Goal: Task Accomplishment & Management: Manage account settings

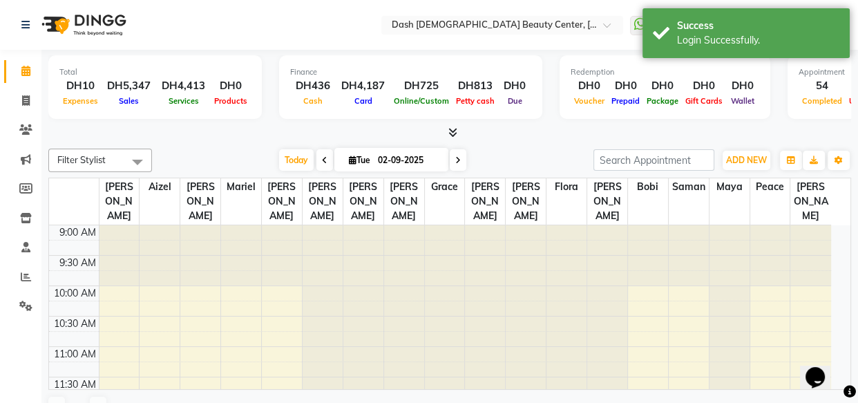
select select "en"
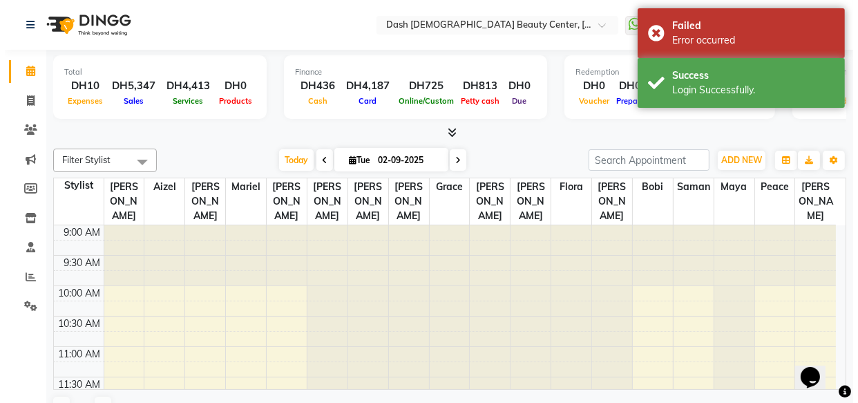
scroll to position [584, 0]
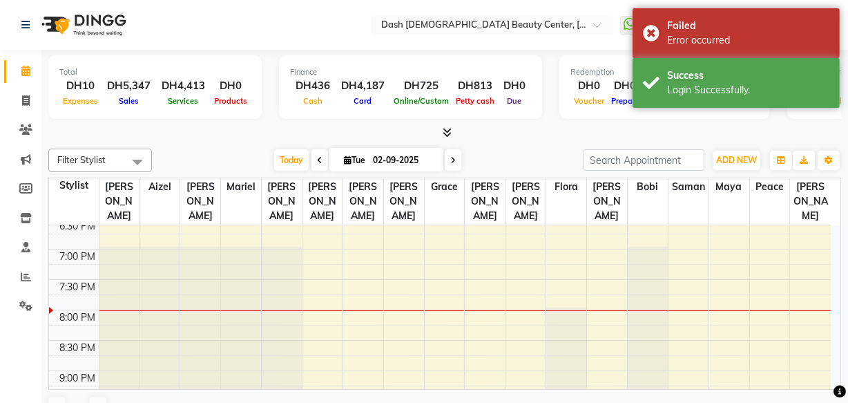
click at [25, 318] on li "Settings" at bounding box center [20, 306] width 41 height 30
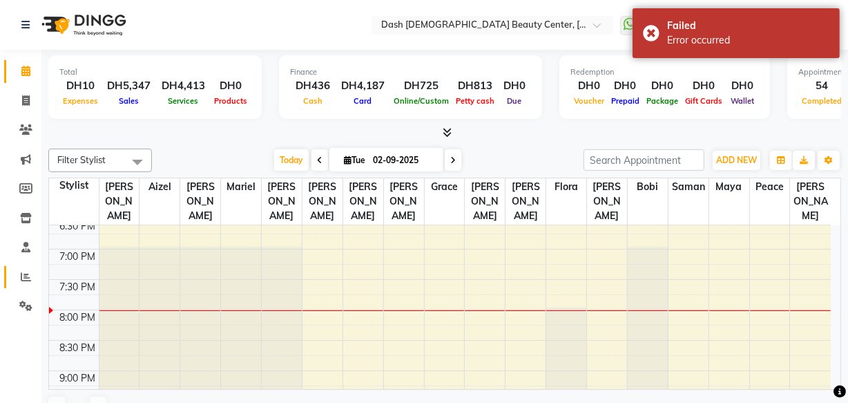
click at [26, 276] on icon at bounding box center [26, 276] width 10 height 10
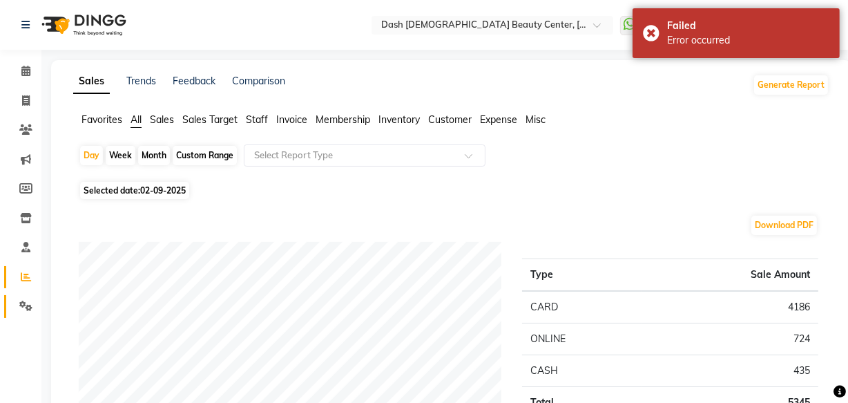
click at [21, 303] on icon at bounding box center [25, 305] width 13 height 10
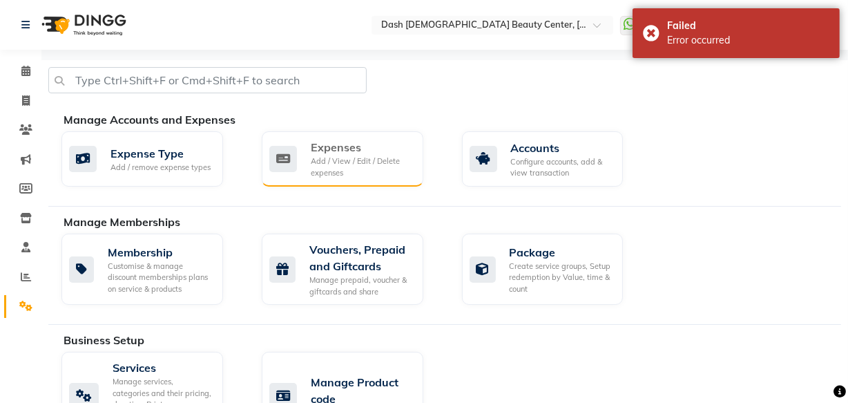
click at [325, 170] on div "Add / View / Edit / Delete expenses" at bounding box center [362, 166] width 102 height 23
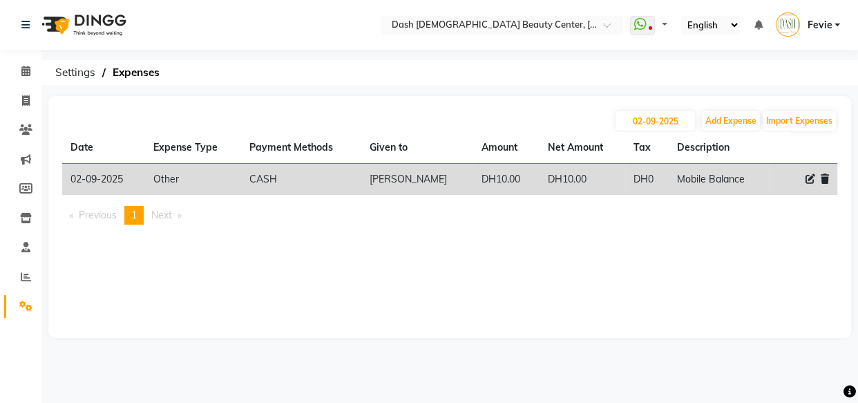
click at [805, 178] on icon at bounding box center [810, 179] width 10 height 10
select select "10"
select select "1"
select select "7494"
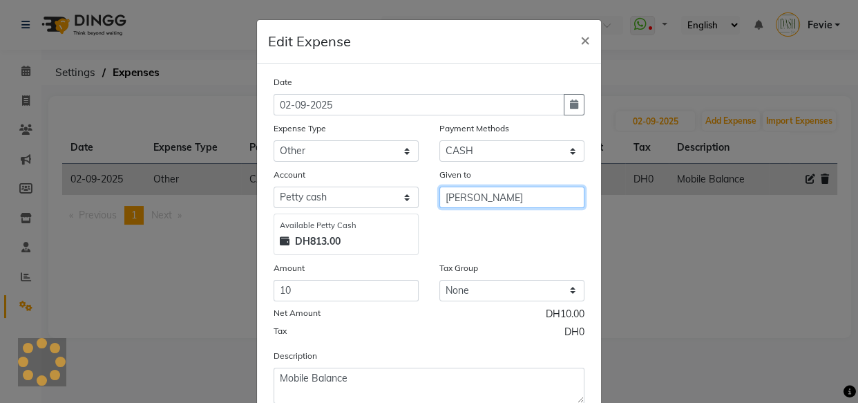
click at [508, 193] on input "[PERSON_NAME]" at bounding box center [511, 196] width 145 height 21
type input "s"
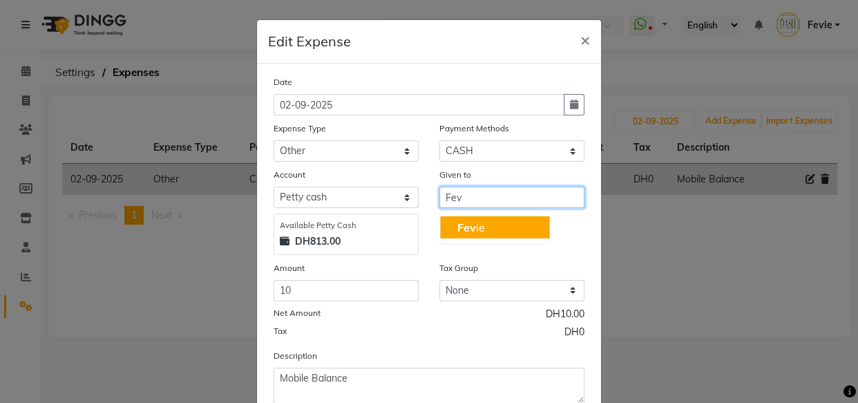
click at [501, 231] on button "Fev ie" at bounding box center [494, 227] width 109 height 22
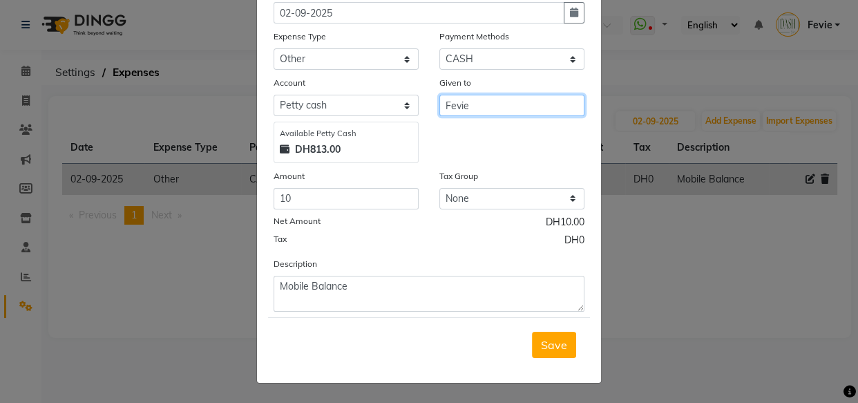
type input "Fevie"
click at [537, 352] on button "Save" at bounding box center [554, 345] width 44 height 26
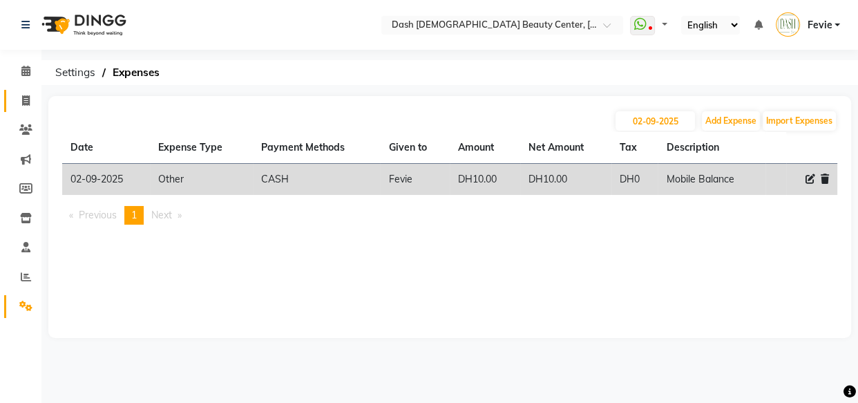
click at [17, 103] on span at bounding box center [26, 101] width 24 height 16
select select "service"
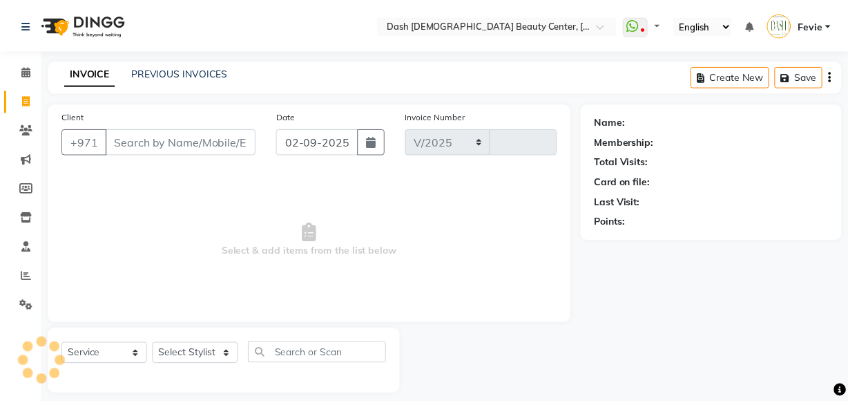
scroll to position [13, 0]
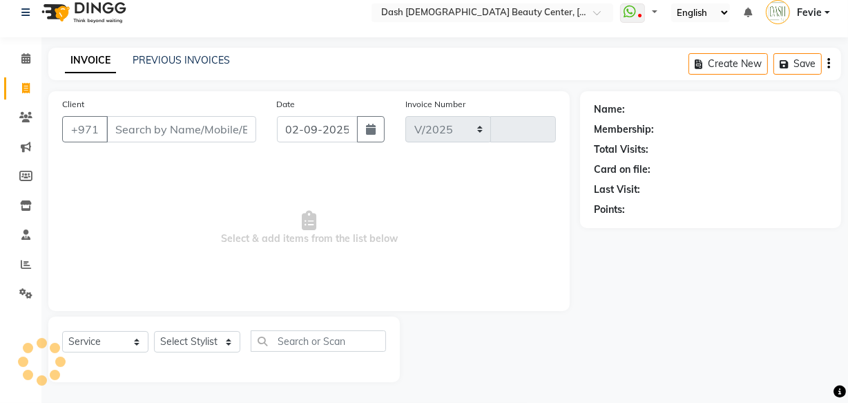
select select "8372"
type input "3588"
click at [209, 131] on input "Client" at bounding box center [181, 129] width 150 height 26
type input "2"
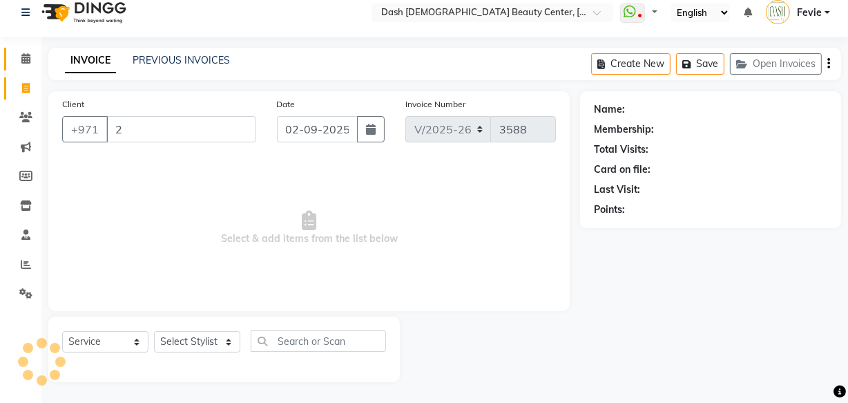
click at [26, 56] on icon at bounding box center [25, 58] width 9 height 10
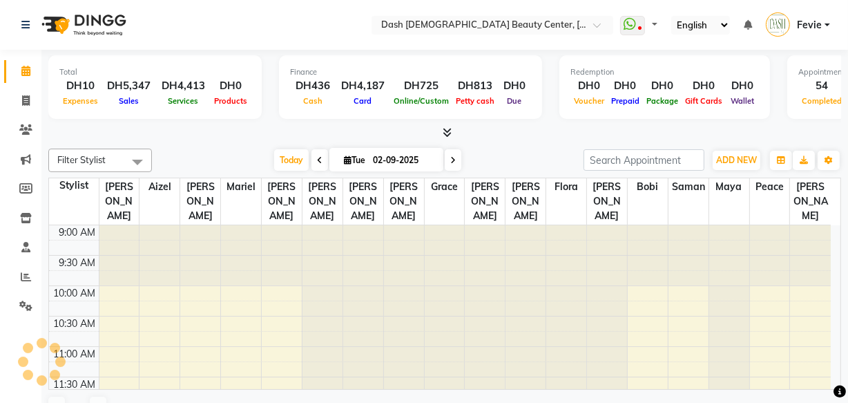
scroll to position [667, 0]
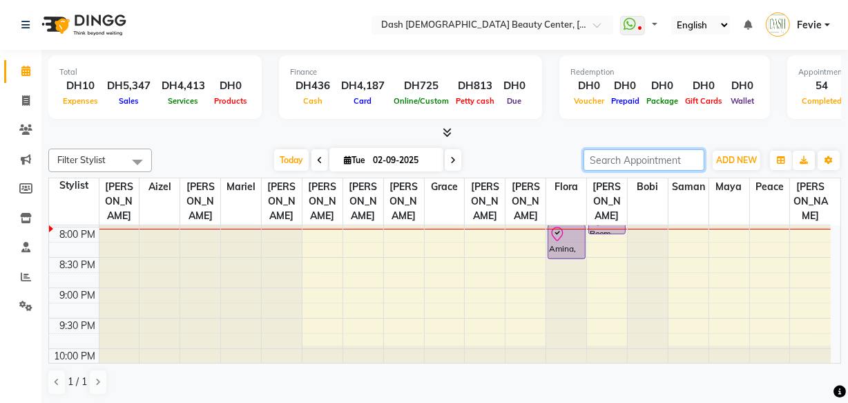
click at [621, 161] on input "search" at bounding box center [644, 159] width 121 height 21
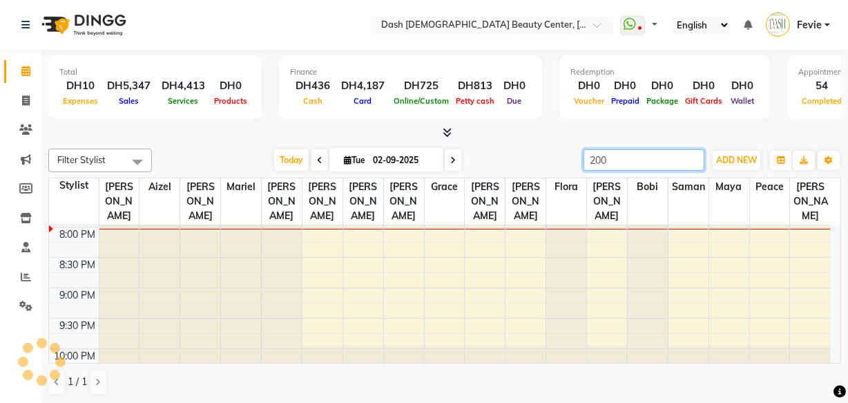
type input "2008"
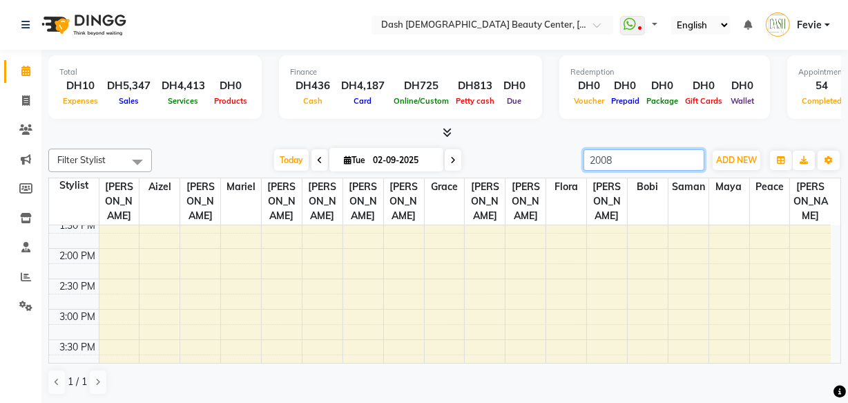
scroll to position [273, 0]
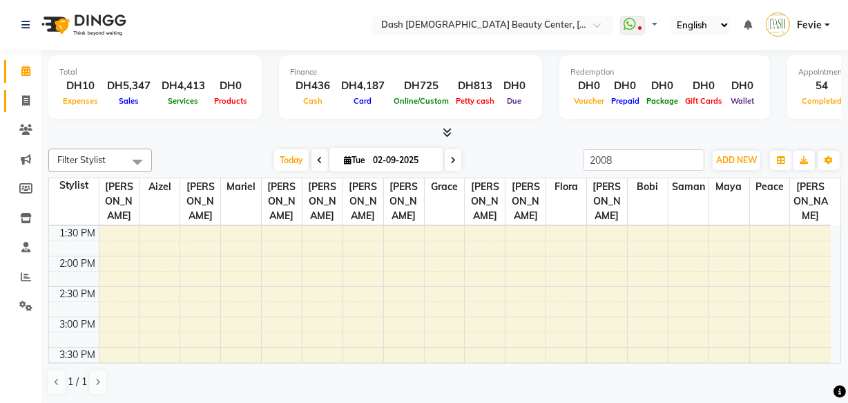
click at [26, 97] on icon at bounding box center [26, 100] width 8 height 10
select select "service"
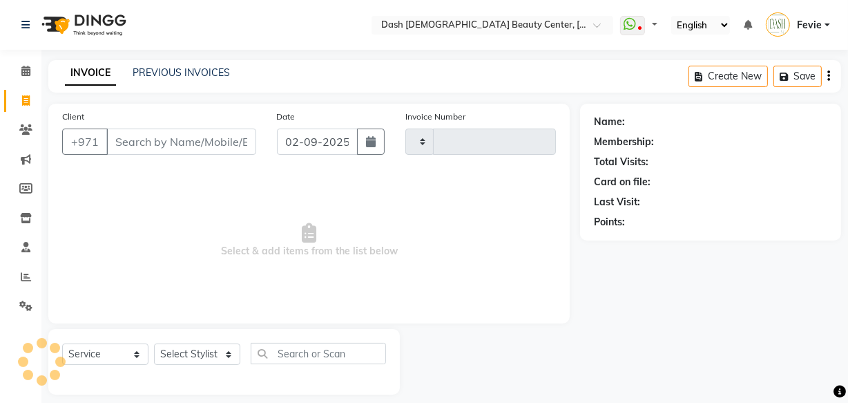
click at [166, 128] on input "Client" at bounding box center [181, 141] width 150 height 26
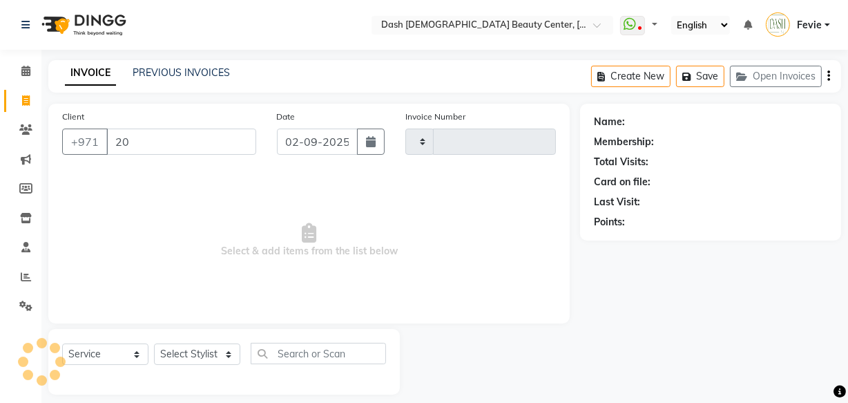
type input "200"
type input "3588"
type input "2008"
select select "8372"
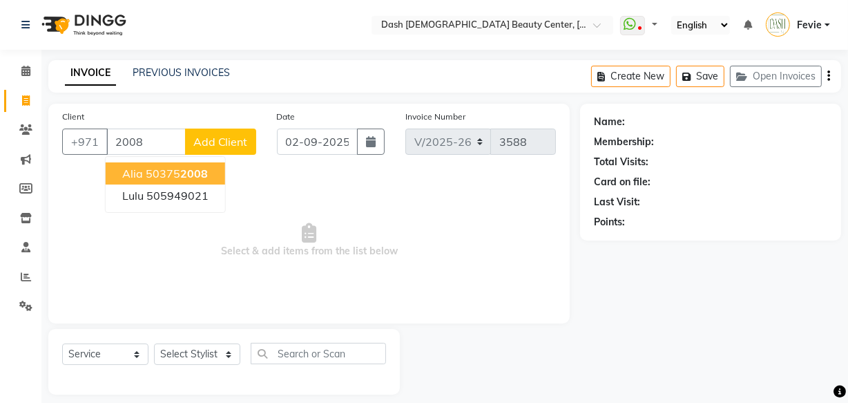
click at [197, 175] on span "2008" at bounding box center [194, 173] width 28 height 14
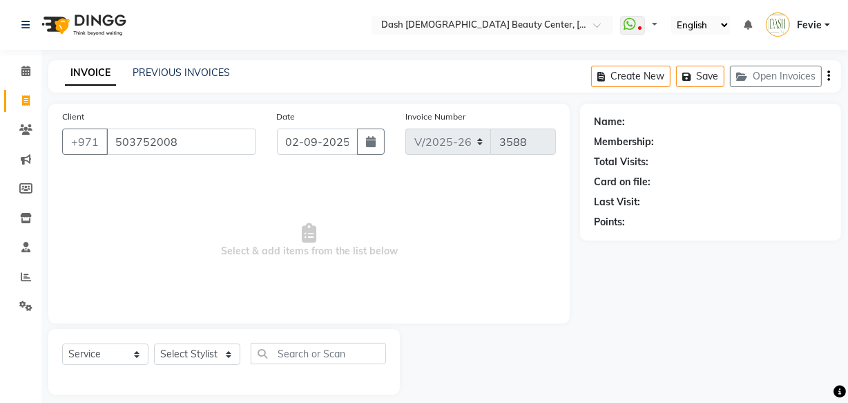
type input "503752008"
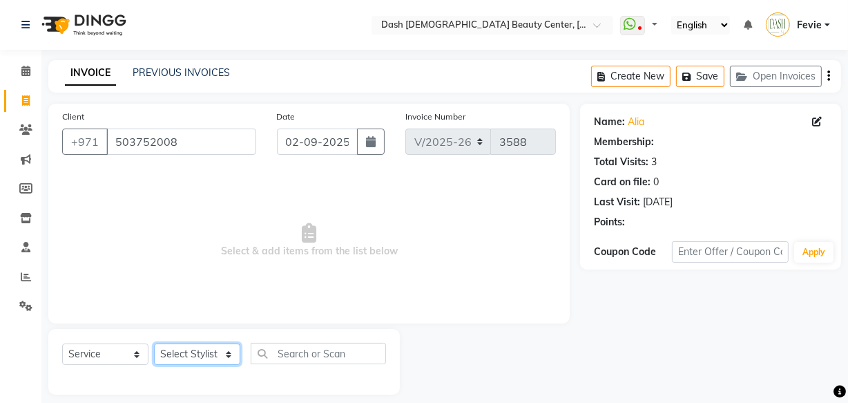
click at [215, 358] on select "Select Stylist [PERSON_NAME] [PERSON_NAME] [PERSON_NAME] [PERSON_NAME] [PERSON_…" at bounding box center [197, 353] width 86 height 21
select select "81114"
click at [154, 343] on select "Select Stylist [PERSON_NAME] [PERSON_NAME] [PERSON_NAME] [PERSON_NAME] [PERSON_…" at bounding box center [197, 353] width 86 height 21
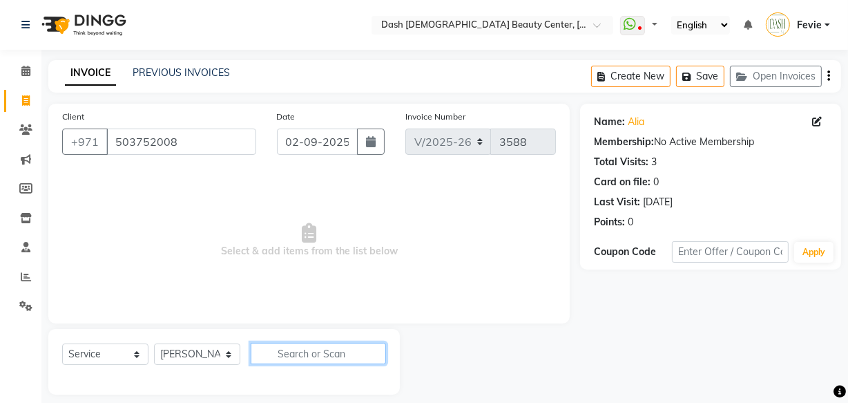
click at [317, 359] on input "text" at bounding box center [318, 353] width 135 height 21
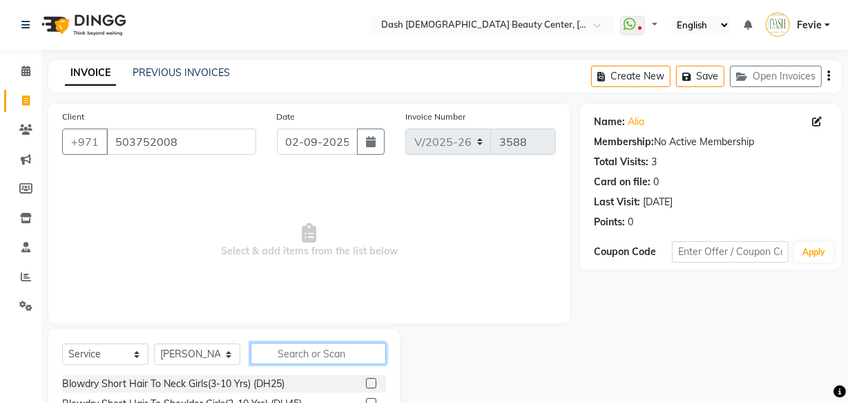
click at [318, 356] on input "text" at bounding box center [318, 353] width 135 height 21
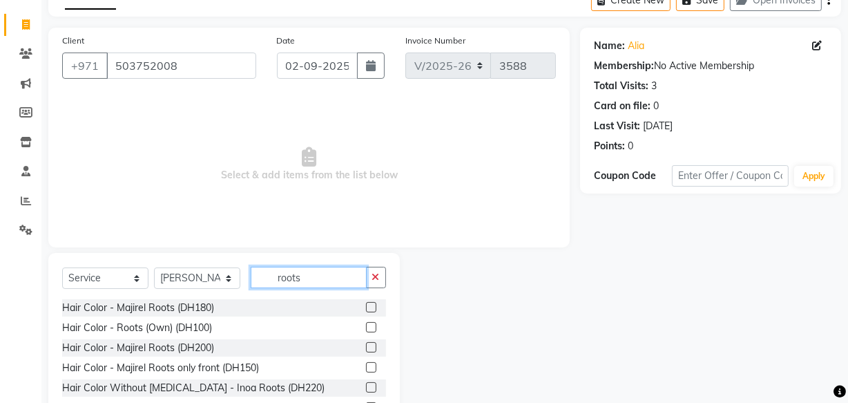
scroll to position [77, 0]
type input "roots"
click at [366, 326] on label at bounding box center [371, 326] width 10 height 10
click at [366, 326] on input "checkbox" at bounding box center [370, 327] width 9 height 9
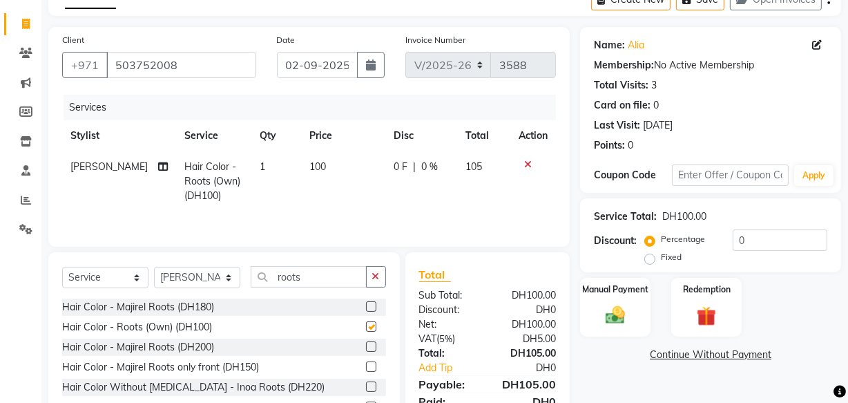
checkbox input "false"
click at [205, 276] on select "Select Stylist [PERSON_NAME] [PERSON_NAME] [PERSON_NAME] [PERSON_NAME] [PERSON_…" at bounding box center [197, 277] width 86 height 21
click at [376, 276] on icon "button" at bounding box center [376, 276] width 8 height 10
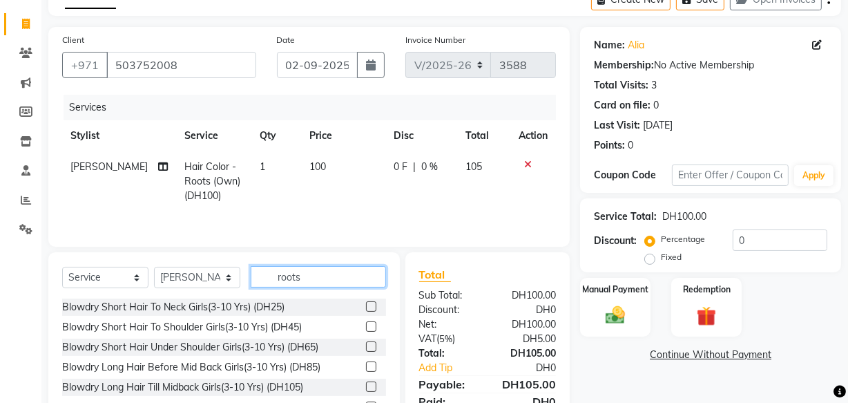
click at [376, 276] on input "roots" at bounding box center [318, 276] width 135 height 21
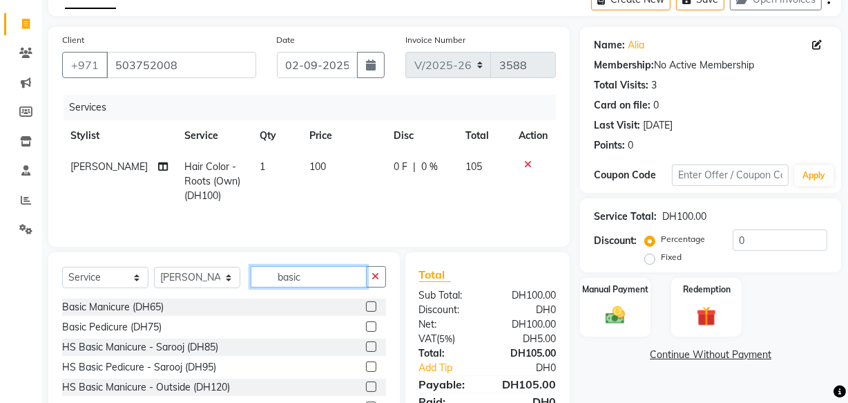
type input "basic"
click at [366, 330] on label at bounding box center [371, 326] width 10 height 10
click at [366, 330] on input "checkbox" at bounding box center [370, 327] width 9 height 9
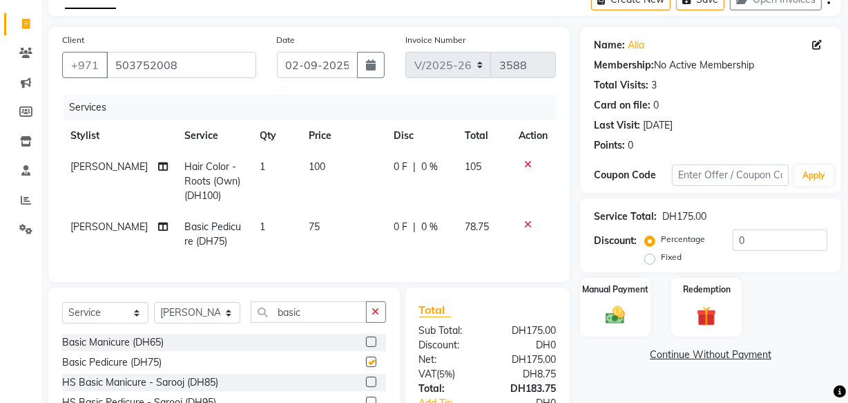
checkbox input "false"
click at [375, 316] on icon "button" at bounding box center [376, 312] width 8 height 10
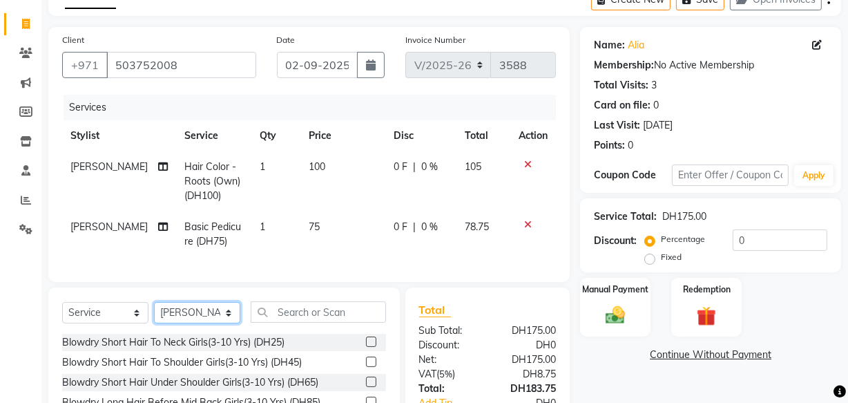
click at [202, 320] on select "Select Stylist [PERSON_NAME] [PERSON_NAME] [PERSON_NAME] [PERSON_NAME] [PERSON_…" at bounding box center [197, 312] width 86 height 21
select select "81113"
click at [154, 311] on select "Select Stylist [PERSON_NAME] [PERSON_NAME] [PERSON_NAME] [PERSON_NAME] [PERSON_…" at bounding box center [197, 312] width 86 height 21
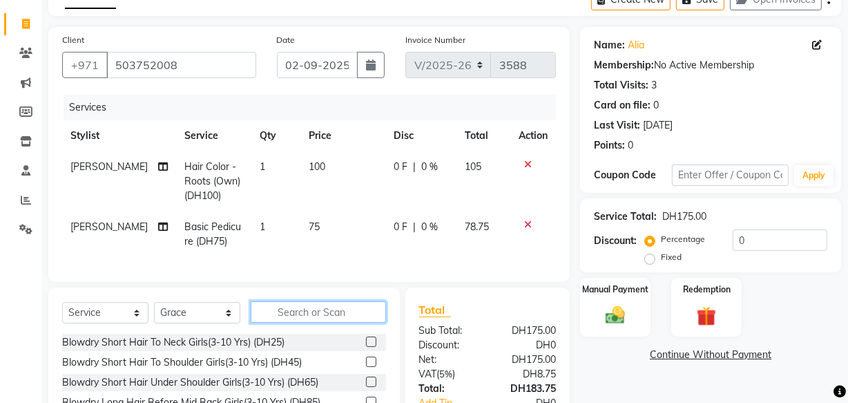
click at [330, 319] on input "text" at bounding box center [318, 311] width 135 height 21
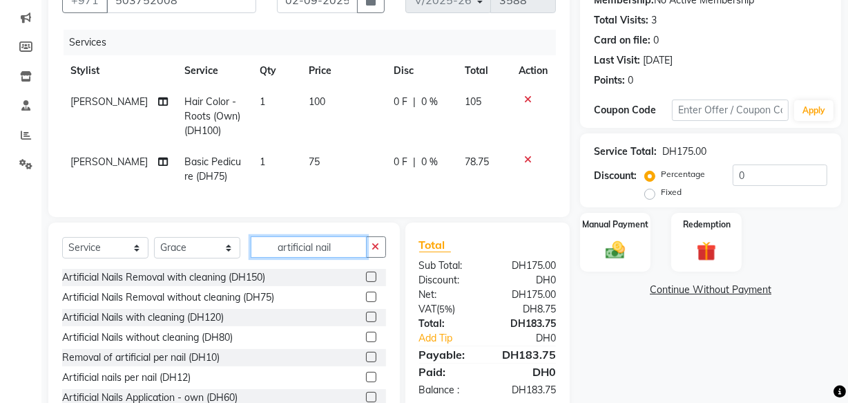
scroll to position [157, 0]
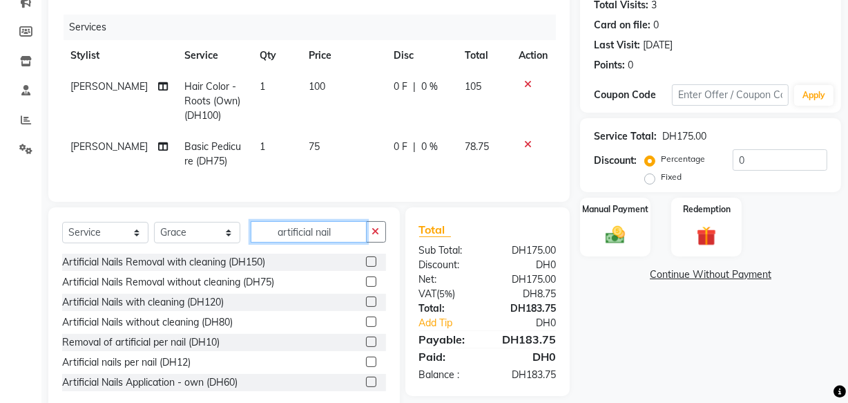
type input "artificial nail"
click at [366, 287] on label at bounding box center [371, 281] width 10 height 10
click at [366, 287] on input "checkbox" at bounding box center [370, 282] width 9 height 9
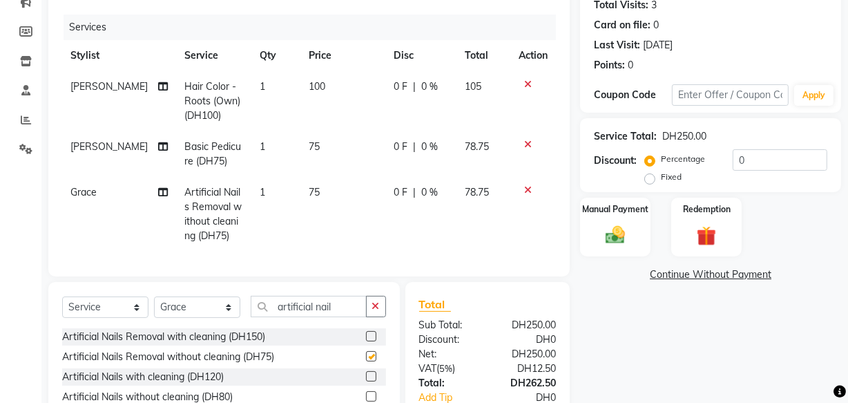
checkbox input "false"
click at [379, 311] on icon "button" at bounding box center [376, 306] width 8 height 10
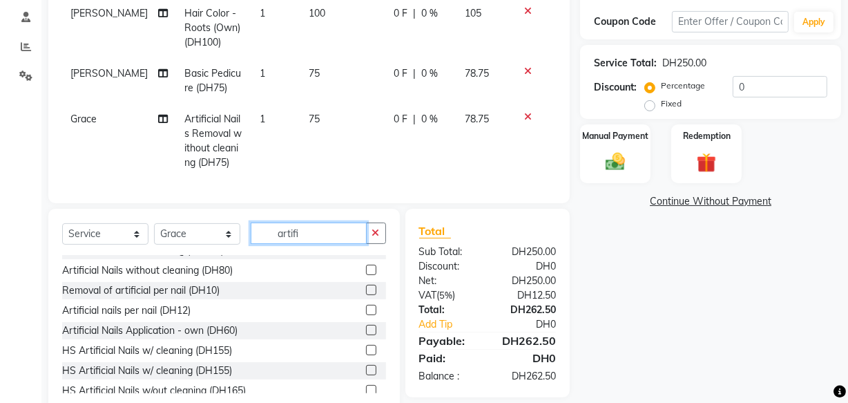
scroll to position [0, 0]
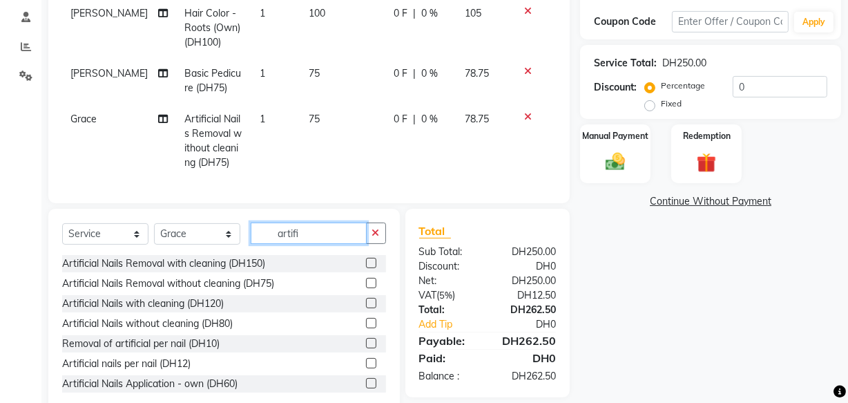
type input "artifi"
click at [366, 328] on label at bounding box center [371, 323] width 10 height 10
click at [366, 328] on input "checkbox" at bounding box center [370, 323] width 9 height 9
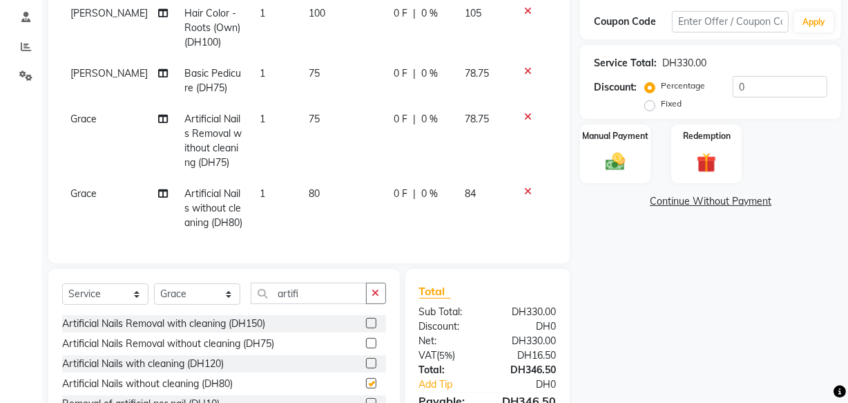
checkbox input "false"
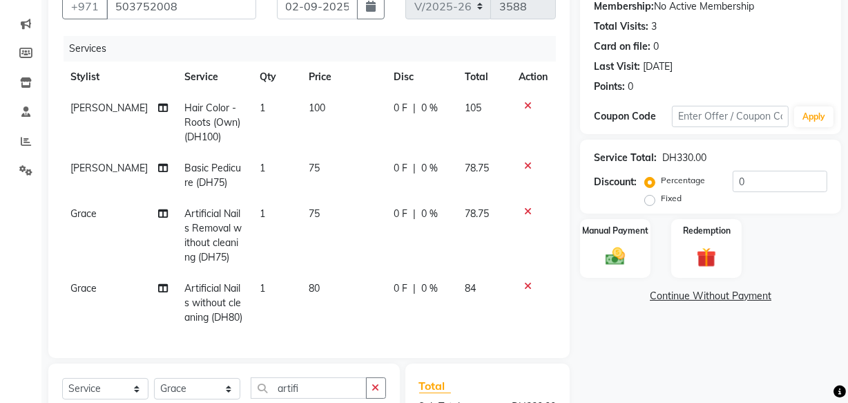
scroll to position [126, 0]
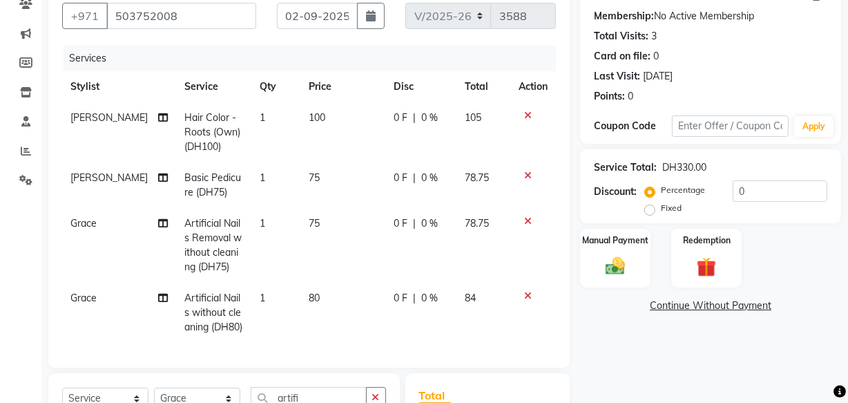
click at [190, 140] on span "Hair Color - Roots (Own) (DH100)" at bounding box center [212, 131] width 56 height 41
select select "81114"
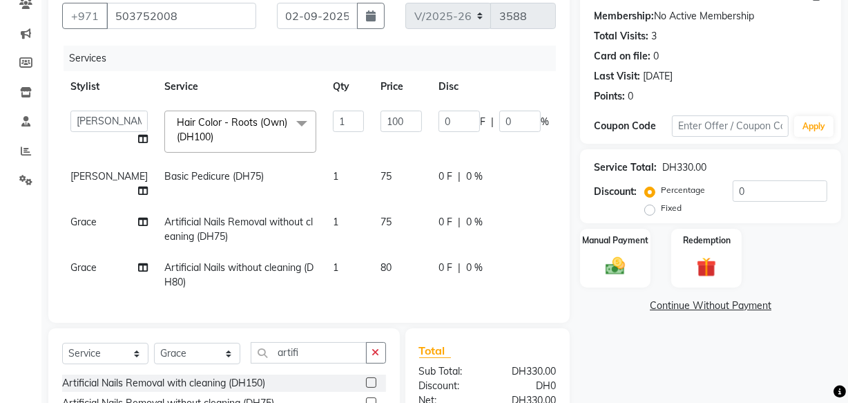
click at [205, 135] on span "Hair Color - Roots (Own) (DH100) x" at bounding box center [234, 130] width 122 height 30
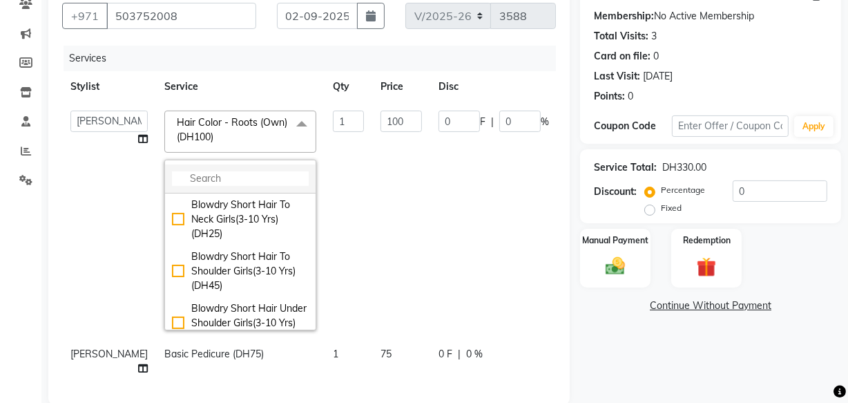
click at [200, 176] on input "multiselect-search" at bounding box center [240, 178] width 137 height 15
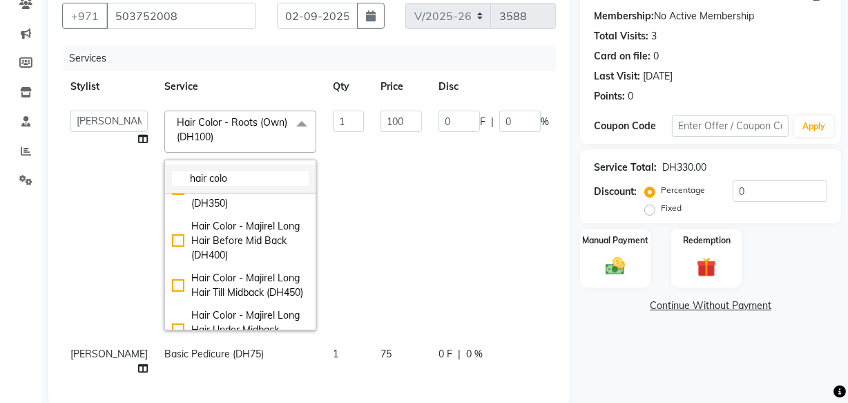
scroll to position [0, 0]
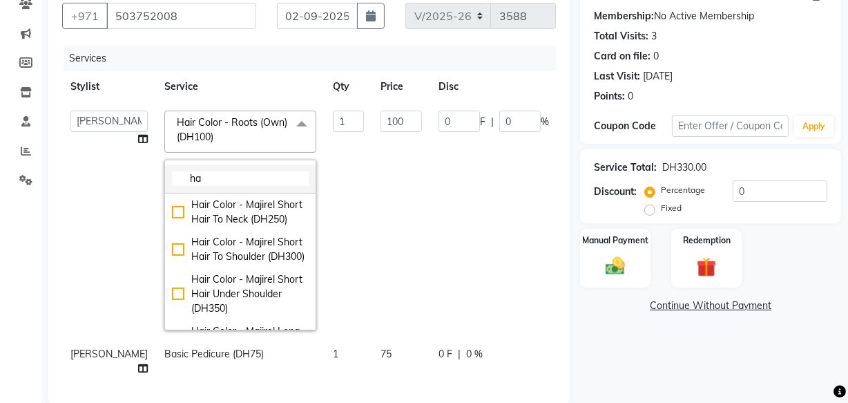
type input "h"
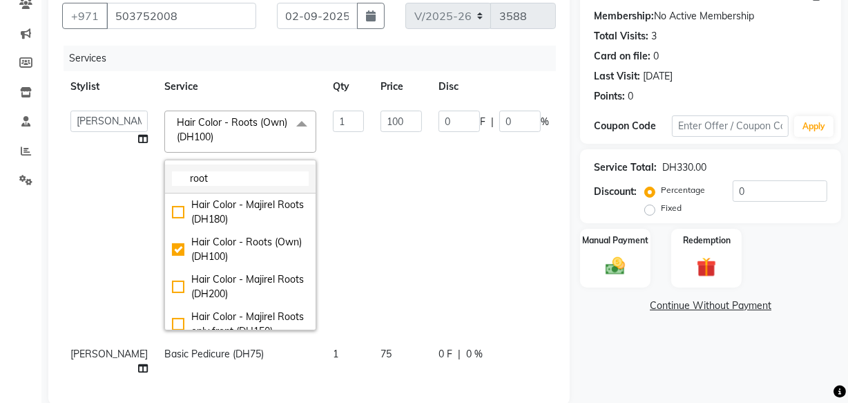
type input "root"
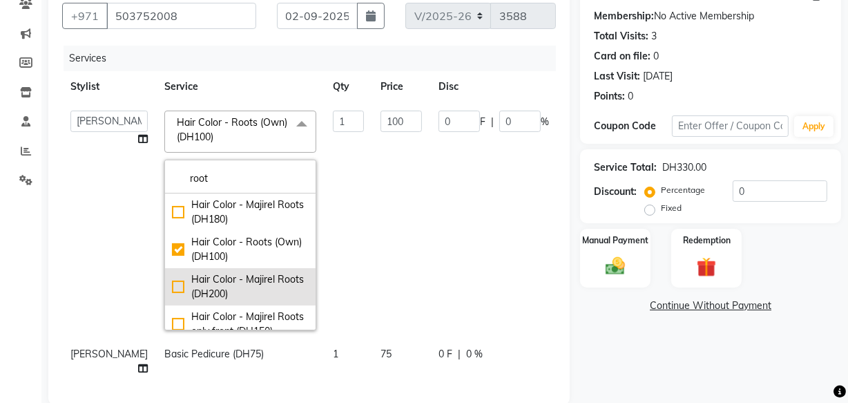
click at [172, 285] on div "Hair Color - Majirel Roots (DH200)" at bounding box center [240, 286] width 137 height 29
checkbox input "false"
checkbox input "true"
type input "200"
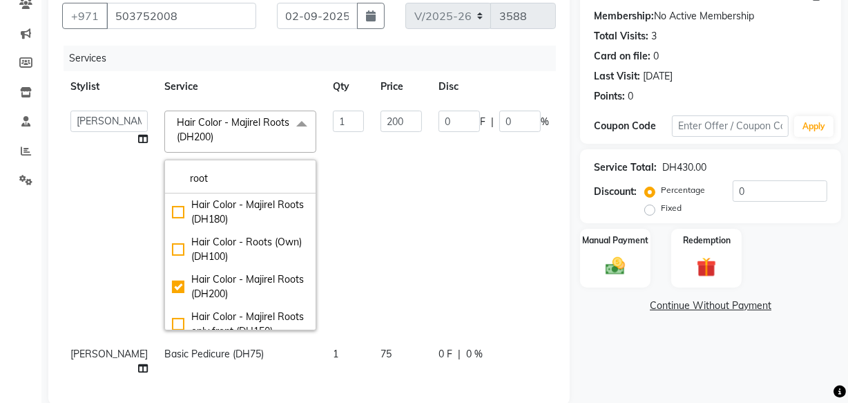
click at [640, 374] on div "Name: [PERSON_NAME] Membership: No Active Membership Total Visits: 3 Card on fi…" at bounding box center [715, 296] width 271 height 636
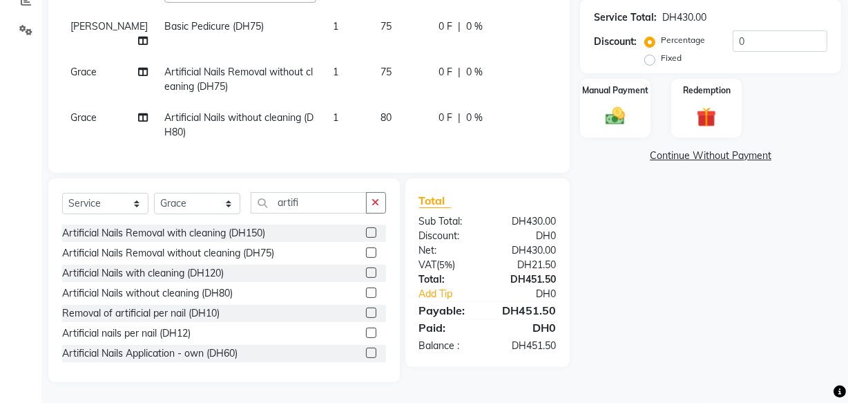
scroll to position [285, 0]
click at [615, 104] on img at bounding box center [615, 115] width 33 height 23
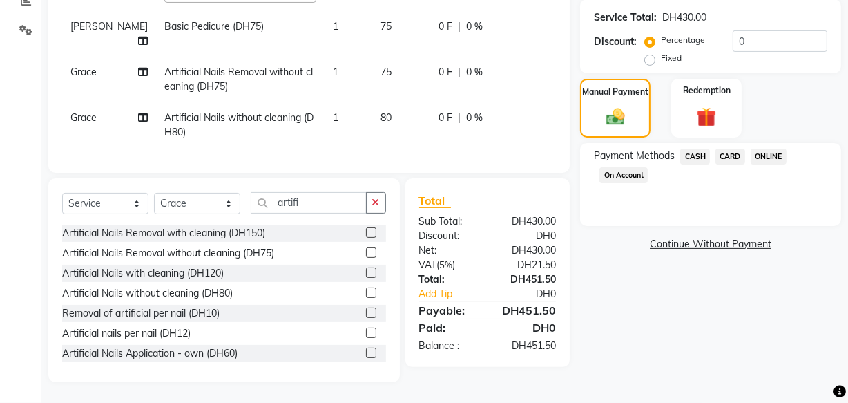
click at [729, 148] on span "CARD" at bounding box center [731, 156] width 30 height 16
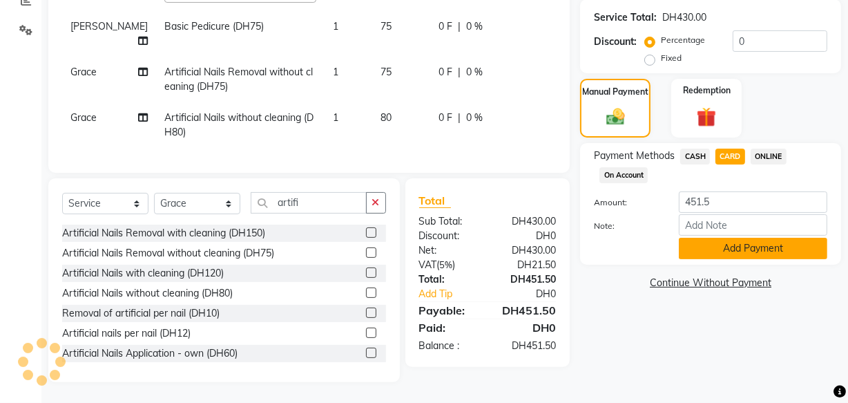
click at [717, 238] on button "Add Payment" at bounding box center [753, 248] width 148 height 21
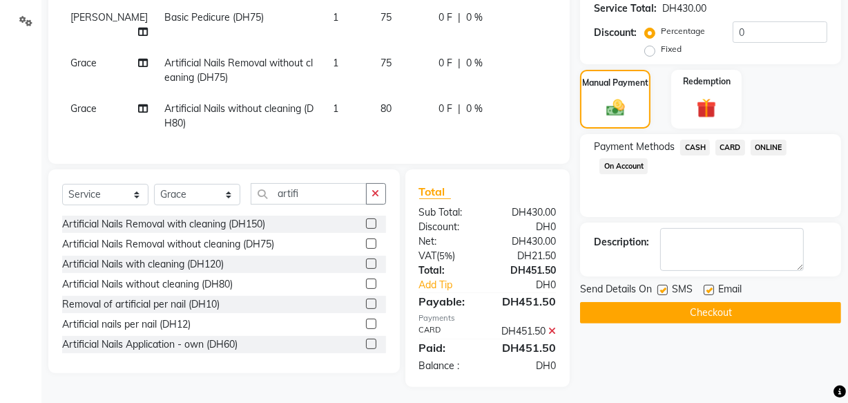
scroll to position [313, 0]
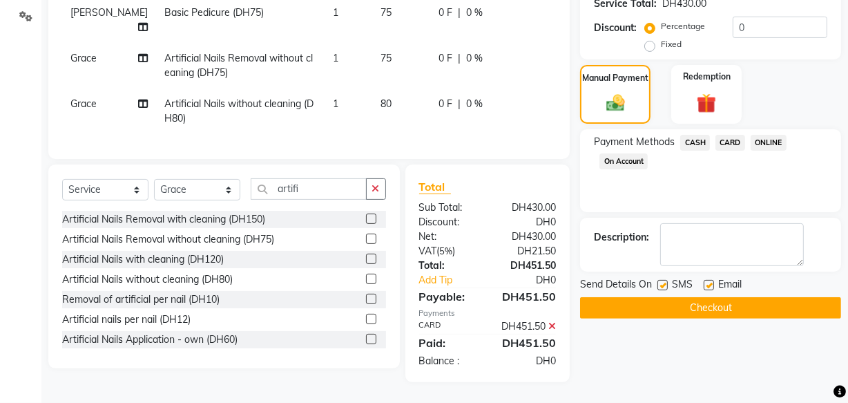
click at [700, 297] on button "Checkout" at bounding box center [710, 307] width 261 height 21
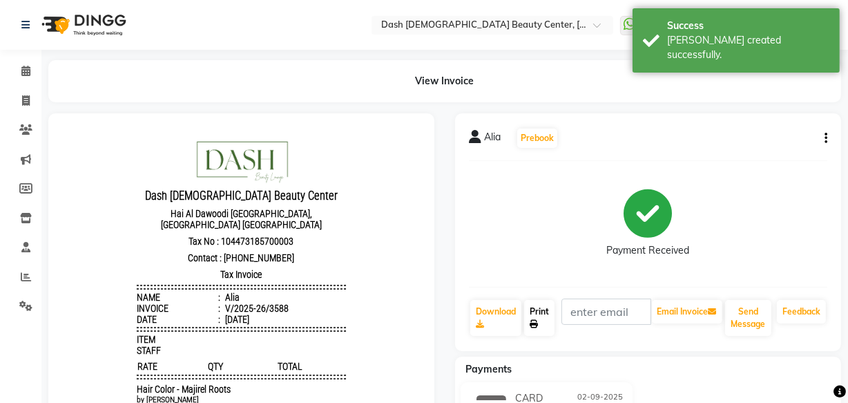
click at [537, 325] on icon at bounding box center [534, 324] width 8 height 8
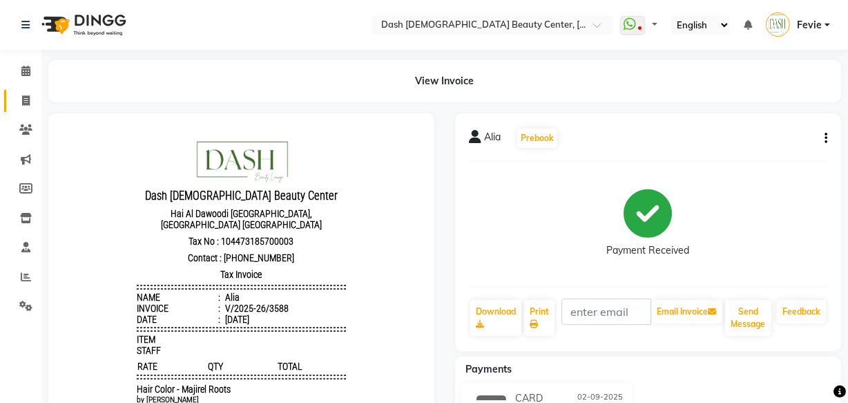
click at [28, 100] on icon at bounding box center [26, 100] width 8 height 10
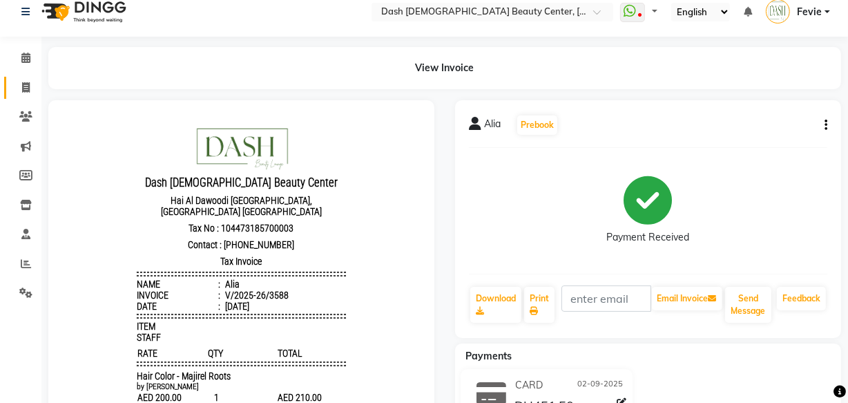
select select "8372"
select select "service"
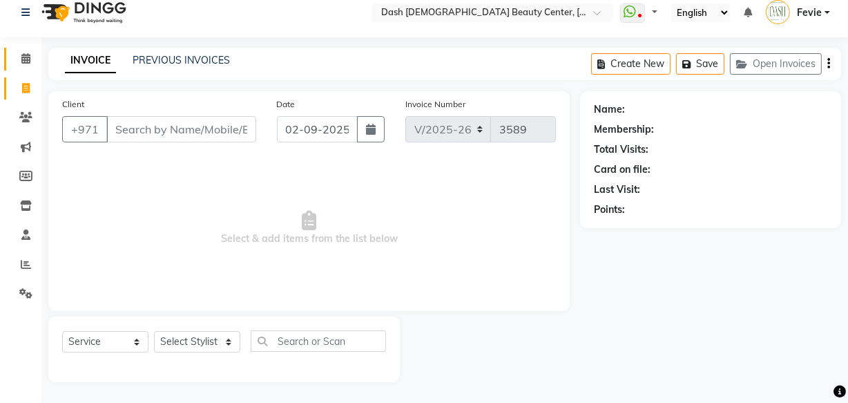
click at [26, 60] on icon at bounding box center [25, 58] width 9 height 10
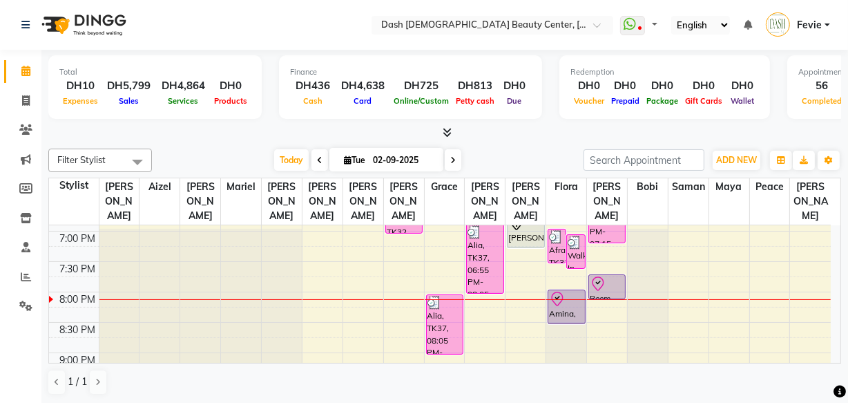
scroll to position [601, 0]
click at [573, 296] on div "Amina, TK36, 08:00 PM-08:35 PM, Normal Hair Wash" at bounding box center [566, 307] width 36 height 33
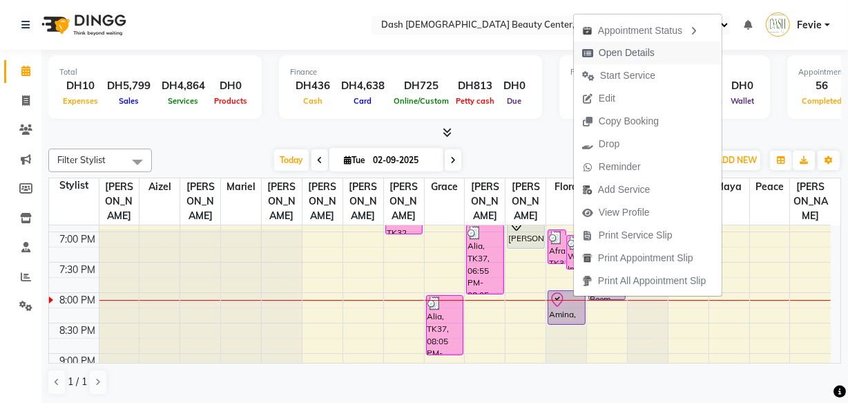
click at [637, 51] on span "Open Details" at bounding box center [627, 53] width 56 height 15
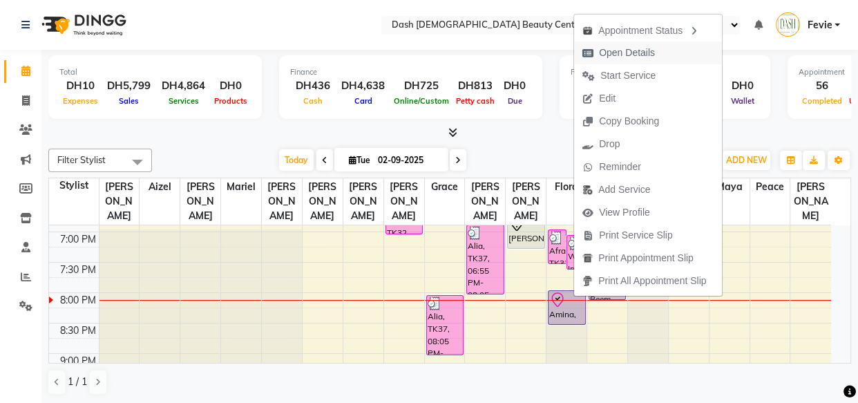
select select "8"
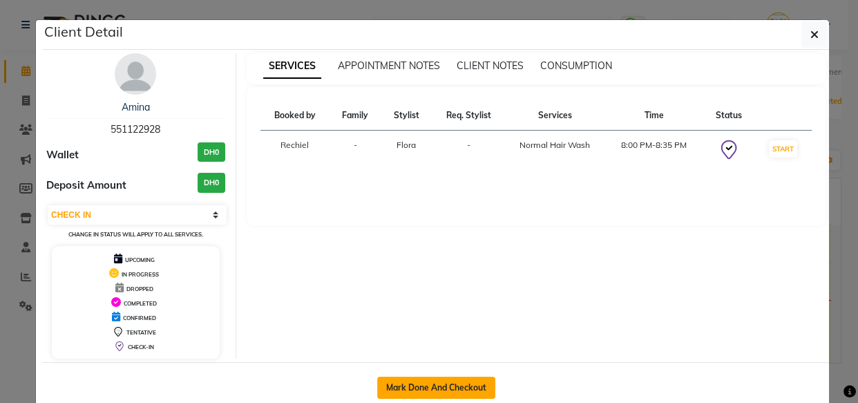
click at [441, 394] on button "Mark Done And Checkout" at bounding box center [436, 387] width 118 height 22
select select "8372"
select select "service"
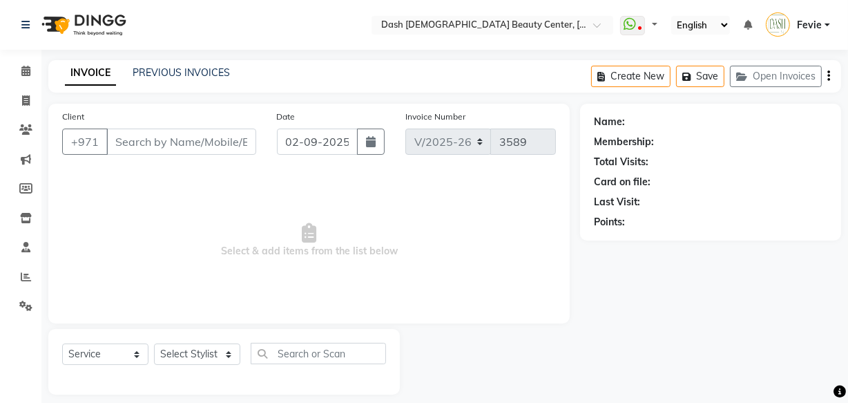
type input "551122928"
select select "81116"
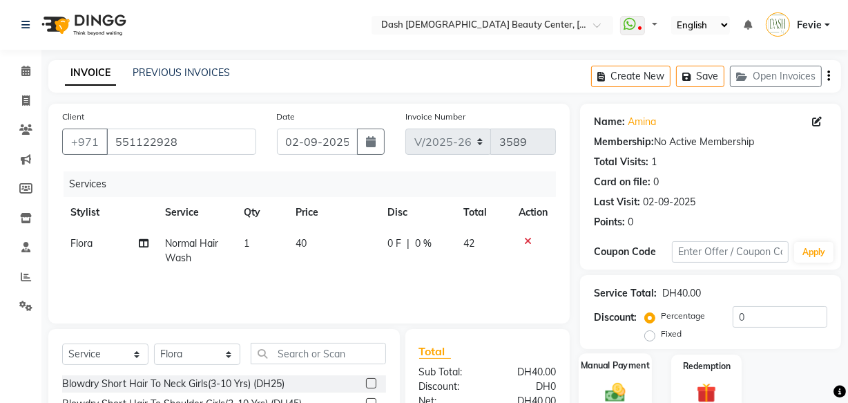
click at [607, 381] on img at bounding box center [615, 391] width 33 height 23
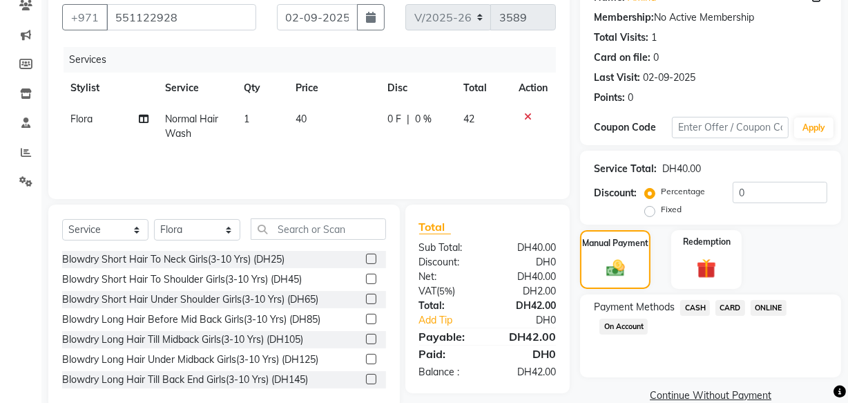
click at [732, 303] on span "CARD" at bounding box center [731, 308] width 30 height 16
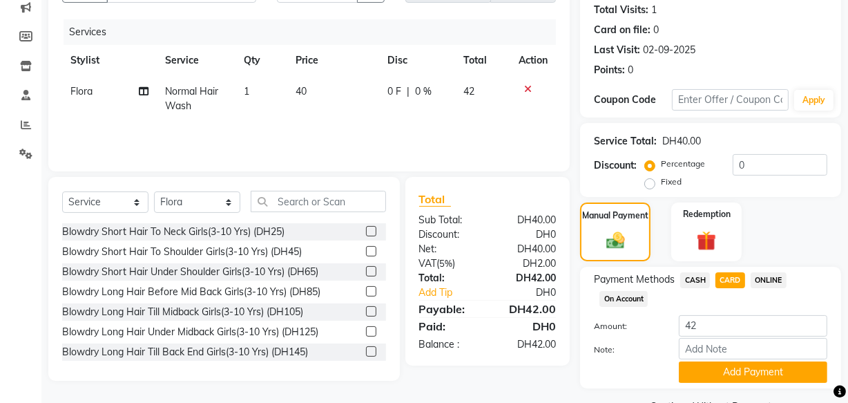
scroll to position [186, 0]
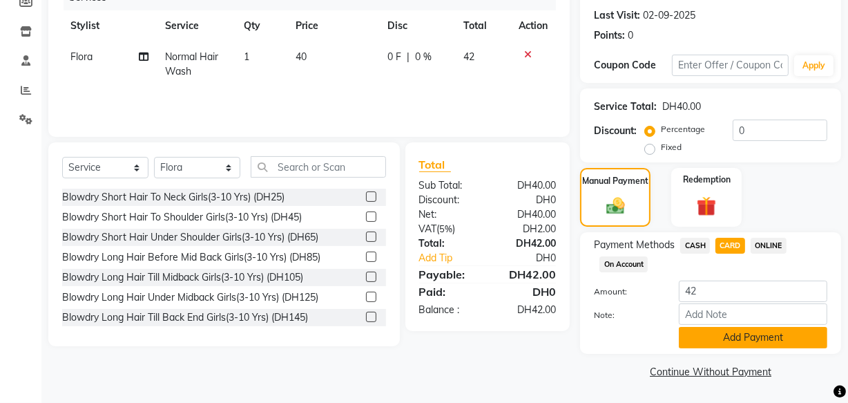
click at [740, 339] on button "Add Payment" at bounding box center [753, 337] width 148 height 21
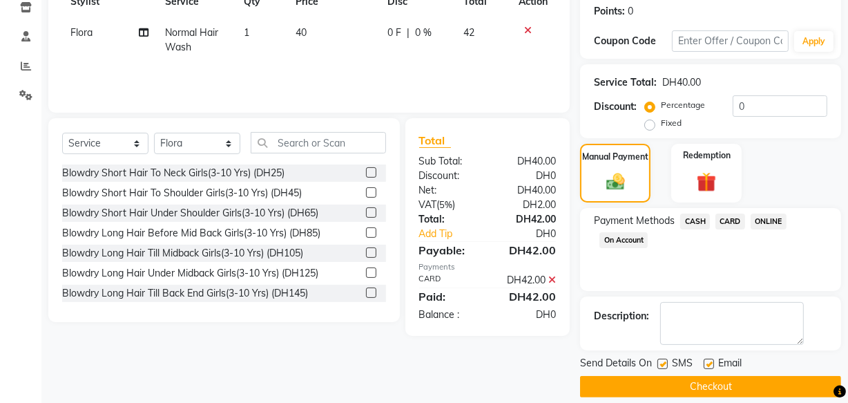
scroll to position [225, 0]
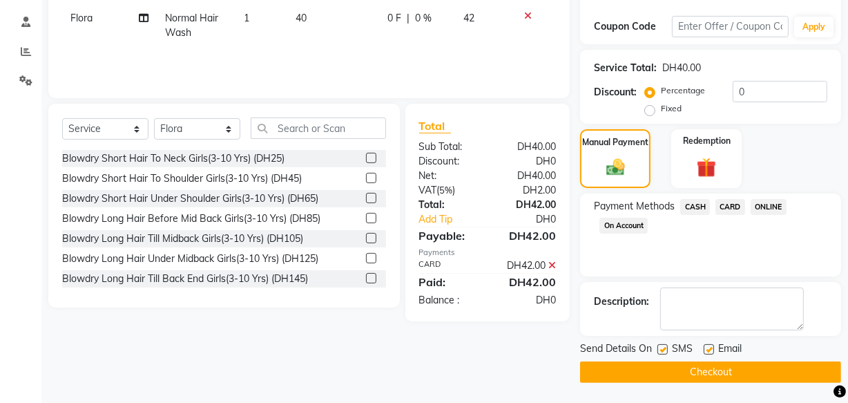
click at [696, 379] on button "Checkout" at bounding box center [710, 371] width 261 height 21
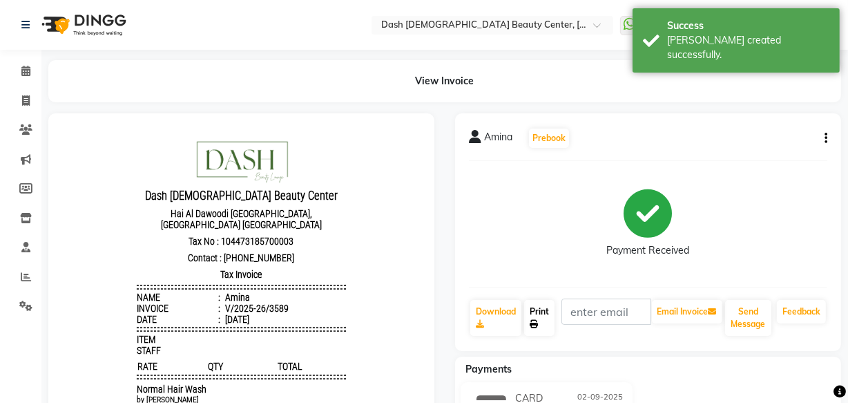
click at [534, 331] on link "Print" at bounding box center [539, 318] width 30 height 36
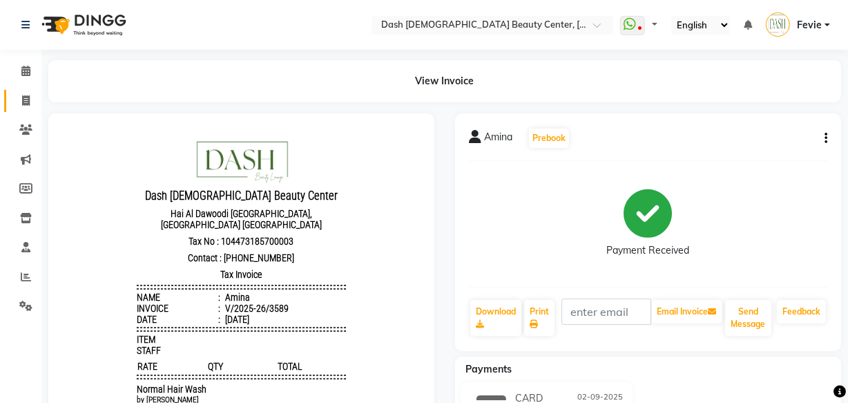
click at [6, 93] on link "Invoice" at bounding box center [20, 101] width 33 height 23
select select "service"
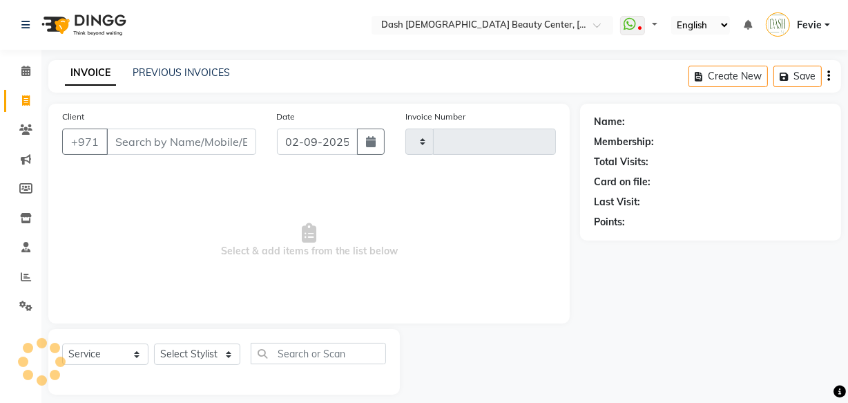
scroll to position [13, 0]
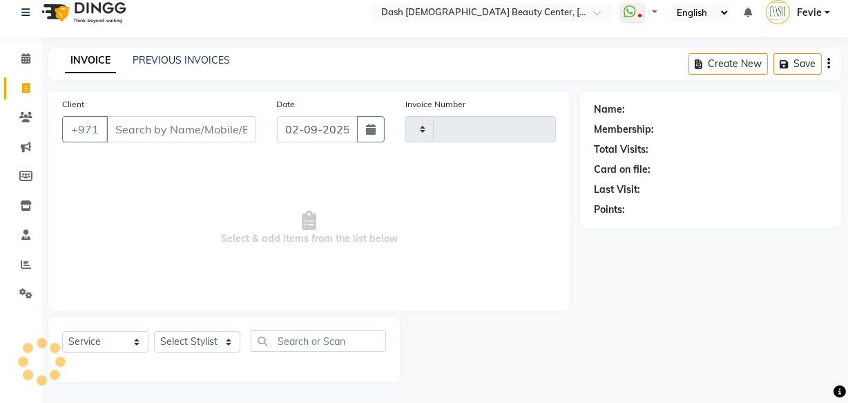
type input "3590"
select select "8372"
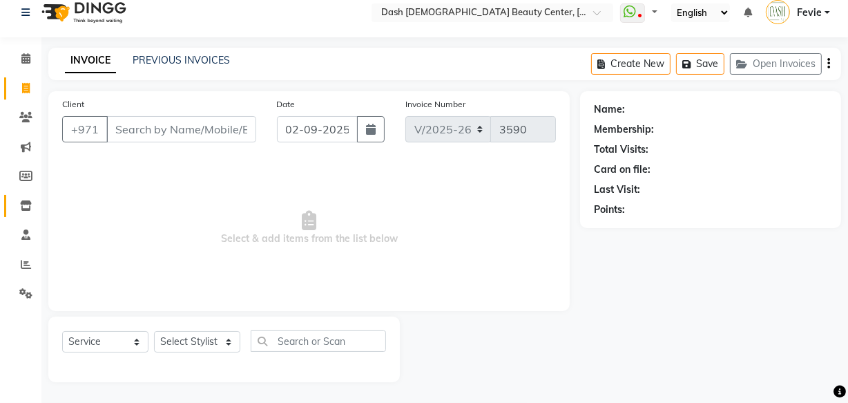
click at [25, 200] on icon at bounding box center [26, 205] width 12 height 10
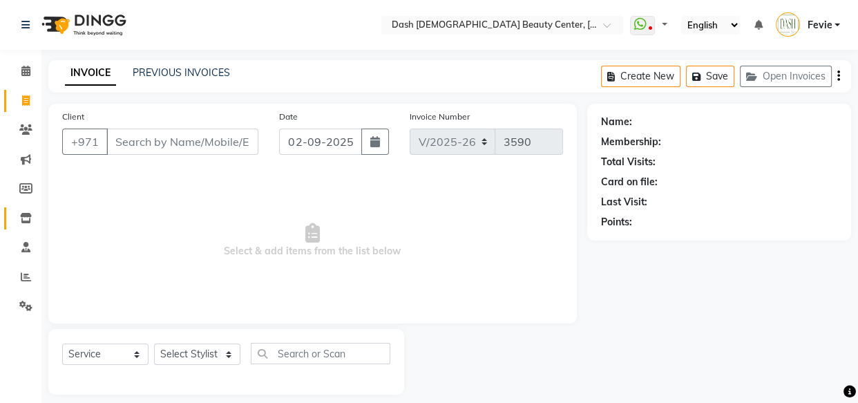
select select
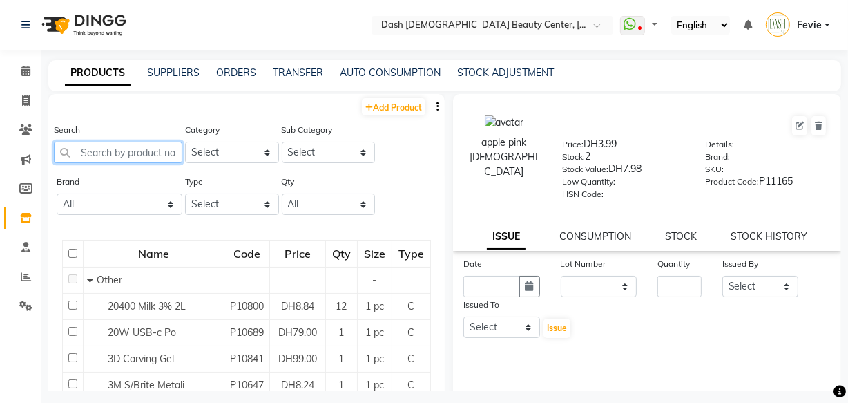
click at [137, 151] on input "text" at bounding box center [118, 152] width 128 height 21
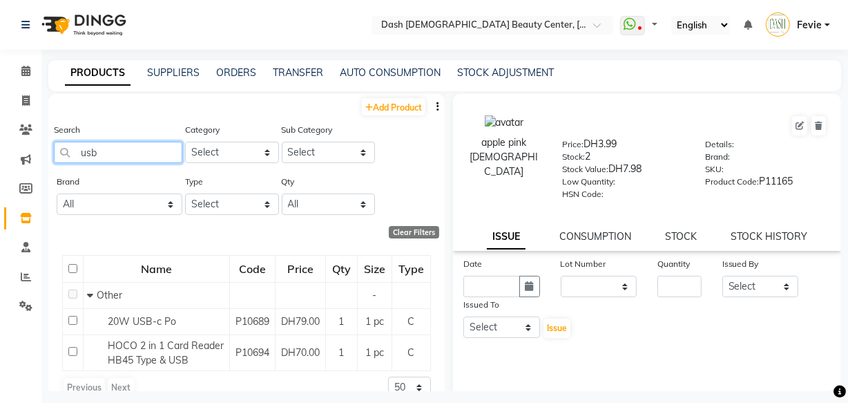
type input "usb"
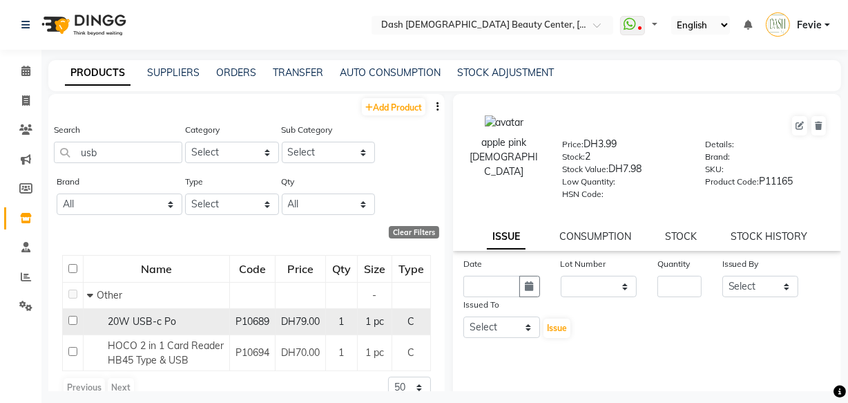
click at [153, 325] on span "20W USB-c Po" at bounding box center [142, 321] width 68 height 12
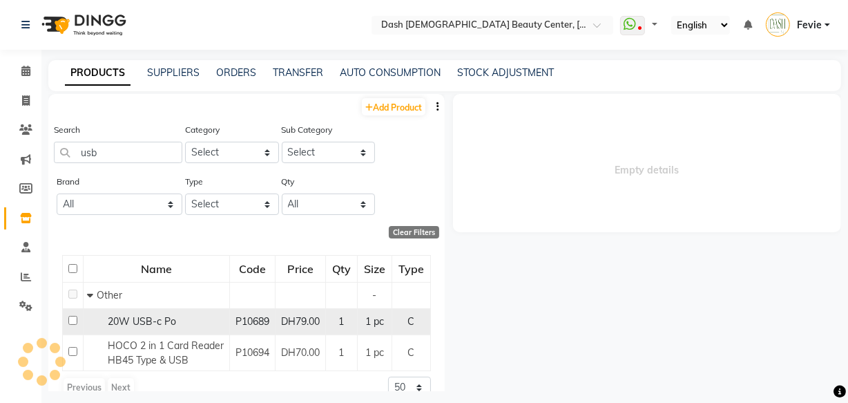
select select
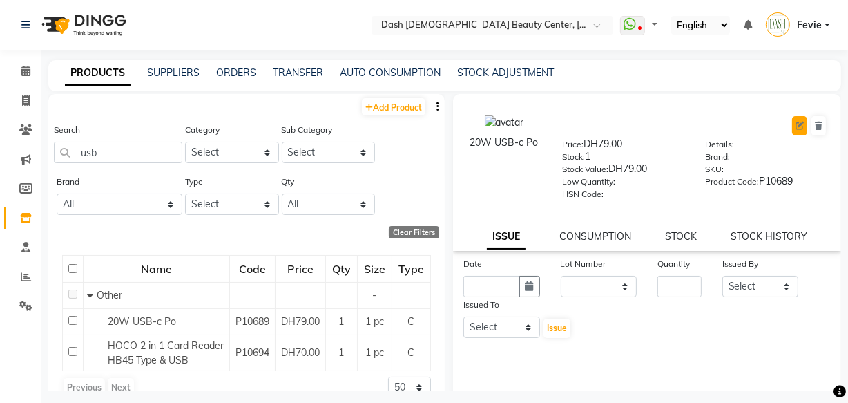
click at [796, 125] on icon at bounding box center [800, 126] width 8 height 8
select select "true"
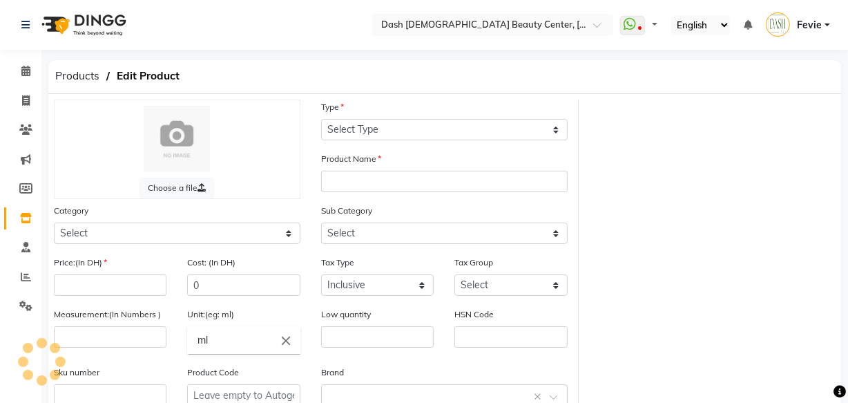
select select "C"
type input "20W USB-c Po"
select select
type input "79"
type input "1"
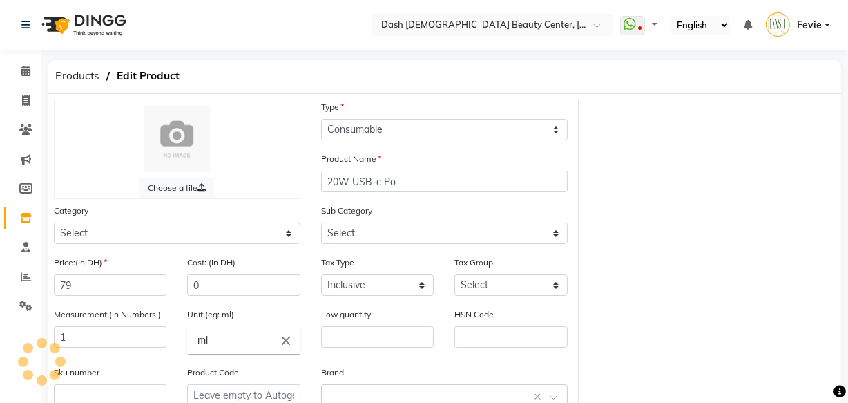
type input "pc"
type input "P10689"
select select "1619101000"
select select "1619101002"
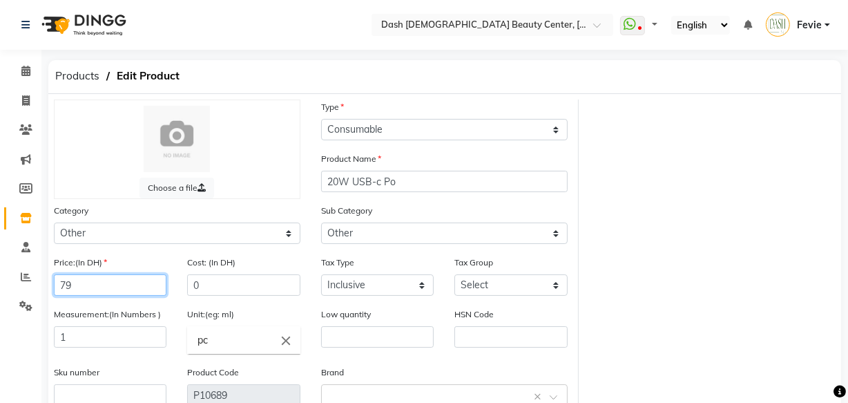
click at [148, 292] on input "79" at bounding box center [110, 284] width 113 height 21
type input "7"
type input "95"
click at [374, 296] on select "Select Inclusive Exclusive" at bounding box center [377, 284] width 113 height 21
select select "false"
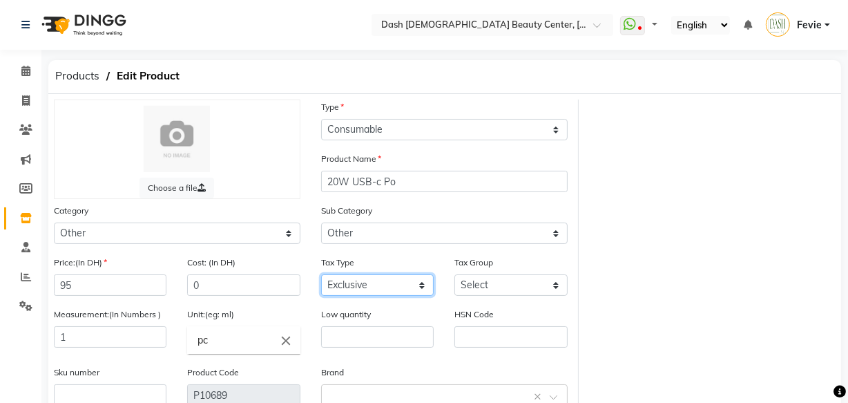
click at [321, 276] on select "Select Inclusive Exclusive" at bounding box center [377, 284] width 113 height 21
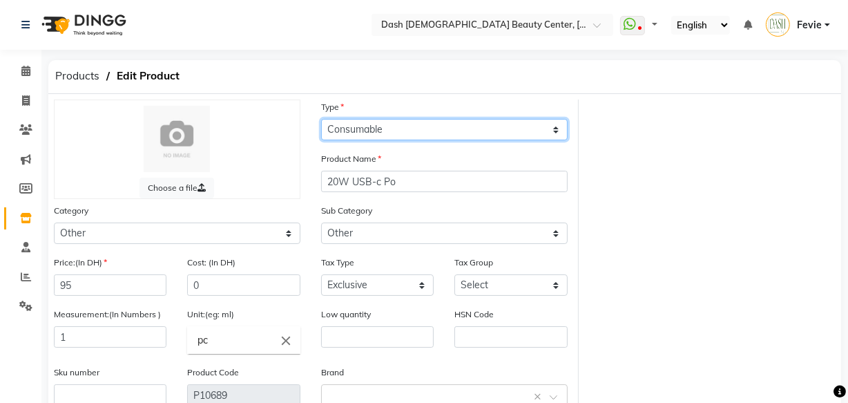
click at [454, 126] on select "Select Type Both Retail Consumable" at bounding box center [444, 129] width 247 height 21
click at [321, 119] on select "Select Type Both Retail Consumable" at bounding box center [444, 129] width 247 height 21
click at [486, 134] on select "Select Type Both Retail Consumable" at bounding box center [444, 129] width 247 height 21
click at [321, 119] on select "Select Type Both Retail Consumable" at bounding box center [444, 129] width 247 height 21
click at [491, 122] on select "Select Type Both Retail Consumable" at bounding box center [444, 129] width 247 height 21
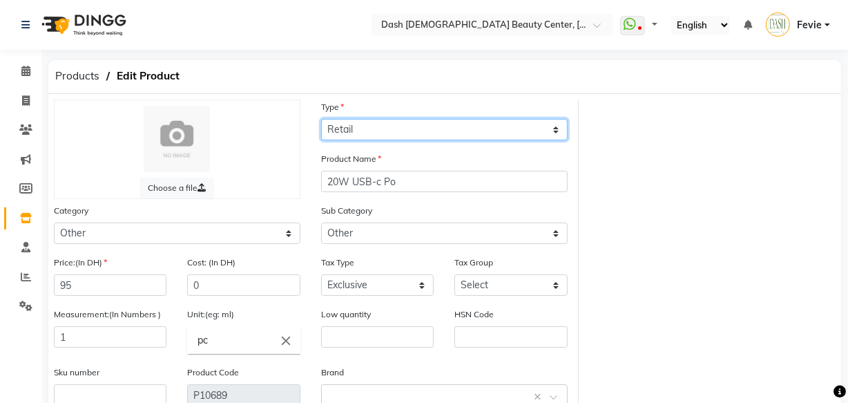
select select "C"
click at [321, 119] on select "Select Type Both Retail Consumable" at bounding box center [444, 129] width 247 height 21
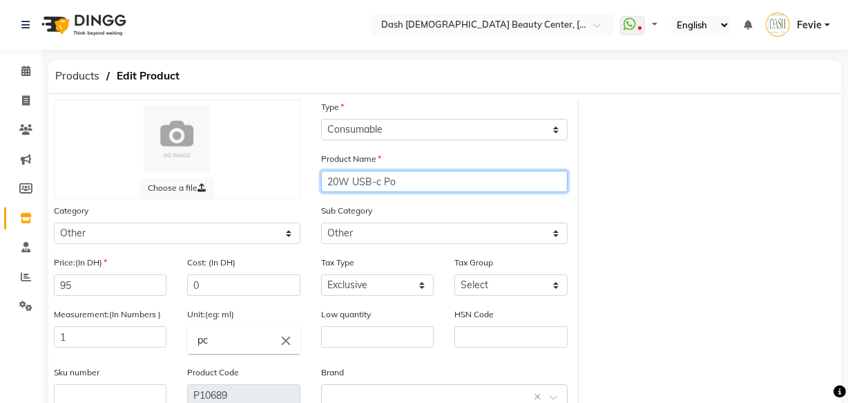
click at [446, 183] on input "20W USB-c Po" at bounding box center [444, 181] width 247 height 21
type input "2"
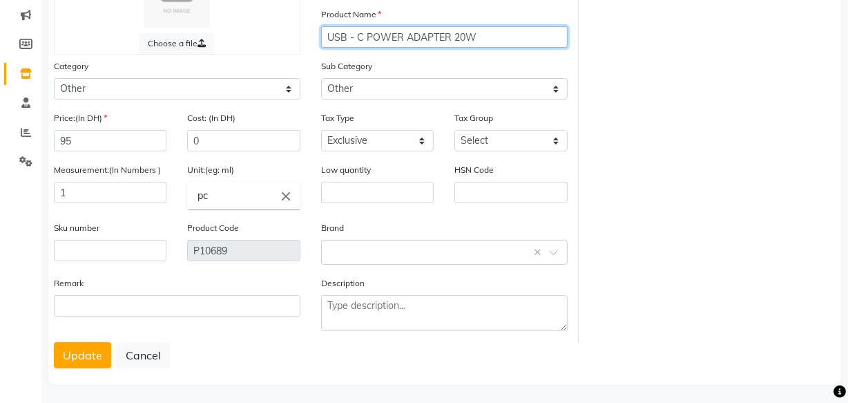
scroll to position [153, 0]
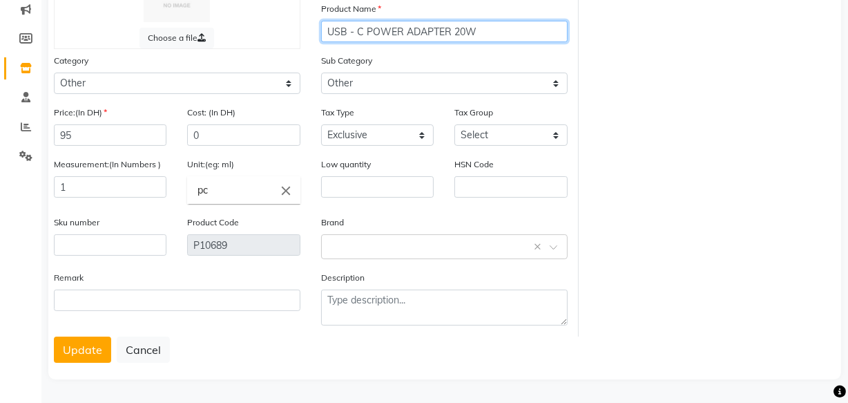
type input "USB - C POWER ADAPTER 20W"
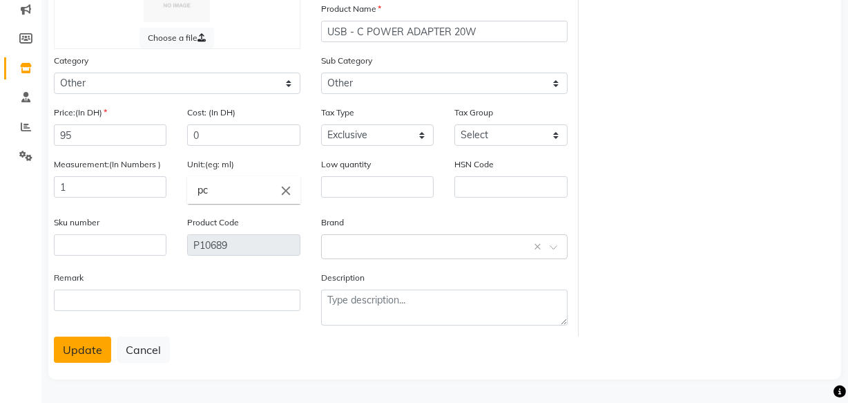
click at [75, 353] on button "Update" at bounding box center [82, 349] width 57 height 26
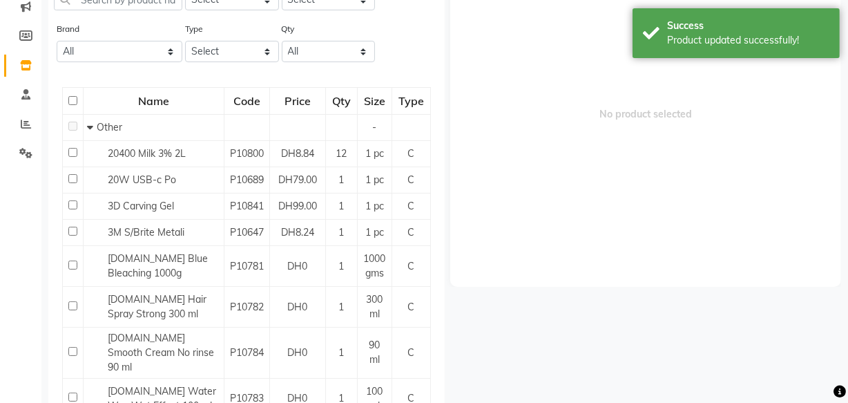
scroll to position [9, 0]
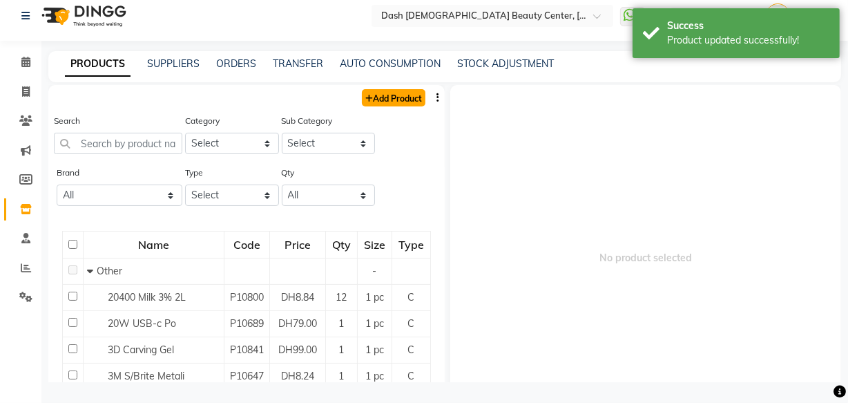
click at [401, 97] on link "Add Product" at bounding box center [394, 97] width 64 height 17
select select "true"
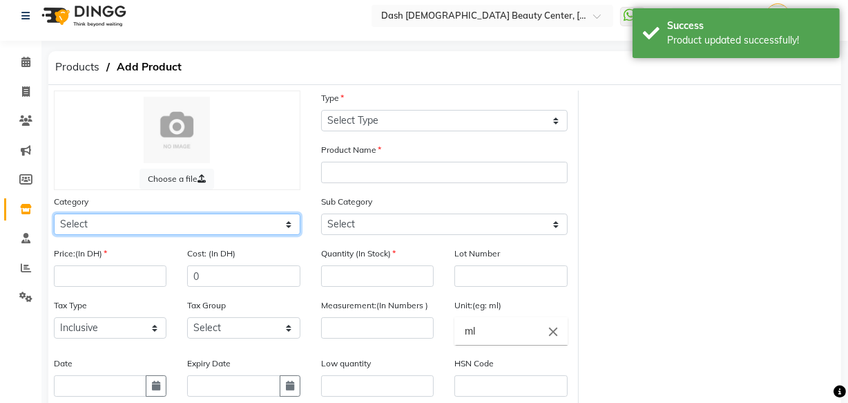
click at [149, 235] on select "Select Hair Skin Makeup Personal Care Appliances [PERSON_NAME] Waxing Disposabl…" at bounding box center [177, 223] width 247 height 21
select select "1619101000"
click at [54, 214] on select "Select Hair Skin Makeup Personal Care Appliances [PERSON_NAME] Waxing Disposabl…" at bounding box center [177, 223] width 247 height 21
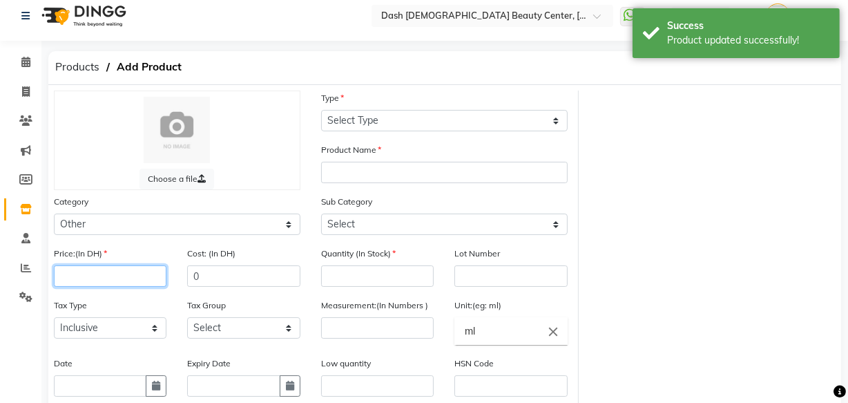
click at [131, 278] on input "number" at bounding box center [110, 275] width 113 height 21
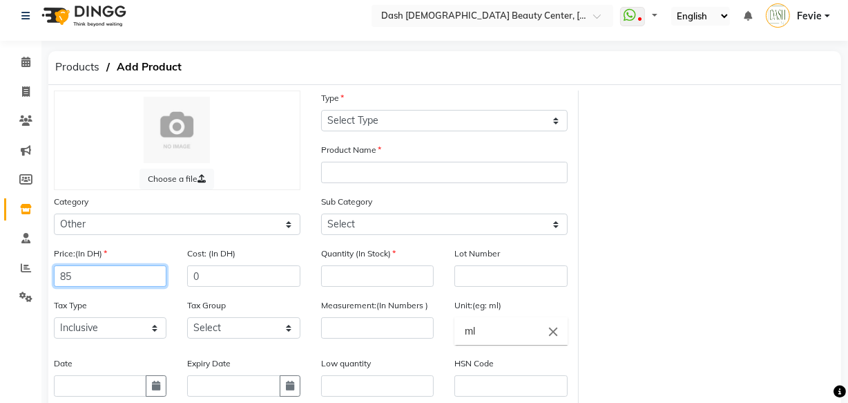
type input "85"
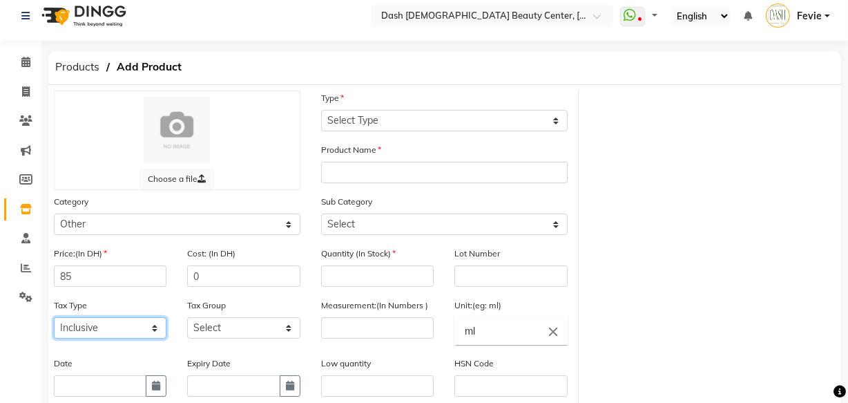
click at [136, 334] on select "Select Inclusive Exclusive" at bounding box center [110, 327] width 113 height 21
select select "false"
click at [54, 319] on select "Select Inclusive Exclusive" at bounding box center [110, 327] width 113 height 21
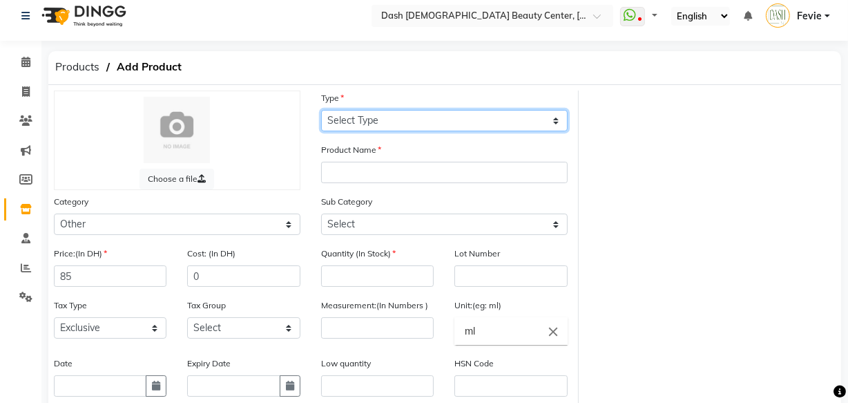
click at [433, 117] on select "Select Type Both Retail Consumable" at bounding box center [444, 120] width 247 height 21
select select "C"
click at [321, 110] on select "Select Type Both Retail Consumable" at bounding box center [444, 120] width 247 height 21
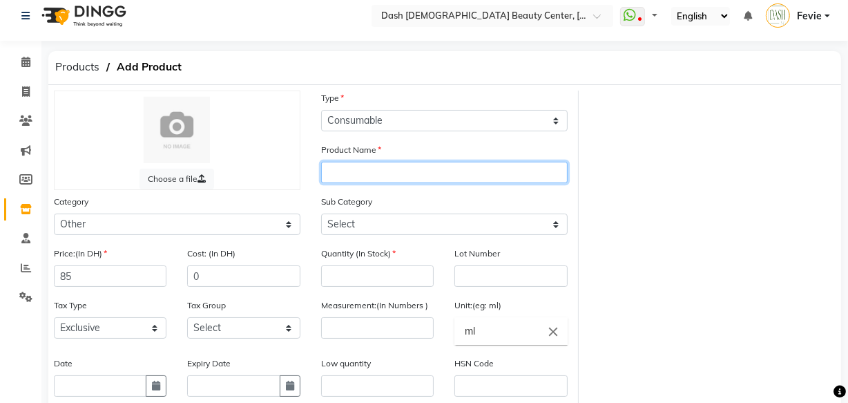
click at [401, 172] on input "text" at bounding box center [444, 172] width 247 height 21
type input "USB TO LIGHTNING 1M"
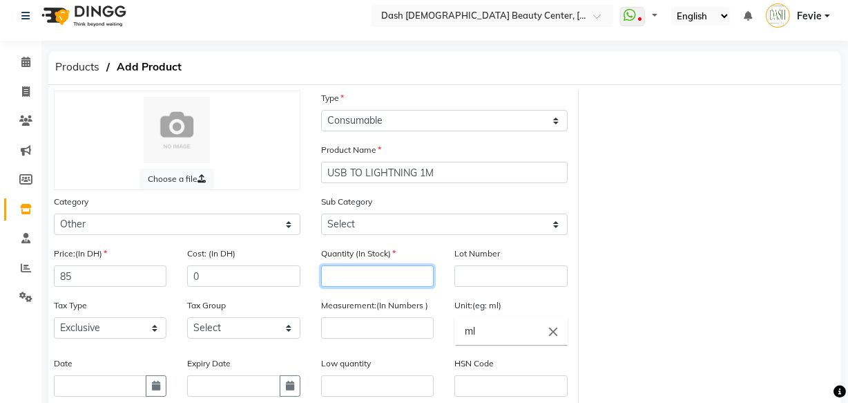
click at [407, 276] on input "number" at bounding box center [377, 275] width 113 height 21
type input "0"
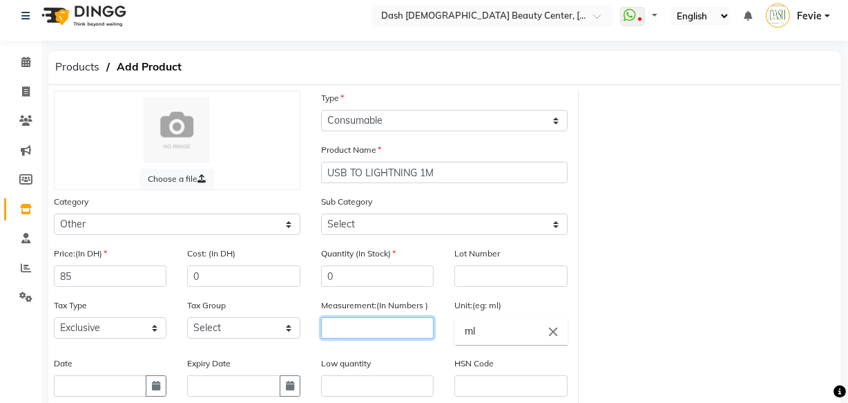
click at [392, 334] on input "number" at bounding box center [377, 327] width 113 height 21
type input "1"
click at [557, 331] on icon "close" at bounding box center [553, 330] width 15 height 15
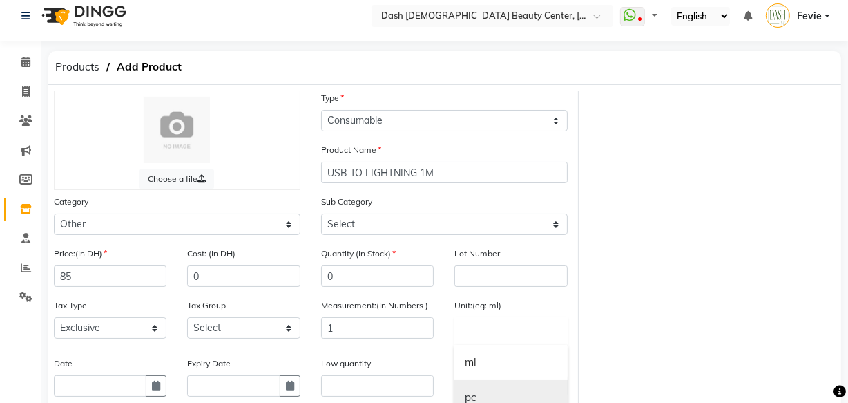
click at [495, 392] on link "pc" at bounding box center [510, 397] width 113 height 35
type input "pc"
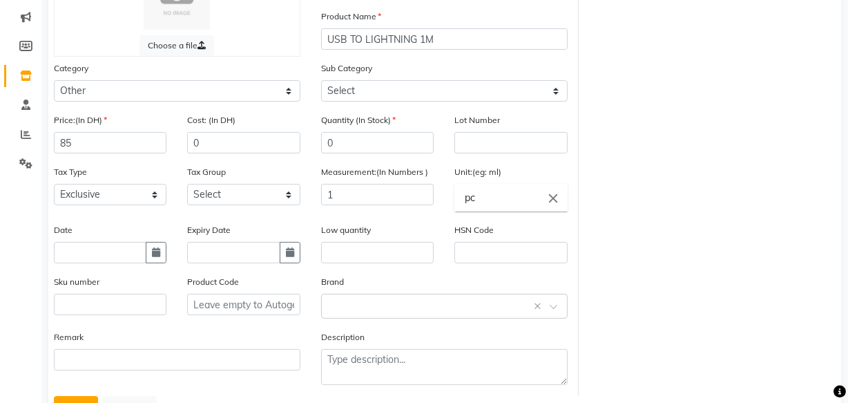
scroll to position [205, 0]
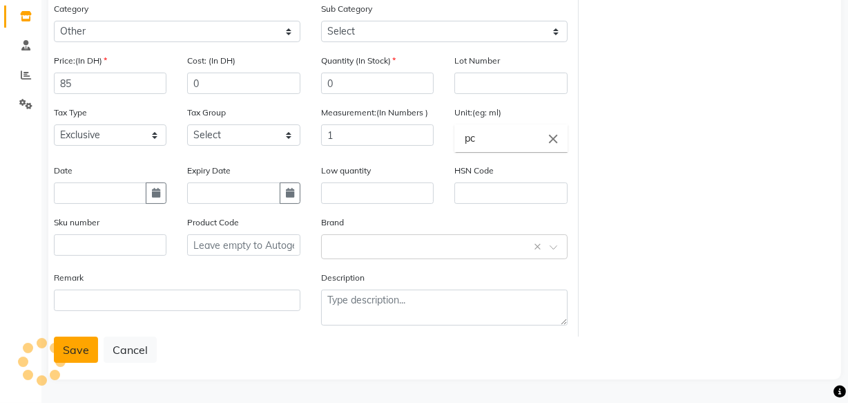
click at [69, 354] on button "Save" at bounding box center [76, 349] width 44 height 26
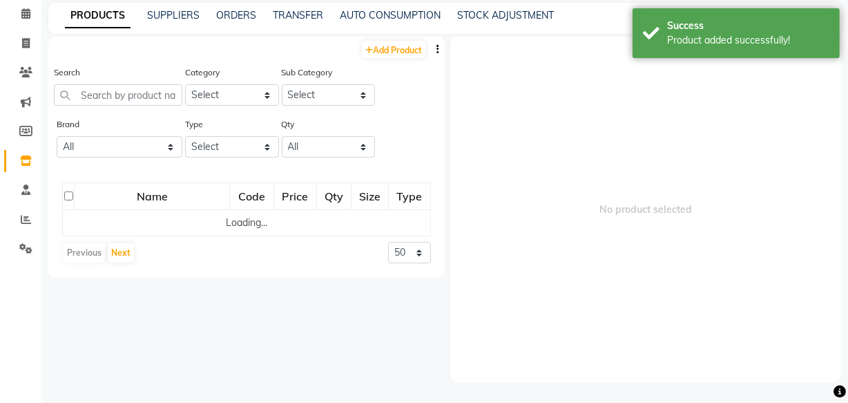
scroll to position [57, 0]
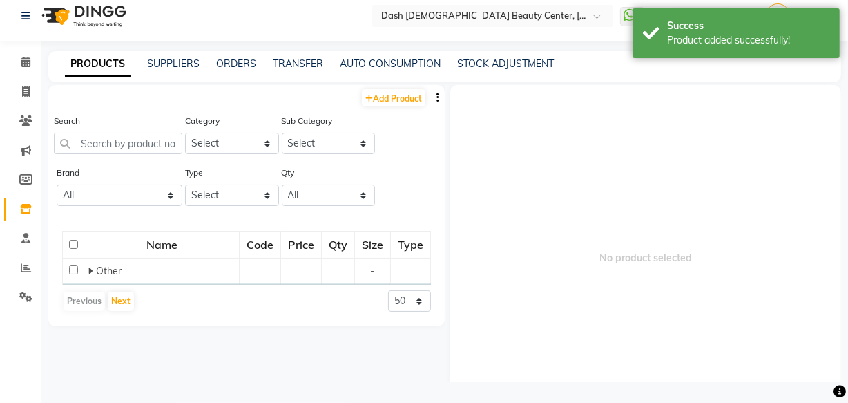
click at [240, 17] on nav "Select Location × Dash [DEMOGRAPHIC_DATA] Beauty Center, [GEOGRAPHIC_DATA] What…" at bounding box center [424, 16] width 848 height 50
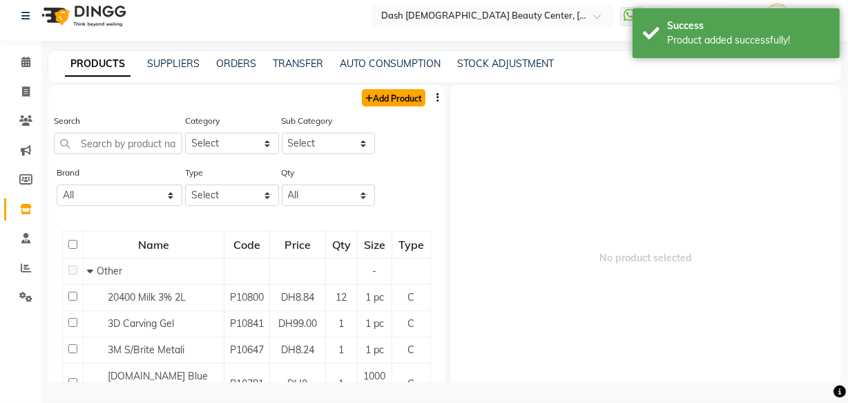
click at [390, 101] on link "Add Product" at bounding box center [394, 97] width 64 height 17
select select "true"
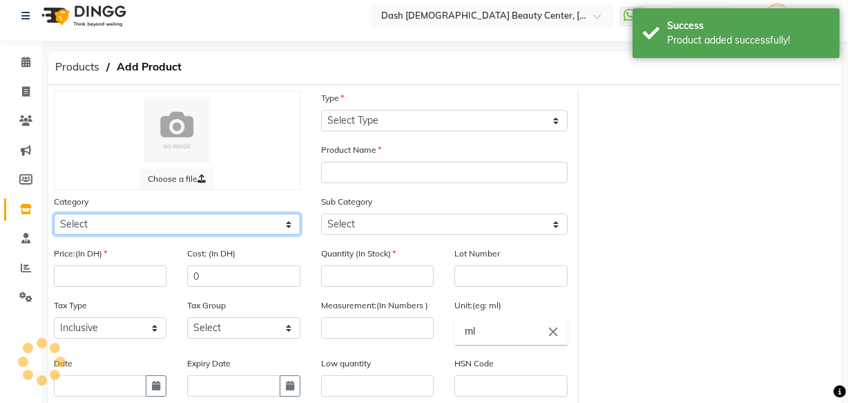
click at [155, 231] on select "Select Hair Skin Makeup Personal Care Appliances [PERSON_NAME] Waxing Disposabl…" at bounding box center [177, 223] width 247 height 21
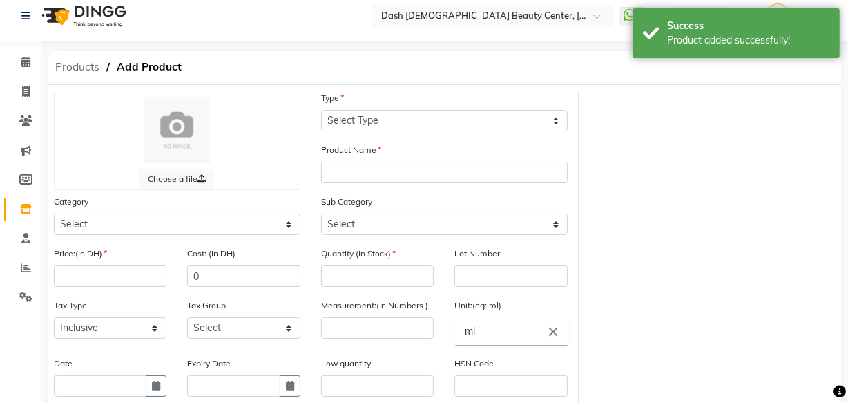
click at [477, 82] on div "Products Add Product" at bounding box center [445, 68] width 814 height 34
click at [82, 65] on span "Products" at bounding box center [77, 67] width 58 height 25
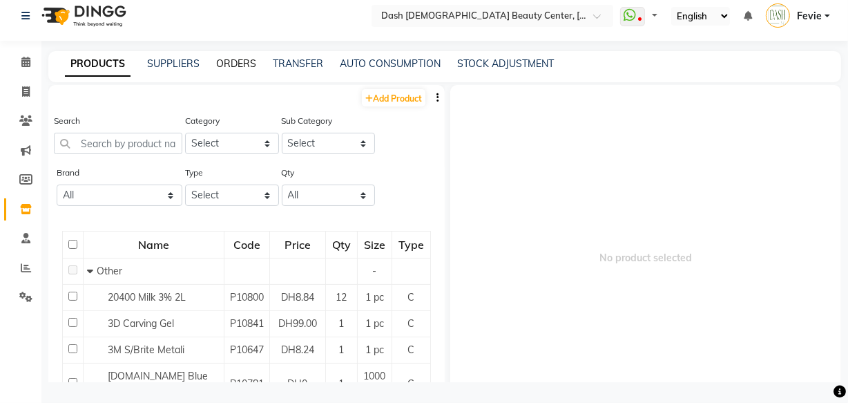
click at [216, 63] on link "ORDERS" at bounding box center [236, 63] width 40 height 12
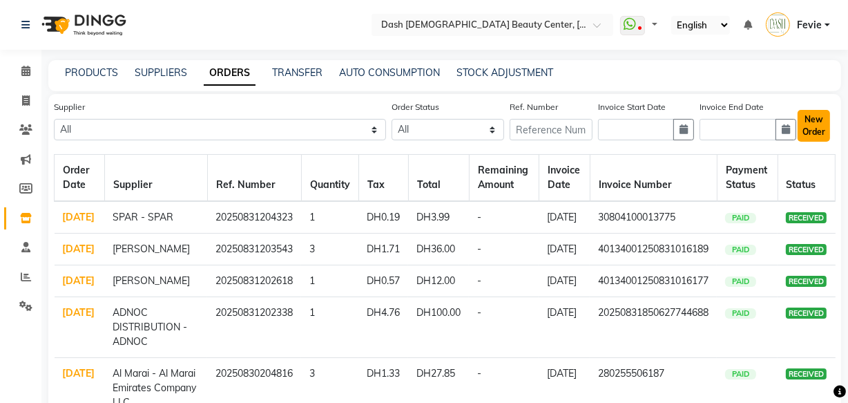
click at [808, 133] on button "New Order" at bounding box center [814, 126] width 32 height 32
select select "true"
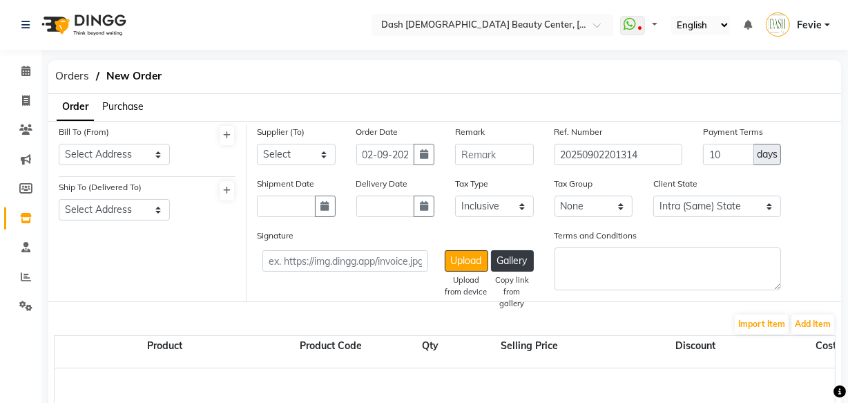
select select "3972"
click at [90, 73] on span "Orders" at bounding box center [72, 76] width 48 height 25
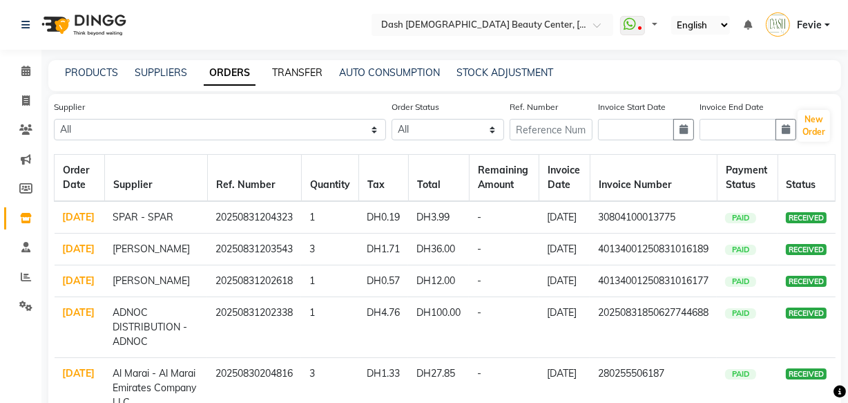
click at [284, 69] on link "TRANSFER" at bounding box center [297, 72] width 50 height 12
select select "sender"
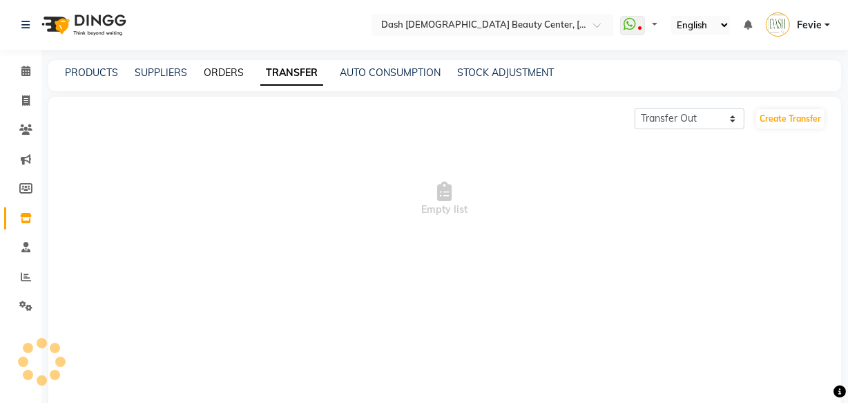
click at [220, 69] on link "ORDERS" at bounding box center [224, 72] width 40 height 12
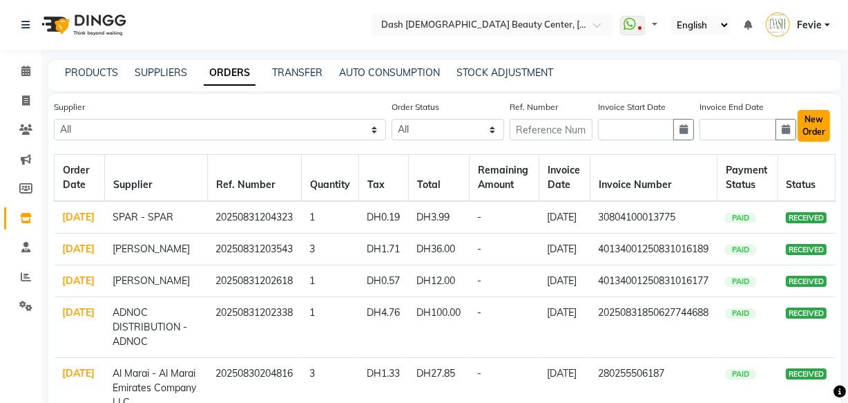
click at [822, 131] on button "New Order" at bounding box center [814, 126] width 32 height 32
select select "true"
select select "3972"
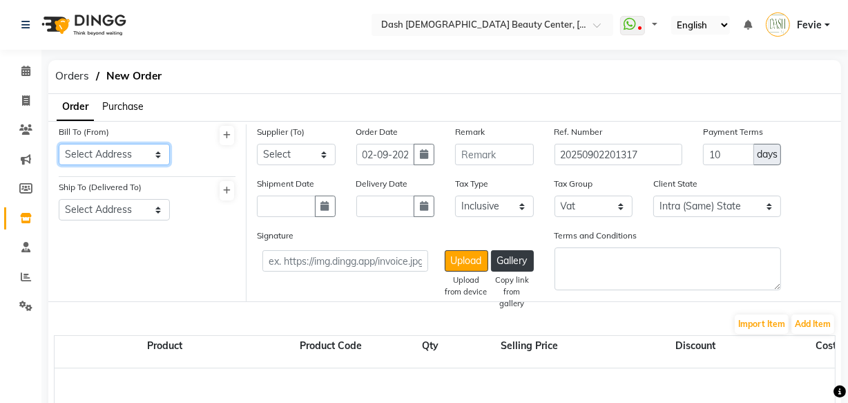
click at [126, 146] on select "Select Address [GEOGRAPHIC_DATA]" at bounding box center [114, 154] width 111 height 21
select select "1470"
click at [59, 144] on select "Select Address [GEOGRAPHIC_DATA]" at bounding box center [114, 154] width 111 height 21
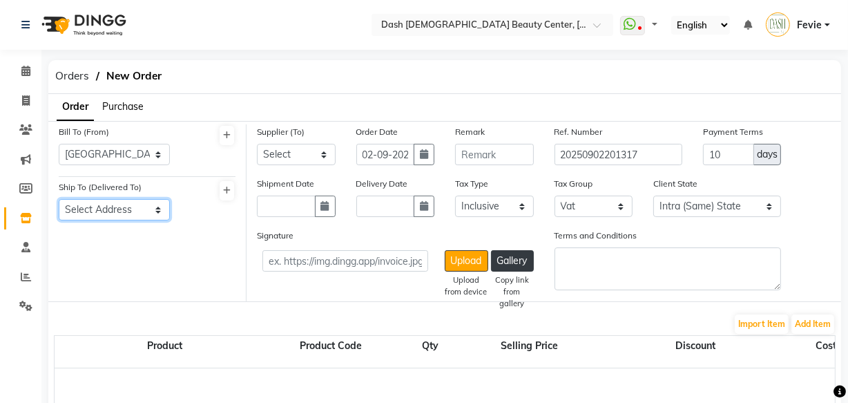
click at [135, 209] on select "Select Address [GEOGRAPHIC_DATA]" at bounding box center [114, 209] width 111 height 21
select select "1471"
click at [59, 200] on select "Select Address [GEOGRAPHIC_DATA]" at bounding box center [114, 209] width 111 height 21
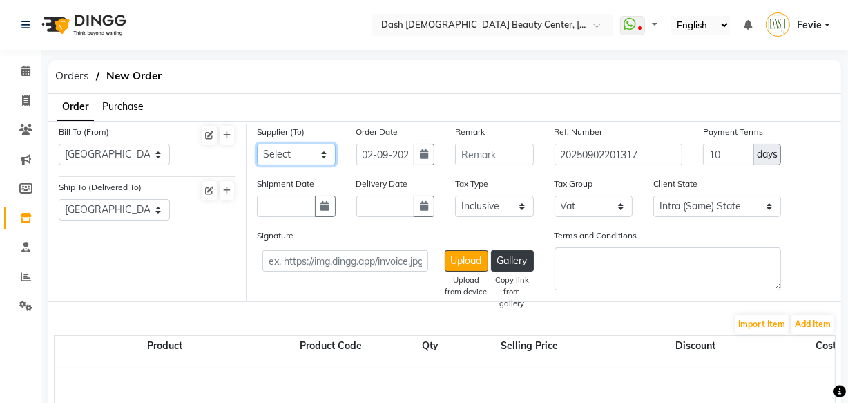
click at [303, 151] on select "Select SPAR - SPAR ADNOC DISTRIBUTION - ADNOC [PERSON_NAME] Millia Cosmetics - …" at bounding box center [296, 154] width 79 height 21
select select "5097"
click at [257, 144] on select "Select SPAR - SPAR ADNOC DISTRIBUTION - ADNOC [PERSON_NAME] Millia Cosmetics - …" at bounding box center [296, 154] width 79 height 21
click at [799, 320] on button "Add Item" at bounding box center [813, 323] width 43 height 19
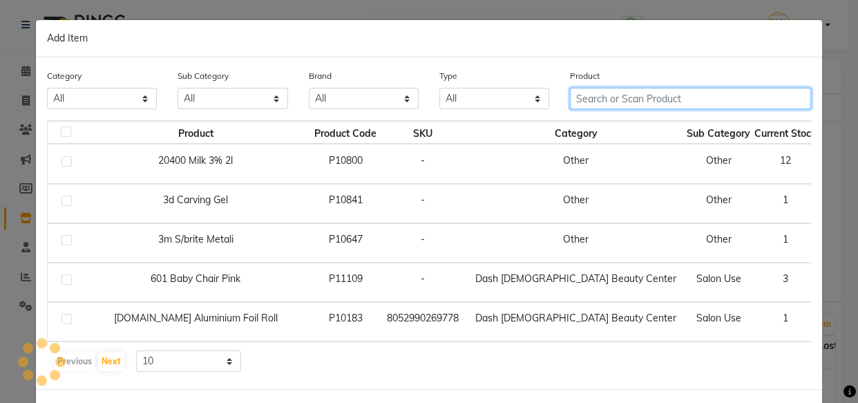
click at [673, 93] on input "text" at bounding box center [690, 98] width 241 height 21
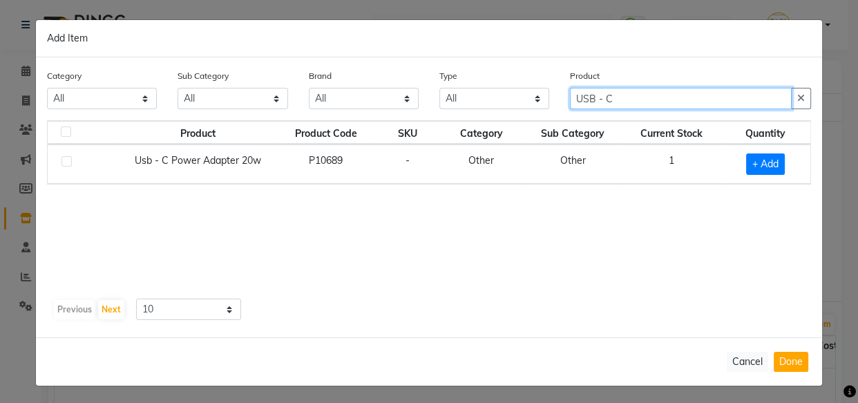
type input "USB - C"
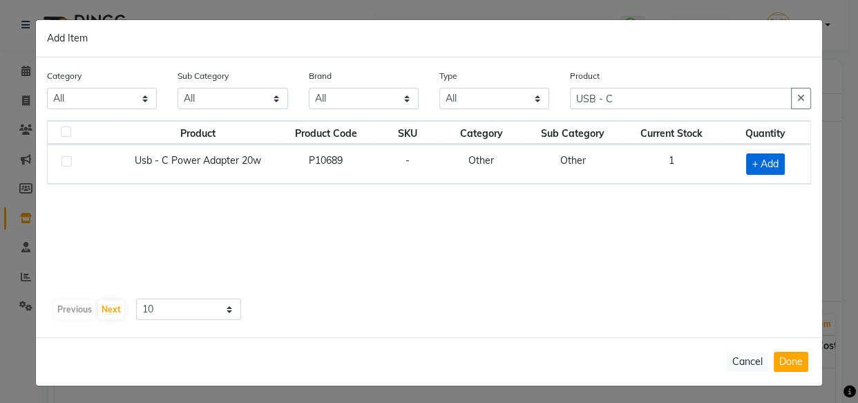
click at [767, 165] on span "+ Add" at bounding box center [765, 163] width 39 height 21
checkbox input "true"
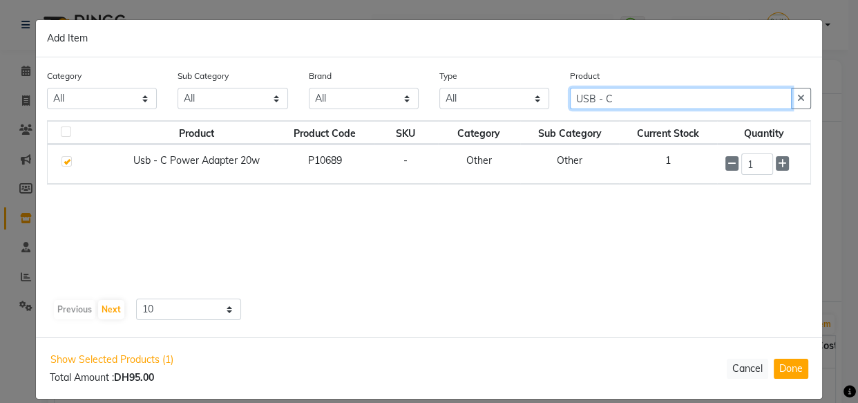
click at [664, 99] on input "USB - C" at bounding box center [681, 98] width 222 height 21
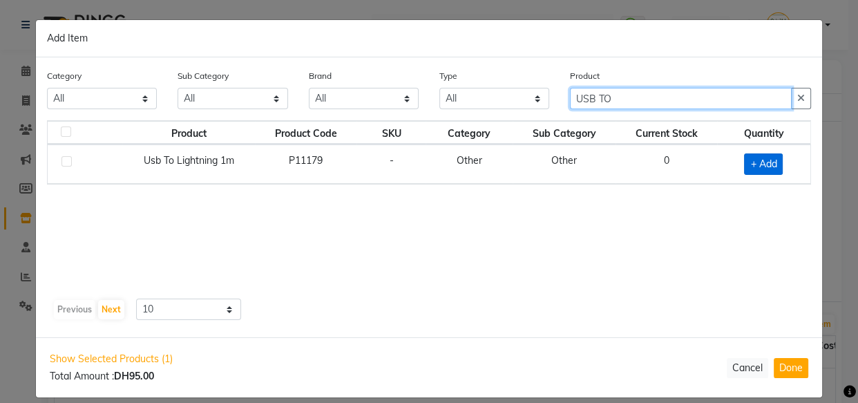
type input "USB TO"
click at [757, 168] on span "+ Add" at bounding box center [763, 163] width 39 height 21
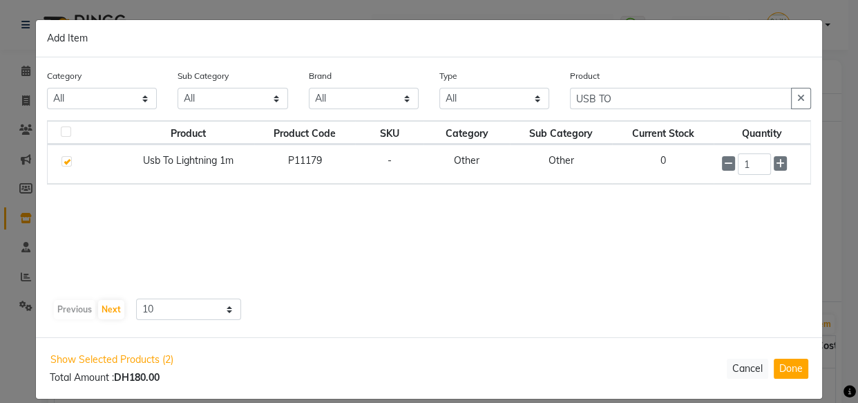
checkbox input "true"
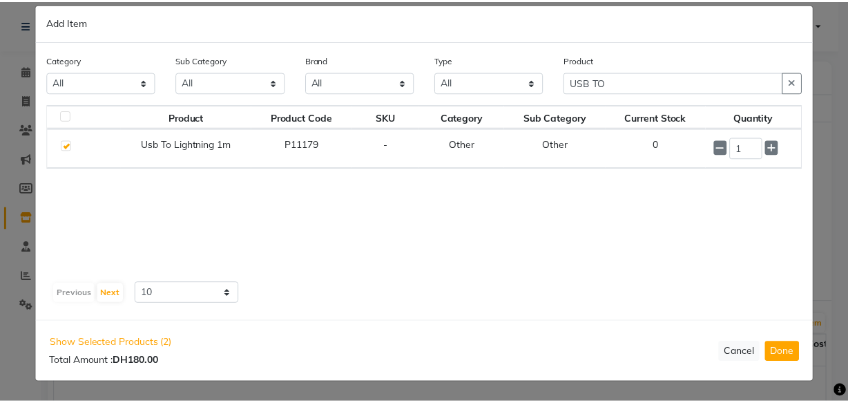
scroll to position [10, 0]
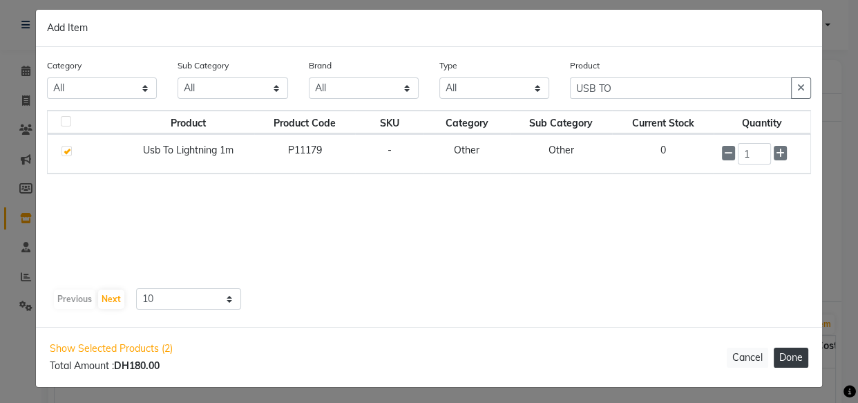
click at [787, 358] on button "Done" at bounding box center [791, 357] width 35 height 20
select select "3972"
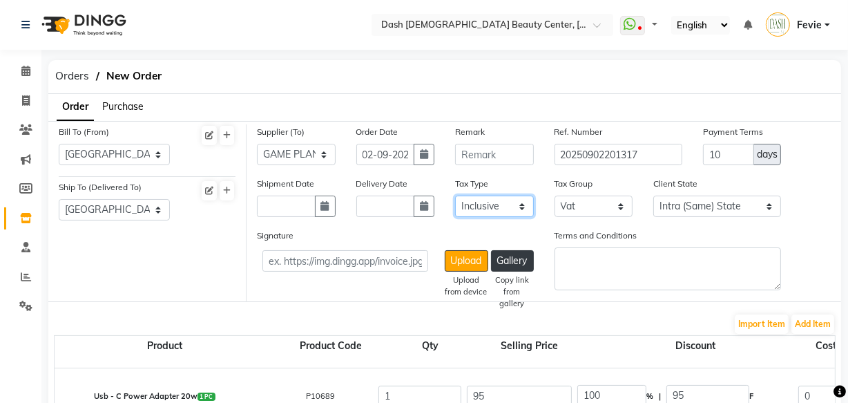
click at [493, 209] on select "Select Inclusive Exclusive" at bounding box center [494, 205] width 79 height 21
select select "false"
click at [455, 196] on select "Select Inclusive Exclusive" at bounding box center [494, 205] width 79 height 21
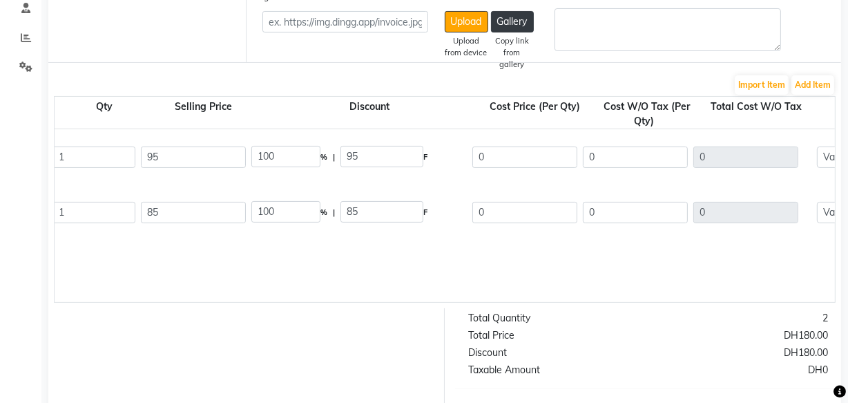
scroll to position [0, 325]
click at [526, 155] on input "0" at bounding box center [525, 156] width 105 height 21
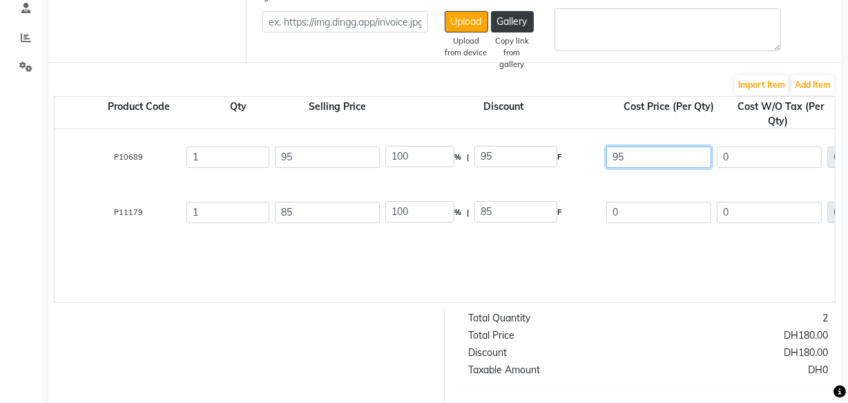
scroll to position [0, 194]
type input "95"
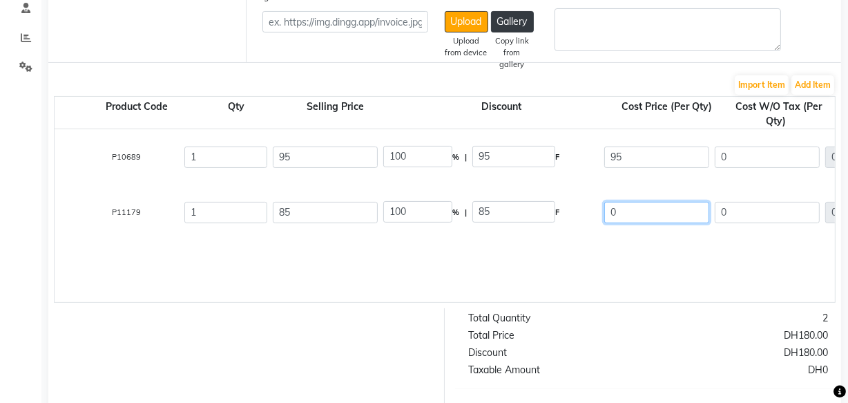
click at [671, 215] on input "0" at bounding box center [656, 212] width 105 height 21
type input "0"
type input "95"
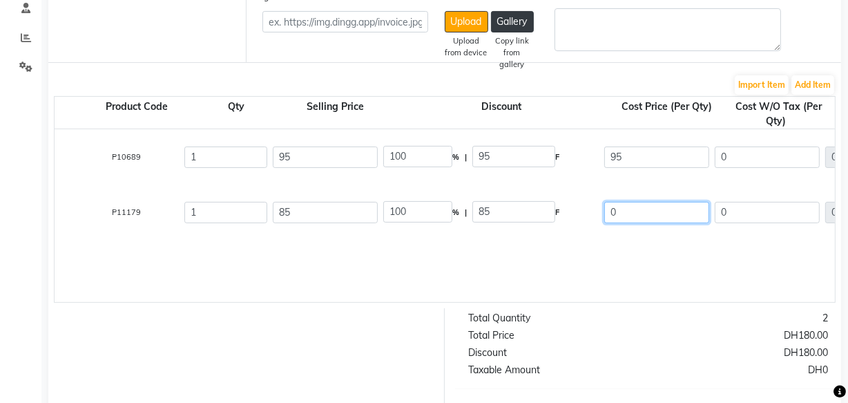
type input "4.75"
type input "99.75"
type input "85"
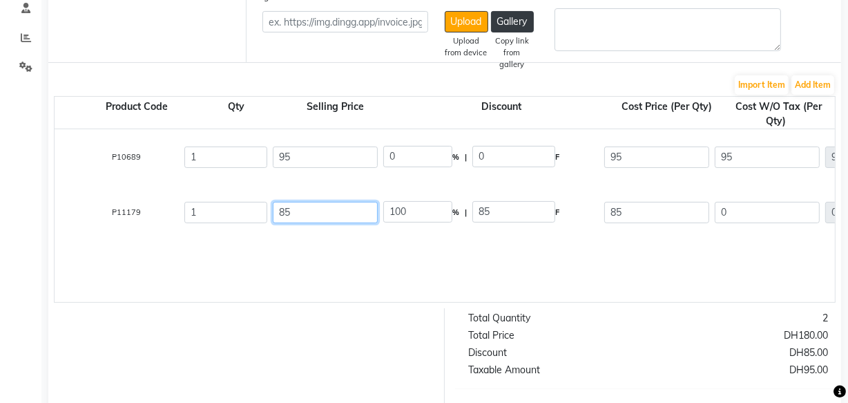
click at [348, 215] on input "85" at bounding box center [325, 212] width 105 height 21
type input "0"
type input "85"
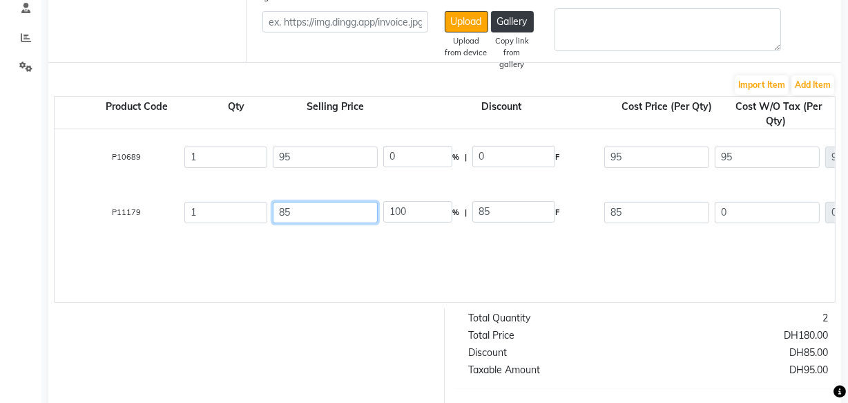
type input "4.25"
type input "89.25"
type input "8"
type input "0"
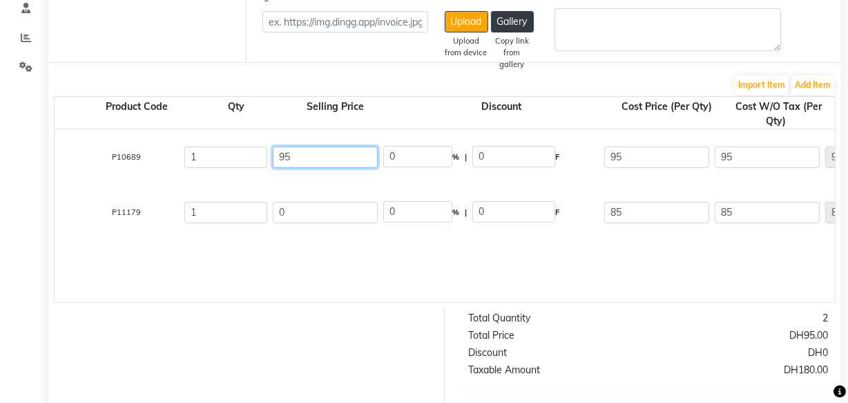
click at [362, 159] on input "95" at bounding box center [325, 156] width 105 height 21
type input "9"
type input "0"
click at [532, 252] on div "Usb - C Power Adapter 20w 1 PC P10689 1 0 0 % | 0 F 95 95 95 None Vat (5%) 4.75…" at bounding box center [726, 215] width 1733 height 173
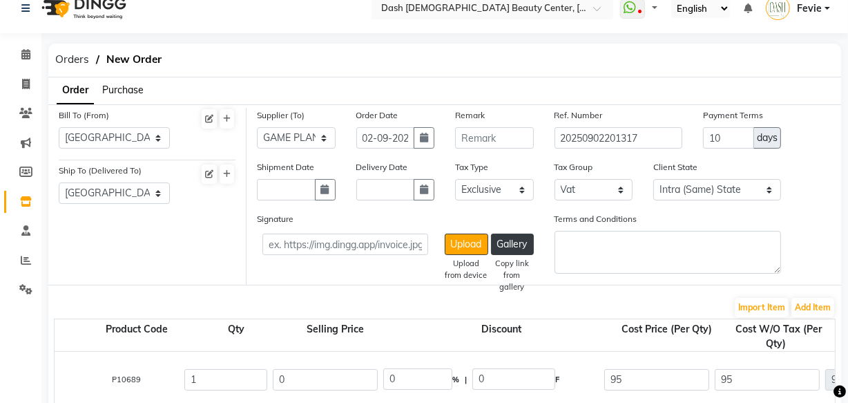
scroll to position [0, 0]
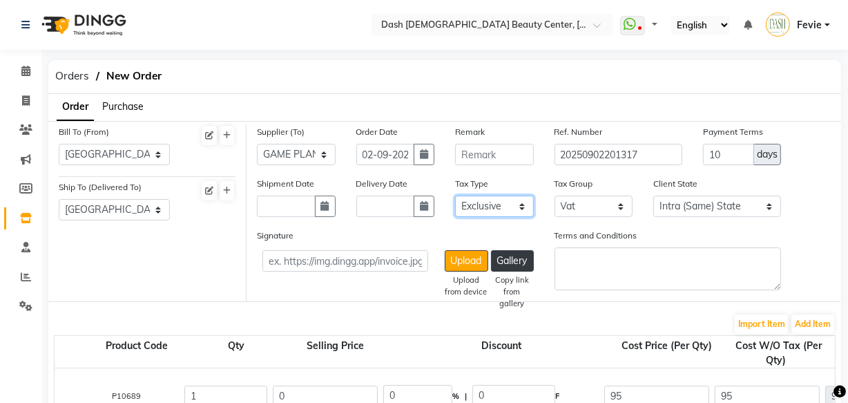
click at [497, 207] on select "Select Inclusive Exclusive" at bounding box center [494, 205] width 79 height 21
select select "true"
click at [455, 196] on select "Select Inclusive Exclusive" at bounding box center [494, 205] width 79 height 21
type input "90.48"
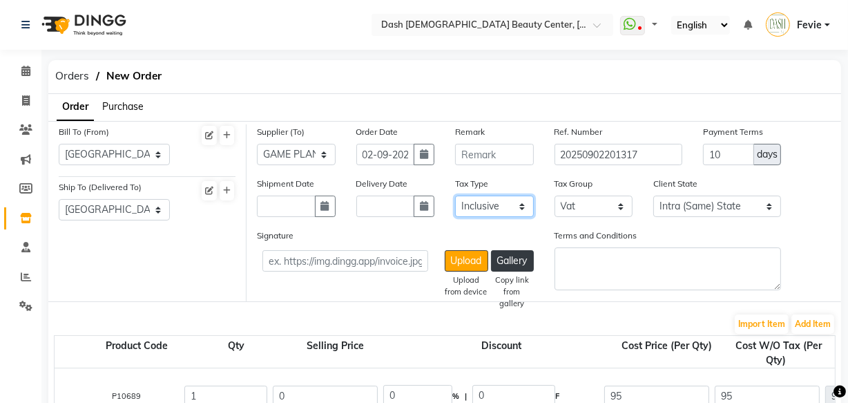
type input "4.52"
type input "95"
type input "80.95"
type input "4.05"
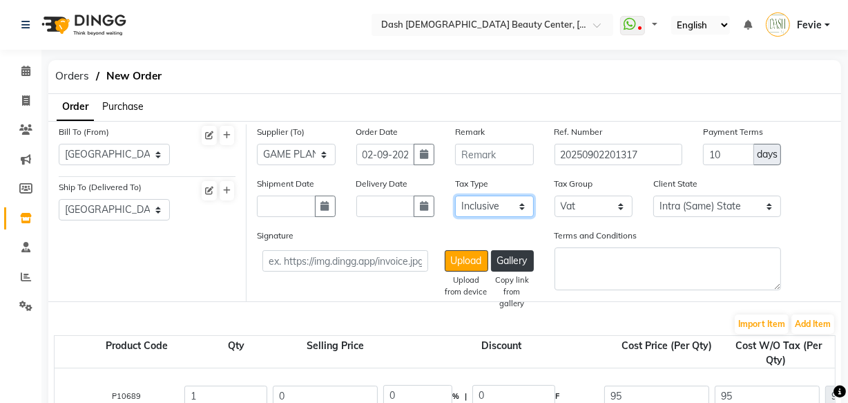
type input "85"
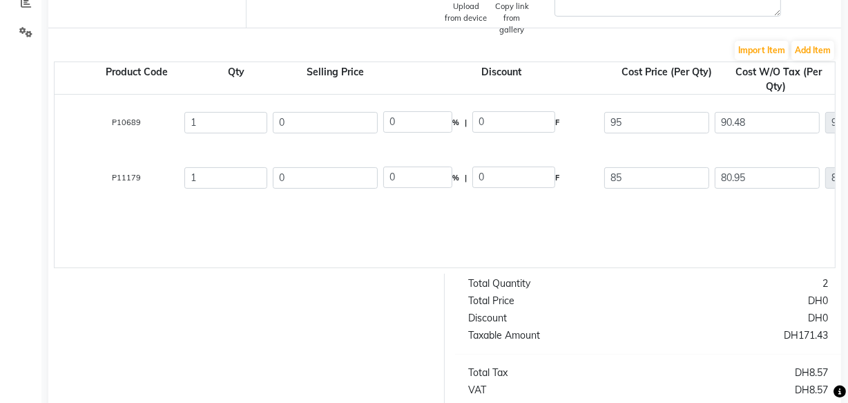
scroll to position [268, 0]
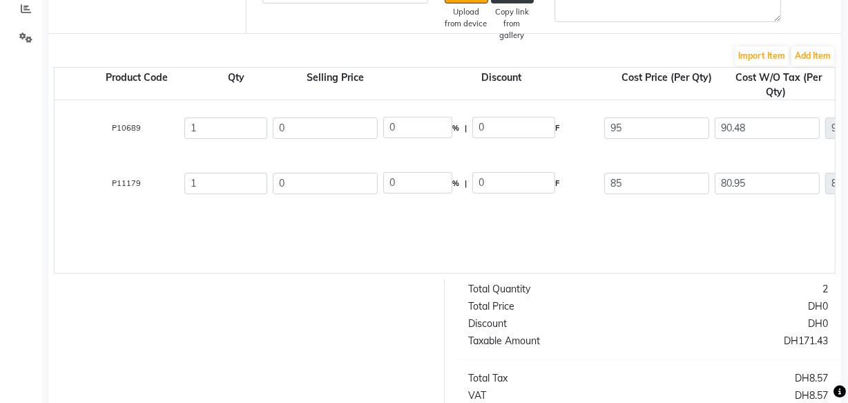
click at [660, 240] on div "Usb - C Power Adapter 20w 1 PC P10689 1 0 0 % | 0 F 95 90.48 90.48 None Vat (5%…" at bounding box center [726, 186] width 1733 height 173
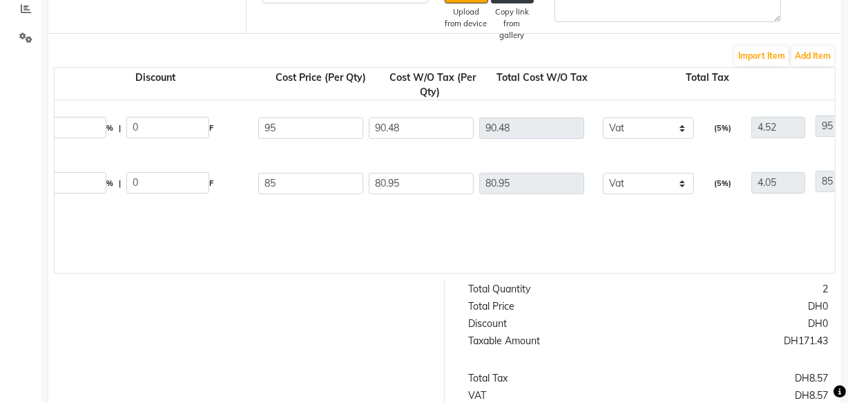
scroll to position [0, 0]
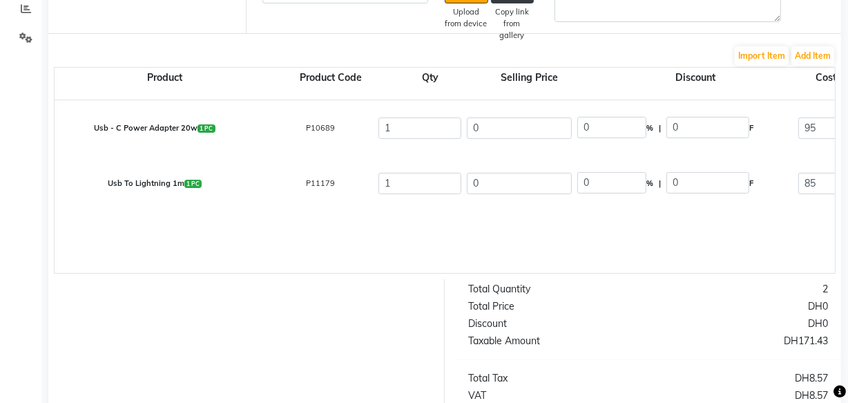
click at [676, 314] on div "DH0" at bounding box center [744, 306] width 191 height 15
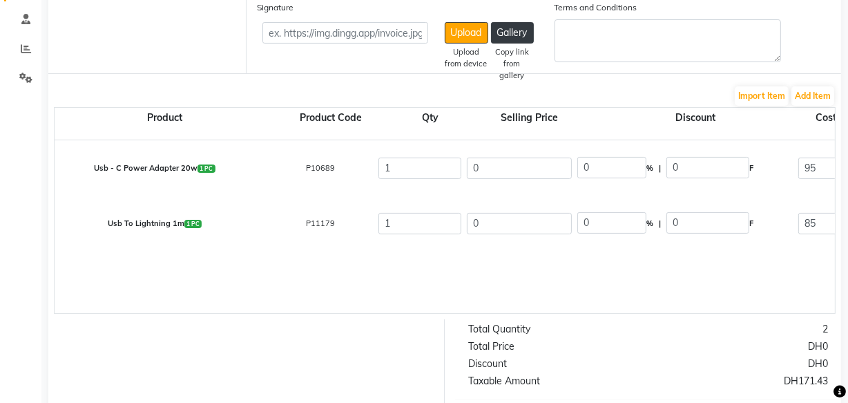
scroll to position [128, 0]
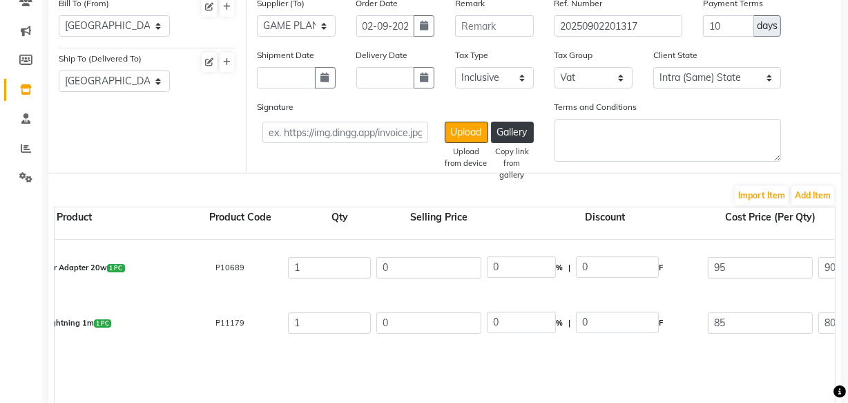
scroll to position [0, 94]
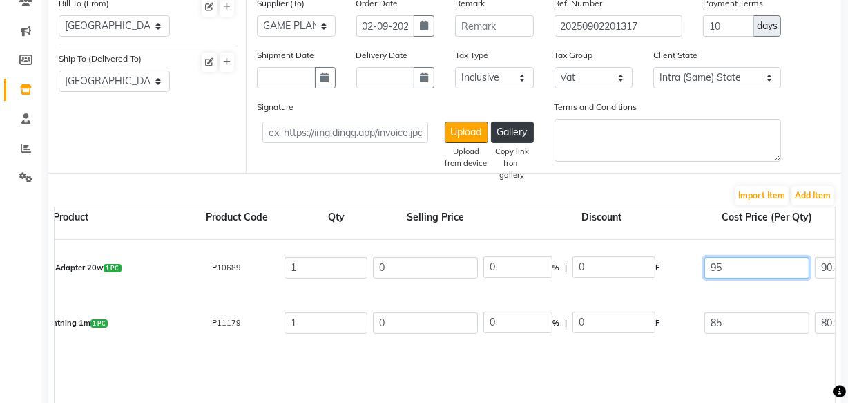
click at [749, 271] on input "95" at bounding box center [757, 267] width 105 height 21
type input "9"
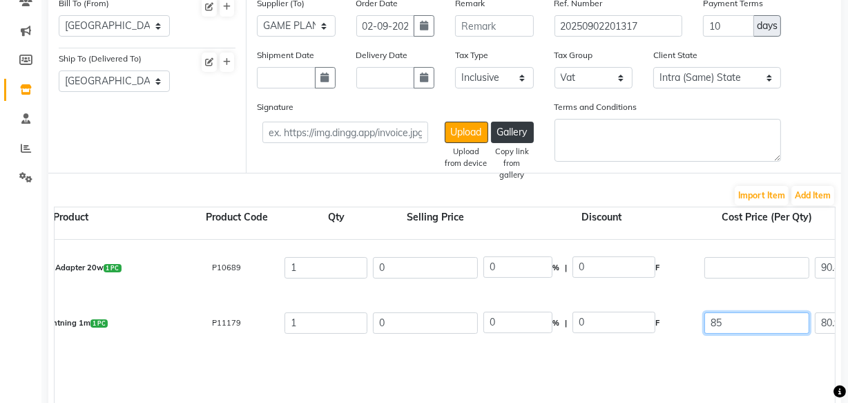
click at [765, 329] on input "85" at bounding box center [757, 322] width 105 height 21
type input "0"
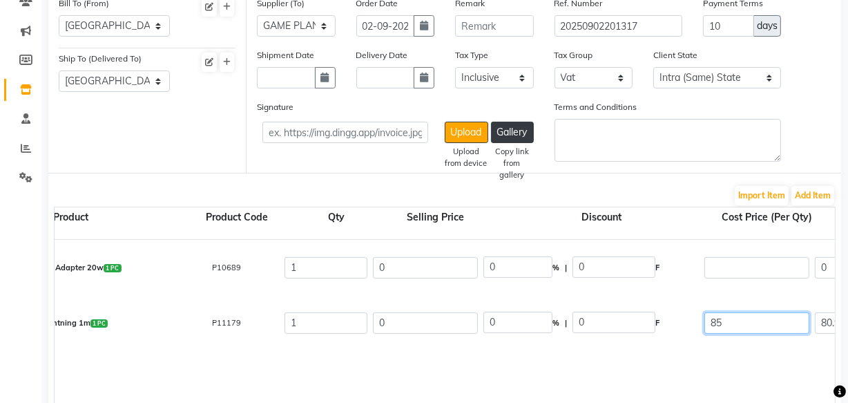
type input "8"
click at [646, 366] on div "Usb - C Power Adapter 20w 1 PC P10689 1 0 0 % | 0 F 0 0 None Vat (5%) 0 0 Usb T…" at bounding box center [827, 326] width 1733 height 173
type input "0"
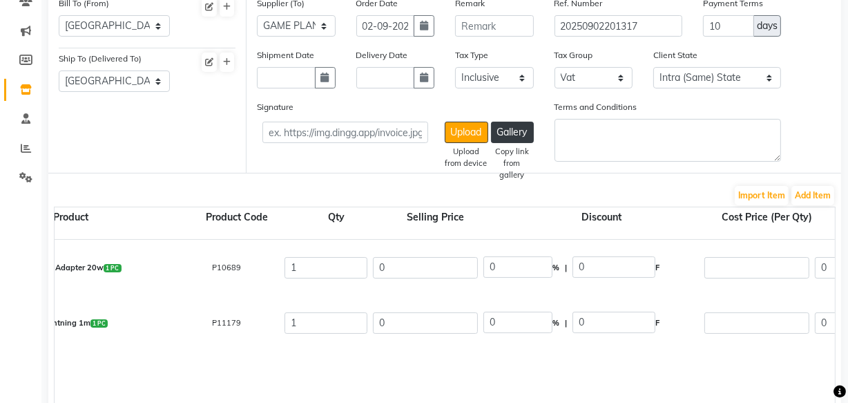
type input "0"
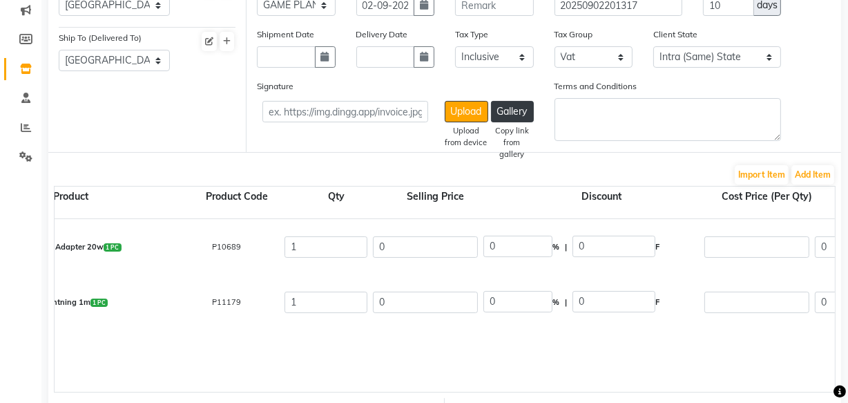
scroll to position [152, 0]
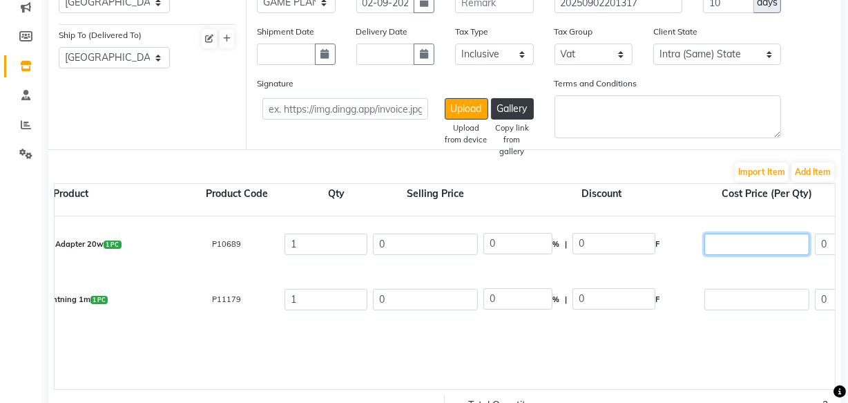
click at [739, 239] on input "number" at bounding box center [757, 243] width 105 height 21
type input "95"
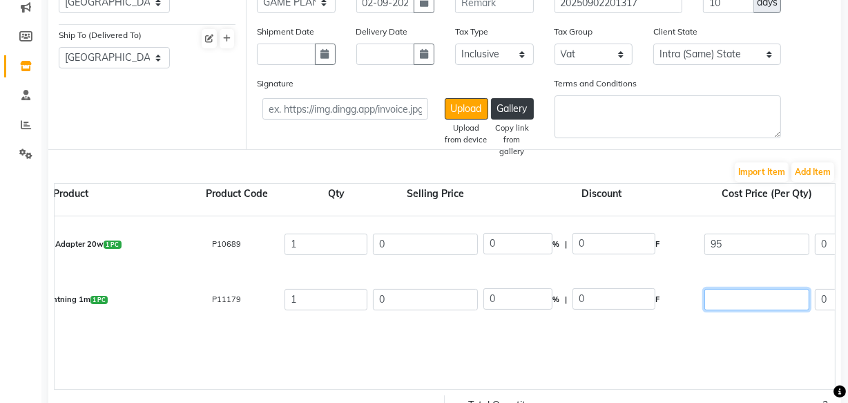
click at [741, 297] on input "number" at bounding box center [757, 299] width 105 height 21
type input "90.48"
type input "4.52"
type input "95"
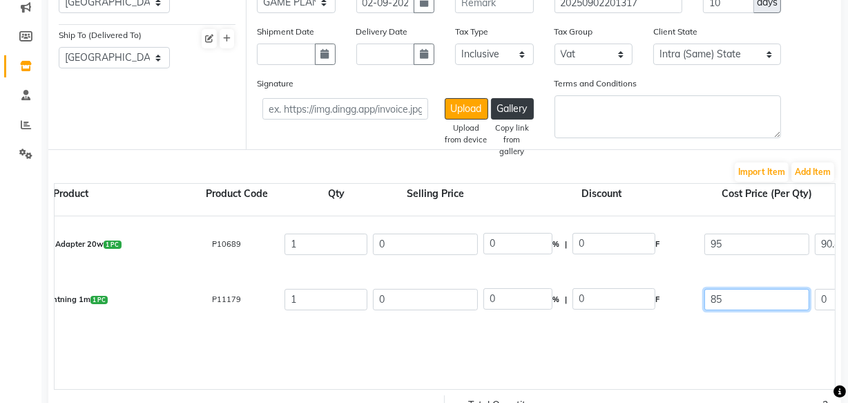
type input "85"
click at [715, 365] on div "Usb - C Power Adapter 20w 1 PC P10689 1 0 0 % | 0 F 95 90.48 90.48 None Vat (5%…" at bounding box center [827, 302] width 1733 height 173
type input "80.95"
type input "4.05"
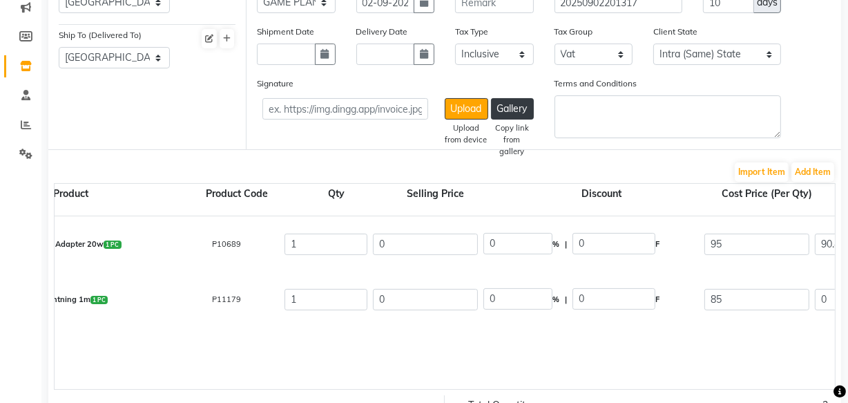
type input "85"
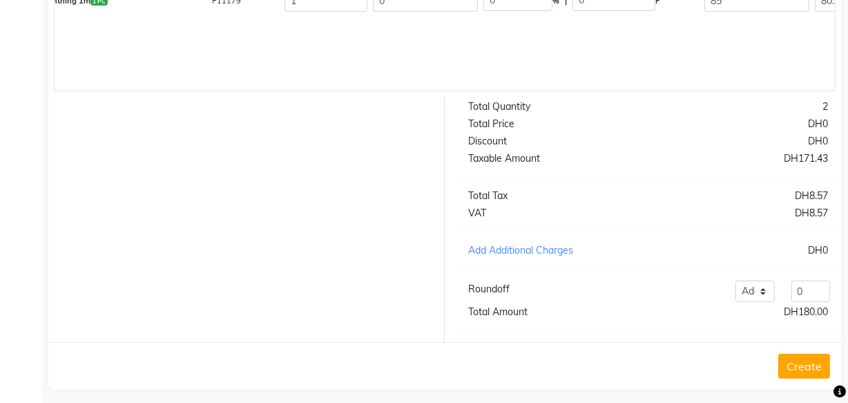
scroll to position [470, 0]
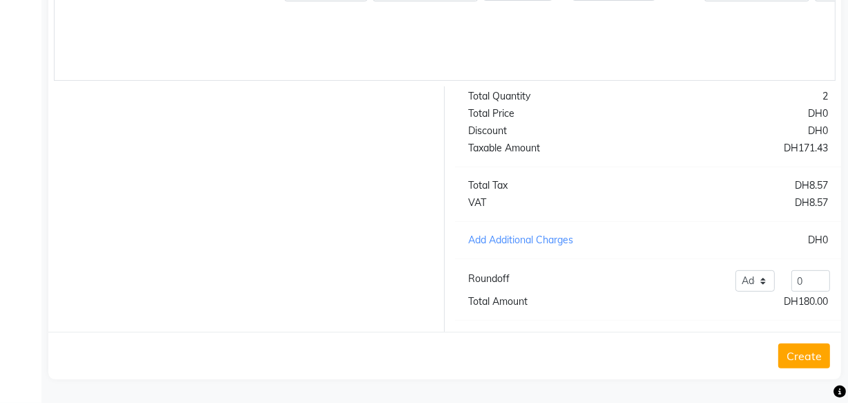
click at [808, 359] on button "Create" at bounding box center [804, 355] width 52 height 25
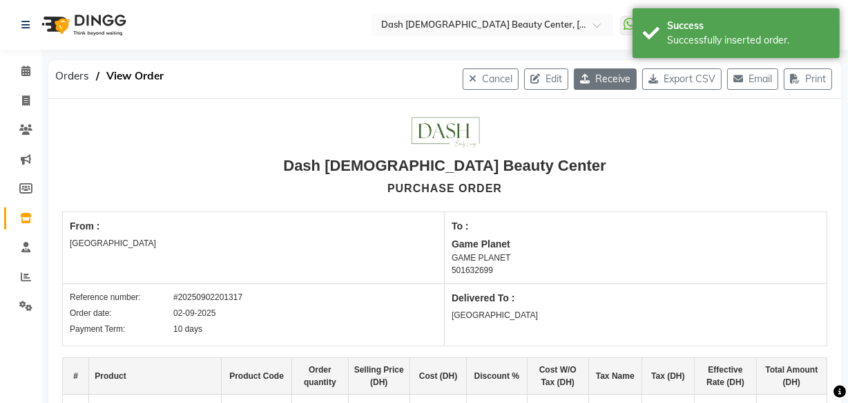
click at [599, 79] on button "Receive" at bounding box center [605, 78] width 63 height 21
select select "1470"
select select "1471"
select select "5097"
select select "true"
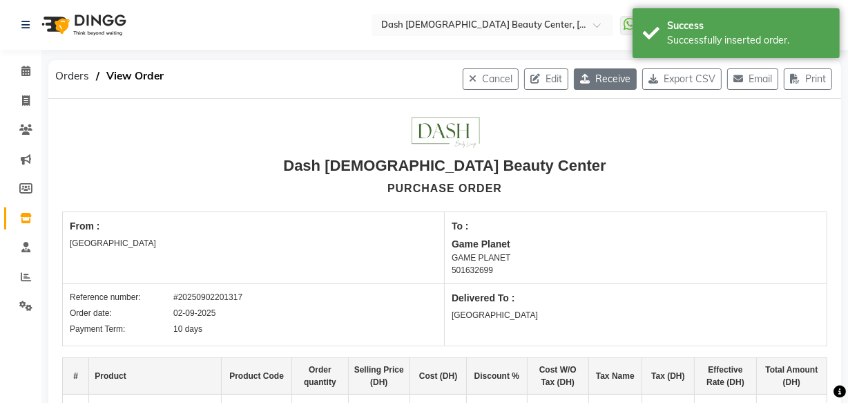
select select "3972"
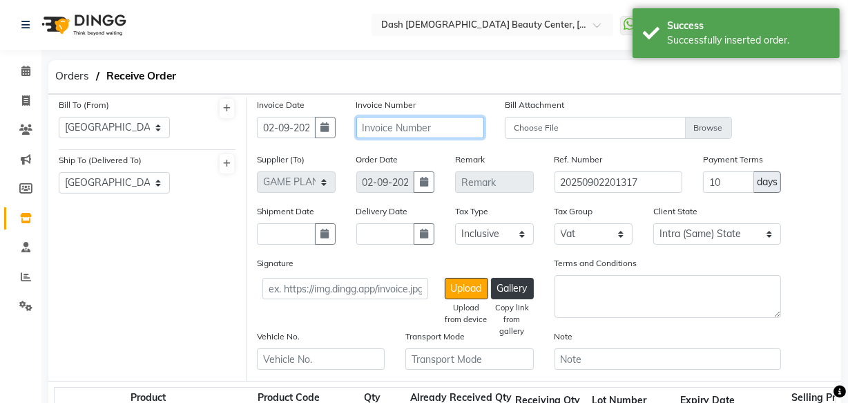
click at [423, 128] on input "text" at bounding box center [420, 127] width 128 height 21
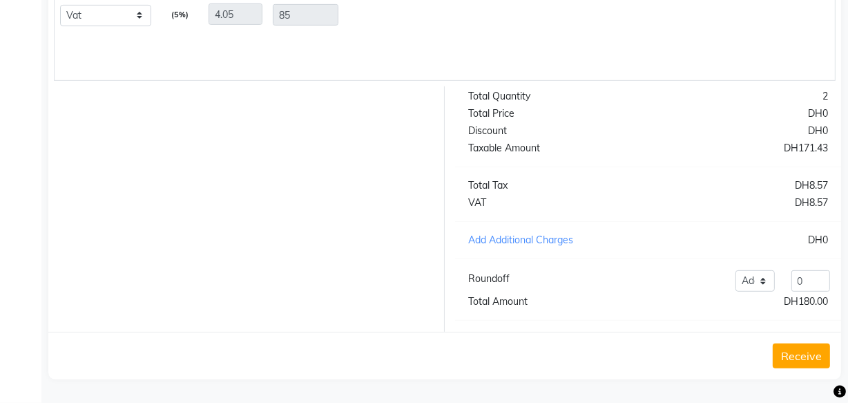
scroll to position [524, 0]
type input "GP16854"
click at [806, 355] on button "Receive" at bounding box center [801, 355] width 57 height 25
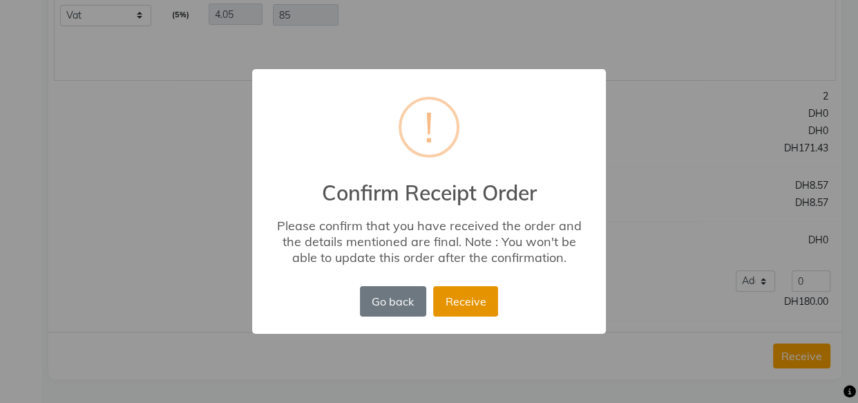
click at [471, 311] on button "Receive" at bounding box center [465, 301] width 65 height 30
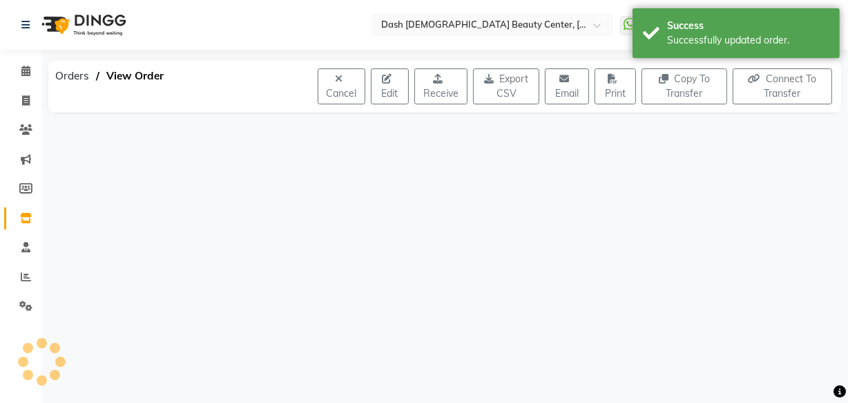
scroll to position [0, 0]
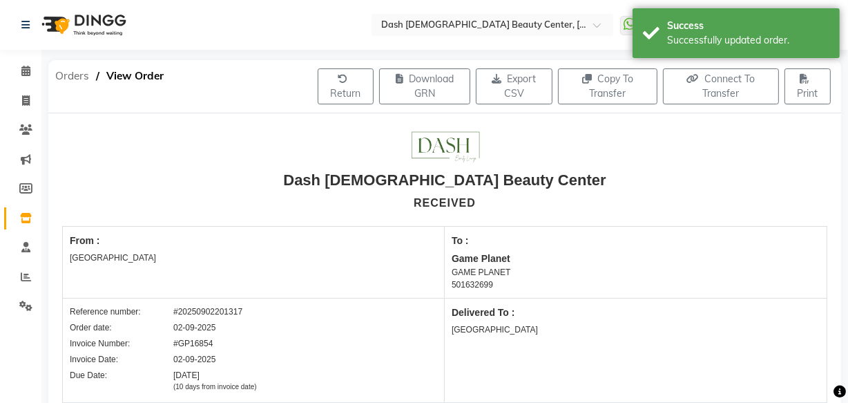
click at [70, 75] on span "Orders" at bounding box center [72, 76] width 48 height 25
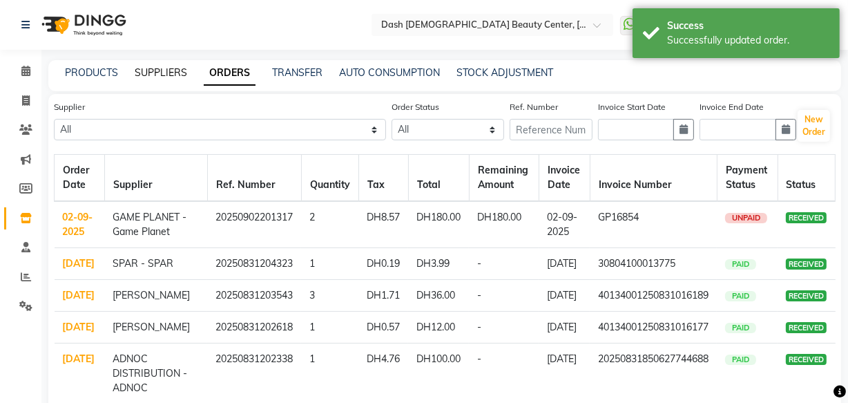
click at [158, 77] on link "SUPPLIERS" at bounding box center [161, 72] width 52 height 12
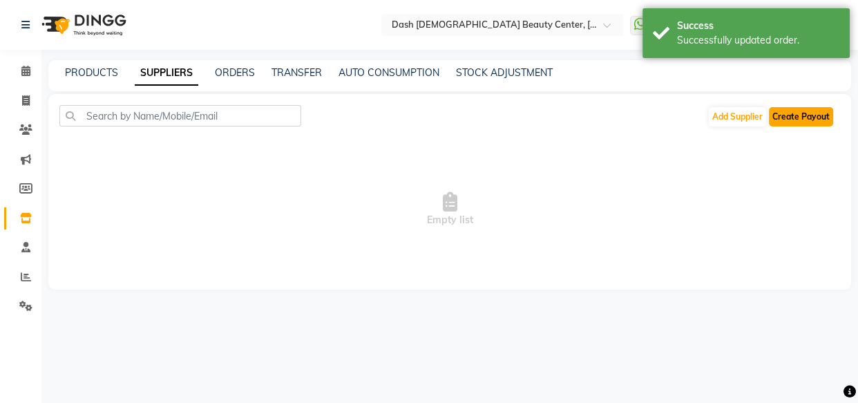
click at [800, 117] on button "Create Payout" at bounding box center [801, 116] width 64 height 19
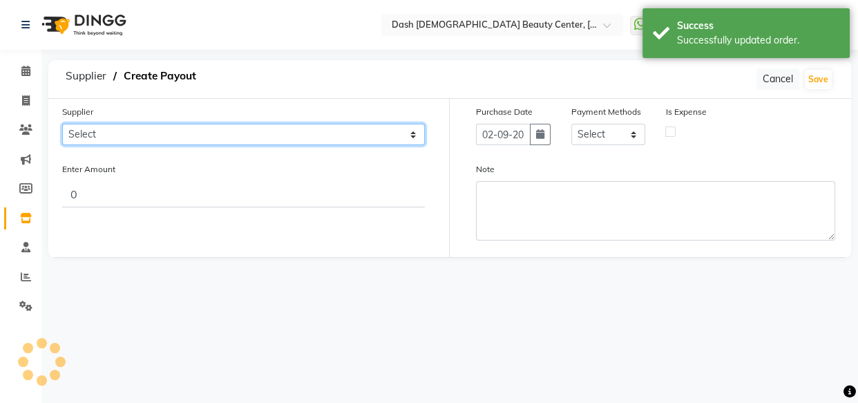
click at [273, 127] on select "Select SPAR - SPAR ADNOC DISTRIBUTION - ADNOC [PERSON_NAME] Millia Cosmetics - …" at bounding box center [243, 134] width 363 height 21
select select "5097"
click at [62, 124] on select "Select SPAR - SPAR ADNOC DISTRIBUTION - ADNOC [PERSON_NAME] Millia Cosmetics - …" at bounding box center [243, 134] width 363 height 21
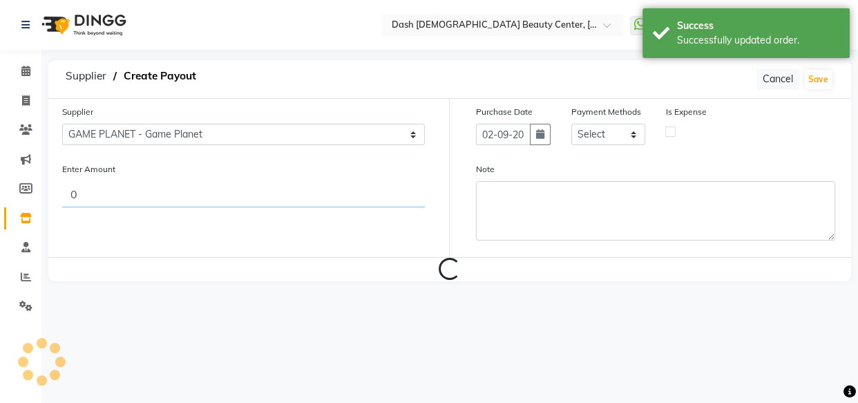
click at [318, 196] on input "0" at bounding box center [243, 194] width 363 height 26
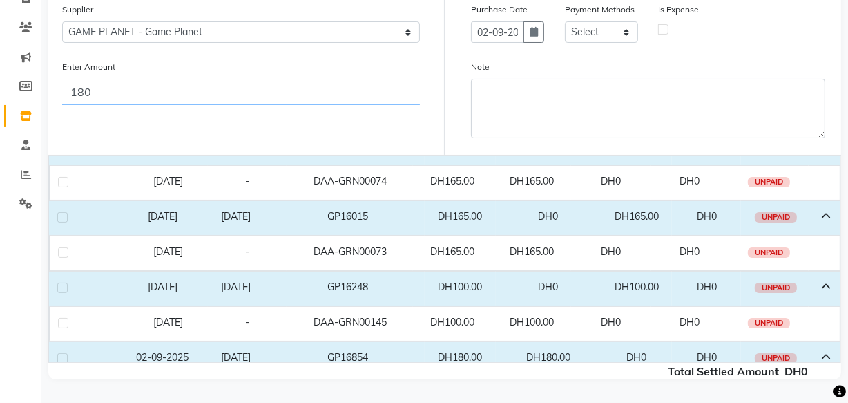
scroll to position [108, 0]
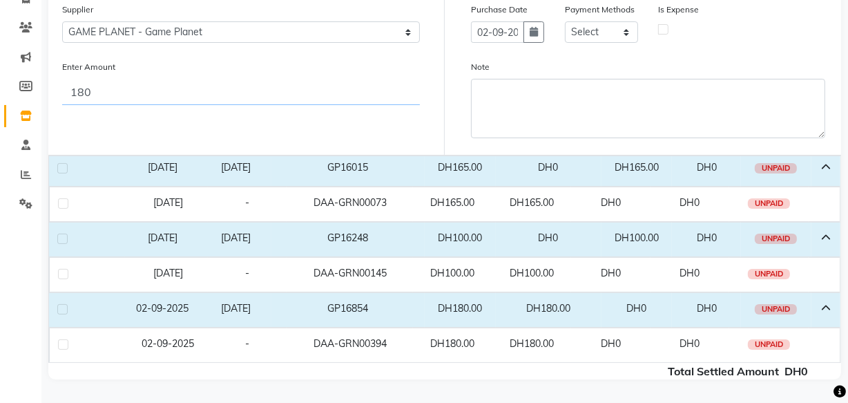
type input "180"
click at [63, 304] on label at bounding box center [62, 309] width 10 height 10
click at [63, 305] on input "checkbox" at bounding box center [61, 309] width 9 height 9
checkbox input "true"
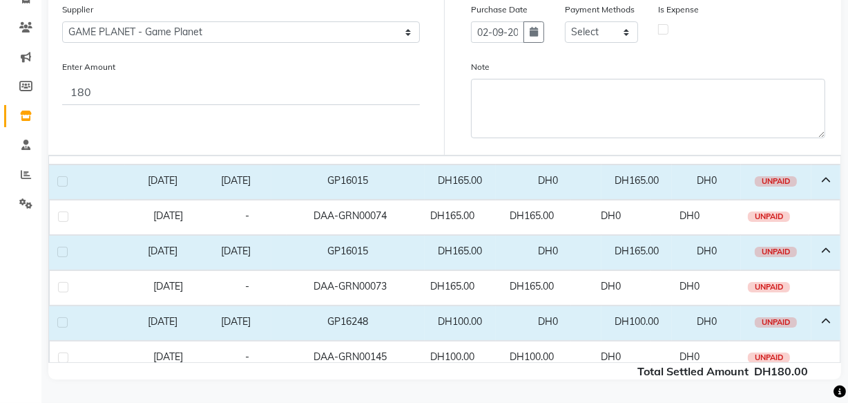
scroll to position [0, 0]
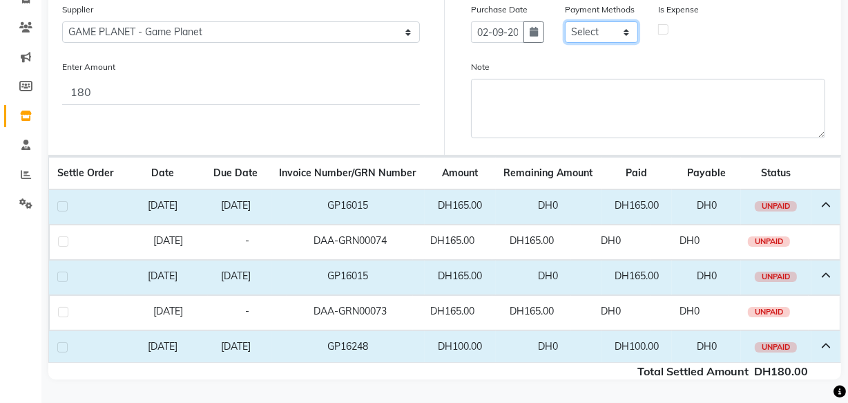
click at [614, 28] on select "Select CASH CARD ONLINE On Account Wallet Package Prepaid Gift Card" at bounding box center [601, 31] width 73 height 21
select select "1"
click at [565, 21] on select "Select CASH CARD ONLINE On Account Wallet Package Prepaid Gift Card" at bounding box center [601, 31] width 73 height 21
click at [664, 28] on label at bounding box center [663, 29] width 10 height 10
click at [664, 28] on input "checkbox" at bounding box center [663, 28] width 9 height 9
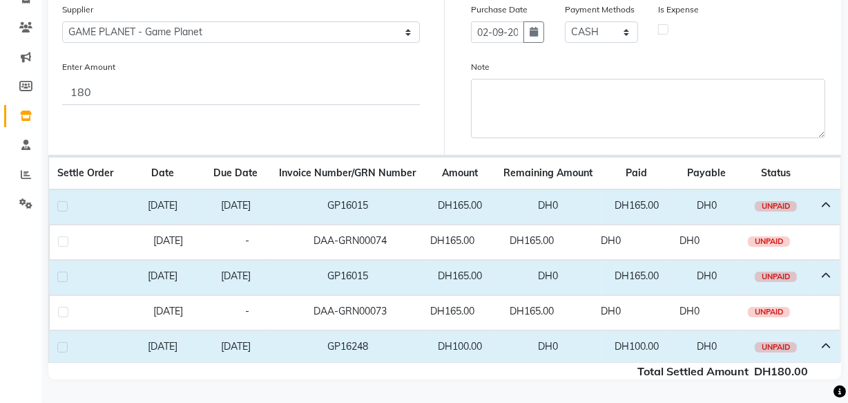
checkbox input "true"
select select "7494"
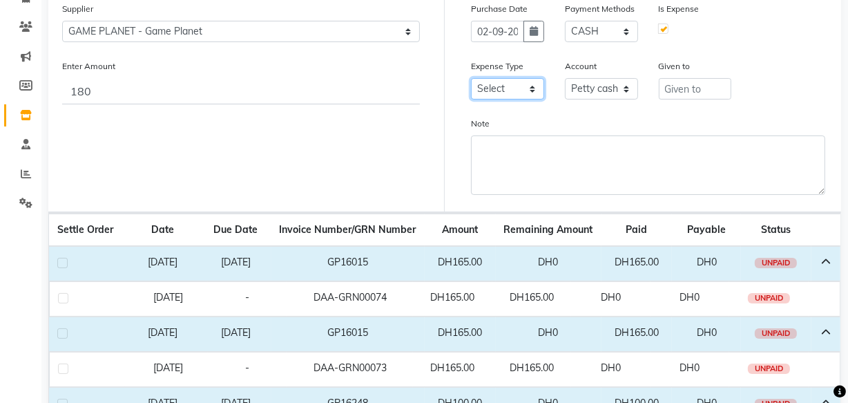
click at [506, 95] on select "Select Advance Salary Bank charges Car maintenance Cash transfer to bank Cash t…" at bounding box center [507, 88] width 73 height 21
select select "7"
click at [471, 79] on select "Select Advance Salary Bank charges Car maintenance Cash transfer to bank Cash t…" at bounding box center [507, 88] width 73 height 21
click at [680, 86] on input "text" at bounding box center [695, 88] width 73 height 21
type input "Game Planet"
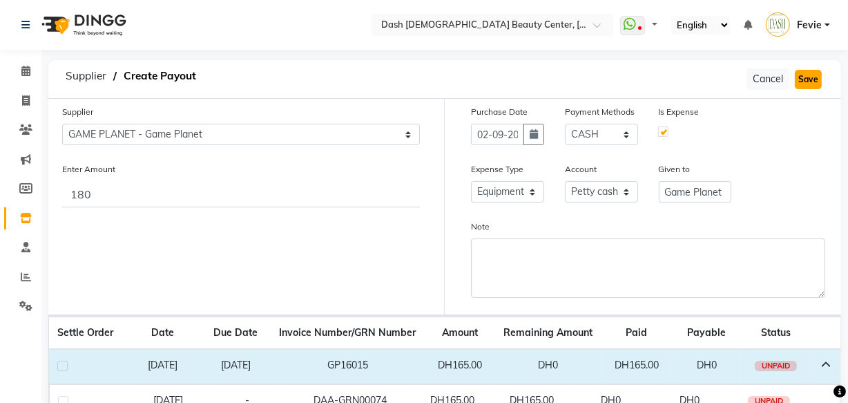
click at [809, 81] on button "Save" at bounding box center [808, 79] width 27 height 19
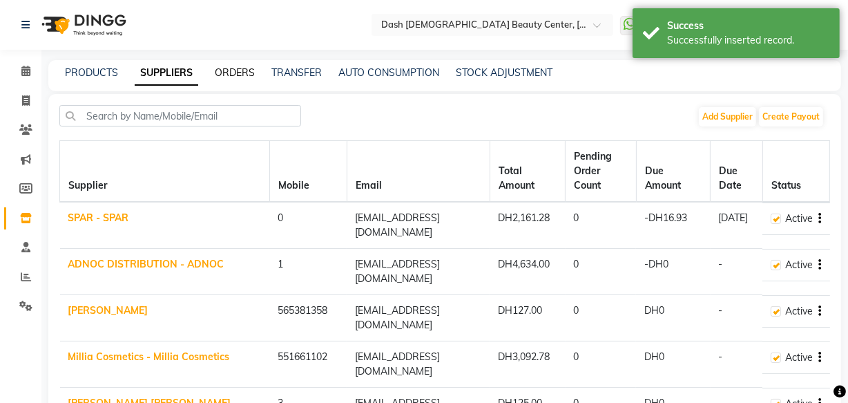
click at [233, 71] on link "ORDERS" at bounding box center [235, 72] width 40 height 12
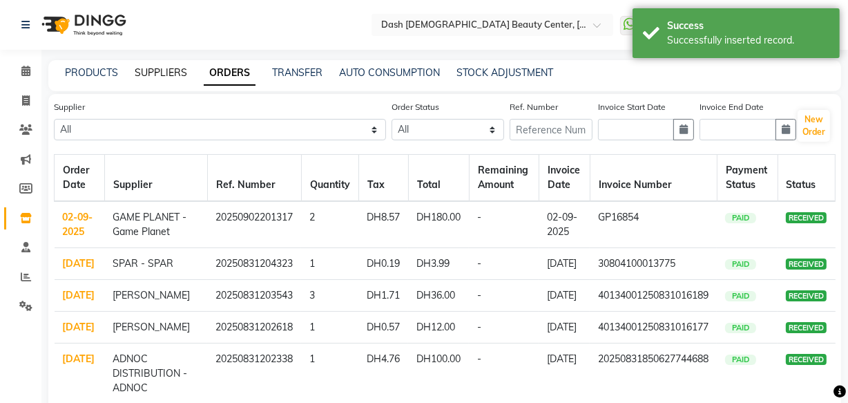
click at [172, 75] on link "SUPPLIERS" at bounding box center [161, 72] width 52 height 12
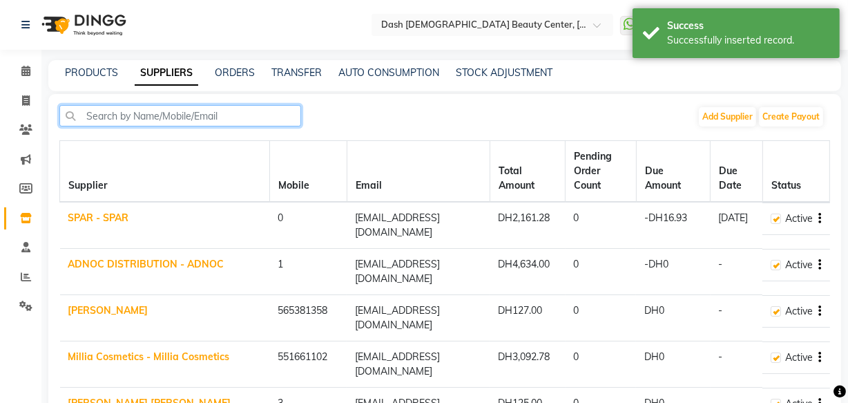
click at [214, 117] on input "text" at bounding box center [180, 115] width 242 height 21
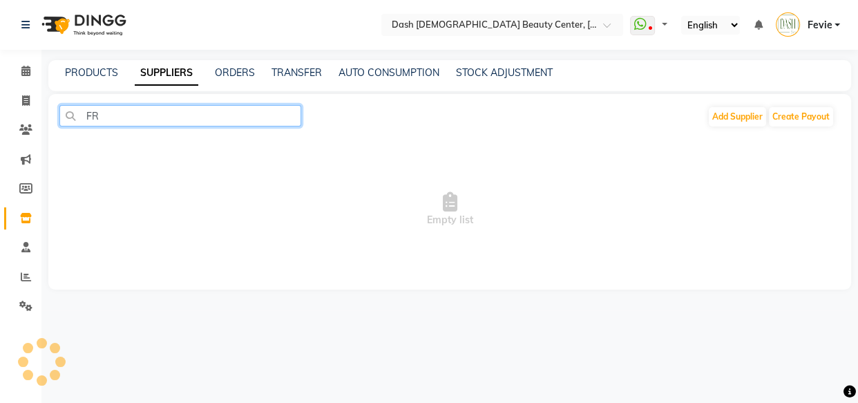
type input "F"
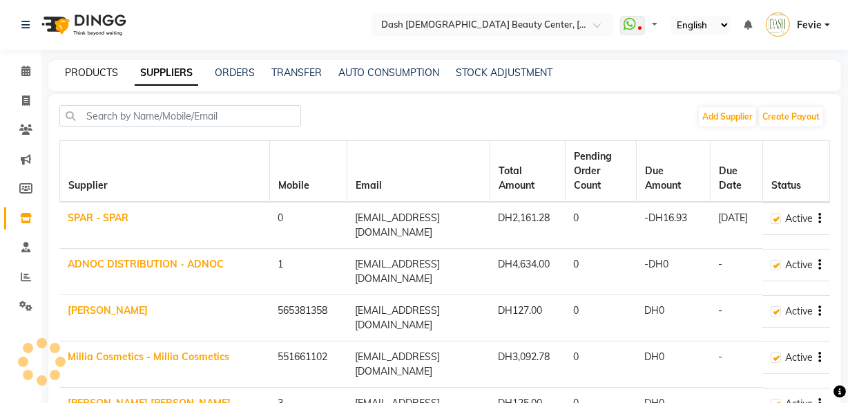
click at [92, 75] on link "PRODUCTS" at bounding box center [91, 72] width 53 height 12
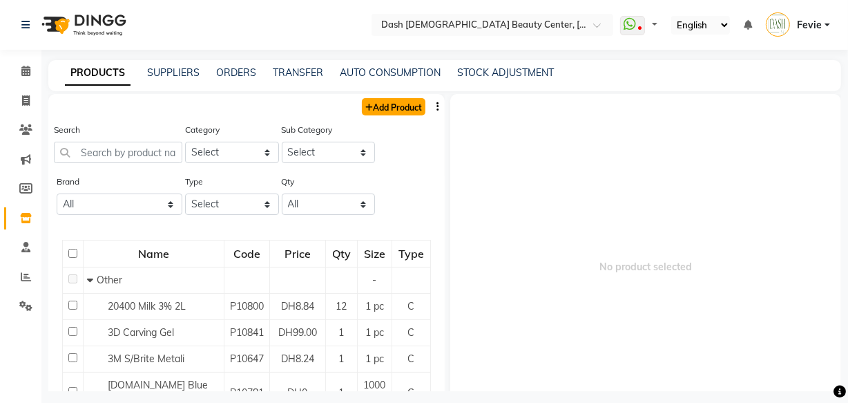
click at [401, 110] on link "Add Product" at bounding box center [394, 106] width 64 height 17
select select "true"
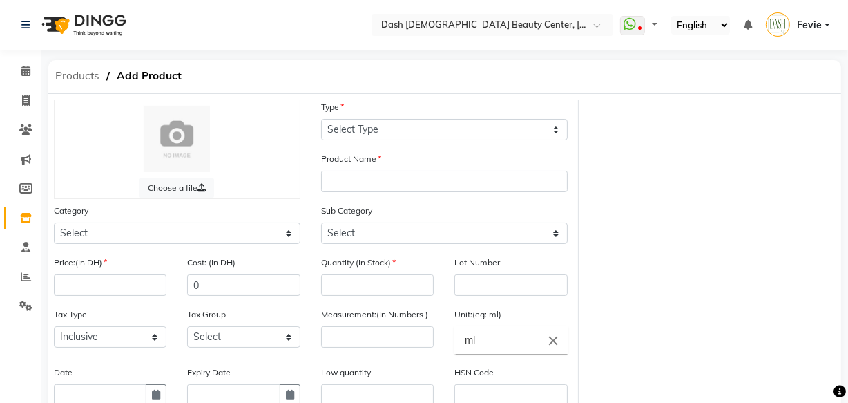
click at [69, 82] on span "Products" at bounding box center [77, 76] width 58 height 25
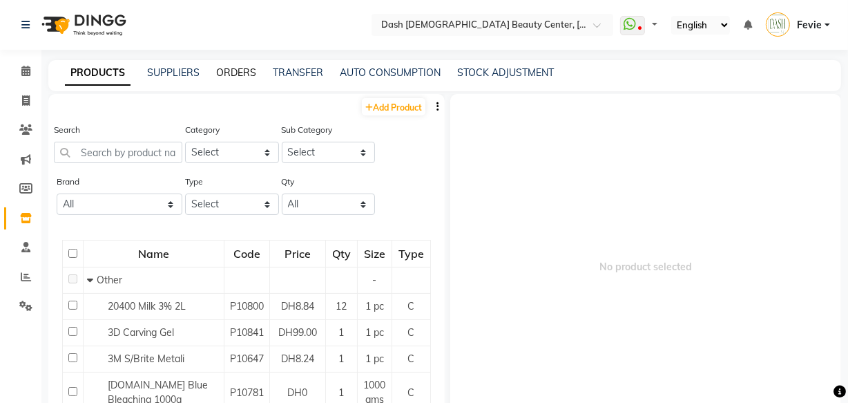
click at [229, 74] on link "ORDERS" at bounding box center [236, 72] width 40 height 12
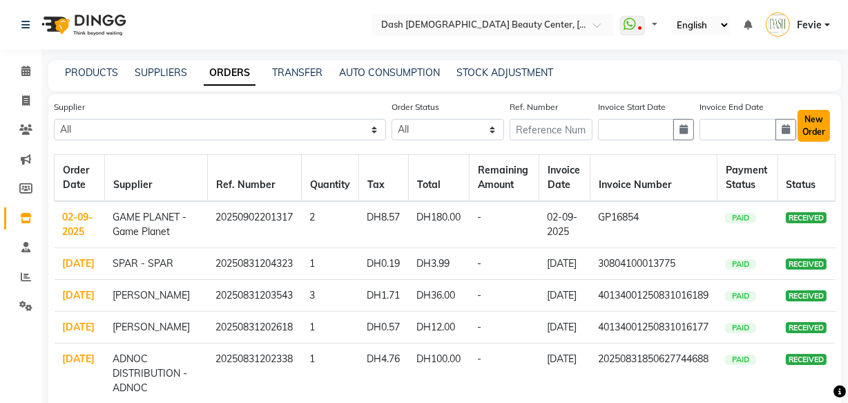
click at [825, 126] on button "New Order" at bounding box center [814, 126] width 32 height 32
select select "true"
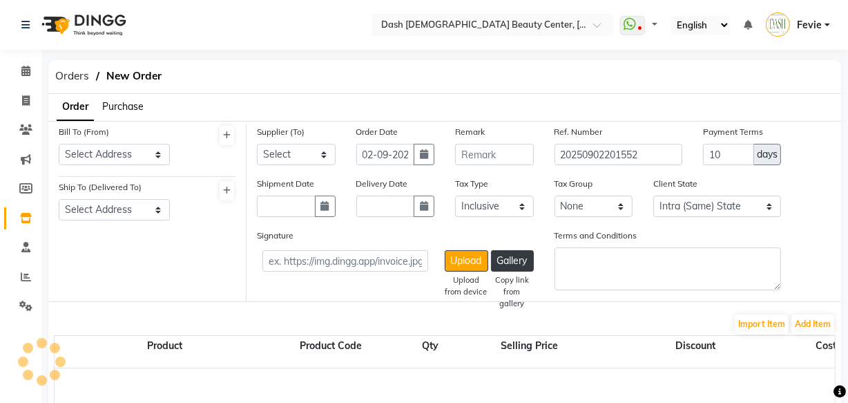
select select "3972"
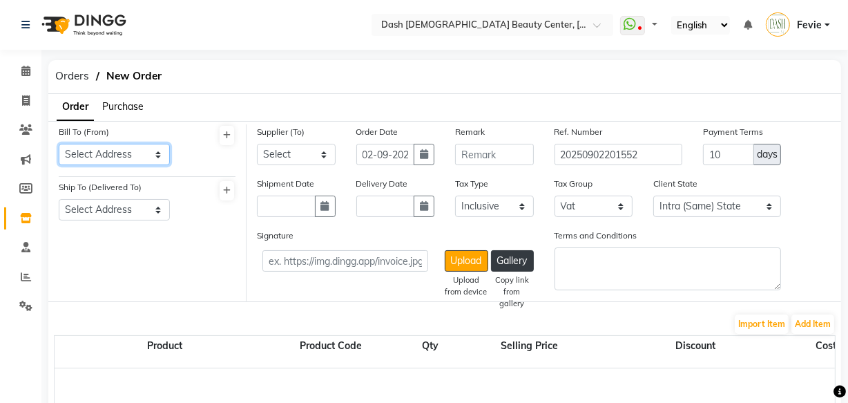
click at [133, 162] on select "Select Address [GEOGRAPHIC_DATA]" at bounding box center [114, 154] width 111 height 21
select select "1470"
click at [59, 144] on select "Select Address [GEOGRAPHIC_DATA]" at bounding box center [114, 154] width 111 height 21
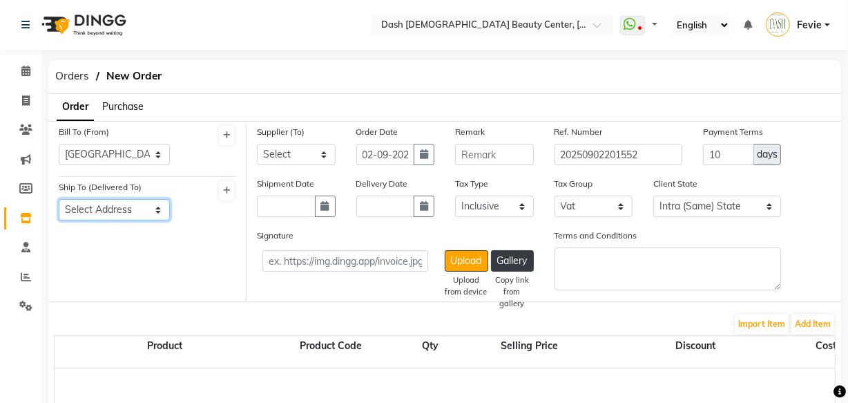
click at [133, 219] on select "Select Address [GEOGRAPHIC_DATA]" at bounding box center [114, 209] width 111 height 21
select select "1471"
click at [59, 200] on select "Select Address [GEOGRAPHIC_DATA]" at bounding box center [114, 209] width 111 height 21
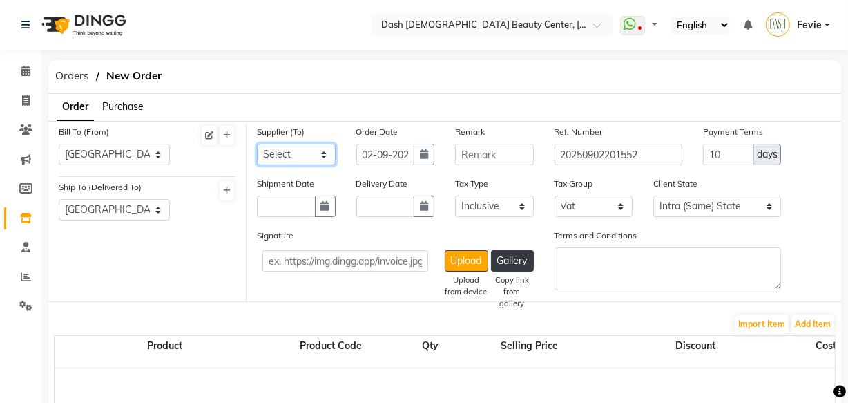
click at [306, 151] on select "Select SPAR - SPAR ADNOC DISTRIBUTION - ADNOC [PERSON_NAME] Millia Cosmetics - …" at bounding box center [296, 154] width 79 height 21
select select "4804"
click at [257, 144] on select "Select SPAR - SPAR ADNOC DISTRIBUTION - ADNOC [PERSON_NAME] Millia Cosmetics - …" at bounding box center [296, 154] width 79 height 21
click at [800, 324] on button "Add Item" at bounding box center [813, 323] width 43 height 19
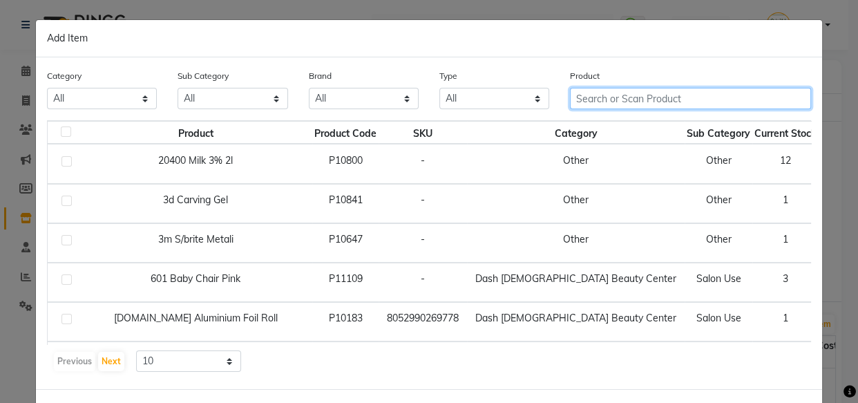
click at [678, 99] on input "text" at bounding box center [690, 98] width 241 height 21
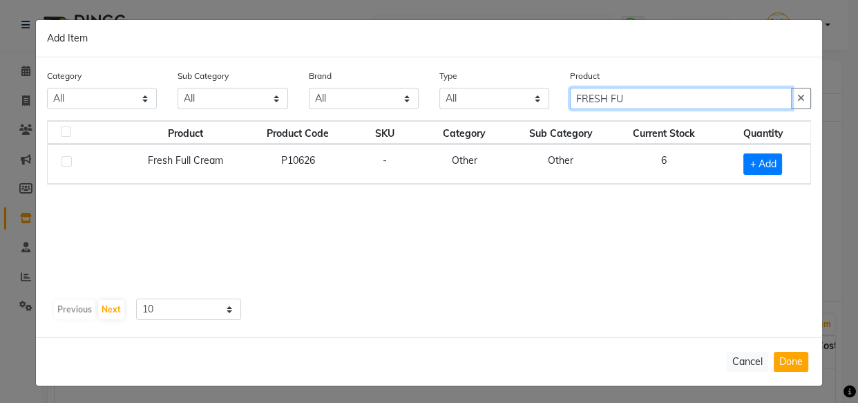
type input "FRESH FU"
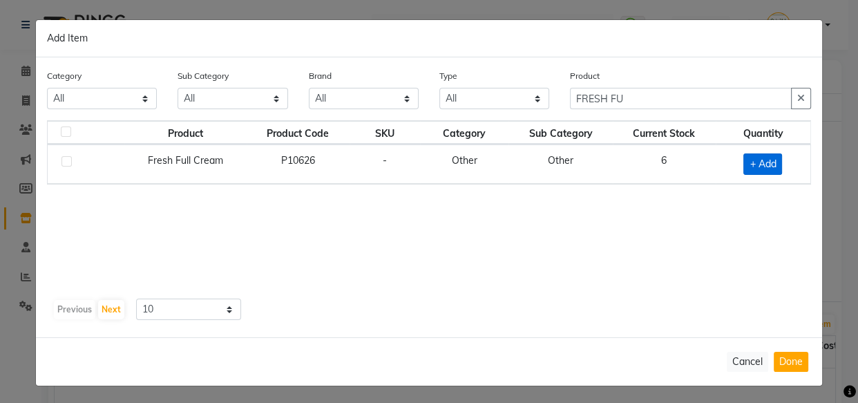
click at [749, 170] on span "+ Add" at bounding box center [762, 163] width 39 height 21
checkbox input "true"
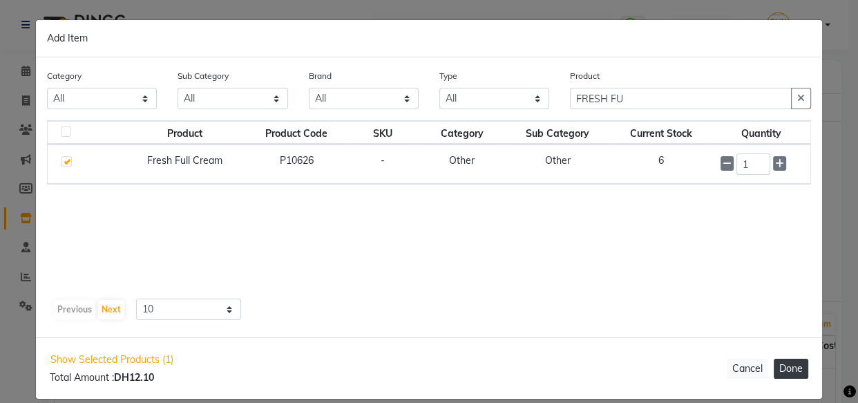
click at [774, 378] on button "Done" at bounding box center [791, 368] width 35 height 20
select select "3972"
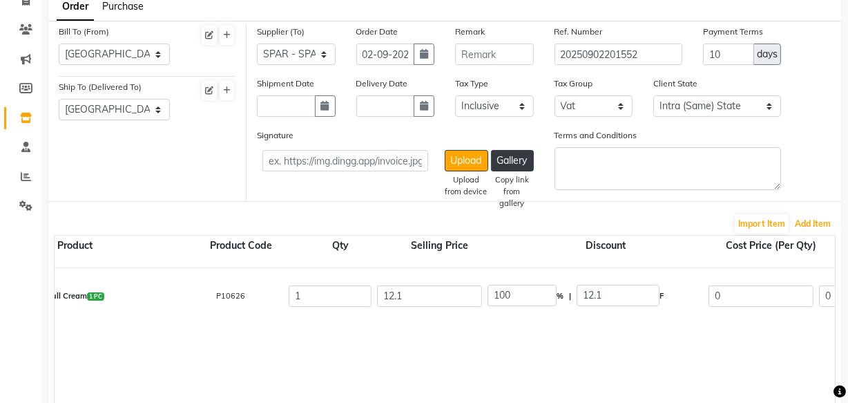
scroll to position [0, 99]
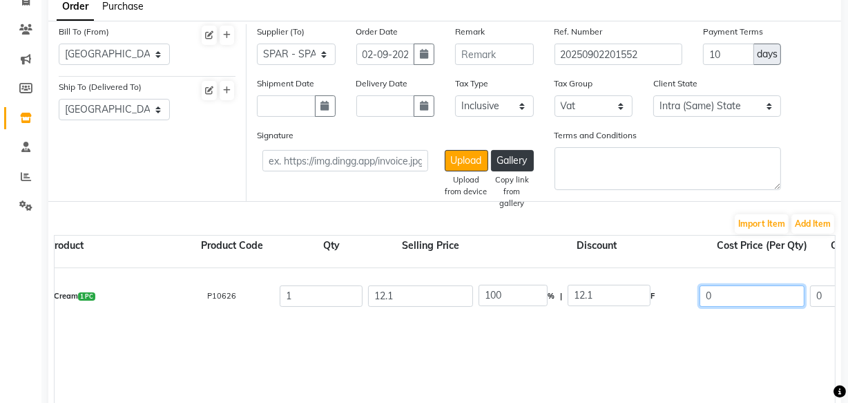
click at [734, 300] on input "0" at bounding box center [752, 295] width 105 height 21
type input "12.10"
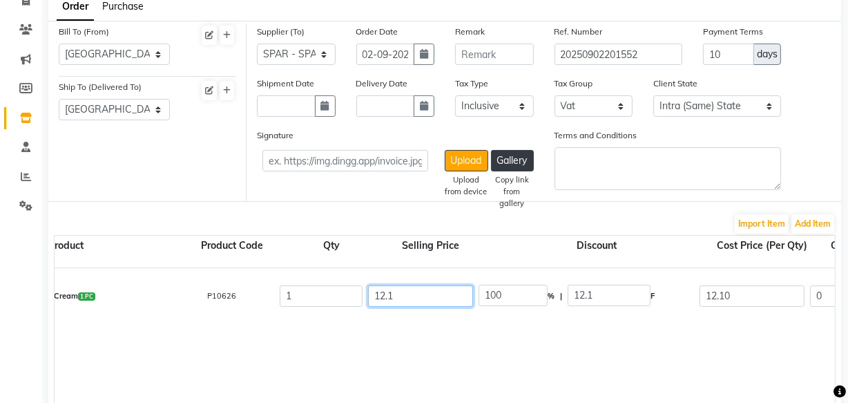
click at [447, 298] on input "12.1" at bounding box center [420, 295] width 105 height 21
type input "0"
type input "11.52"
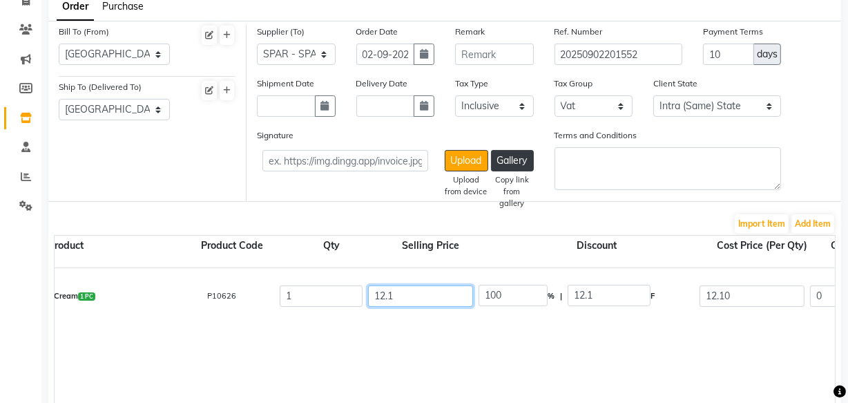
type input "0.58"
type input "12.1"
type input "1"
type input "0"
click at [531, 351] on div "Fresh Full Cream 1 PC P10626 1 0 0 % | 0 F 12.10 11.52 11.52 None Vat (5%) 0.58…" at bounding box center [822, 354] width 1733 height 173
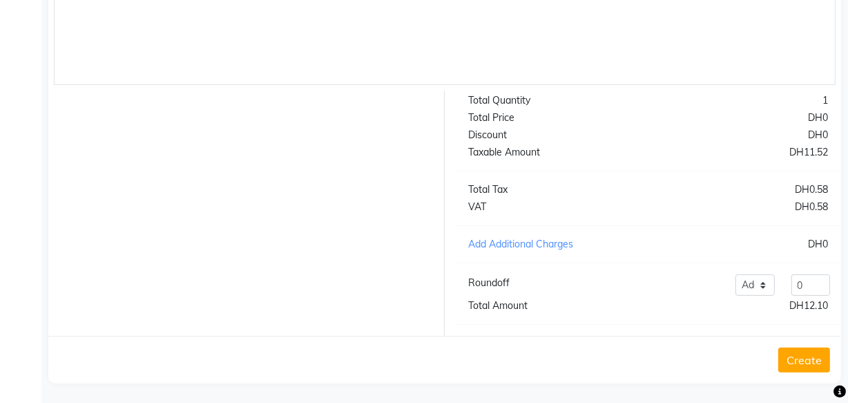
scroll to position [470, 0]
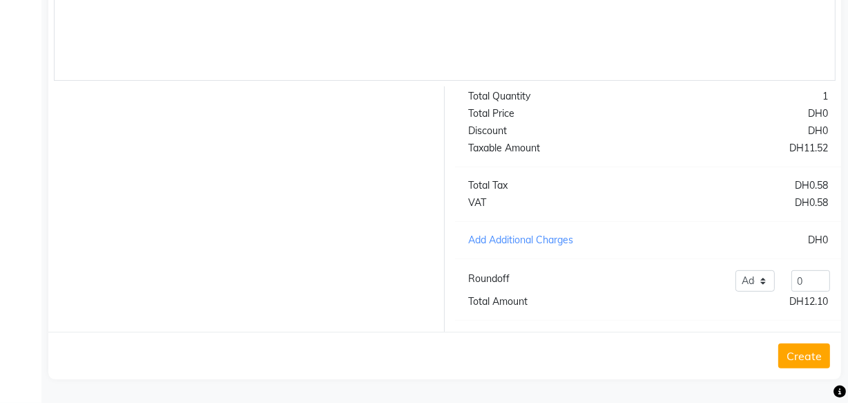
click at [808, 364] on button "Create" at bounding box center [804, 355] width 52 height 25
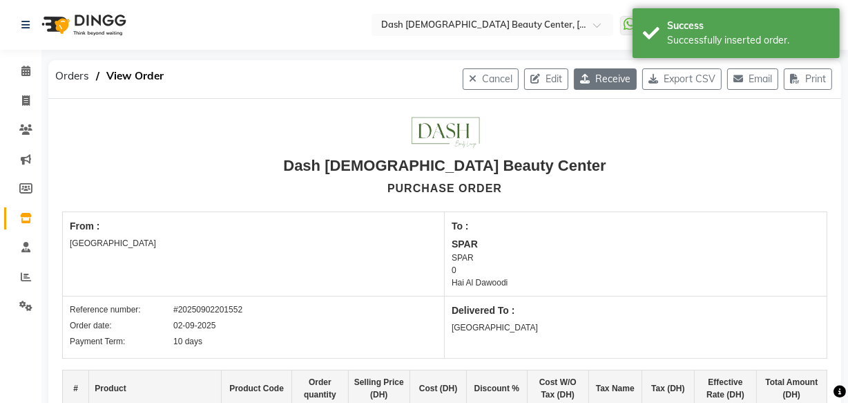
click at [599, 81] on button "Receive" at bounding box center [605, 78] width 63 height 21
select select "1470"
select select "1471"
select select "4804"
select select "true"
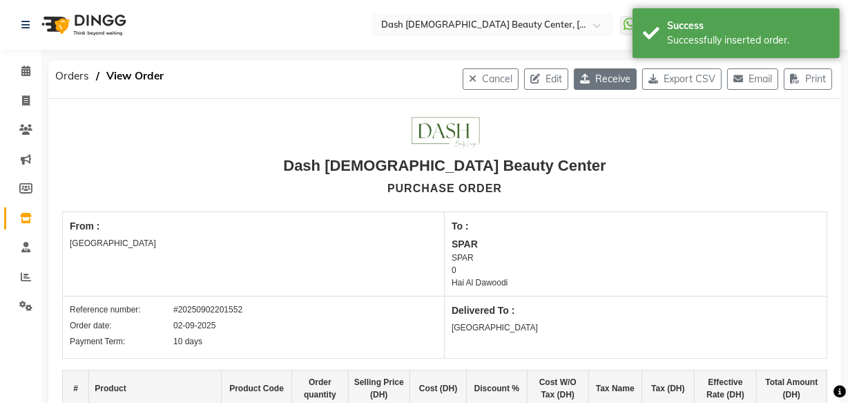
select select "3972"
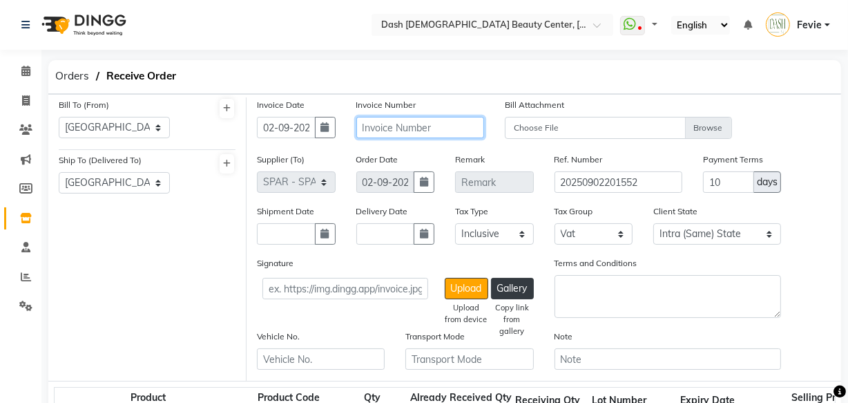
click at [394, 129] on input "text" at bounding box center [420, 127] width 128 height 21
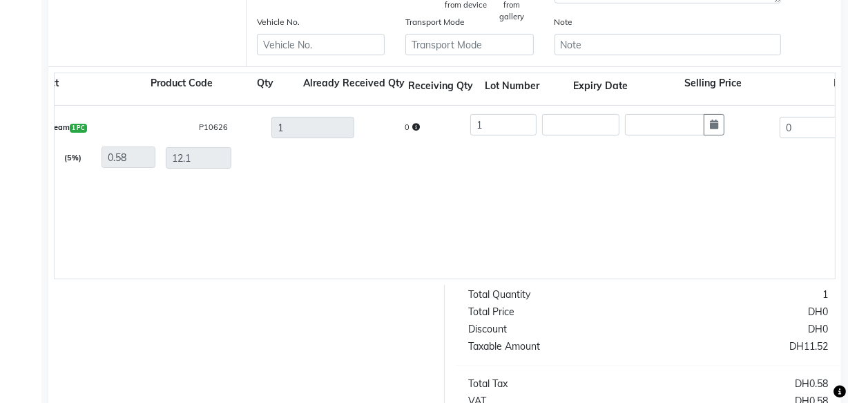
scroll to position [524, 0]
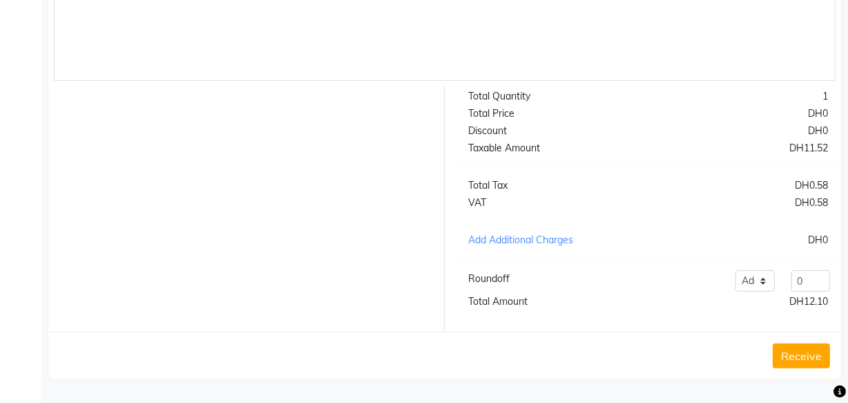
type input "30803100044333"
click at [794, 356] on button "Receive" at bounding box center [801, 355] width 57 height 25
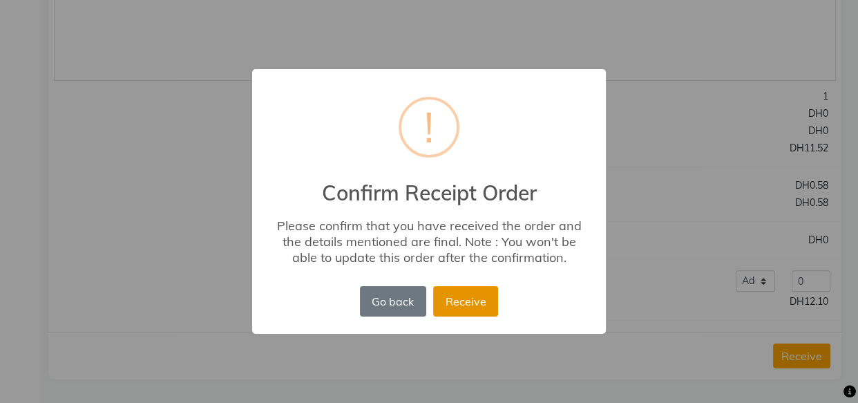
click at [470, 309] on button "Receive" at bounding box center [465, 301] width 65 height 30
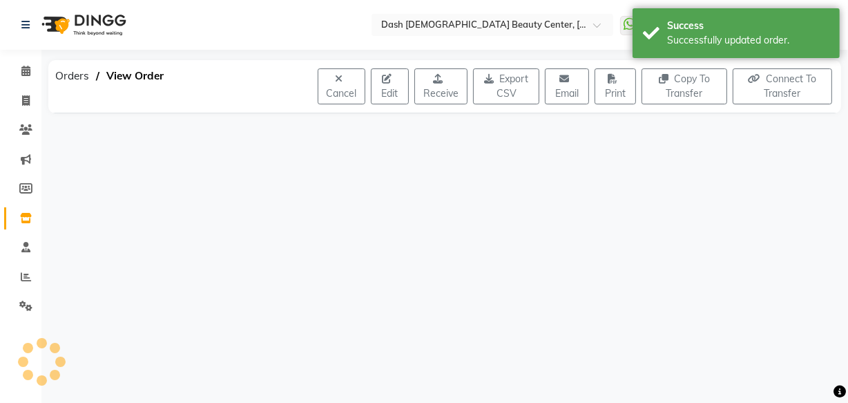
scroll to position [0, 0]
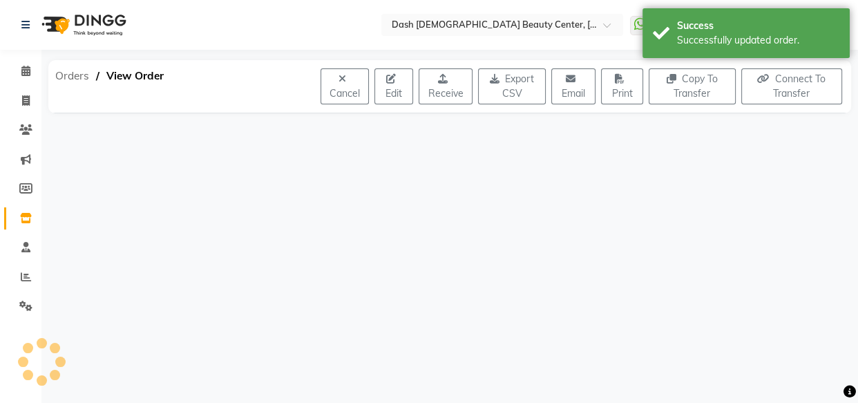
click at [73, 77] on span "Orders" at bounding box center [72, 76] width 48 height 25
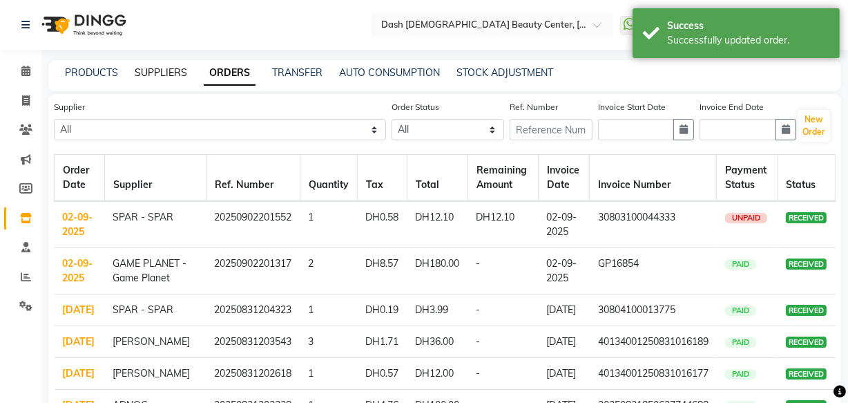
click at [156, 78] on link "SUPPLIERS" at bounding box center [161, 72] width 52 height 12
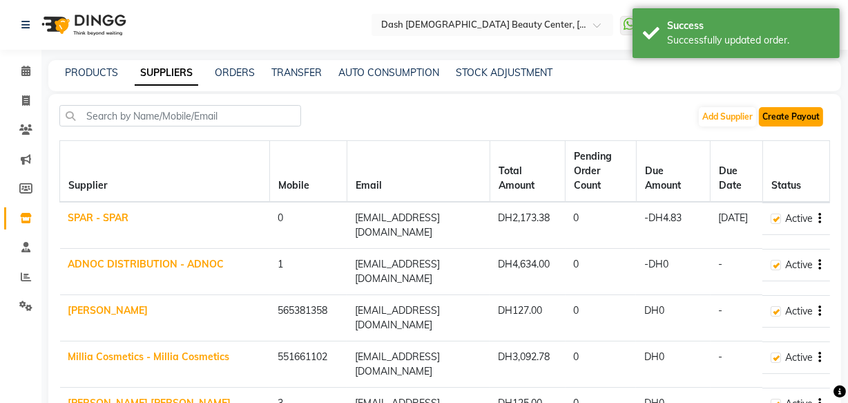
click at [792, 115] on button "Create Payout" at bounding box center [791, 116] width 64 height 19
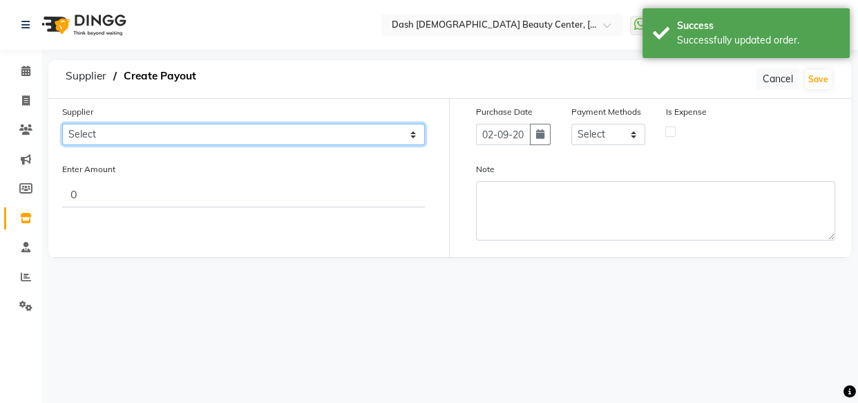
click at [325, 135] on select "Select SPAR - SPAR ADNOC DISTRIBUTION - ADNOC [PERSON_NAME] Millia Cosmetics - …" at bounding box center [243, 134] width 363 height 21
select select "4804"
click at [62, 124] on select "Select SPAR - SPAR ADNOC DISTRIBUTION - ADNOC [PERSON_NAME] Millia Cosmetics - …" at bounding box center [243, 134] width 363 height 21
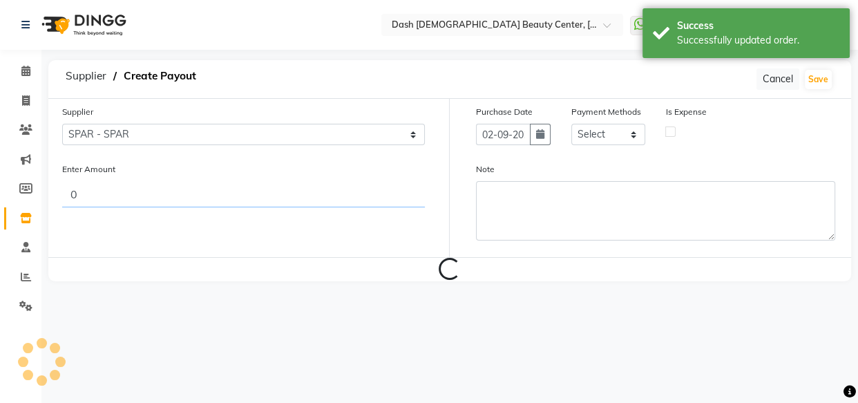
click at [325, 205] on input "0" at bounding box center [243, 194] width 363 height 26
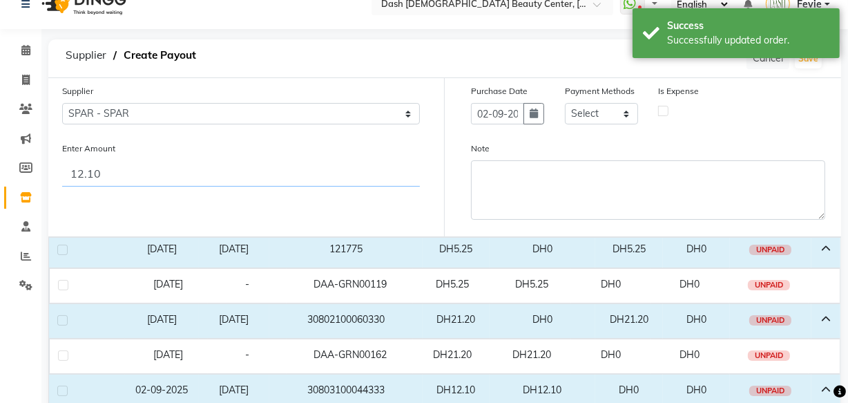
scroll to position [103, 0]
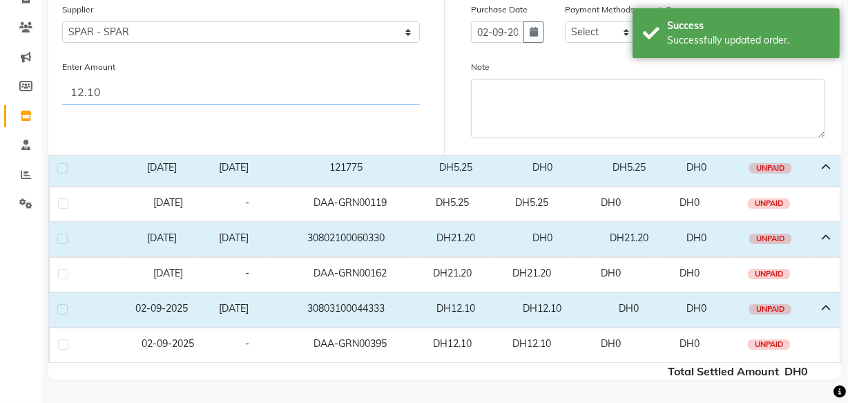
type input "12.10"
click at [63, 307] on label at bounding box center [62, 309] width 10 height 10
click at [63, 307] on input "checkbox" at bounding box center [61, 309] width 9 height 9
checkbox input "true"
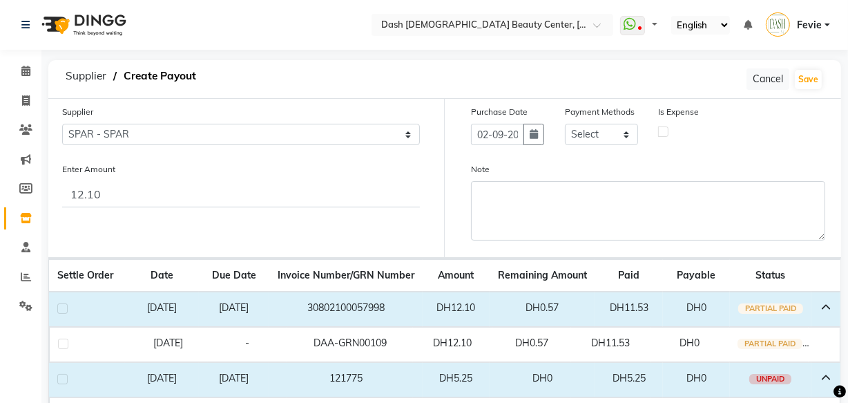
scroll to position [3, 0]
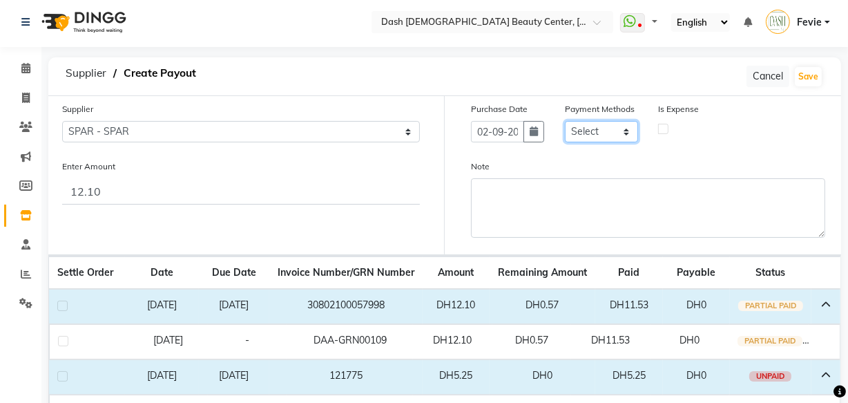
click at [596, 140] on select "Select CASH CARD ONLINE On Account Wallet Package Prepaid Gift Card" at bounding box center [601, 131] width 73 height 21
select select "1"
click at [565, 121] on select "Select CASH CARD ONLINE On Account Wallet Package Prepaid Gift Card" at bounding box center [601, 131] width 73 height 21
click at [664, 128] on label at bounding box center [663, 129] width 10 height 10
click at [664, 128] on input "checkbox" at bounding box center [663, 128] width 9 height 9
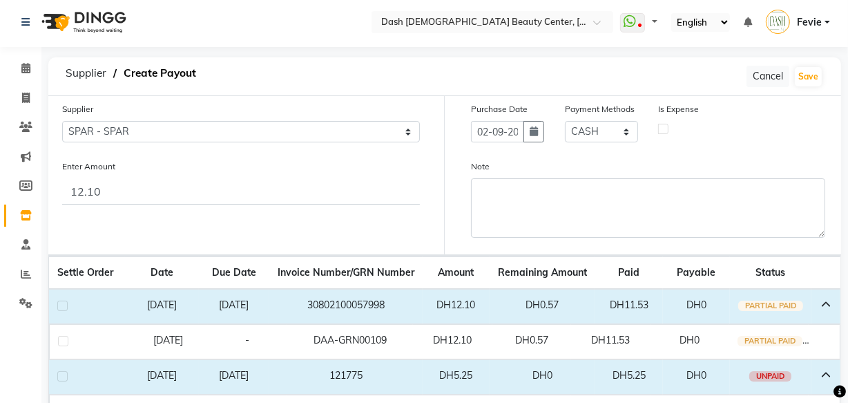
checkbox input "true"
select select "7494"
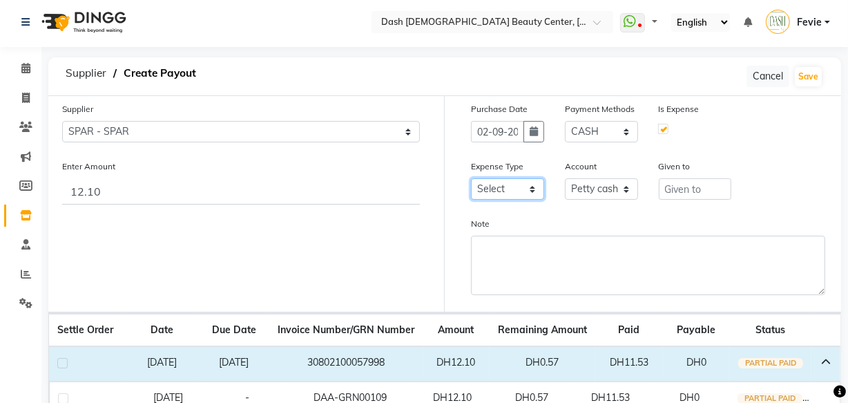
click at [511, 193] on select "Select Advance Salary Bank charges Car maintenance Cash transfer to bank Cash t…" at bounding box center [507, 188] width 73 height 21
select select "17"
click at [471, 178] on select "Select Advance Salary Bank charges Car maintenance Cash transfer to bank Cash t…" at bounding box center [507, 188] width 73 height 21
click at [699, 191] on input "text" at bounding box center [695, 188] width 73 height 21
type input "SPAR"
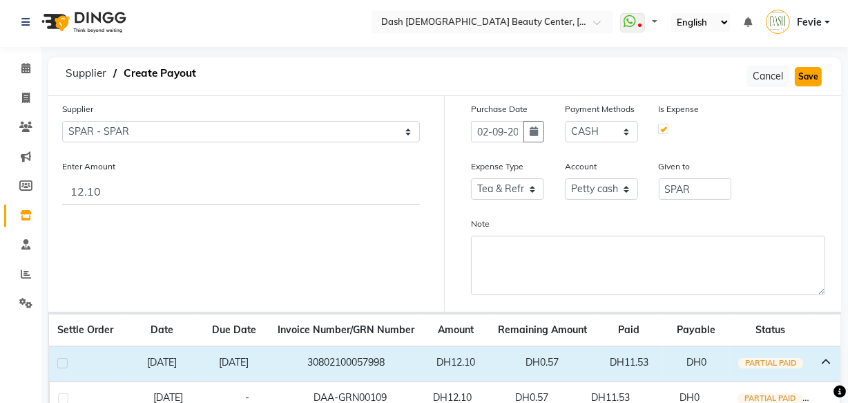
click at [809, 75] on button "Save" at bounding box center [808, 76] width 27 height 19
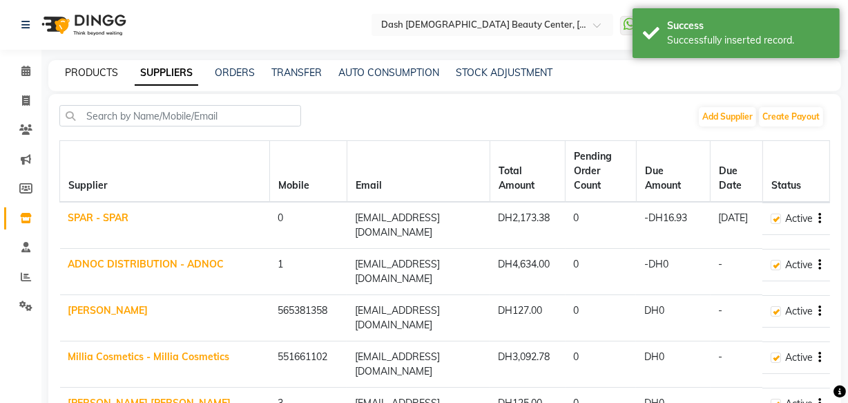
click at [95, 70] on link "PRODUCTS" at bounding box center [91, 72] width 53 height 12
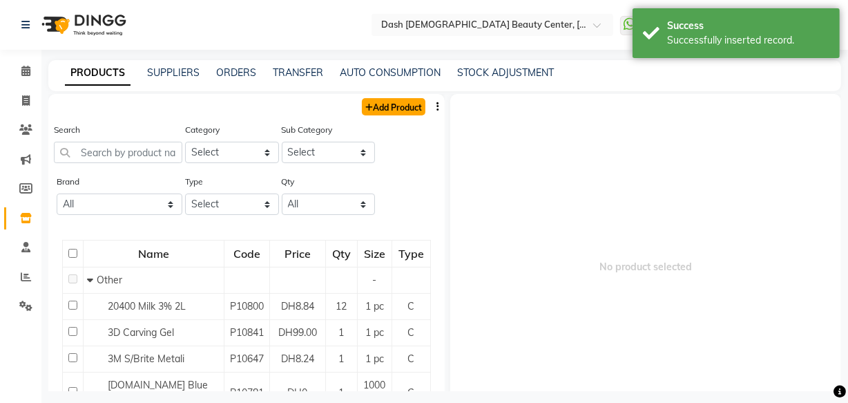
click at [386, 112] on link "Add Product" at bounding box center [394, 106] width 64 height 17
select select "true"
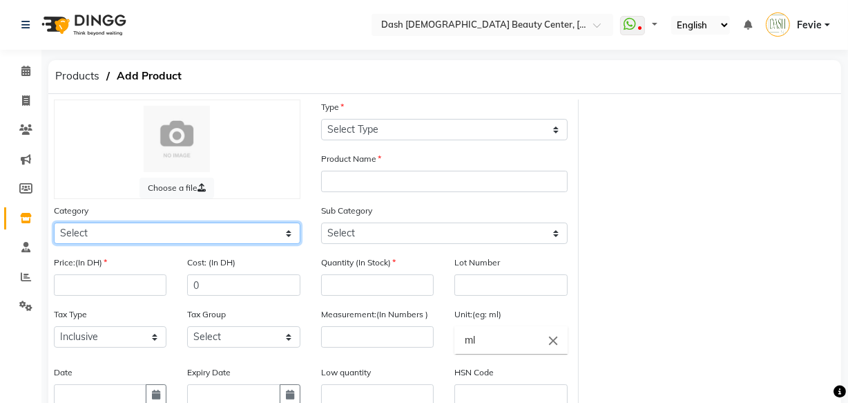
click at [202, 226] on select "Select Hair Skin Makeup Personal Care Appliances [PERSON_NAME] Waxing Disposabl…" at bounding box center [177, 232] width 247 height 21
click at [186, 226] on select "Select Hair Skin Makeup Personal Care Appliances [PERSON_NAME] Waxing Disposabl…" at bounding box center [177, 232] width 247 height 21
click at [193, 239] on select "Select Hair Skin Makeup Personal Care Appliances [PERSON_NAME] Waxing Disposabl…" at bounding box center [177, 232] width 247 height 21
click at [166, 235] on select "Select Hair Skin Makeup Personal Care Appliances [PERSON_NAME] Waxing Disposabl…" at bounding box center [177, 232] width 247 height 21
click at [283, 235] on select "Select Hair Skin Makeup Personal Care Appliances [PERSON_NAME] Waxing Disposabl…" at bounding box center [177, 232] width 247 height 21
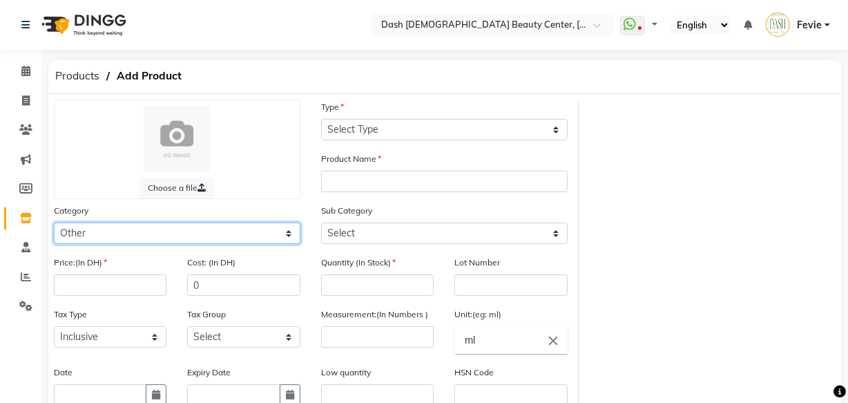
click at [54, 224] on select "Select Hair Skin Makeup Personal Care Appliances [PERSON_NAME] Waxing Disposabl…" at bounding box center [177, 232] width 247 height 21
click at [180, 236] on select "Select Hair Skin Makeup Personal Care Appliances [PERSON_NAME] Waxing Disposabl…" at bounding box center [177, 232] width 247 height 21
select select "1619102050"
click at [54, 224] on select "Select Hair Skin Makeup Personal Care Appliances [PERSON_NAME] Waxing Disposabl…" at bounding box center [177, 232] width 247 height 21
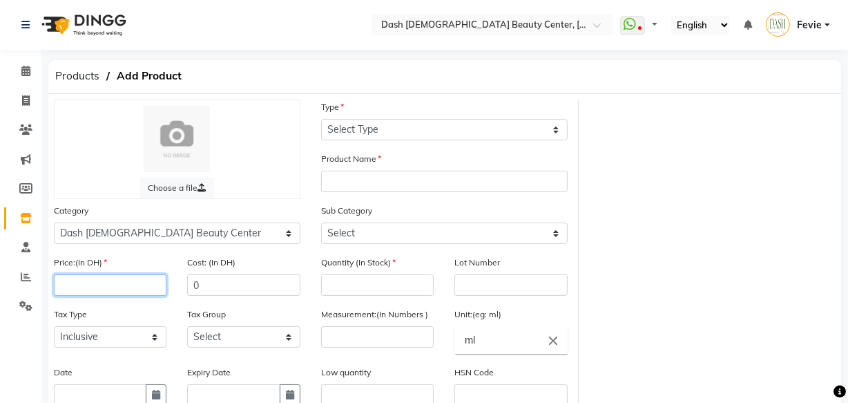
click at [126, 289] on input "number" at bounding box center [110, 284] width 113 height 21
type input "2"
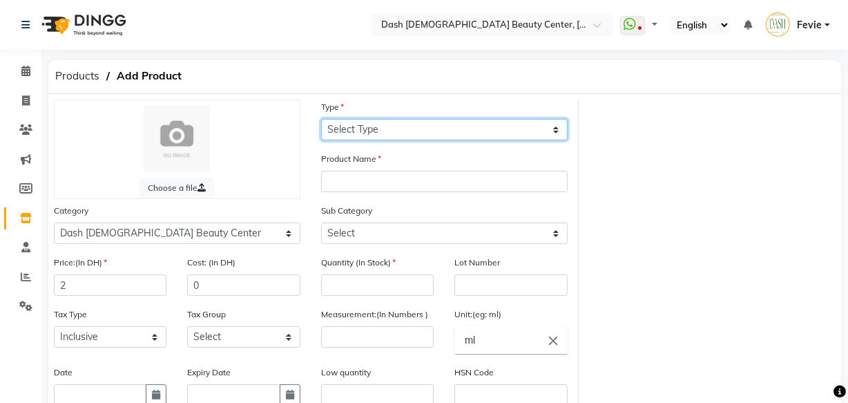
click at [452, 137] on select "Select Type Both Retail Consumable" at bounding box center [444, 129] width 247 height 21
select select "C"
click at [321, 119] on select "Select Type Both Retail Consumable" at bounding box center [444, 129] width 247 height 21
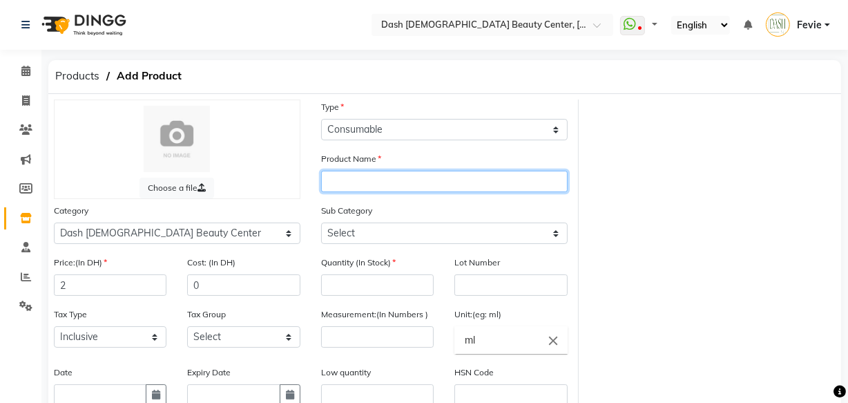
click at [431, 178] on input "text" at bounding box center [444, 181] width 247 height 21
click at [458, 185] on input "text" at bounding box center [444, 181] width 247 height 21
type input "s"
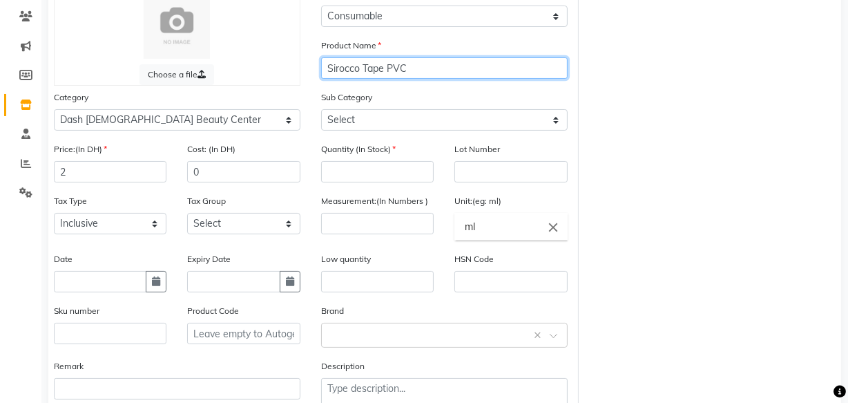
scroll to position [205, 0]
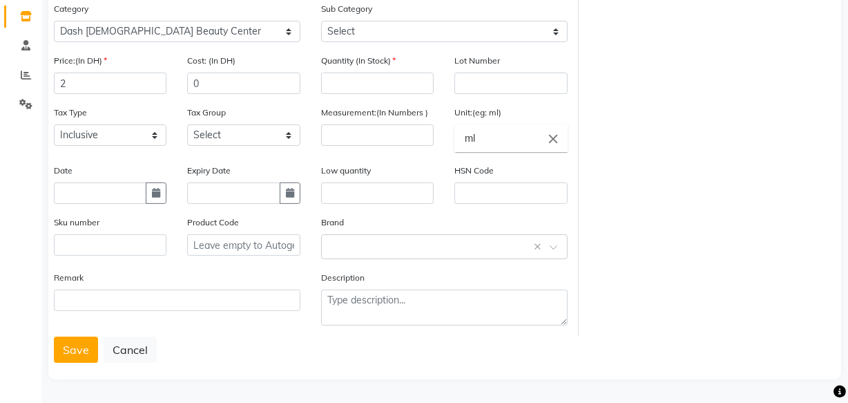
type input "Sirocco Tape PVC"
click at [405, 76] on input "number" at bounding box center [377, 83] width 113 height 21
type input "0"
click at [385, 138] on input "number" at bounding box center [377, 134] width 113 height 21
type input "1"
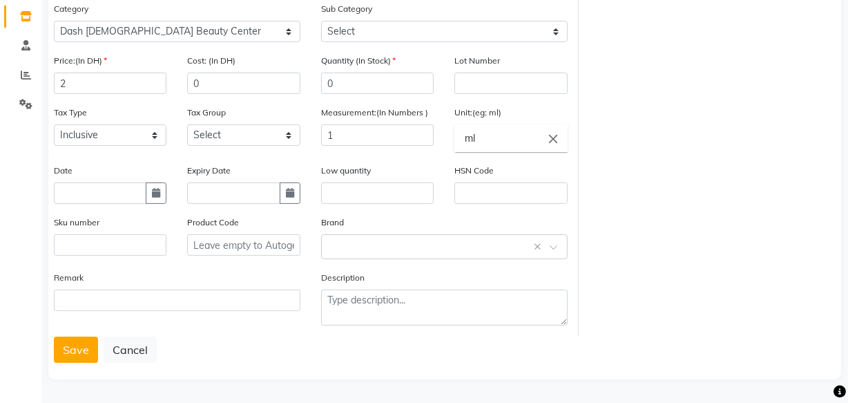
click at [555, 134] on icon "close" at bounding box center [553, 138] width 15 height 15
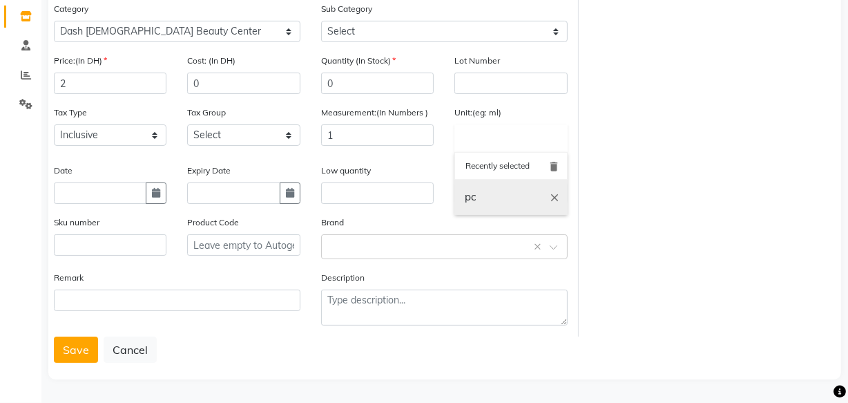
click at [496, 204] on link "pc" at bounding box center [510, 197] width 113 height 35
type input "pc"
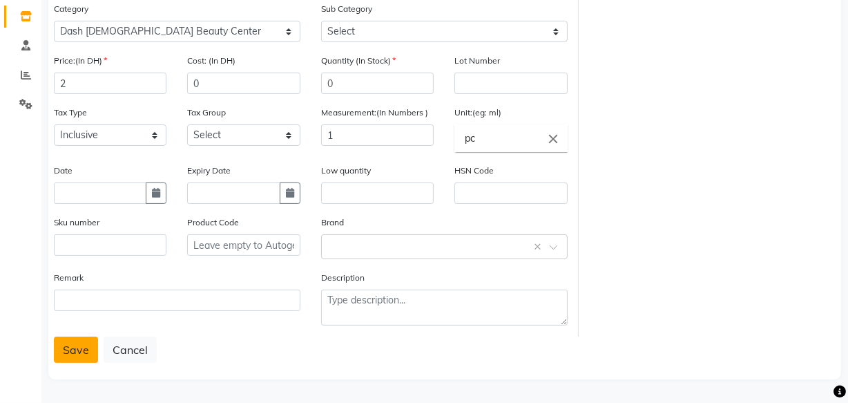
click at [86, 352] on button "Save" at bounding box center [76, 349] width 44 height 26
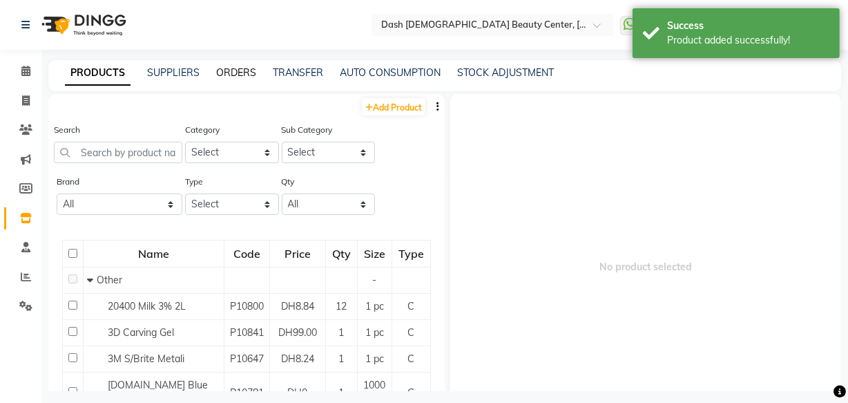
click at [246, 75] on link "ORDERS" at bounding box center [236, 72] width 40 height 12
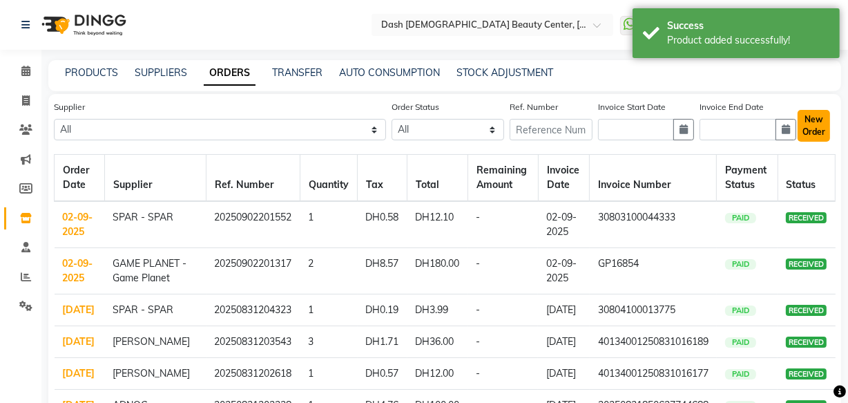
click at [809, 119] on button "New Order" at bounding box center [814, 126] width 32 height 32
select select "true"
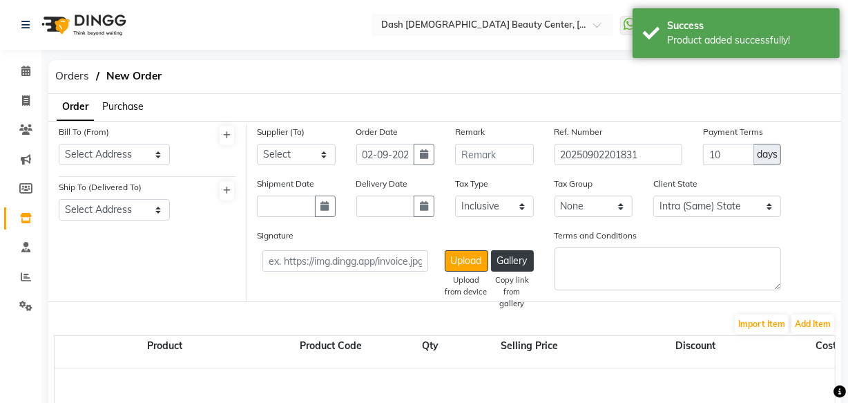
select select "3972"
click at [132, 164] on select "Select Address [GEOGRAPHIC_DATA]" at bounding box center [114, 154] width 111 height 21
select select "1470"
click at [59, 144] on select "Select Address [GEOGRAPHIC_DATA]" at bounding box center [114, 154] width 111 height 21
click at [149, 151] on select "Select Address [GEOGRAPHIC_DATA]" at bounding box center [114, 154] width 111 height 21
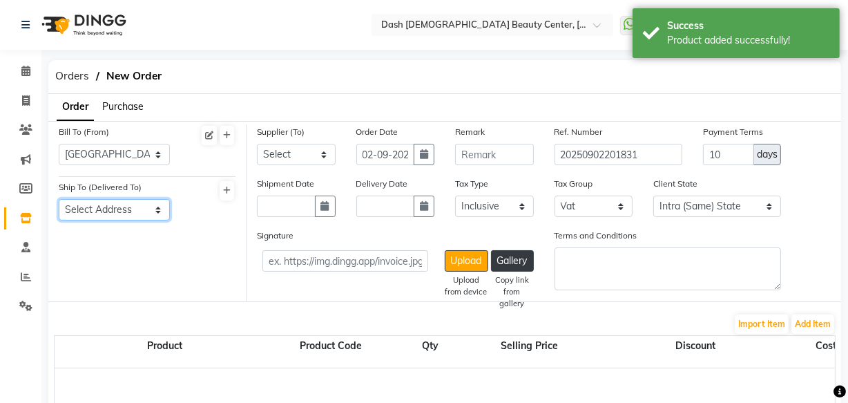
click at [135, 207] on select "Select Address [GEOGRAPHIC_DATA]" at bounding box center [114, 209] width 111 height 21
click at [138, 209] on select "Select Address [GEOGRAPHIC_DATA]" at bounding box center [114, 209] width 111 height 21
click at [157, 211] on select "Select Address [GEOGRAPHIC_DATA]" at bounding box center [114, 209] width 111 height 21
click at [124, 213] on select "Select Address [GEOGRAPHIC_DATA]" at bounding box center [114, 209] width 111 height 21
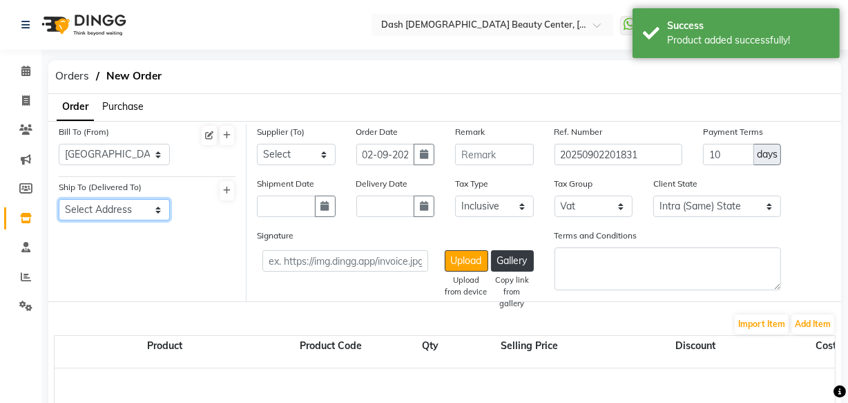
click at [161, 207] on select "Select Address [GEOGRAPHIC_DATA]" at bounding box center [114, 209] width 111 height 21
click at [152, 211] on select "Select Address [GEOGRAPHIC_DATA]" at bounding box center [114, 209] width 111 height 21
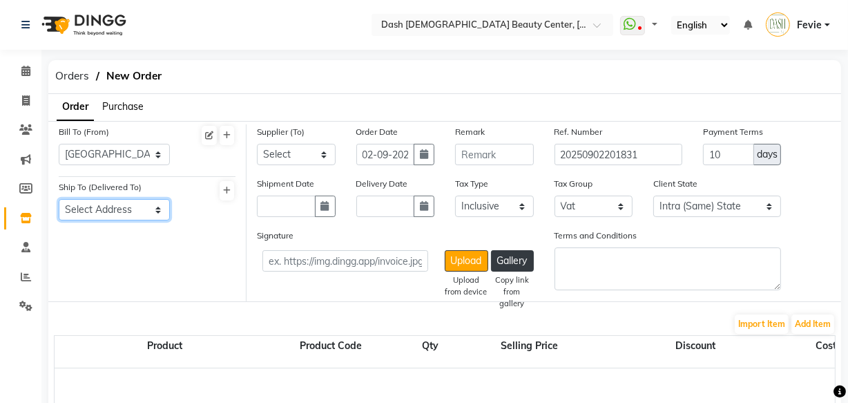
click at [131, 209] on select "Select Address [GEOGRAPHIC_DATA]" at bounding box center [114, 209] width 111 height 21
click at [59, 199] on select "Select Address [GEOGRAPHIC_DATA]" at bounding box center [114, 209] width 111 height 21
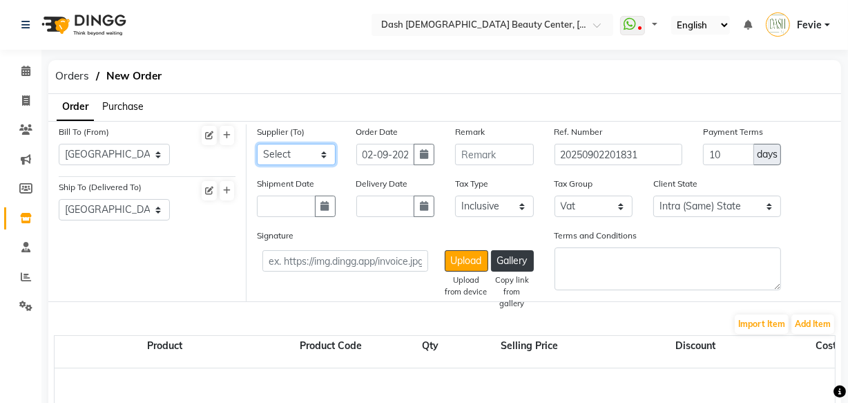
click at [298, 152] on select "Select SPAR - SPAR ADNOC DISTRIBUTION - ADNOC [PERSON_NAME] Millia Cosmetics - …" at bounding box center [296, 154] width 79 height 21
click at [257, 144] on select "Select SPAR - SPAR ADNOC DISTRIBUTION - ADNOC [PERSON_NAME] Millia Cosmetics - …" at bounding box center [296, 154] width 79 height 21
click at [818, 324] on button "Add Item" at bounding box center [813, 323] width 43 height 19
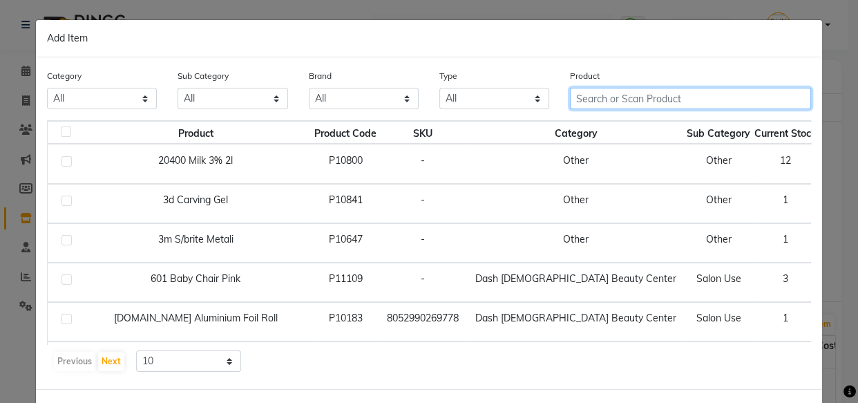
click at [689, 99] on input "text" at bounding box center [690, 98] width 241 height 21
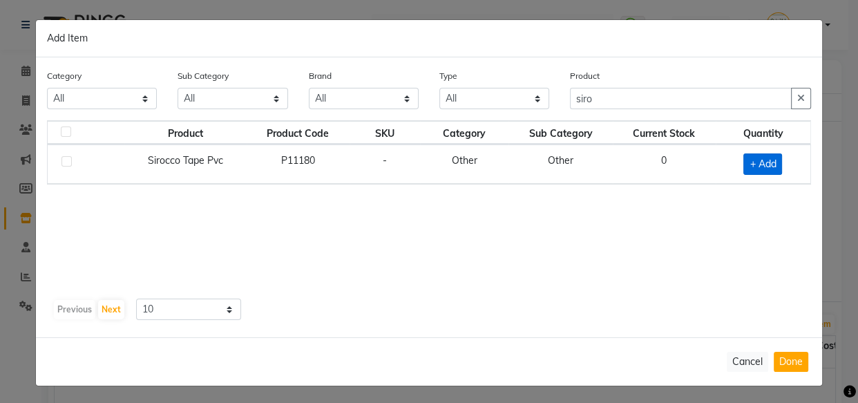
click at [755, 166] on span "+ Add" at bounding box center [762, 163] width 39 height 21
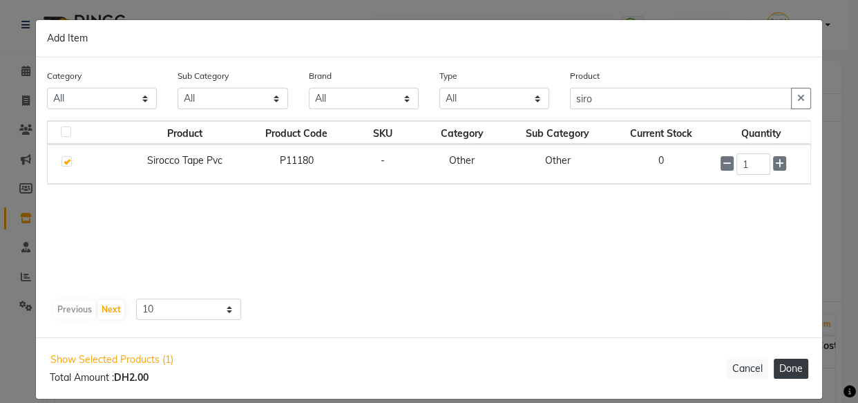
click at [786, 370] on button "Done" at bounding box center [791, 368] width 35 height 20
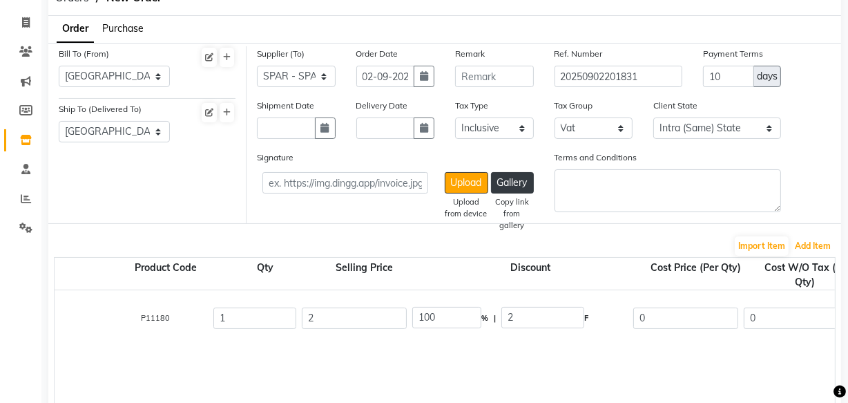
scroll to position [0, 168]
click at [683, 321] on input "0" at bounding box center [683, 317] width 105 height 21
click at [377, 323] on input "2" at bounding box center [351, 317] width 105 height 21
click at [593, 365] on div "Sirocco Tape Pvc 1 PC P11180 1 0 0 % | 0 F 2 1.9 1.9 None Vat (5%) 0.1 2" at bounding box center [753, 376] width 1733 height 173
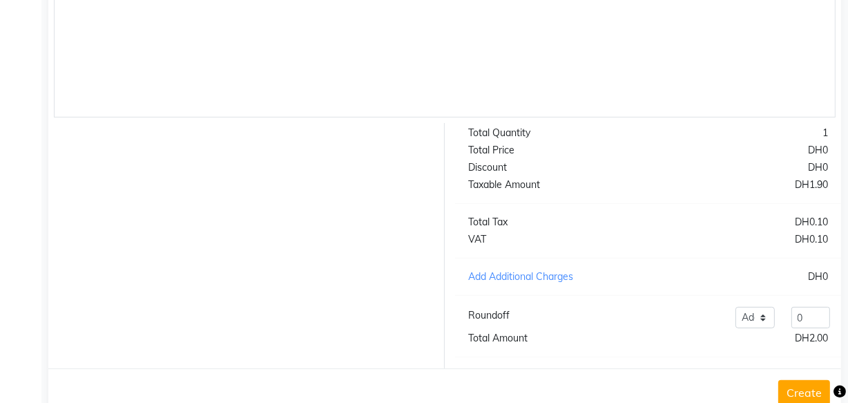
scroll to position [470, 0]
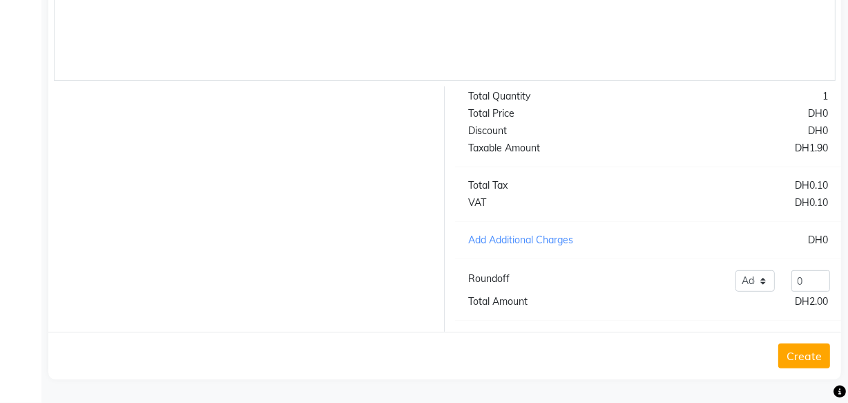
click at [803, 358] on button "Create" at bounding box center [804, 355] width 52 height 25
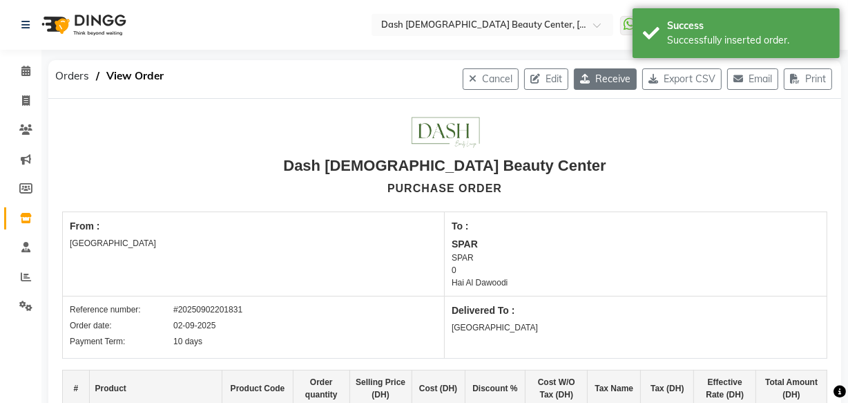
click at [605, 77] on button "Receive" at bounding box center [605, 78] width 63 height 21
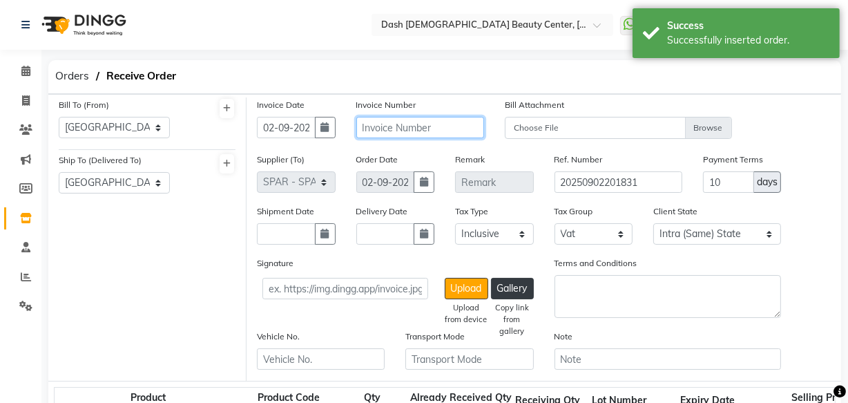
click at [446, 131] on input "text" at bounding box center [420, 127] width 128 height 21
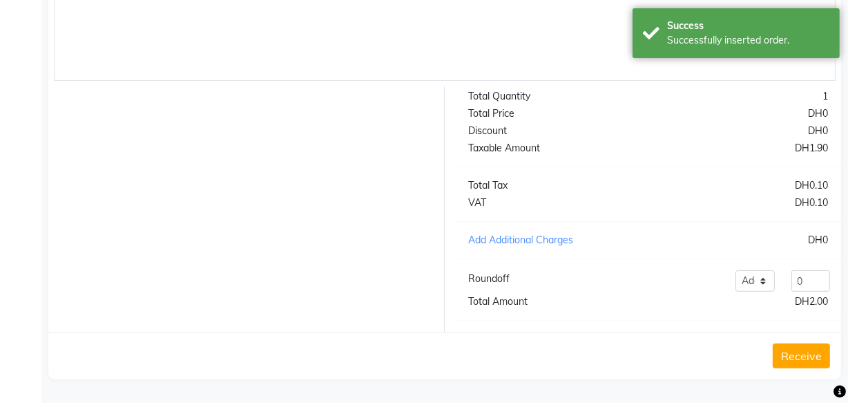
scroll to position [524, 0]
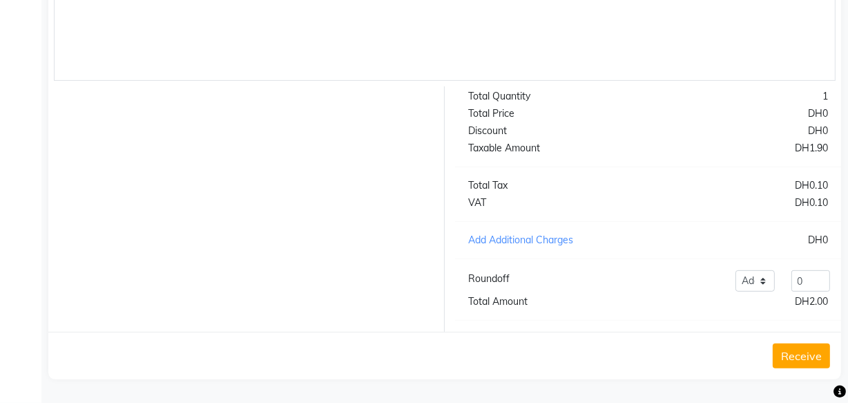
click at [807, 356] on button "Receive" at bounding box center [801, 355] width 57 height 25
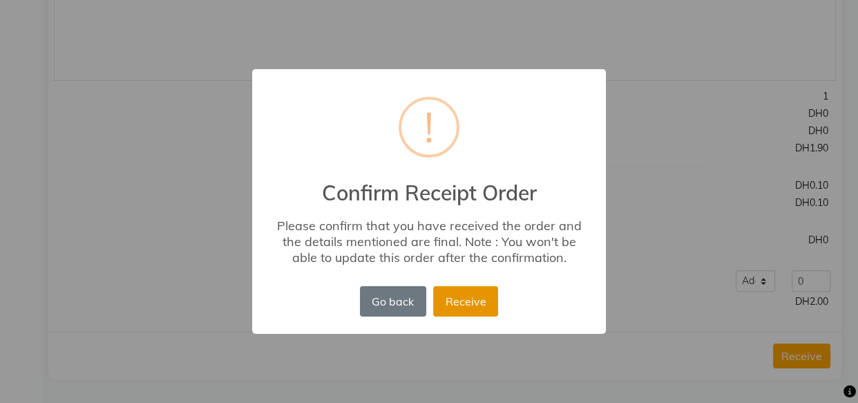
click at [470, 310] on button "Receive" at bounding box center [465, 301] width 65 height 30
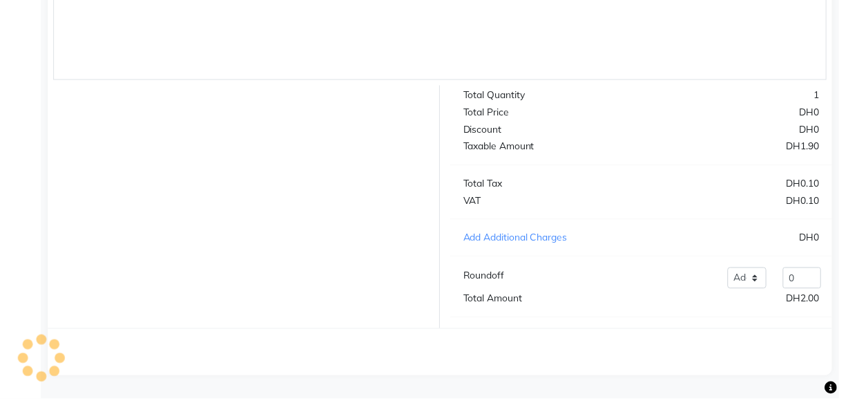
scroll to position [0, 0]
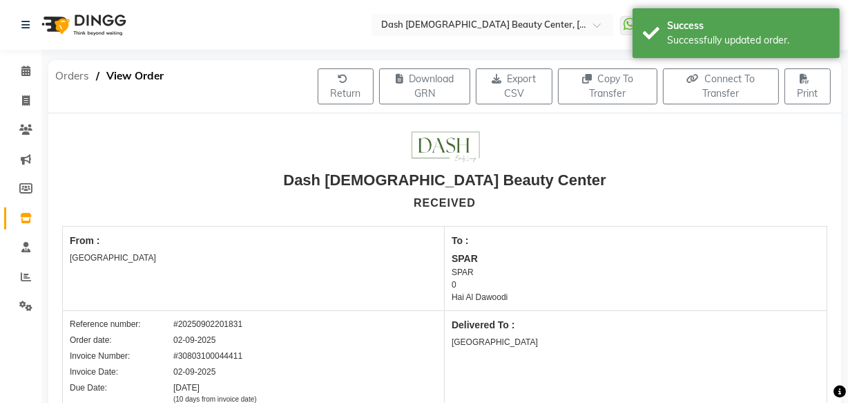
click at [85, 69] on span "Orders" at bounding box center [72, 76] width 48 height 25
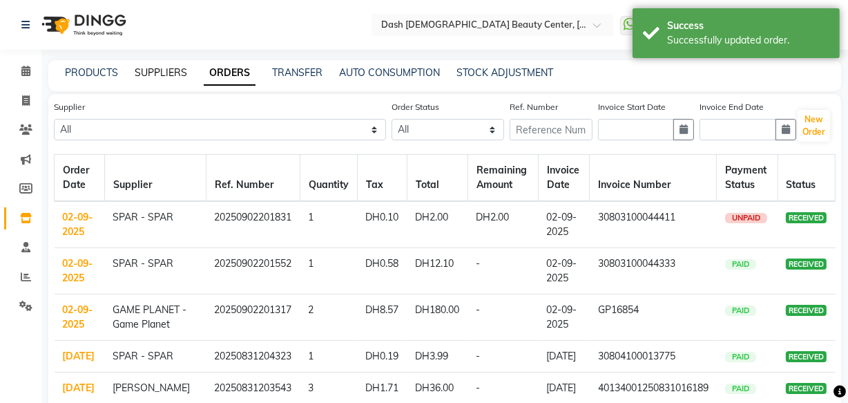
click at [153, 71] on link "SUPPLIERS" at bounding box center [161, 72] width 52 height 12
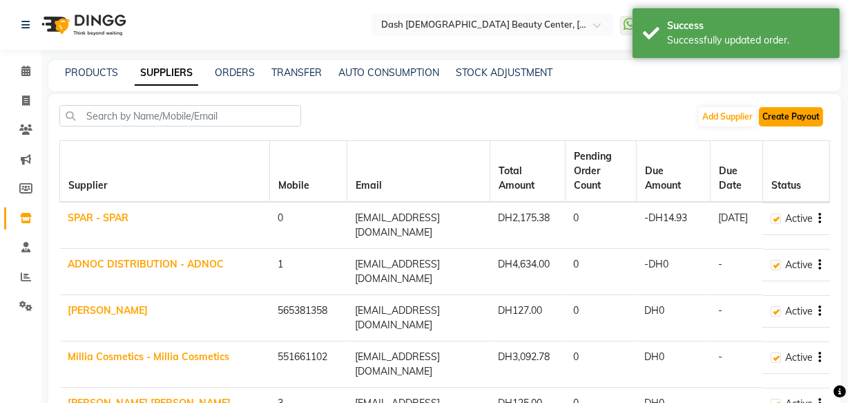
click at [794, 113] on button "Create Payout" at bounding box center [791, 116] width 64 height 19
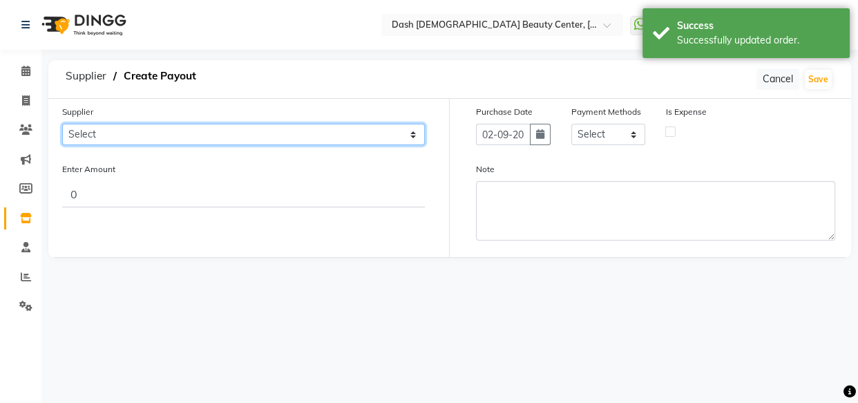
click at [324, 139] on select "Select SPAR - SPAR ADNOC DISTRIBUTION - ADNOC [PERSON_NAME] Millia Cosmetics - …" at bounding box center [243, 134] width 363 height 21
click at [62, 124] on select "Select SPAR - SPAR ADNOC DISTRIBUTION - ADNOC [PERSON_NAME] Millia Cosmetics - …" at bounding box center [243, 134] width 363 height 21
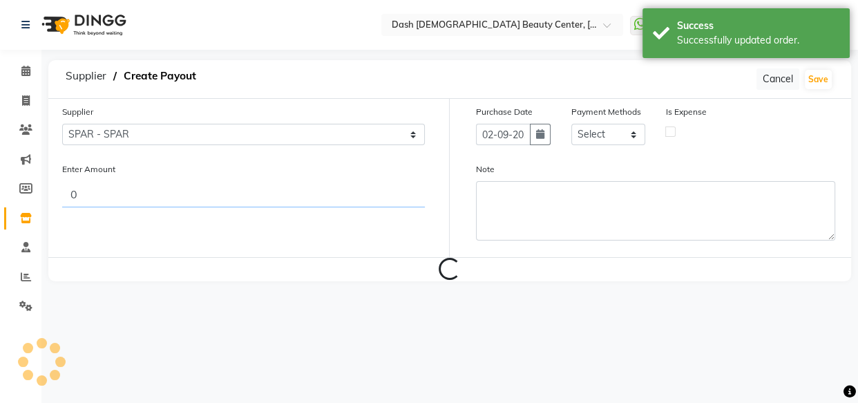
click at [322, 207] on input "0" at bounding box center [243, 194] width 363 height 26
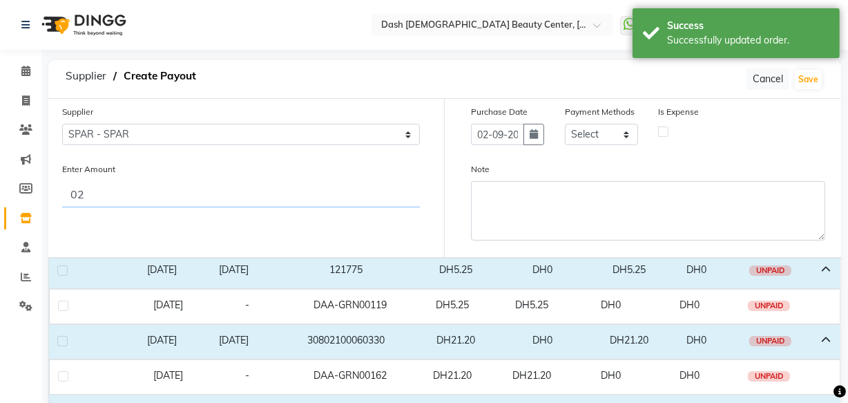
scroll to position [103, 0]
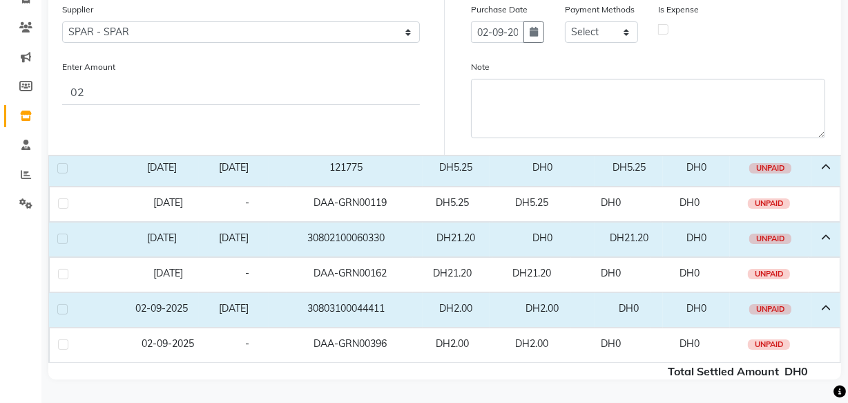
click at [66, 307] on label at bounding box center [62, 309] width 10 height 10
click at [66, 307] on input "checkbox" at bounding box center [61, 309] width 9 height 9
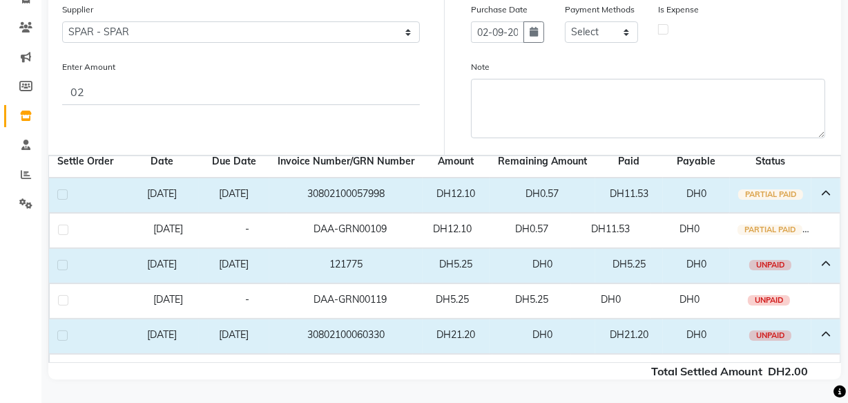
scroll to position [2, 0]
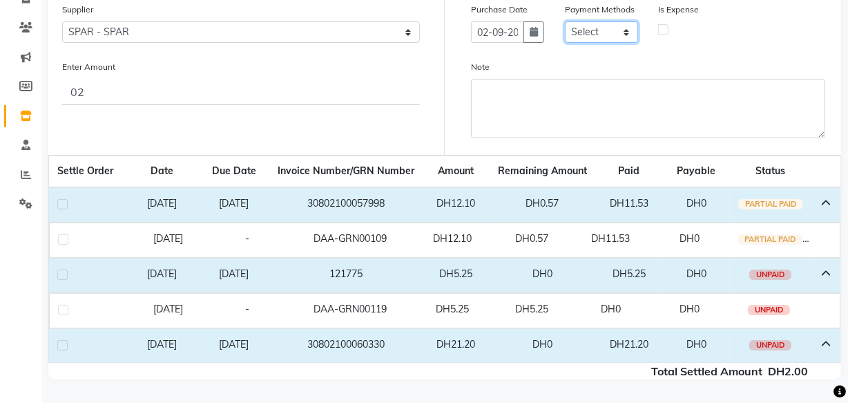
click at [617, 30] on select "Select CASH CARD ONLINE On Account Wallet Package Prepaid Gift Card" at bounding box center [601, 31] width 73 height 21
click at [565, 21] on select "Select CASH CARD ONLINE On Account Wallet Package Prepaid Gift Card" at bounding box center [601, 31] width 73 height 21
click at [664, 28] on label at bounding box center [663, 29] width 10 height 10
click at [664, 28] on input "checkbox" at bounding box center [663, 28] width 9 height 9
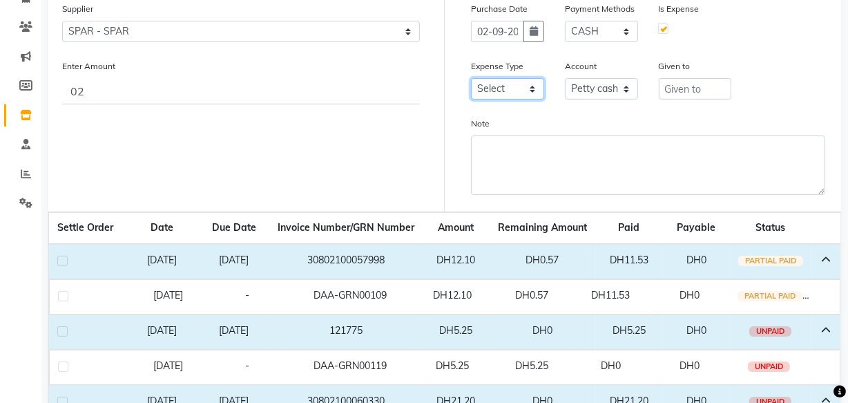
click at [510, 92] on select "Select Advance Salary Bank charges Car maintenance Cash transfer to bank Cash t…" at bounding box center [507, 88] width 73 height 21
click at [471, 79] on select "Select Advance Salary Bank charges Car maintenance Cash transfer to bank Cash t…" at bounding box center [507, 88] width 73 height 21
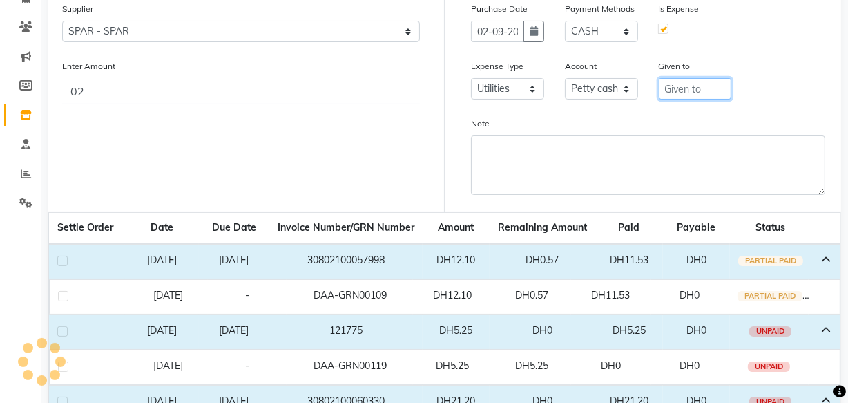
click at [711, 84] on input "text" at bounding box center [695, 88] width 73 height 21
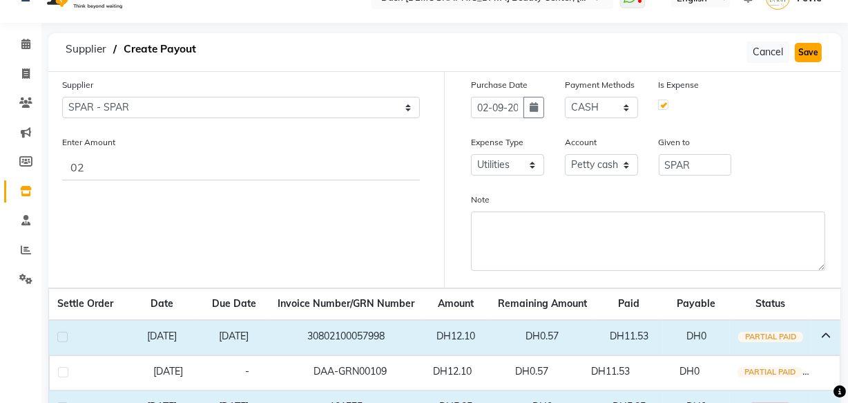
click at [815, 50] on button "Save" at bounding box center [808, 52] width 27 height 19
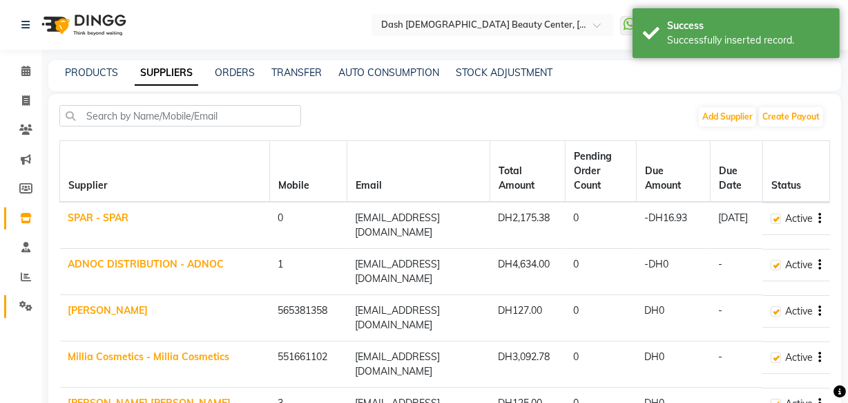
click at [25, 307] on icon at bounding box center [25, 305] width 13 height 10
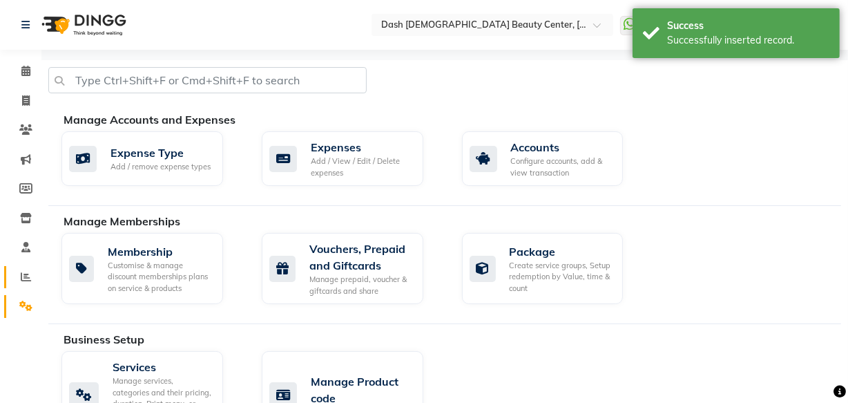
click at [27, 277] on icon at bounding box center [26, 276] width 10 height 10
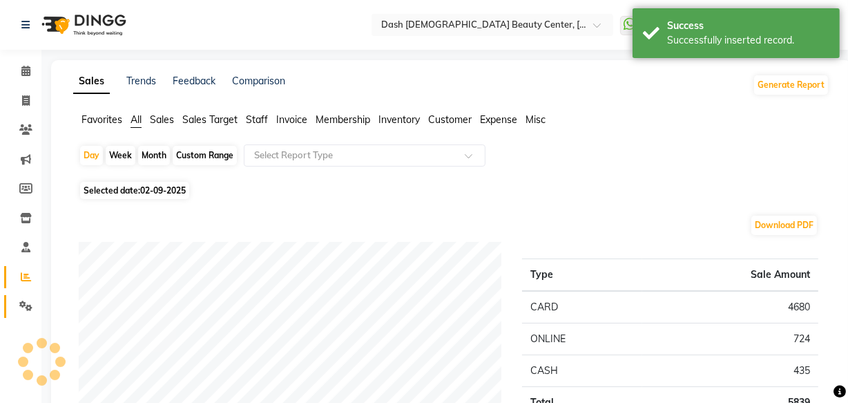
click at [22, 309] on icon at bounding box center [25, 305] width 13 height 10
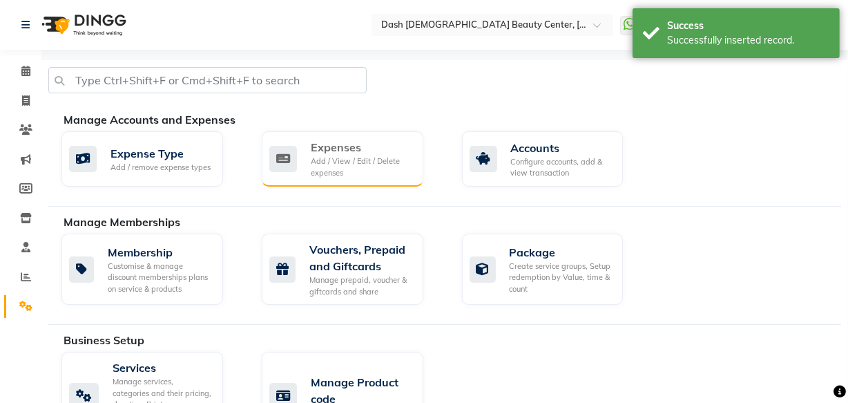
click at [349, 149] on div "Expenses" at bounding box center [362, 147] width 102 height 17
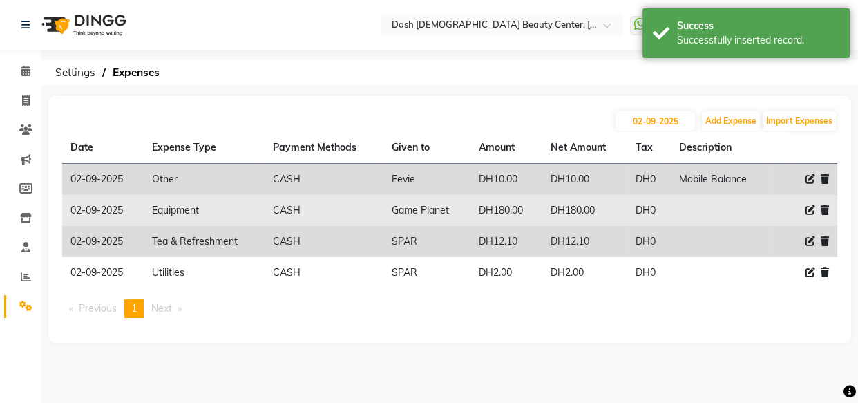
click at [805, 211] on icon at bounding box center [810, 210] width 10 height 10
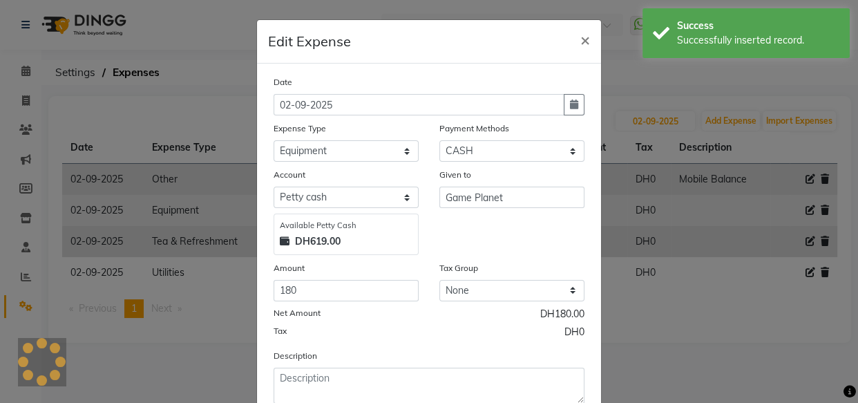
scroll to position [93, 0]
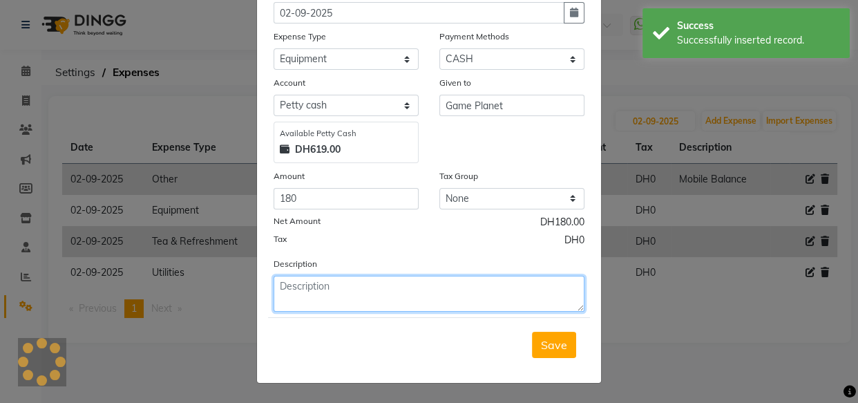
click at [404, 307] on textarea at bounding box center [429, 294] width 311 height 36
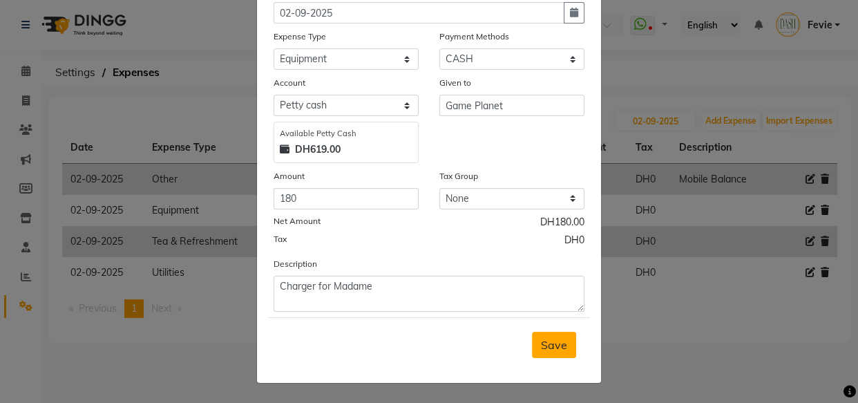
click at [547, 347] on span "Save" at bounding box center [554, 345] width 26 height 14
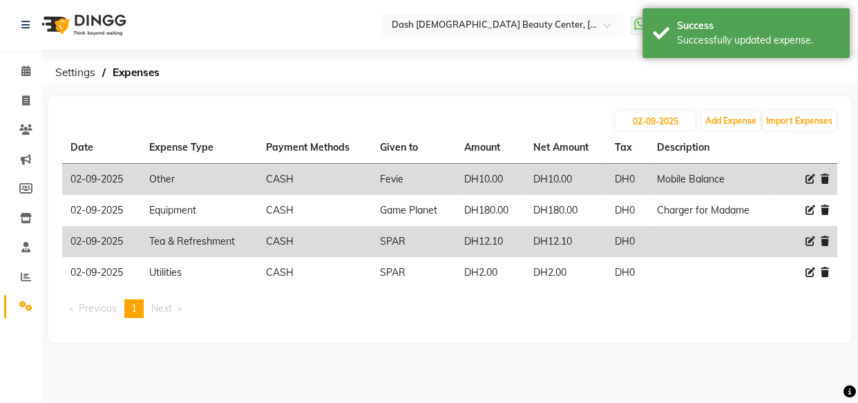
click at [811, 243] on icon at bounding box center [810, 241] width 10 height 10
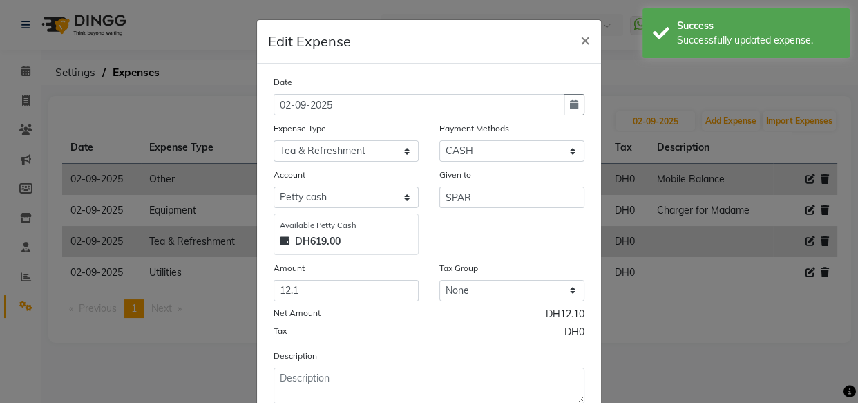
scroll to position [83, 0]
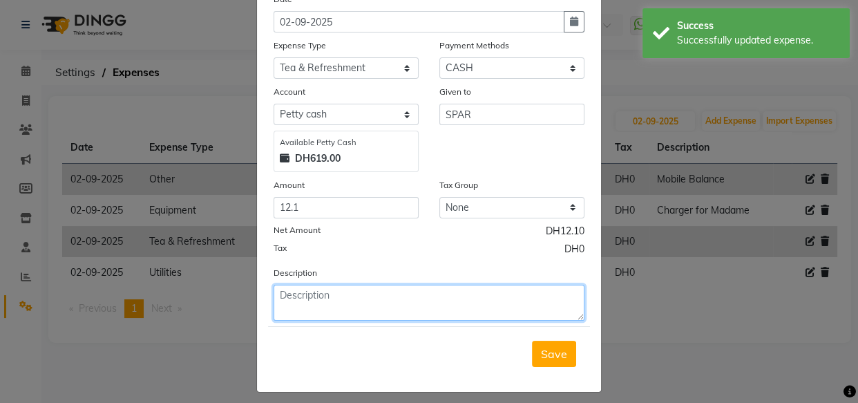
click at [411, 299] on textarea at bounding box center [429, 303] width 311 height 36
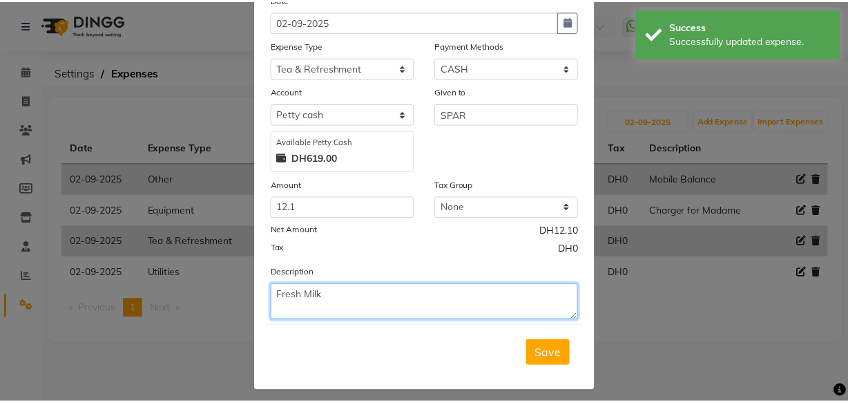
scroll to position [93, 0]
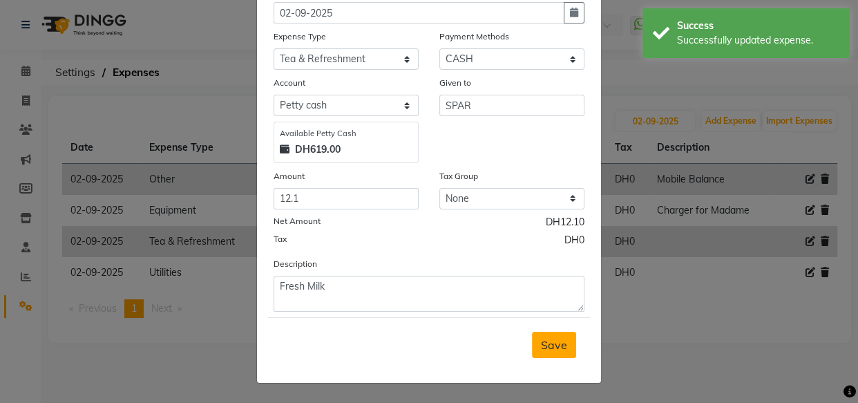
click at [553, 345] on span "Save" at bounding box center [554, 345] width 26 height 14
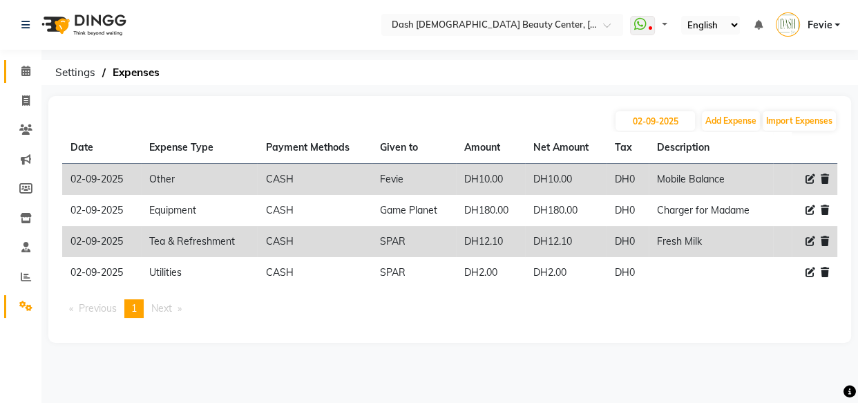
click at [28, 72] on icon at bounding box center [25, 71] width 9 height 10
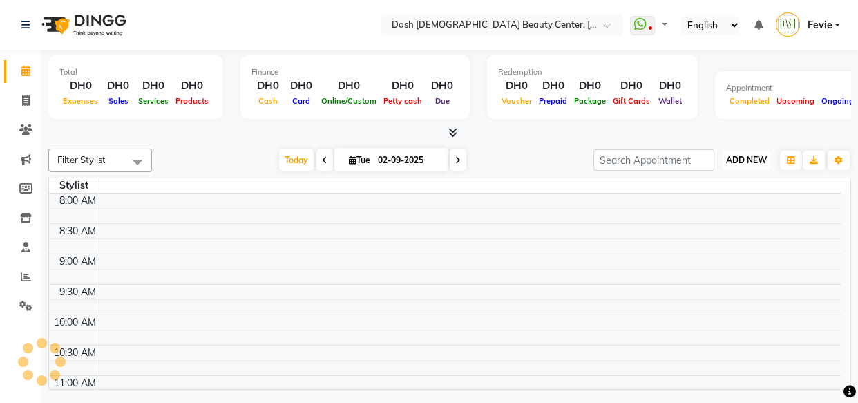
click at [742, 158] on span "ADD NEW" at bounding box center [746, 160] width 41 height 10
click at [720, 185] on button "Add Appointment" at bounding box center [714, 186] width 109 height 18
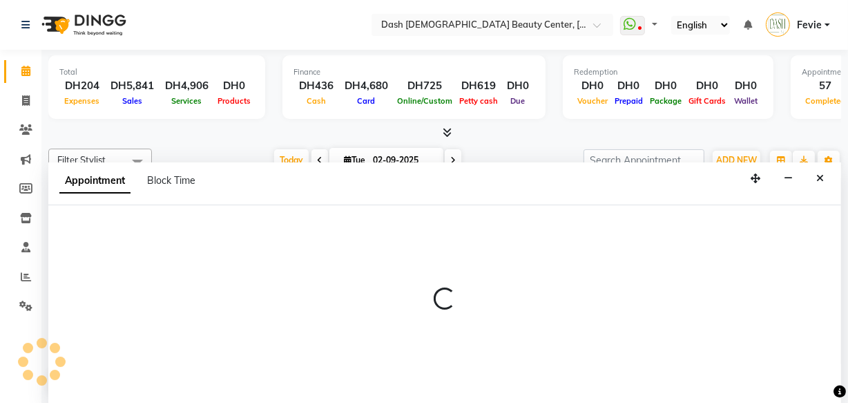
click at [205, 230] on div at bounding box center [444, 304] width 793 height 199
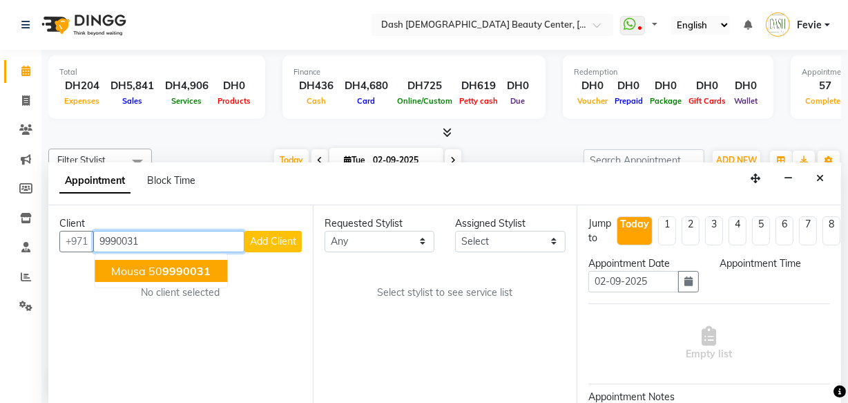
click at [171, 269] on span "9990031" at bounding box center [186, 271] width 48 height 14
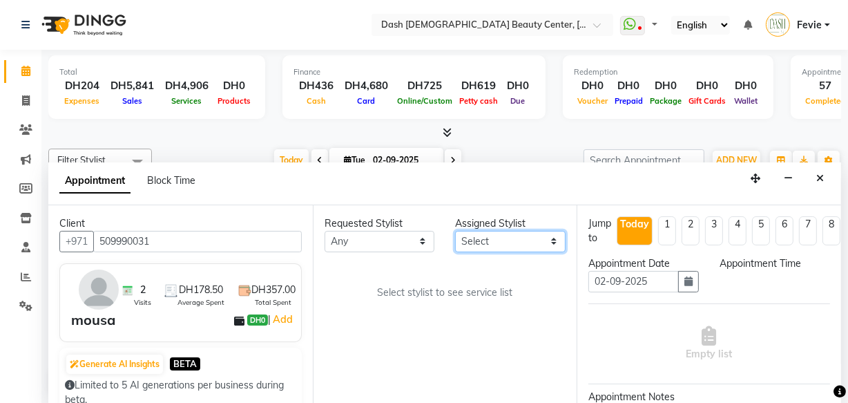
click at [490, 238] on select "Select [PERSON_NAME] [PERSON_NAME] [PERSON_NAME] [PERSON_NAME] [PERSON_NAME] [P…" at bounding box center [510, 241] width 111 height 21
click at [455, 231] on select "Select [PERSON_NAME] [PERSON_NAME] [PERSON_NAME] [PERSON_NAME] [PERSON_NAME] [P…" at bounding box center [510, 241] width 111 height 21
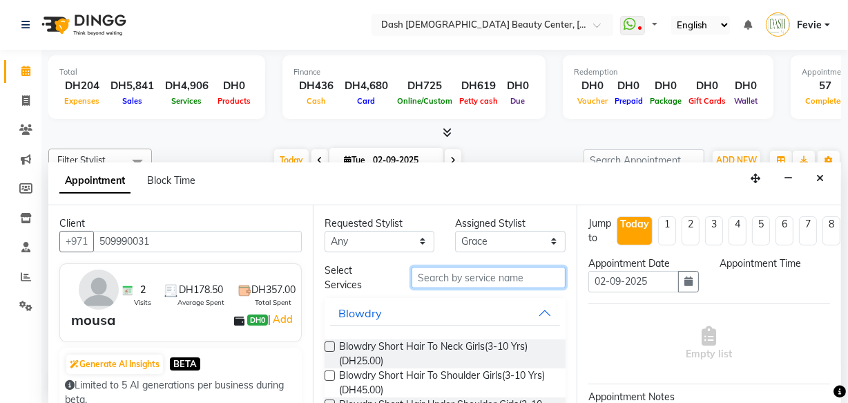
click at [493, 274] on input "text" at bounding box center [489, 277] width 154 height 21
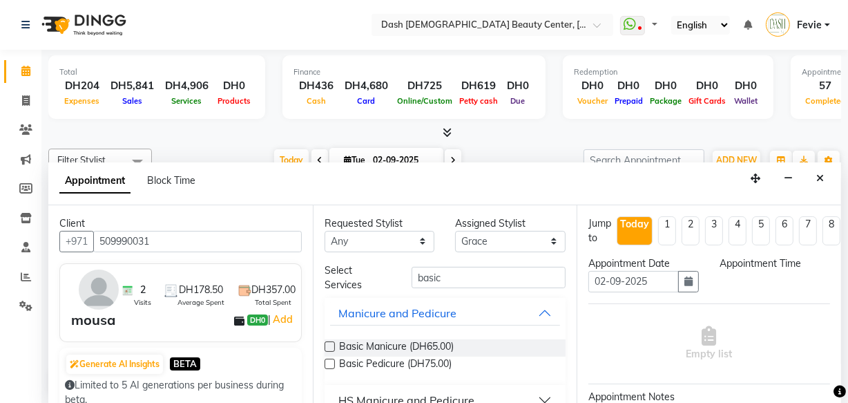
click at [331, 345] on label at bounding box center [330, 346] width 10 height 10
click at [331, 345] on input "checkbox" at bounding box center [329, 347] width 9 height 9
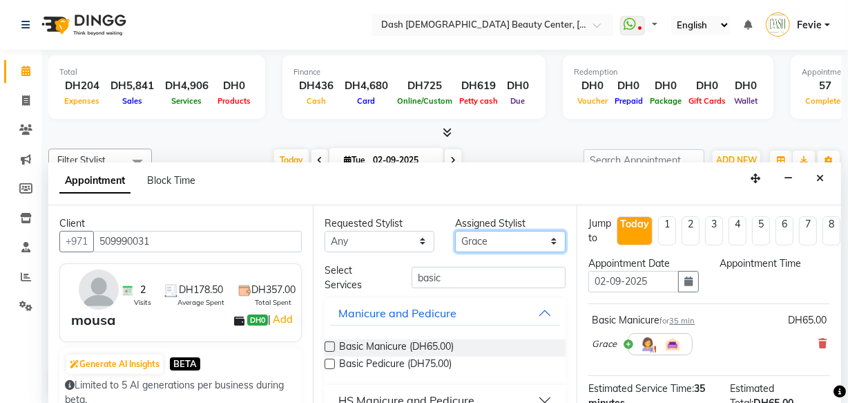
click at [501, 235] on select "Select [PERSON_NAME] [PERSON_NAME] [PERSON_NAME] [PERSON_NAME] [PERSON_NAME] [P…" at bounding box center [510, 241] width 111 height 21
click at [455, 231] on select "Select [PERSON_NAME] [PERSON_NAME] [PERSON_NAME] [PERSON_NAME] [PERSON_NAME] [P…" at bounding box center [510, 241] width 111 height 21
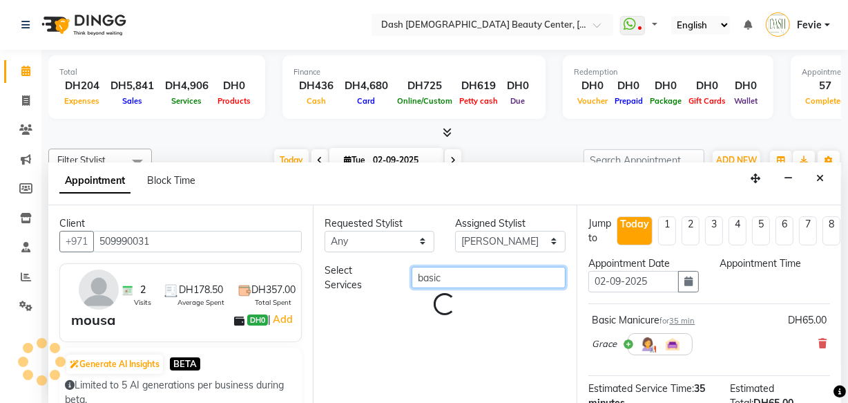
click at [490, 280] on input "basic" at bounding box center [489, 277] width 154 height 21
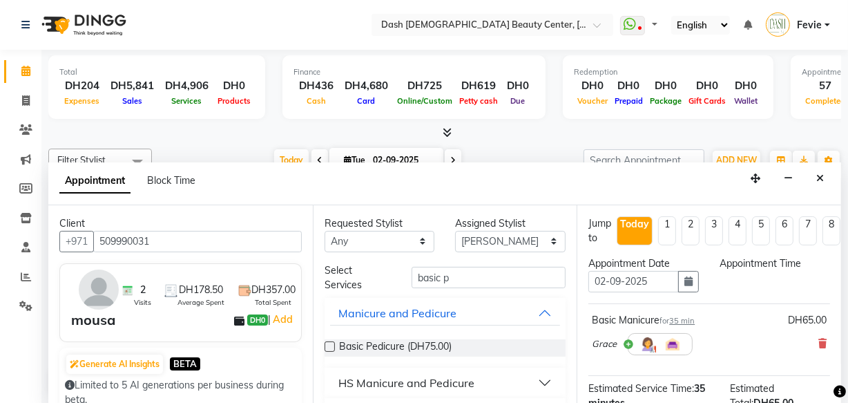
click at [330, 350] on label at bounding box center [330, 346] width 10 height 10
click at [330, 350] on input "checkbox" at bounding box center [329, 347] width 9 height 9
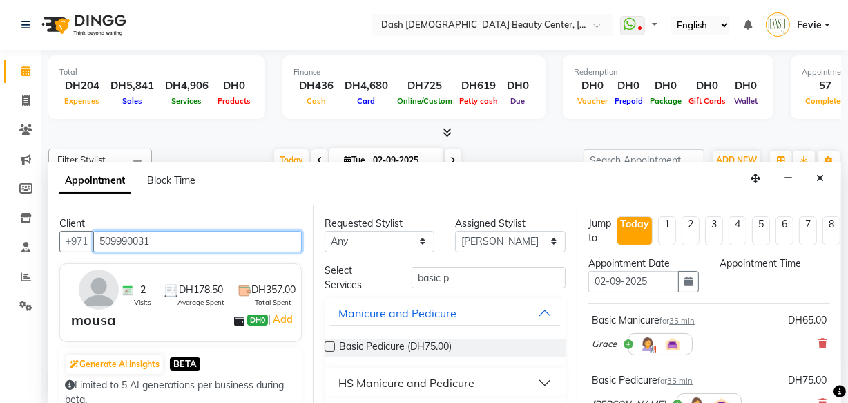
click at [117, 236] on input "509990031" at bounding box center [197, 241] width 209 height 21
click at [116, 236] on input "509990031" at bounding box center [197, 241] width 209 height 21
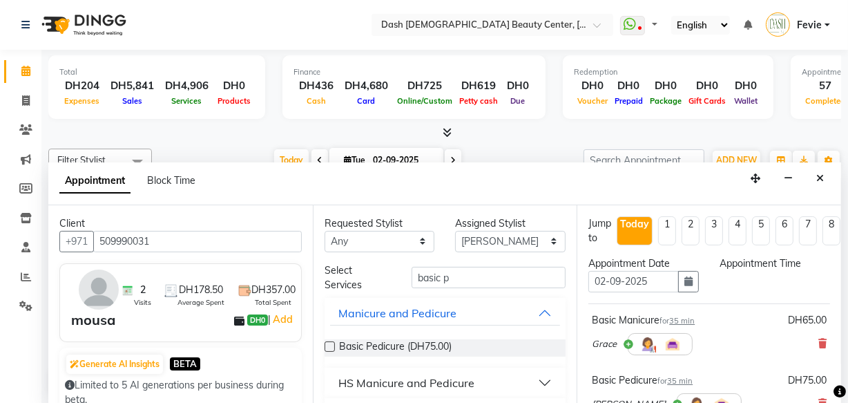
click at [830, 168] on div "Appointment Block Time" at bounding box center [444, 183] width 793 height 43
click at [26, 104] on icon at bounding box center [26, 100] width 8 height 10
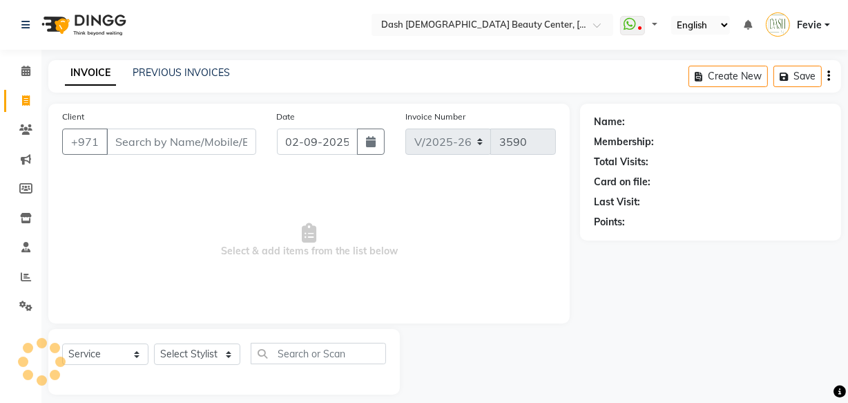
click at [178, 145] on input "Client" at bounding box center [181, 141] width 150 height 26
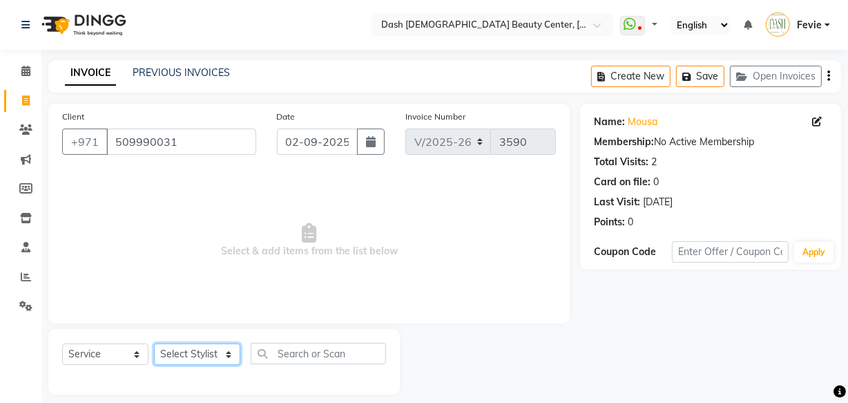
click at [198, 359] on select "Select Stylist [PERSON_NAME] [PERSON_NAME] [PERSON_NAME] [PERSON_NAME] [PERSON_…" at bounding box center [197, 353] width 86 height 21
click at [154, 343] on select "Select Stylist [PERSON_NAME] [PERSON_NAME] [PERSON_NAME] [PERSON_NAME] [PERSON_…" at bounding box center [197, 353] width 86 height 21
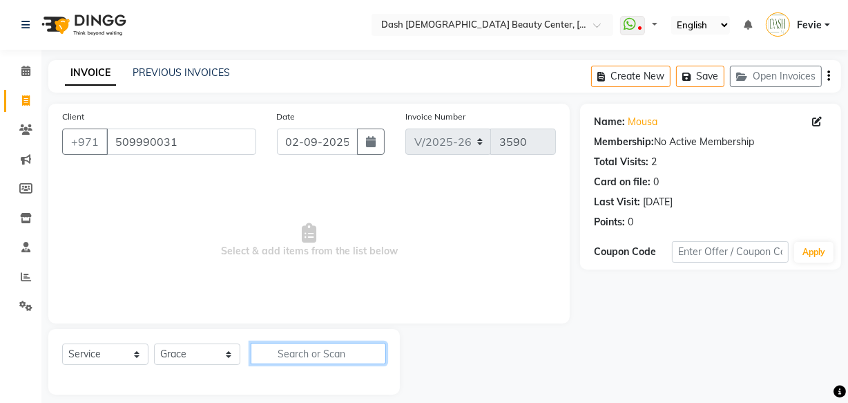
click at [322, 354] on input "text" at bounding box center [318, 353] width 135 height 21
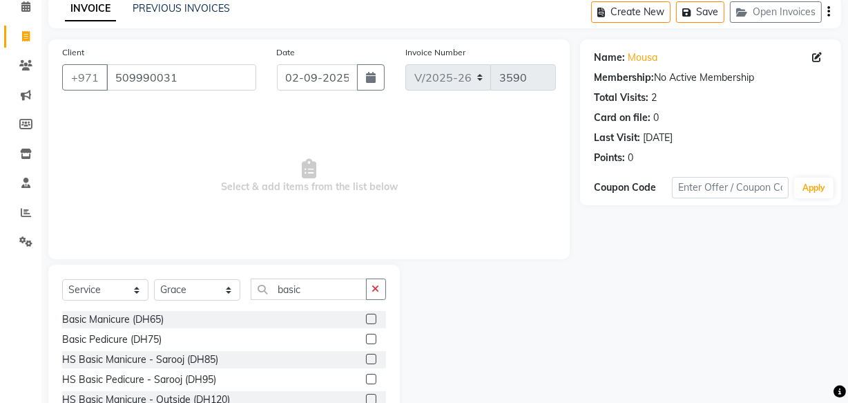
scroll to position [68, 0]
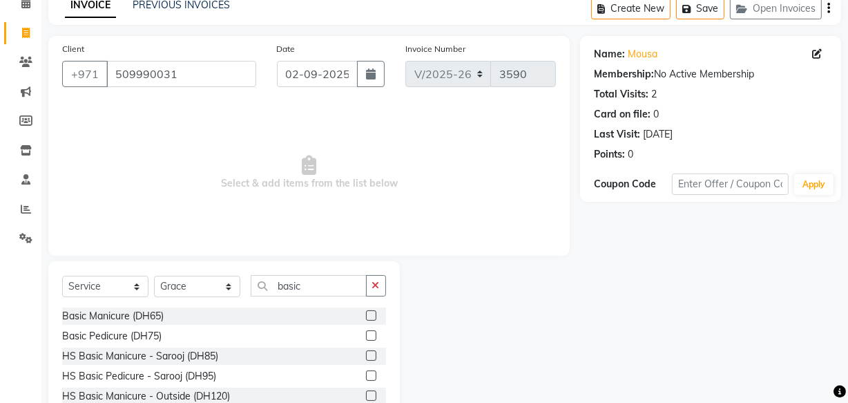
click at [366, 316] on label at bounding box center [371, 315] width 10 height 10
click at [366, 316] on input "checkbox" at bounding box center [370, 316] width 9 height 9
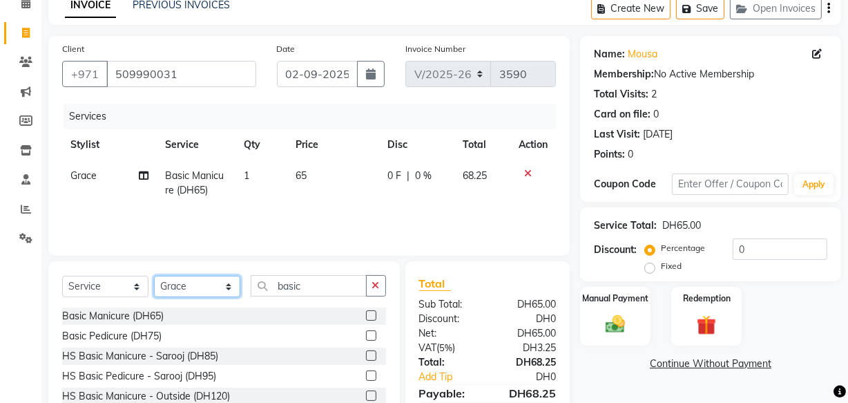
click at [193, 293] on select "Select Stylist [PERSON_NAME] [PERSON_NAME] [PERSON_NAME] [PERSON_NAME] [PERSON_…" at bounding box center [197, 286] width 86 height 21
click at [154, 276] on select "Select Stylist [PERSON_NAME] [PERSON_NAME] [PERSON_NAME] [PERSON_NAME] [PERSON_…" at bounding box center [197, 286] width 86 height 21
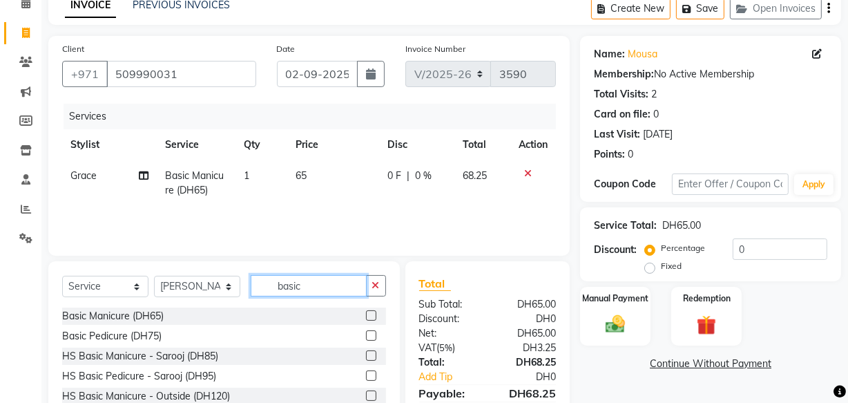
click at [340, 289] on input "basic" at bounding box center [309, 285] width 116 height 21
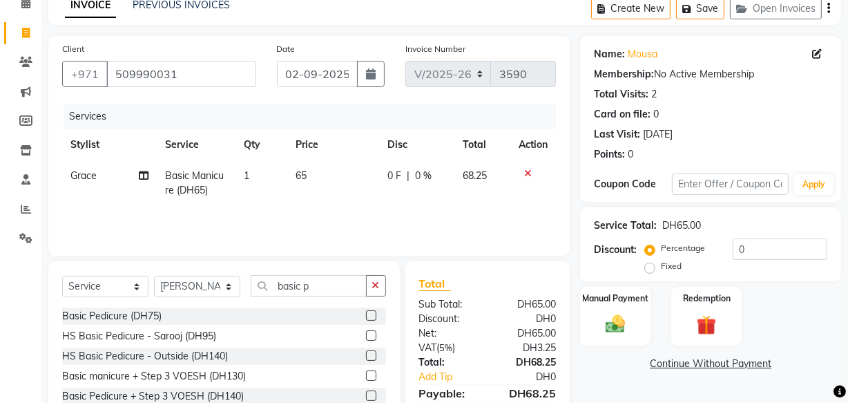
click at [366, 318] on label at bounding box center [371, 315] width 10 height 10
click at [366, 318] on input "checkbox" at bounding box center [370, 316] width 9 height 9
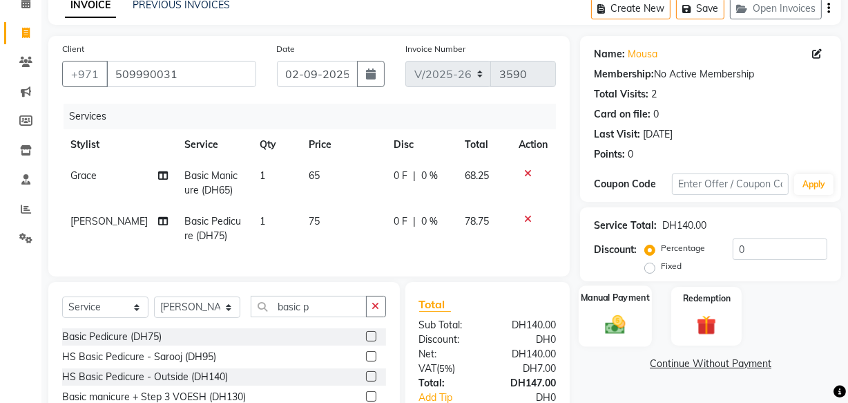
click at [622, 325] on img at bounding box center [615, 323] width 33 height 23
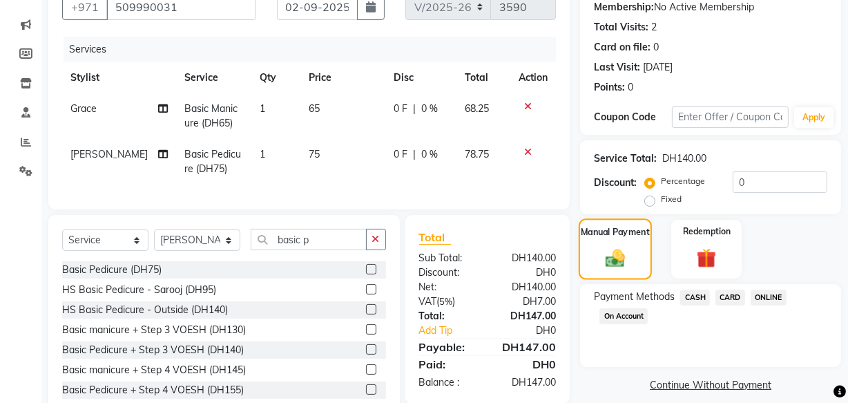
scroll to position [138, 0]
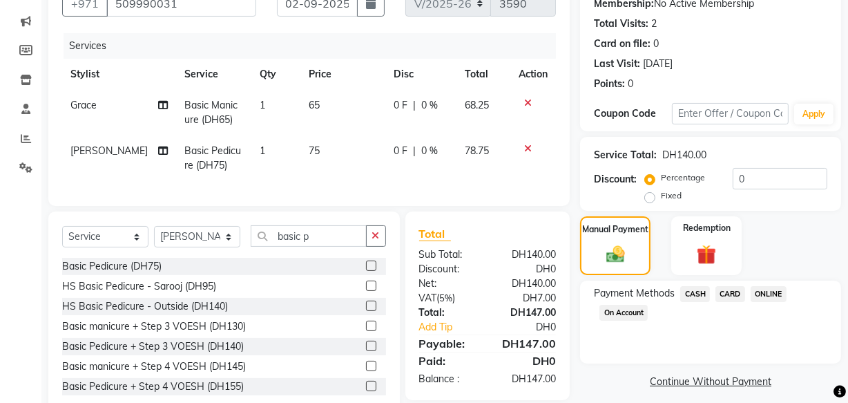
click at [689, 296] on span "CASH" at bounding box center [695, 294] width 30 height 16
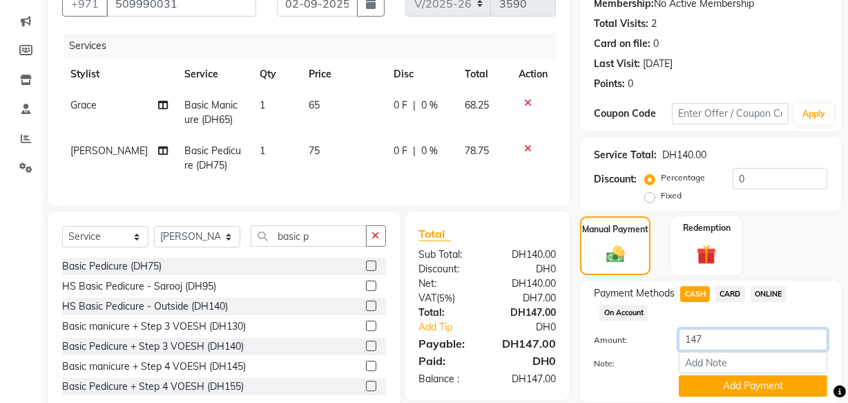
click at [750, 342] on input "147" at bounding box center [753, 339] width 148 height 21
click at [729, 389] on button "Add Payment" at bounding box center [753, 385] width 148 height 21
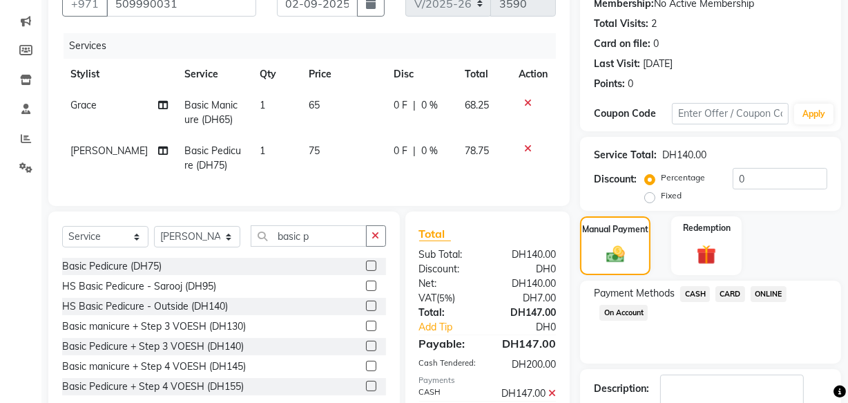
scroll to position [258, 0]
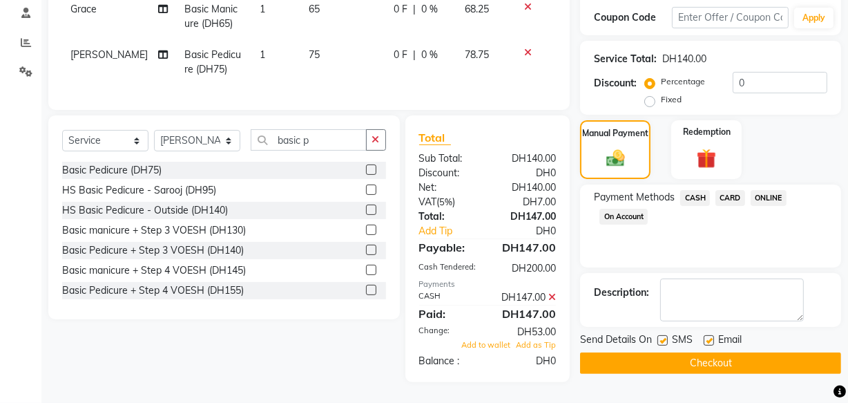
click at [662, 352] on button "Checkout" at bounding box center [710, 362] width 261 height 21
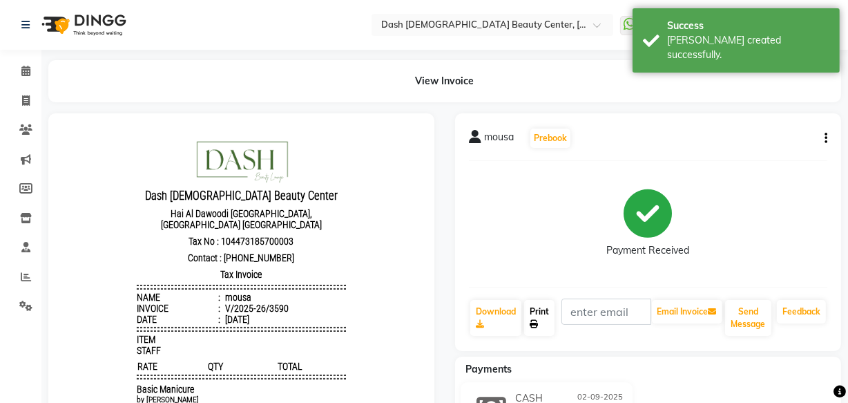
click at [537, 318] on link "Print" at bounding box center [539, 318] width 30 height 36
click at [22, 93] on span at bounding box center [26, 101] width 24 height 16
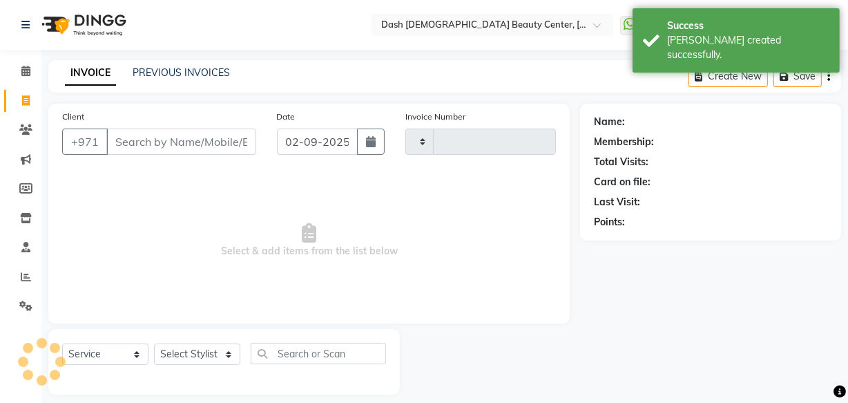
scroll to position [13, 0]
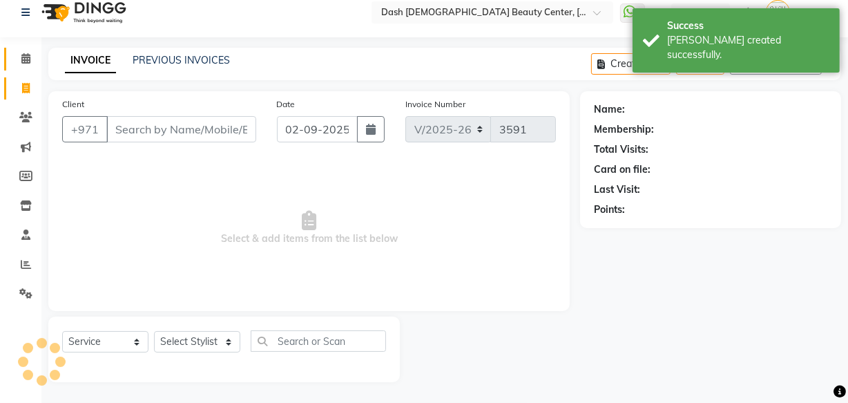
click at [26, 57] on icon at bounding box center [25, 58] width 9 height 10
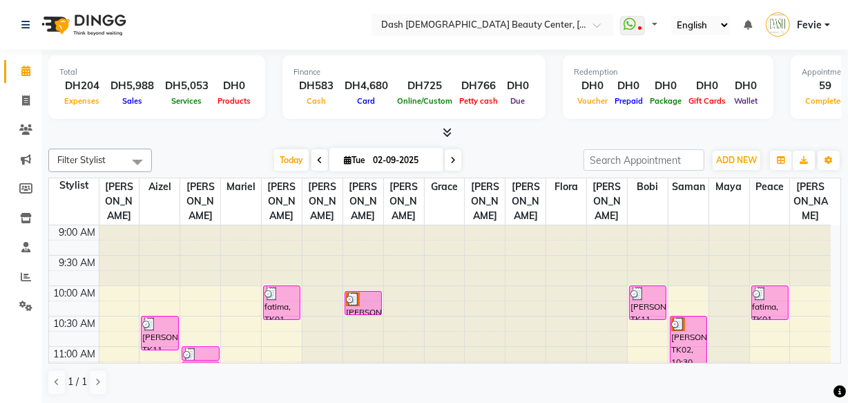
click at [26, 72] on icon at bounding box center [25, 71] width 9 height 10
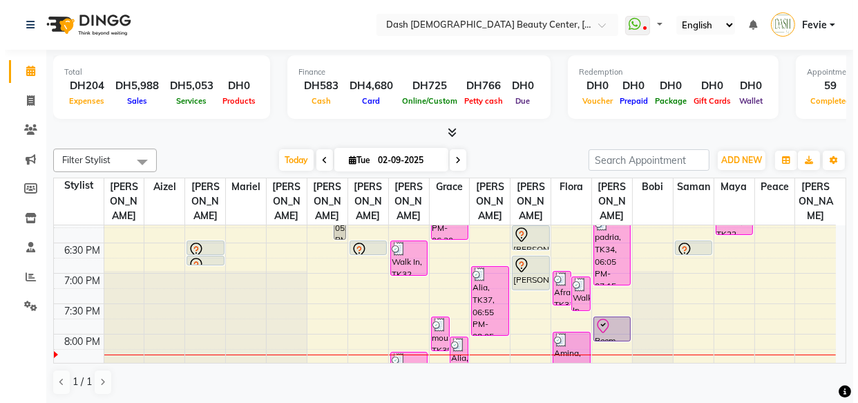
scroll to position [556, 0]
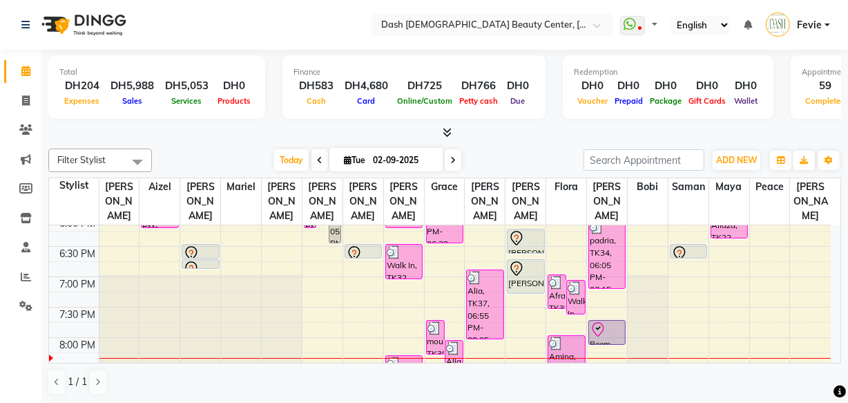
click at [524, 290] on div at bounding box center [526, 293] width 36 height 6
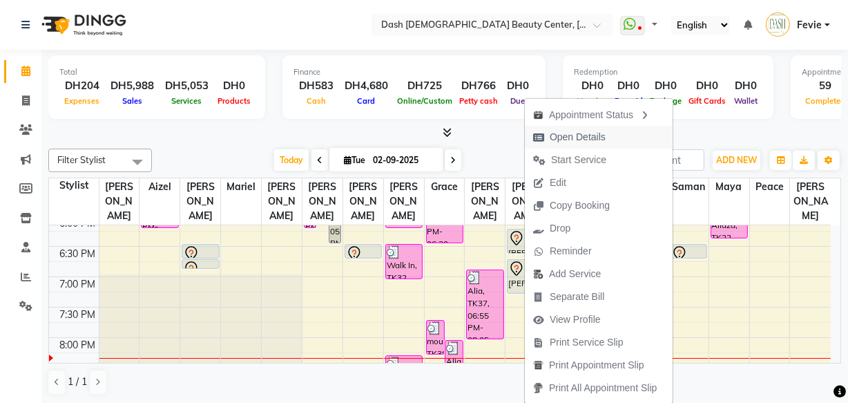
click at [573, 138] on span "Open Details" at bounding box center [578, 137] width 56 height 15
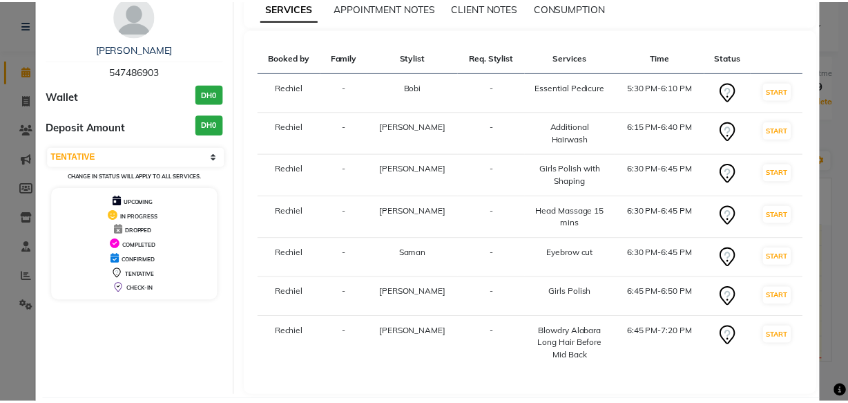
scroll to position [121, 0]
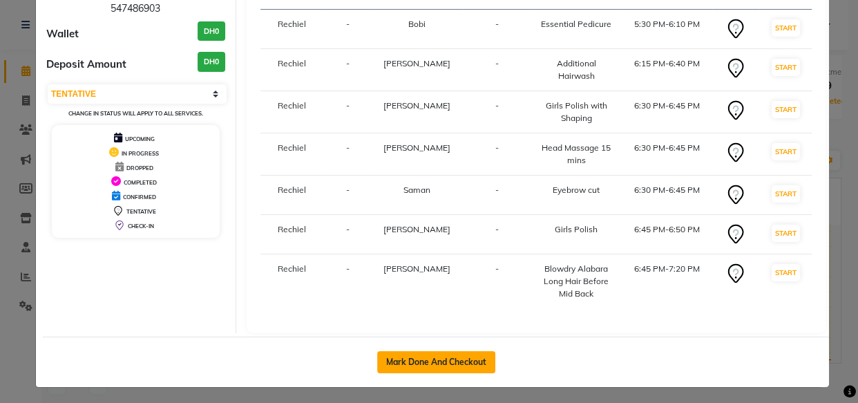
click at [435, 364] on button "Mark Done And Checkout" at bounding box center [436, 362] width 118 height 22
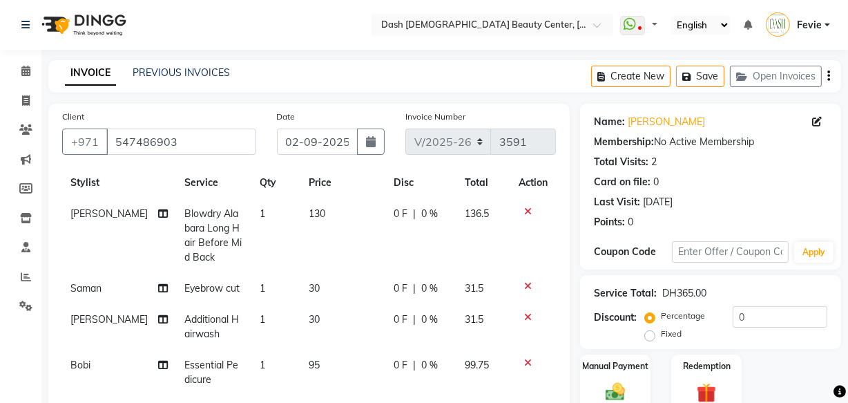
scroll to position [30, 0]
click at [202, 247] on span "Blowdry Alabara Long Hair Before Mid Back" at bounding box center [212, 235] width 57 height 56
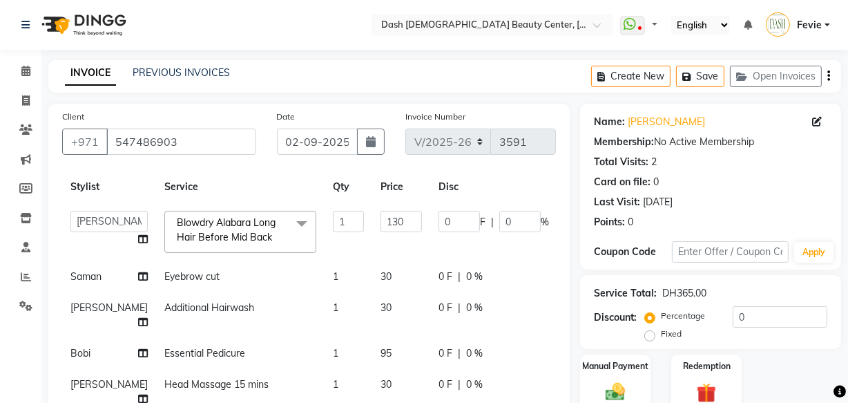
scroll to position [20, 0]
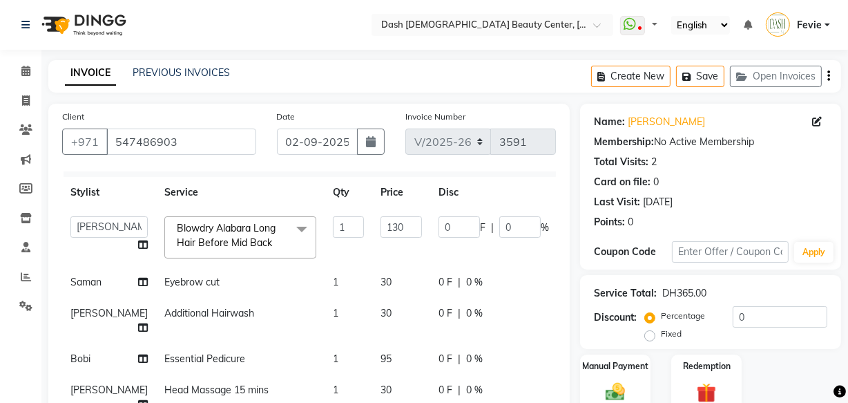
click at [288, 228] on span at bounding box center [302, 229] width 28 height 26
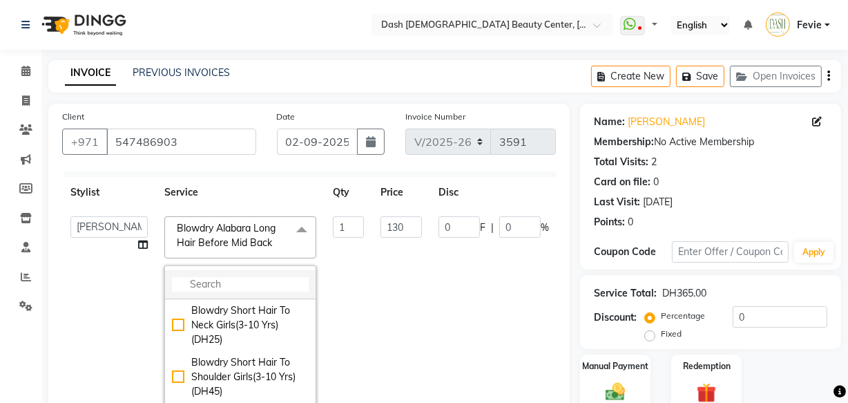
click at [220, 285] on input "multiselect-search" at bounding box center [240, 284] width 137 height 15
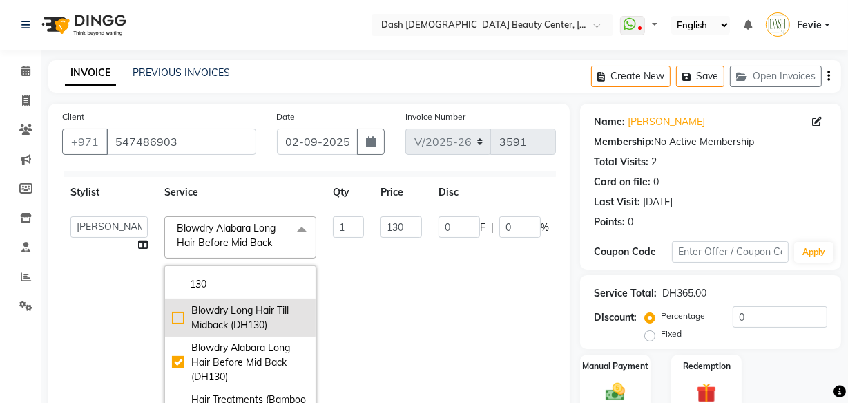
click at [172, 317] on div "Blowdry Long Hair Till Midback (DH130)" at bounding box center [240, 317] width 137 height 29
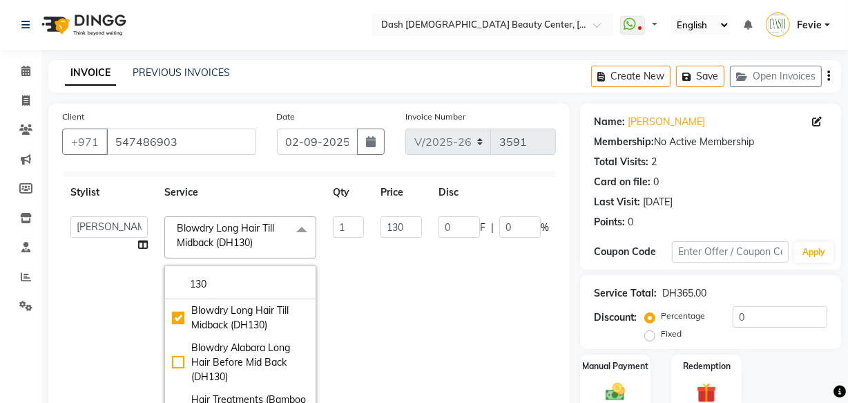
click at [372, 317] on td "130" at bounding box center [401, 326] width 58 height 236
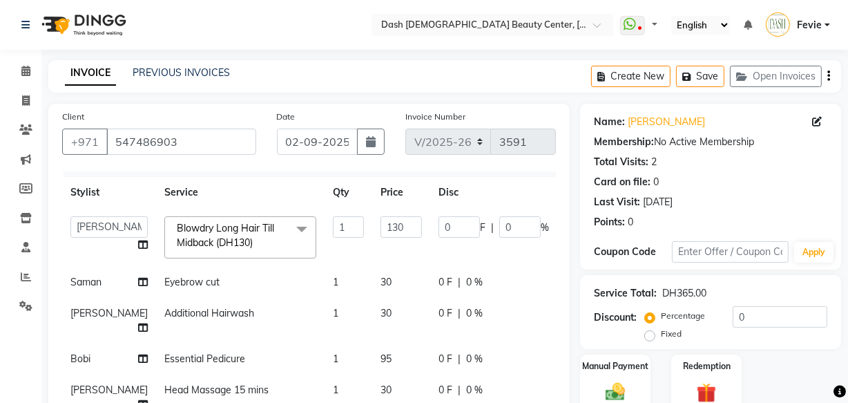
click at [90, 277] on span "Saman" at bounding box center [85, 282] width 31 height 12
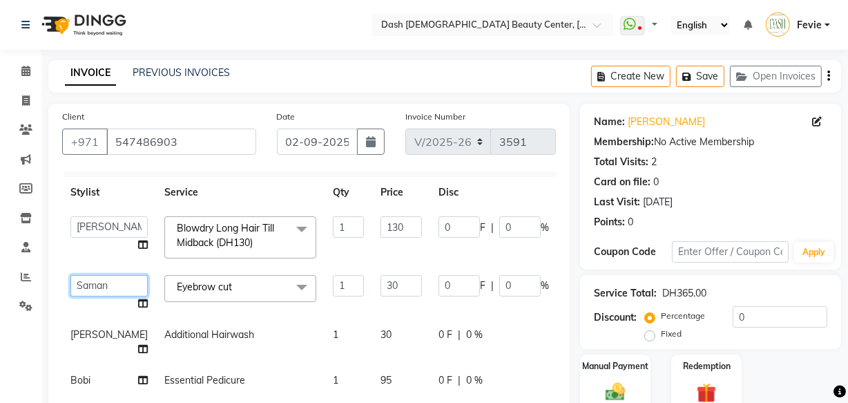
click at [85, 284] on select "[PERSON_NAME] [PERSON_NAME] [PERSON_NAME] [PERSON_NAME] [PERSON_NAME] [PERSON_N…" at bounding box center [108, 285] width 77 height 21
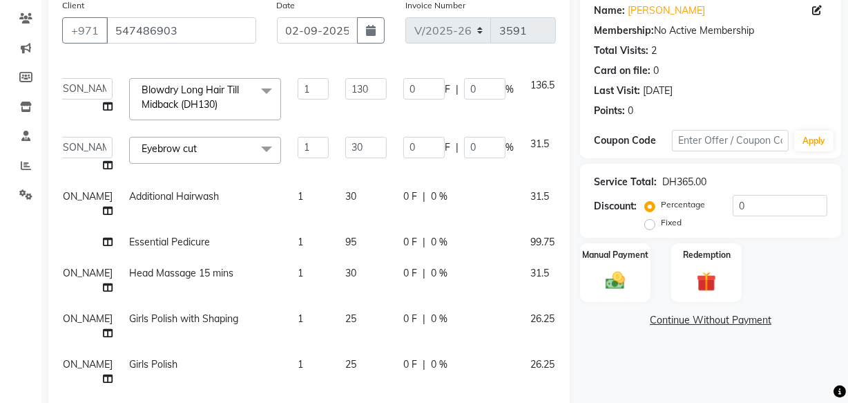
scroll to position [101, 0]
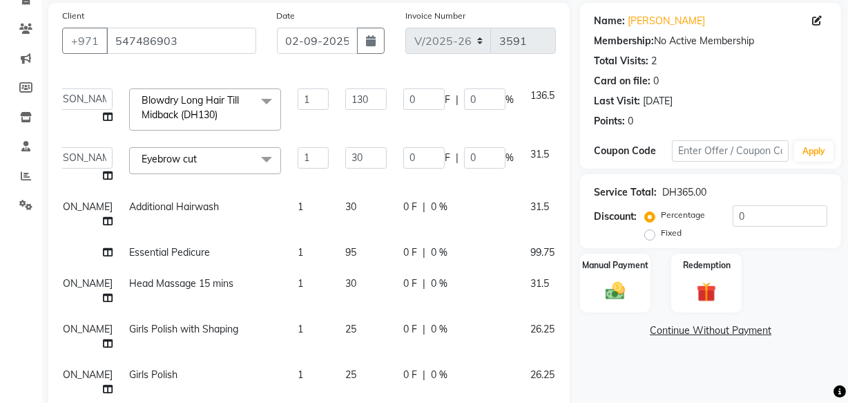
click at [695, 347] on div "Name: [PERSON_NAME] Membership: No Active Membership Total Visits: 2 Card on fi…" at bounding box center [715, 321] width 271 height 636
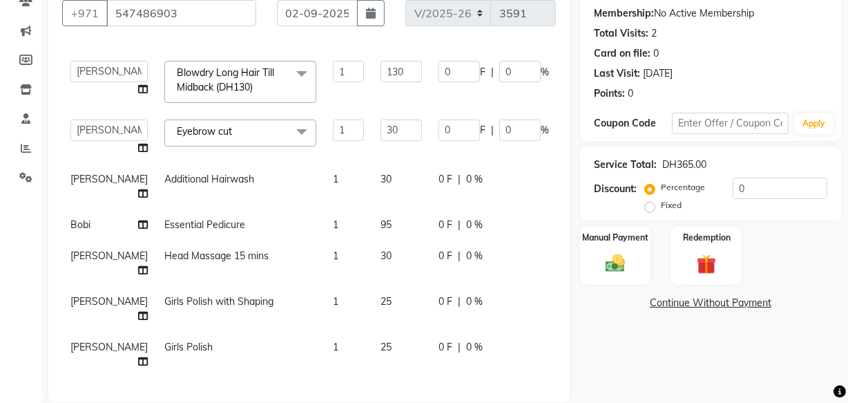
scroll to position [129, 0]
click at [633, 378] on div "Name: [PERSON_NAME] Membership: No Active Membership Total Visits: 2 Card on fi…" at bounding box center [715, 292] width 271 height 636
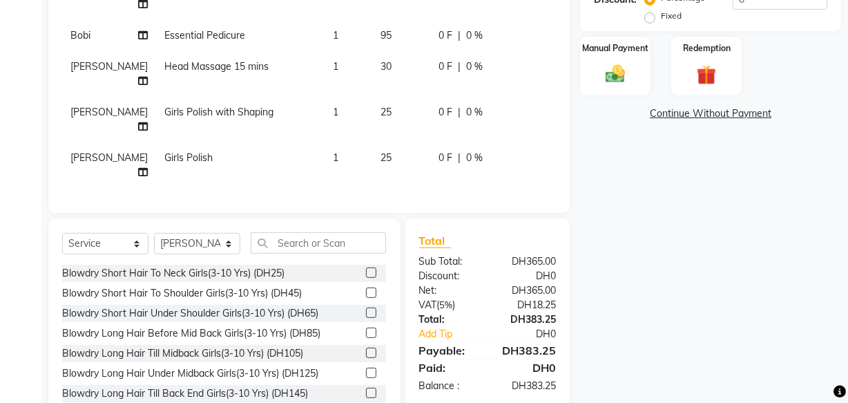
scroll to position [358, 0]
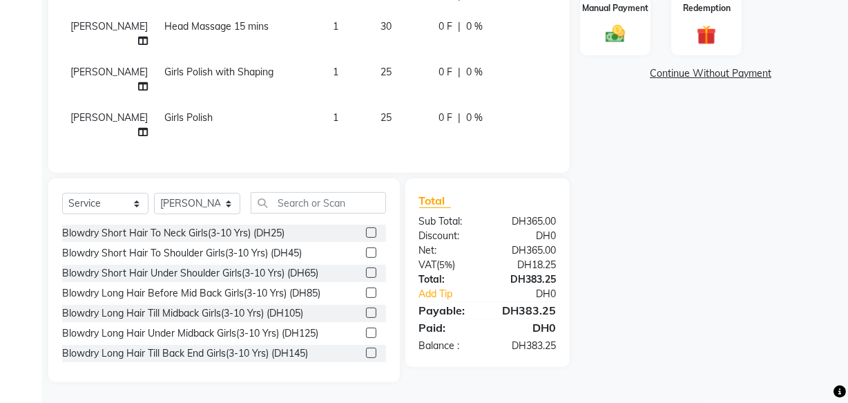
click at [661, 313] on div "Name: [PERSON_NAME] Membership: No Active Membership Total Visits: 2 Card on fi…" at bounding box center [715, 64] width 271 height 636
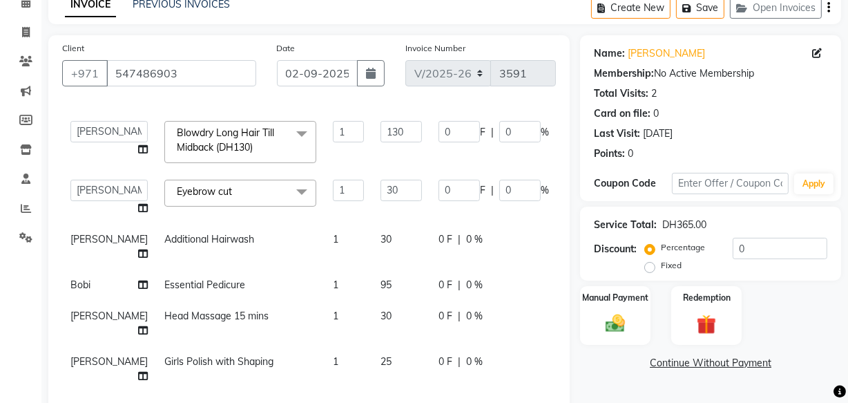
scroll to position [125, 0]
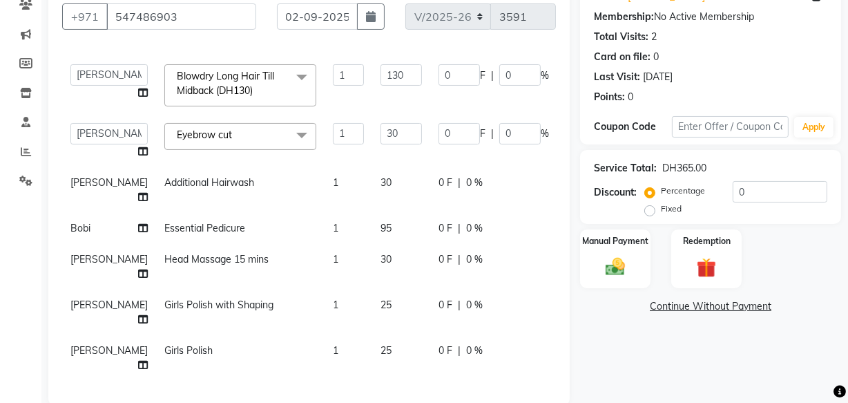
click at [372, 338] on td "25" at bounding box center [401, 358] width 58 height 46
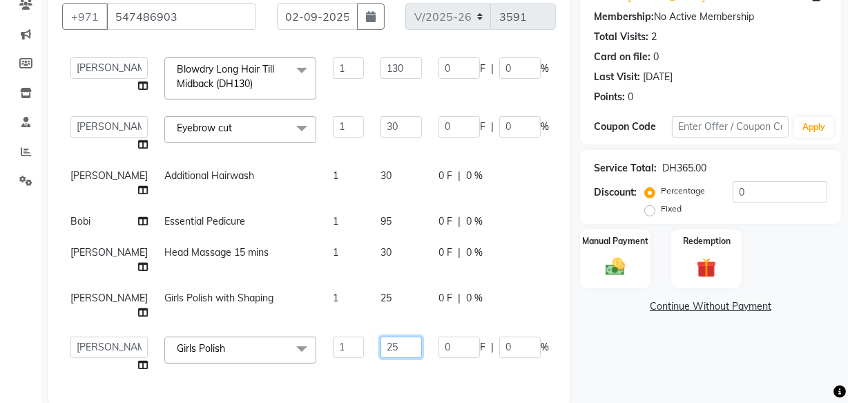
click at [381, 348] on input "25" at bounding box center [401, 346] width 41 height 21
click at [658, 369] on div "Name: [PERSON_NAME] Membership: No Active Membership Total Visits: 2 Card on fi…" at bounding box center [715, 297] width 271 height 636
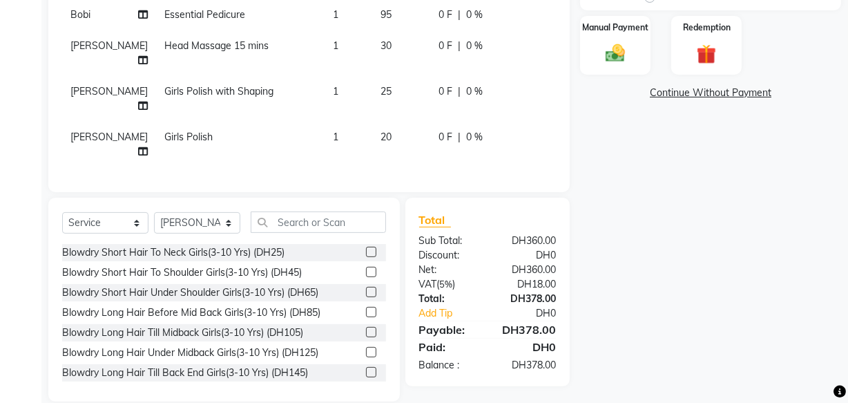
scroll to position [284, 0]
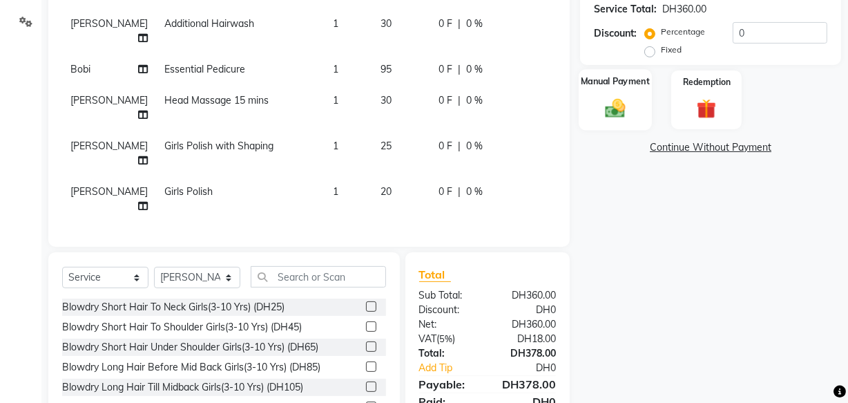
click at [616, 106] on img at bounding box center [615, 107] width 33 height 23
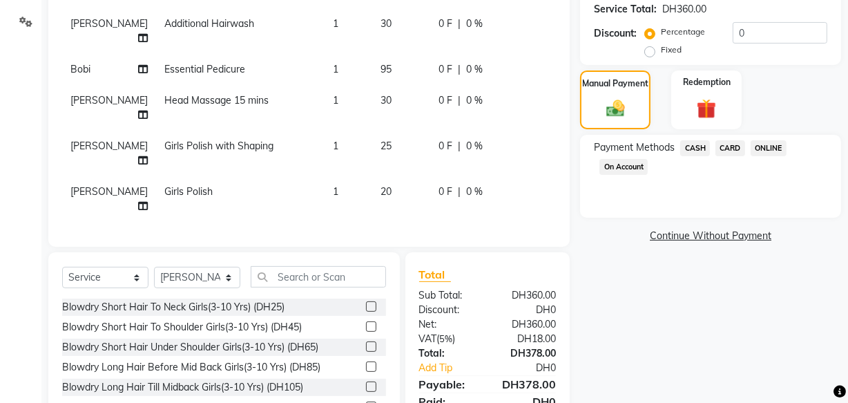
click at [738, 146] on span "CARD" at bounding box center [731, 148] width 30 height 16
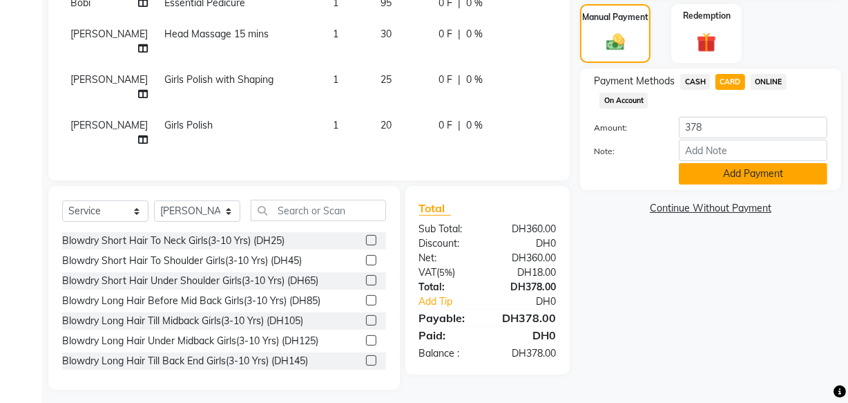
click at [747, 182] on button "Add Payment" at bounding box center [753, 173] width 148 height 21
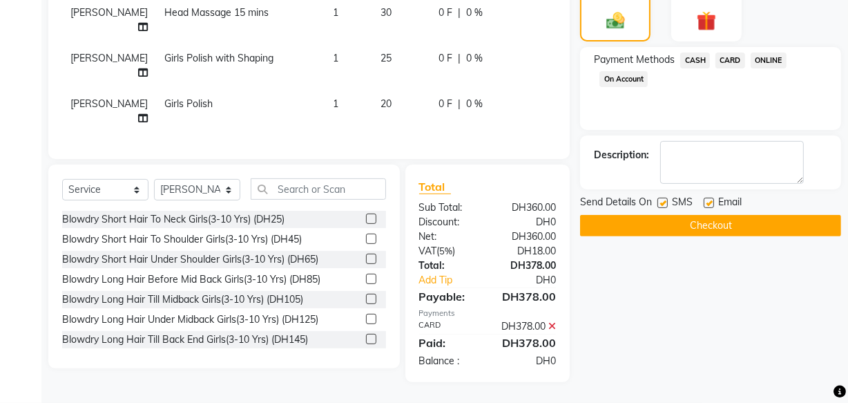
scroll to position [387, 0]
click at [708, 215] on button "Checkout" at bounding box center [710, 225] width 261 height 21
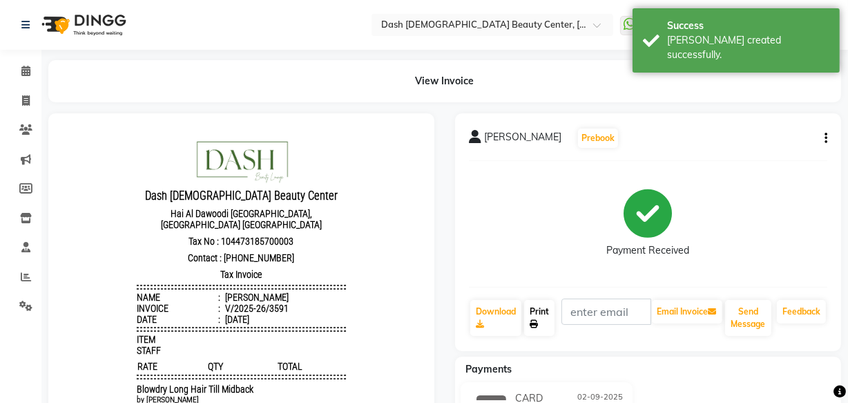
click at [535, 309] on link "Print" at bounding box center [539, 318] width 30 height 36
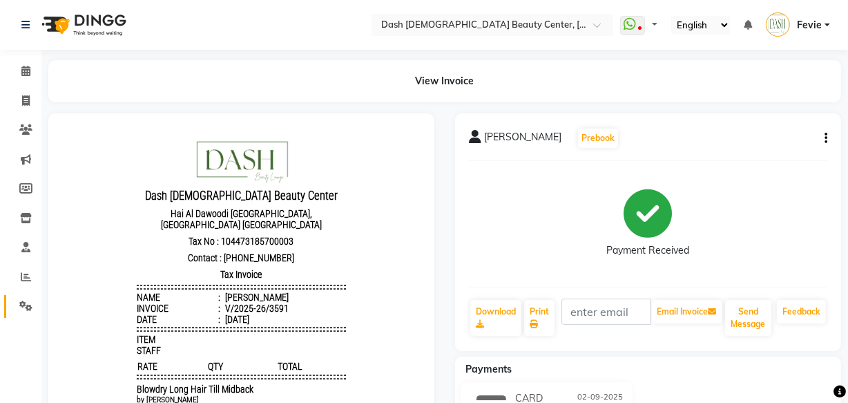
click at [23, 296] on link "Settings" at bounding box center [20, 306] width 33 height 23
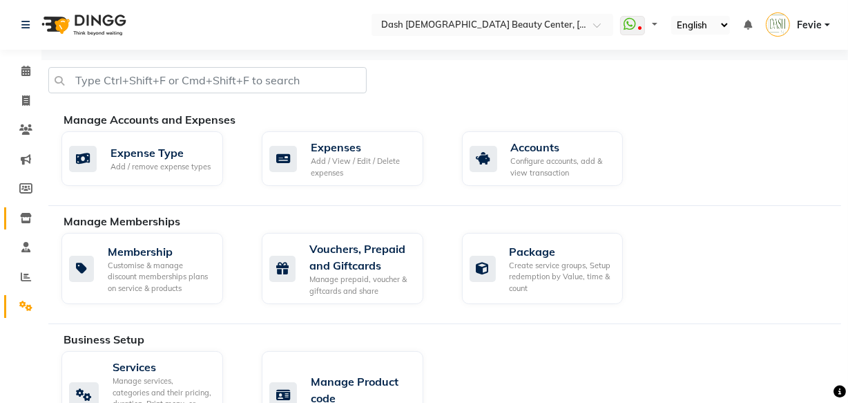
click at [28, 226] on link "Inventory" at bounding box center [20, 218] width 33 height 23
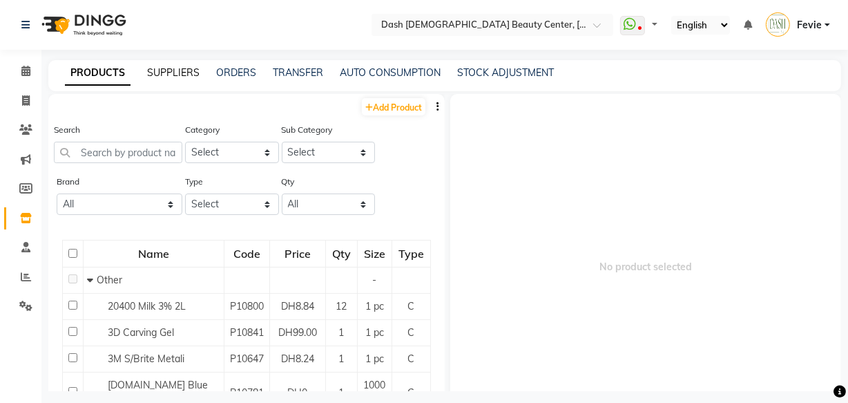
click at [186, 77] on link "SUPPLIERS" at bounding box center [173, 72] width 52 height 12
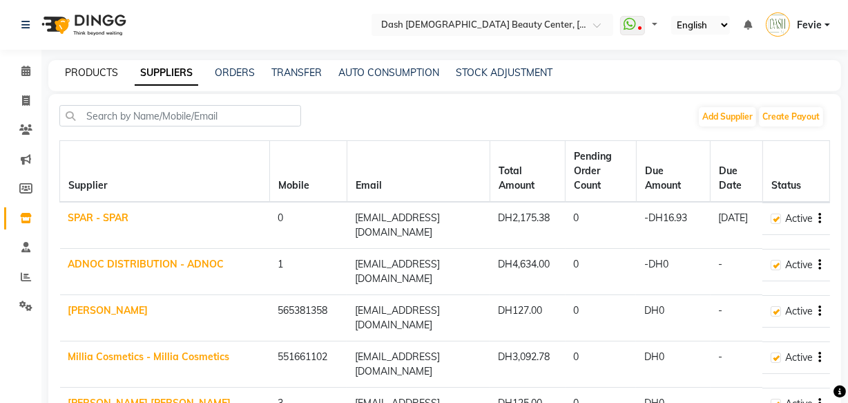
click at [95, 69] on link "PRODUCTS" at bounding box center [91, 72] width 53 height 12
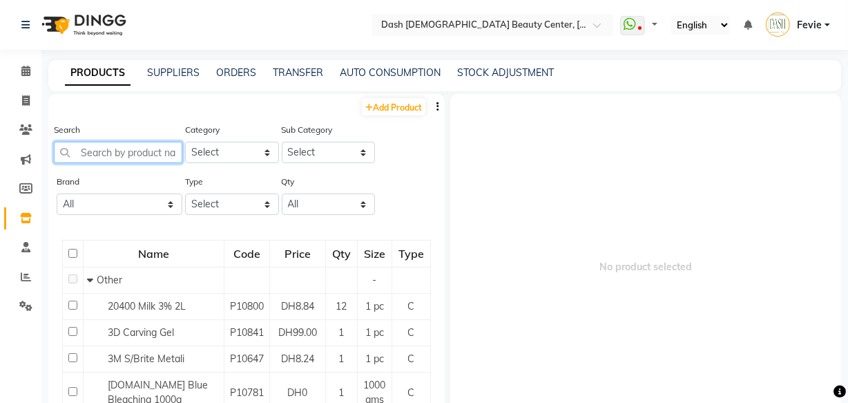
click at [131, 154] on input "text" at bounding box center [118, 152] width 128 height 21
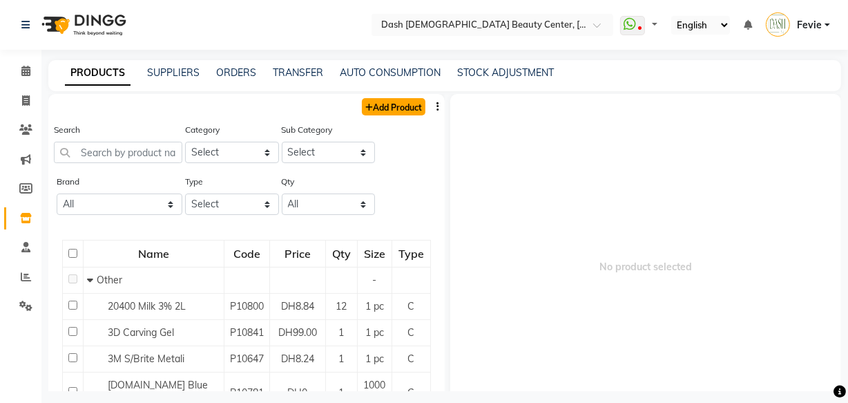
click at [384, 102] on link "Add Product" at bounding box center [394, 106] width 64 height 17
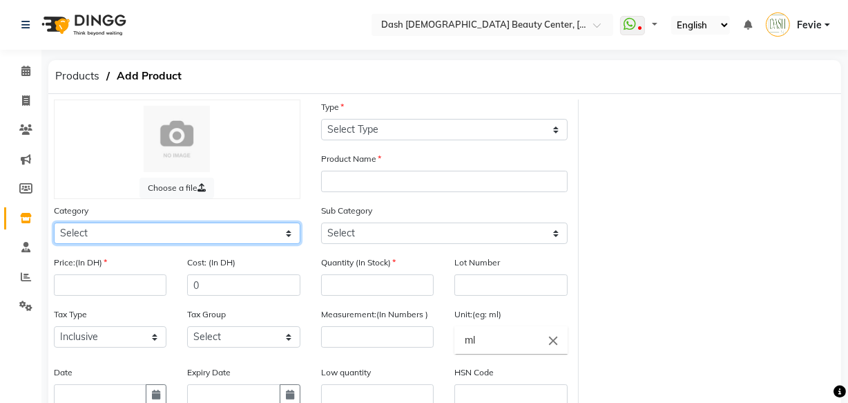
click at [233, 229] on select "Select Hair Skin Makeup Personal Care Appliances [PERSON_NAME] Waxing Disposabl…" at bounding box center [177, 232] width 247 height 21
click at [54, 224] on select "Select Hair Skin Makeup Personal Care Appliances [PERSON_NAME] Waxing Disposabl…" at bounding box center [177, 232] width 247 height 21
click at [165, 237] on select "Select Hair Skin Makeup Personal Care Appliances [PERSON_NAME] Waxing Disposabl…" at bounding box center [177, 232] width 247 height 21
click at [54, 224] on select "Select Hair Skin Makeup Personal Care Appliances [PERSON_NAME] Waxing Disposabl…" at bounding box center [177, 232] width 247 height 21
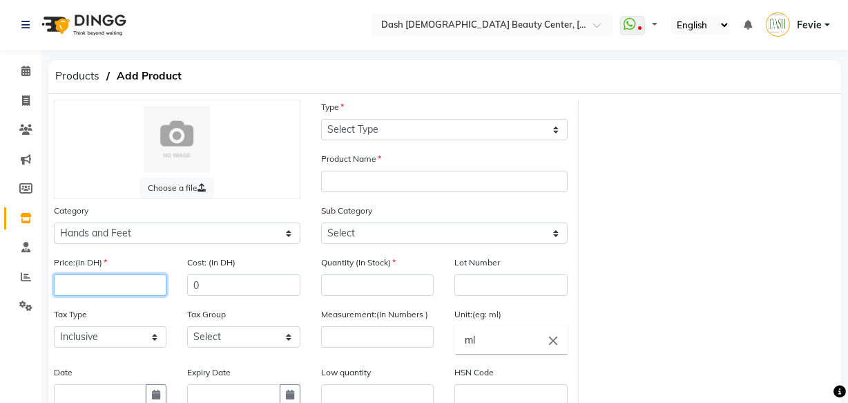
click at [134, 283] on input "number" at bounding box center [110, 284] width 113 height 21
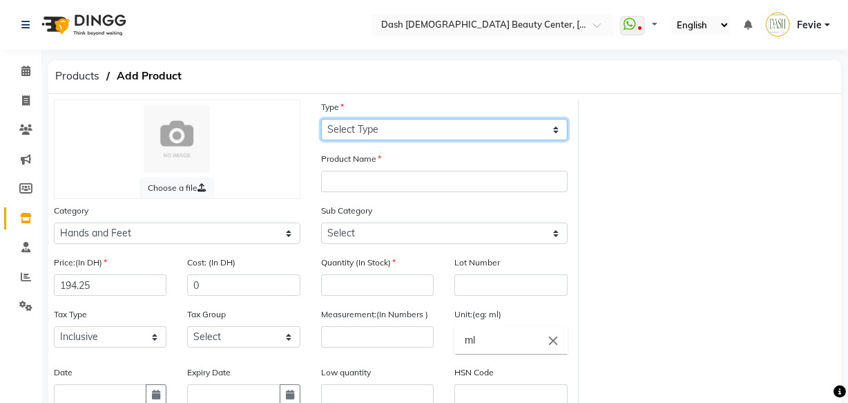
click at [473, 131] on select "Select Type Both Retail Consumable" at bounding box center [444, 129] width 247 height 21
click at [321, 119] on select "Select Type Both Retail Consumable" at bounding box center [444, 129] width 247 height 21
click at [466, 126] on select "Select Type Both Retail Consumable" at bounding box center [444, 129] width 247 height 21
click at [321, 119] on select "Select Type Both Retail Consumable" at bounding box center [444, 129] width 247 height 21
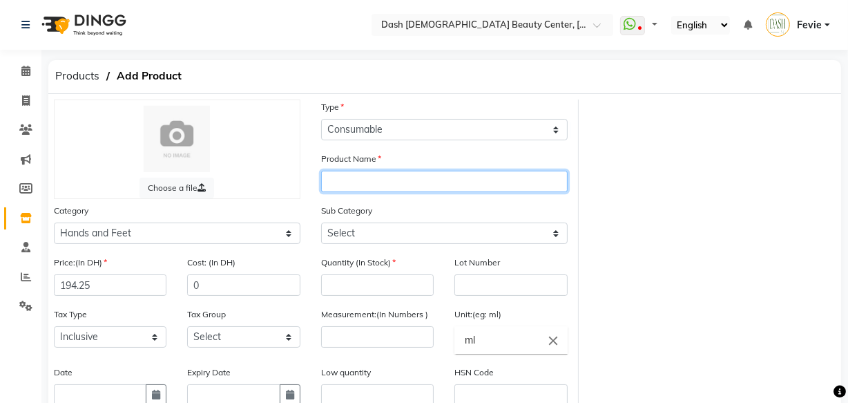
click at [425, 182] on input "text" at bounding box center [444, 181] width 247 height 21
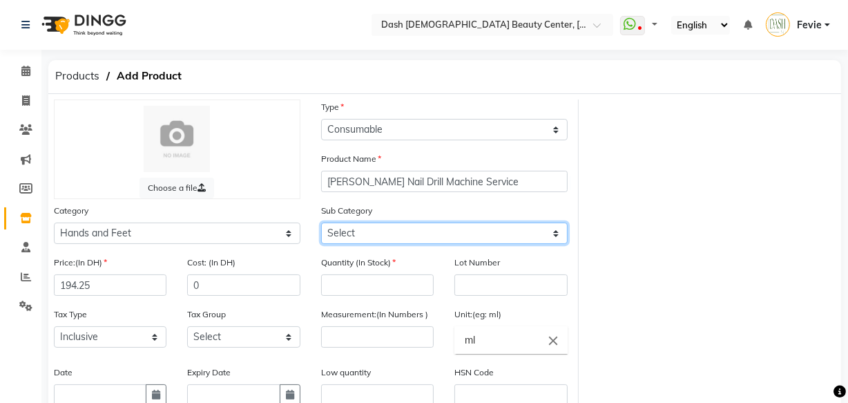
click at [467, 225] on select "Select Products Appliances" at bounding box center [444, 232] width 247 height 21
click at [321, 224] on select "Select Products Appliances" at bounding box center [444, 232] width 247 height 21
click at [462, 232] on select "Select Products Appliances" at bounding box center [444, 232] width 247 height 21
click at [476, 232] on select "Select Products Appliances" at bounding box center [444, 232] width 247 height 21
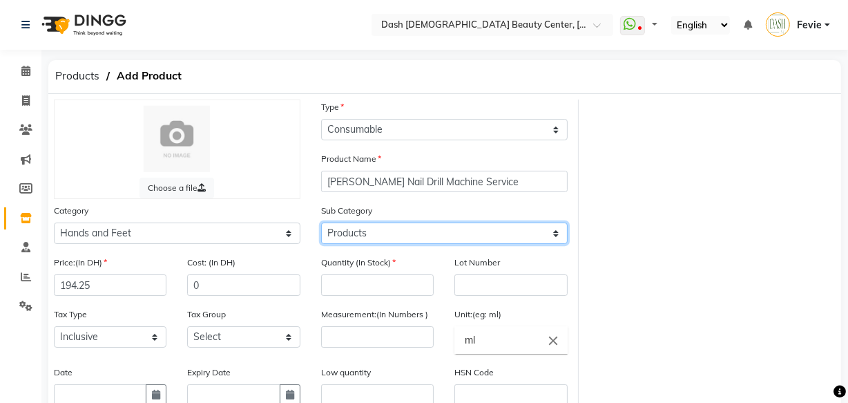
click at [557, 231] on select "Select Products Appliances" at bounding box center [444, 232] width 247 height 21
click at [548, 236] on select "Select Products Appliances" at bounding box center [444, 232] width 247 height 21
click at [321, 224] on select "Select Products Appliances" at bounding box center [444, 232] width 247 height 21
click at [539, 233] on select "Select Products Appliances" at bounding box center [444, 232] width 247 height 21
click at [321, 224] on select "Select Products Appliances" at bounding box center [444, 232] width 247 height 21
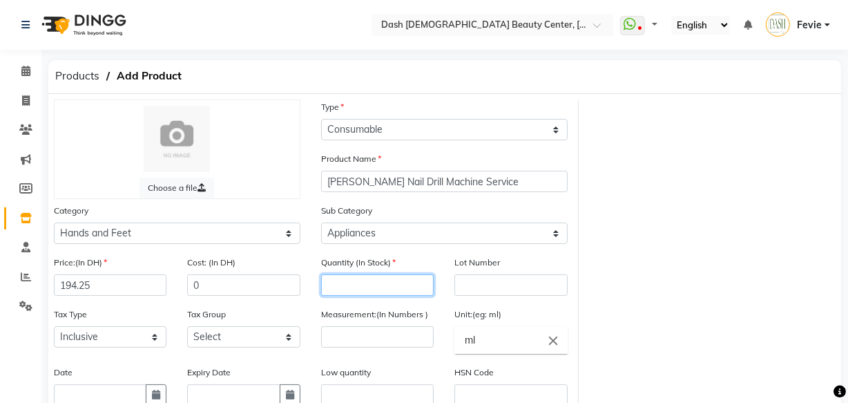
click at [412, 290] on input "number" at bounding box center [377, 284] width 113 height 21
click at [379, 343] on input "number" at bounding box center [377, 336] width 113 height 21
click at [555, 342] on icon "close" at bounding box center [553, 339] width 15 height 15
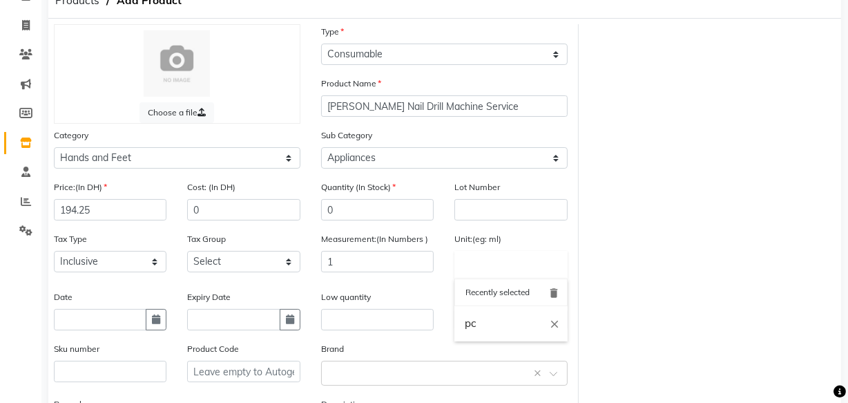
scroll to position [78, 0]
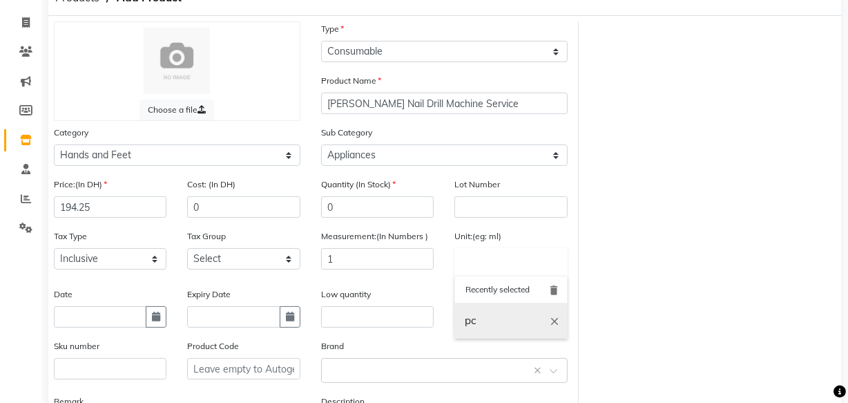
click at [507, 330] on link "pc" at bounding box center [510, 320] width 113 height 35
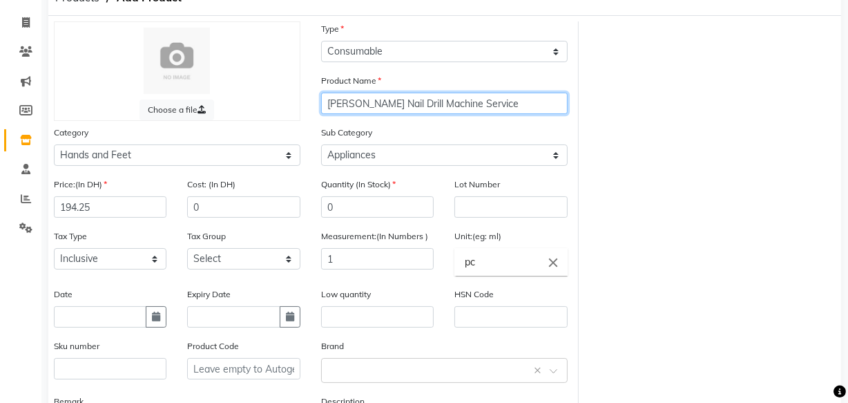
click at [512, 104] on input "[PERSON_NAME] Nail Drill Machine Service" at bounding box center [444, 103] width 247 height 21
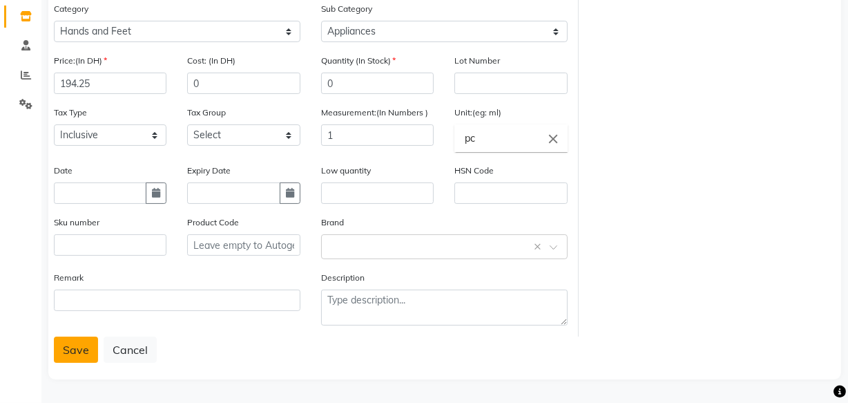
click at [75, 345] on button "Save" at bounding box center [76, 349] width 44 height 26
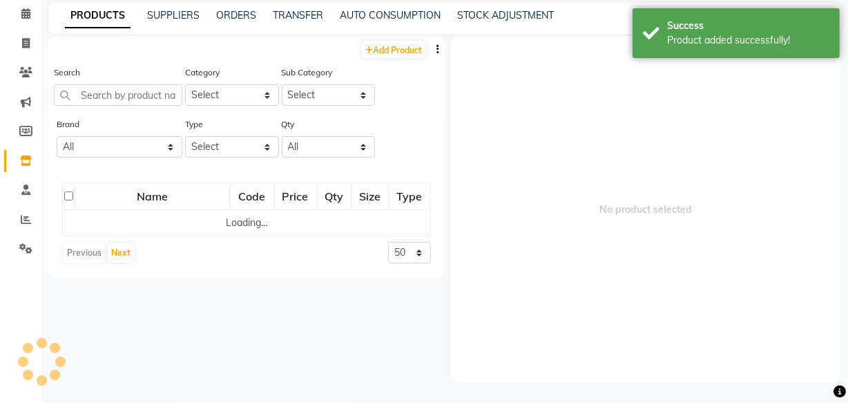
scroll to position [57, 0]
click at [241, 18] on link "ORDERS" at bounding box center [236, 15] width 40 height 12
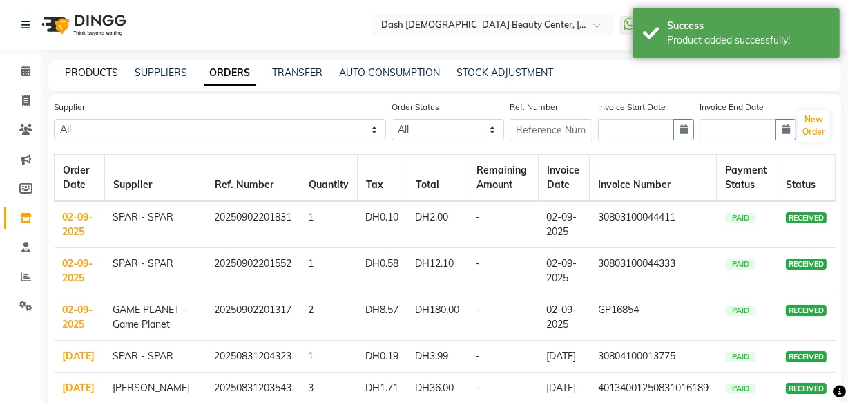
click at [82, 74] on link "PRODUCTS" at bounding box center [91, 72] width 53 height 12
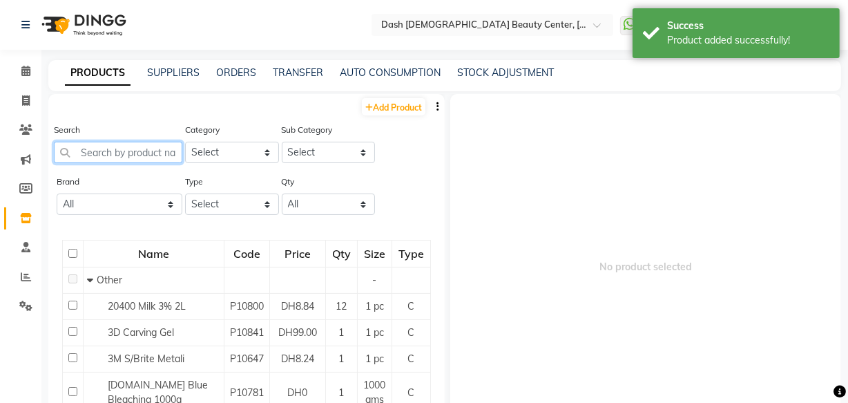
click at [155, 156] on input "text" at bounding box center [118, 152] width 128 height 21
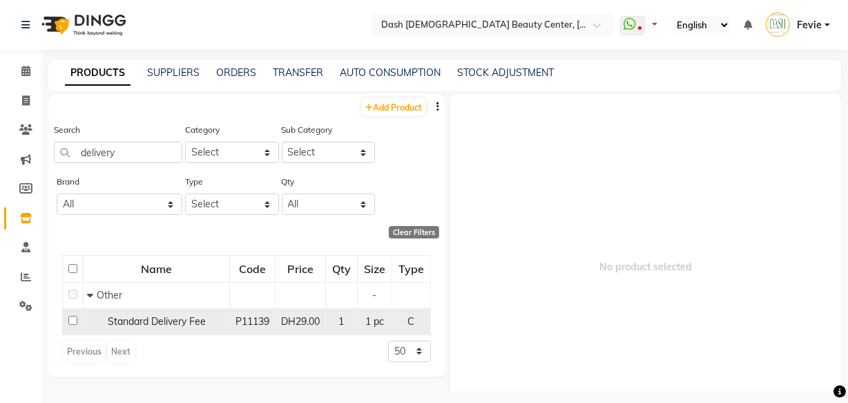
click at [195, 324] on span "Standard Delivery Fee" at bounding box center [157, 321] width 98 height 12
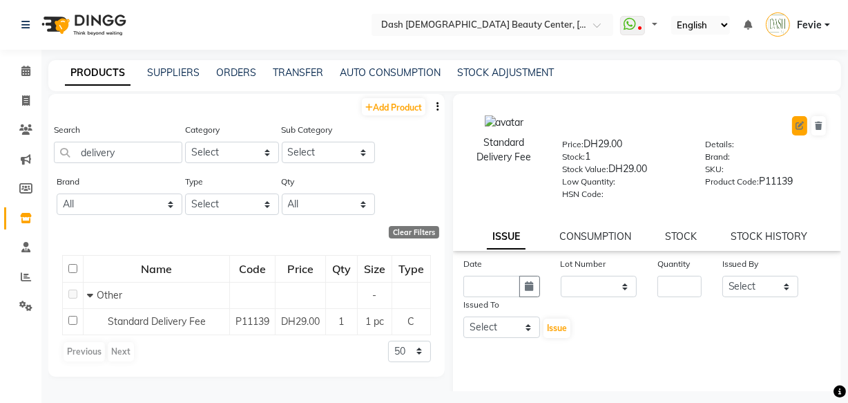
click at [796, 123] on icon at bounding box center [800, 126] width 8 height 8
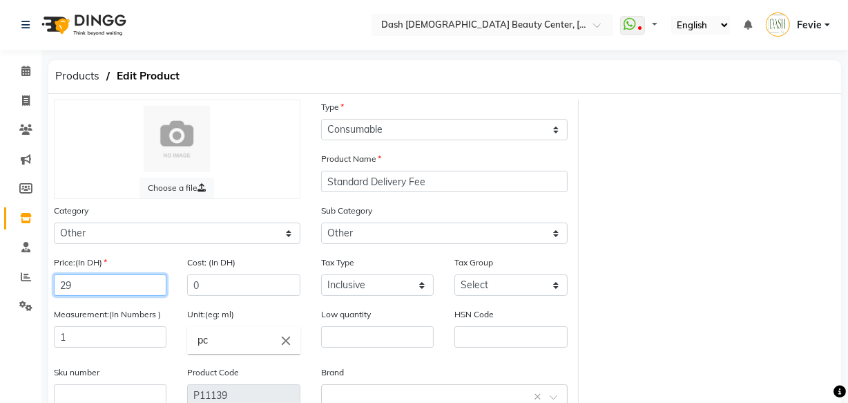
click at [132, 292] on input "29" at bounding box center [110, 284] width 113 height 21
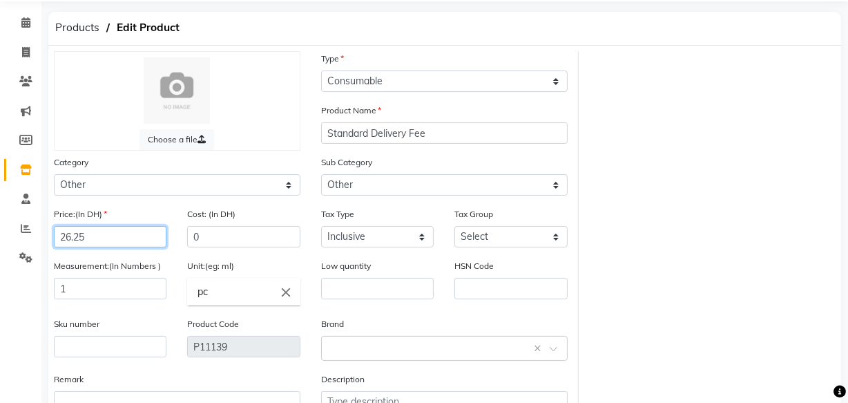
scroll to position [153, 0]
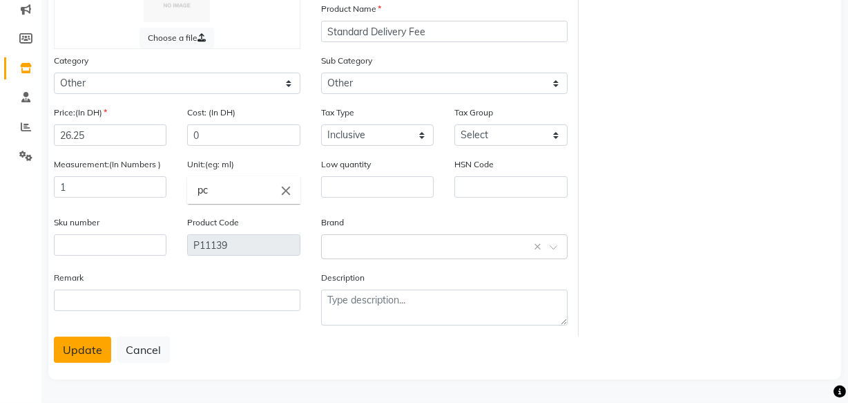
click at [88, 352] on button "Update" at bounding box center [82, 349] width 57 height 26
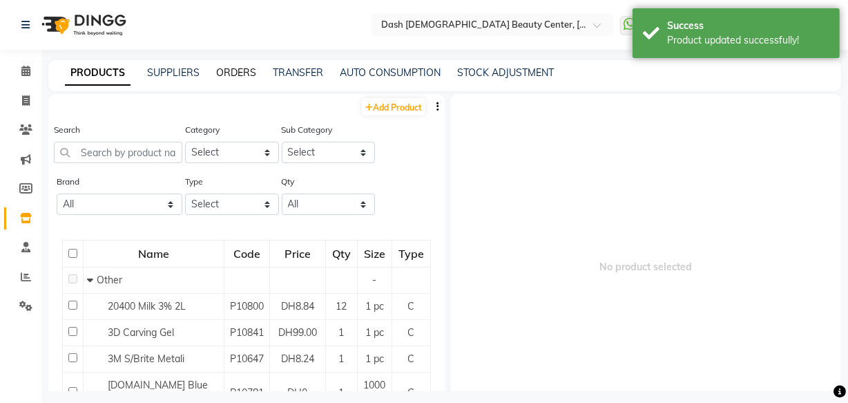
click at [242, 73] on link "ORDERS" at bounding box center [236, 72] width 40 height 12
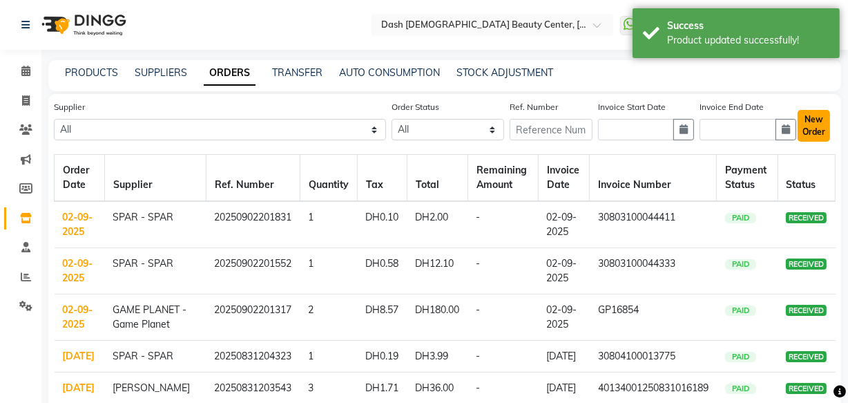
click at [816, 133] on button "New Order" at bounding box center [814, 126] width 32 height 32
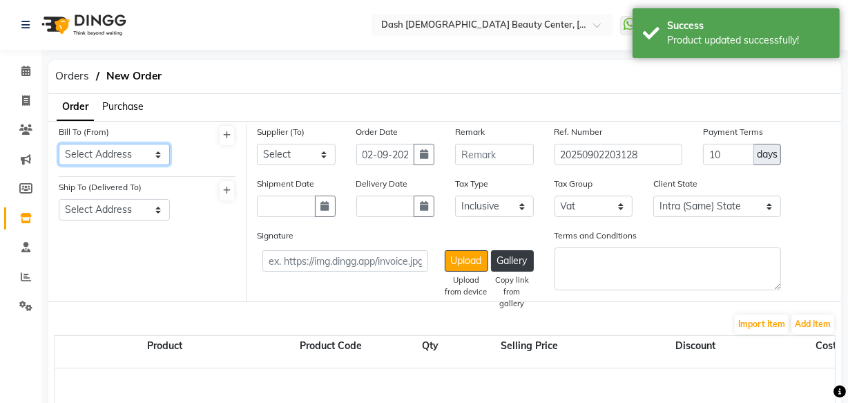
click at [128, 161] on select "Select Address [GEOGRAPHIC_DATA]" at bounding box center [114, 154] width 111 height 21
click at [59, 144] on select "Select Address [GEOGRAPHIC_DATA]" at bounding box center [114, 154] width 111 height 21
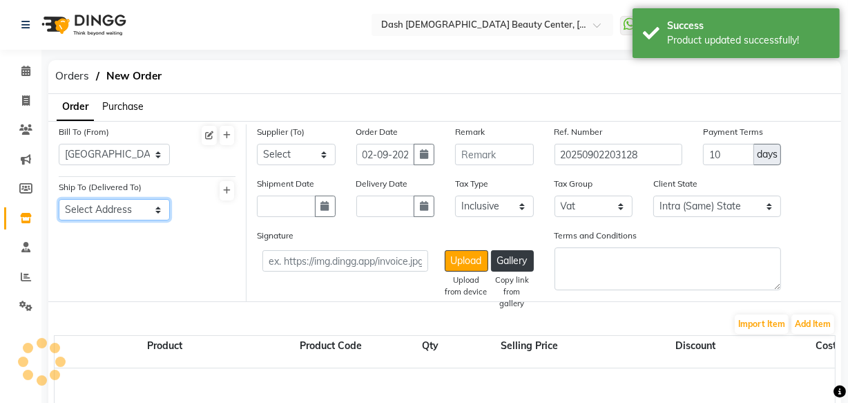
click at [142, 214] on select "Select Address [GEOGRAPHIC_DATA]" at bounding box center [114, 209] width 111 height 21
click at [59, 200] on select "Select Address [GEOGRAPHIC_DATA]" at bounding box center [114, 209] width 111 height 21
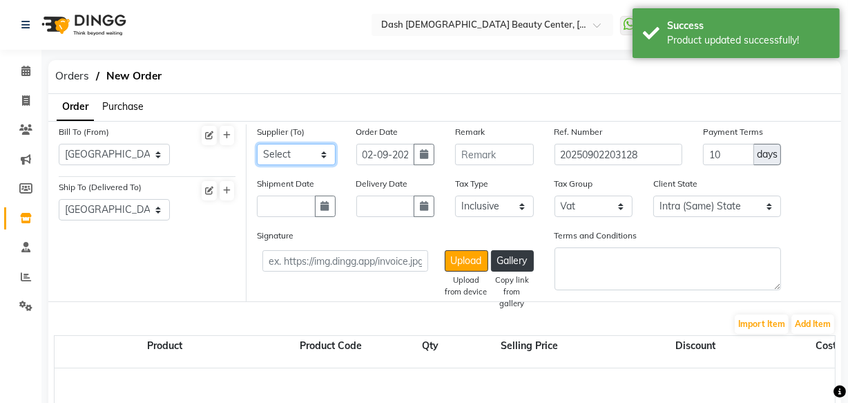
click at [307, 148] on select "Select SPAR - SPAR ADNOC DISTRIBUTION - ADNOC [PERSON_NAME] Millia Cosmetics - …" at bounding box center [296, 154] width 79 height 21
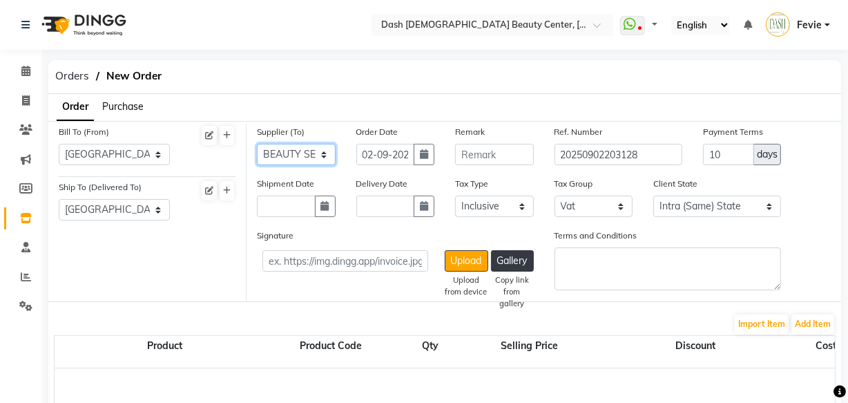
click at [257, 144] on select "Select SPAR - SPAR ADNOC DISTRIBUTION - ADNOC [PERSON_NAME] Millia Cosmetics - …" at bounding box center [296, 154] width 79 height 21
click at [812, 322] on button "Add Item" at bounding box center [813, 323] width 43 height 19
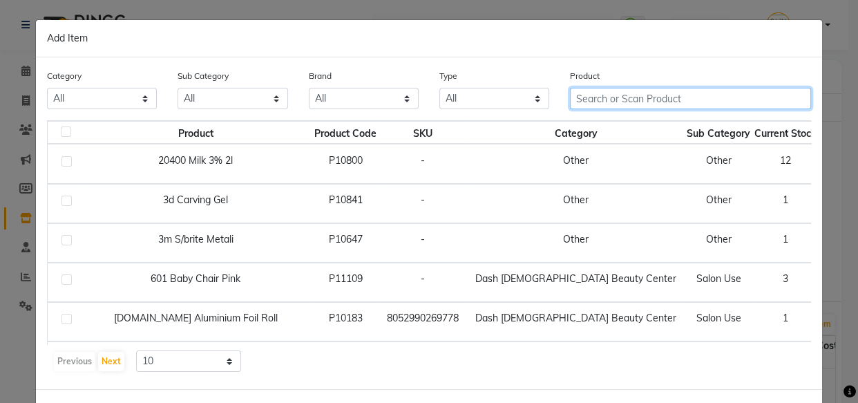
click at [658, 104] on input "text" at bounding box center [690, 98] width 241 height 21
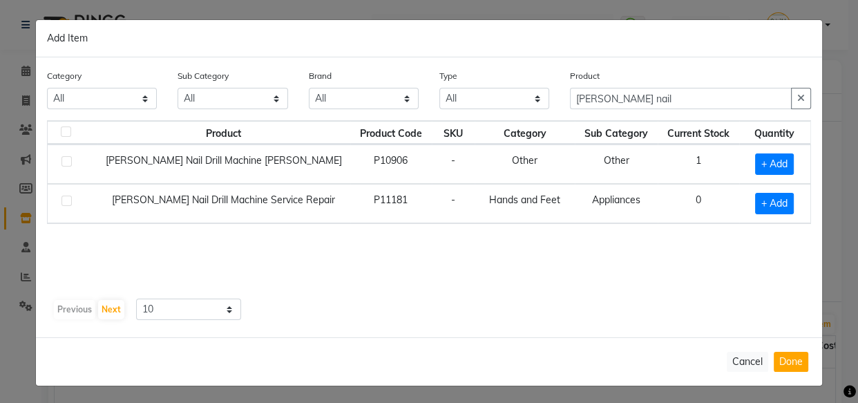
click at [739, 215] on td "+ Add" at bounding box center [774, 203] width 71 height 39
click at [765, 204] on span "+ Add" at bounding box center [774, 203] width 39 height 21
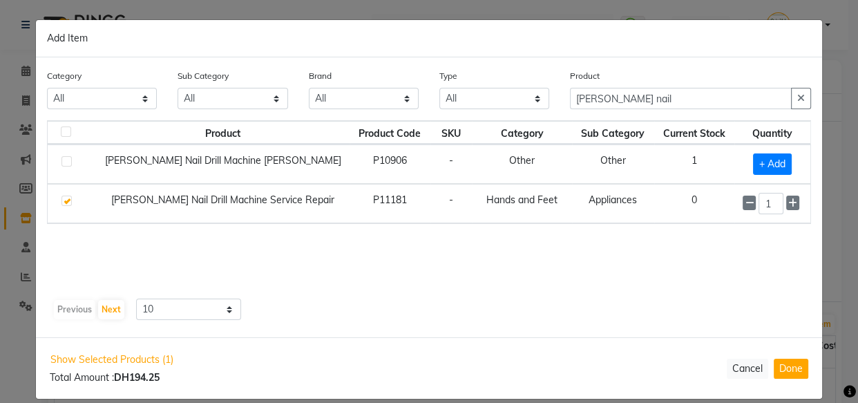
scroll to position [16, 0]
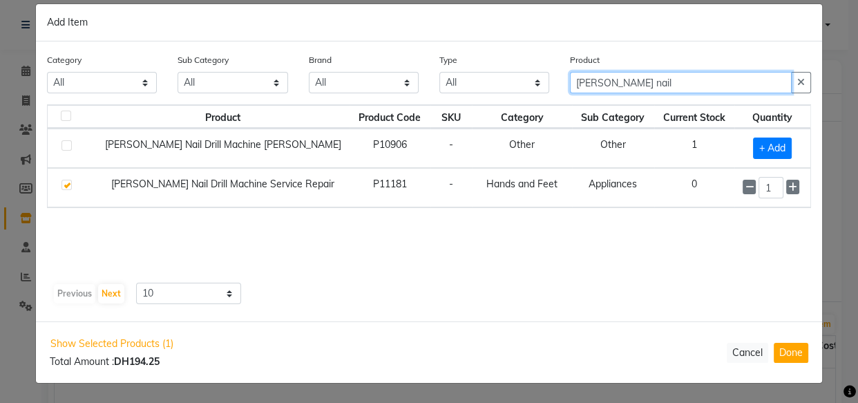
click at [702, 86] on input "[PERSON_NAME] nail" at bounding box center [681, 82] width 222 height 21
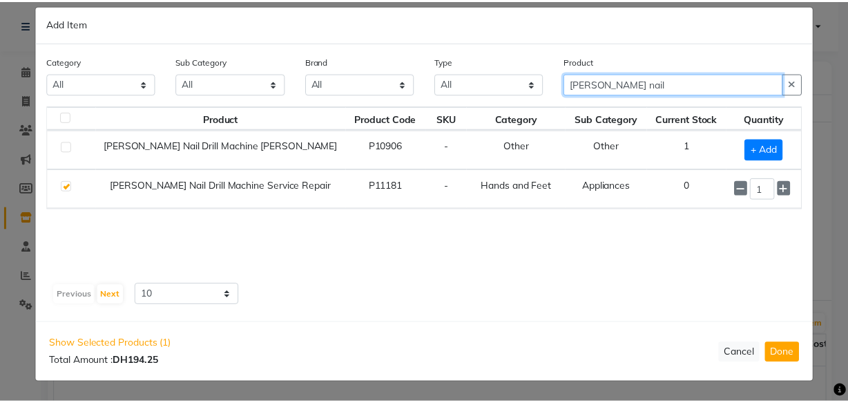
scroll to position [15, 0]
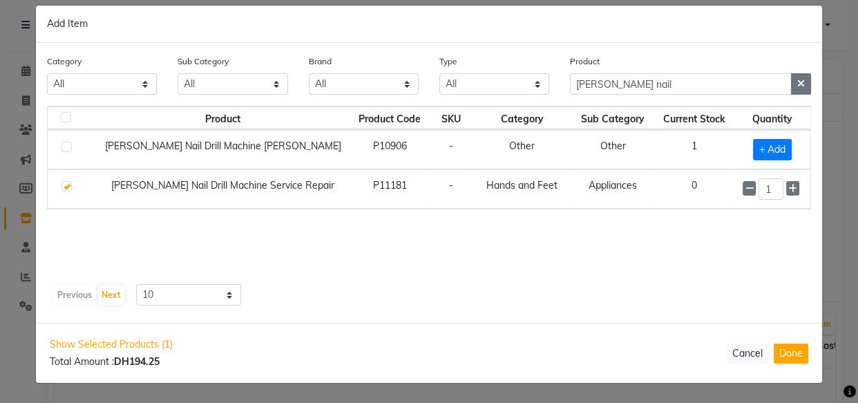
click at [797, 84] on icon "button" at bounding box center [801, 84] width 8 height 10
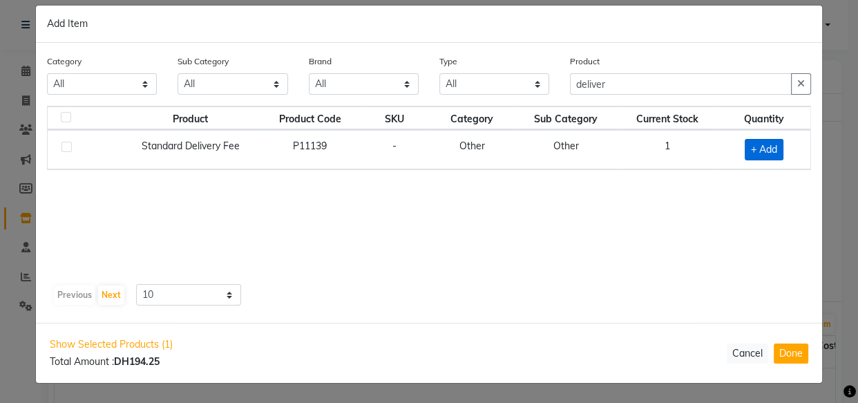
click at [760, 151] on span "+ Add" at bounding box center [764, 149] width 39 height 21
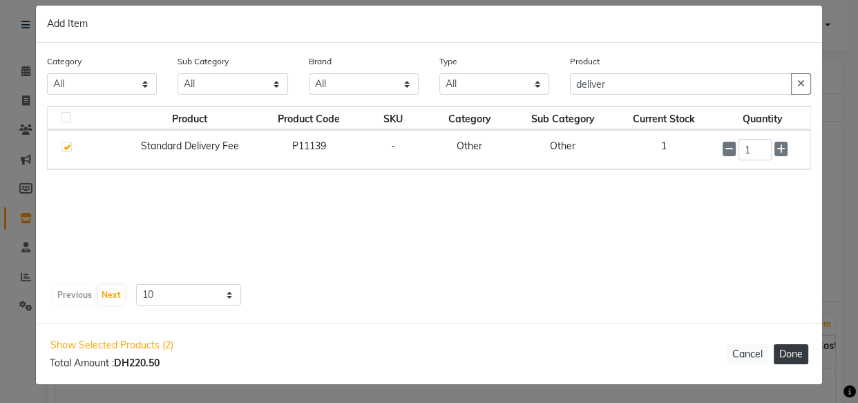
click at [787, 358] on button "Done" at bounding box center [791, 354] width 35 height 20
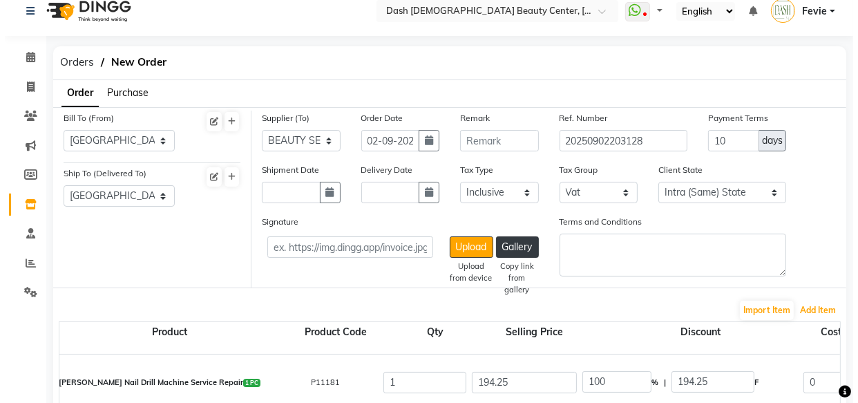
scroll to position [95, 0]
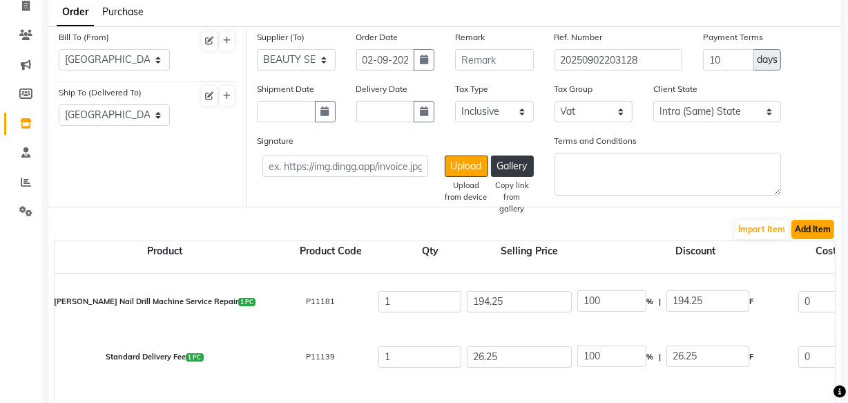
click at [808, 232] on button "Add Item" at bounding box center [813, 229] width 43 height 19
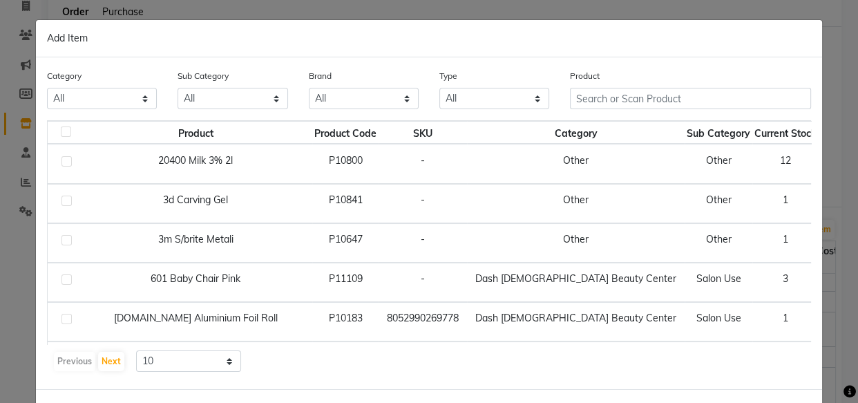
click at [815, 231] on div "Category All Hair Skin Makeup Personal Care Appliances [PERSON_NAME] Waxing Dis…" at bounding box center [429, 223] width 786 height 332
click at [713, 6] on ngb-modal-window "Add Item Category All Hair Skin Makeup Personal Care Appliances [PERSON_NAME] W…" at bounding box center [429, 201] width 858 height 403
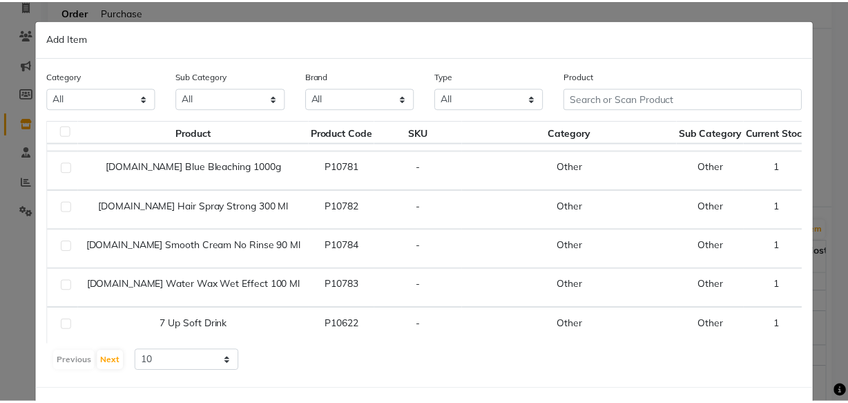
scroll to position [55, 0]
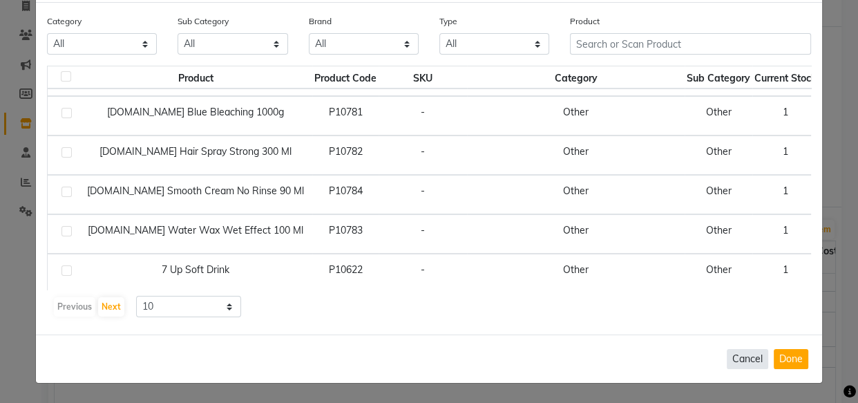
click at [740, 365] on button "Cancel" at bounding box center [747, 359] width 41 height 20
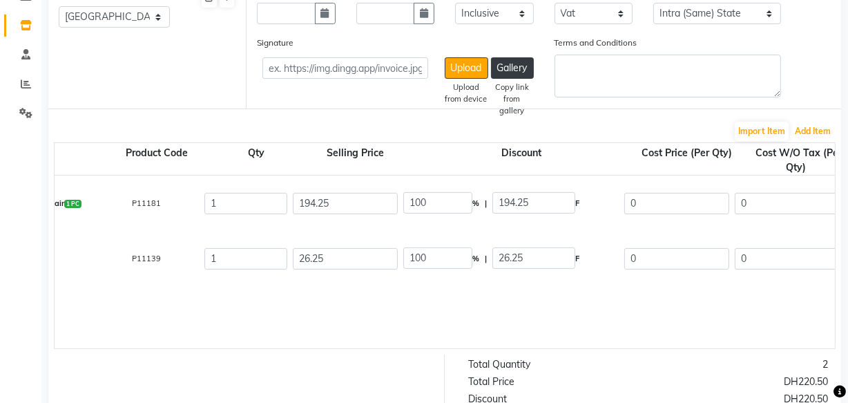
scroll to position [0, 220]
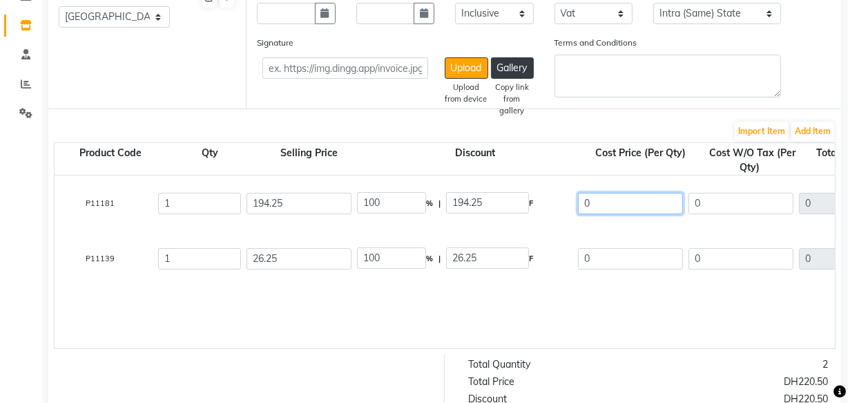
click at [631, 204] on input "0" at bounding box center [630, 203] width 105 height 21
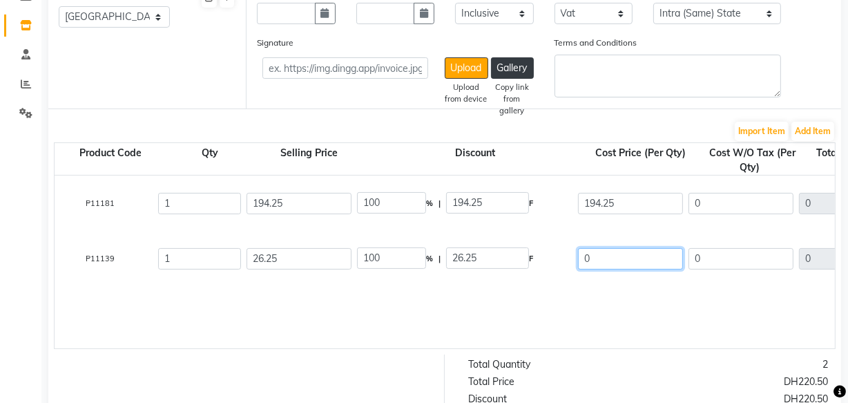
click at [638, 262] on input "0" at bounding box center [630, 258] width 105 height 21
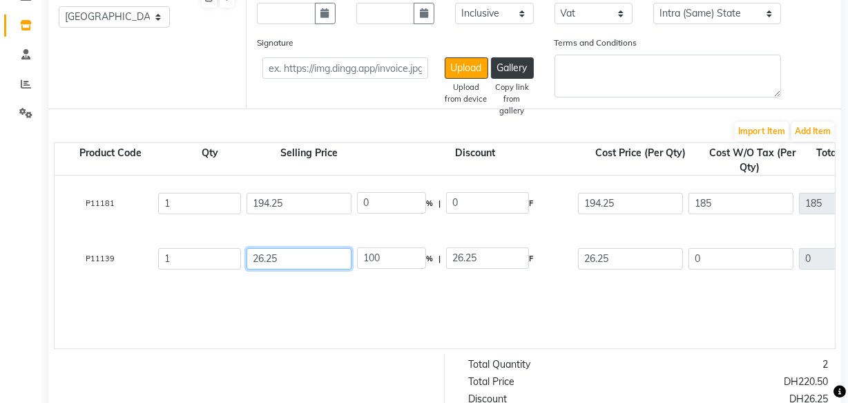
click at [322, 261] on input "26.25" at bounding box center [299, 258] width 105 height 21
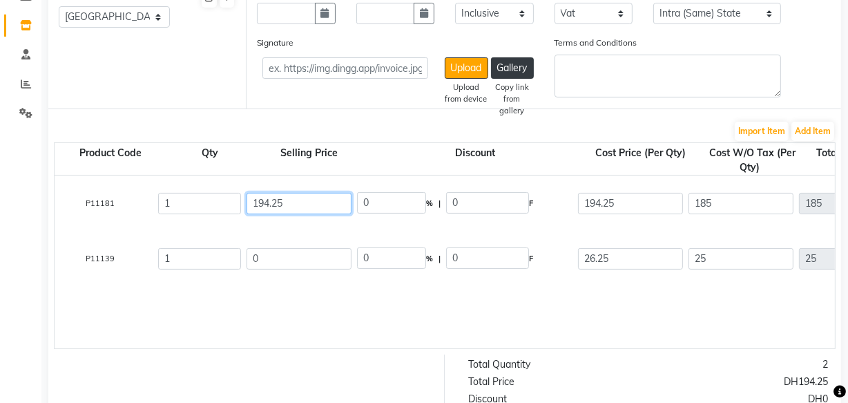
click at [330, 204] on input "194.25" at bounding box center [299, 203] width 105 height 21
click at [468, 305] on div "[PERSON_NAME] Nail Drill Machine Service Repair 1 PC P11181 1 0 0 % | 0 F 194.2…" at bounding box center [700, 261] width 1733 height 173
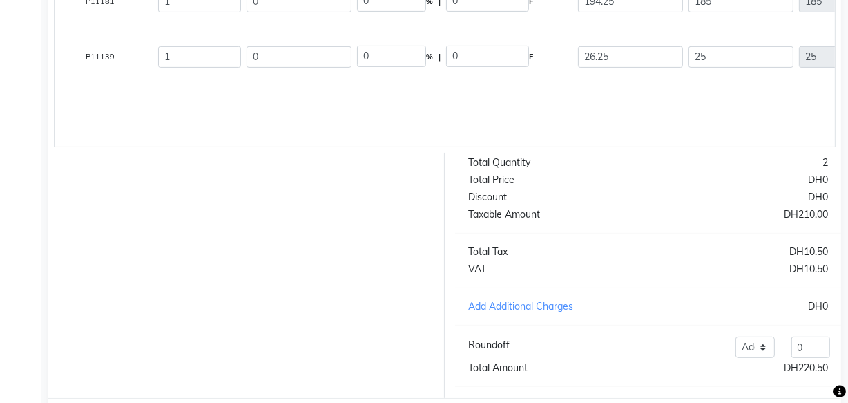
scroll to position [470, 0]
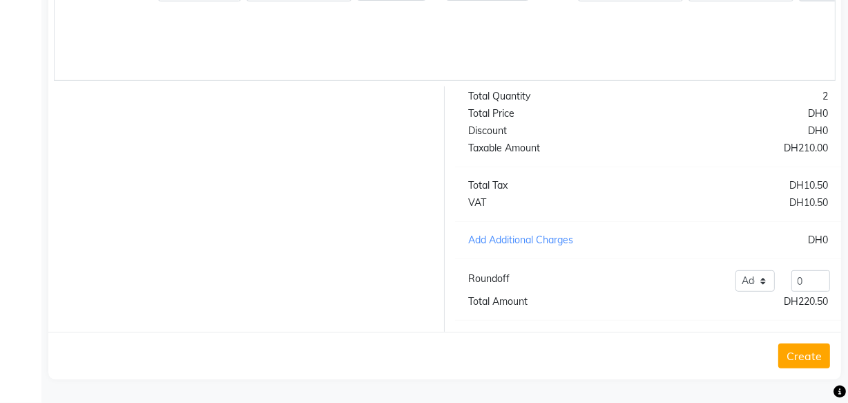
click at [805, 361] on button "Create" at bounding box center [804, 355] width 52 height 25
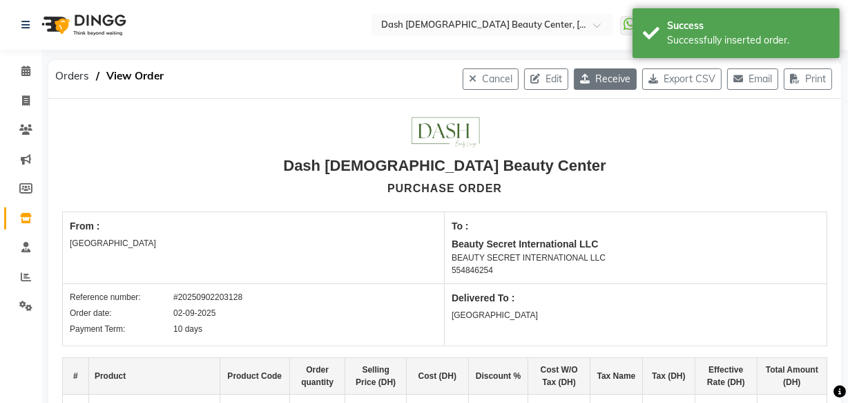
click at [614, 75] on button "Receive" at bounding box center [605, 78] width 63 height 21
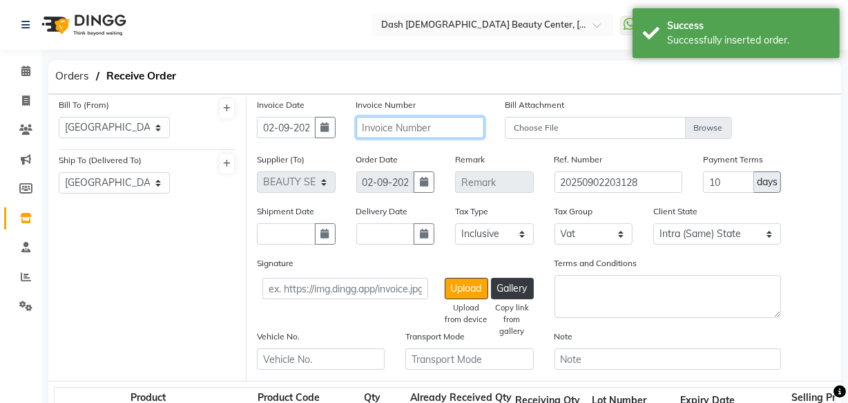
click at [422, 133] on input "text" at bounding box center [420, 127] width 128 height 21
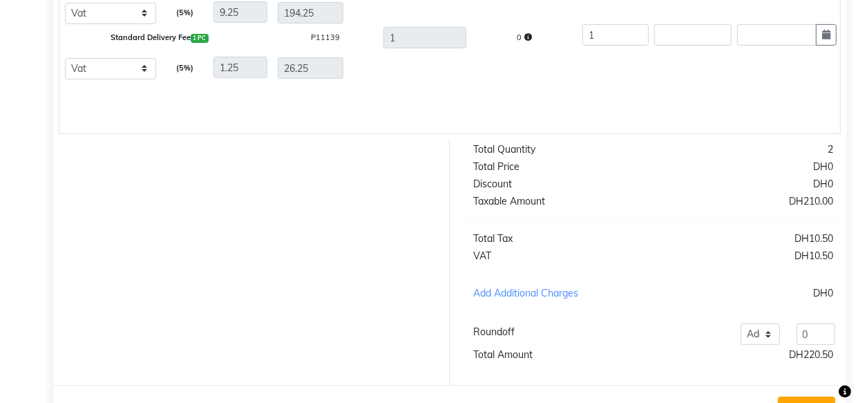
scroll to position [524, 0]
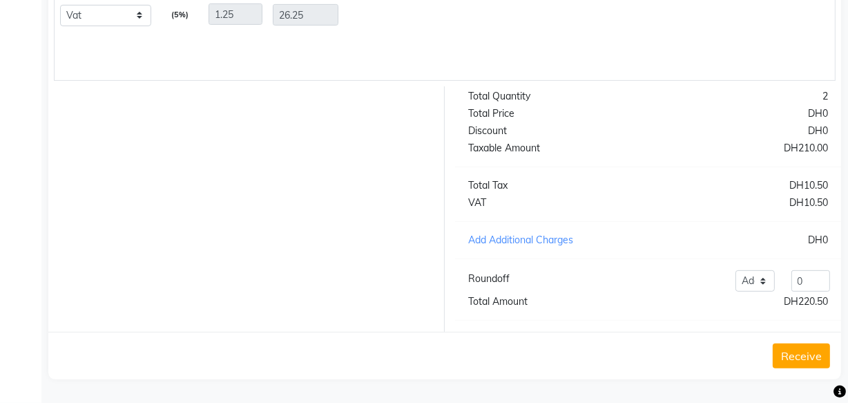
click at [800, 355] on button "Receive" at bounding box center [801, 355] width 57 height 25
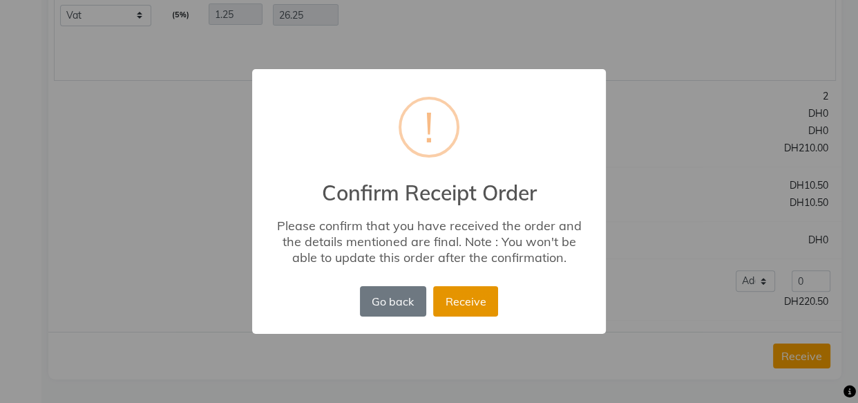
click at [470, 311] on button "Receive" at bounding box center [465, 301] width 65 height 30
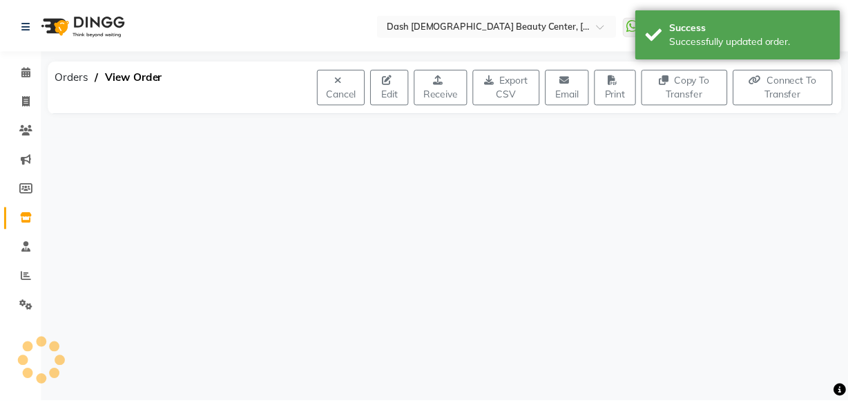
scroll to position [0, 0]
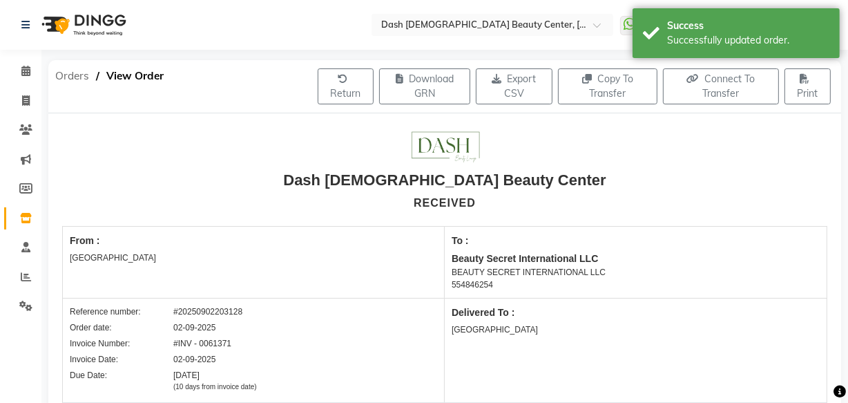
click at [70, 81] on span "Orders" at bounding box center [72, 76] width 48 height 25
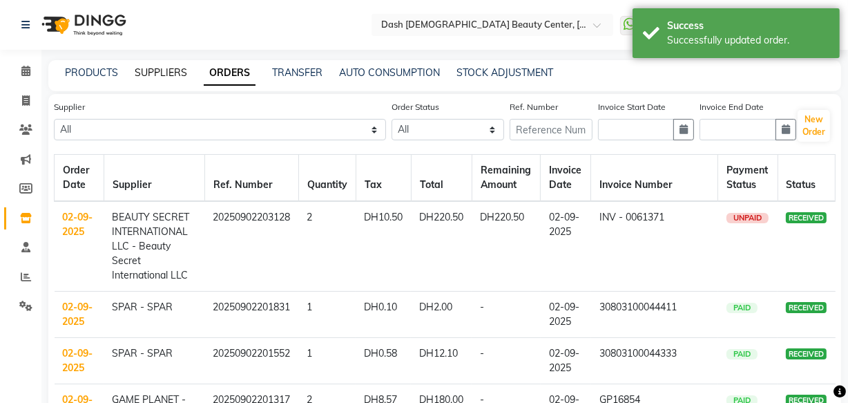
click at [158, 73] on link "SUPPLIERS" at bounding box center [161, 72] width 52 height 12
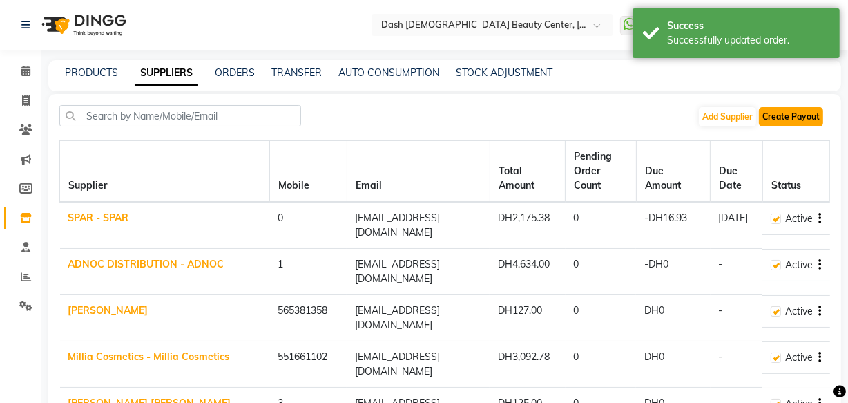
click at [805, 119] on button "Create Payout" at bounding box center [791, 116] width 64 height 19
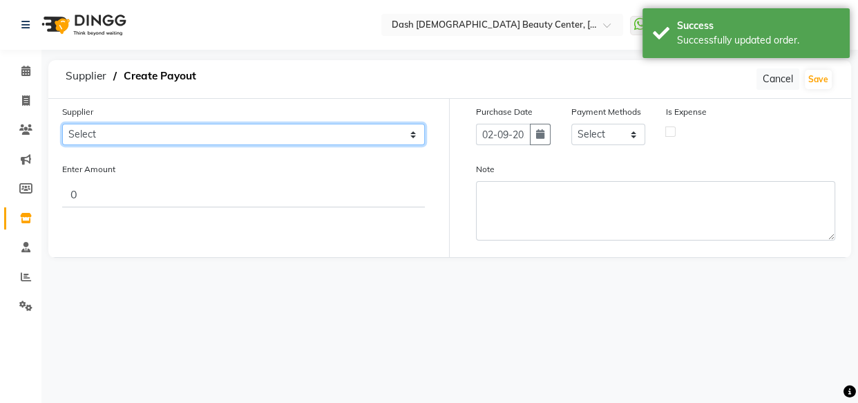
click at [285, 134] on select "Select SPAR - SPAR ADNOC DISTRIBUTION - ADNOC [PERSON_NAME] Millia Cosmetics - …" at bounding box center [243, 134] width 363 height 21
click at [62, 124] on select "Select SPAR - SPAR ADNOC DISTRIBUTION - ADNOC [PERSON_NAME] Millia Cosmetics - …" at bounding box center [243, 134] width 363 height 21
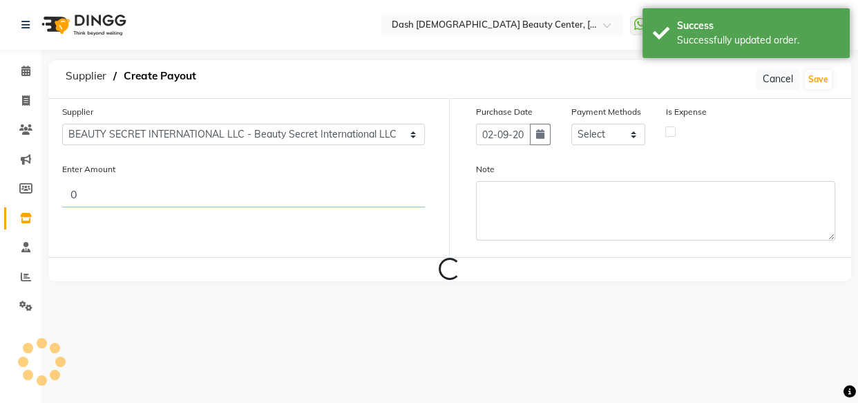
click at [348, 200] on input "0" at bounding box center [243, 194] width 363 height 26
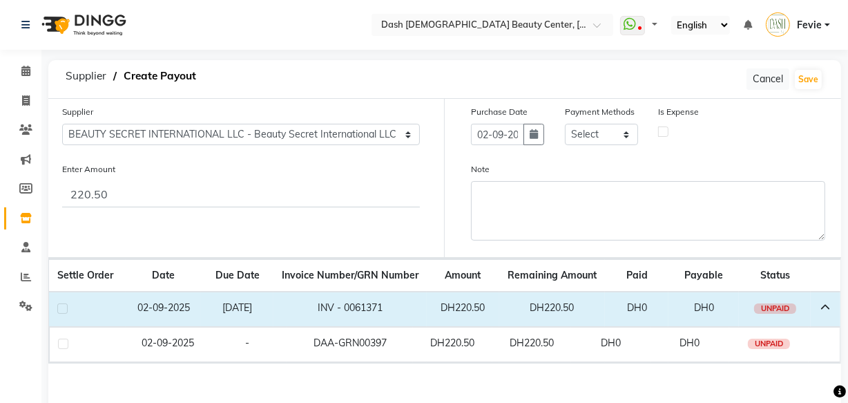
click at [63, 309] on label at bounding box center [62, 308] width 10 height 10
click at [63, 309] on input "checkbox" at bounding box center [61, 309] width 9 height 9
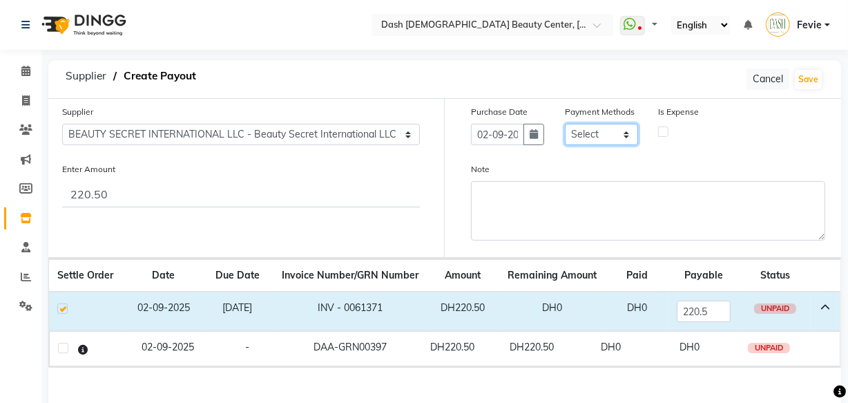
click at [604, 139] on select "Select CASH CARD ONLINE On Account Wallet Package Prepaid Gift Card" at bounding box center [601, 134] width 73 height 21
click at [565, 124] on select "Select CASH CARD ONLINE On Account Wallet Package Prepaid Gift Card" at bounding box center [601, 134] width 73 height 21
click at [664, 131] on label at bounding box center [663, 131] width 10 height 10
click at [664, 131] on input "checkbox" at bounding box center [663, 130] width 9 height 9
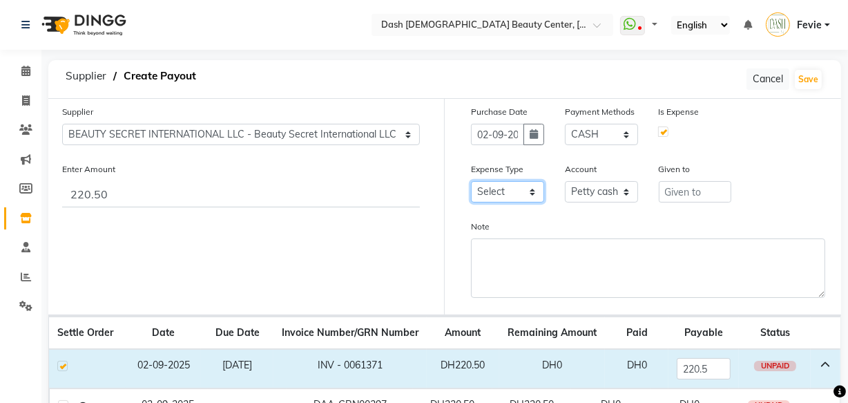
click at [513, 195] on select "Select Advance Salary Bank charges Car maintenance Cash transfer to bank Cash t…" at bounding box center [507, 191] width 73 height 21
click at [471, 182] on select "Select Advance Salary Bank charges Car maintenance Cash transfer to bank Cash t…" at bounding box center [507, 191] width 73 height 21
click at [700, 196] on input "text" at bounding box center [695, 191] width 73 height 21
click at [809, 73] on button "Save" at bounding box center [808, 79] width 27 height 19
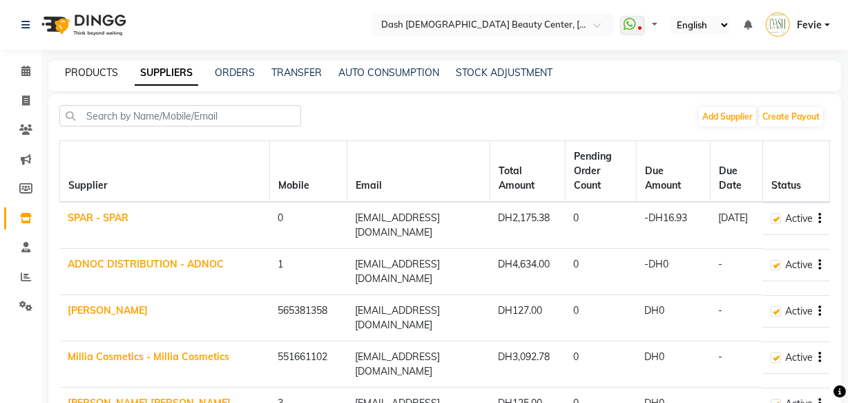
click at [91, 73] on link "PRODUCTS" at bounding box center [91, 72] width 53 height 12
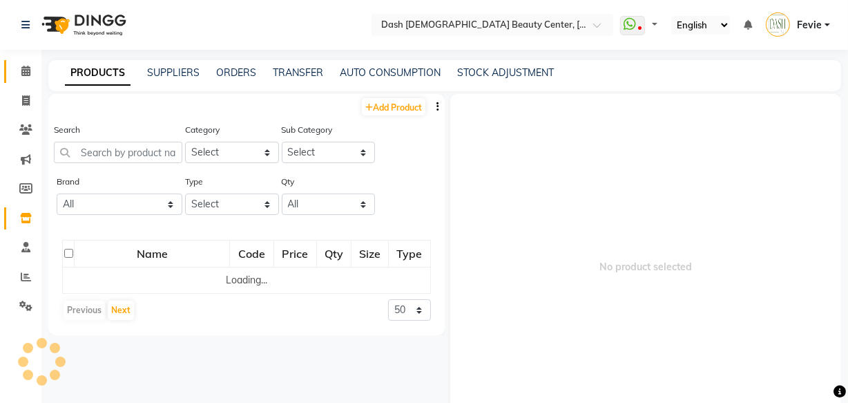
click at [25, 75] on icon at bounding box center [25, 71] width 9 height 10
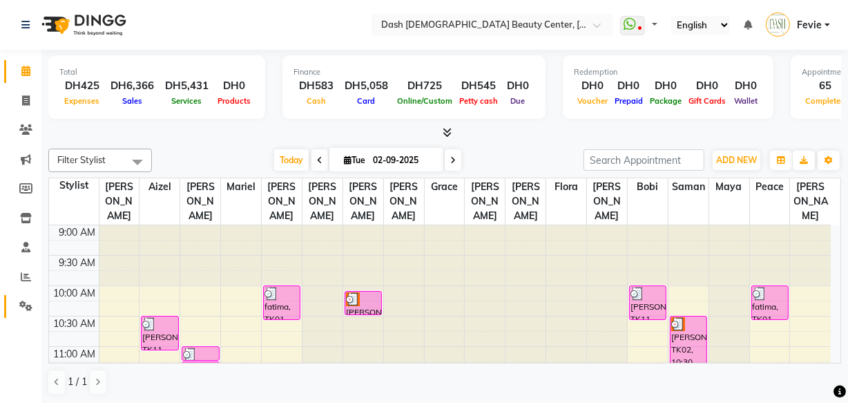
click at [24, 307] on icon at bounding box center [25, 305] width 13 height 10
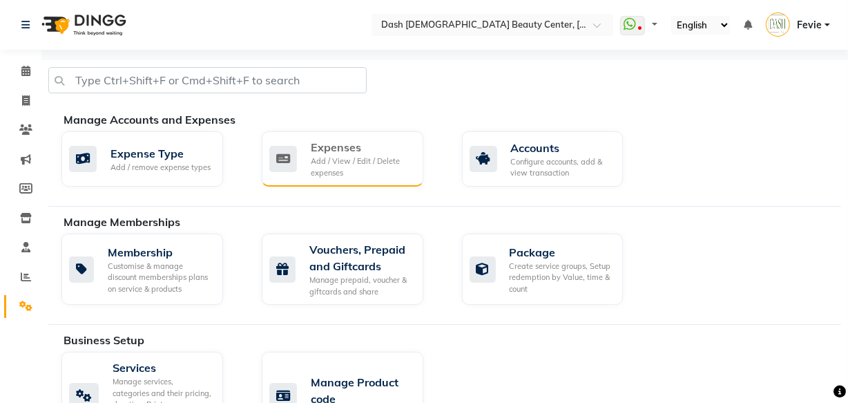
click at [355, 166] on div "Add / View / Edit / Delete expenses" at bounding box center [362, 166] width 102 height 23
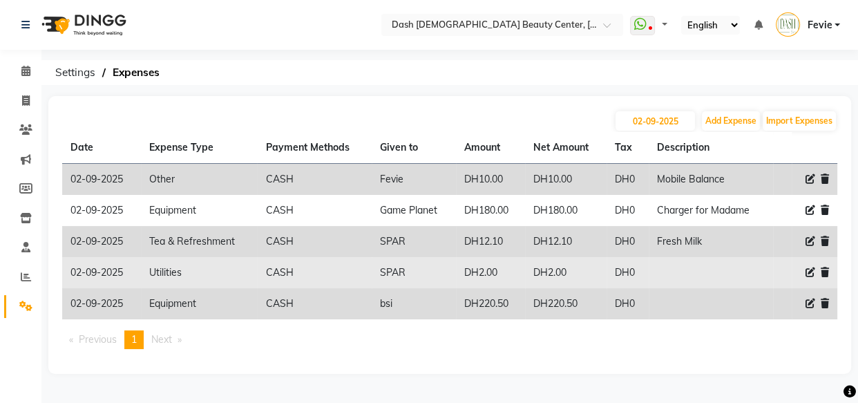
click at [808, 276] on icon at bounding box center [810, 272] width 10 height 10
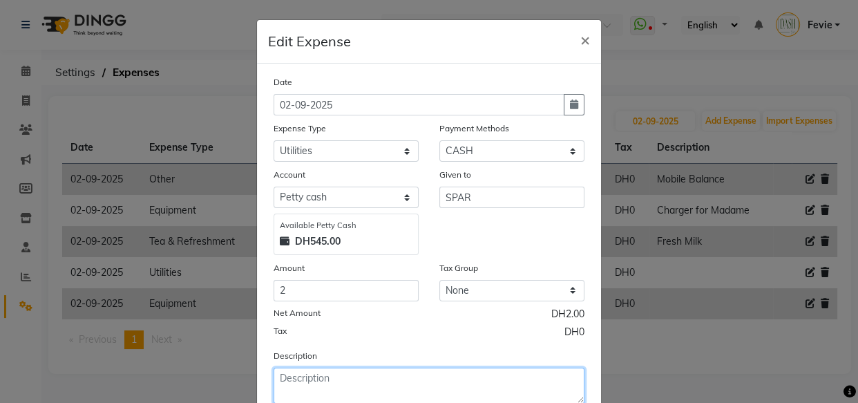
click at [457, 380] on textarea at bounding box center [429, 385] width 311 height 36
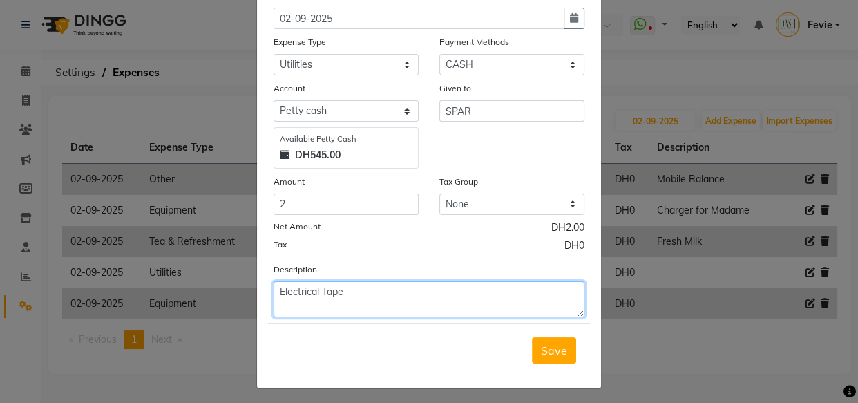
scroll to position [93, 0]
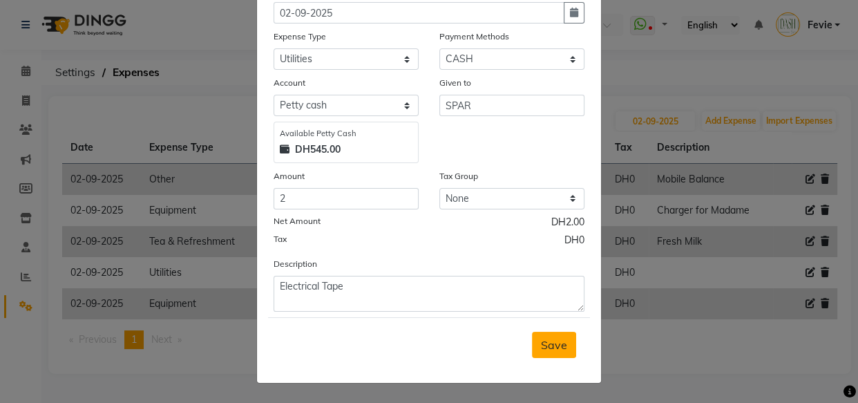
click at [553, 343] on span "Save" at bounding box center [554, 345] width 26 height 14
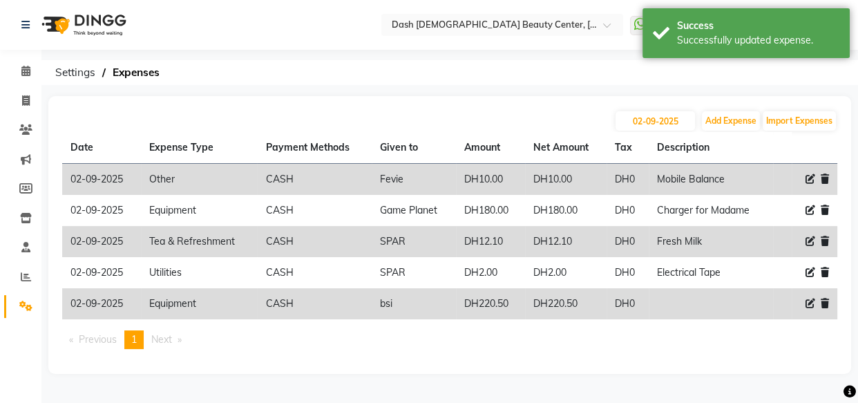
click at [809, 307] on icon at bounding box center [810, 303] width 10 height 10
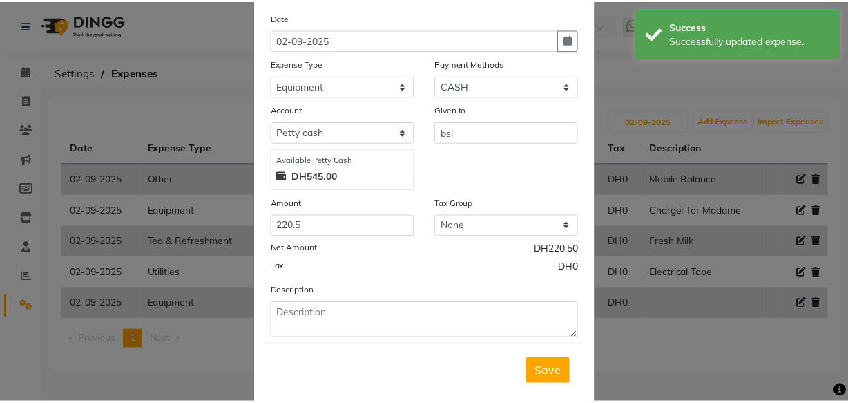
scroll to position [69, 0]
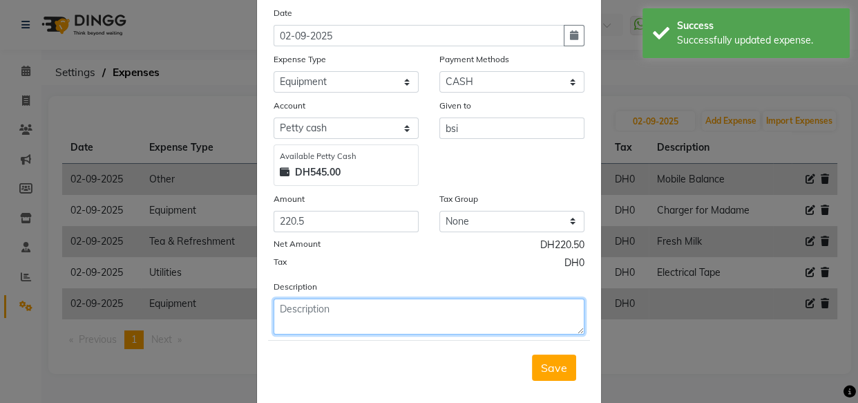
click at [466, 334] on textarea at bounding box center [429, 316] width 311 height 36
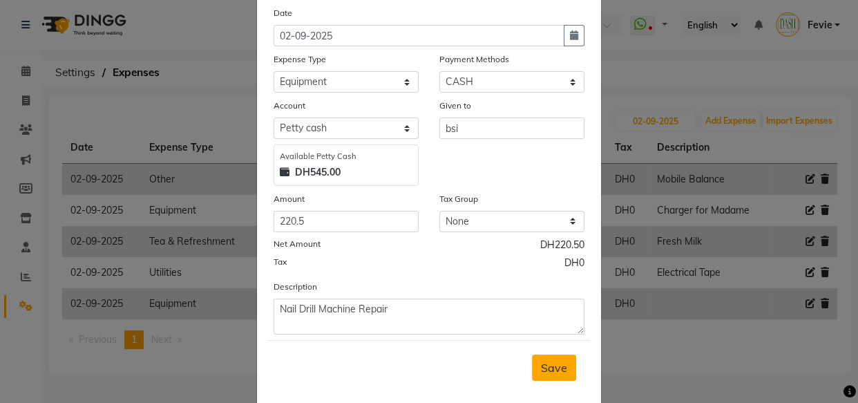
click at [544, 371] on span "Save" at bounding box center [554, 368] width 26 height 14
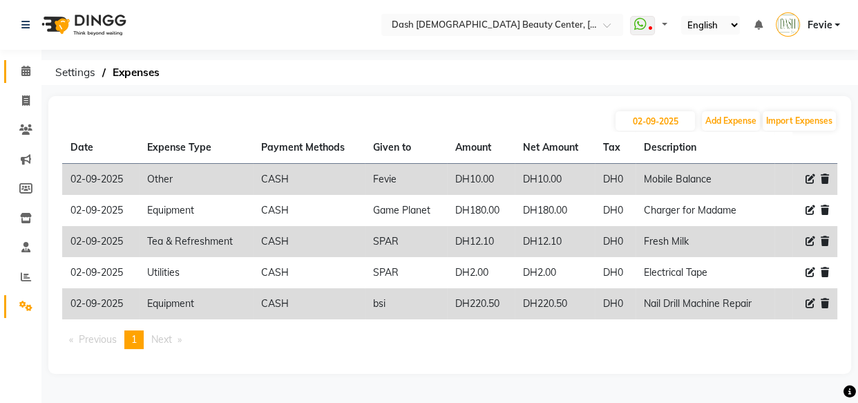
click at [26, 79] on link "Calendar" at bounding box center [20, 71] width 33 height 23
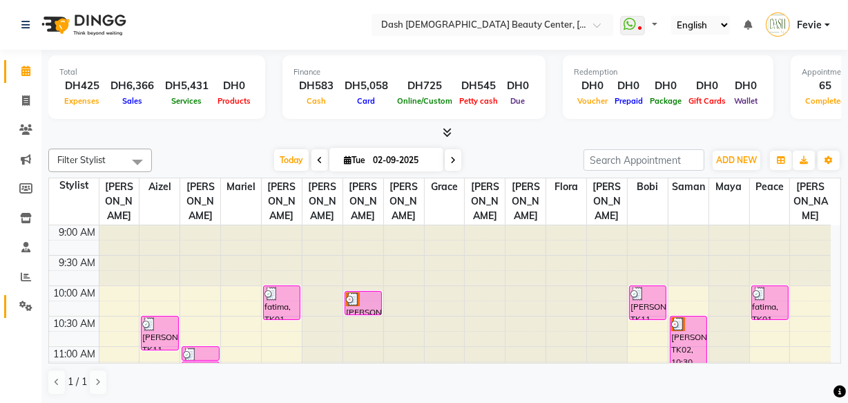
click at [21, 298] on span at bounding box center [26, 306] width 24 height 16
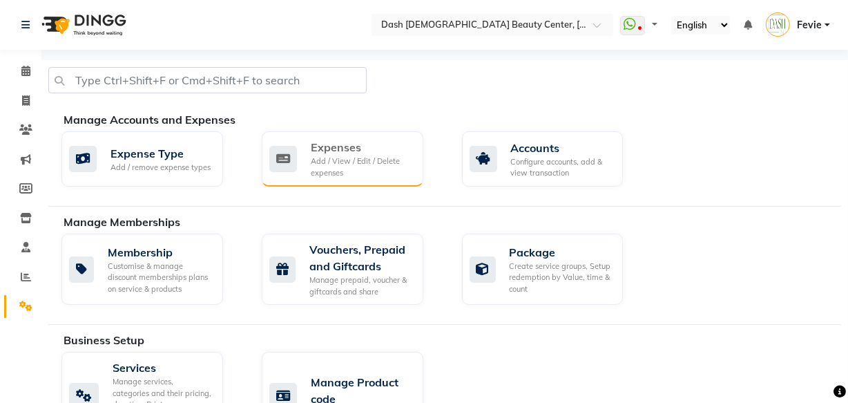
click at [387, 180] on div "Expenses Add / View / Edit / Delete expenses" at bounding box center [343, 158] width 162 height 55
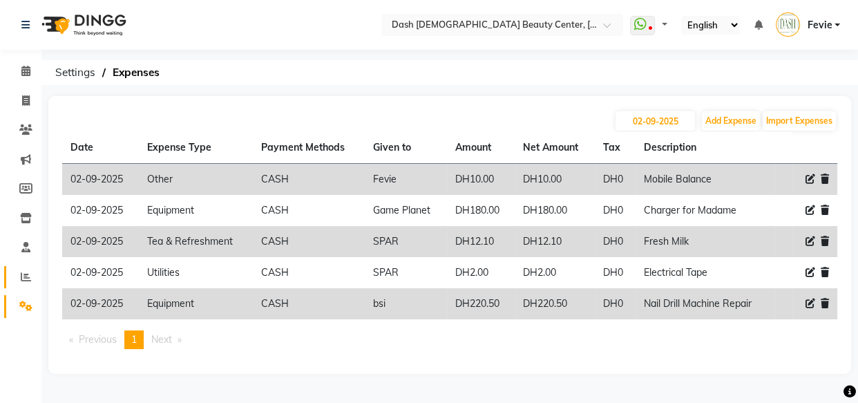
click at [32, 284] on span at bounding box center [26, 277] width 24 height 16
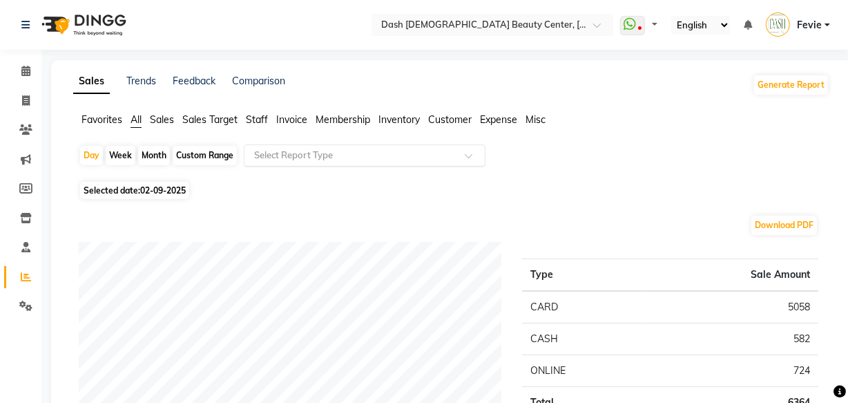
click at [412, 151] on input "text" at bounding box center [350, 155] width 199 height 14
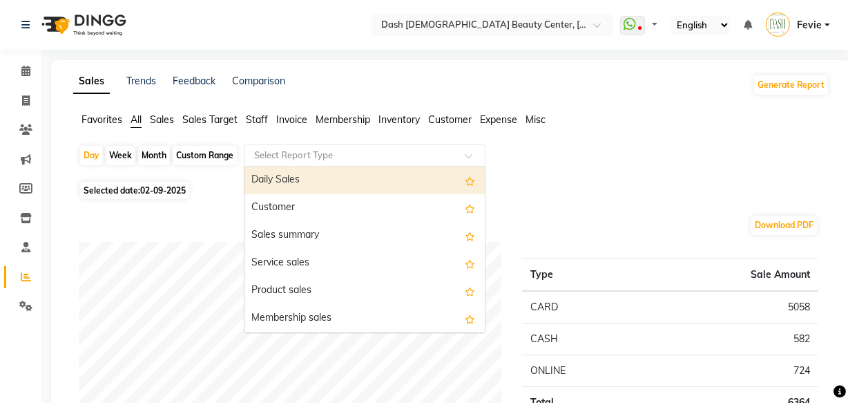
click at [347, 184] on div "Daily Sales" at bounding box center [365, 180] width 240 height 28
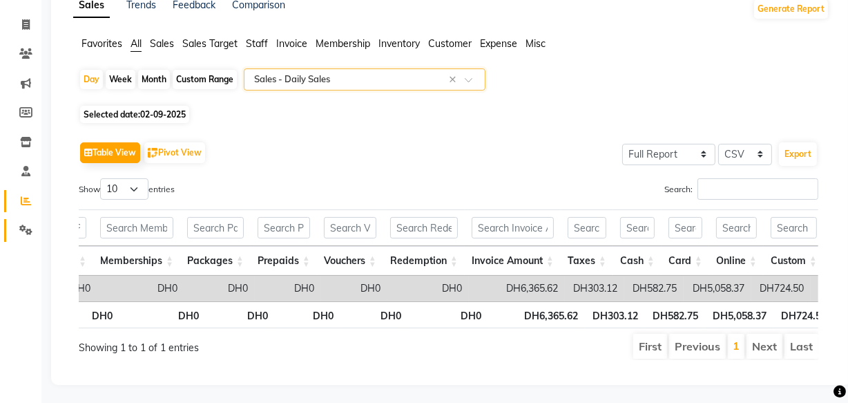
click at [26, 230] on icon at bounding box center [25, 229] width 13 height 10
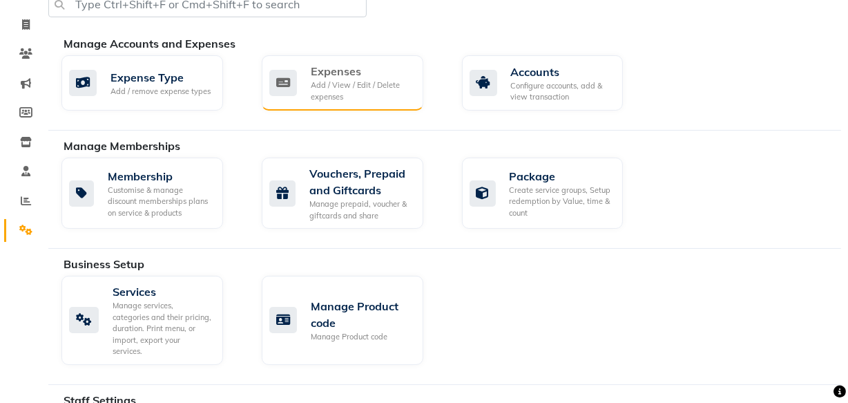
click at [387, 88] on div "Add / View / Edit / Delete expenses" at bounding box center [362, 90] width 102 height 23
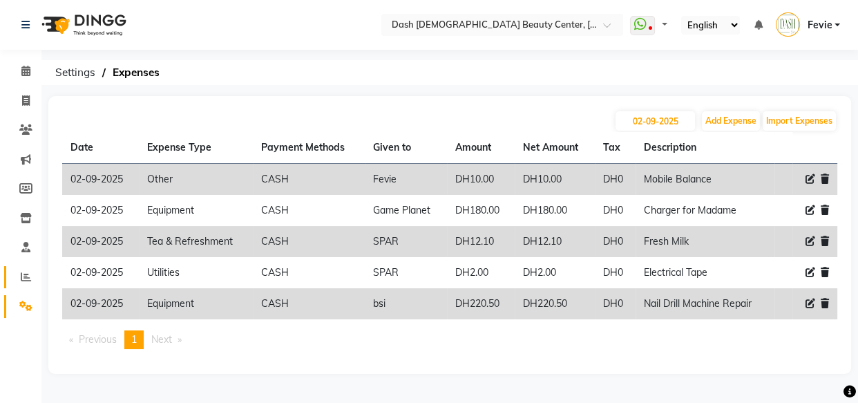
click at [14, 279] on span at bounding box center [26, 277] width 24 height 16
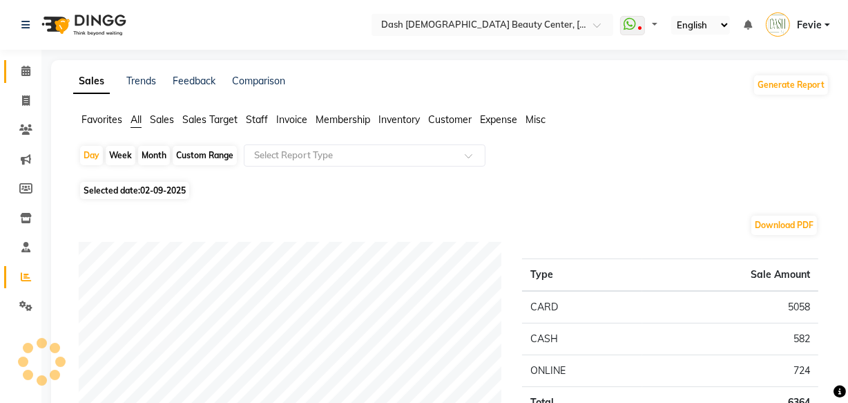
click at [22, 71] on icon at bounding box center [25, 71] width 9 height 10
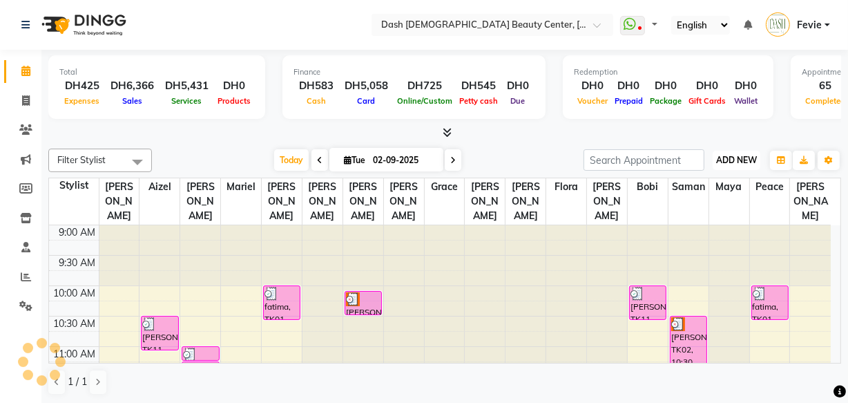
click at [725, 159] on span "ADD NEW" at bounding box center [736, 160] width 41 height 10
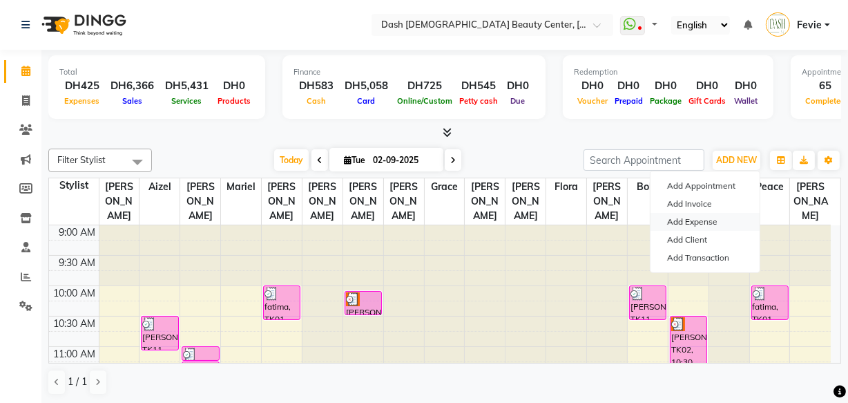
click at [725, 222] on link "Add Expense" at bounding box center [705, 222] width 109 height 18
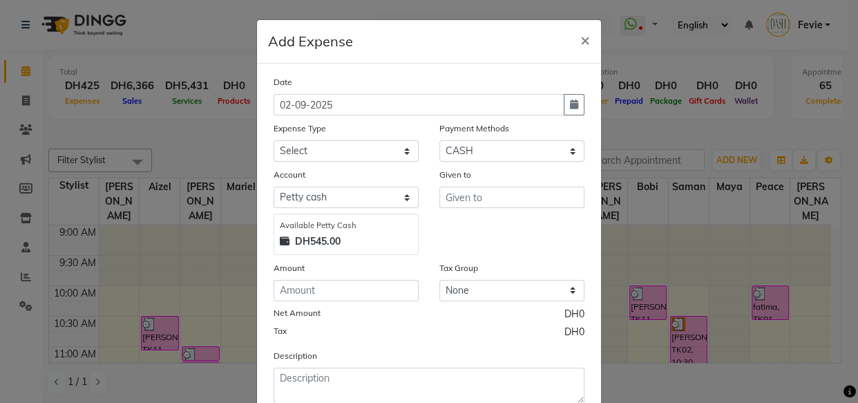
scroll to position [46, 0]
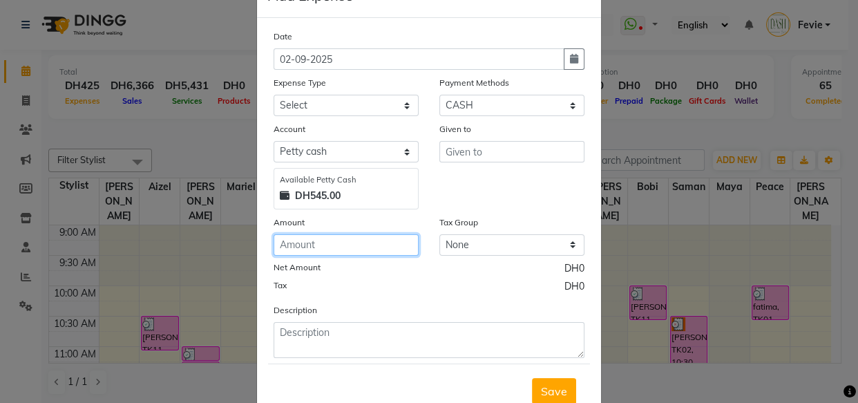
click at [348, 249] on input "number" at bounding box center [346, 244] width 145 height 21
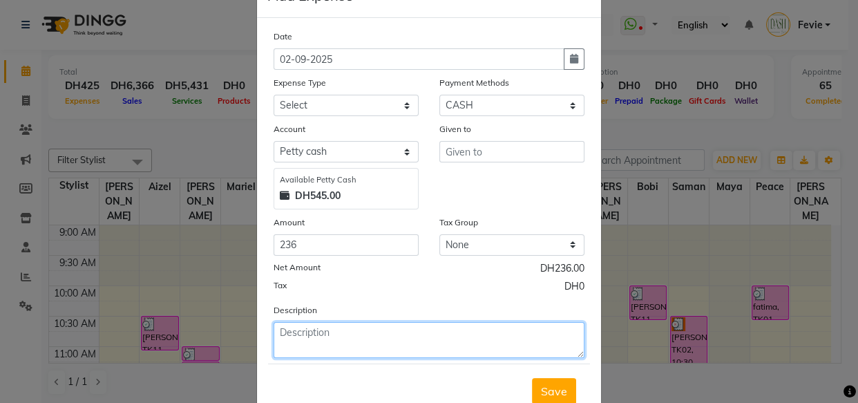
click at [407, 329] on textarea at bounding box center [429, 340] width 311 height 36
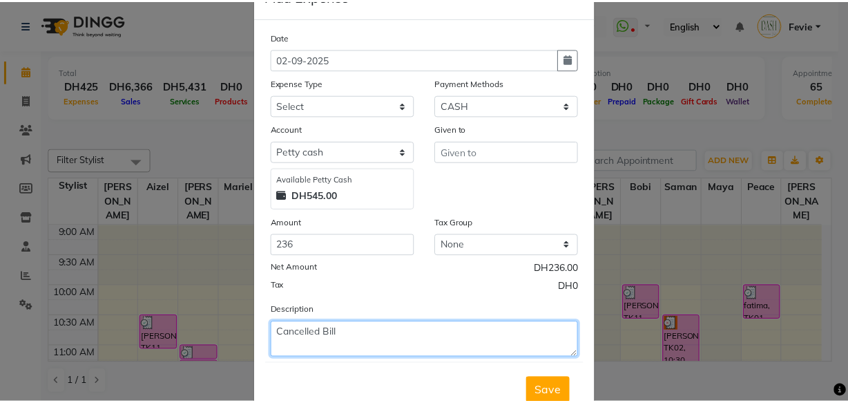
scroll to position [93, 0]
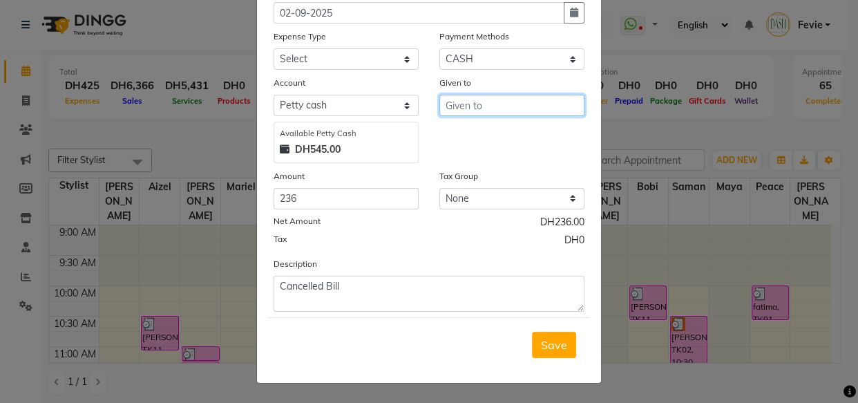
click at [515, 104] on input "text" at bounding box center [511, 105] width 145 height 21
click at [551, 343] on span "Save" at bounding box center [554, 345] width 26 height 14
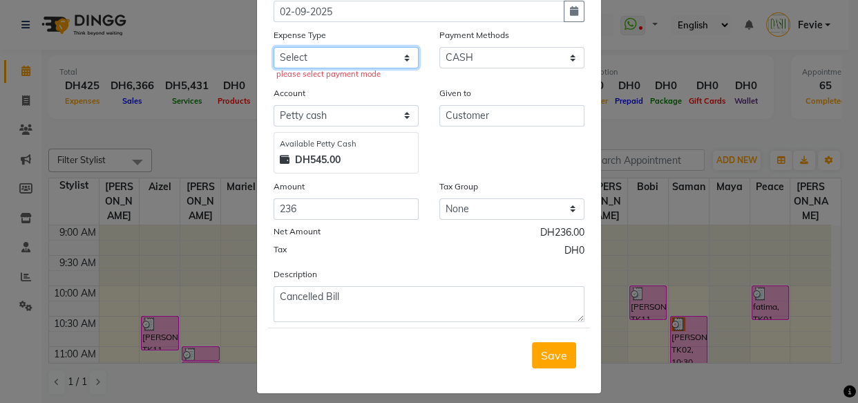
click at [383, 49] on select "Select Advance Salary Bank charges Car maintenance Cash transfer to bank Cash t…" at bounding box center [346, 57] width 145 height 21
click at [274, 47] on select "Select Advance Salary Bank charges Car maintenance Cash transfer to bank Cash t…" at bounding box center [346, 57] width 145 height 21
click at [553, 356] on button "Save" at bounding box center [554, 355] width 44 height 26
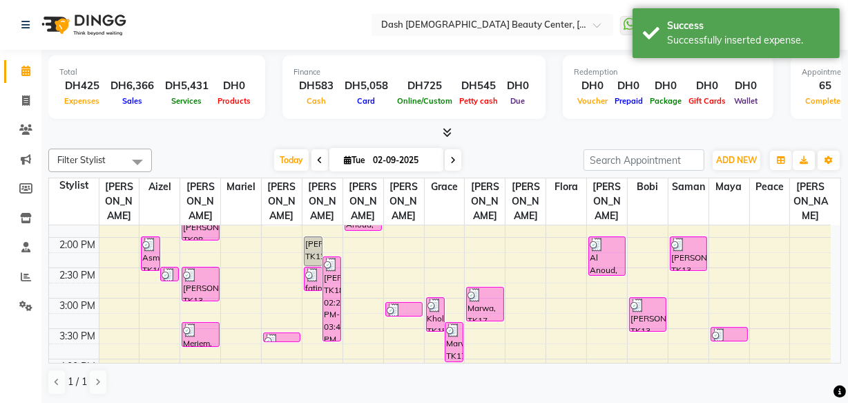
scroll to position [297, 0]
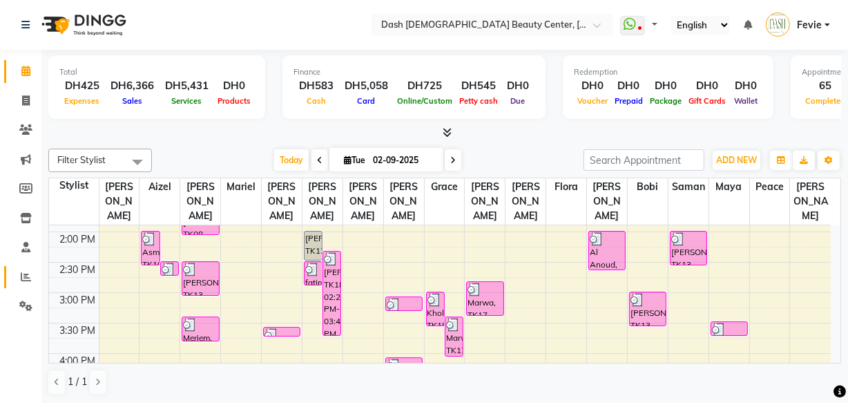
click at [28, 280] on icon at bounding box center [26, 276] width 10 height 10
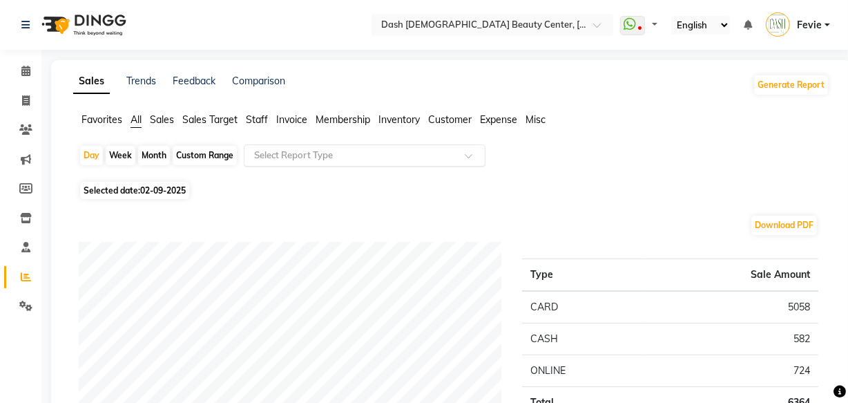
click at [445, 157] on input "text" at bounding box center [350, 155] width 199 height 14
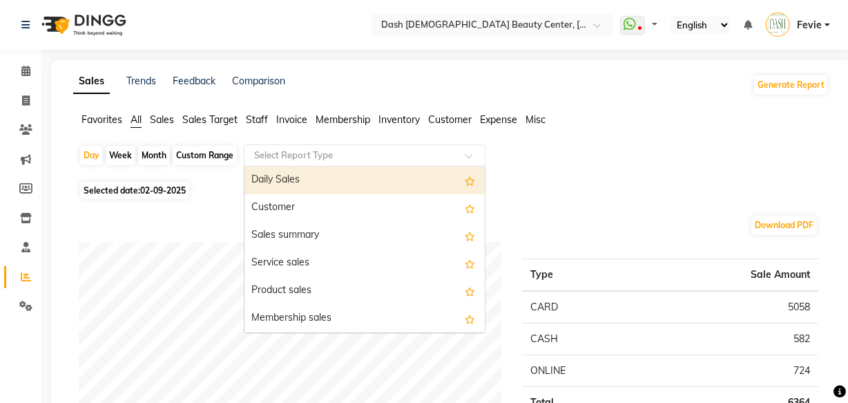
click at [394, 176] on div "Daily Sales" at bounding box center [365, 180] width 240 height 28
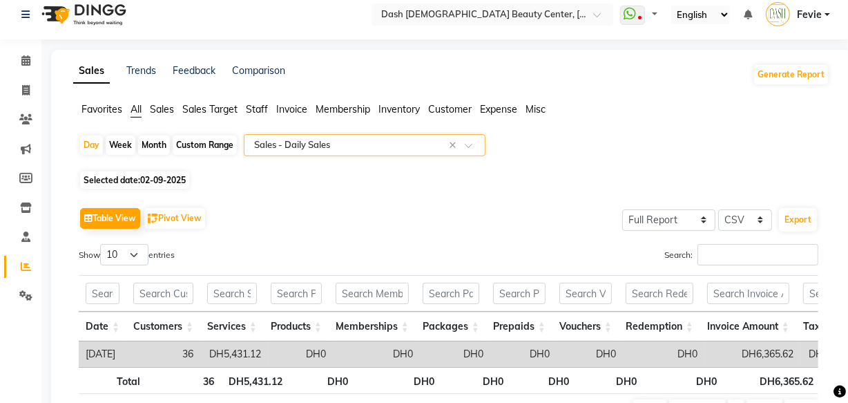
scroll to position [97, 0]
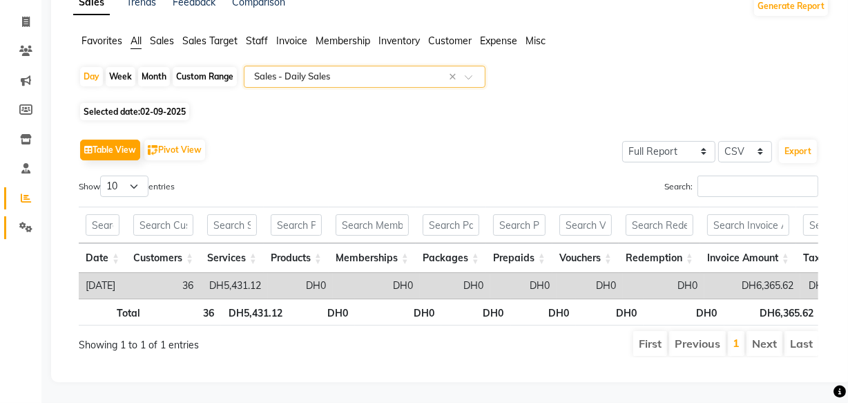
click at [23, 222] on icon at bounding box center [25, 227] width 13 height 10
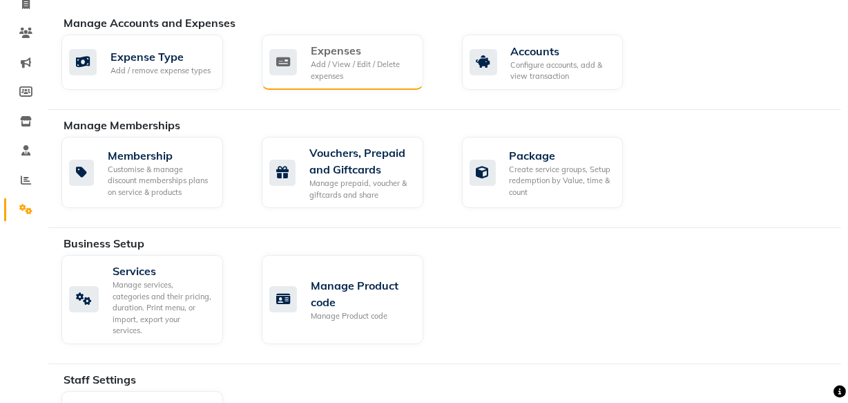
click at [373, 72] on div "Add / View / Edit / Delete expenses" at bounding box center [362, 70] width 102 height 23
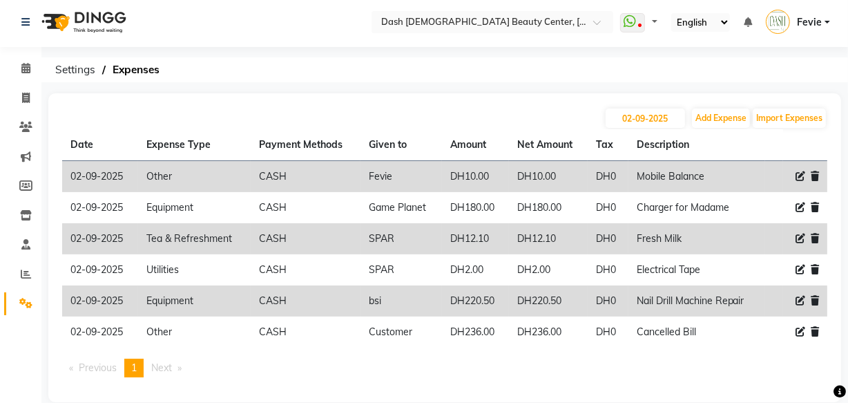
scroll to position [22, 0]
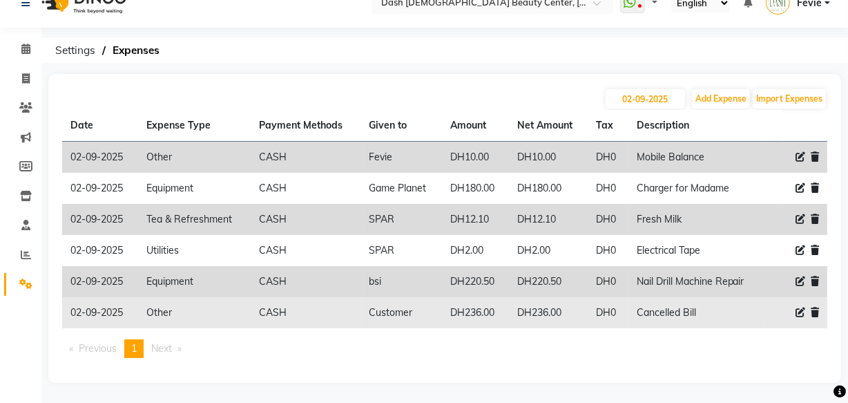
click at [801, 312] on icon at bounding box center [801, 312] width 10 height 10
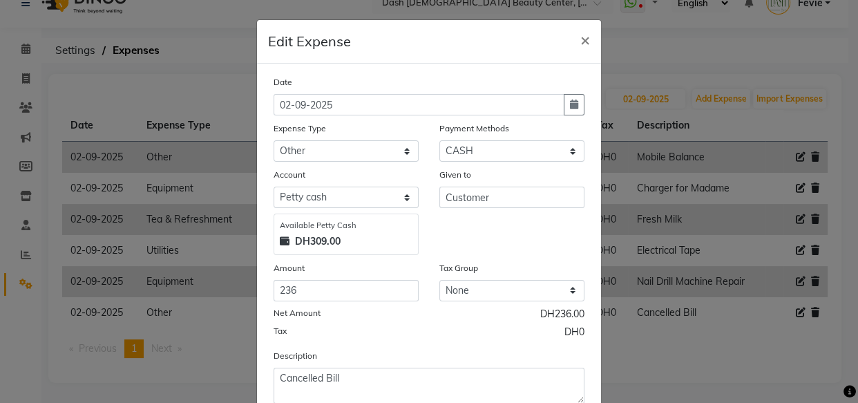
click at [724, 374] on ngb-modal-window "Edit Expense × Date [DATE] Expense Type Select Advance Salary Bank charges Car …" at bounding box center [429, 201] width 858 height 403
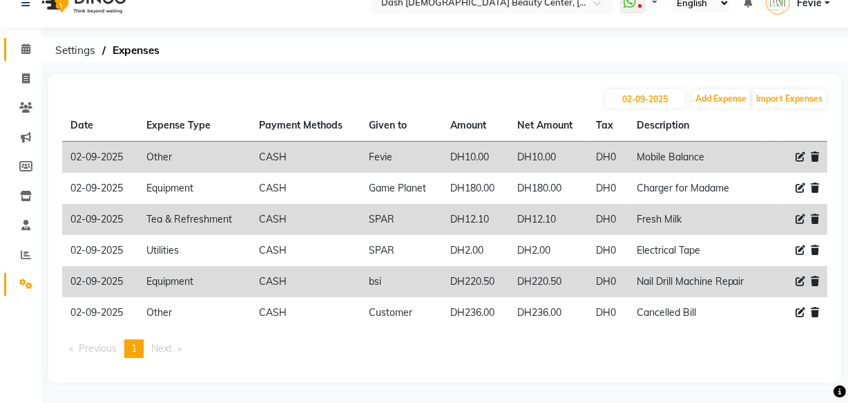
click at [23, 52] on icon at bounding box center [25, 49] width 9 height 10
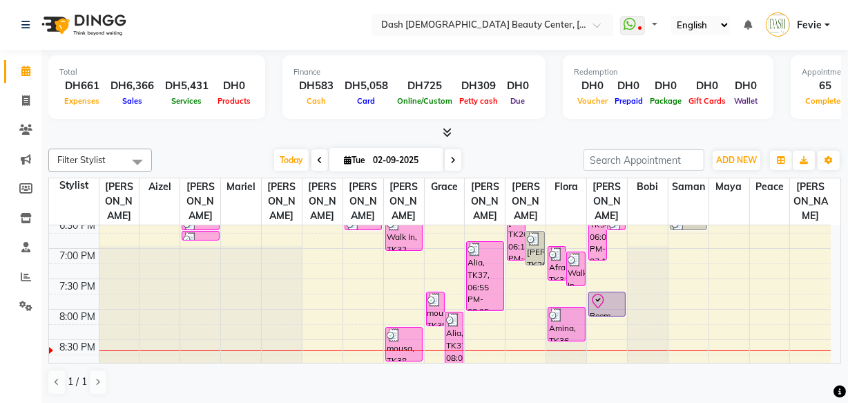
scroll to position [581, 0]
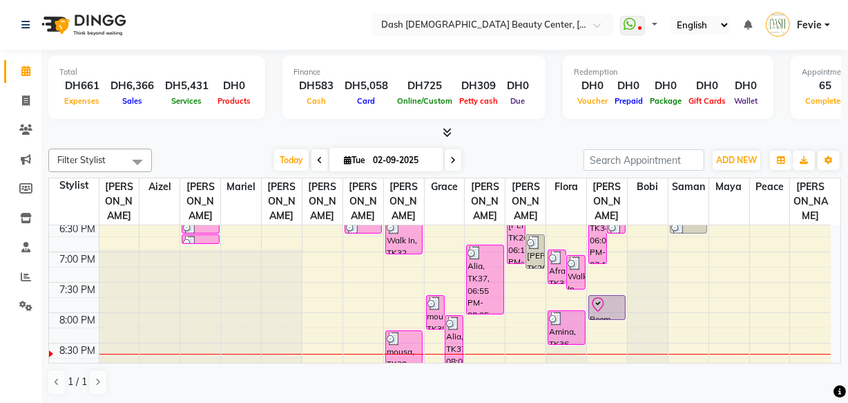
click at [606, 296] on icon at bounding box center [598, 304] width 17 height 17
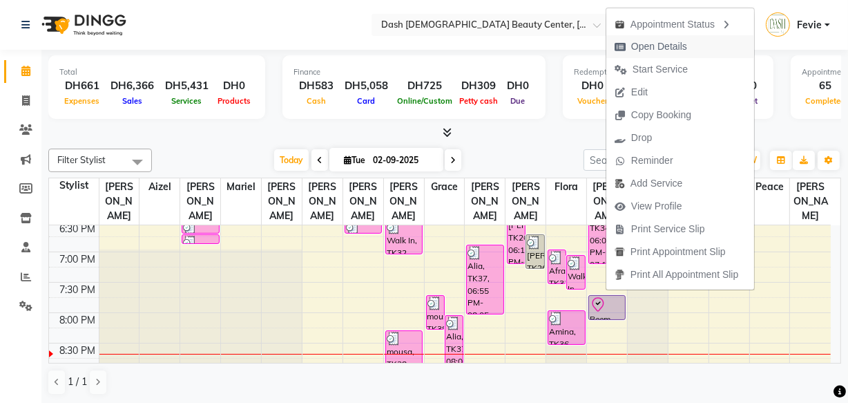
click at [656, 48] on span "Open Details" at bounding box center [659, 46] width 56 height 15
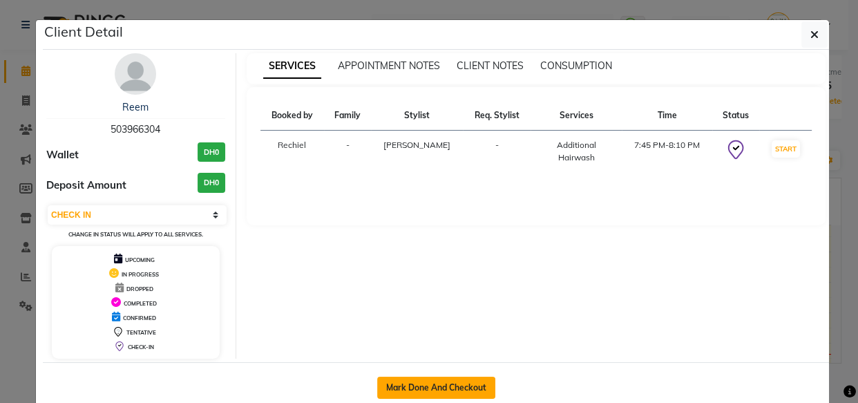
click at [420, 383] on button "Mark Done And Checkout" at bounding box center [436, 387] width 118 height 22
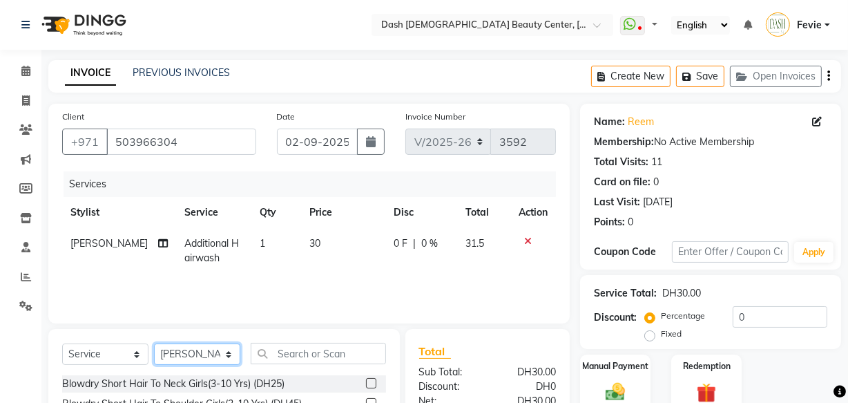
click at [211, 350] on select "Select Stylist [PERSON_NAME] [PERSON_NAME] [PERSON_NAME] [PERSON_NAME] [PERSON_…" at bounding box center [197, 353] width 86 height 21
click at [154, 343] on select "Select Stylist [PERSON_NAME] [PERSON_NAME] [PERSON_NAME] [PERSON_NAME] [PERSON_…" at bounding box center [197, 353] width 86 height 21
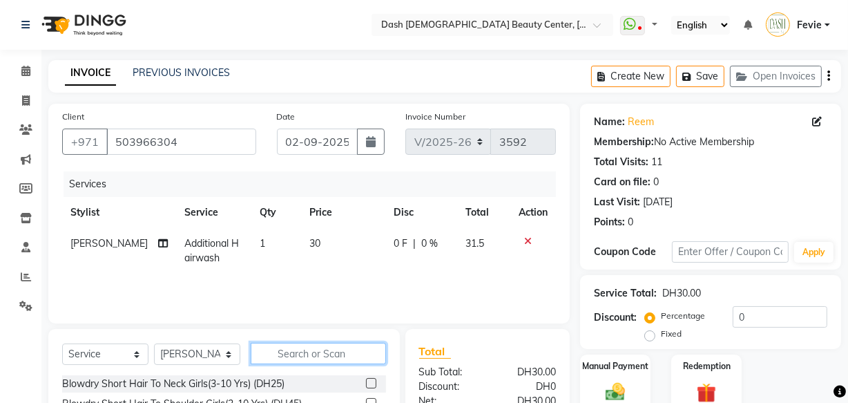
click at [335, 351] on input "text" at bounding box center [318, 353] width 135 height 21
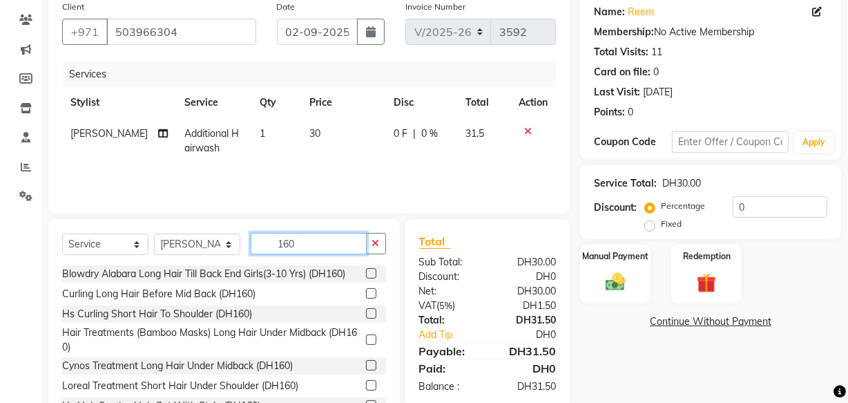
scroll to position [117, 0]
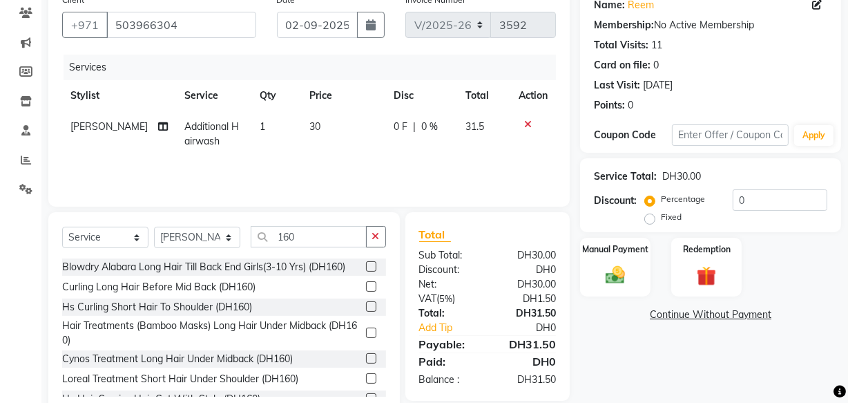
click at [366, 287] on label at bounding box center [371, 286] width 10 height 10
click at [366, 287] on input "checkbox" at bounding box center [370, 286] width 9 height 9
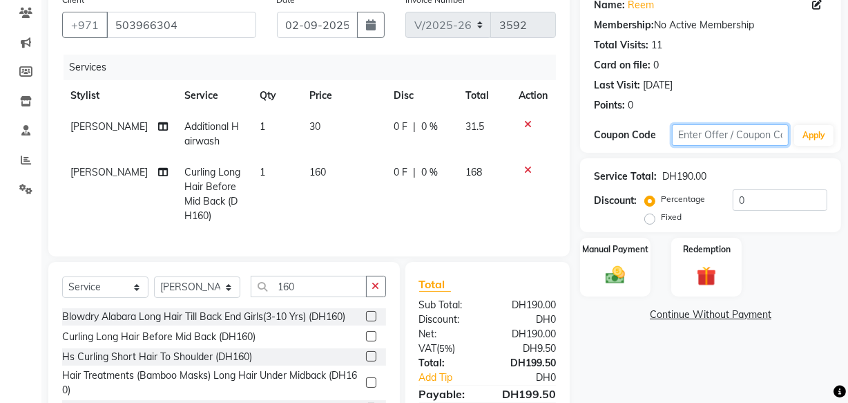
click at [739, 135] on input "text" at bounding box center [730, 134] width 117 height 21
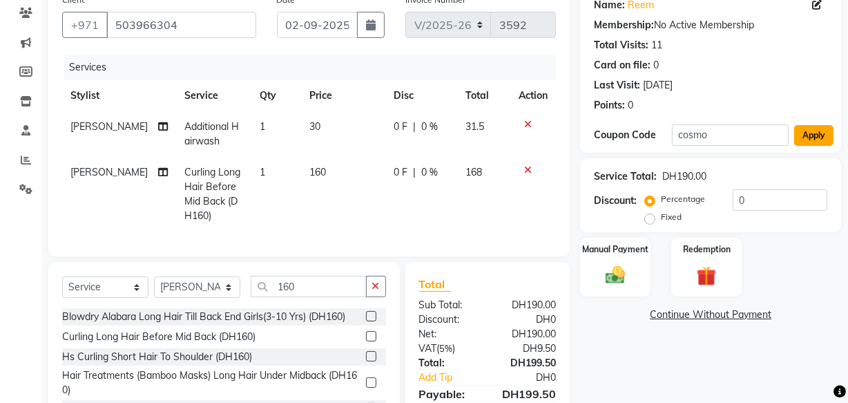
click at [827, 127] on button "Apply" at bounding box center [813, 135] width 39 height 21
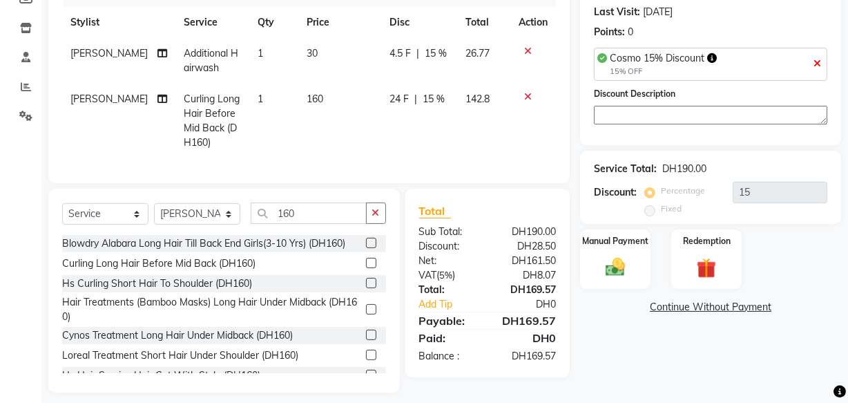
scroll to position [210, 0]
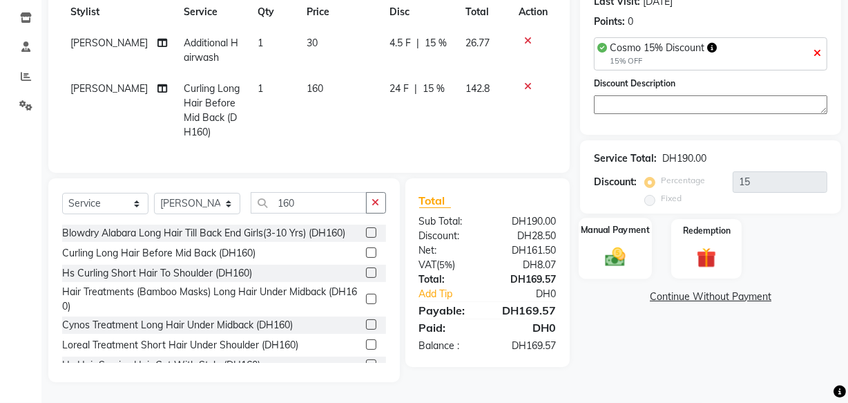
click at [626, 228] on div "Manual Payment" at bounding box center [615, 248] width 73 height 61
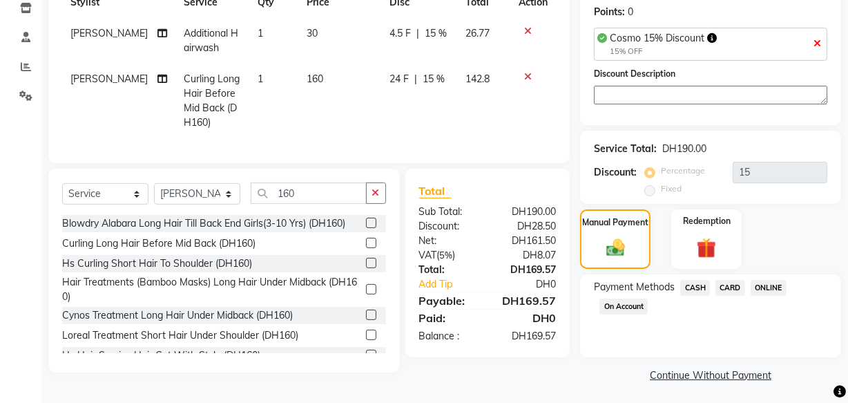
click at [728, 287] on span "CARD" at bounding box center [731, 288] width 30 height 16
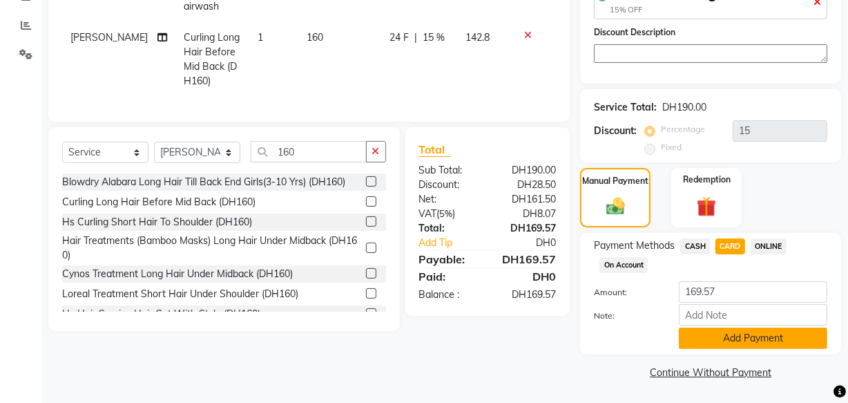
click at [738, 335] on button "Add Payment" at bounding box center [753, 337] width 148 height 21
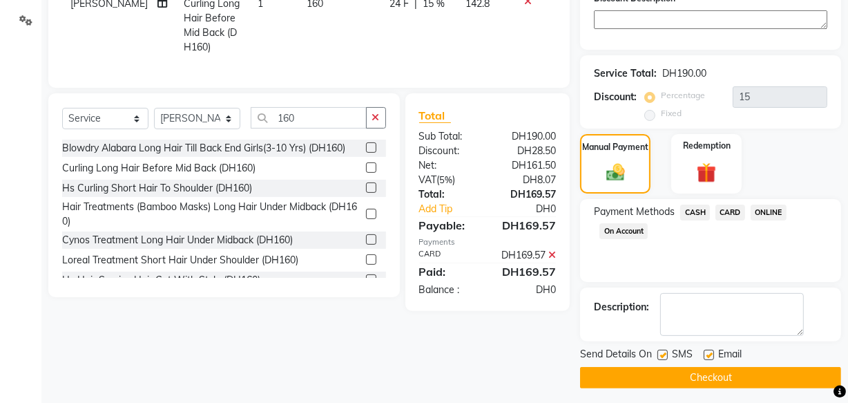
scroll to position [290, 0]
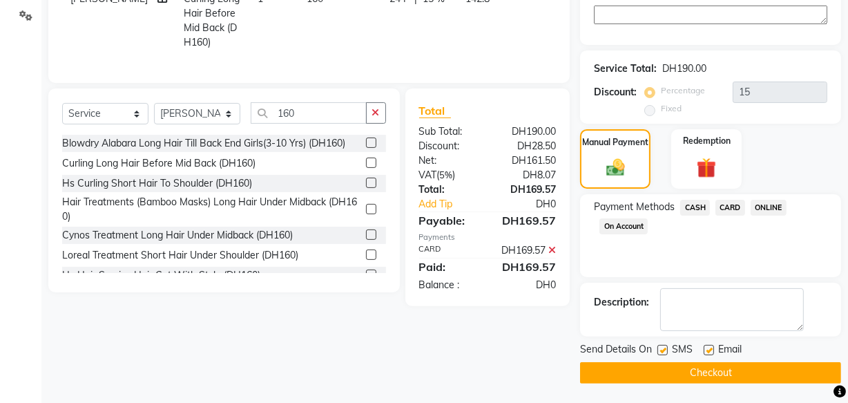
click at [697, 376] on button "Checkout" at bounding box center [710, 372] width 261 height 21
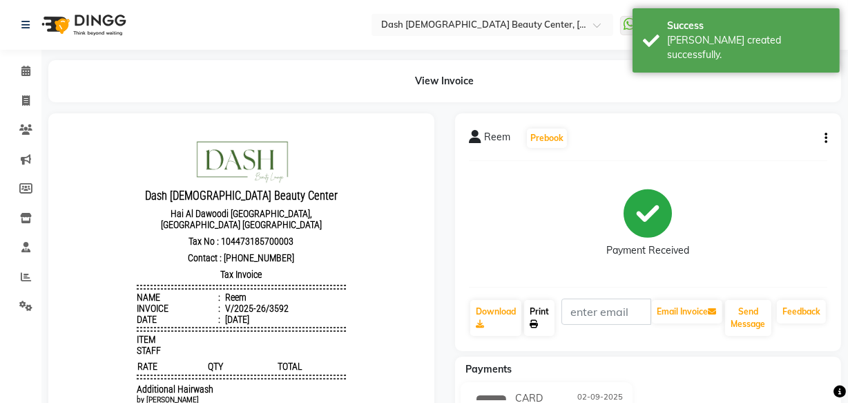
click at [541, 317] on link "Print" at bounding box center [539, 318] width 30 height 36
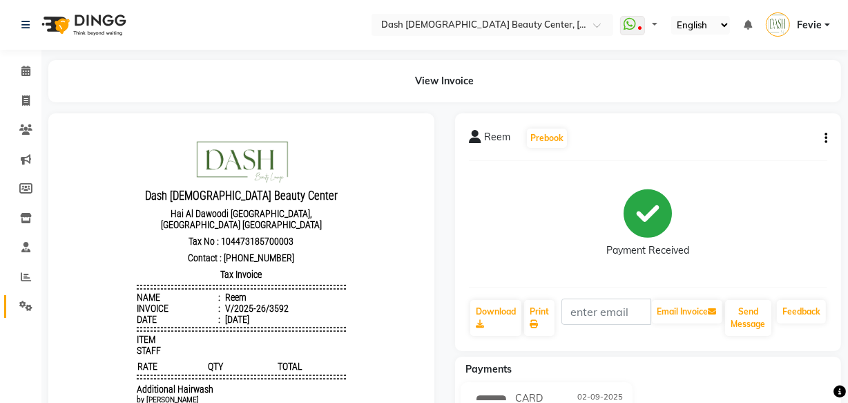
click at [27, 298] on span at bounding box center [26, 306] width 24 height 16
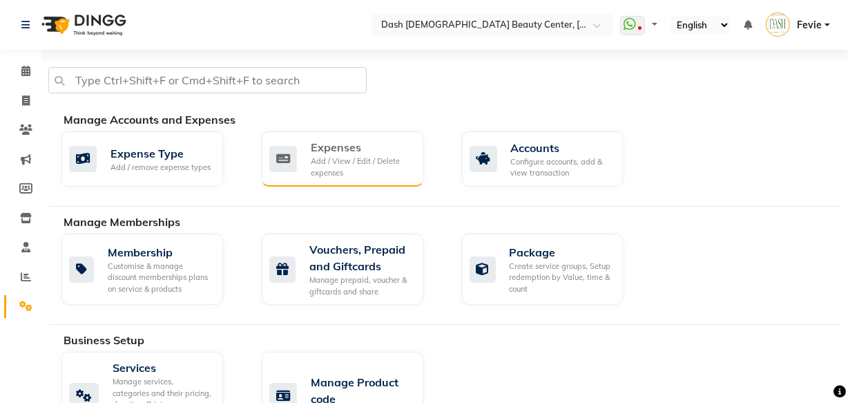
click at [361, 169] on div "Add / View / Edit / Delete expenses" at bounding box center [362, 166] width 102 height 23
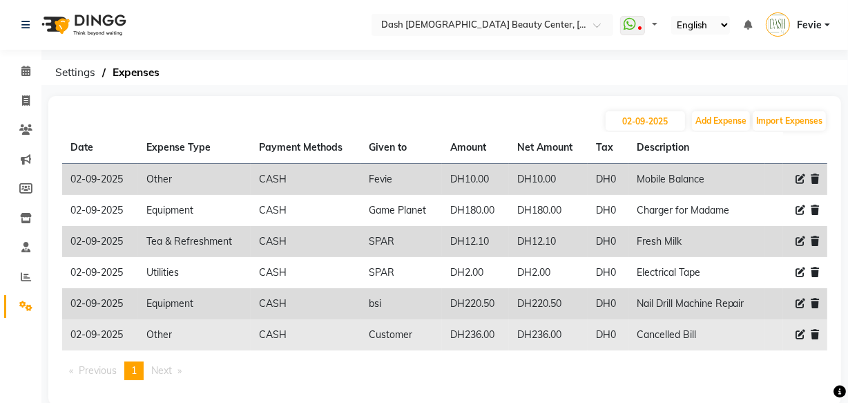
click at [798, 334] on icon at bounding box center [801, 334] width 10 height 10
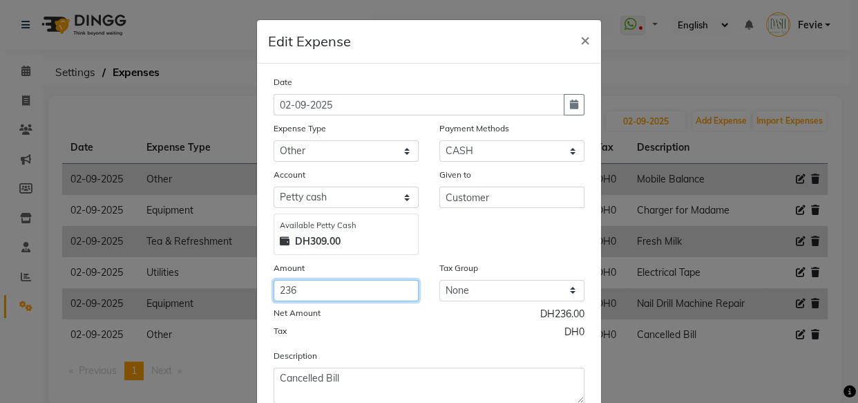
click at [361, 293] on input "236" at bounding box center [346, 290] width 145 height 21
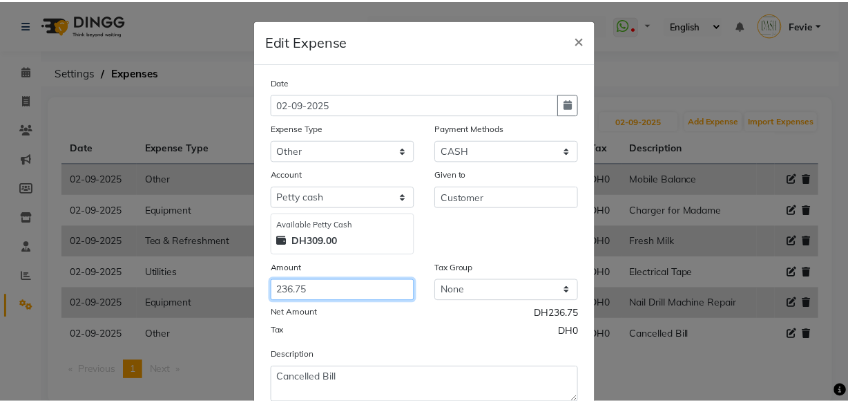
scroll to position [93, 0]
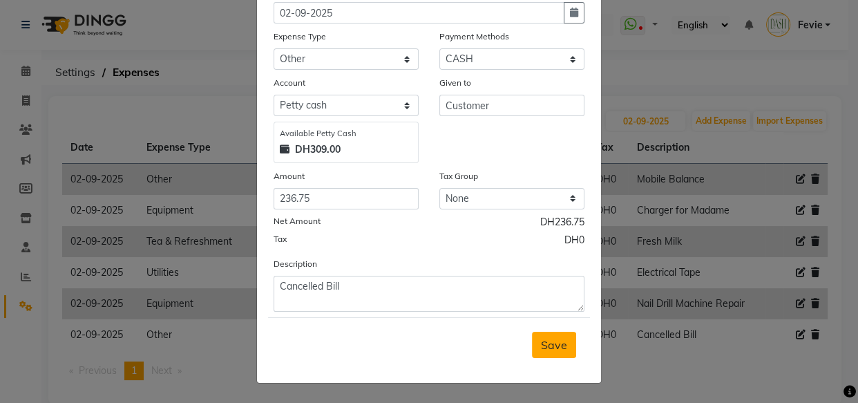
click at [541, 338] on span "Save" at bounding box center [554, 345] width 26 height 14
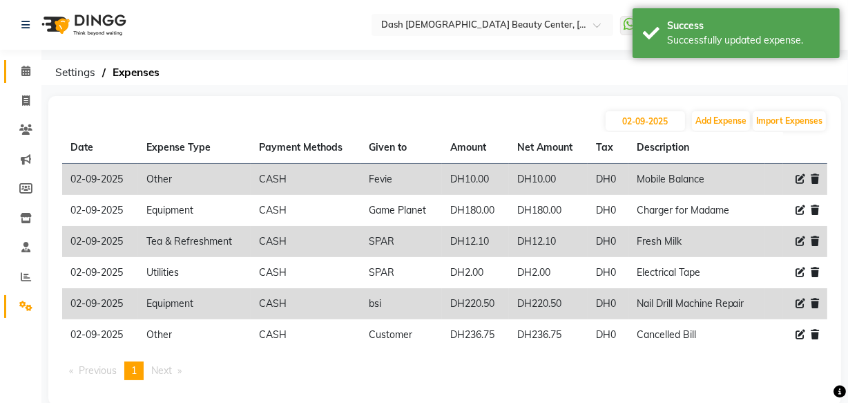
click at [28, 61] on link "Calendar" at bounding box center [20, 71] width 33 height 23
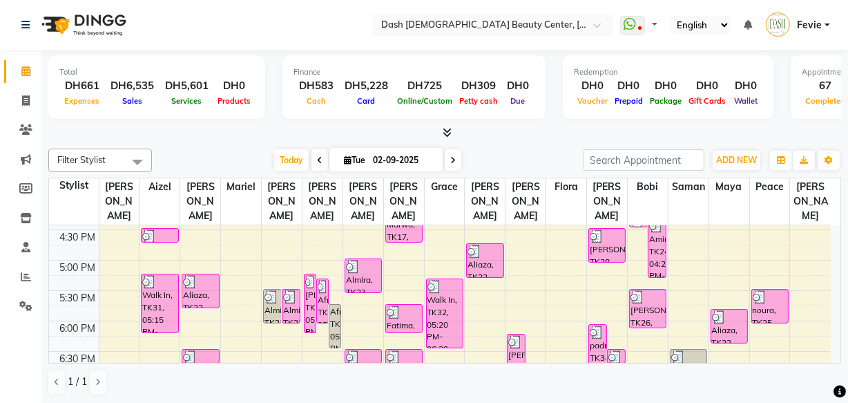
scroll to position [450, 0]
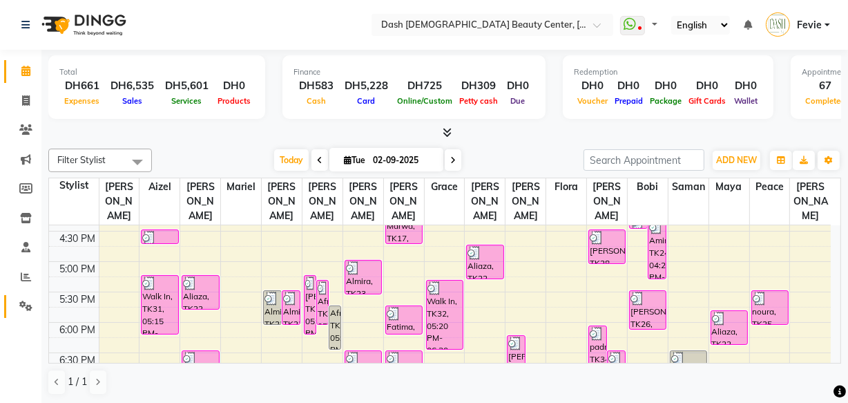
click at [29, 303] on icon at bounding box center [25, 305] width 13 height 10
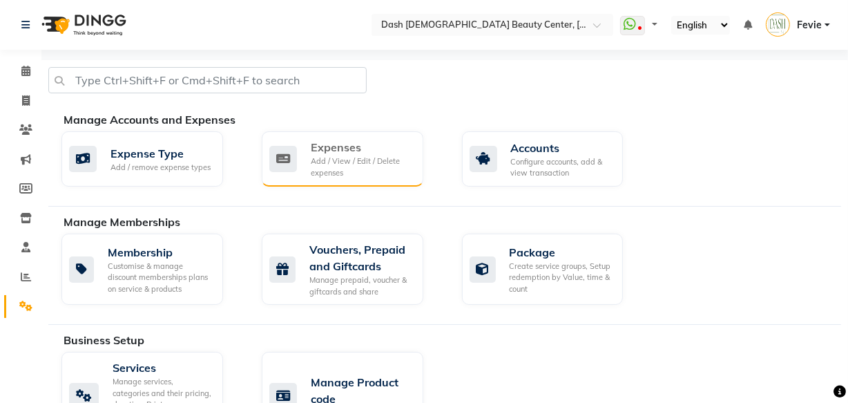
click at [343, 158] on div "Add / View / Edit / Delete expenses" at bounding box center [362, 166] width 102 height 23
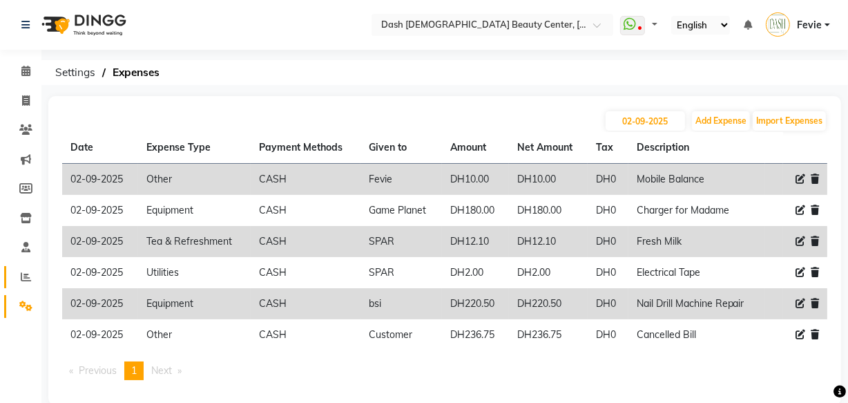
click at [26, 271] on icon at bounding box center [26, 276] width 10 height 10
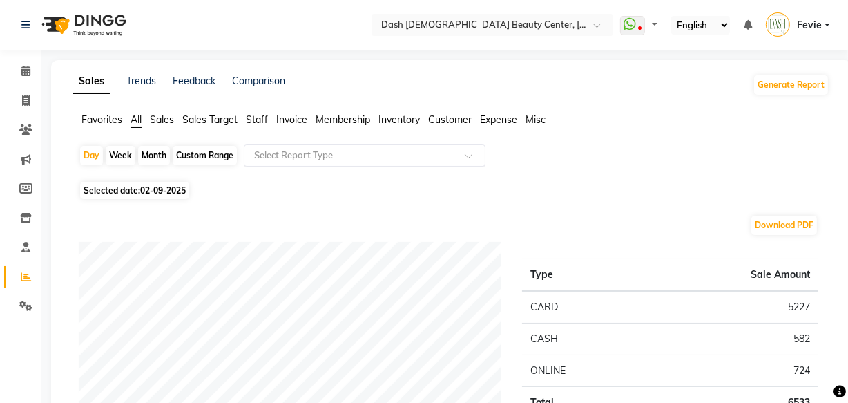
click at [401, 158] on input "text" at bounding box center [350, 155] width 199 height 14
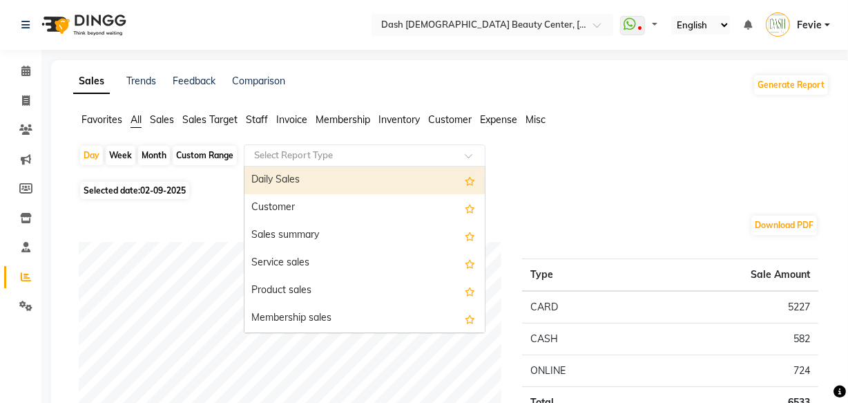
click at [365, 180] on div "Daily Sales" at bounding box center [365, 180] width 240 height 28
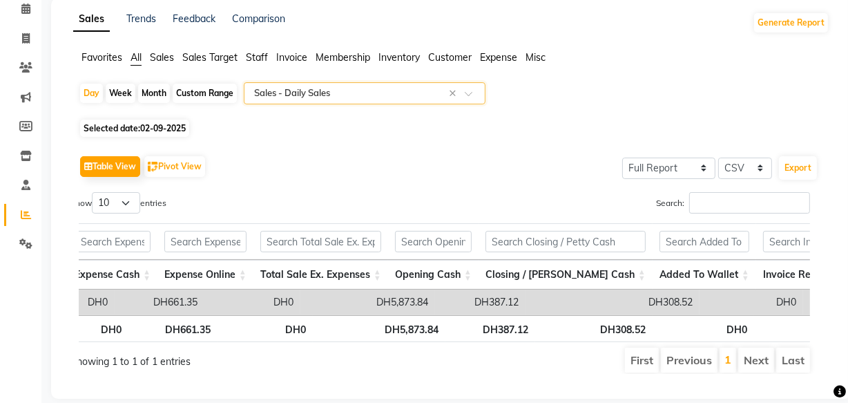
scroll to position [0, 1654]
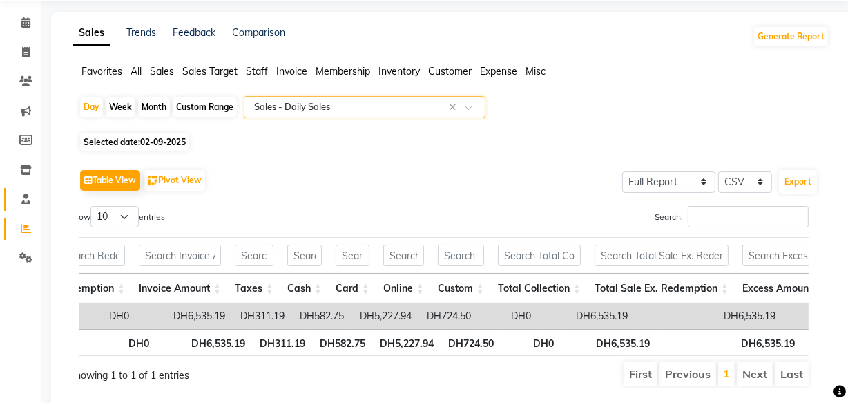
click at [22, 204] on span at bounding box center [26, 199] width 24 height 16
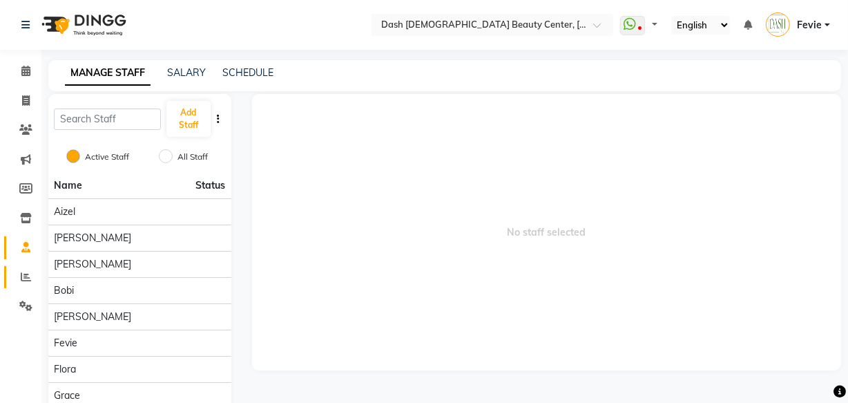
click at [23, 271] on icon at bounding box center [26, 276] width 10 height 10
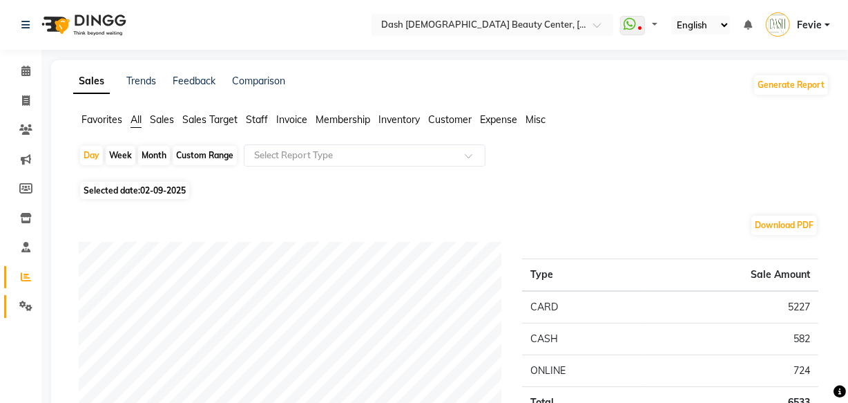
click at [20, 310] on icon at bounding box center [25, 305] width 13 height 10
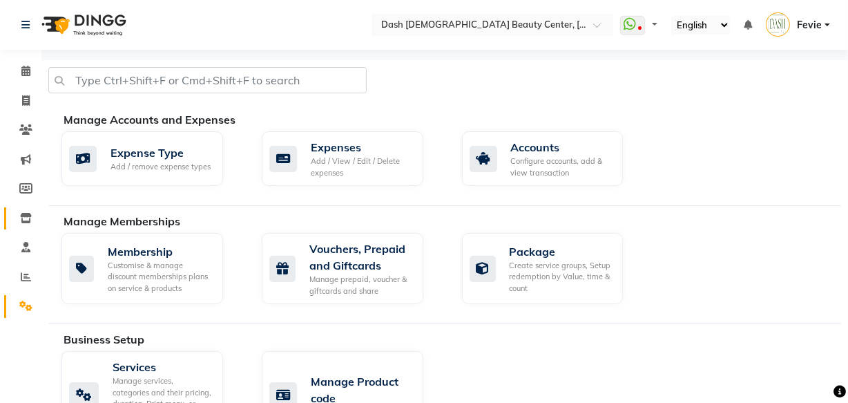
click at [20, 218] on icon at bounding box center [26, 218] width 12 height 10
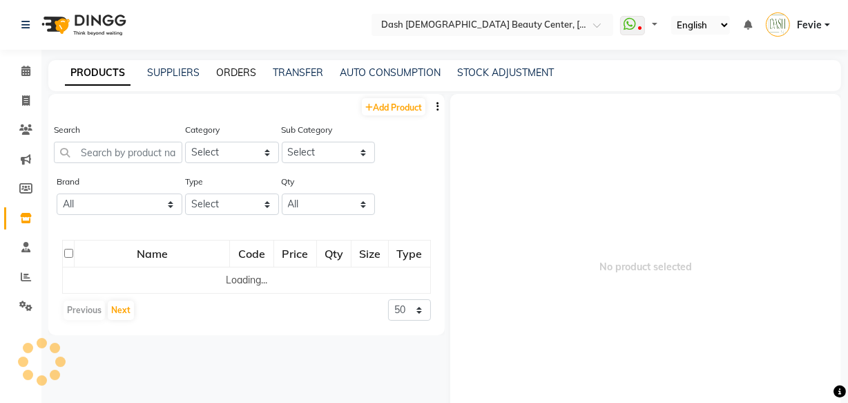
click at [249, 69] on link "ORDERS" at bounding box center [236, 72] width 40 height 12
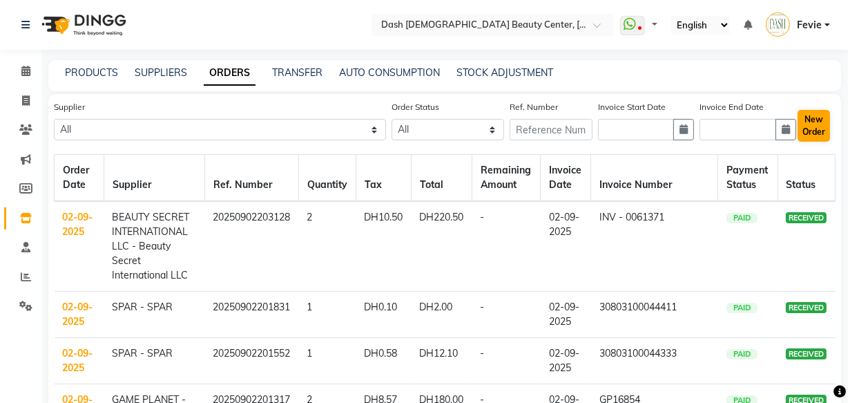
click at [810, 130] on button "New Order" at bounding box center [814, 126] width 32 height 32
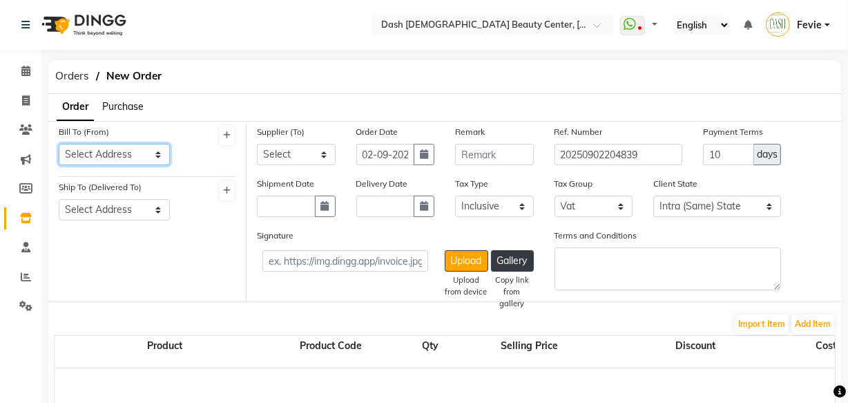
click at [131, 160] on select "Select Address [GEOGRAPHIC_DATA]" at bounding box center [114, 154] width 111 height 21
click at [59, 144] on select "Select Address [GEOGRAPHIC_DATA]" at bounding box center [114, 154] width 111 height 21
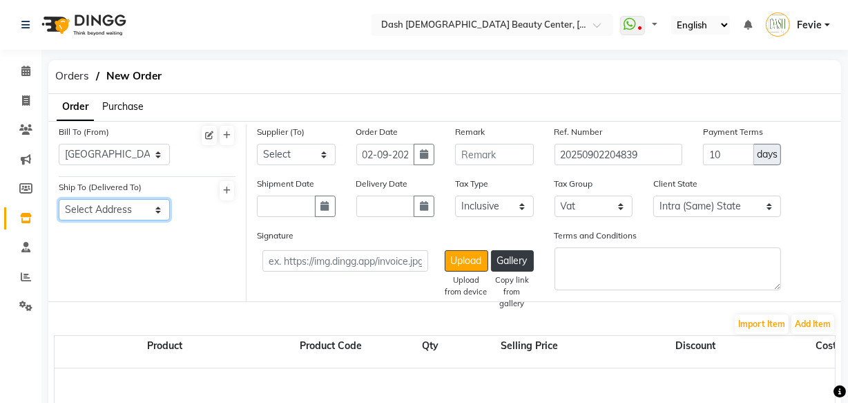
click at [123, 215] on select "Select Address [GEOGRAPHIC_DATA]" at bounding box center [114, 209] width 111 height 21
click at [59, 200] on select "Select Address [GEOGRAPHIC_DATA]" at bounding box center [114, 209] width 111 height 21
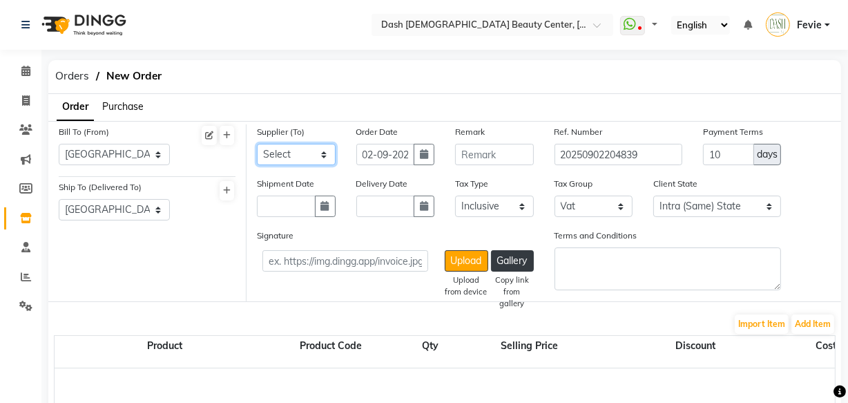
click at [307, 151] on select "Select SPAR - SPAR ADNOC DISTRIBUTION - ADNOC [PERSON_NAME] Millia Cosmetics - …" at bounding box center [296, 154] width 79 height 21
click at [257, 144] on select "Select SPAR - SPAR ADNOC DISTRIBUTION - ADNOC [PERSON_NAME] Millia Cosmetics - …" at bounding box center [296, 154] width 79 height 21
click at [808, 326] on button "Add Item" at bounding box center [813, 323] width 43 height 19
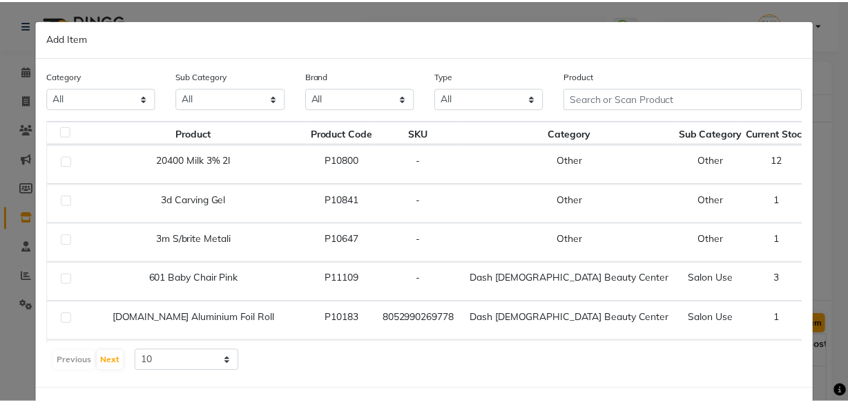
scroll to position [55, 0]
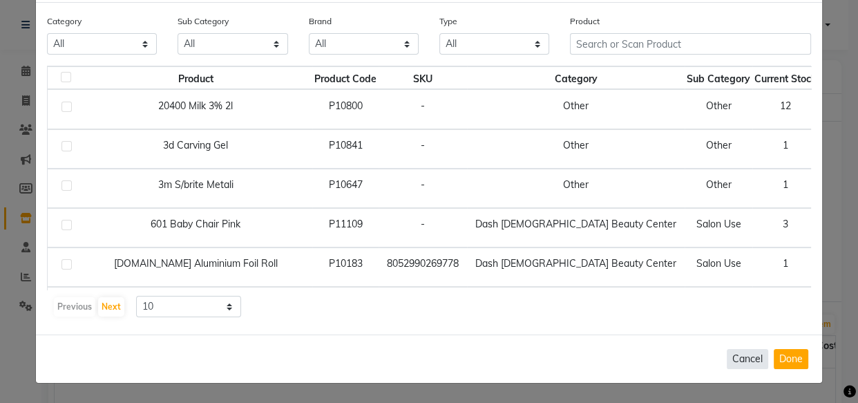
click at [746, 364] on button "Cancel" at bounding box center [747, 359] width 41 height 20
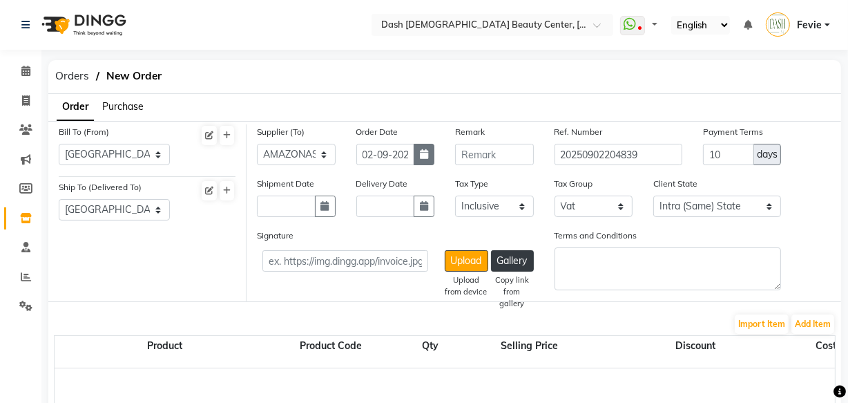
click at [421, 157] on icon "button" at bounding box center [424, 154] width 8 height 10
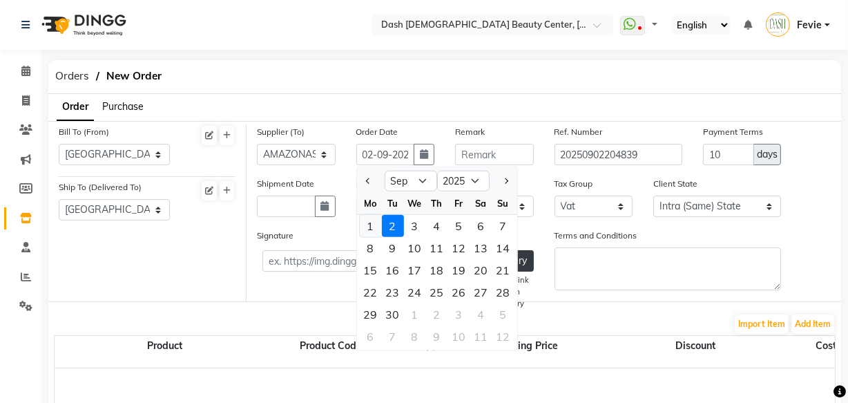
click at [367, 222] on div "1" at bounding box center [371, 226] width 22 height 22
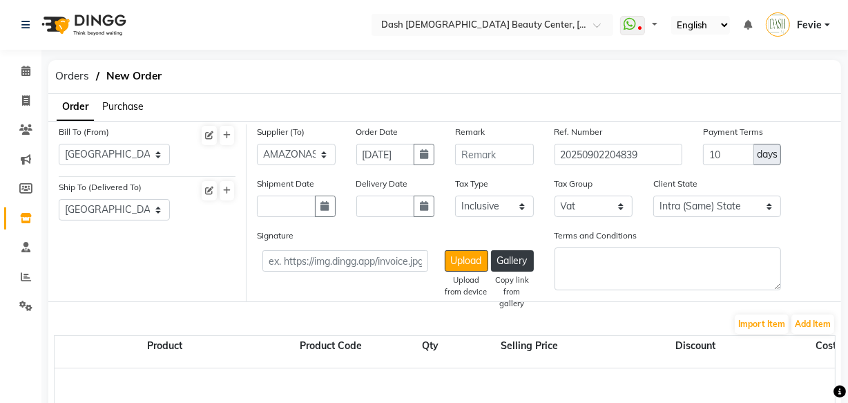
scroll to position [36, 0]
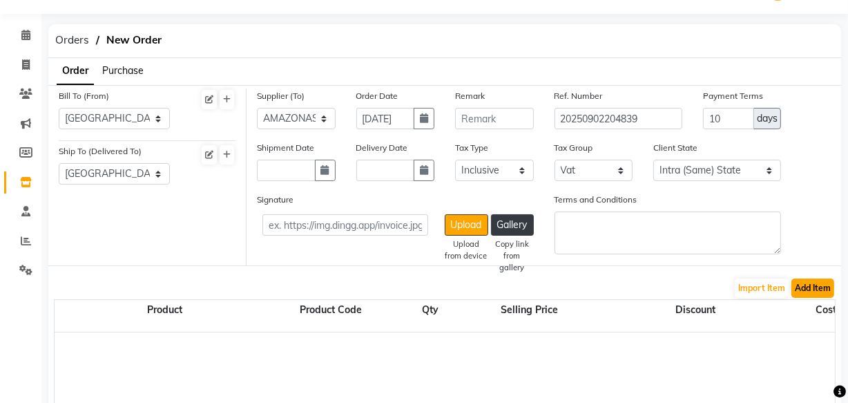
click at [820, 288] on button "Add Item" at bounding box center [813, 287] width 43 height 19
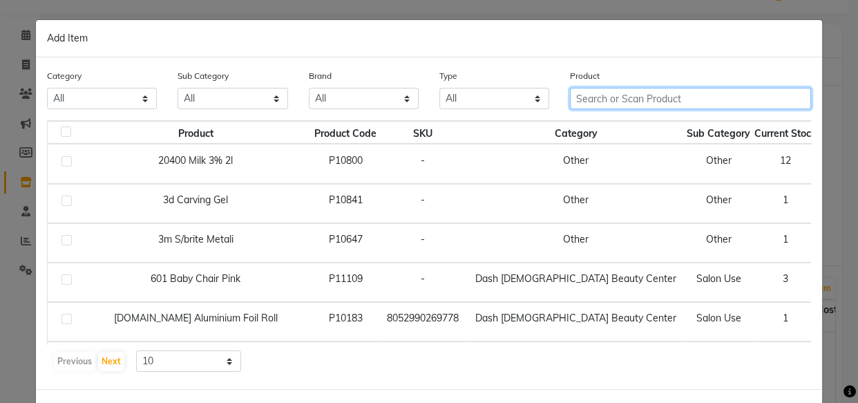
click at [669, 94] on input "text" at bounding box center [690, 98] width 241 height 21
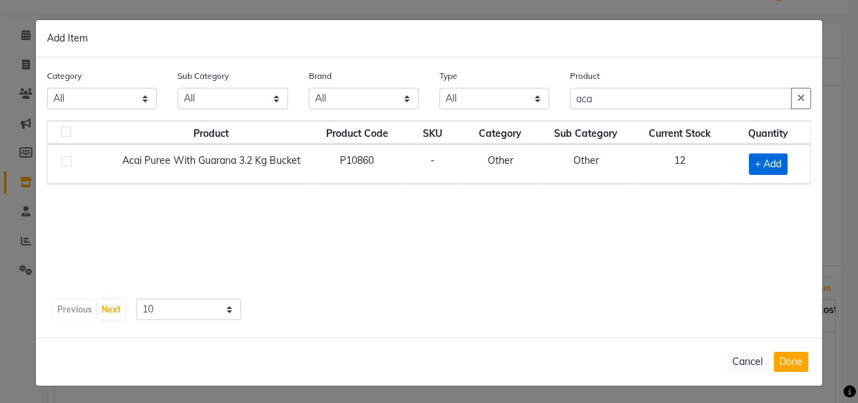
click at [760, 167] on span "+ Add" at bounding box center [768, 163] width 39 height 21
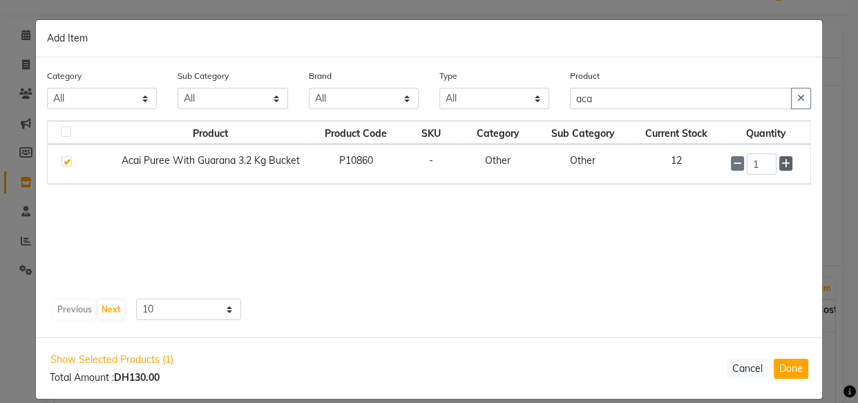
click at [781, 162] on icon at bounding box center [785, 164] width 9 height 10
click at [784, 163] on icon at bounding box center [785, 164] width 9 height 10
click at [779, 373] on button "Done" at bounding box center [791, 368] width 35 height 20
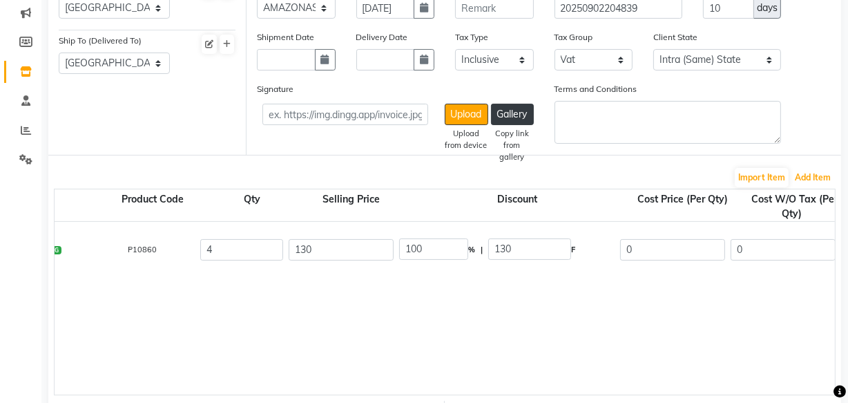
scroll to position [0, 185]
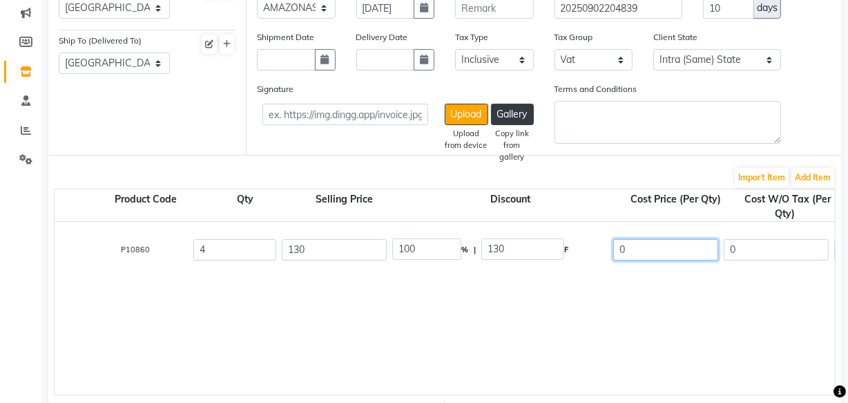
click at [655, 250] on input "0" at bounding box center [665, 249] width 105 height 21
click at [347, 246] on input "130" at bounding box center [334, 249] width 105 height 21
click at [601, 333] on div "Acai Puree With Guarana 3.2 Kg Bucket 3.2 KG P10860 4 0 0 % | 0 F 130 123.81 49…" at bounding box center [735, 308] width 1733 height 173
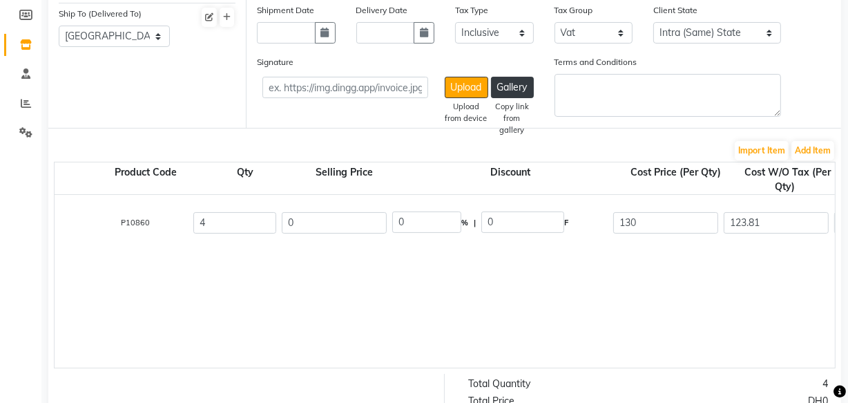
scroll to position [112, 0]
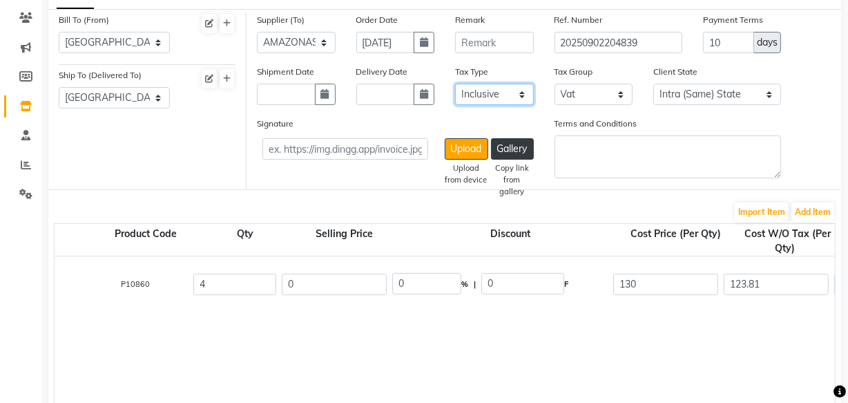
click at [499, 99] on select "Select Inclusive Exclusive" at bounding box center [494, 94] width 79 height 21
click at [455, 84] on select "Select Inclusive Exclusive" at bounding box center [494, 94] width 79 height 21
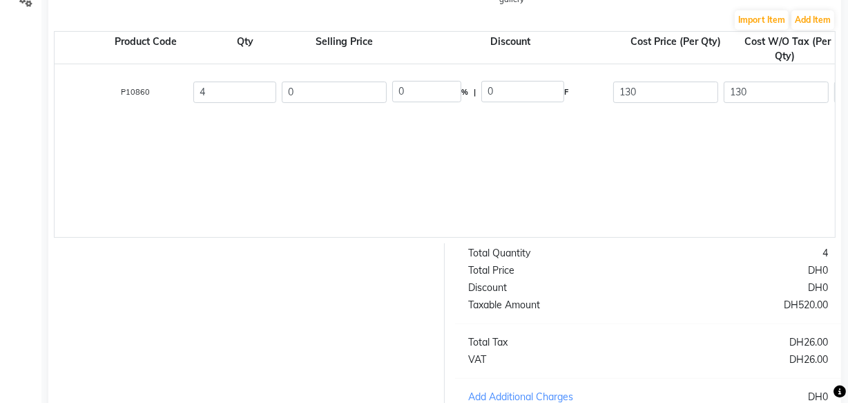
scroll to position [470, 0]
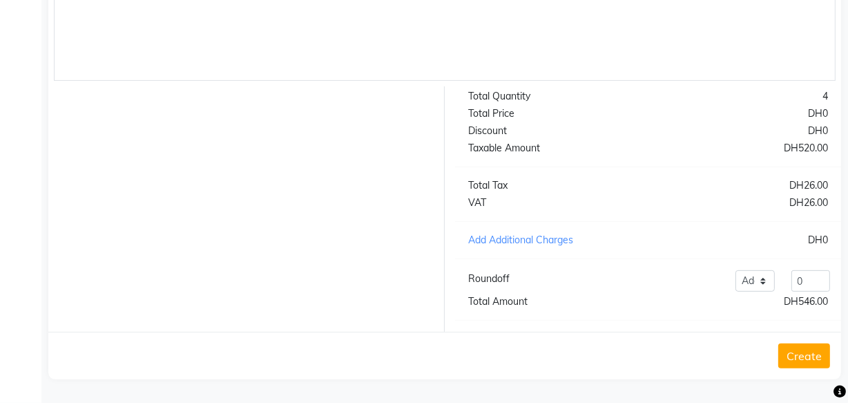
click at [794, 353] on button "Create" at bounding box center [804, 355] width 52 height 25
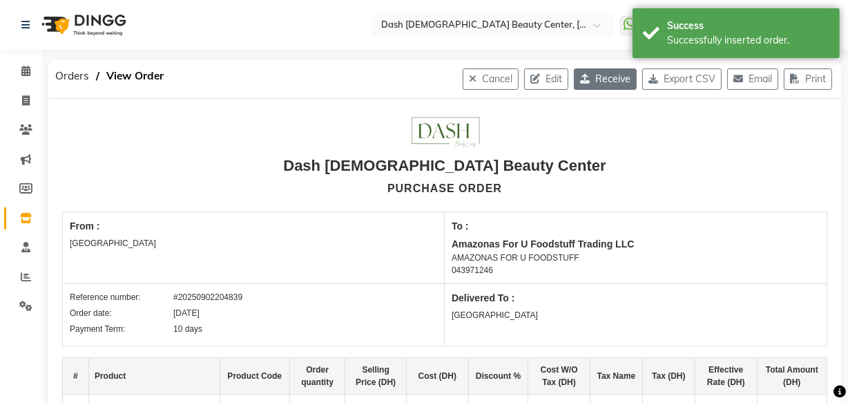
click at [611, 80] on button "Receive" at bounding box center [605, 78] width 63 height 21
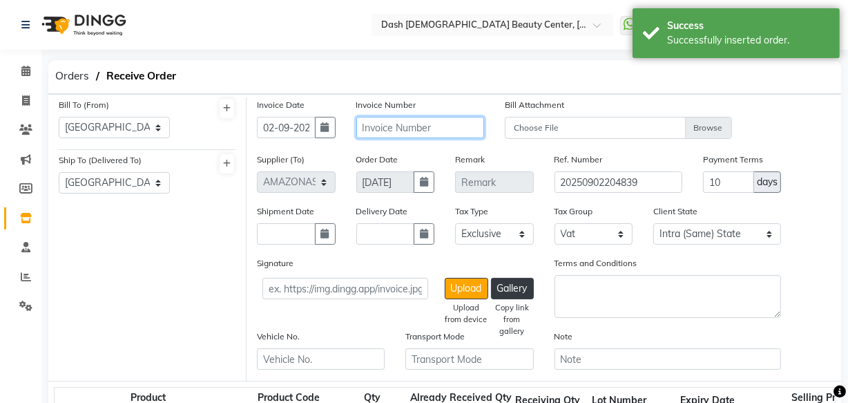
click at [413, 123] on input "text" at bounding box center [420, 127] width 128 height 21
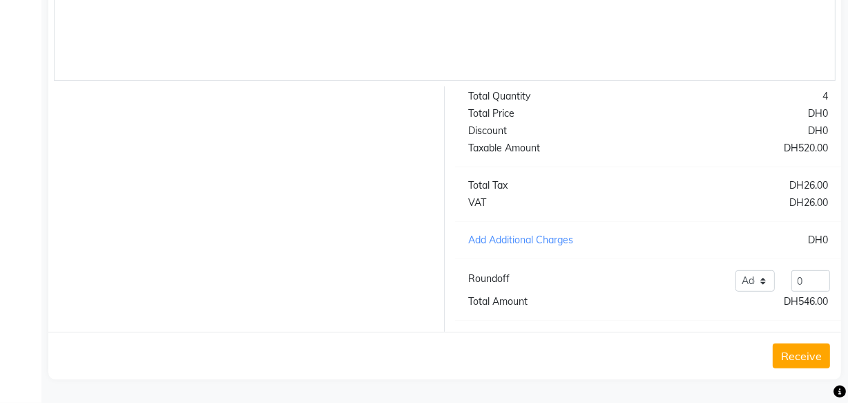
scroll to position [524, 0]
click at [804, 362] on button "Receive" at bounding box center [801, 355] width 57 height 25
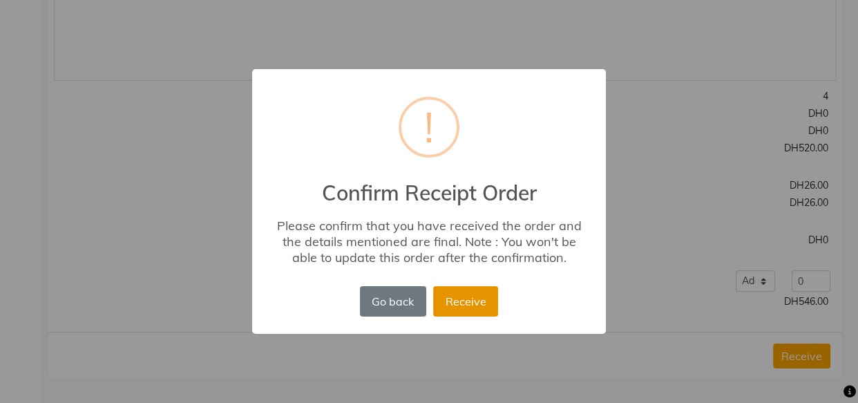
click at [471, 308] on button "Receive" at bounding box center [465, 301] width 65 height 30
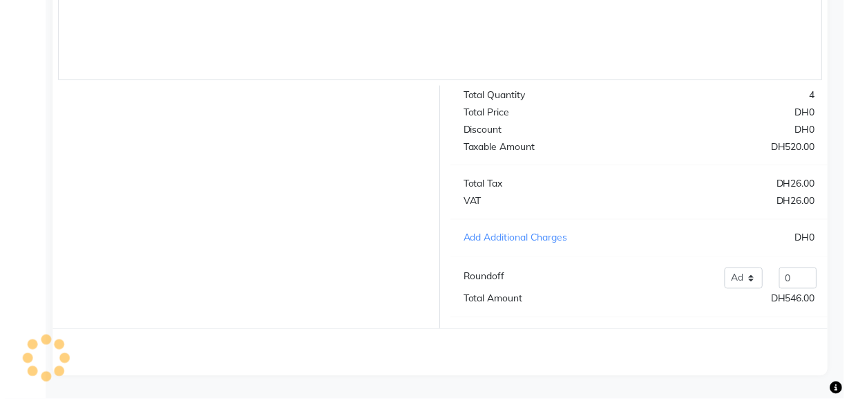
scroll to position [0, 0]
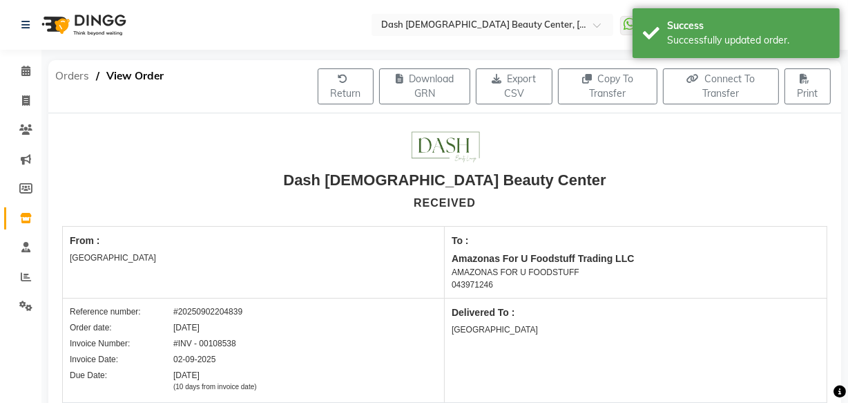
click at [71, 75] on span "Orders" at bounding box center [72, 76] width 48 height 25
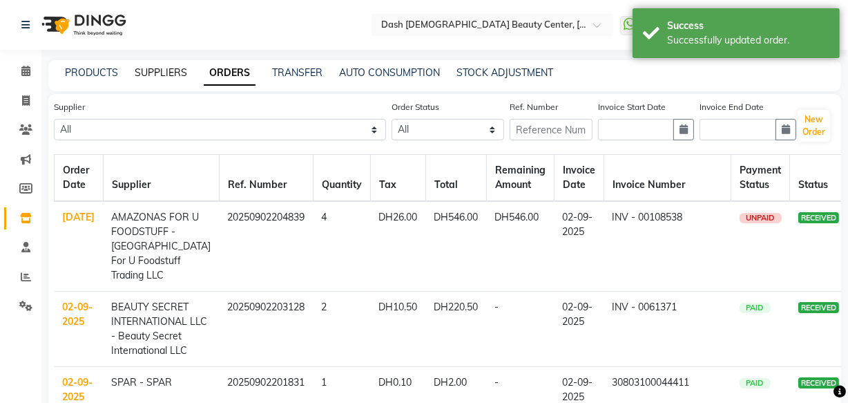
click at [155, 69] on link "SUPPLIERS" at bounding box center [161, 72] width 52 height 12
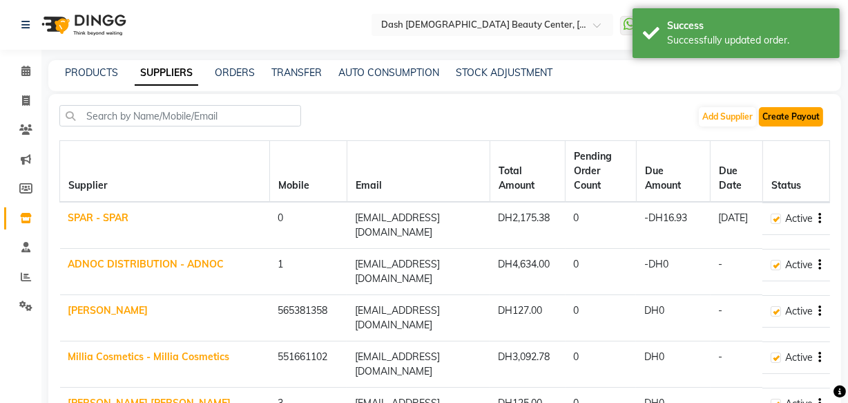
click at [786, 115] on button "Create Payout" at bounding box center [791, 116] width 64 height 19
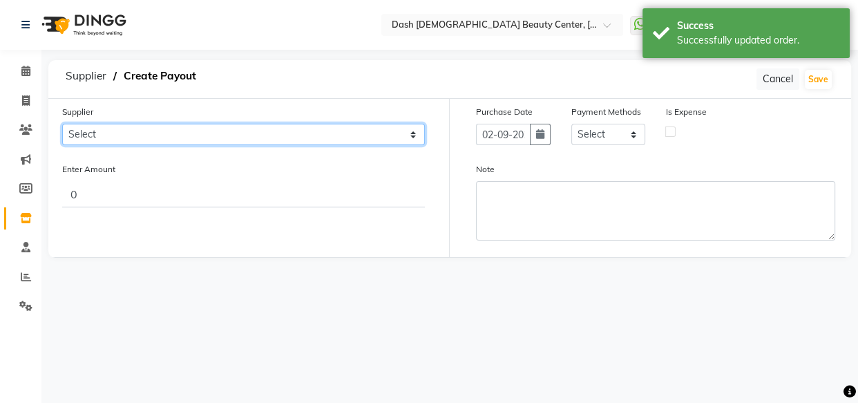
click at [285, 128] on select "Select SPAR - SPAR ADNOC DISTRIBUTION - ADNOC [PERSON_NAME] Millia Cosmetics - …" at bounding box center [243, 134] width 363 height 21
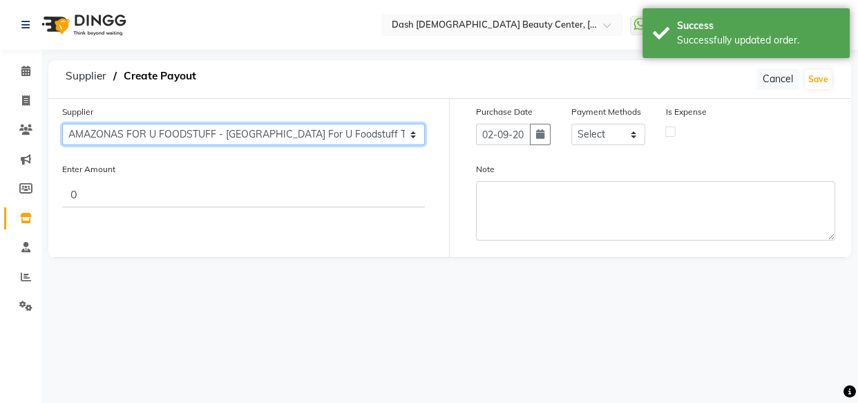
click at [62, 124] on select "Select SPAR - SPAR ADNOC DISTRIBUTION - ADNOC [PERSON_NAME] Millia Cosmetics - …" at bounding box center [243, 134] width 363 height 21
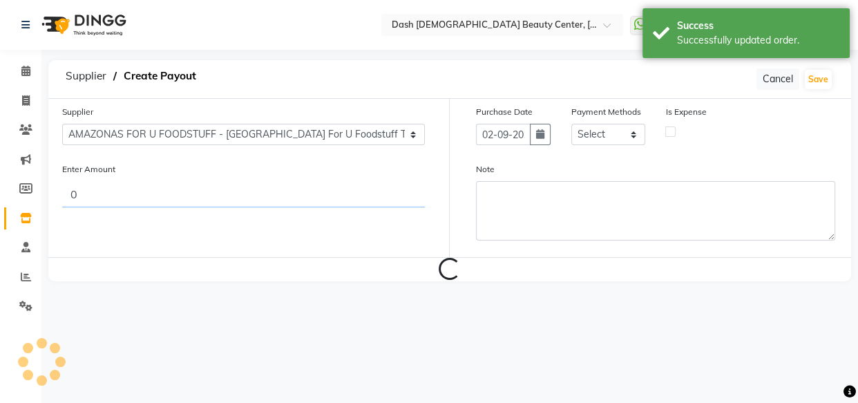
click at [319, 191] on input "0" at bounding box center [243, 194] width 363 height 26
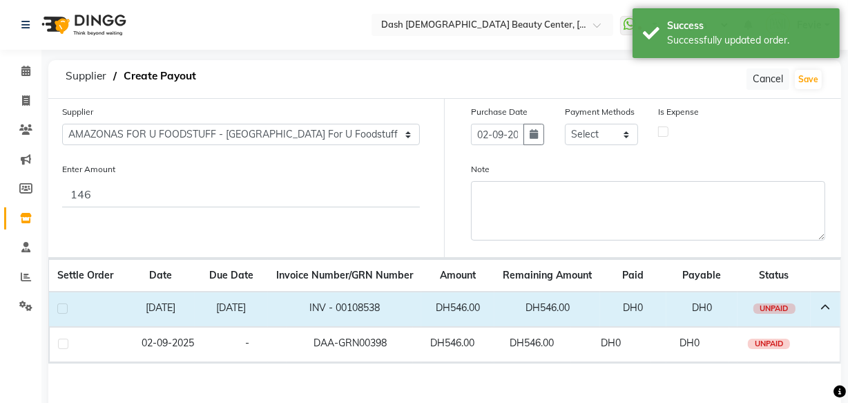
click at [61, 313] on label at bounding box center [62, 308] width 10 height 10
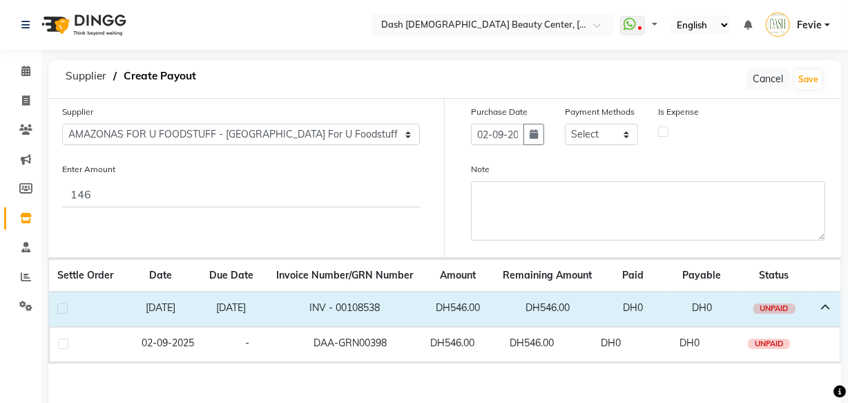
click at [61, 313] on input "checkbox" at bounding box center [61, 309] width 9 height 9
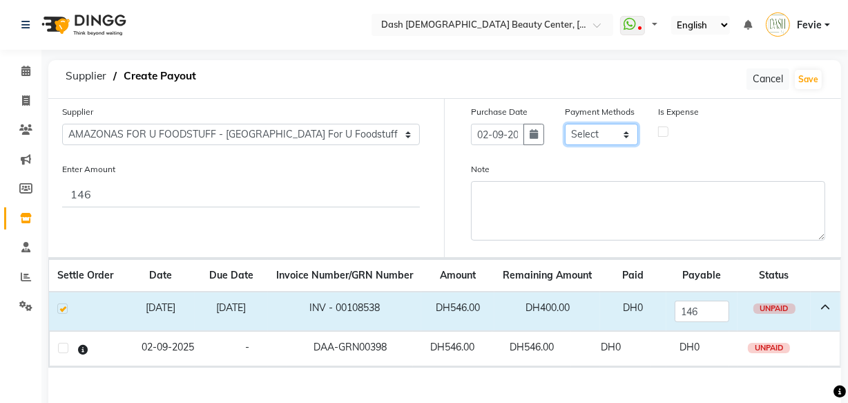
click at [599, 139] on select "Select CASH CARD ONLINE On Account Wallet Package Prepaid Gift Card" at bounding box center [601, 134] width 73 height 21
click at [565, 124] on select "Select CASH CARD ONLINE On Account Wallet Package Prepaid Gift Card" at bounding box center [601, 134] width 73 height 21
click at [659, 135] on label at bounding box center [663, 131] width 10 height 10
click at [659, 135] on input "checkbox" at bounding box center [663, 130] width 9 height 9
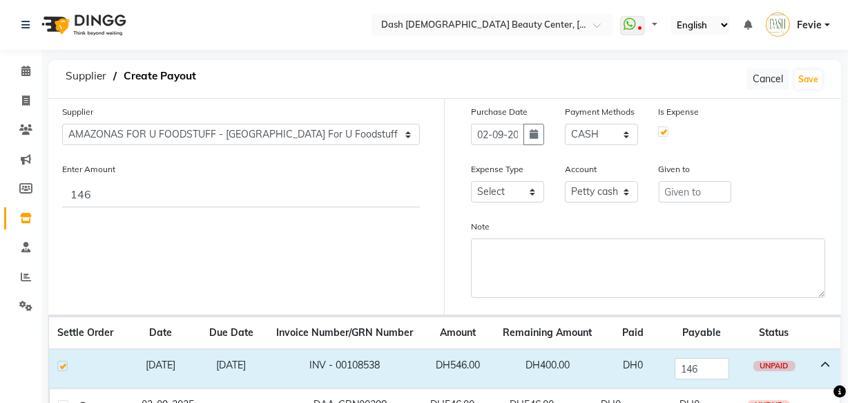
click at [662, 131] on label at bounding box center [663, 131] width 10 height 10
click at [662, 131] on input "checkbox" at bounding box center [663, 130] width 9 height 9
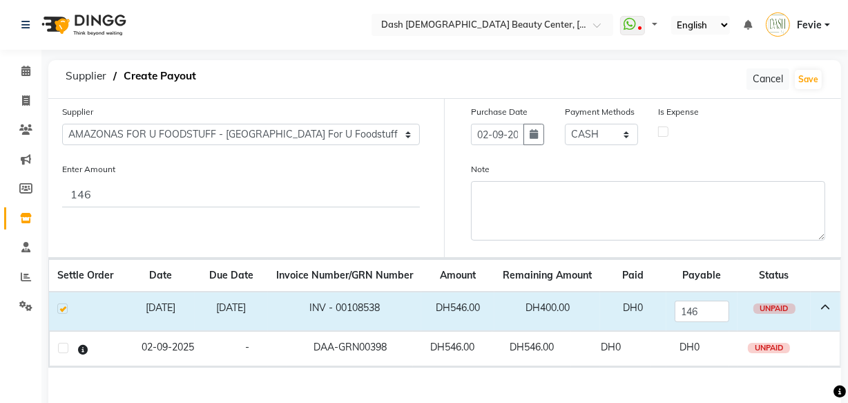
click at [662, 133] on label at bounding box center [663, 131] width 10 height 10
click at [662, 133] on input "checkbox" at bounding box center [663, 130] width 9 height 9
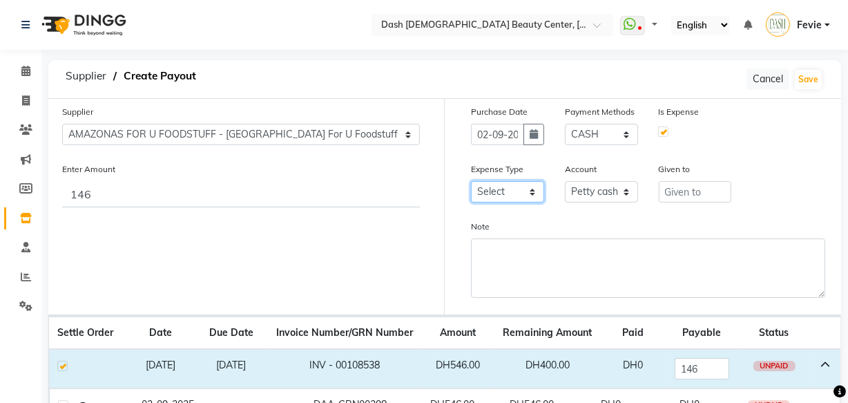
click at [514, 193] on select "Select Advance Salary Bank charges Car maintenance Cash transfer to bank Cash t…" at bounding box center [507, 191] width 73 height 21
click at [471, 182] on select "Select Advance Salary Bank charges Car maintenance Cash transfer to bank Cash t…" at bounding box center [507, 191] width 73 height 21
click at [700, 191] on input "text" at bounding box center [695, 191] width 73 height 21
click at [810, 77] on button "Save" at bounding box center [808, 79] width 27 height 19
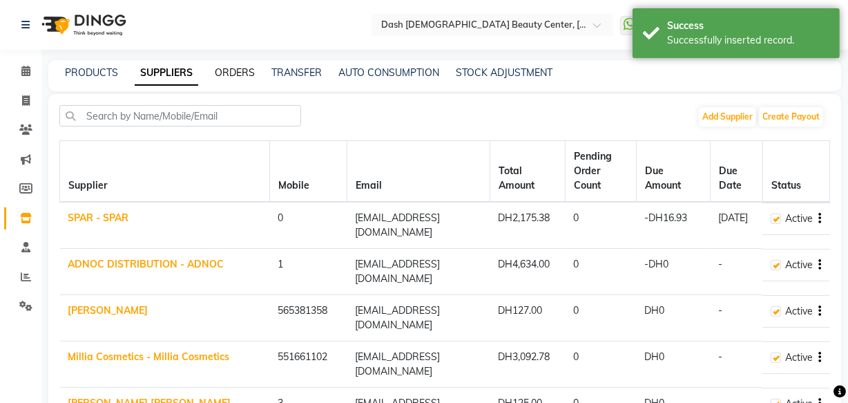
click at [251, 73] on link "ORDERS" at bounding box center [235, 72] width 40 height 12
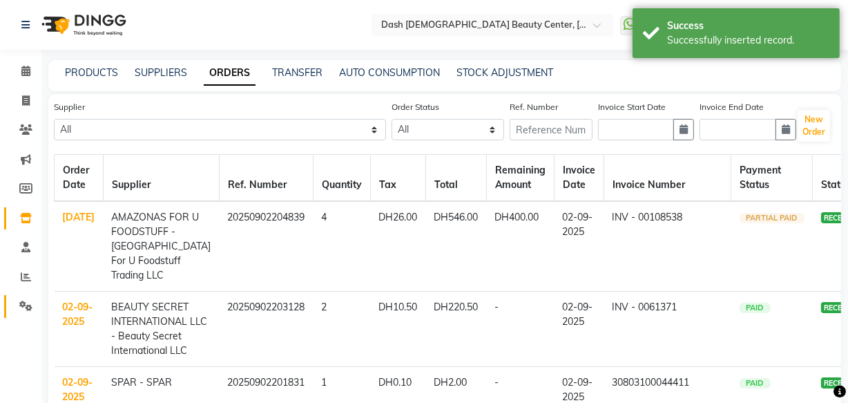
click at [25, 312] on span at bounding box center [26, 306] width 24 height 16
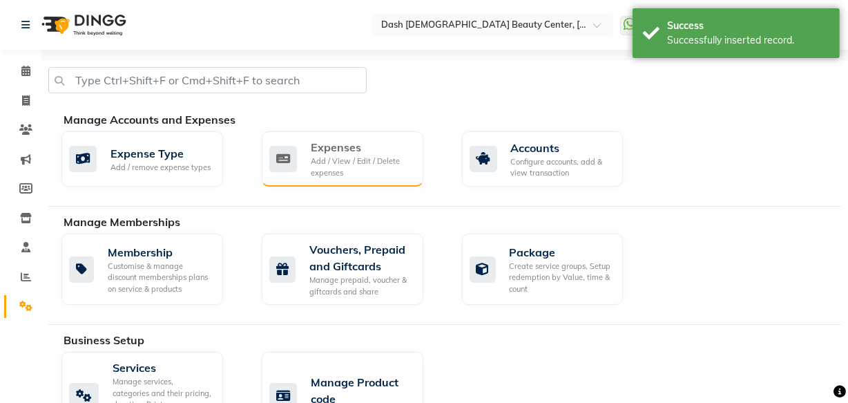
click at [358, 160] on div "Add / View / Edit / Delete expenses" at bounding box center [362, 166] width 102 height 23
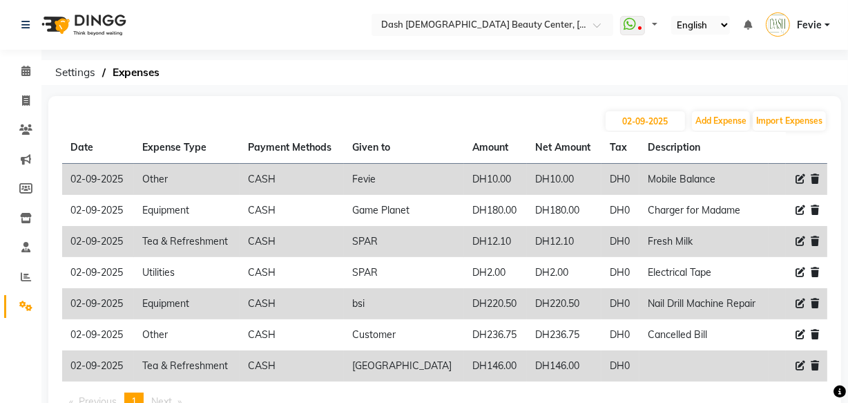
click at [799, 367] on icon at bounding box center [801, 366] width 10 height 10
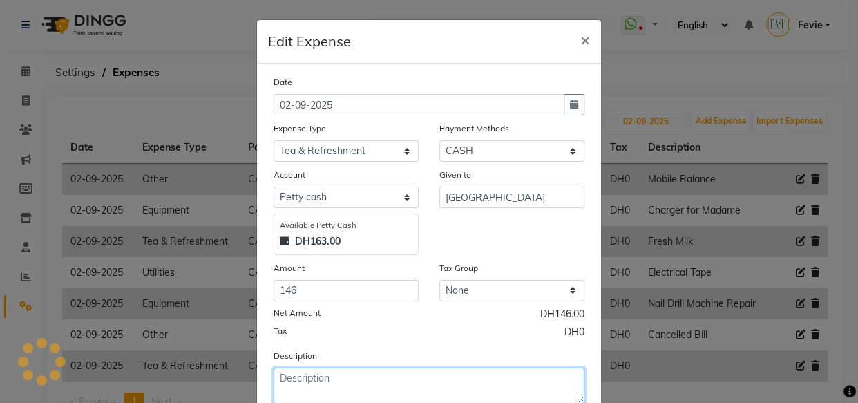
click at [399, 382] on textarea at bounding box center [429, 385] width 311 height 36
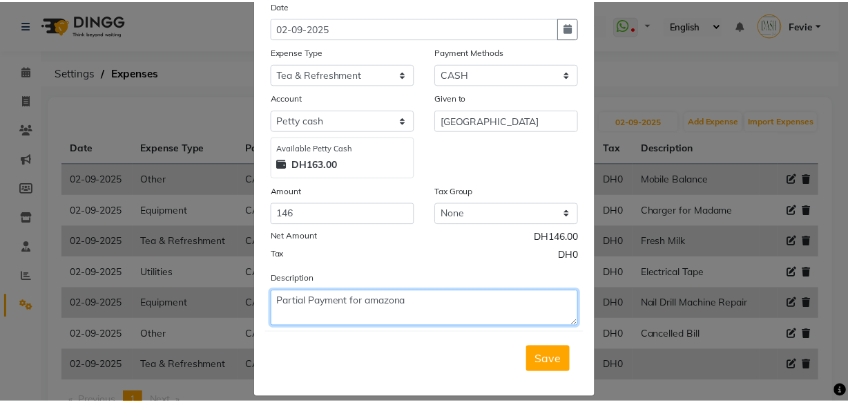
scroll to position [93, 0]
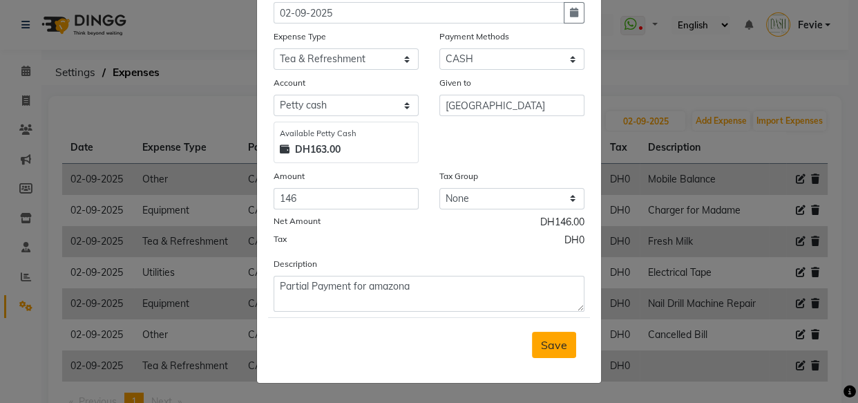
click at [554, 339] on span "Save" at bounding box center [554, 345] width 26 height 14
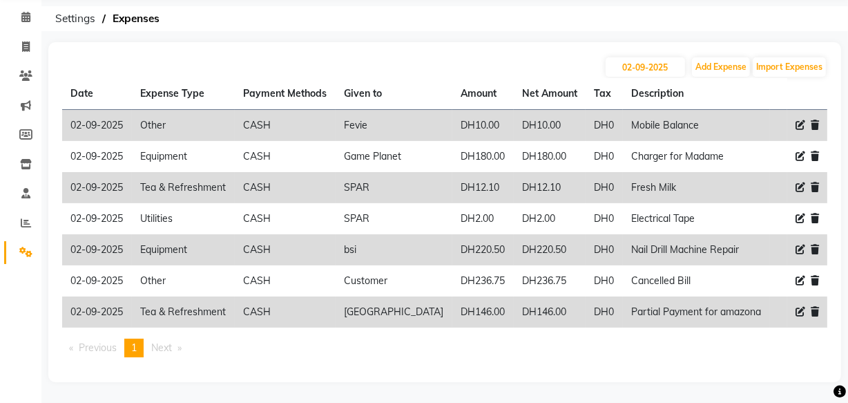
scroll to position [52, 0]
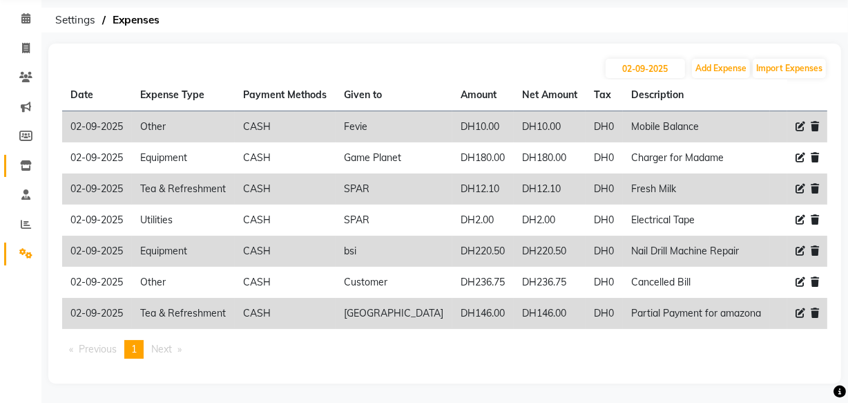
click at [31, 168] on icon at bounding box center [26, 165] width 12 height 10
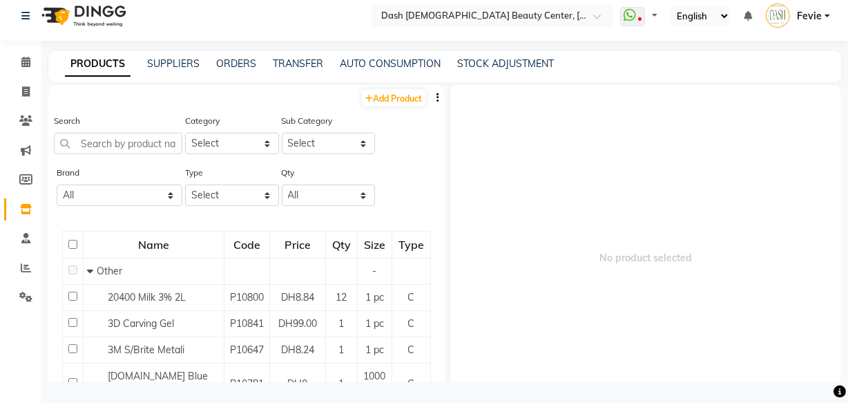
scroll to position [9, 0]
click at [238, 60] on link "ORDERS" at bounding box center [236, 63] width 40 height 12
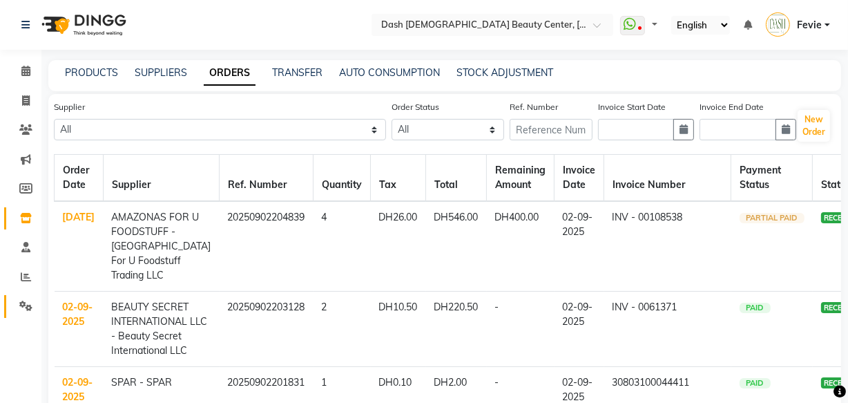
click at [26, 313] on span at bounding box center [26, 306] width 24 height 16
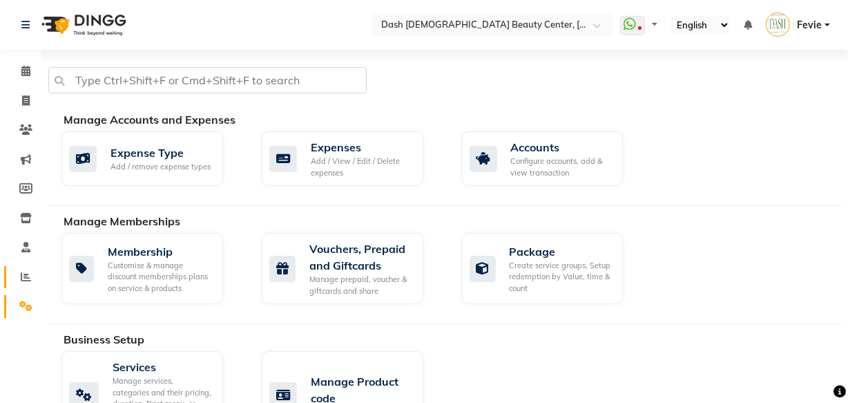
click at [25, 286] on link "Reports" at bounding box center [20, 277] width 33 height 23
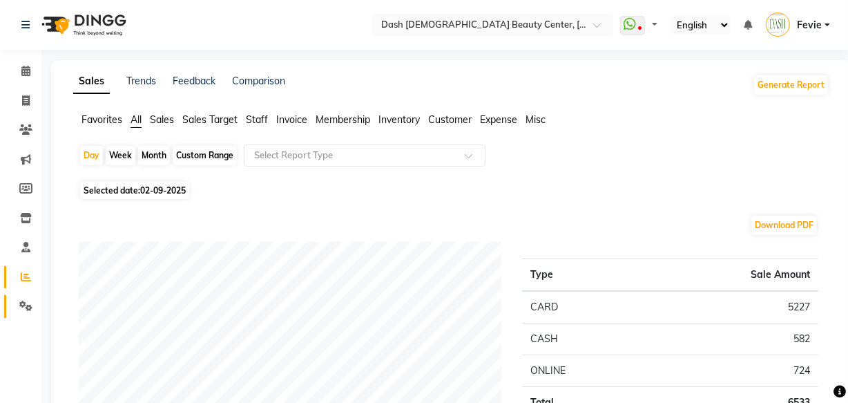
click at [21, 312] on span at bounding box center [26, 306] width 24 height 16
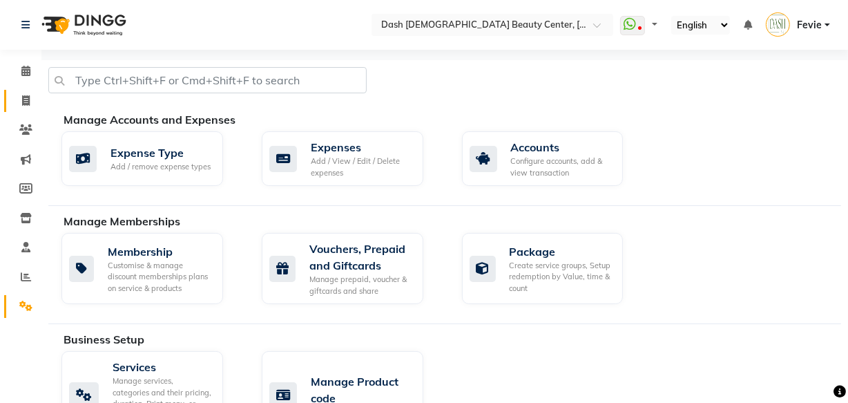
click at [27, 102] on icon at bounding box center [26, 100] width 8 height 10
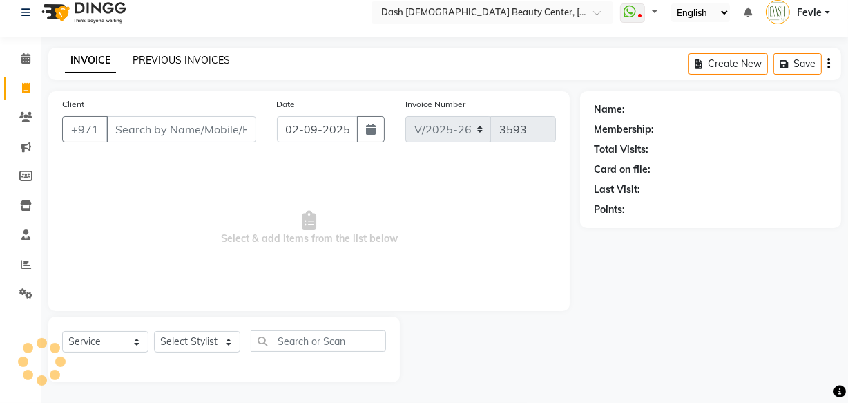
click at [193, 55] on link "PREVIOUS INVOICES" at bounding box center [181, 60] width 97 height 12
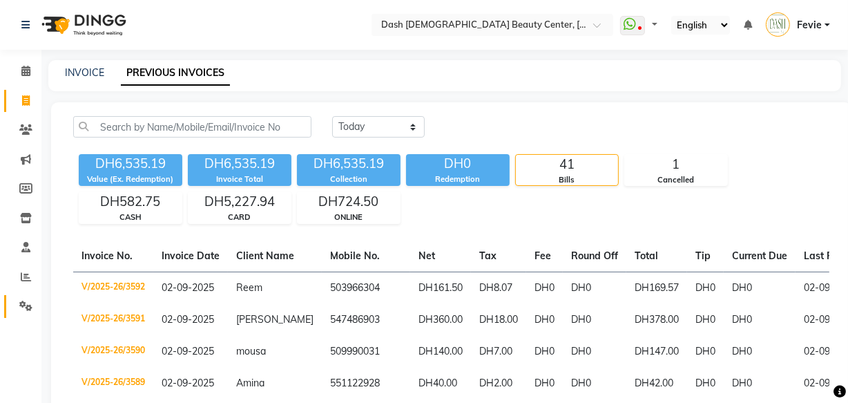
click at [26, 307] on icon at bounding box center [25, 305] width 13 height 10
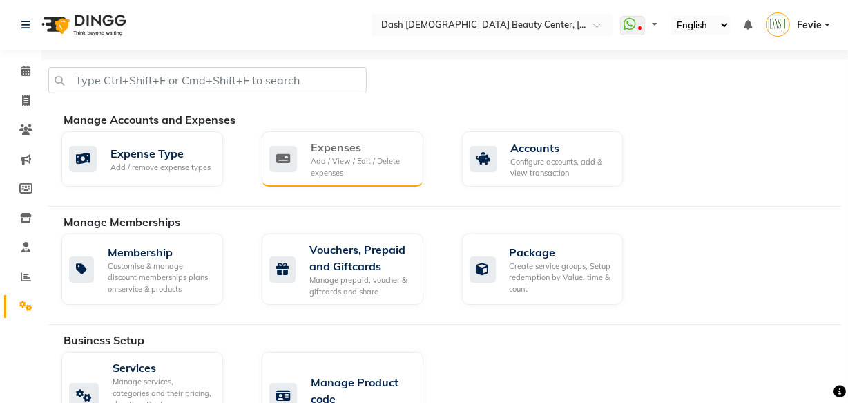
click at [314, 146] on div "Expenses" at bounding box center [362, 147] width 102 height 17
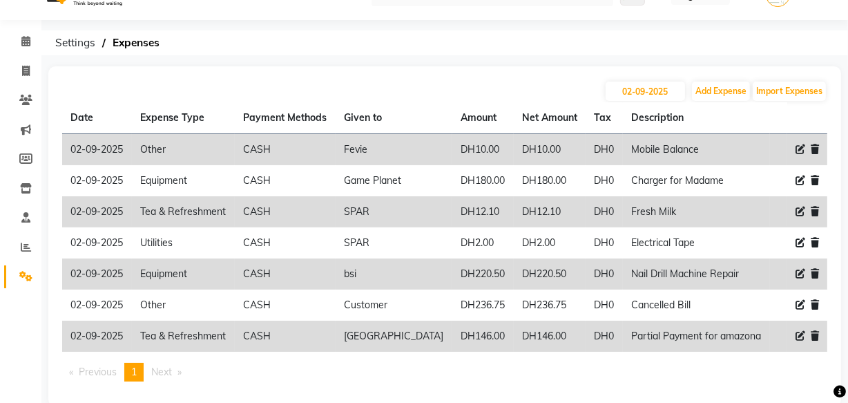
scroll to position [54, 0]
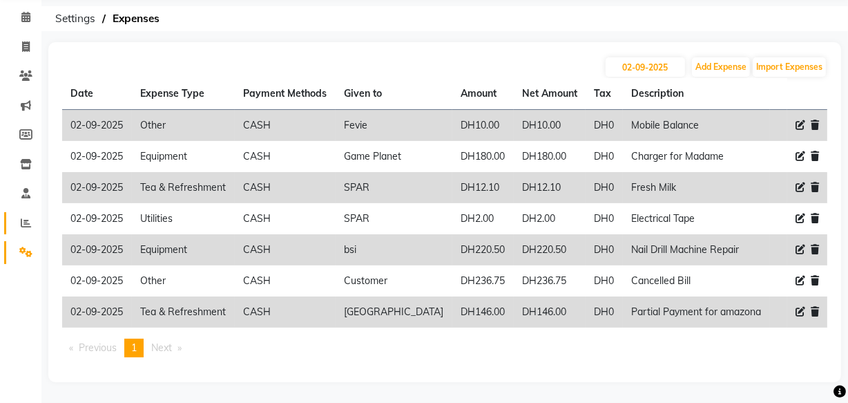
click at [23, 224] on icon at bounding box center [26, 223] width 10 height 10
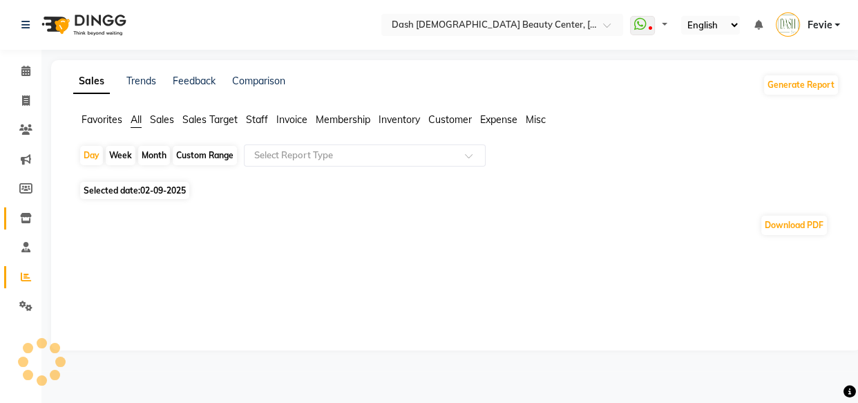
click at [26, 215] on icon at bounding box center [26, 218] width 12 height 10
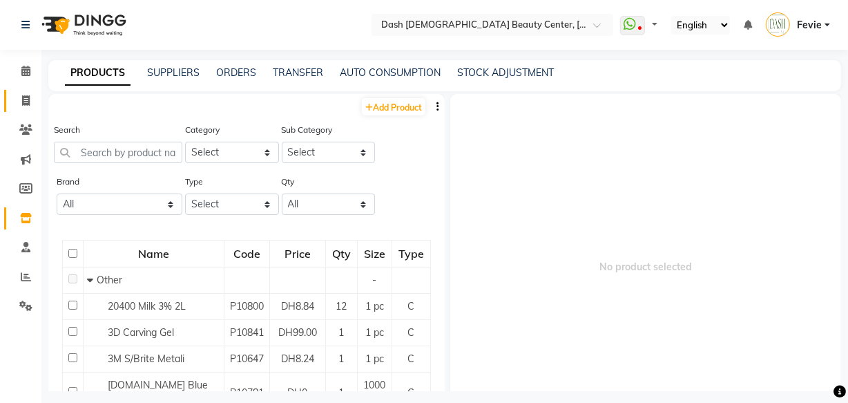
click at [23, 98] on icon at bounding box center [26, 100] width 8 height 10
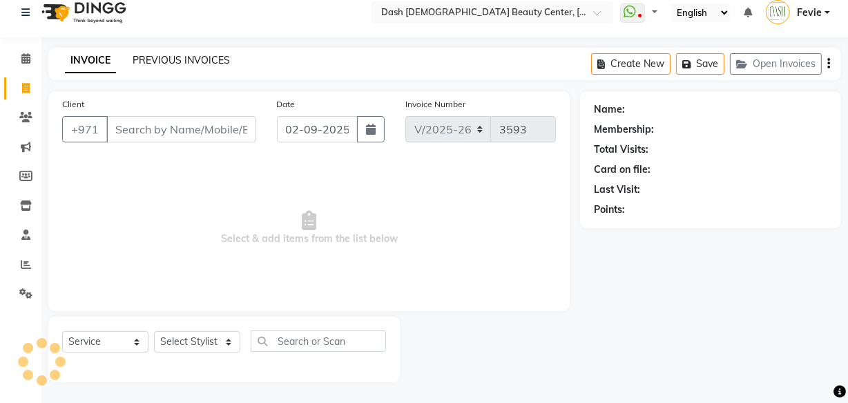
click at [141, 63] on link "PREVIOUS INVOICES" at bounding box center [181, 60] width 97 height 12
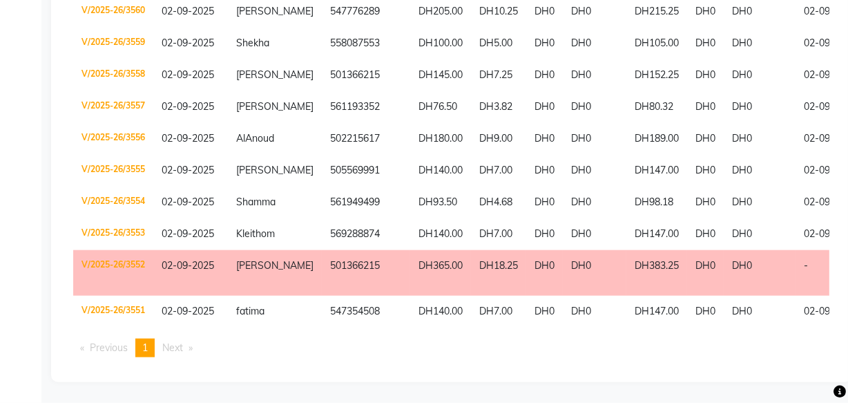
scroll to position [0, 5]
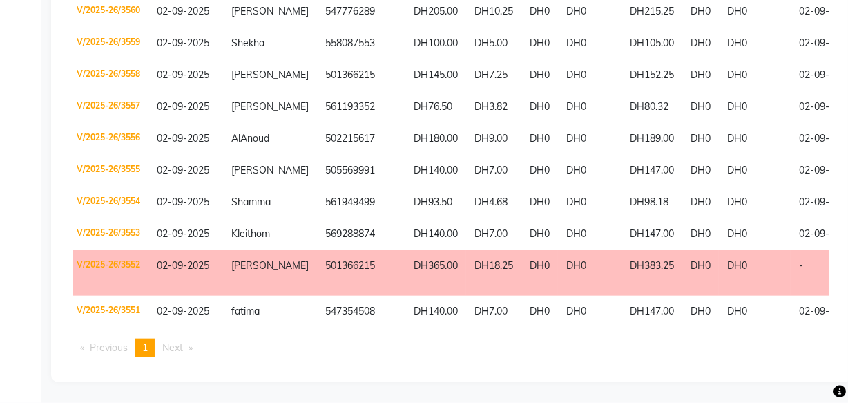
click at [131, 264] on td "V/2025-26/3552" at bounding box center [108, 273] width 80 height 46
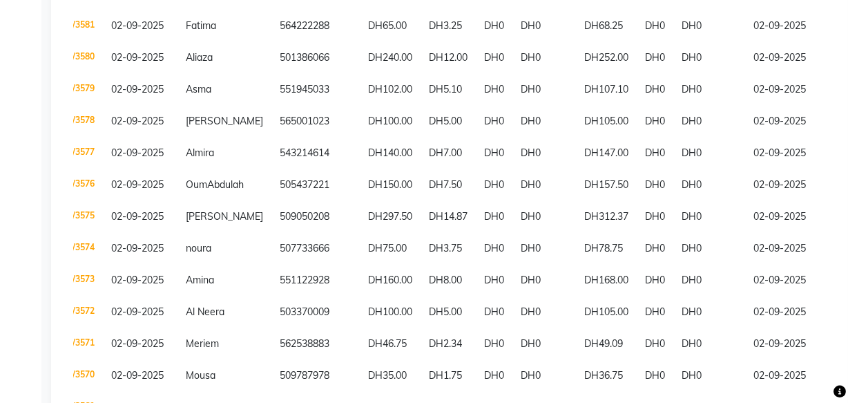
scroll to position [0, 27]
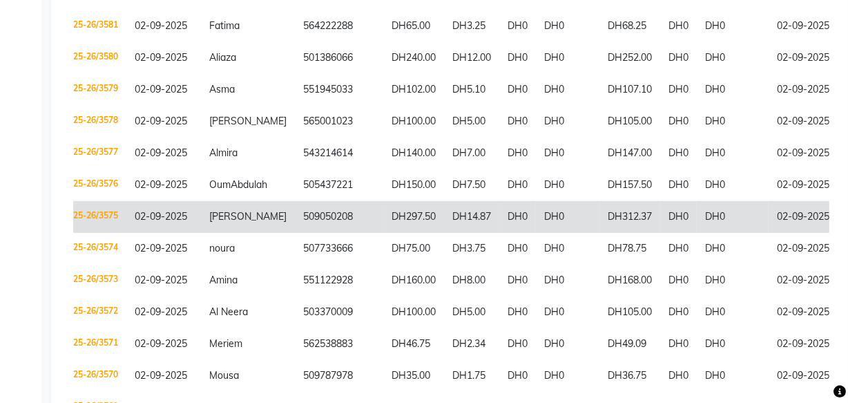
click at [242, 227] on td "[PERSON_NAME]" at bounding box center [248, 217] width 94 height 32
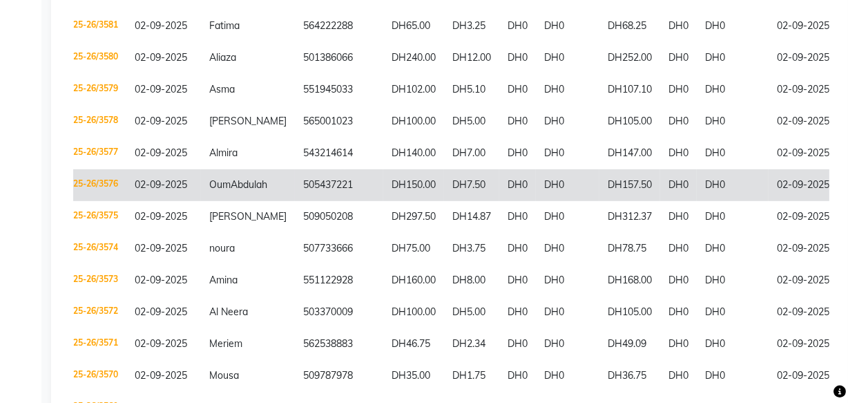
click at [231, 191] on span "Abdulah" at bounding box center [249, 184] width 37 height 12
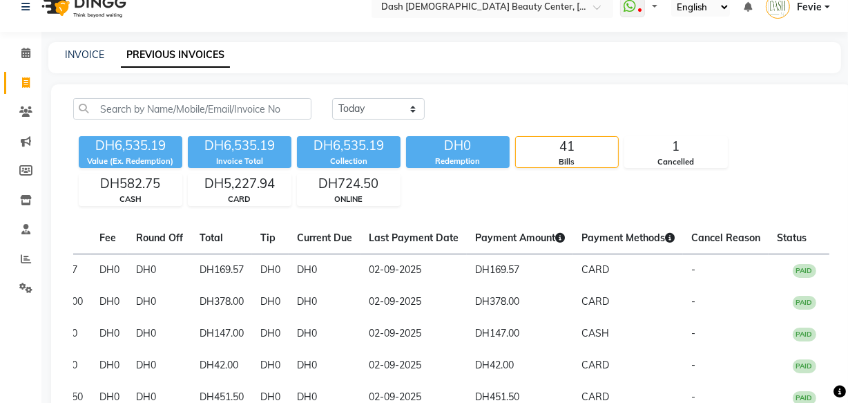
scroll to position [0, 0]
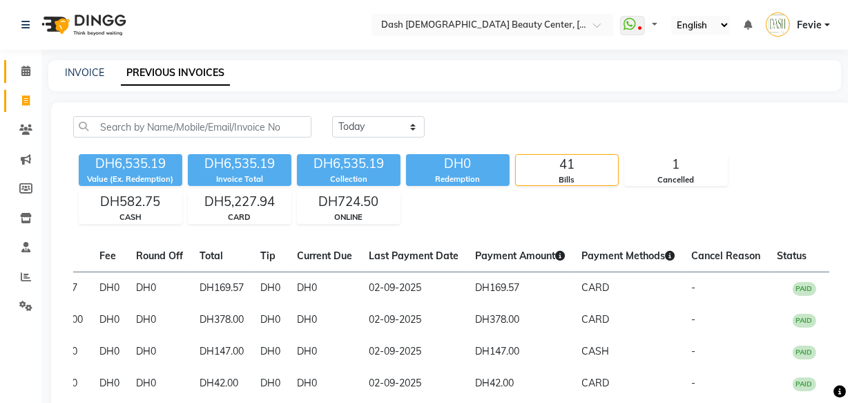
click at [28, 68] on icon at bounding box center [25, 71] width 9 height 10
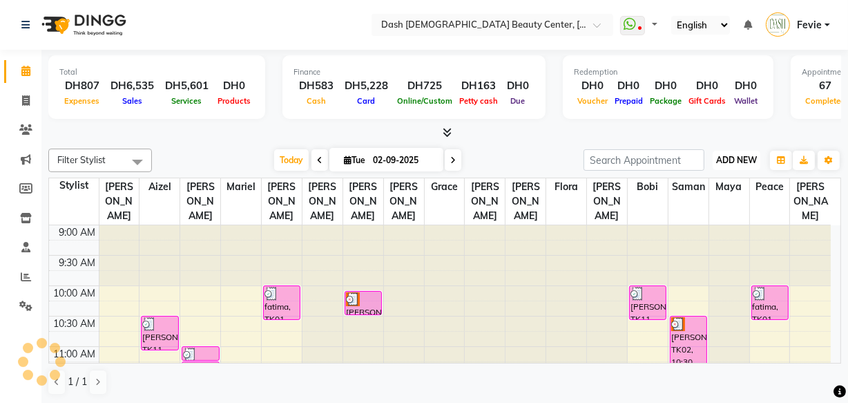
click at [739, 167] on button "ADD NEW Toggle Dropdown" at bounding box center [737, 160] width 48 height 19
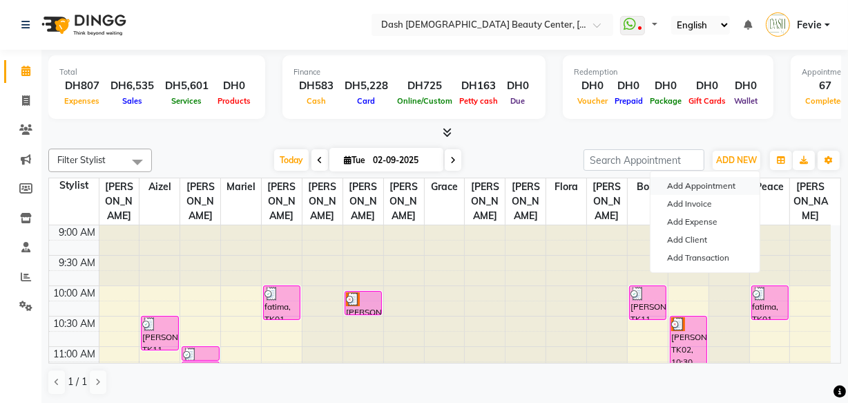
click at [697, 187] on button "Add Appointment" at bounding box center [705, 186] width 109 height 18
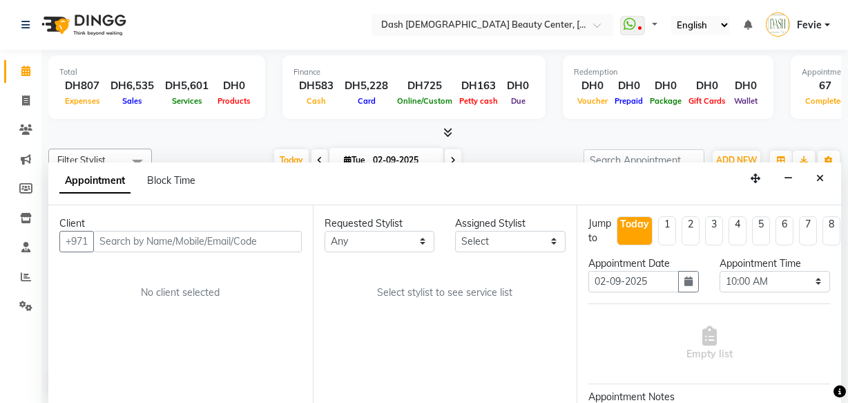
select select "600"
select select "tentative"
click at [29, 104] on icon at bounding box center [26, 100] width 8 height 10
select select "service"
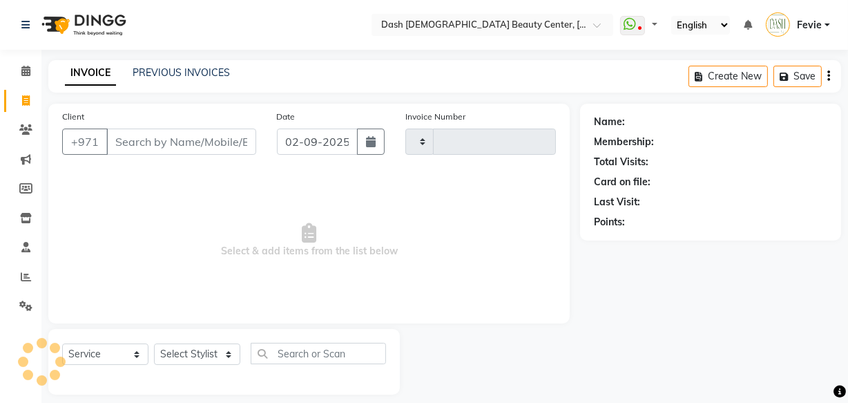
type input "3593"
select select "8372"
click at [172, 138] on input "Client" at bounding box center [181, 141] width 150 height 26
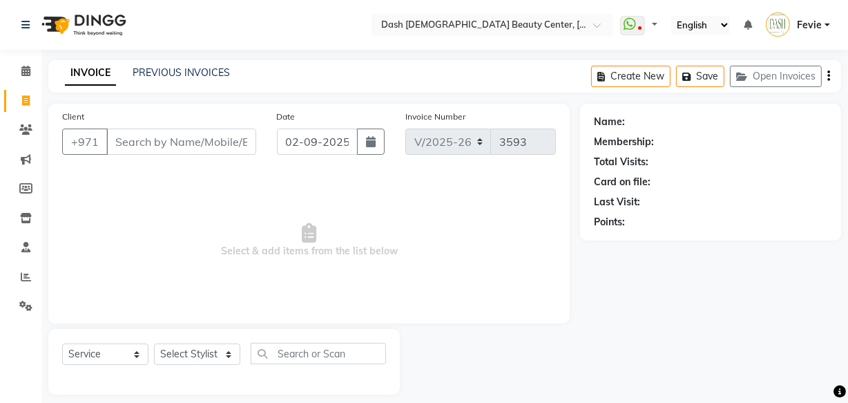
click at [173, 140] on input "Client" at bounding box center [181, 141] width 150 height 26
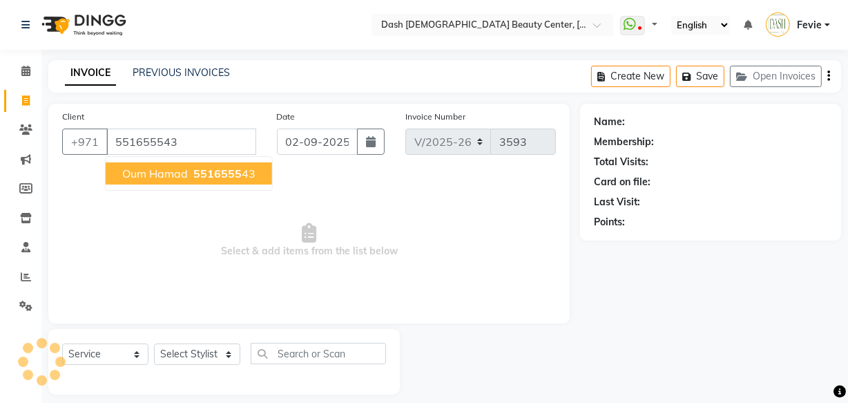
type input "551655543"
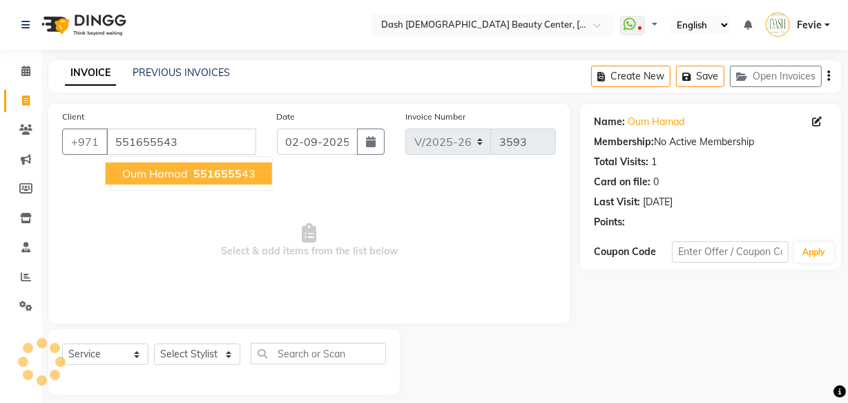
click at [211, 179] on span "5516555" at bounding box center [217, 173] width 48 height 14
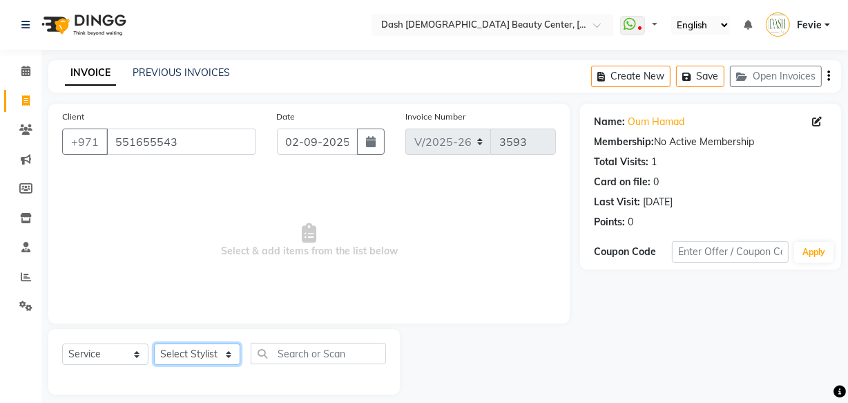
click at [193, 360] on select "Select Stylist [PERSON_NAME] [PERSON_NAME] [PERSON_NAME] [PERSON_NAME] [PERSON_…" at bounding box center [197, 353] width 86 height 21
select select "82379"
click at [154, 343] on select "Select Stylist [PERSON_NAME] [PERSON_NAME] [PERSON_NAME] [PERSON_NAME] [PERSON_…" at bounding box center [197, 353] width 86 height 21
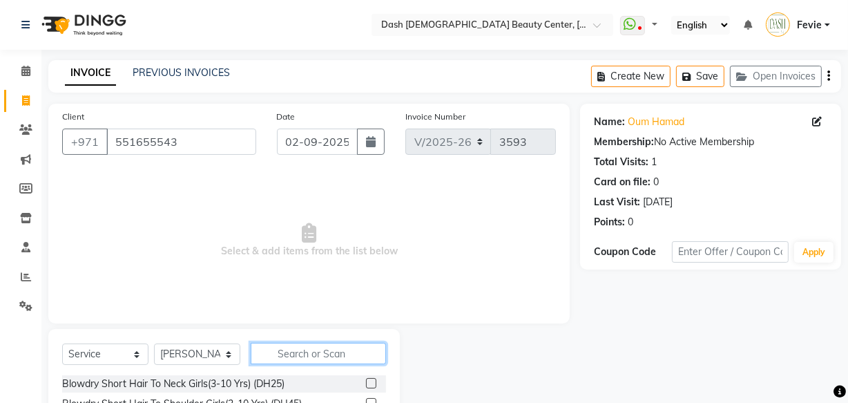
click at [325, 357] on input "text" at bounding box center [318, 353] width 135 height 21
type input "norma"
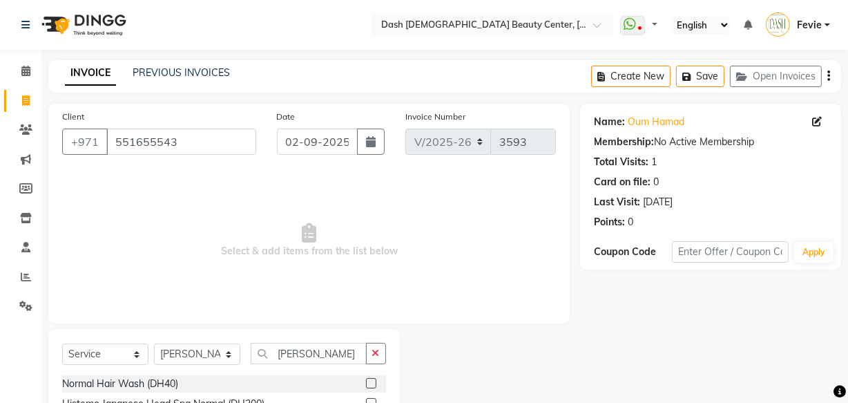
click at [366, 383] on label at bounding box center [371, 383] width 10 height 10
click at [366, 383] on input "checkbox" at bounding box center [370, 383] width 9 height 9
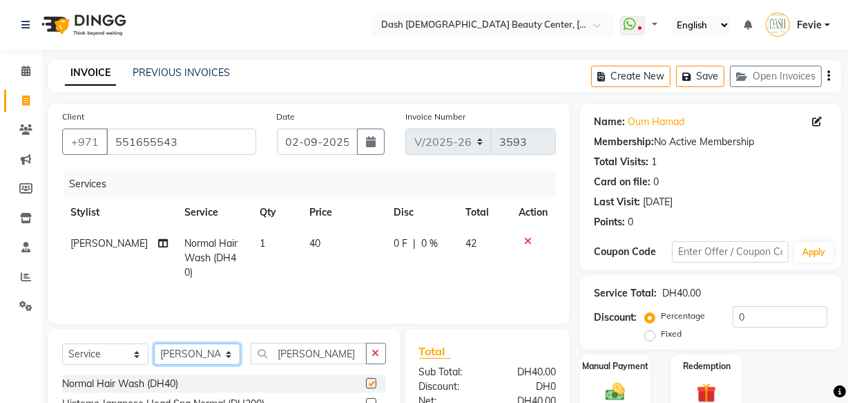
click at [198, 355] on select "Select Stylist [PERSON_NAME] [PERSON_NAME] [PERSON_NAME] [PERSON_NAME] [PERSON_…" at bounding box center [197, 353] width 86 height 21
checkbox input "false"
select select "82785"
click at [154, 343] on select "Select Stylist [PERSON_NAME] [PERSON_NAME] [PERSON_NAME] [PERSON_NAME] [PERSON_…" at bounding box center [197, 353] width 86 height 21
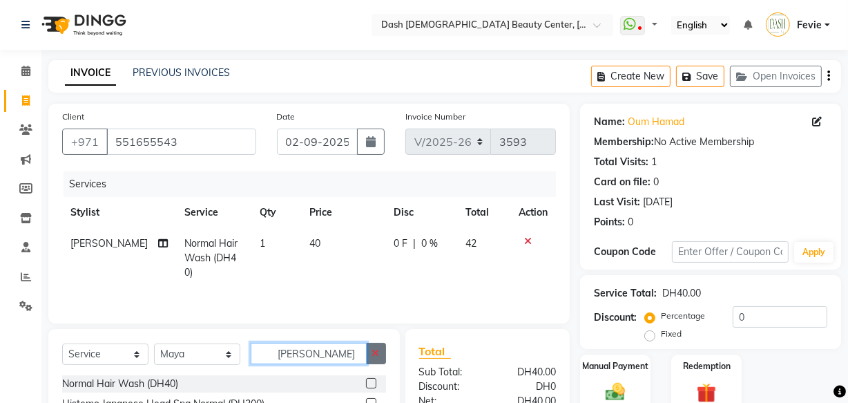
click at [332, 356] on input "norma" at bounding box center [309, 353] width 116 height 21
click at [374, 352] on icon "button" at bounding box center [376, 353] width 8 height 10
click at [370, 352] on input "text" at bounding box center [318, 353] width 135 height 21
type input "basic m"
click at [366, 385] on label at bounding box center [371, 383] width 10 height 10
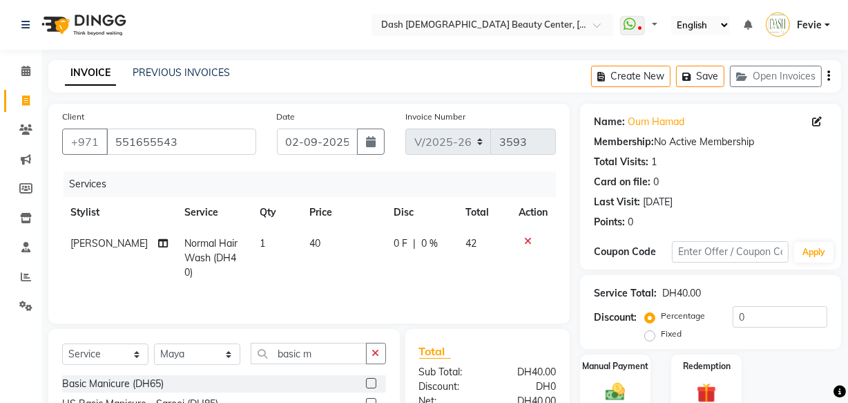
click at [366, 385] on input "checkbox" at bounding box center [370, 383] width 9 height 9
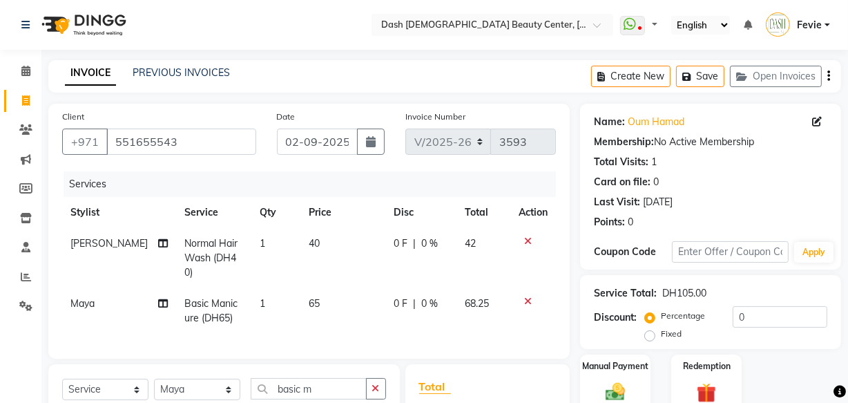
click at [213, 355] on div "Client +971 551655543 Date 02-09-2025 Invoice Number V/2025 V/2025-26 3593 Serv…" at bounding box center [309, 336] width 542 height 464
checkbox input "false"
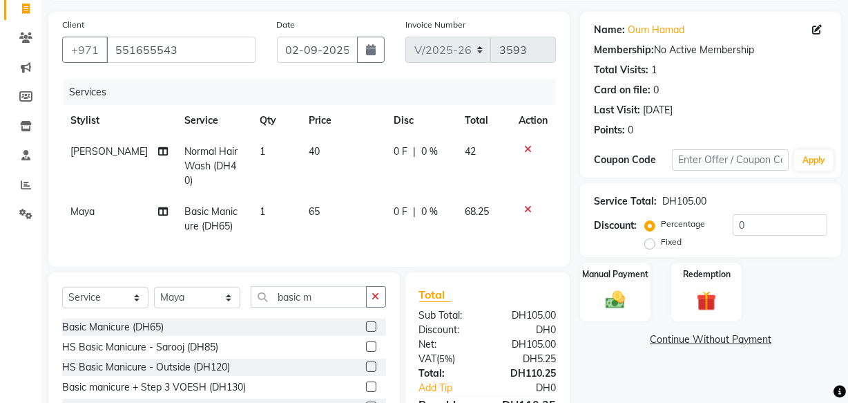
scroll to position [118, 0]
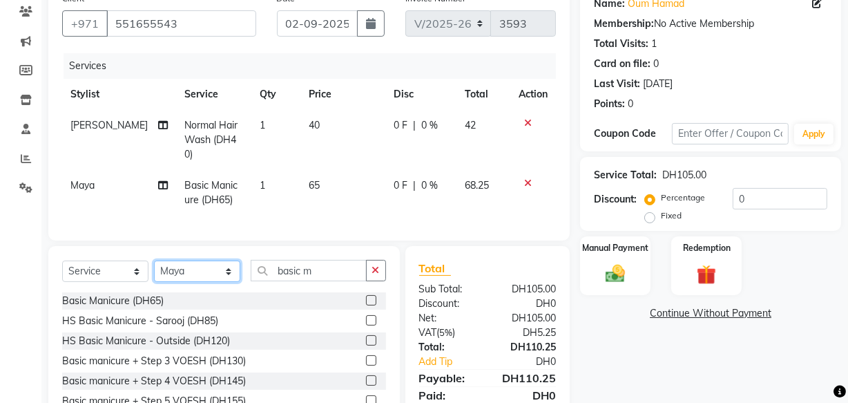
click at [214, 270] on select "Select Stylist [PERSON_NAME] [PERSON_NAME] [PERSON_NAME] [PERSON_NAME] [PERSON_…" at bounding box center [197, 270] width 86 height 21
select select "81111"
click at [154, 260] on select "Select Stylist [PERSON_NAME] [PERSON_NAME] [PERSON_NAME] [PERSON_NAME] [PERSON_…" at bounding box center [197, 270] width 86 height 21
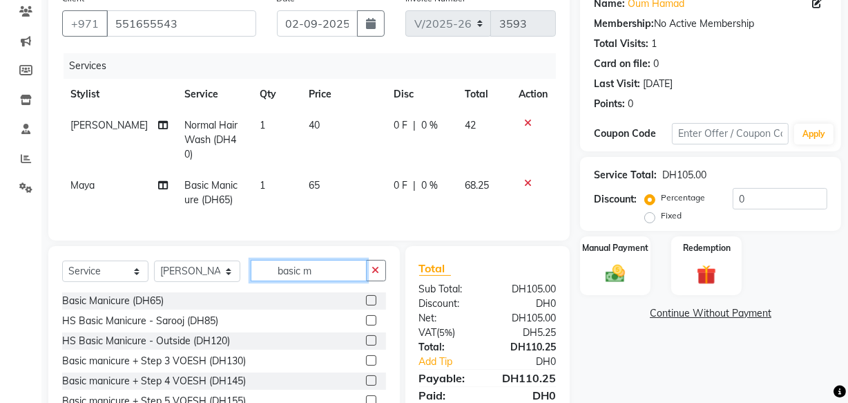
click at [345, 262] on input "basic m" at bounding box center [309, 270] width 116 height 21
type input "basic p"
click at [366, 295] on label at bounding box center [371, 300] width 10 height 10
click at [366, 296] on input "checkbox" at bounding box center [370, 300] width 9 height 9
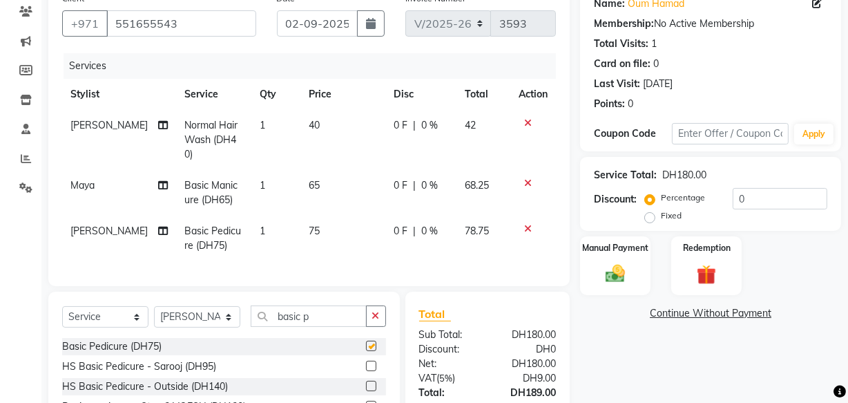
checkbox input "false"
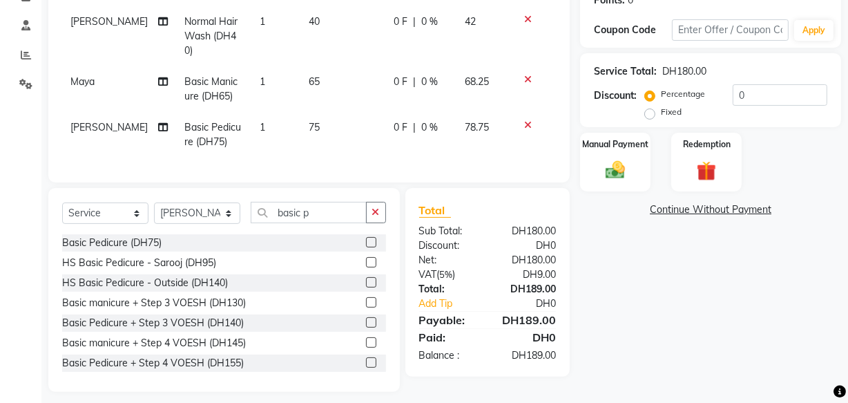
scroll to position [227, 0]
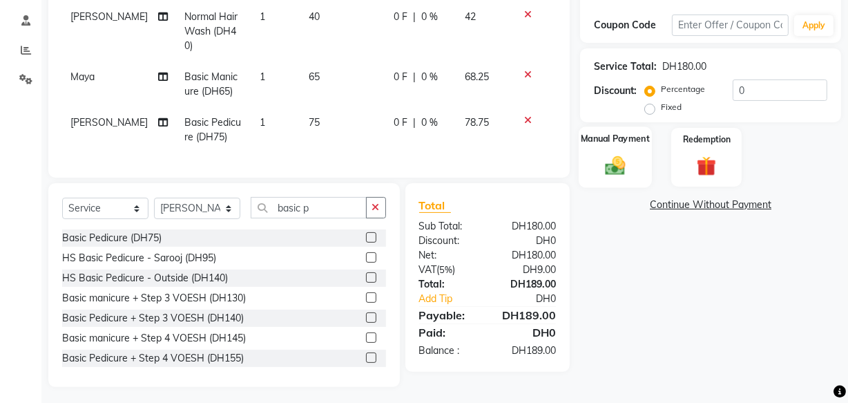
click at [622, 164] on img at bounding box center [615, 164] width 33 height 23
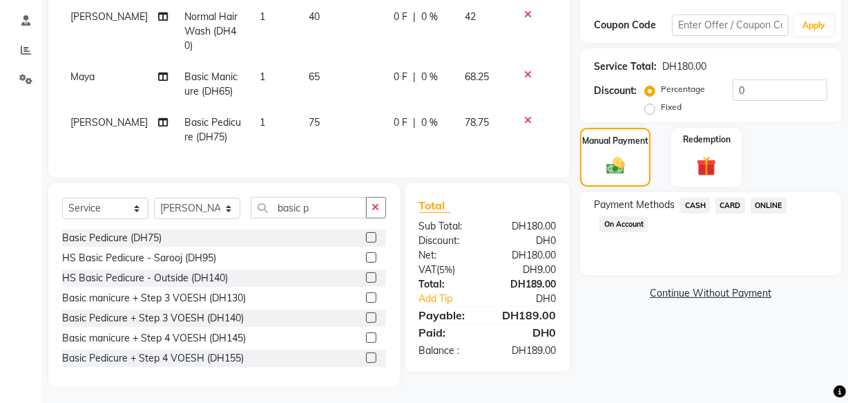
click at [702, 207] on span "CASH" at bounding box center [695, 206] width 30 height 16
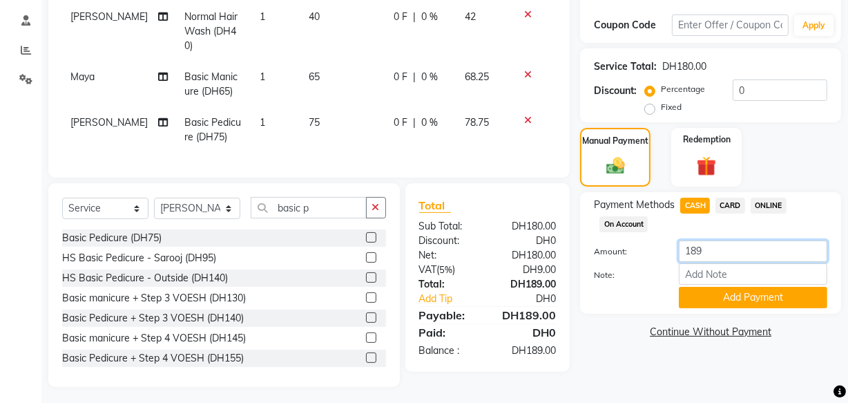
click at [731, 253] on input "189" at bounding box center [753, 250] width 148 height 21
type input "1"
type input "500"
click at [749, 300] on button "Add Payment" at bounding box center [753, 297] width 148 height 21
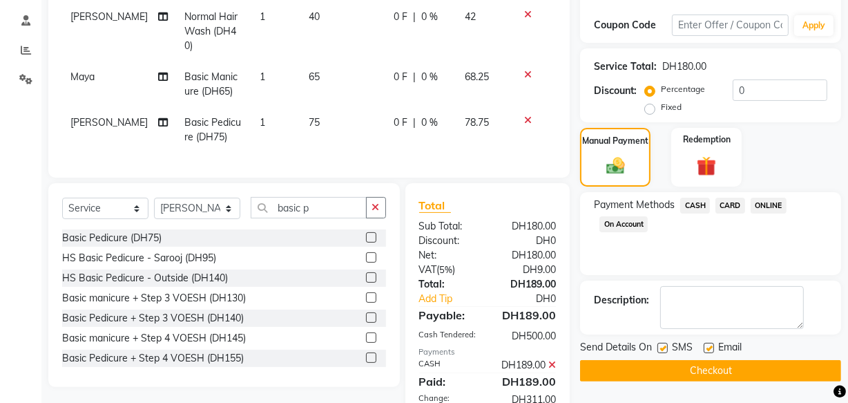
scroll to position [304, 0]
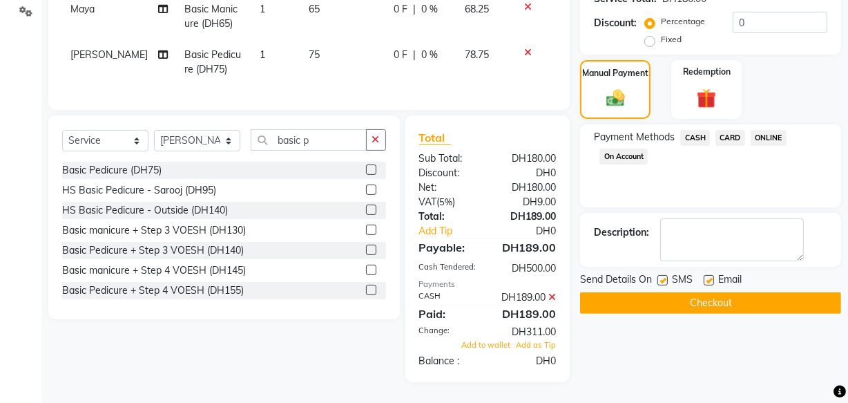
click at [689, 292] on button "Checkout" at bounding box center [710, 302] width 261 height 21
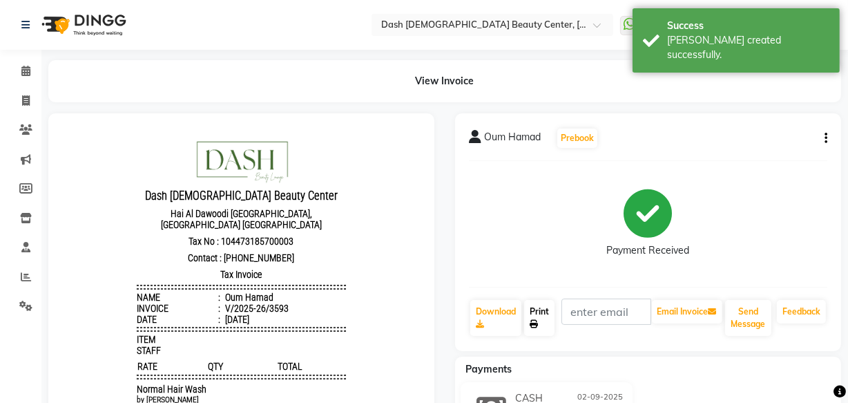
click at [539, 316] on link "Print" at bounding box center [539, 318] width 30 height 36
click at [35, 78] on span at bounding box center [26, 72] width 24 height 16
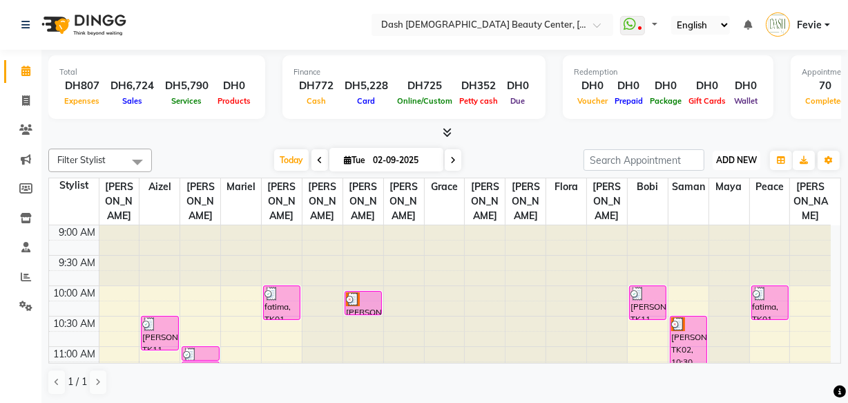
click at [749, 157] on span "ADD NEW" at bounding box center [736, 160] width 41 height 10
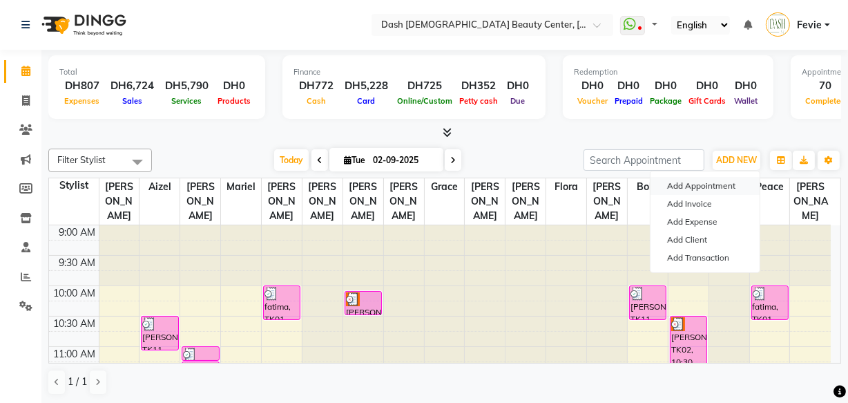
click at [723, 180] on button "Add Appointment" at bounding box center [705, 186] width 109 height 18
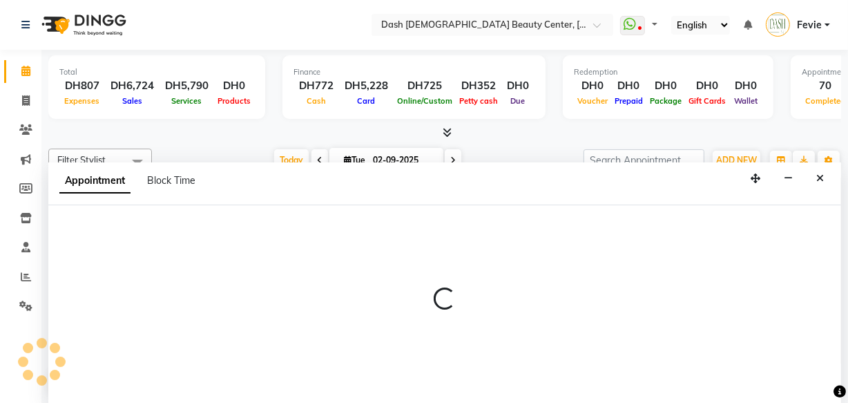
select select "600"
select select "tentative"
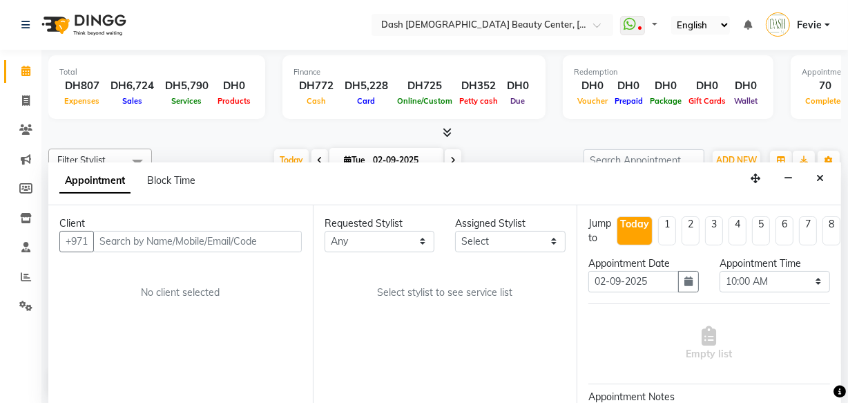
click at [215, 235] on input "text" at bounding box center [197, 241] width 209 height 21
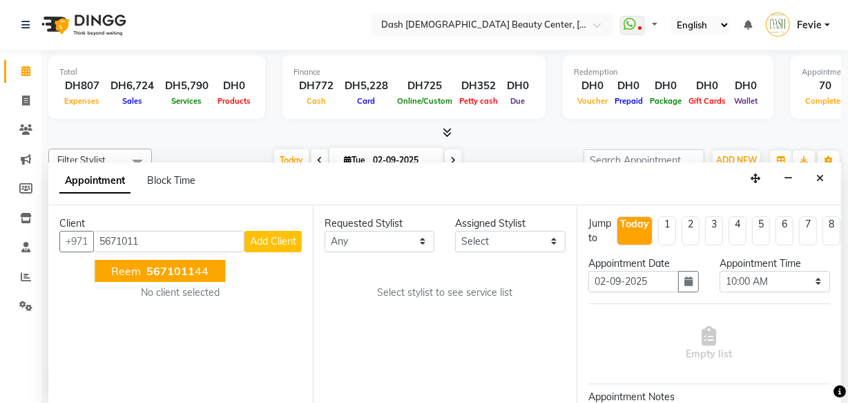
click at [180, 272] on span "5671011" at bounding box center [170, 271] width 48 height 14
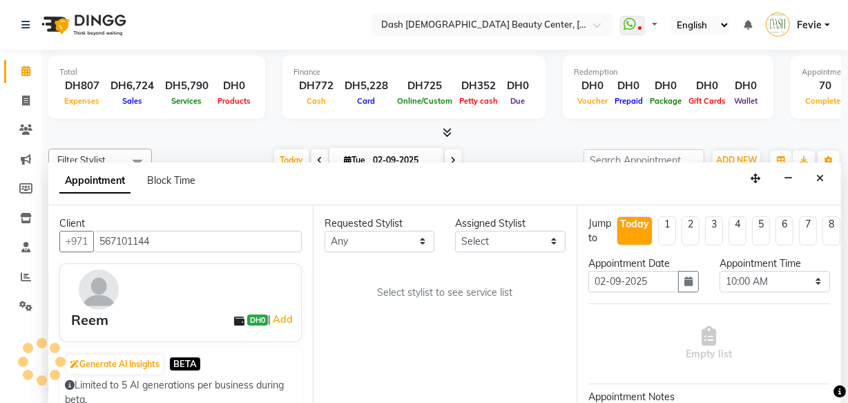
type input "567101144"
click at [498, 236] on select "Select [PERSON_NAME] [PERSON_NAME] [PERSON_NAME] [PERSON_NAME] [PERSON_NAME] [P…" at bounding box center [510, 241] width 111 height 21
select select "81112"
click at [455, 231] on select "Select [PERSON_NAME] [PERSON_NAME] [PERSON_NAME] [PERSON_NAME] [PERSON_NAME] [P…" at bounding box center [510, 241] width 111 height 21
click at [471, 309] on div "Requested Stylist Any Aizel Angelina Anna Bobi Edlyn Flora Grace Janine Jelyn M…" at bounding box center [445, 304] width 265 height 199
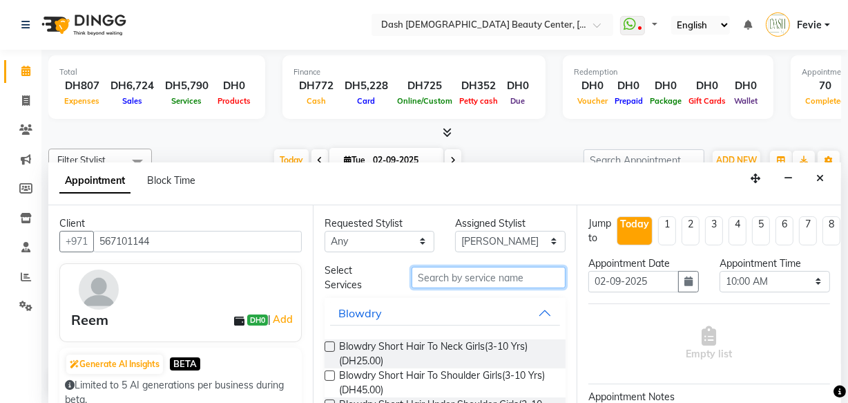
click at [492, 280] on input "text" at bounding box center [489, 277] width 154 height 21
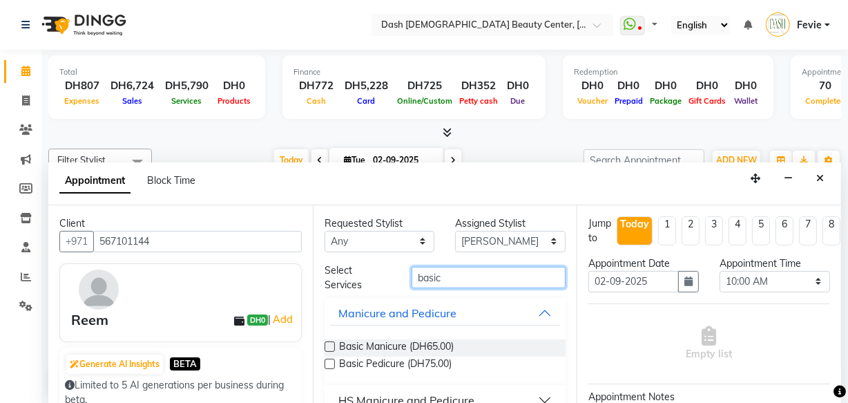
type input "basic"
click at [330, 363] on label at bounding box center [330, 363] width 10 height 10
click at [330, 363] on input "checkbox" at bounding box center [329, 365] width 9 height 9
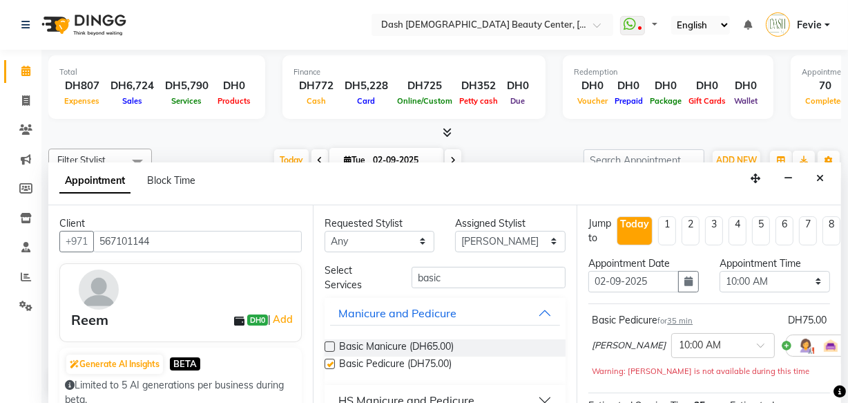
checkbox input "false"
click at [507, 217] on div "Assigned Stylist" at bounding box center [510, 223] width 111 height 15
click at [499, 235] on select "Select [PERSON_NAME] [PERSON_NAME] [PERSON_NAME] [PERSON_NAME] [PERSON_NAME] [P…" at bounding box center [510, 241] width 111 height 21
select select "81113"
click at [455, 231] on select "Select [PERSON_NAME] [PERSON_NAME] [PERSON_NAME] [PERSON_NAME] [PERSON_NAME] [P…" at bounding box center [510, 241] width 111 height 21
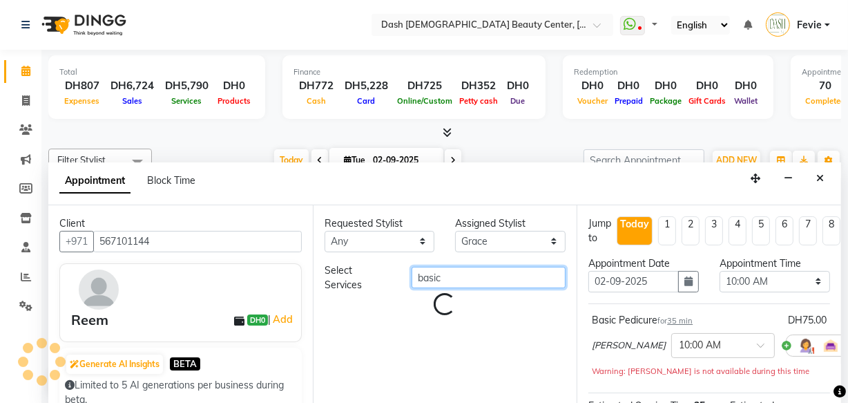
click at [490, 272] on input "basic" at bounding box center [489, 277] width 154 height 21
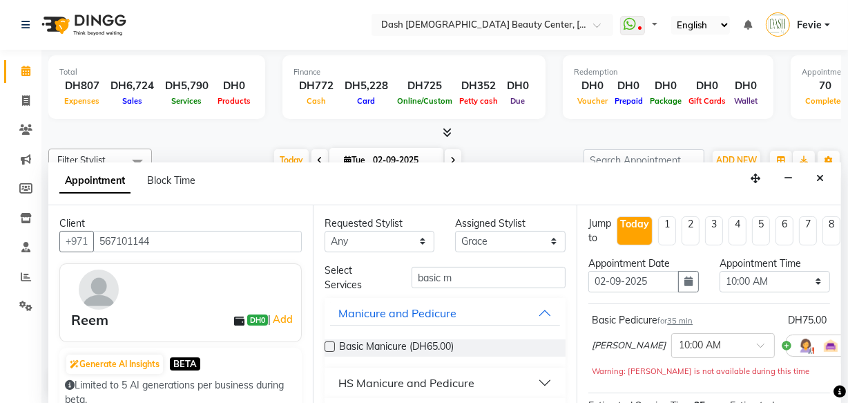
click at [847, 344] on icon at bounding box center [860, 345] width 8 height 10
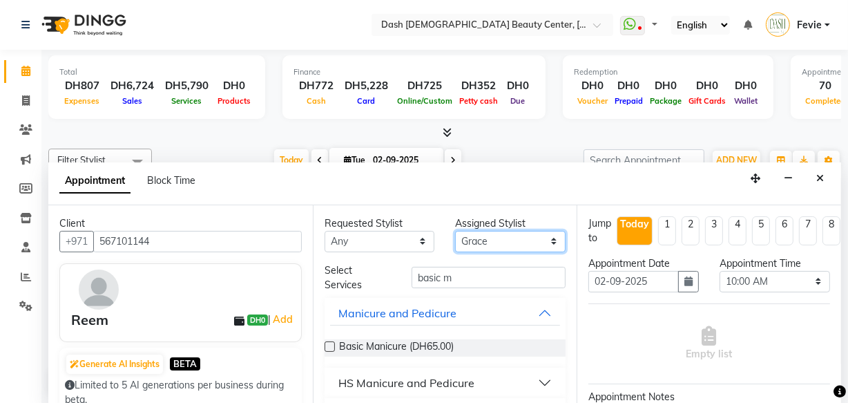
click at [509, 241] on select "Select [PERSON_NAME] [PERSON_NAME] [PERSON_NAME] [PERSON_NAME] [PERSON_NAME] [P…" at bounding box center [510, 241] width 111 height 21
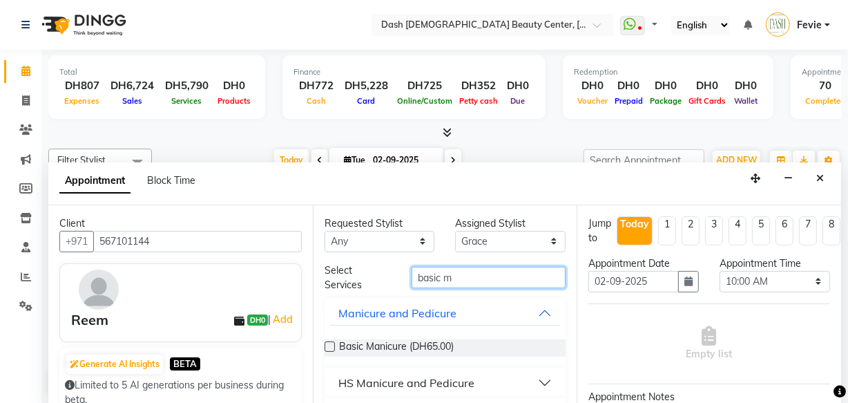
click at [492, 276] on input "basic m" at bounding box center [489, 277] width 154 height 21
click at [477, 275] on input "basic m" at bounding box center [489, 277] width 154 height 21
type input "basic ma"
click at [330, 345] on label at bounding box center [330, 346] width 10 height 10
click at [330, 345] on input "checkbox" at bounding box center [329, 347] width 9 height 9
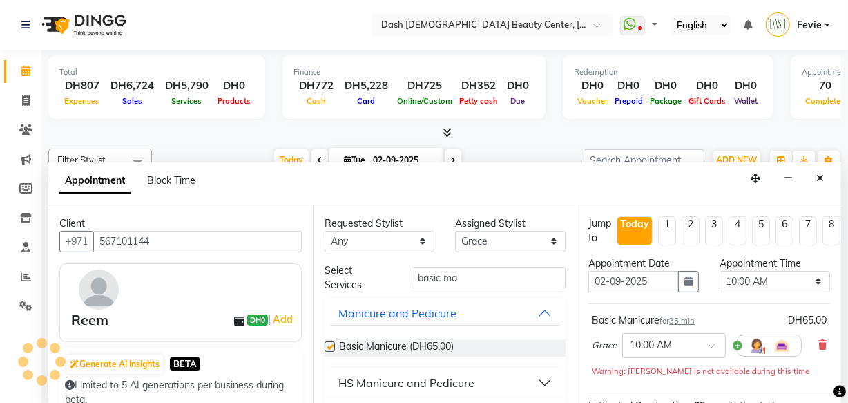
checkbox input "false"
click at [533, 239] on select "Select [PERSON_NAME] [PERSON_NAME] [PERSON_NAME] [PERSON_NAME] [PERSON_NAME] [P…" at bounding box center [510, 241] width 111 height 21
select select "81116"
click at [455, 231] on select "Select [PERSON_NAME] [PERSON_NAME] [PERSON_NAME] [PERSON_NAME] [PERSON_NAME] [P…" at bounding box center [510, 241] width 111 height 21
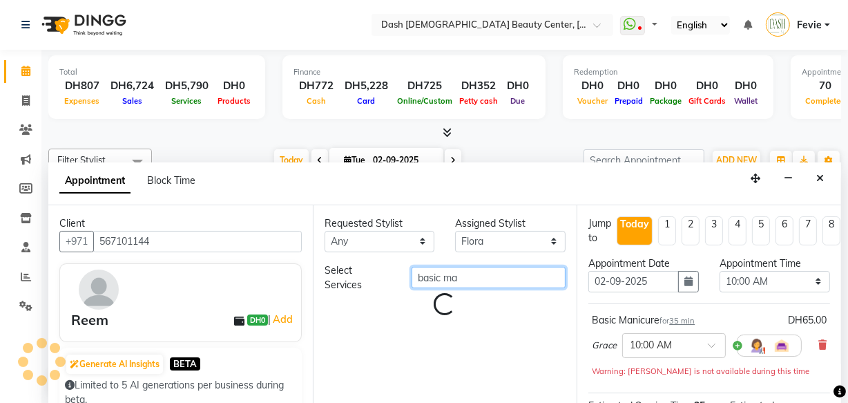
click at [497, 278] on input "basic ma" at bounding box center [489, 277] width 154 height 21
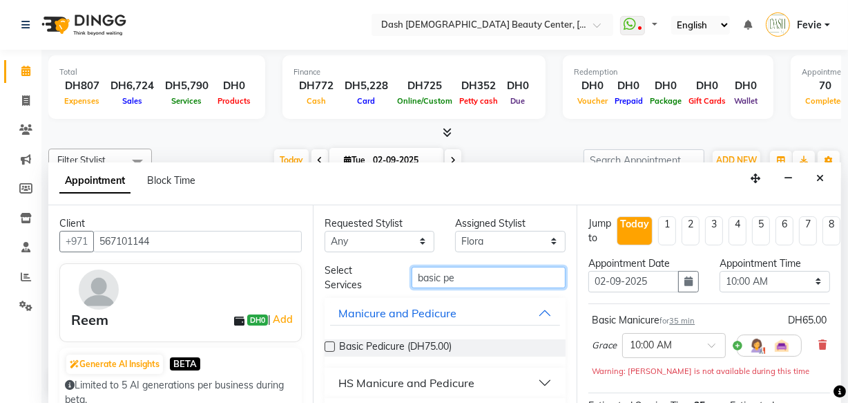
type input "basic pe"
click at [330, 345] on label at bounding box center [330, 346] width 10 height 10
click at [330, 345] on input "checkbox" at bounding box center [329, 347] width 9 height 9
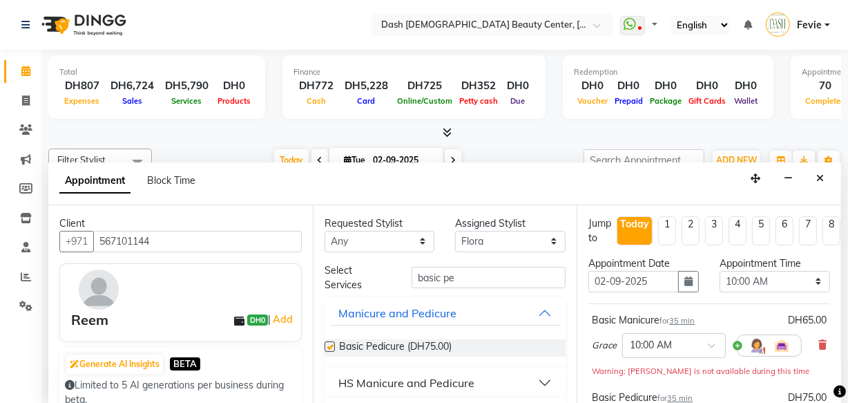
checkbox input "false"
click at [764, 290] on select "Select 10:00 AM 10:15 AM 10:30 AM 10:45 AM 11:00 AM 11:15 AM 11:30 AM 11:45 AM …" at bounding box center [775, 281] width 111 height 21
click at [497, 246] on select "Select [PERSON_NAME] [PERSON_NAME] [PERSON_NAME] [PERSON_NAME] [PERSON_NAME] [P…" at bounding box center [510, 241] width 111 height 21
click at [517, 240] on select "Select [PERSON_NAME] [PERSON_NAME] [PERSON_NAME] [PERSON_NAME] [PERSON_NAME] [P…" at bounding box center [510, 241] width 111 height 21
select select "81115"
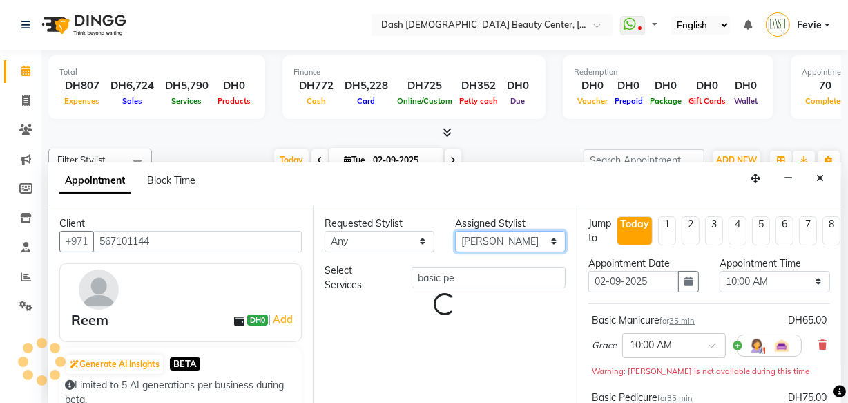
click at [495, 231] on select "Select [PERSON_NAME] [PERSON_NAME] [PERSON_NAME] [PERSON_NAME] [PERSON_NAME] [P…" at bounding box center [510, 241] width 111 height 21
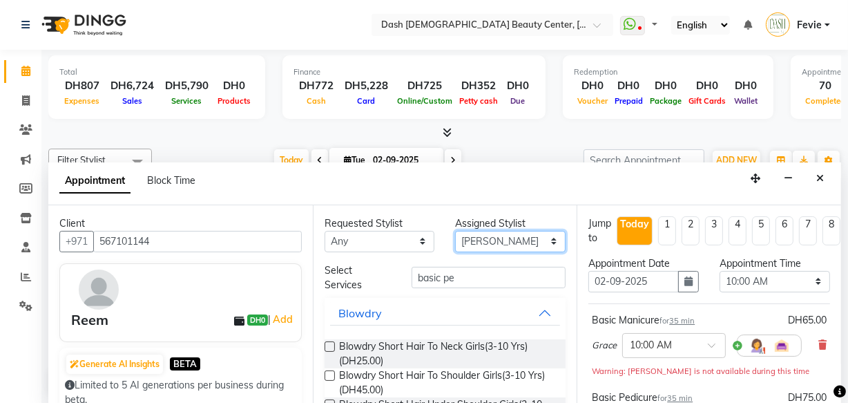
click at [455, 231] on select "Select [PERSON_NAME] [PERSON_NAME] [PERSON_NAME] [PERSON_NAME] [PERSON_NAME] [P…" at bounding box center [510, 241] width 111 height 21
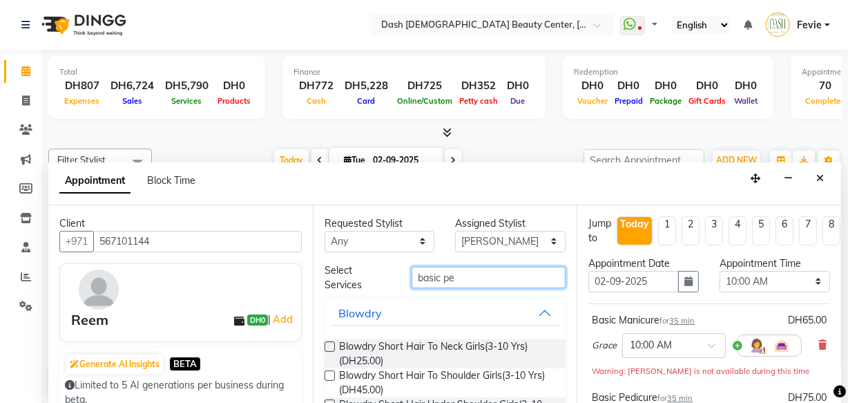
click at [504, 277] on input "basic pe" at bounding box center [489, 277] width 154 height 21
type input "b"
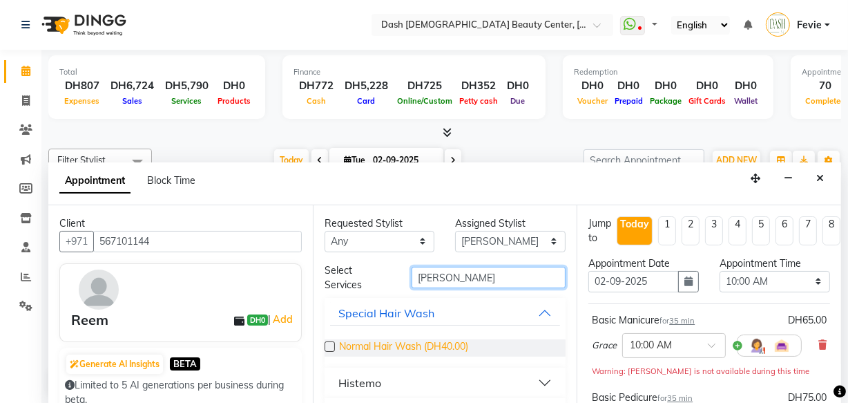
type input "norma"
click at [341, 345] on span "Normal Hair Wash (DH40.00)" at bounding box center [403, 347] width 129 height 17
checkbox input "false"
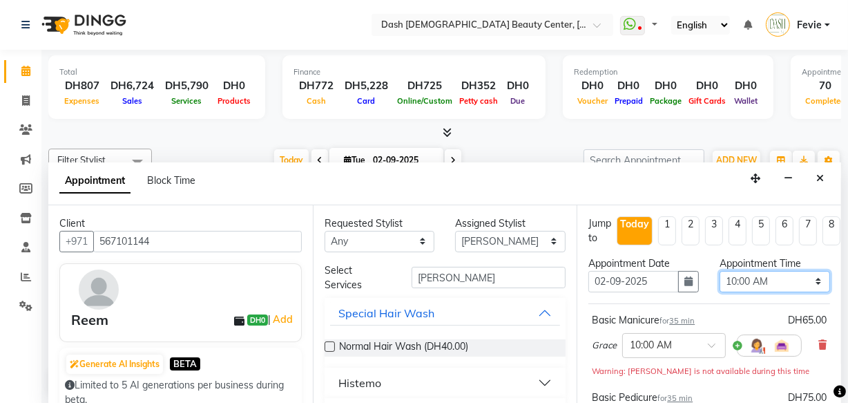
click at [763, 290] on select "Select 10:00 AM 10:15 AM 10:30 AM 10:45 AM 11:00 AM 11:15 AM 11:30 AM 11:45 AM …" at bounding box center [775, 281] width 111 height 21
select select "1275"
click at [720, 271] on select "Select 10:00 AM 10:15 AM 10:30 AM 10:45 AM 11:00 AM 11:15 AM 11:30 AM 11:45 AM …" at bounding box center [775, 281] width 111 height 21
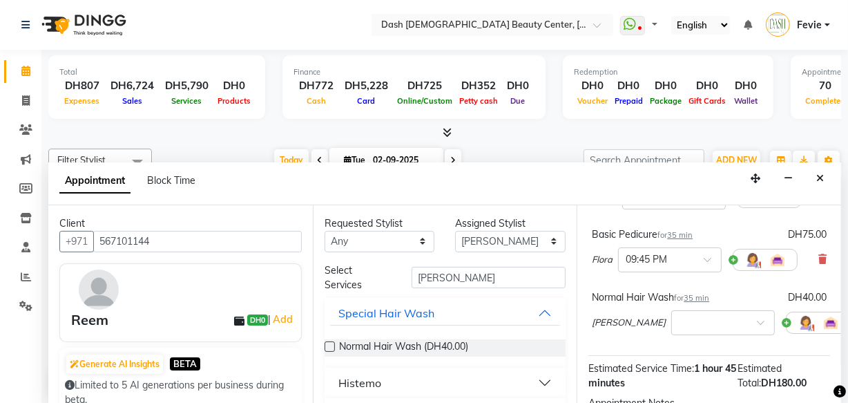
scroll to position [129, 0]
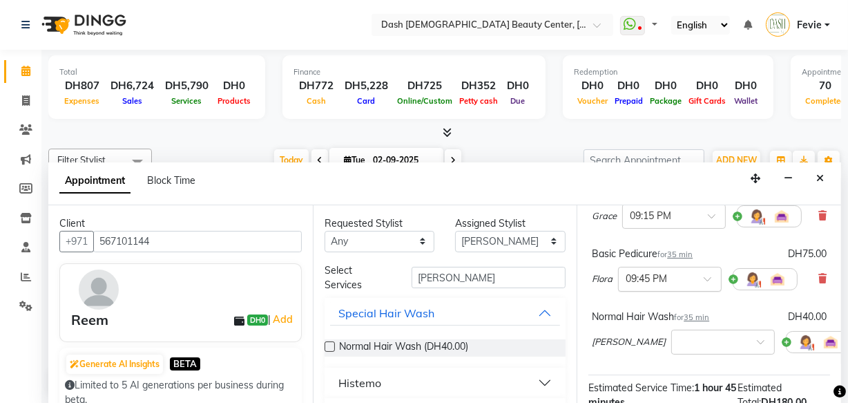
click at [684, 277] on input "text" at bounding box center [656, 278] width 61 height 15
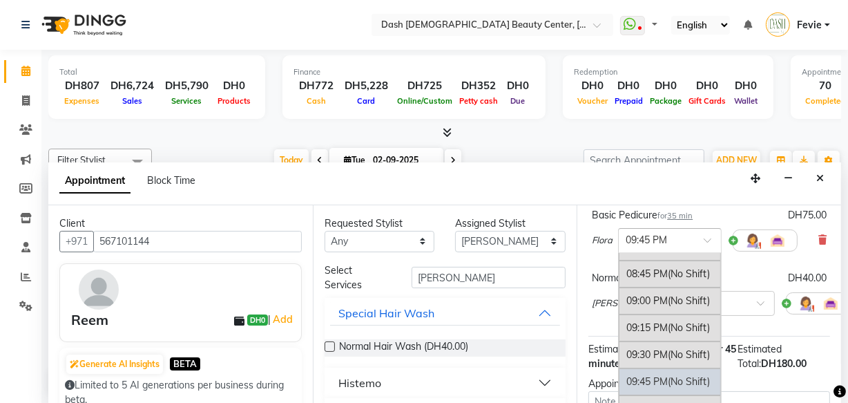
scroll to position [182, 0]
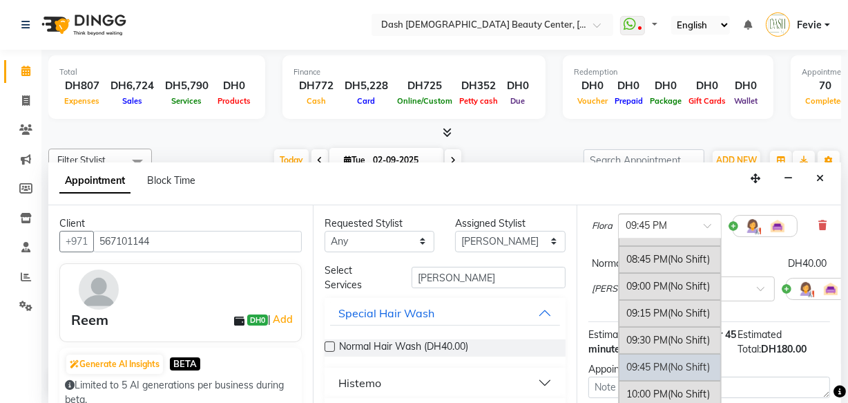
click at [682, 312] on span "(No Shift)" at bounding box center [689, 313] width 42 height 12
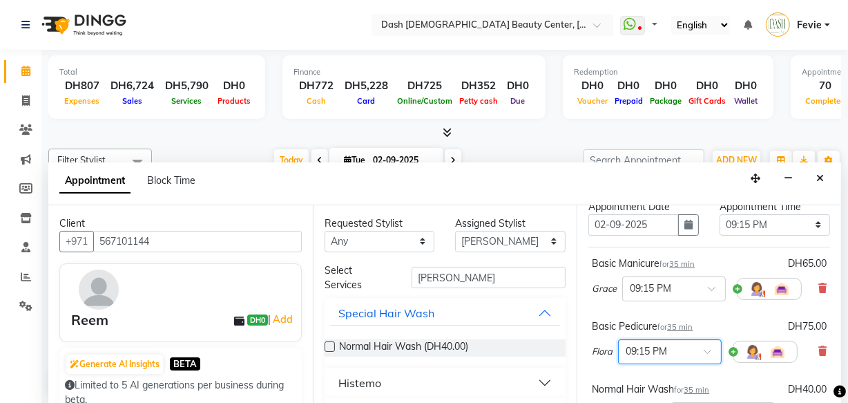
scroll to position [45, 0]
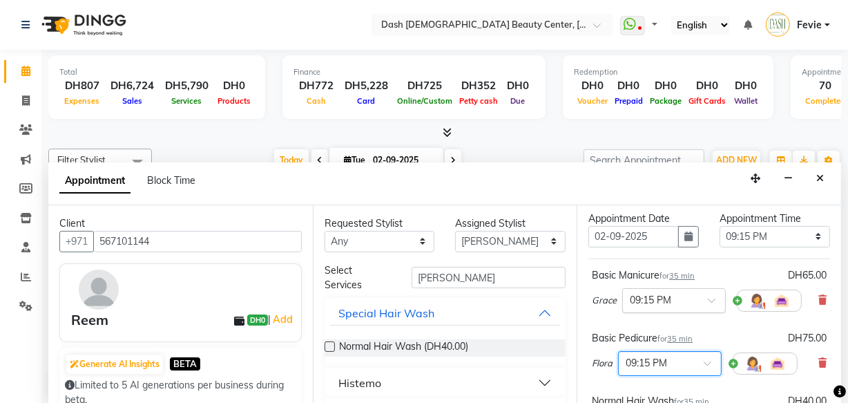
click at [709, 300] on span at bounding box center [716, 304] width 17 height 15
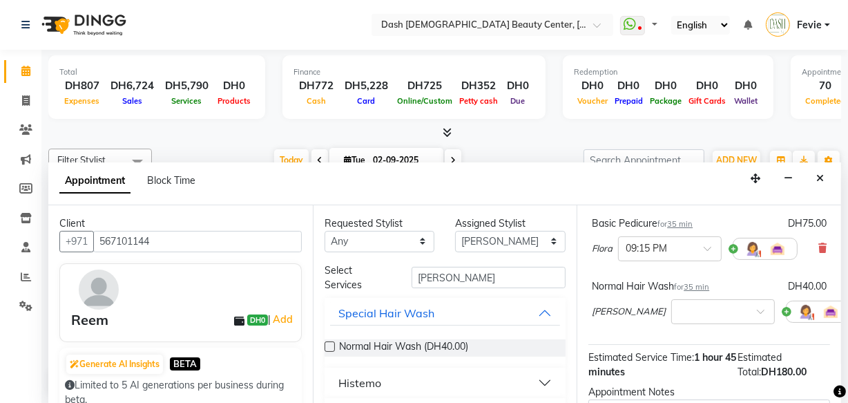
scroll to position [152, 0]
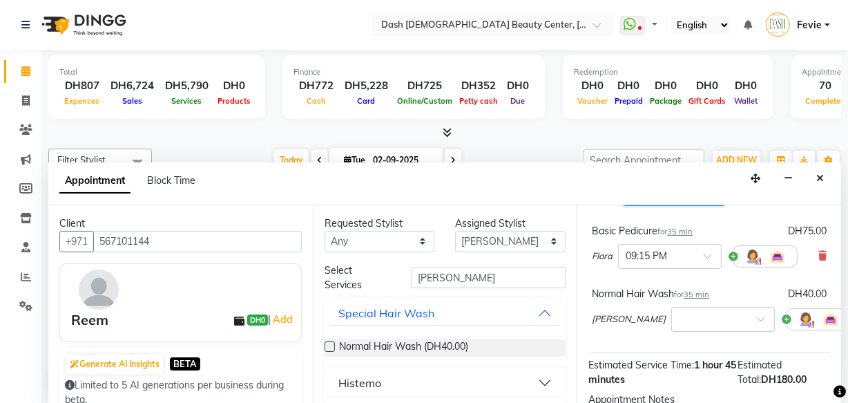
click at [686, 316] on input "text" at bounding box center [709, 318] width 61 height 15
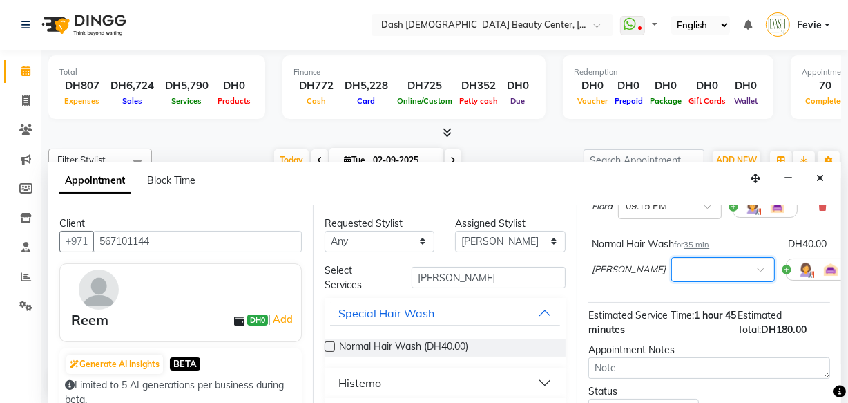
scroll to position [196, 0]
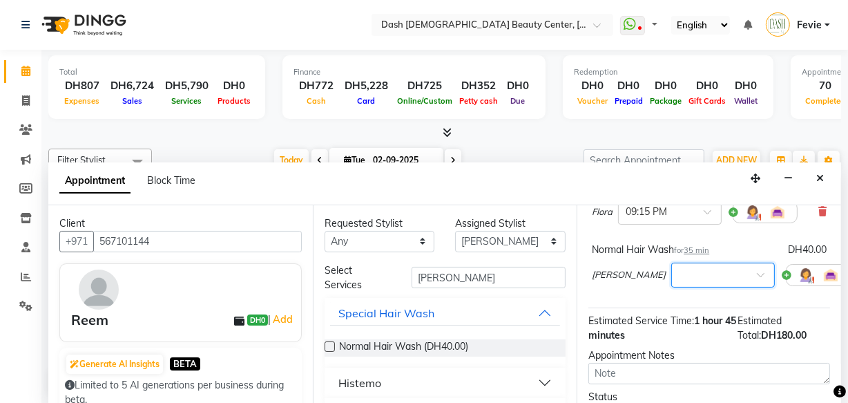
click at [679, 278] on input "text" at bounding box center [709, 274] width 61 height 15
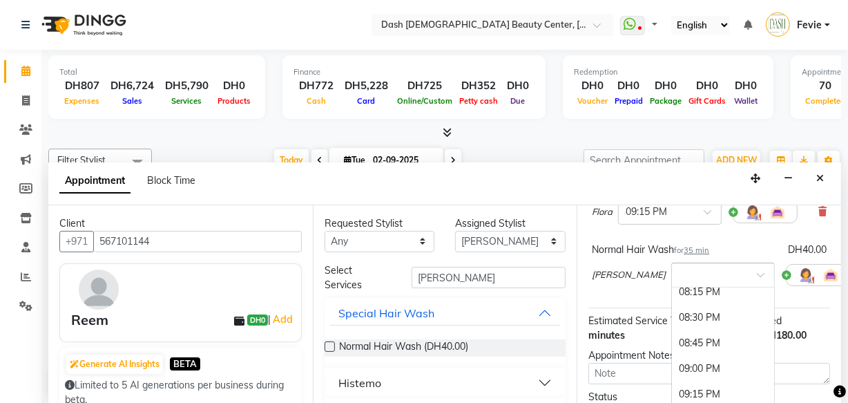
scroll to position [1107, 0]
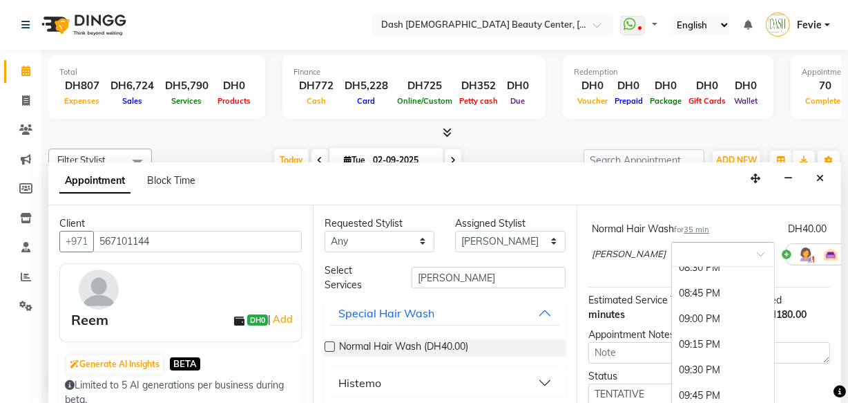
click at [672, 338] on div "09:15 PM" at bounding box center [723, 345] width 102 height 26
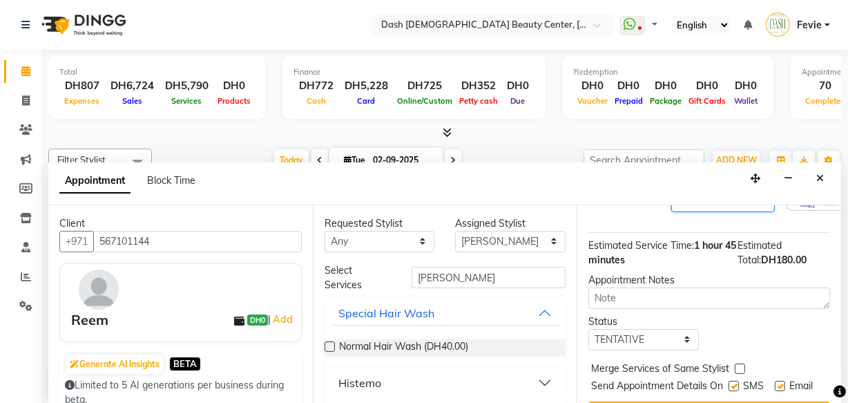
scroll to position [339, 0]
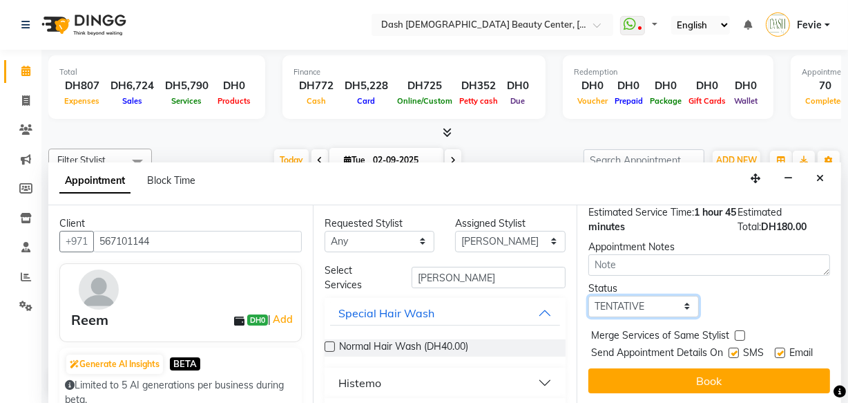
click at [661, 296] on select "Select TENTATIVE CONFIRM CHECK-IN UPCOMING" at bounding box center [643, 306] width 111 height 21
select select "check-in"
click at [588, 296] on select "Select TENTATIVE CONFIRM CHECK-IN UPCOMING" at bounding box center [643, 306] width 111 height 21
click at [740, 330] on label at bounding box center [740, 335] width 10 height 10
click at [740, 332] on input "checkbox" at bounding box center [739, 336] width 9 height 9
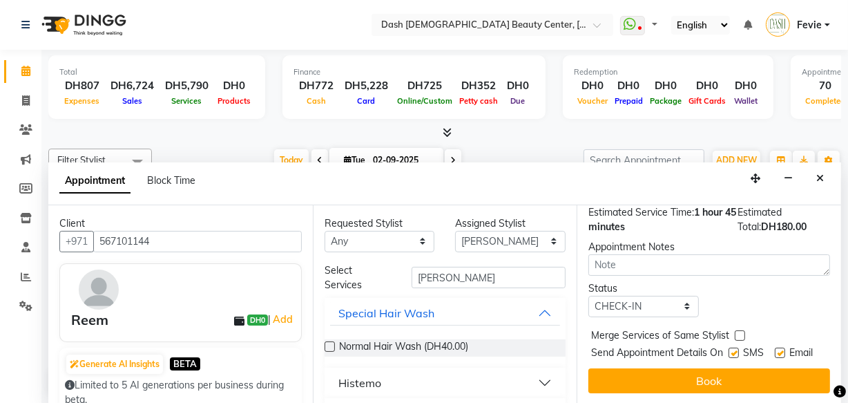
checkbox input "true"
click at [731, 347] on label at bounding box center [734, 352] width 10 height 10
click at [731, 349] on input "checkbox" at bounding box center [733, 353] width 9 height 9
checkbox input "false"
click at [776, 347] on label at bounding box center [780, 352] width 10 height 10
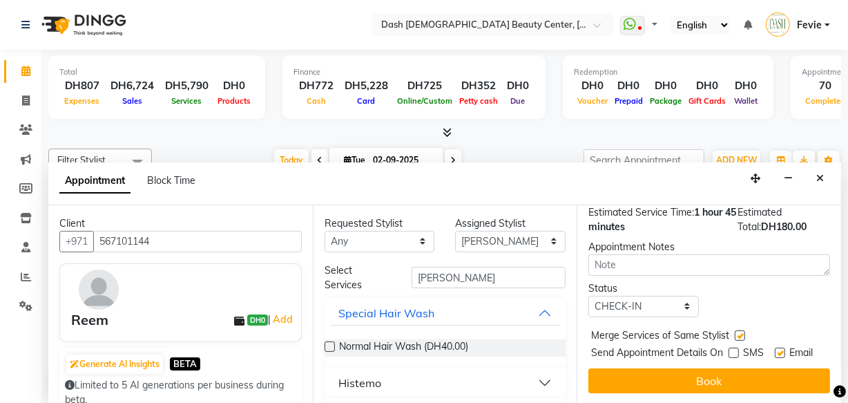
click at [776, 349] on input "checkbox" at bounding box center [779, 353] width 9 height 9
checkbox input "false"
click at [737, 330] on label at bounding box center [740, 335] width 10 height 10
click at [737, 332] on input "checkbox" at bounding box center [739, 336] width 9 height 9
click at [740, 330] on label at bounding box center [740, 335] width 10 height 10
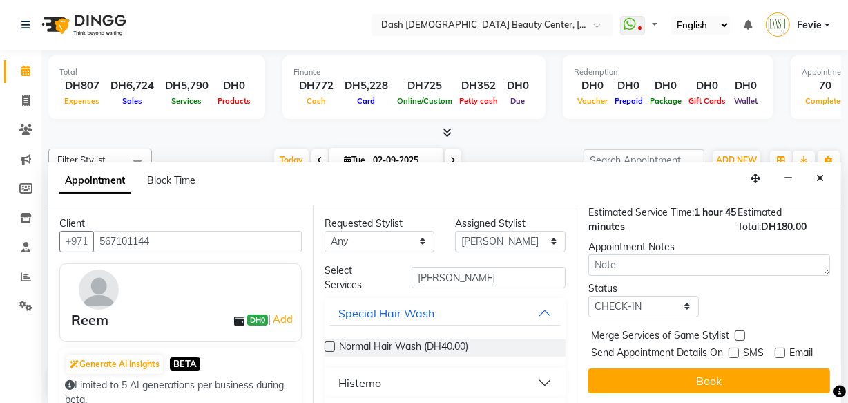
click at [740, 332] on input "checkbox" at bounding box center [739, 336] width 9 height 9
checkbox input "true"
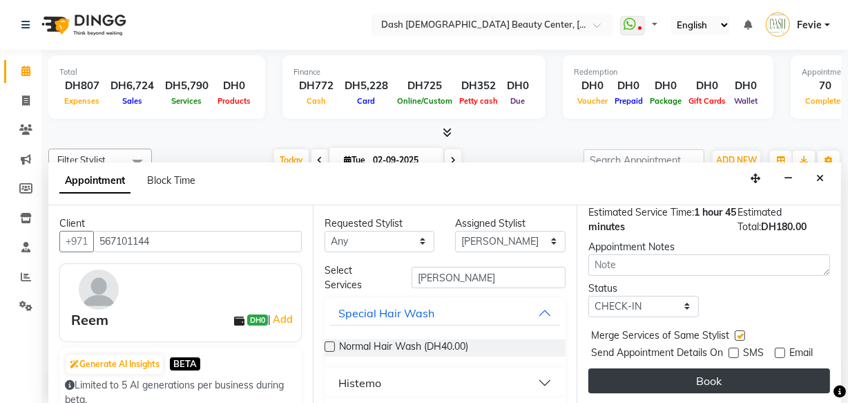
click at [745, 380] on button "Book" at bounding box center [709, 380] width 242 height 25
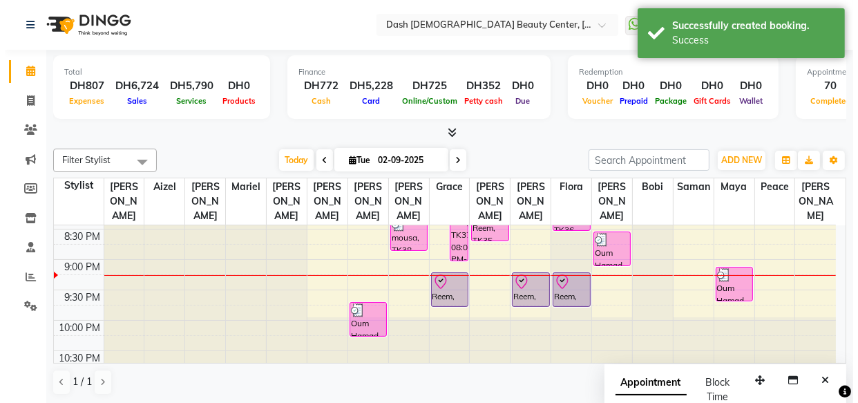
scroll to position [0, 0]
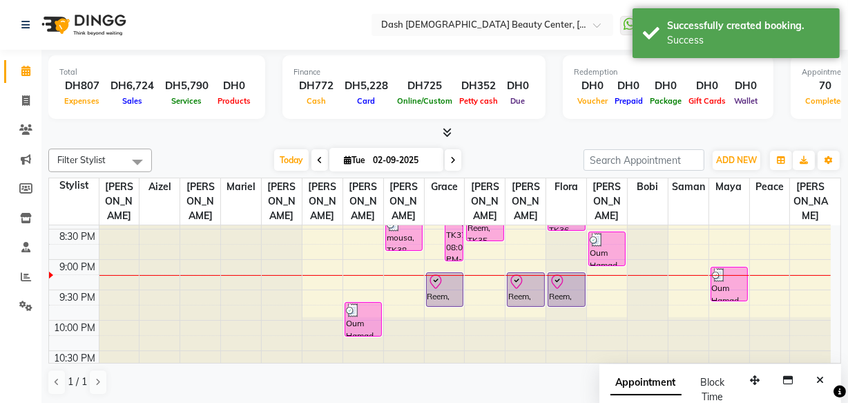
click at [566, 280] on div "Reem, TK40, 09:15 PM-09:50 PM, Basic Pedicure" at bounding box center [566, 289] width 36 height 33
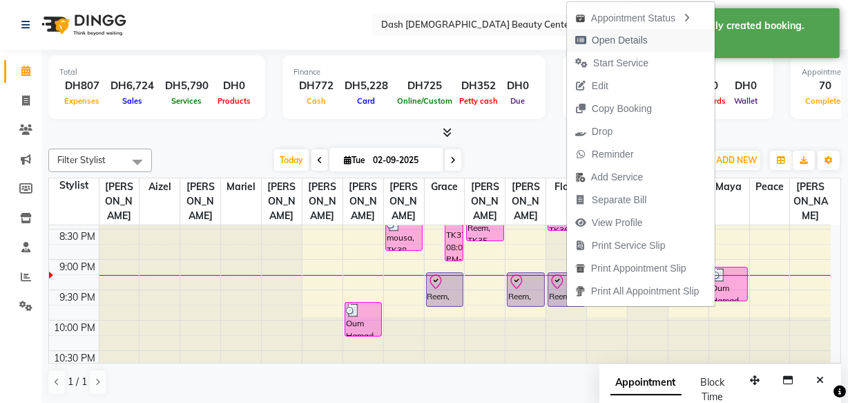
click at [626, 41] on span "Open Details" at bounding box center [620, 40] width 56 height 15
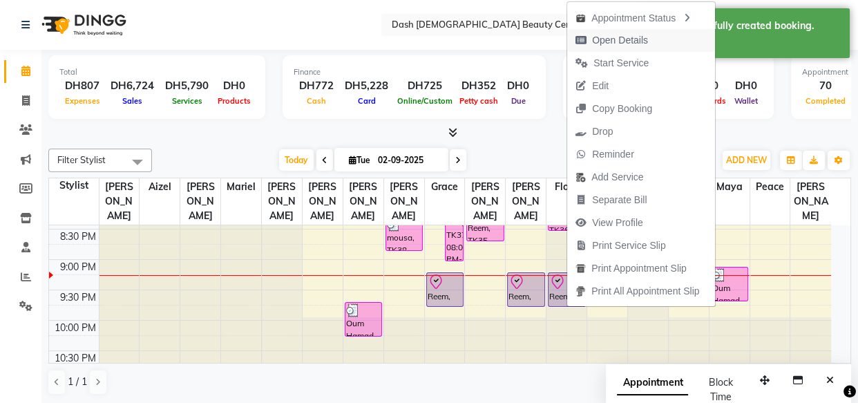
select select "8"
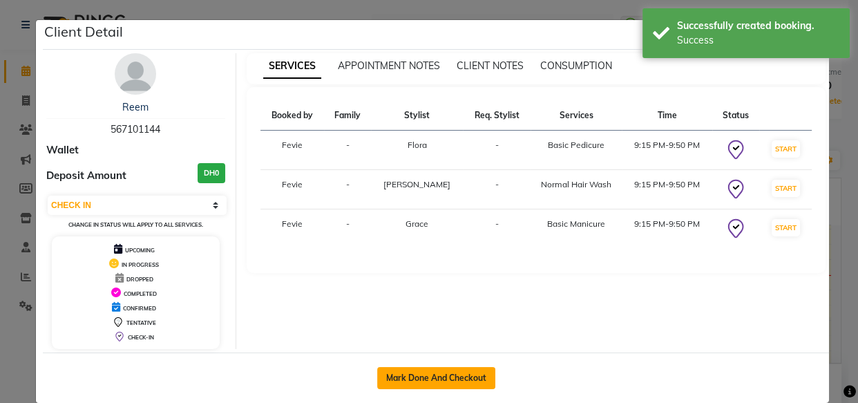
click at [441, 377] on button "Mark Done And Checkout" at bounding box center [436, 378] width 118 height 22
select select "service"
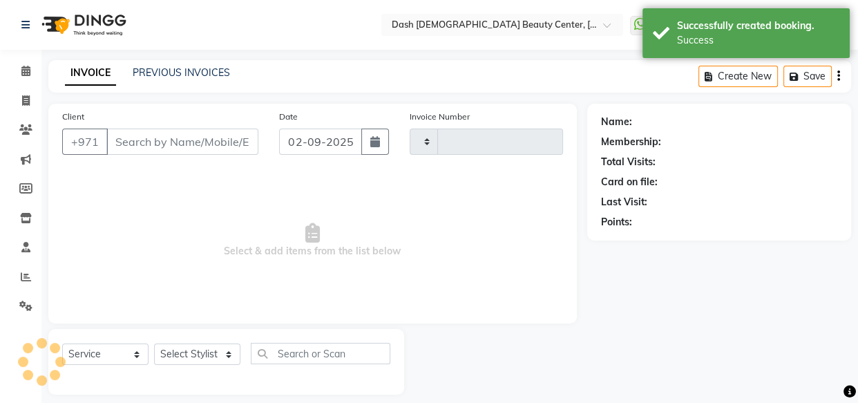
type input "3594"
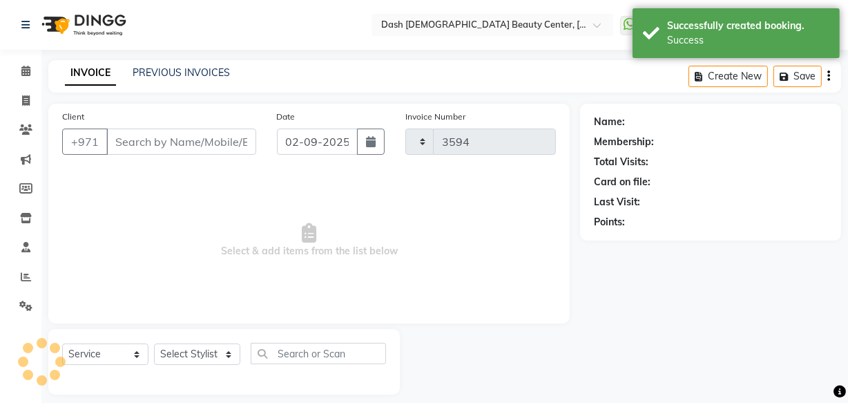
select select "8372"
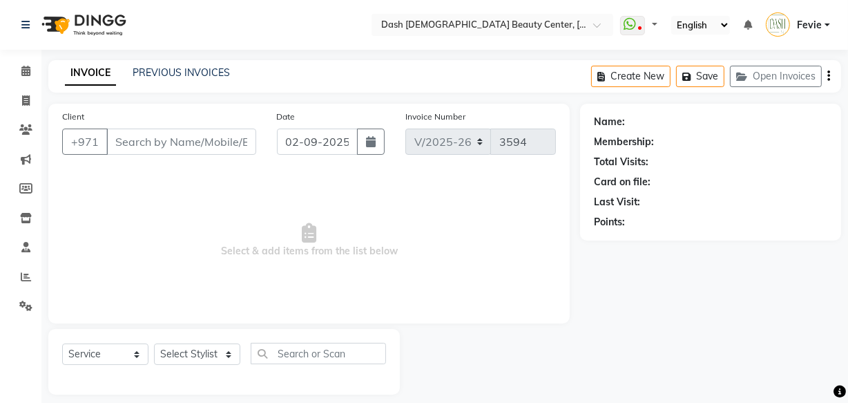
type input "567101144"
select select "81116"
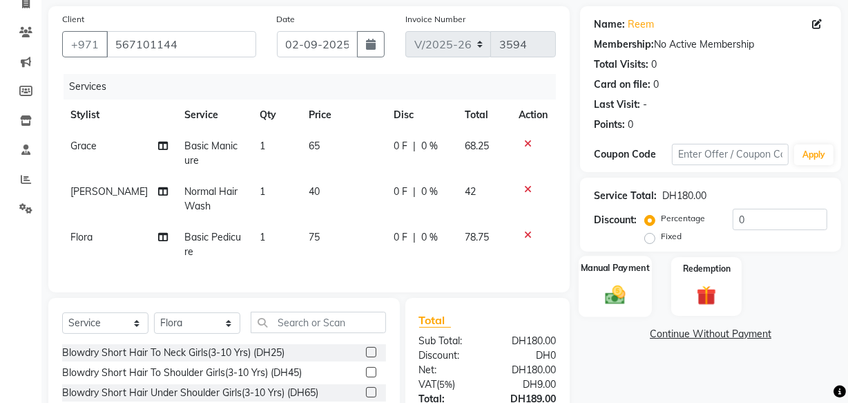
click at [619, 294] on img at bounding box center [615, 293] width 33 height 23
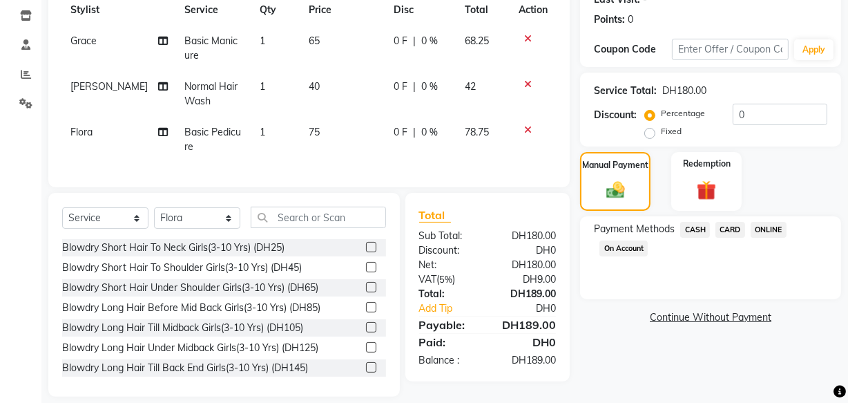
click at [732, 232] on span "CARD" at bounding box center [731, 230] width 30 height 16
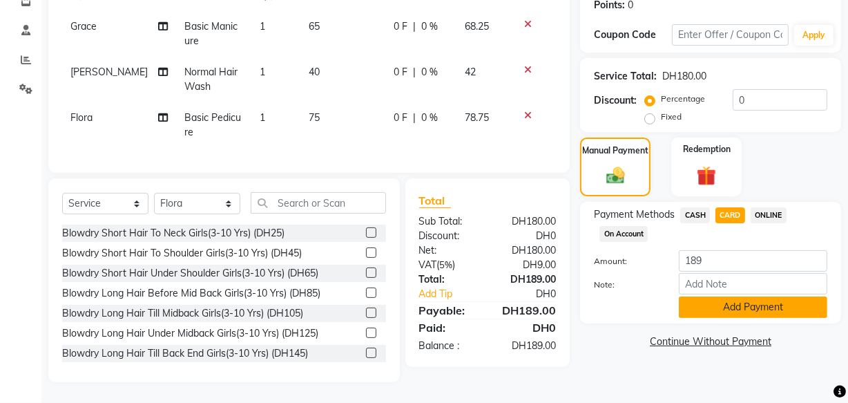
click at [739, 298] on button "Add Payment" at bounding box center [753, 306] width 148 height 21
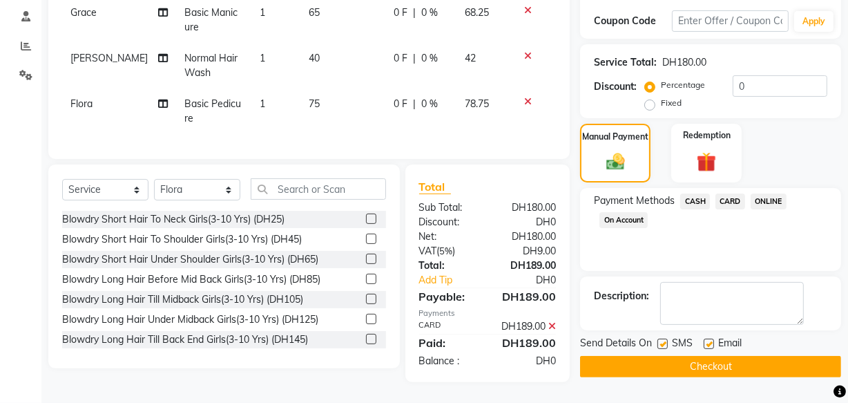
scroll to position [255, 0]
click at [678, 356] on button "Checkout" at bounding box center [710, 366] width 261 height 21
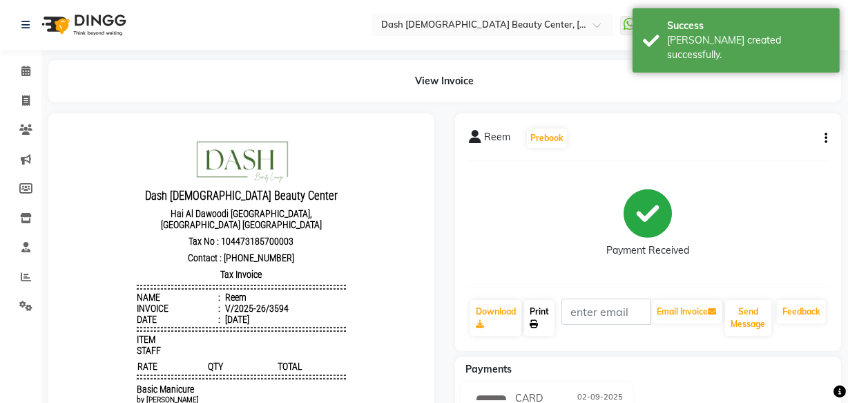
click at [542, 323] on link "Print" at bounding box center [539, 318] width 30 height 36
click at [542, 325] on link "Print" at bounding box center [539, 318] width 30 height 36
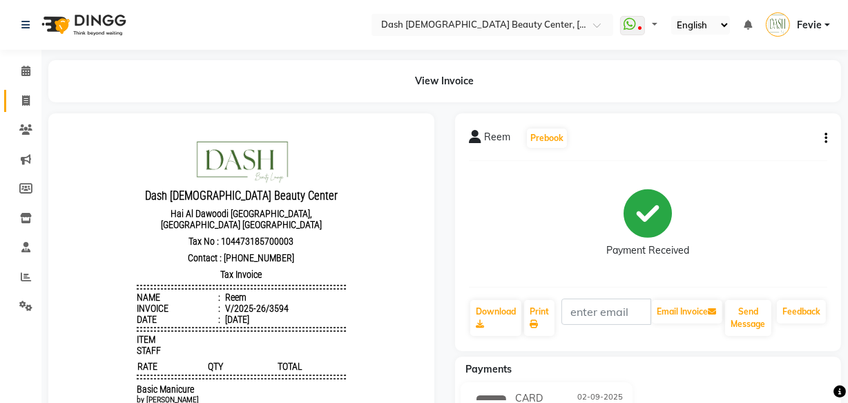
click at [20, 90] on link "Invoice" at bounding box center [20, 101] width 33 height 23
select select "8372"
select select "service"
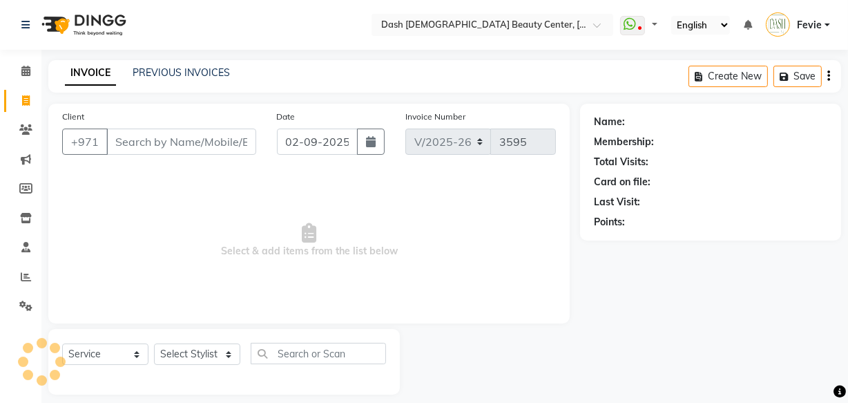
scroll to position [13, 0]
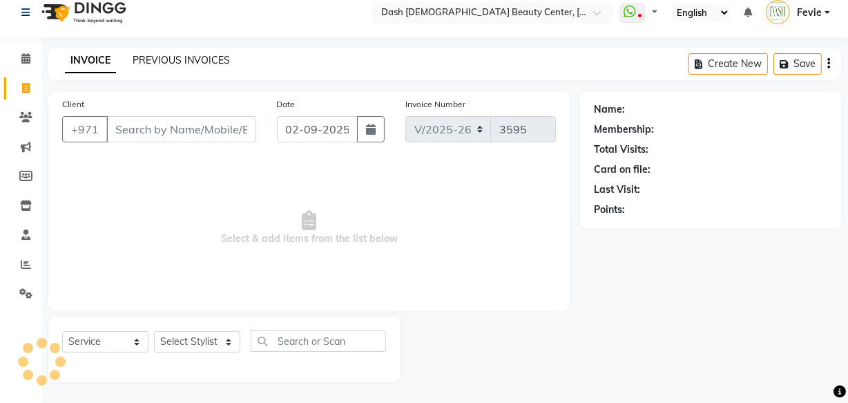
click at [193, 57] on link "PREVIOUS INVOICES" at bounding box center [181, 60] width 97 height 12
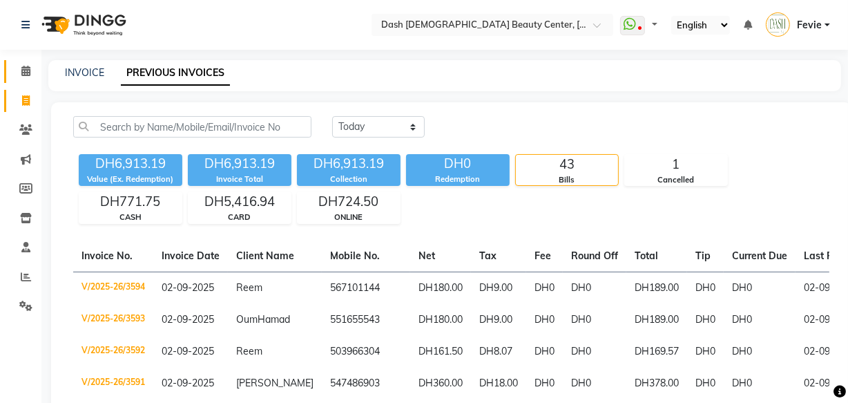
click at [15, 71] on span at bounding box center [26, 72] width 24 height 16
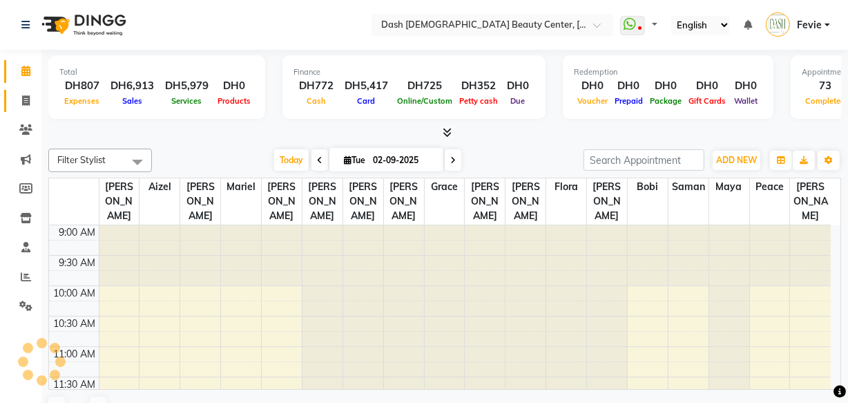
click at [29, 111] on link "Invoice" at bounding box center [20, 101] width 33 height 23
select select "service"
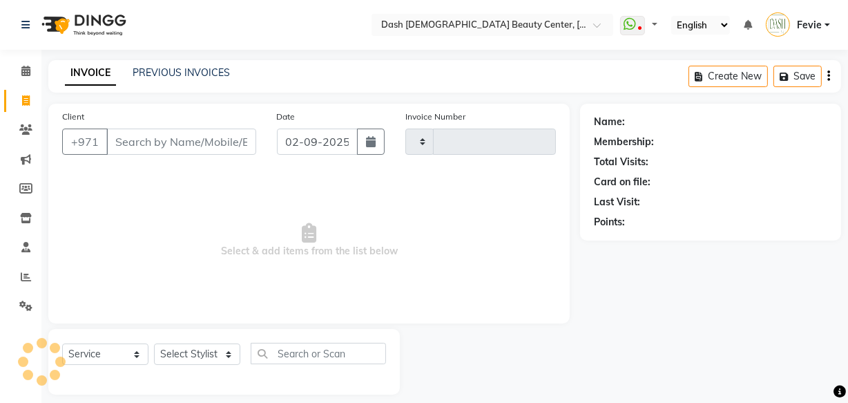
type input "3595"
select select "8372"
click at [161, 77] on link "PREVIOUS INVOICES" at bounding box center [181, 72] width 97 height 12
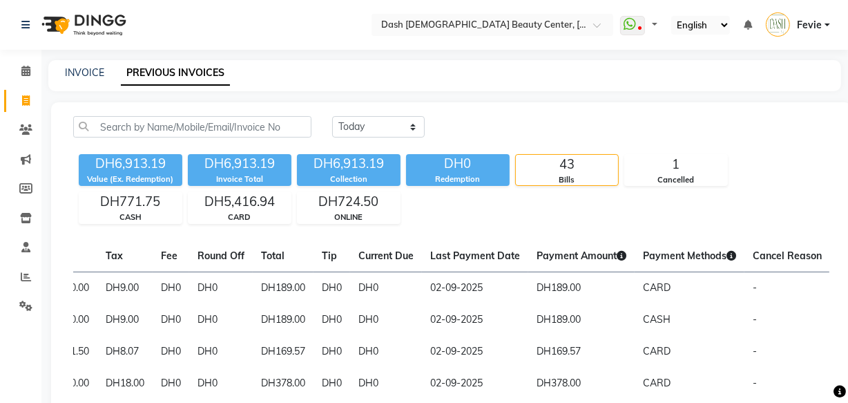
scroll to position [0, 401]
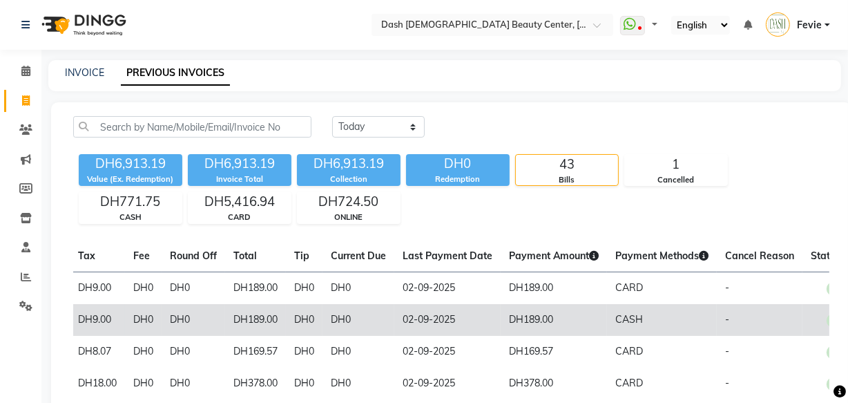
click at [692, 334] on td "CASH" at bounding box center [662, 320] width 110 height 32
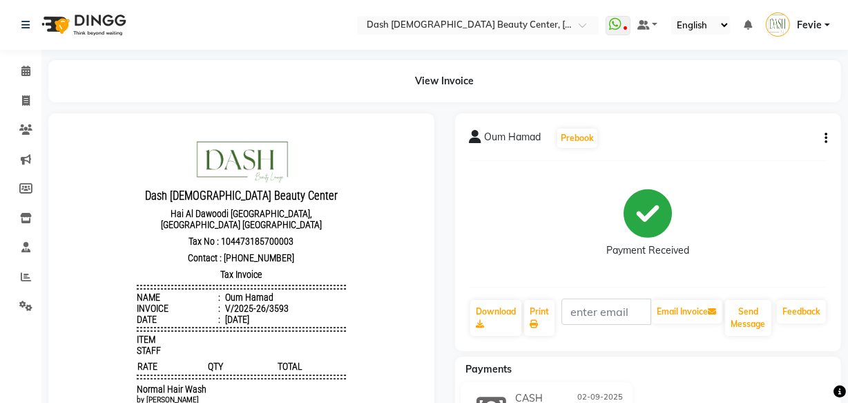
click at [825, 138] on icon "button" at bounding box center [826, 138] width 3 height 1
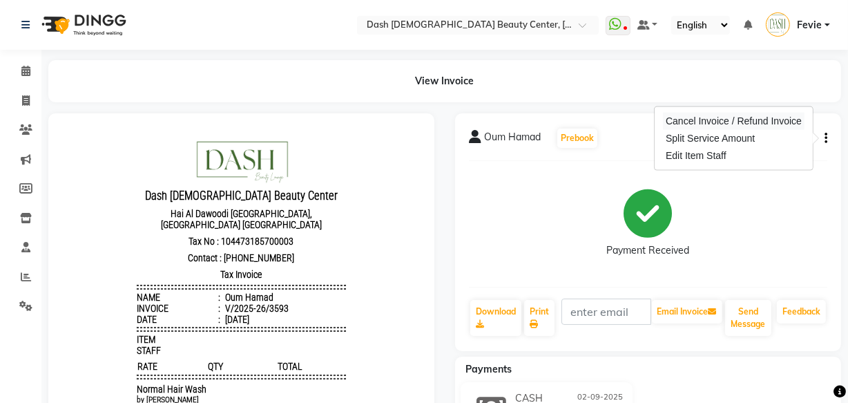
click at [705, 126] on div "Cancel Invoice / Refund Invoice" at bounding box center [734, 121] width 142 height 17
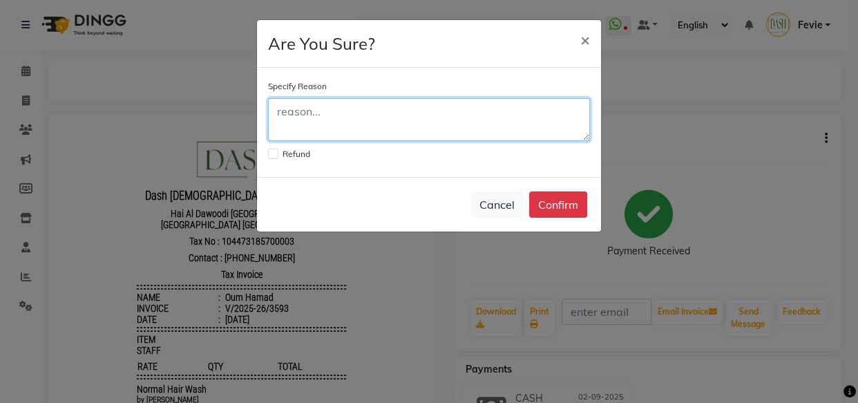
click at [430, 116] on textarea at bounding box center [429, 119] width 322 height 43
type textarea "Change mind on the service"
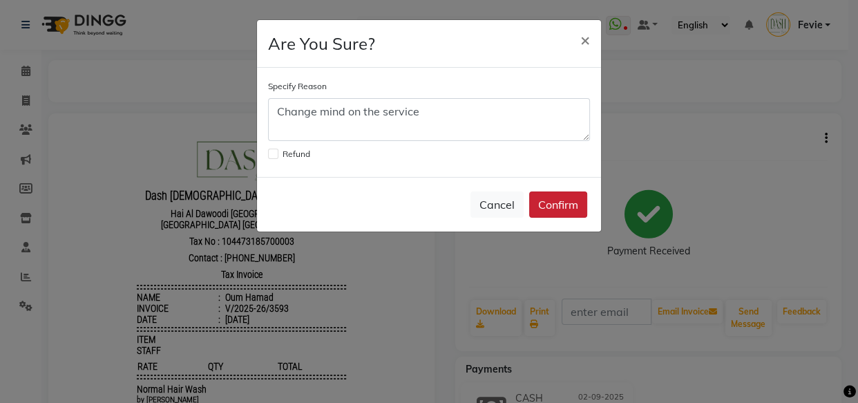
click at [556, 212] on button "Confirm" at bounding box center [558, 204] width 58 height 26
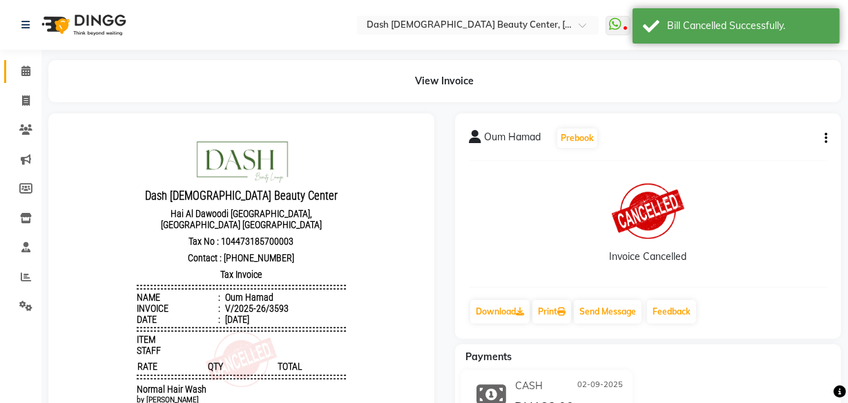
click at [24, 70] on icon at bounding box center [25, 71] width 9 height 10
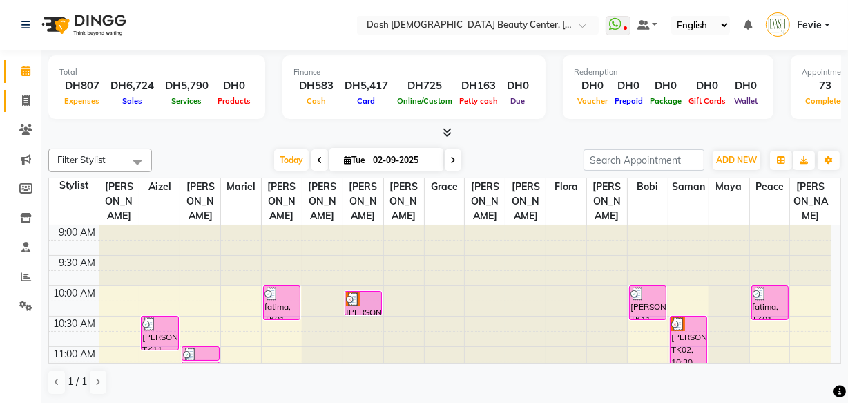
click at [26, 104] on icon at bounding box center [26, 100] width 8 height 10
select select "service"
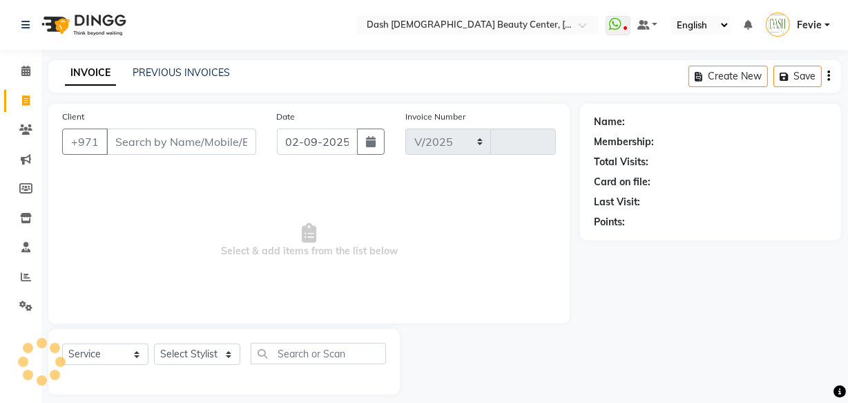
select select "8372"
type input "3595"
click at [175, 75] on link "PREVIOUS INVOICES" at bounding box center [181, 72] width 97 height 12
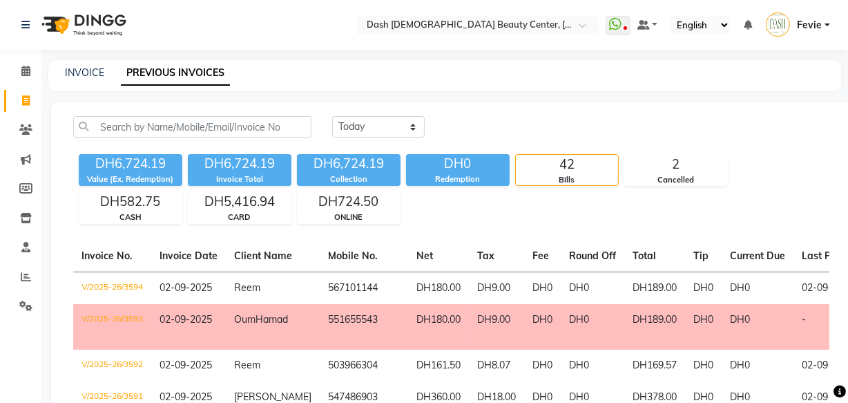
click at [324, 317] on td "551655543" at bounding box center [364, 327] width 88 height 46
click at [28, 108] on link "Invoice" at bounding box center [20, 101] width 33 height 23
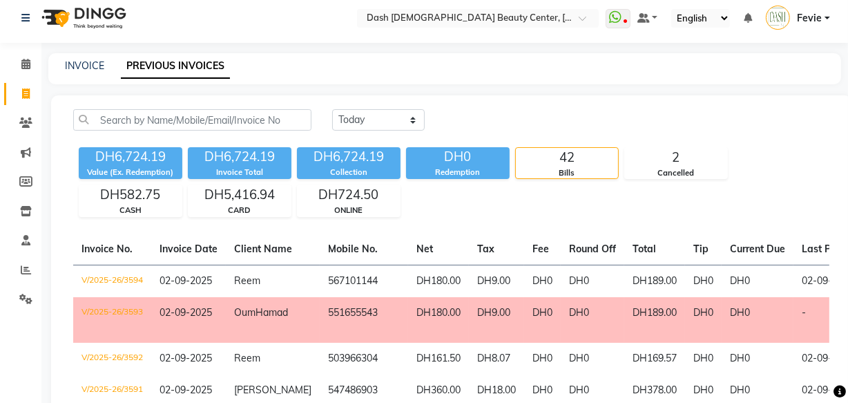
scroll to position [13, 0]
select select "service"
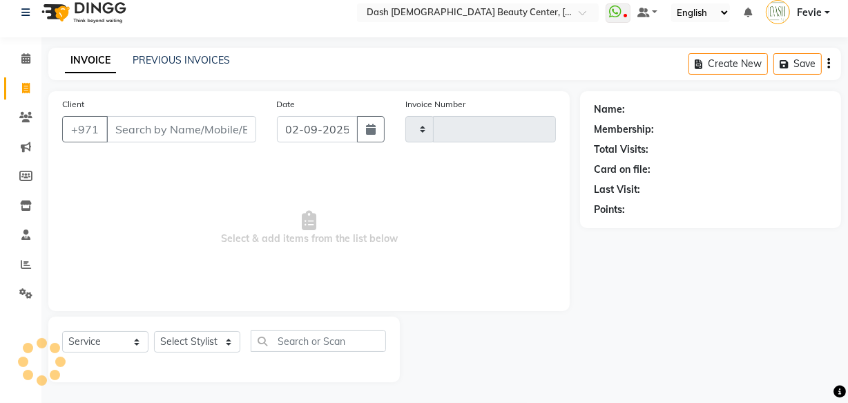
type input "3595"
select select "8372"
click at [199, 124] on input "Client" at bounding box center [181, 129] width 150 height 26
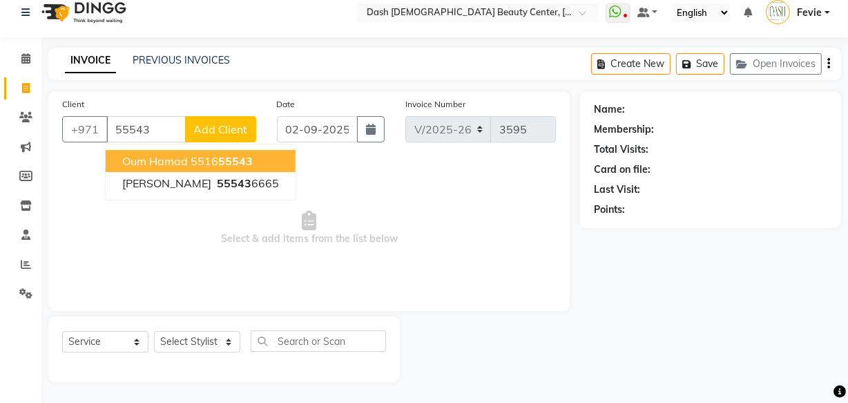
click at [233, 165] on span "55543" at bounding box center [235, 161] width 35 height 14
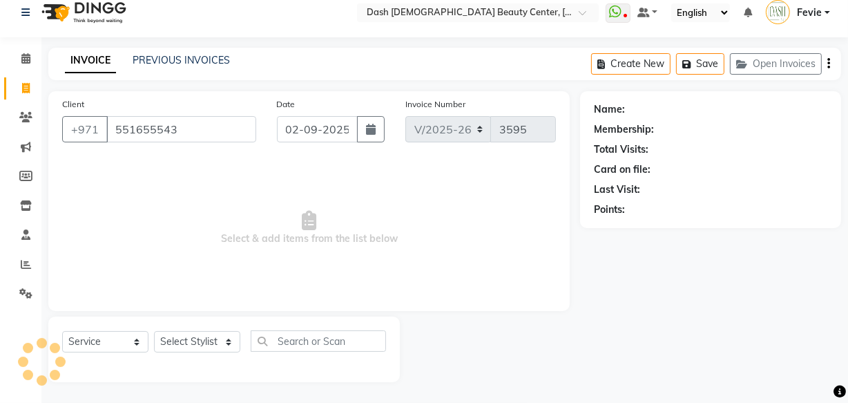
type input "551655543"
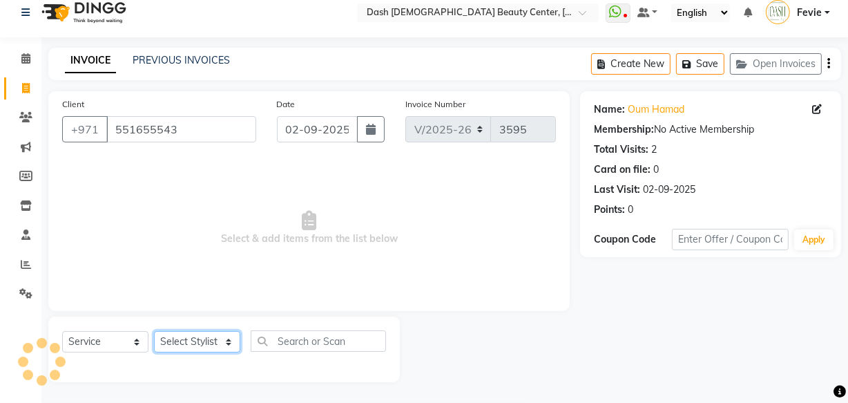
click at [215, 349] on select "Select Stylist [PERSON_NAME] [PERSON_NAME] [PERSON_NAME] [PERSON_NAME] [PERSON_…" at bounding box center [197, 341] width 86 height 21
click at [154, 331] on select "Select Stylist [PERSON_NAME] [PERSON_NAME] [PERSON_NAME] [PERSON_NAME] [PERSON_…" at bounding box center [197, 341] width 86 height 21
select select "81096"
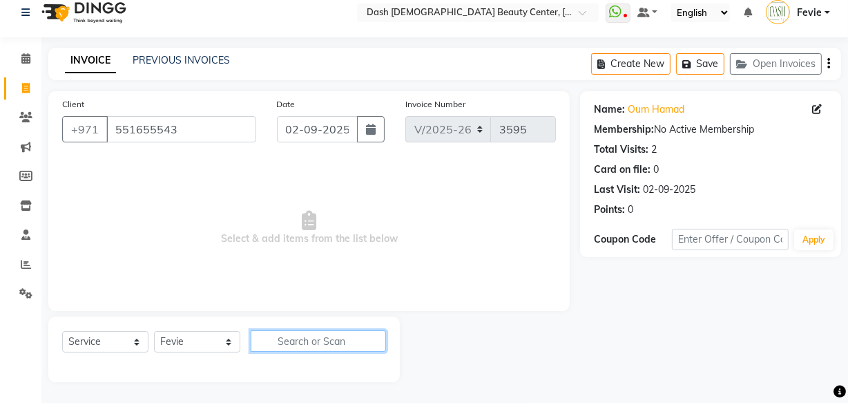
click at [341, 341] on input "text" at bounding box center [318, 340] width 135 height 21
click at [323, 334] on input "text" at bounding box center [318, 340] width 135 height 21
type input "feet nail"
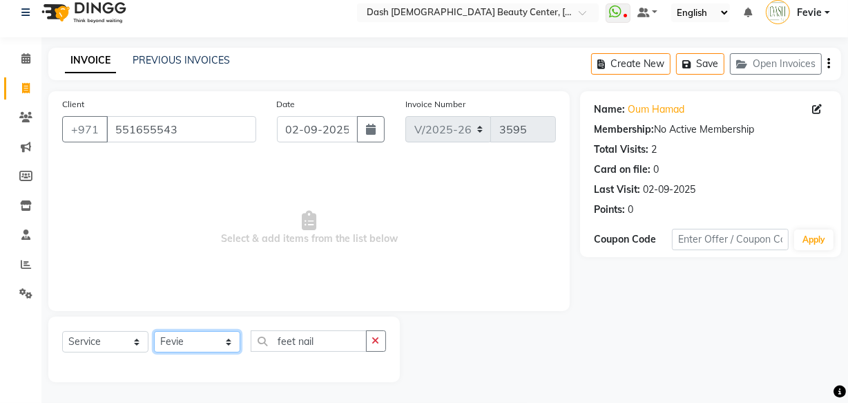
click at [208, 348] on select "Select Stylist [PERSON_NAME] [PERSON_NAME] [PERSON_NAME] [PERSON_NAME] [PERSON_…" at bounding box center [197, 341] width 86 height 21
select select "81111"
click at [154, 331] on select "Select Stylist [PERSON_NAME] [PERSON_NAME] [PERSON_NAME] [PERSON_NAME] [PERSON_…" at bounding box center [197, 341] width 86 height 21
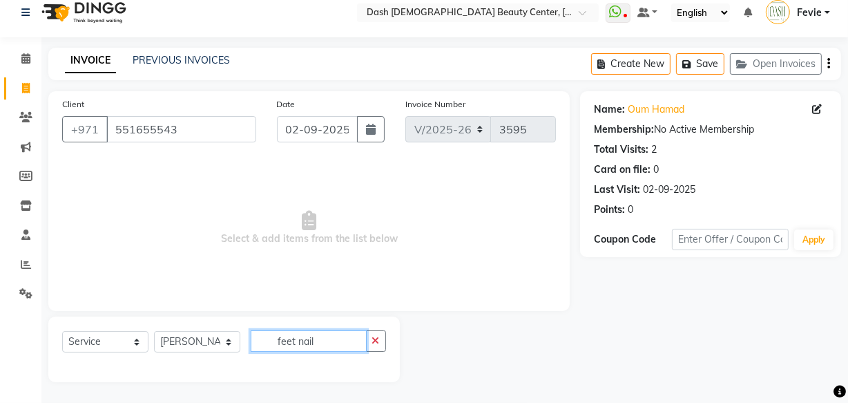
click at [343, 337] on input "feet nail" at bounding box center [309, 340] width 116 height 21
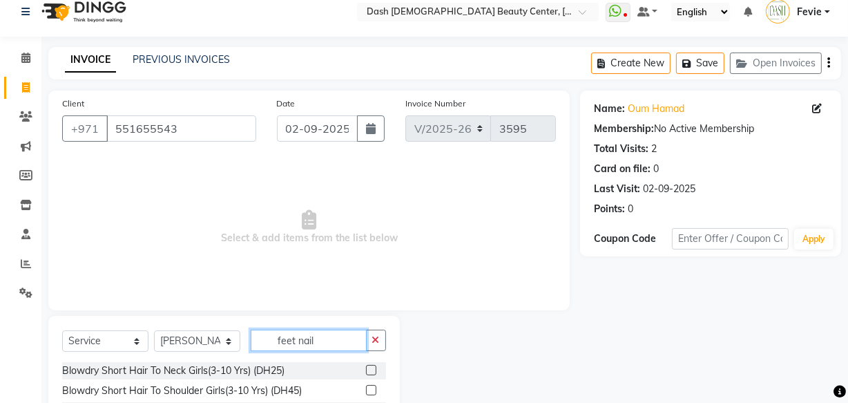
click at [331, 345] on input "feet nail" at bounding box center [309, 339] width 116 height 21
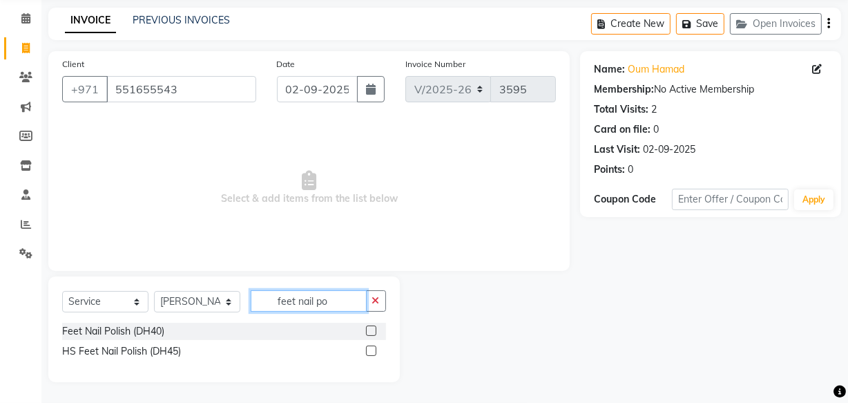
scroll to position [49, 0]
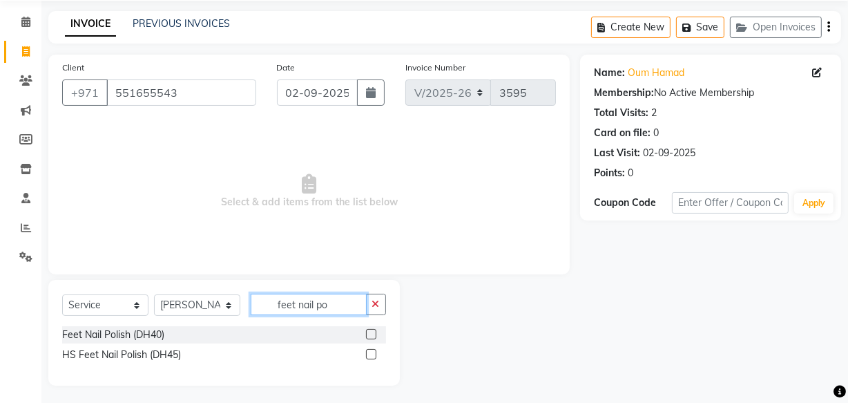
type input "feet nail po"
click at [372, 334] on label at bounding box center [371, 334] width 10 height 10
click at [372, 334] on input "checkbox" at bounding box center [370, 334] width 9 height 9
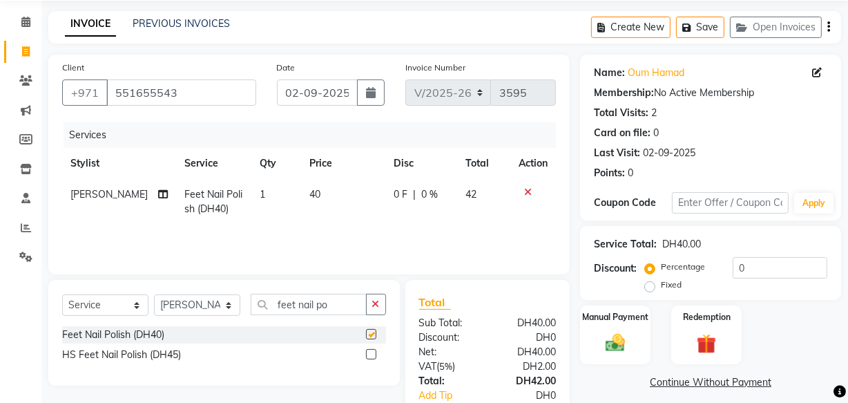
checkbox input "false"
click at [207, 313] on select "Select Stylist [PERSON_NAME] [PERSON_NAME] [PERSON_NAME] [PERSON_NAME] [PERSON_…" at bounding box center [197, 304] width 86 height 21
click at [154, 294] on select "Select Stylist [PERSON_NAME] [PERSON_NAME] [PERSON_NAME] [PERSON_NAME] [PERSON_…" at bounding box center [197, 304] width 86 height 21
click at [210, 306] on select "Select Stylist [PERSON_NAME] [PERSON_NAME] [PERSON_NAME] [PERSON_NAME] [PERSON_…" at bounding box center [197, 304] width 86 height 21
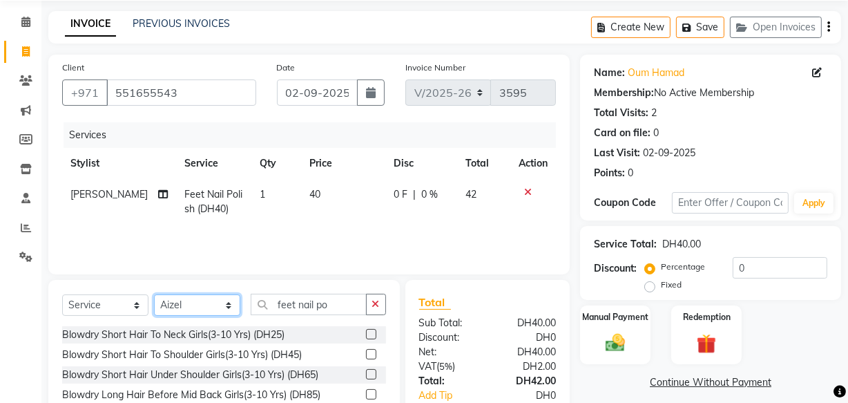
click at [197, 307] on select "Select Stylist [PERSON_NAME] [PERSON_NAME] [PERSON_NAME] [PERSON_NAME] [PERSON_…" at bounding box center [197, 304] width 86 height 21
click at [213, 305] on select "Select Stylist [PERSON_NAME] [PERSON_NAME] [PERSON_NAME] [PERSON_NAME] [PERSON_…" at bounding box center [197, 304] width 86 height 21
click at [197, 307] on select "Select Stylist [PERSON_NAME] [PERSON_NAME] [PERSON_NAME] [PERSON_NAME] [PERSON_…" at bounding box center [197, 304] width 86 height 21
click at [222, 303] on select "Select Stylist [PERSON_NAME] [PERSON_NAME] [PERSON_NAME] [PERSON_NAME] [PERSON_…" at bounding box center [197, 304] width 86 height 21
click at [239, 313] on select "Select Stylist [PERSON_NAME] [PERSON_NAME] [PERSON_NAME] [PERSON_NAME] [PERSON_…" at bounding box center [197, 304] width 86 height 21
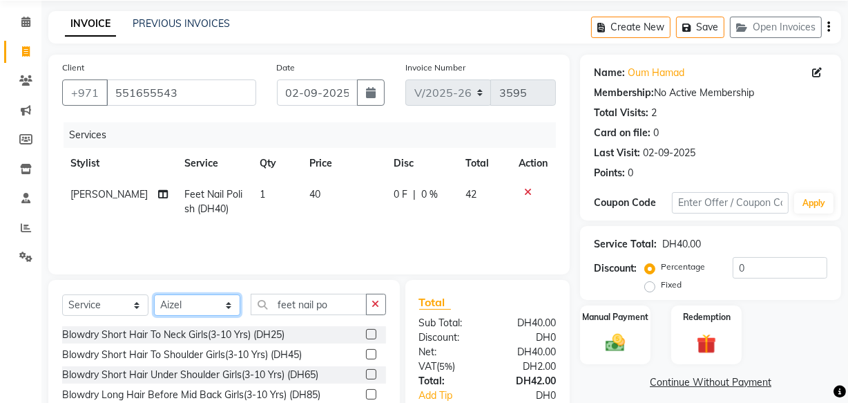
click at [233, 310] on select "Select Stylist [PERSON_NAME] [PERSON_NAME] [PERSON_NAME] [PERSON_NAME] [PERSON_…" at bounding box center [197, 304] width 86 height 21
click at [209, 294] on select "Select Stylist [PERSON_NAME] [PERSON_NAME] [PERSON_NAME] [PERSON_NAME] [PERSON_…" at bounding box center [197, 304] width 86 height 21
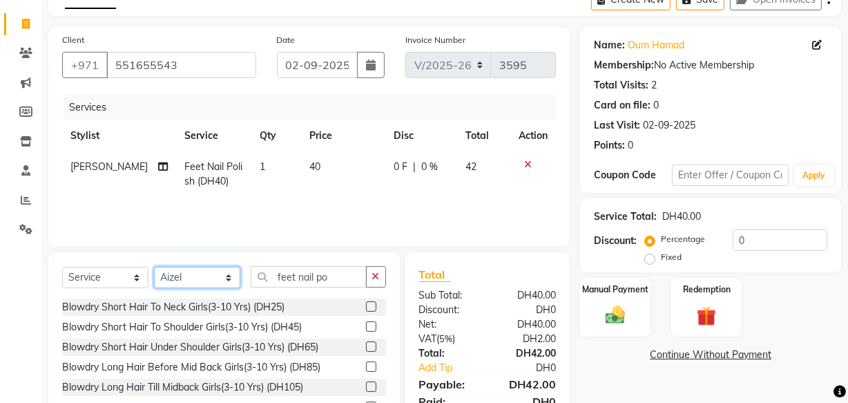
select select "82785"
click at [154, 267] on select "Select Stylist [PERSON_NAME] [PERSON_NAME] [PERSON_NAME] [PERSON_NAME] [PERSON_…" at bounding box center [197, 277] width 86 height 21
click at [204, 272] on select "Select Stylist [PERSON_NAME] [PERSON_NAME] [PERSON_NAME] [PERSON_NAME] [PERSON_…" at bounding box center [197, 277] width 86 height 21
click at [216, 281] on select "Select Stylist [PERSON_NAME] [PERSON_NAME] [PERSON_NAME] [PERSON_NAME] [PERSON_…" at bounding box center [197, 277] width 86 height 21
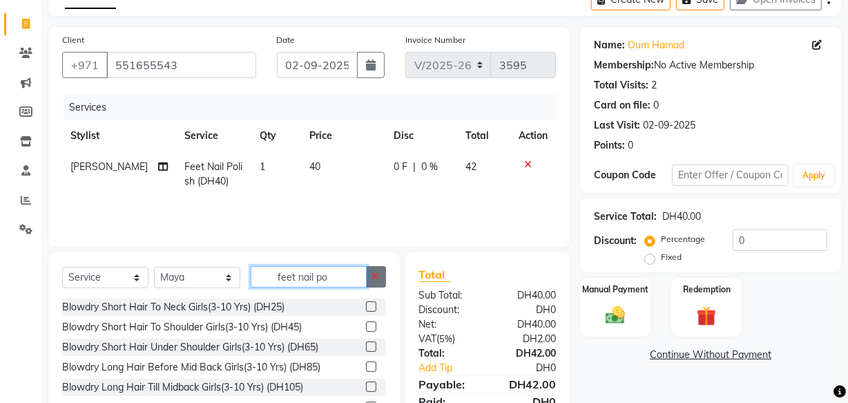
click at [327, 279] on input "feet nail po" at bounding box center [309, 276] width 116 height 21
click at [379, 275] on icon "button" at bounding box center [376, 276] width 8 height 10
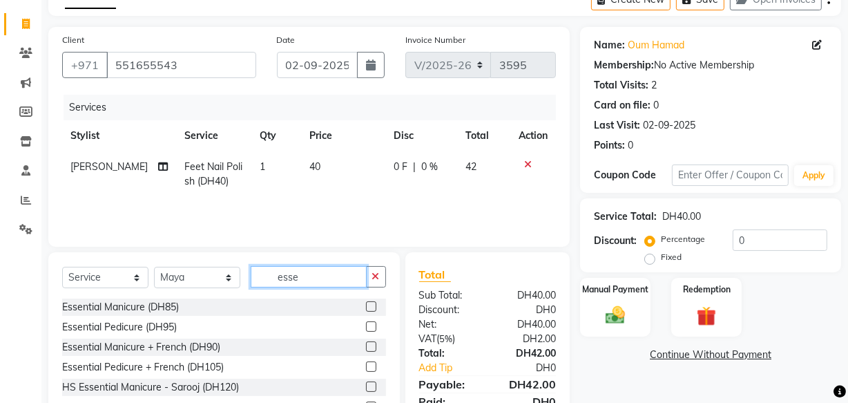
type input "esse"
click at [366, 306] on label at bounding box center [371, 306] width 10 height 10
click at [366, 306] on input "checkbox" at bounding box center [370, 307] width 9 height 9
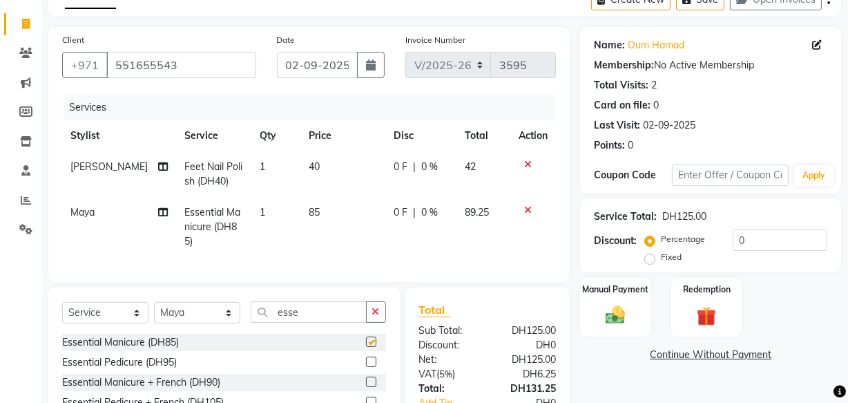
checkbox input "false"
click at [191, 322] on select "Select Stylist [PERSON_NAME] [PERSON_NAME] [PERSON_NAME] [PERSON_NAME] [PERSON_…" at bounding box center [197, 312] width 86 height 21
select select "82379"
click at [342, 323] on input "esse" at bounding box center [309, 311] width 116 height 21
click at [373, 316] on icon "button" at bounding box center [376, 312] width 8 height 10
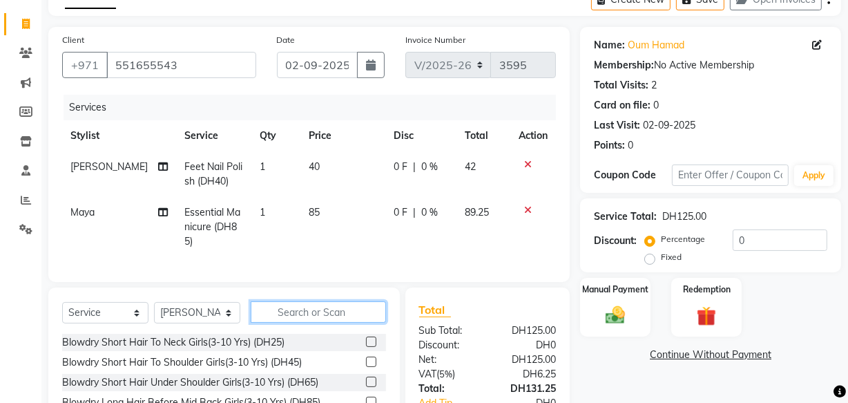
click at [371, 321] on input "text" at bounding box center [318, 311] width 135 height 21
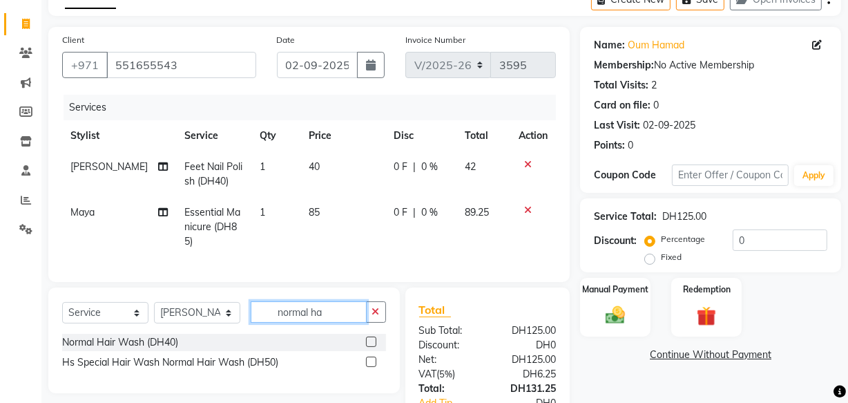
type input "normal ha"
click at [372, 347] on label at bounding box center [371, 341] width 10 height 10
click at [372, 347] on input "checkbox" at bounding box center [370, 342] width 9 height 9
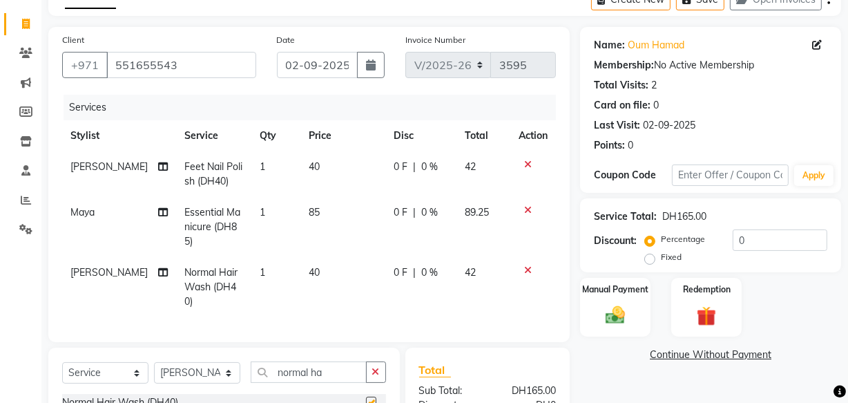
checkbox input "false"
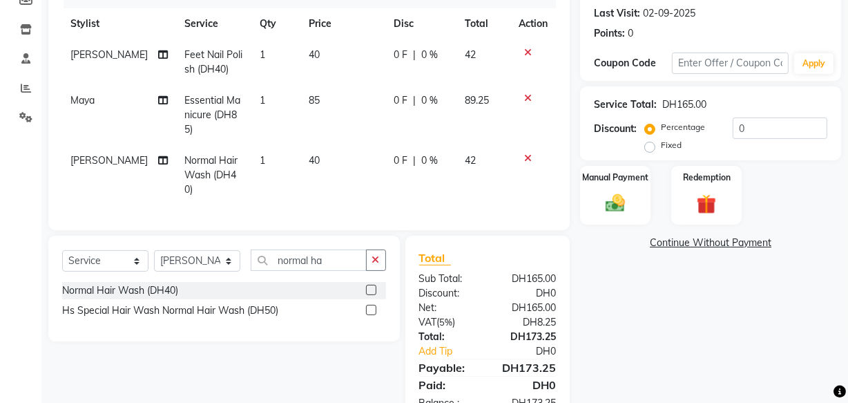
scroll to position [191, 0]
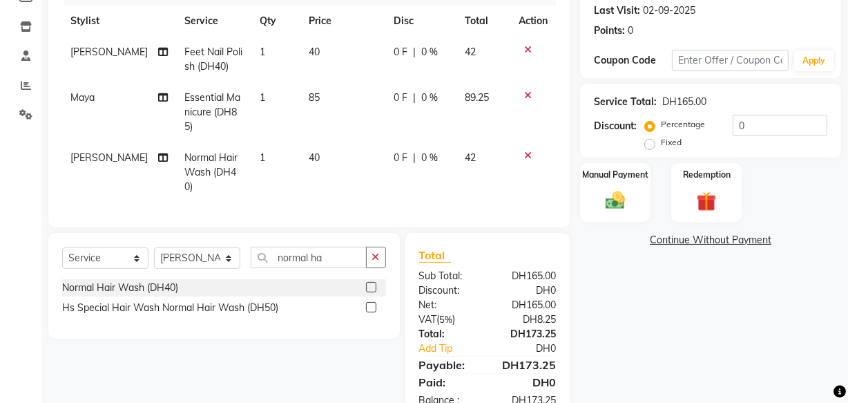
click at [609, 207] on img at bounding box center [616, 200] width 32 height 23
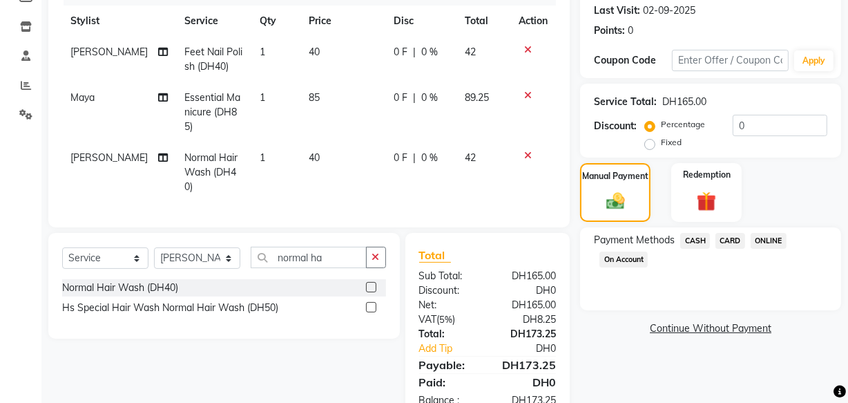
click at [686, 239] on span "CASH" at bounding box center [695, 241] width 30 height 16
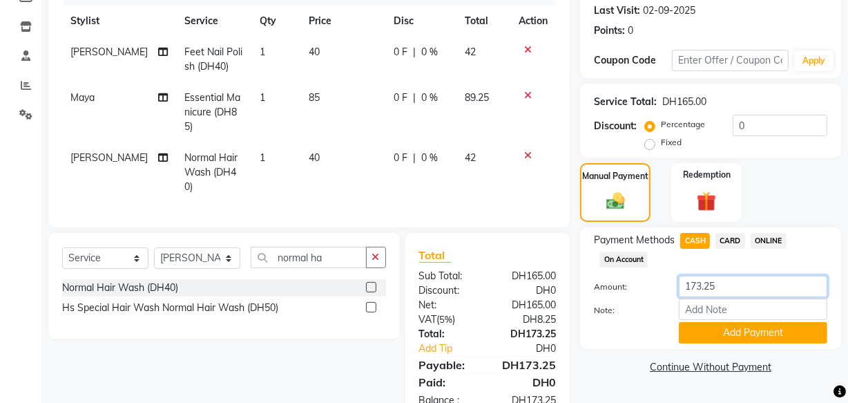
click at [733, 283] on input "173.25" at bounding box center [753, 286] width 148 height 21
type input "1"
type input "500"
click at [758, 336] on button "Add Payment" at bounding box center [753, 332] width 148 height 21
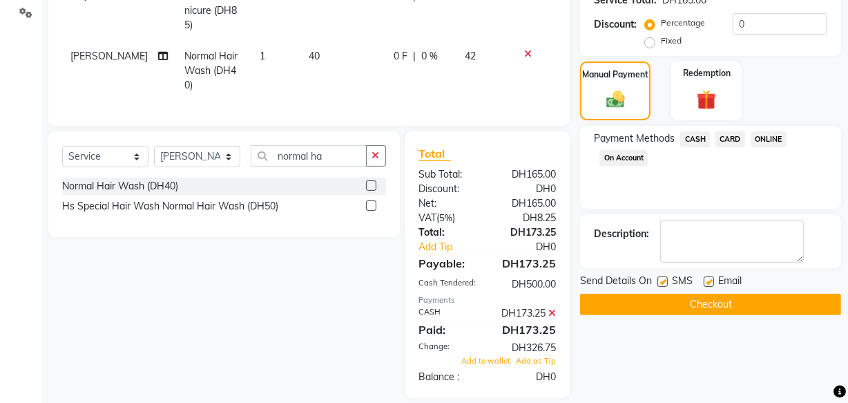
scroll to position [318, 0]
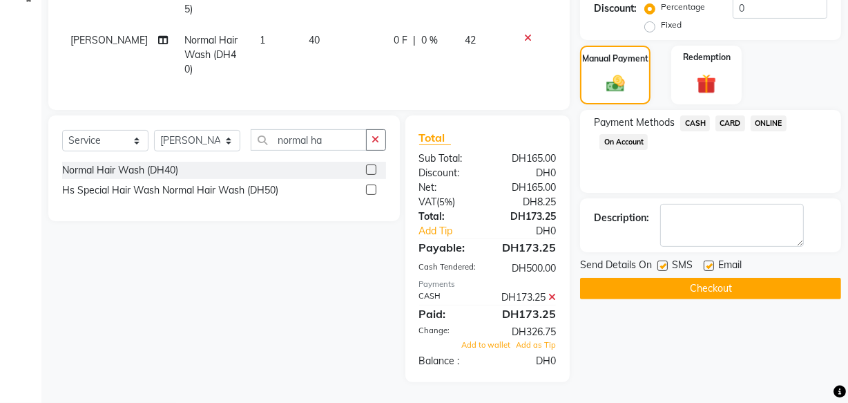
click at [711, 278] on button "Checkout" at bounding box center [710, 288] width 261 height 21
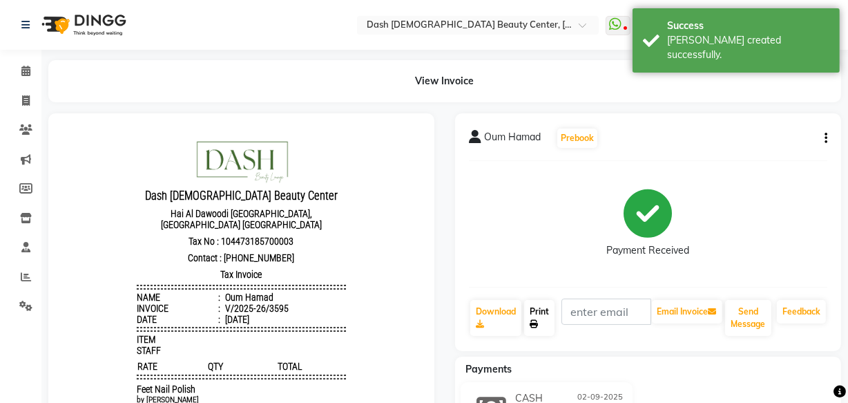
click at [535, 320] on icon at bounding box center [534, 324] width 8 height 8
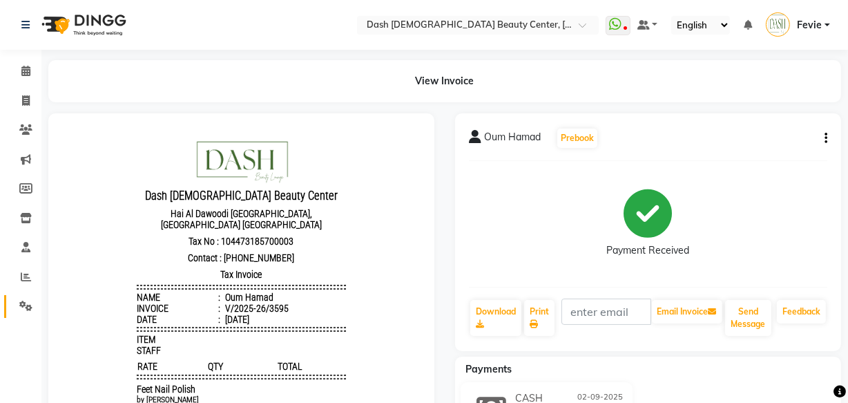
click at [28, 315] on link "Settings" at bounding box center [20, 306] width 33 height 23
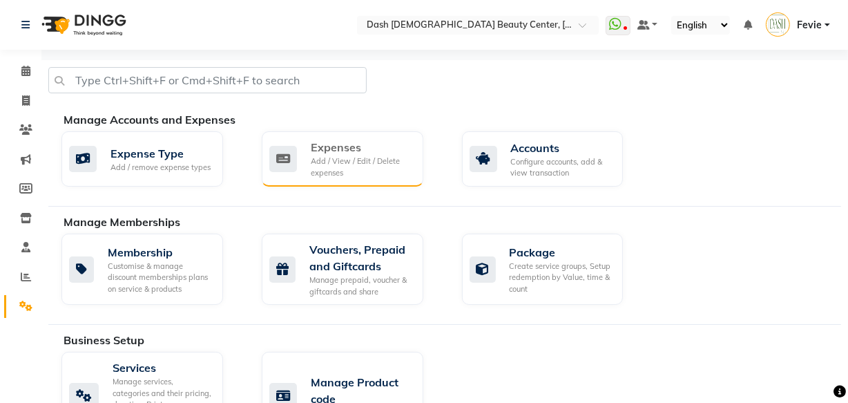
click at [331, 165] on div "Add / View / Edit / Delete expenses" at bounding box center [362, 166] width 102 height 23
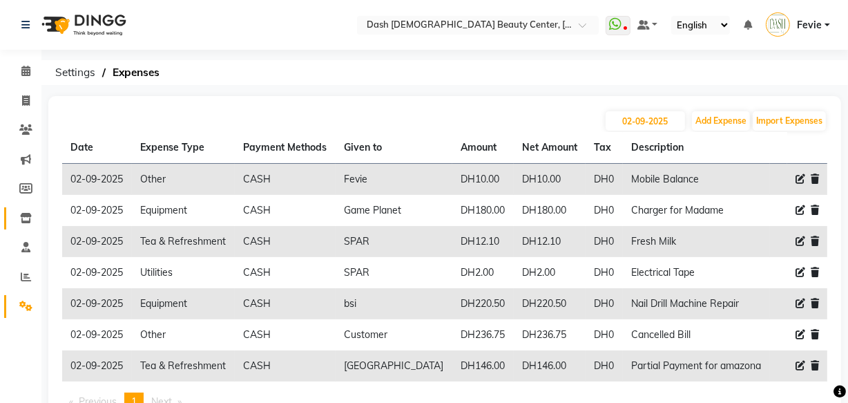
click at [28, 213] on icon at bounding box center [26, 218] width 12 height 10
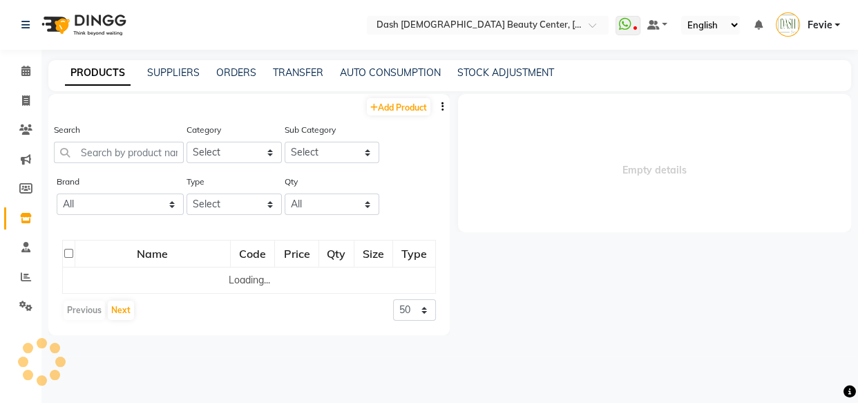
select select
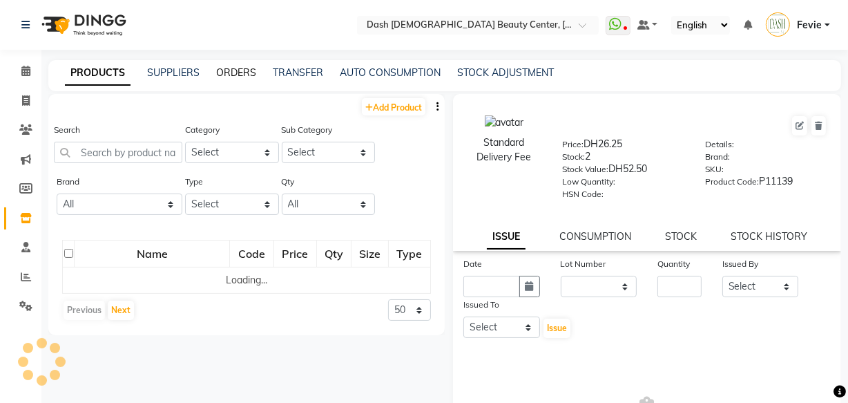
click at [238, 66] on link "ORDERS" at bounding box center [236, 72] width 40 height 12
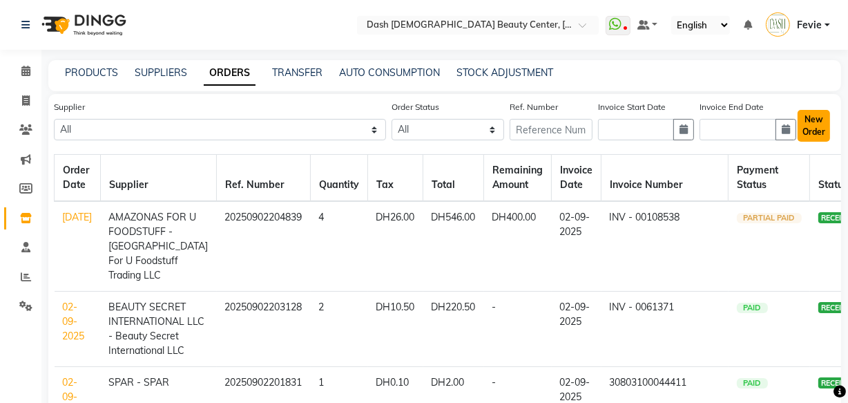
click at [812, 126] on button "New Order" at bounding box center [814, 126] width 32 height 32
select select "true"
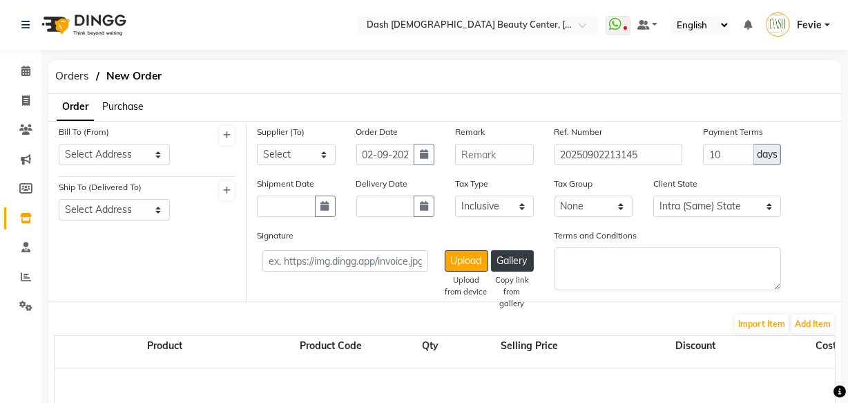
select select "3972"
click at [142, 144] on select "Select Address [GEOGRAPHIC_DATA]" at bounding box center [114, 154] width 111 height 21
select select "1470"
click at [59, 144] on select "Select Address [GEOGRAPHIC_DATA]" at bounding box center [114, 154] width 111 height 21
click at [135, 209] on select "Select Address [GEOGRAPHIC_DATA]" at bounding box center [114, 209] width 111 height 21
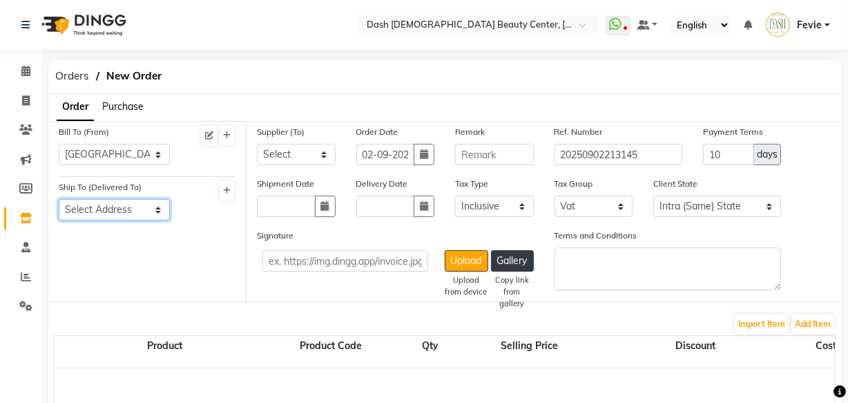
select select "1471"
click at [59, 200] on select "Select Address [GEOGRAPHIC_DATA]" at bounding box center [114, 209] width 111 height 21
click at [132, 208] on select "Select Address [GEOGRAPHIC_DATA]" at bounding box center [114, 209] width 111 height 21
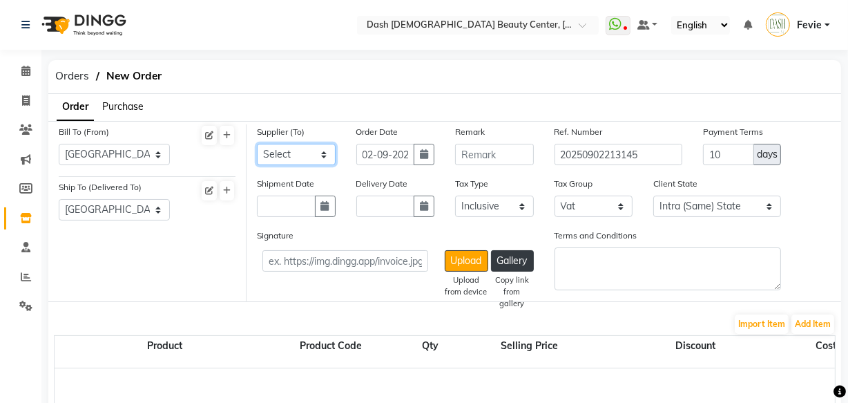
click at [299, 146] on select "Select SPAR - SPAR ADNOC DISTRIBUTION - ADNOC [PERSON_NAME] Millia Cosmetics - …" at bounding box center [296, 154] width 79 height 21
click at [314, 158] on select "Select SPAR - SPAR ADNOC DISTRIBUTION - ADNOC [PERSON_NAME] Millia Cosmetics - …" at bounding box center [296, 154] width 79 height 21
click at [322, 164] on select "Select SPAR - SPAR ADNOC DISTRIBUTION - ADNOC [PERSON_NAME] Millia Cosmetics - …" at bounding box center [296, 154] width 79 height 21
select select "4804"
click at [257, 144] on select "Select SPAR - SPAR ADNOC DISTRIBUTION - ADNOC [PERSON_NAME] Millia Cosmetics - …" at bounding box center [296, 154] width 79 height 21
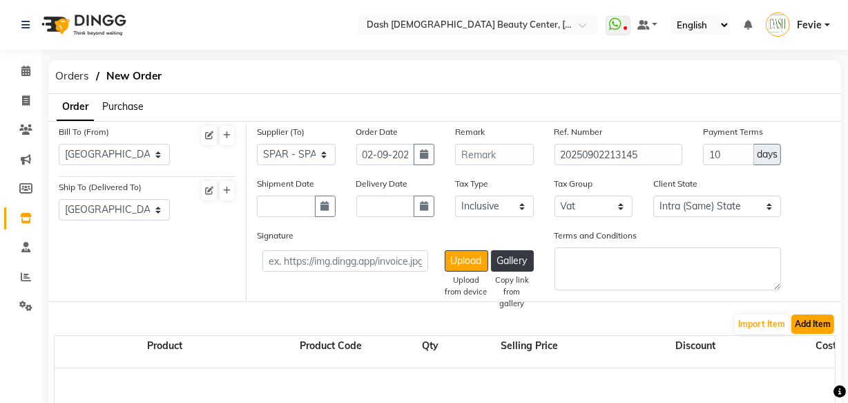
click at [821, 323] on button "Add Item" at bounding box center [813, 323] width 43 height 19
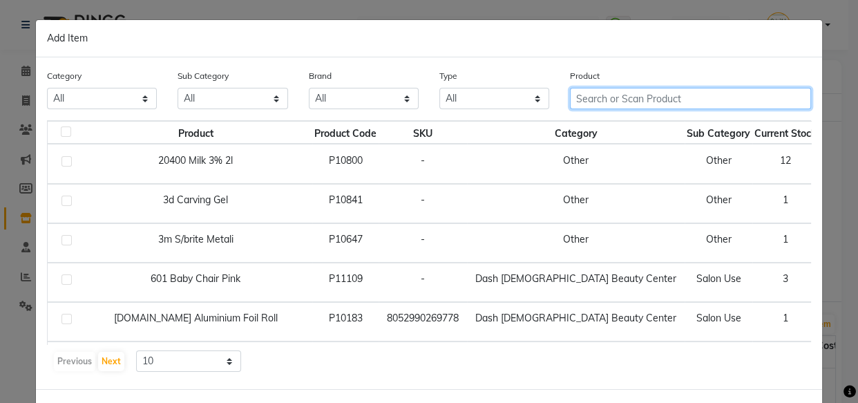
click at [659, 97] on input "text" at bounding box center [690, 98] width 241 height 21
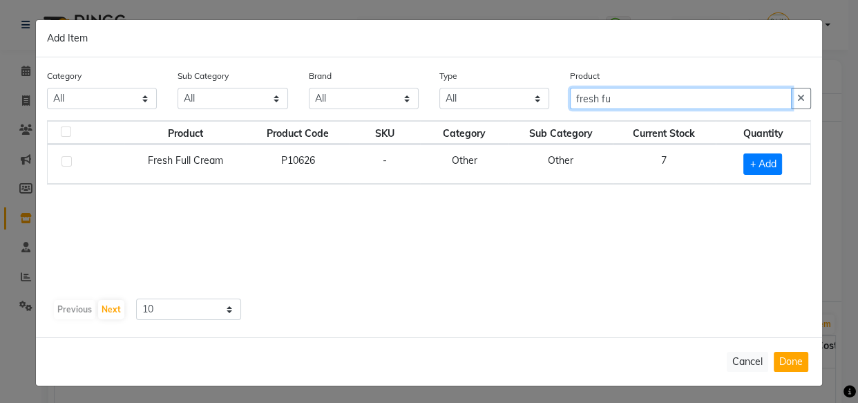
type input "fresh fu"
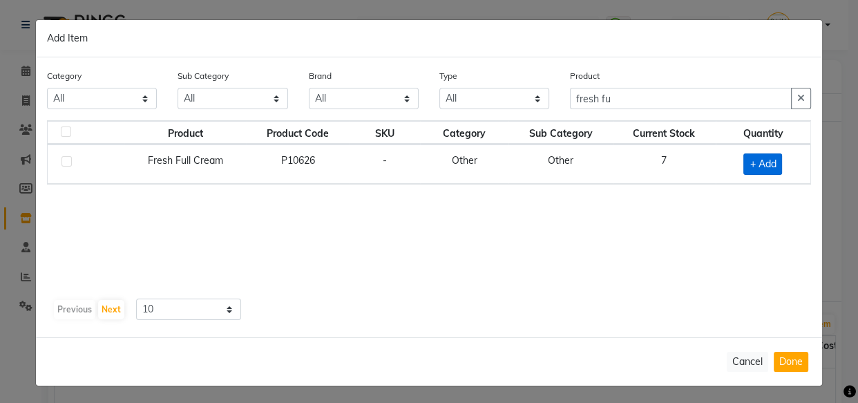
click at [776, 166] on span "+ Add" at bounding box center [762, 163] width 39 height 21
checkbox input "true"
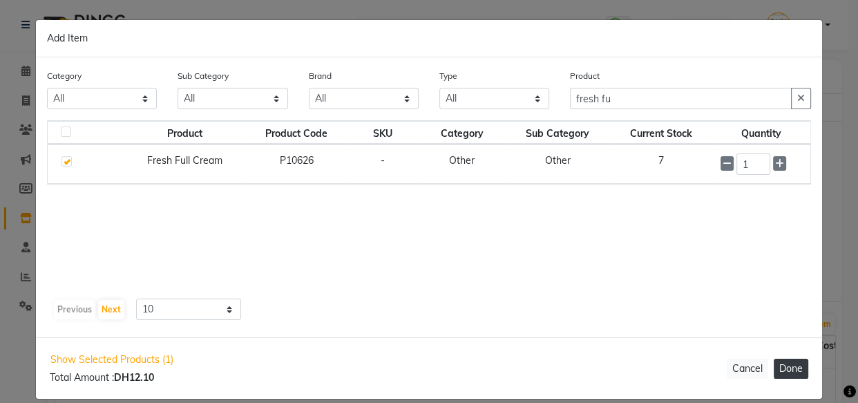
click at [776, 370] on button "Done" at bounding box center [791, 368] width 35 height 20
select select "3972"
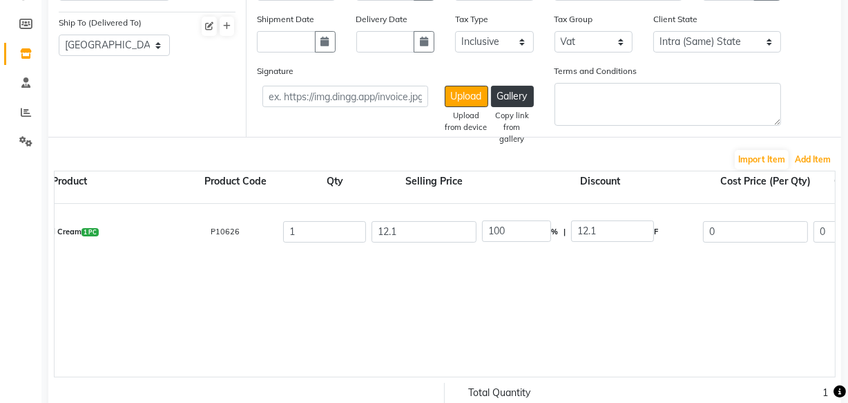
scroll to position [0, 97]
click at [746, 226] on input "0" at bounding box center [753, 231] width 105 height 21
type input "12.10"
click at [430, 229] on input "12.1" at bounding box center [422, 231] width 105 height 21
type input "0"
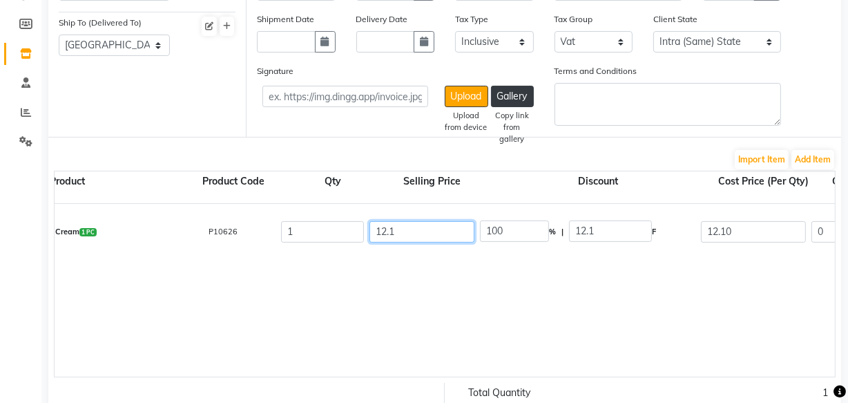
type input "0"
type input "11.52"
type input "0.58"
type input "12.1"
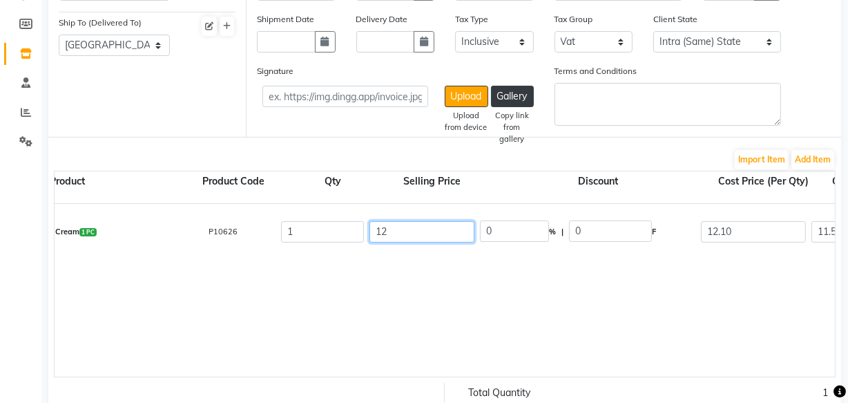
type input "1"
type input "0"
click at [582, 316] on div "Fresh Full Cream 1 PC P10626 1 0 0 % | 0 F 12.10 11.52 11.52 None Vat (5%) 0.58…" at bounding box center [823, 290] width 1733 height 173
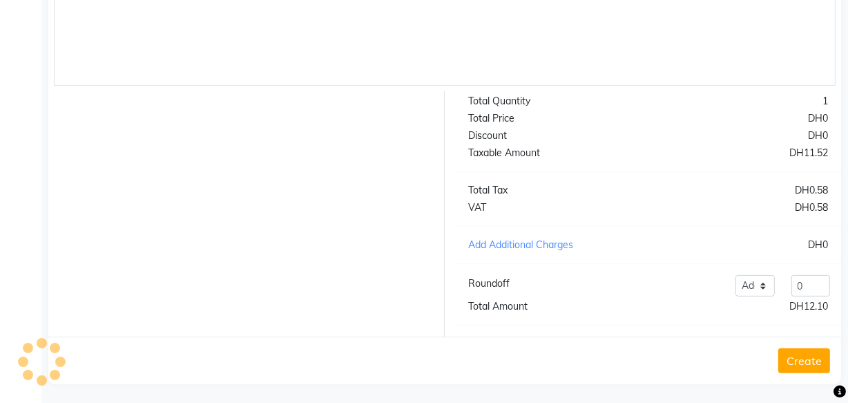
scroll to position [470, 0]
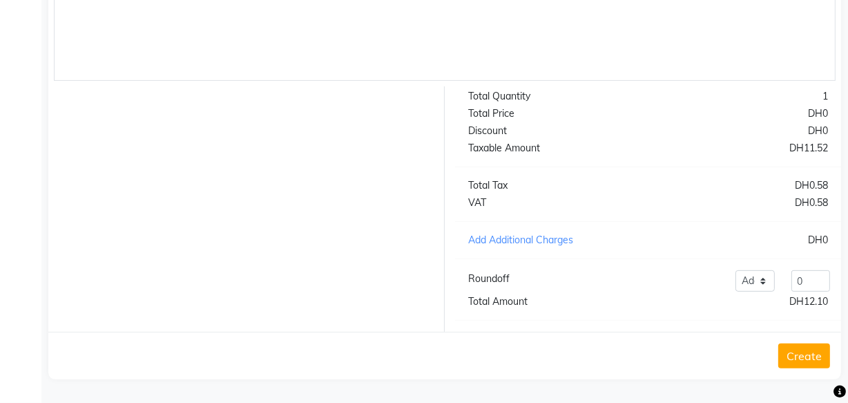
click at [794, 363] on button "Create" at bounding box center [804, 355] width 52 height 25
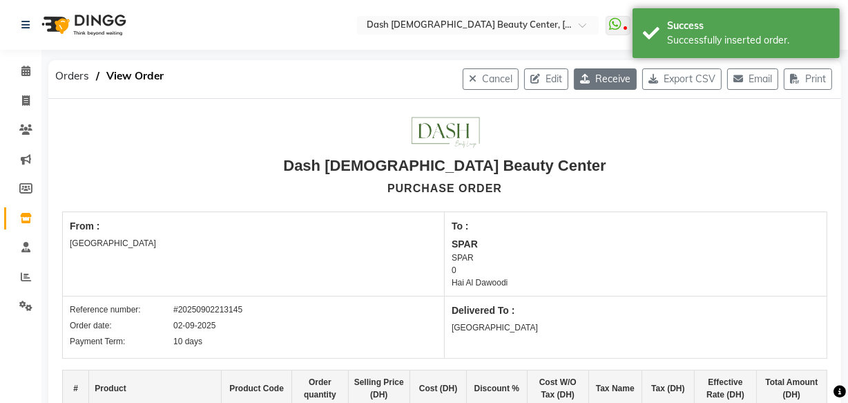
click at [606, 82] on button "Receive" at bounding box center [605, 78] width 63 height 21
select select "1470"
select select "1471"
select select "4804"
select select "true"
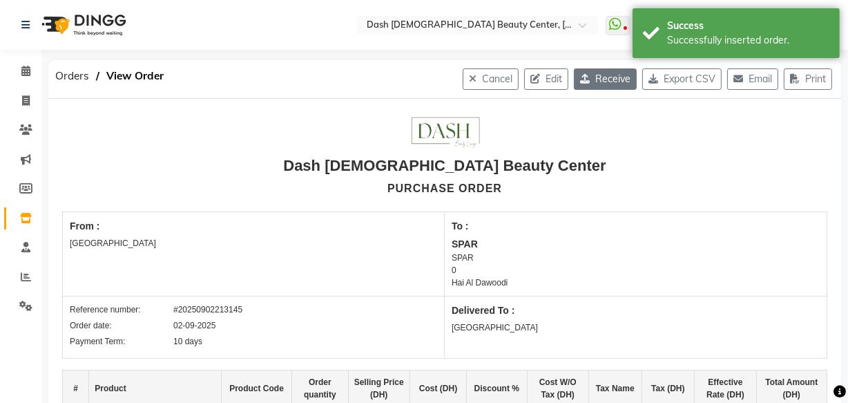
select select "3972"
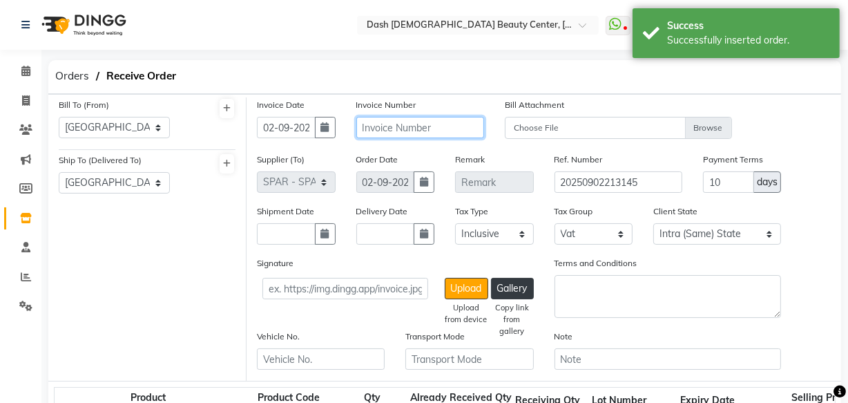
click at [432, 128] on input "text" at bounding box center [420, 127] width 128 height 21
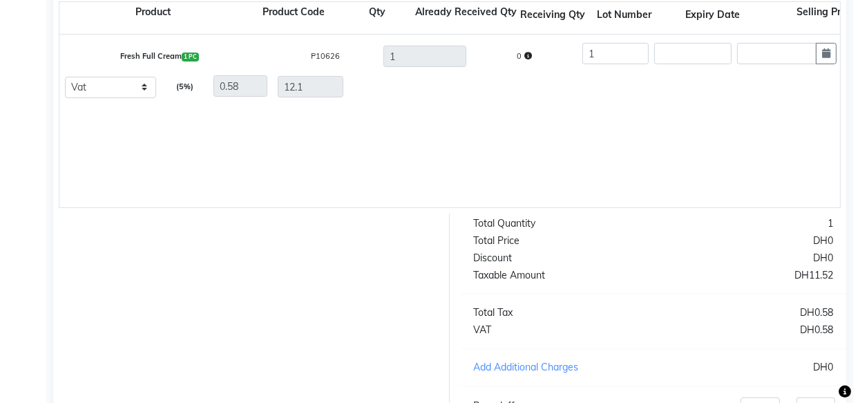
scroll to position [524, 0]
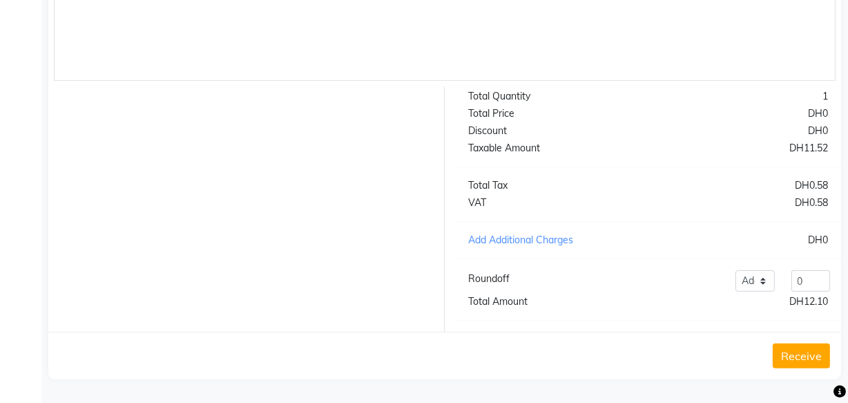
type input "30803100044439"
click at [807, 358] on button "Receive" at bounding box center [801, 355] width 57 height 25
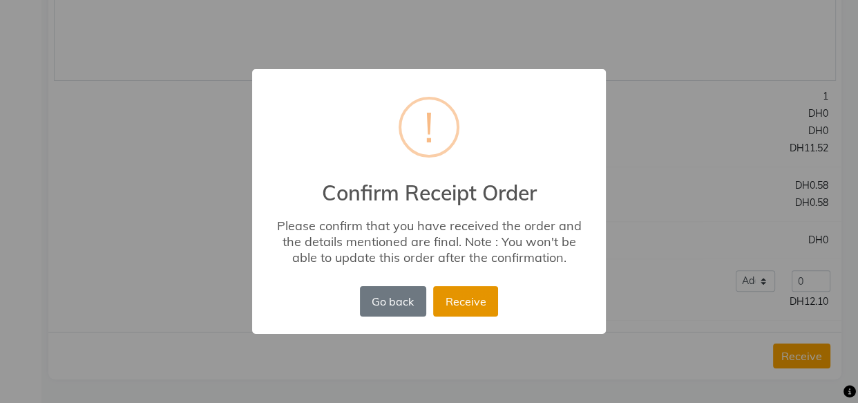
click at [485, 310] on button "Receive" at bounding box center [465, 301] width 65 height 30
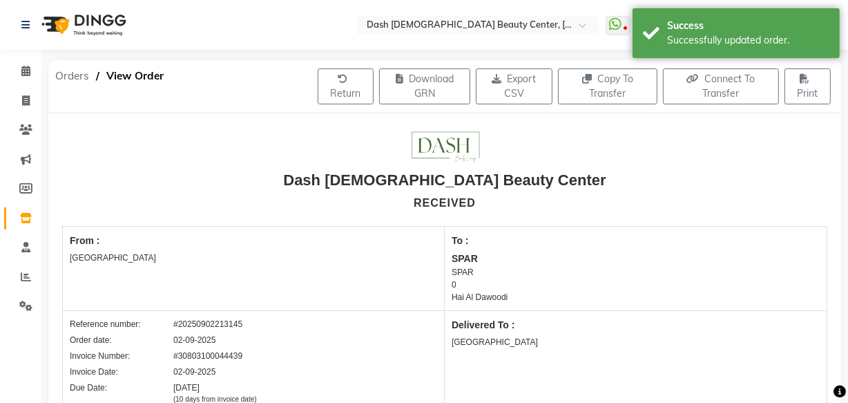
click at [72, 75] on span "Orders" at bounding box center [72, 76] width 48 height 25
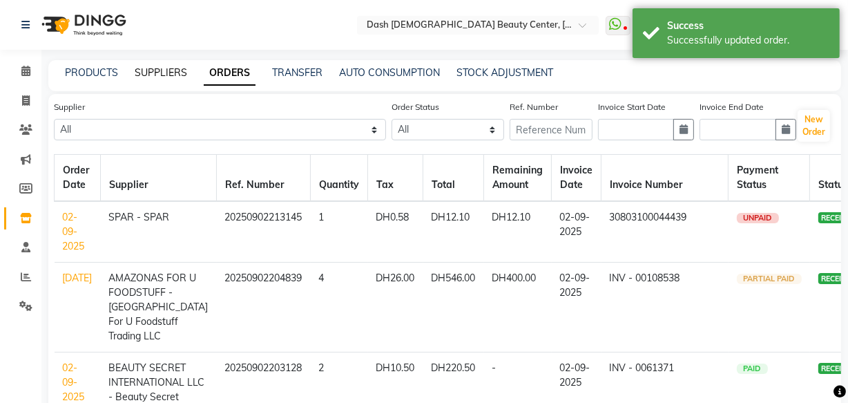
click at [157, 75] on link "SUPPLIERS" at bounding box center [161, 72] width 52 height 12
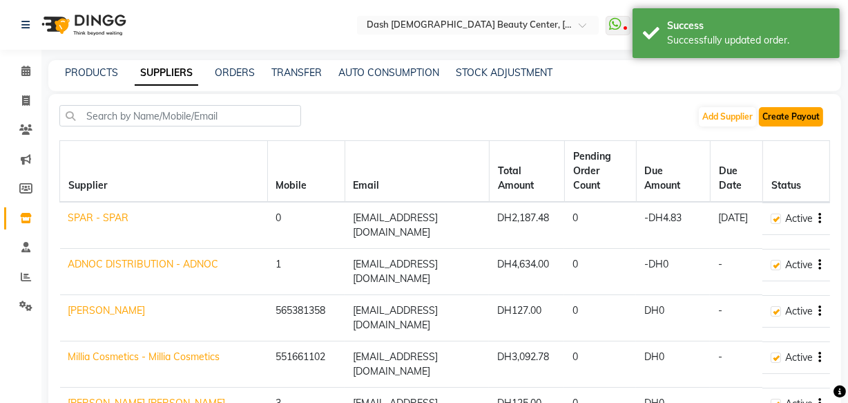
click at [794, 111] on button "Create Payout" at bounding box center [791, 116] width 64 height 19
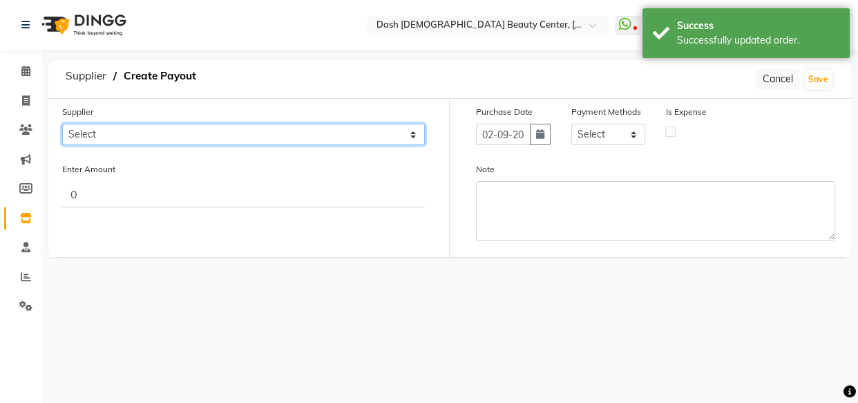
click at [296, 145] on select "Select SPAR - SPAR ADNOC DISTRIBUTION - ADNOC [PERSON_NAME] Millia Cosmetics - …" at bounding box center [243, 134] width 363 height 21
select select "4804"
click at [62, 124] on select "Select SPAR - SPAR ADNOC DISTRIBUTION - ADNOC [PERSON_NAME] Millia Cosmetics - …" at bounding box center [243, 134] width 363 height 21
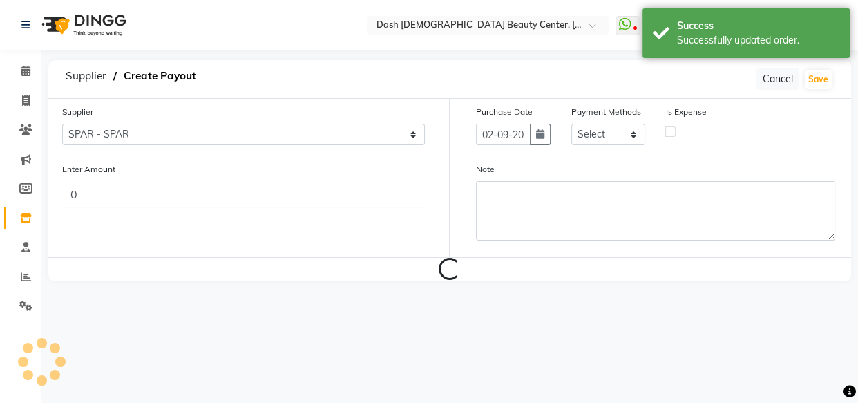
click at [307, 198] on input "0" at bounding box center [243, 194] width 363 height 26
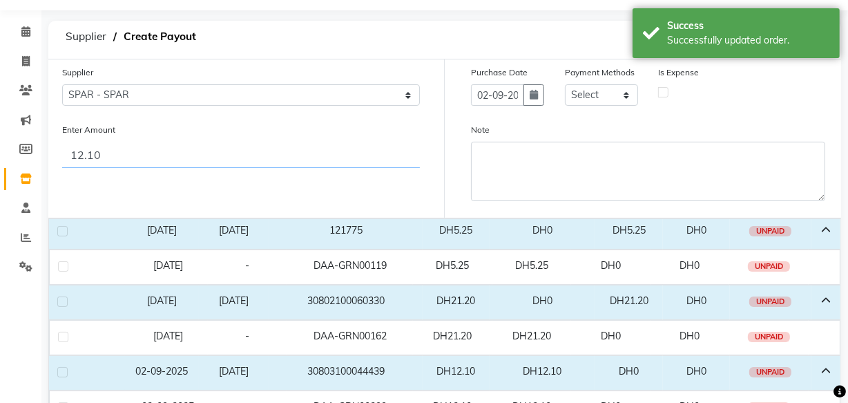
scroll to position [103, 0]
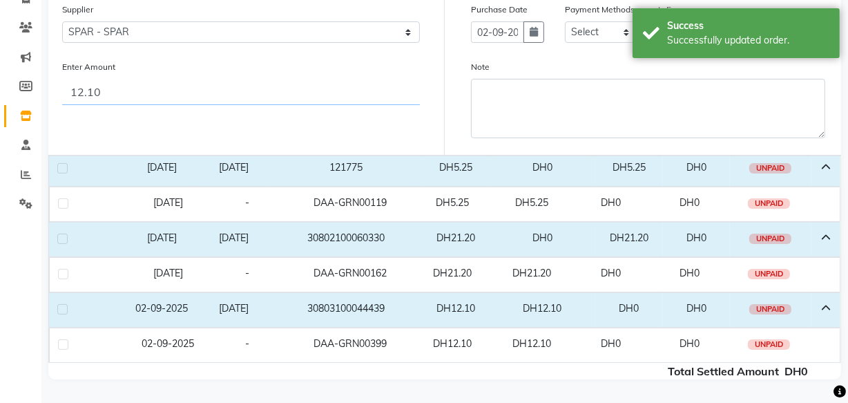
type input "12.10"
click at [63, 307] on label at bounding box center [62, 309] width 10 height 10
click at [63, 307] on input "checkbox" at bounding box center [61, 309] width 9 height 9
checkbox input "true"
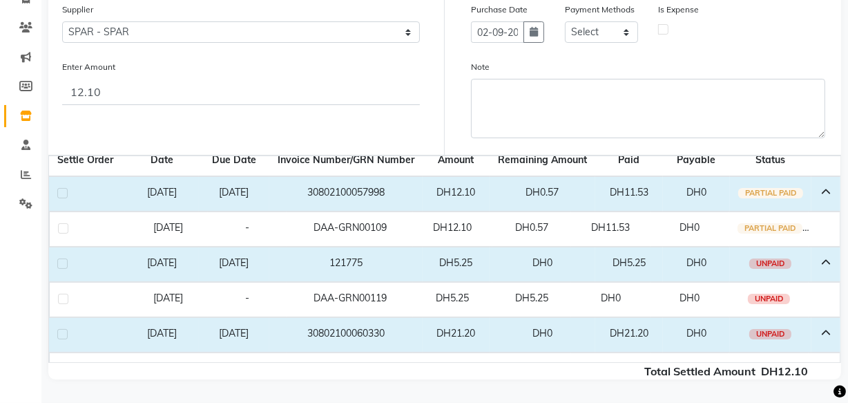
scroll to position [8, 0]
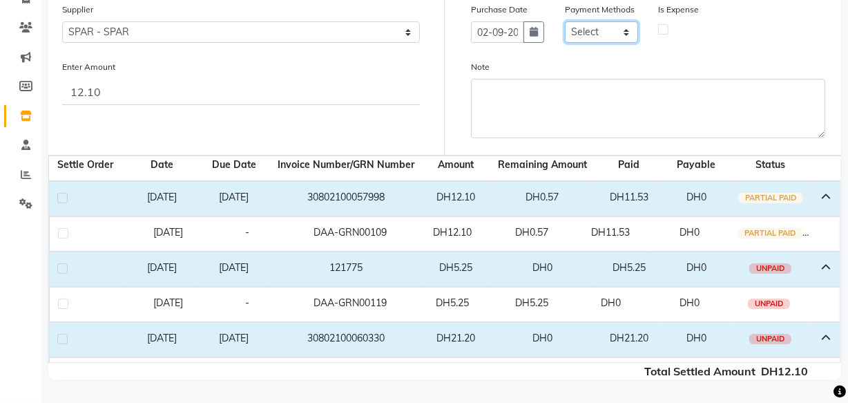
click at [600, 26] on select "Select CASH CARD ONLINE On Account Wallet Package Prepaid Gift Card" at bounding box center [601, 31] width 73 height 21
select select "1"
click at [565, 21] on select "Select CASH CARD ONLINE On Account Wallet Package Prepaid Gift Card" at bounding box center [601, 31] width 73 height 21
click at [664, 28] on label at bounding box center [663, 29] width 10 height 10
click at [664, 28] on input "checkbox" at bounding box center [663, 28] width 9 height 9
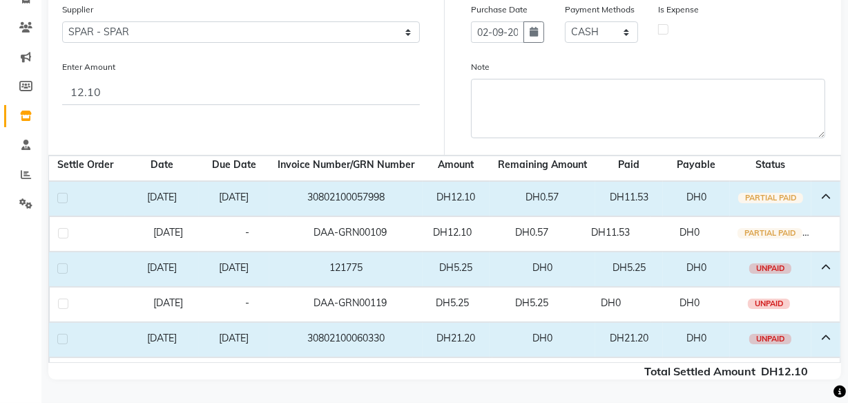
checkbox input "true"
select select "7494"
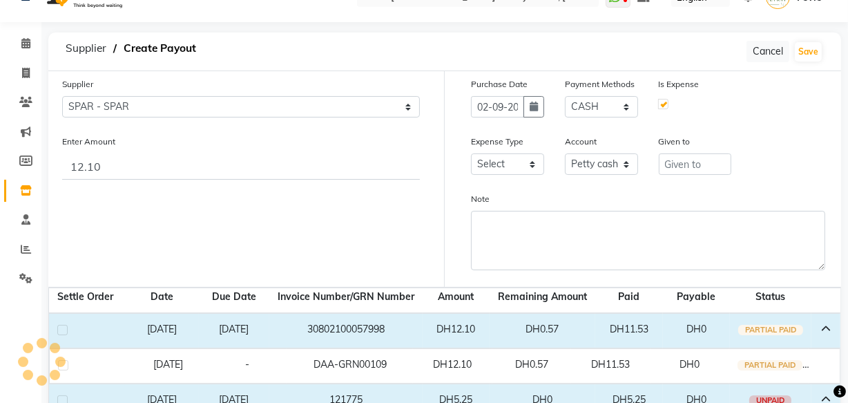
scroll to position [0, 0]
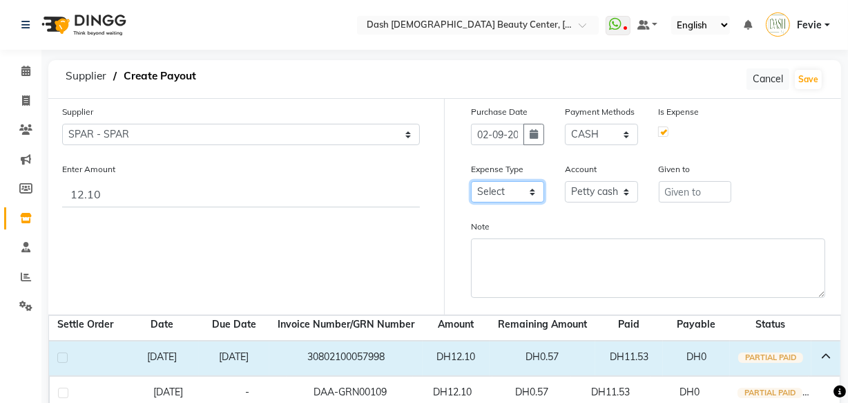
click at [518, 193] on select "Select Advance Salary Bank charges Car maintenance Cash transfer to bank Cash t…" at bounding box center [507, 191] width 73 height 21
select select "17"
click at [471, 182] on select "Select Advance Salary Bank charges Car maintenance Cash transfer to bank Cash t…" at bounding box center [507, 191] width 73 height 21
click at [610, 191] on select "Select Petty cash Card Tax Cash In Hand" at bounding box center [601, 191] width 73 height 21
click at [706, 191] on input "text" at bounding box center [695, 191] width 73 height 21
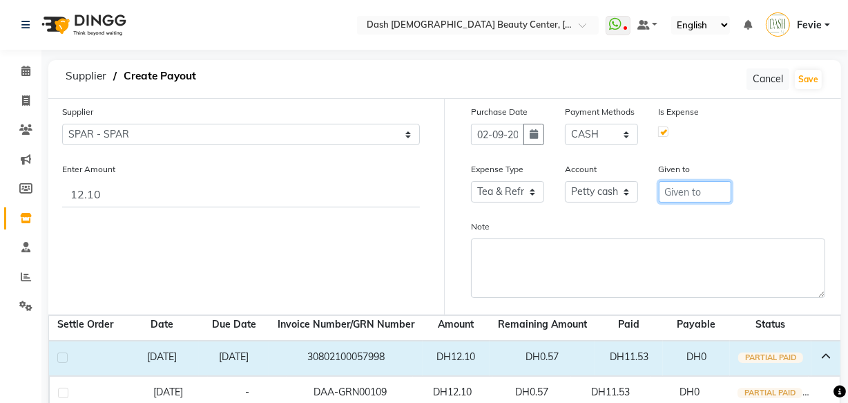
type input "SPAR"
click at [808, 78] on button "Save" at bounding box center [808, 79] width 27 height 19
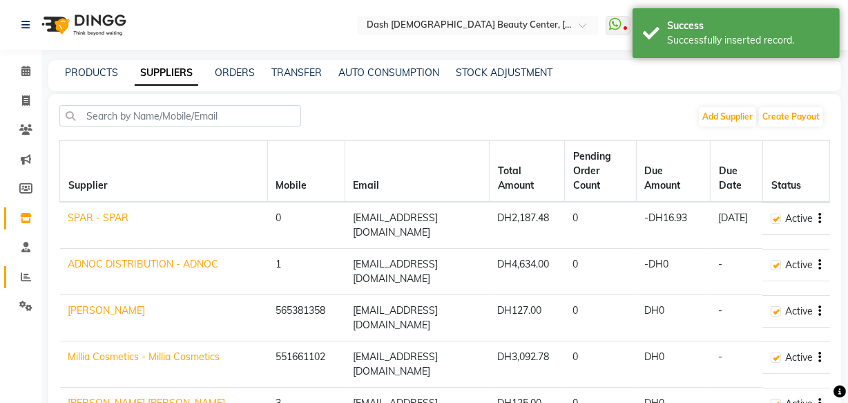
click at [19, 281] on span at bounding box center [26, 277] width 24 height 16
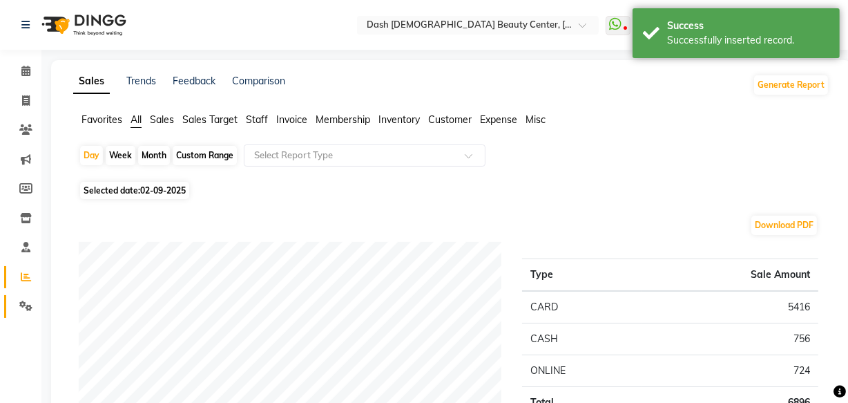
click at [26, 307] on icon at bounding box center [25, 305] width 13 height 10
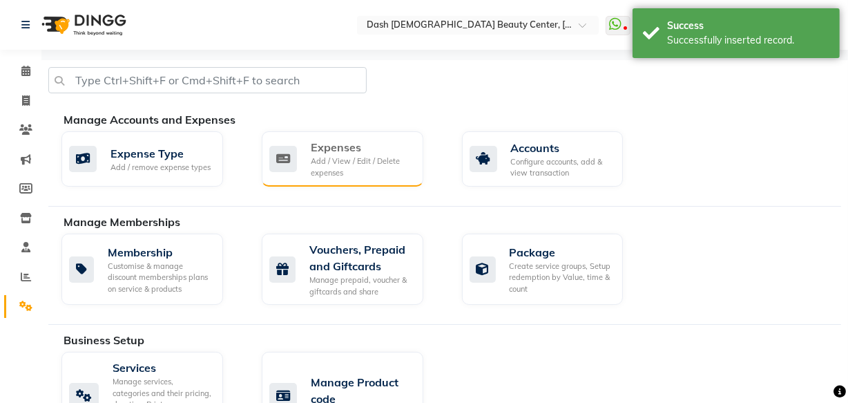
click at [345, 169] on div "Add / View / Edit / Delete expenses" at bounding box center [362, 166] width 102 height 23
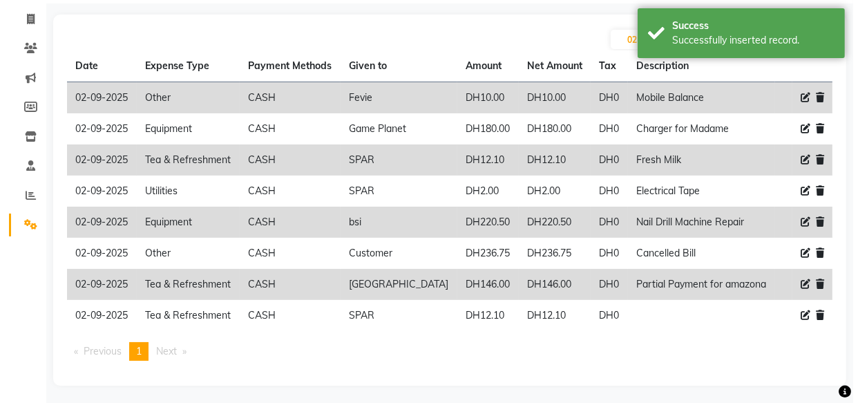
scroll to position [84, 0]
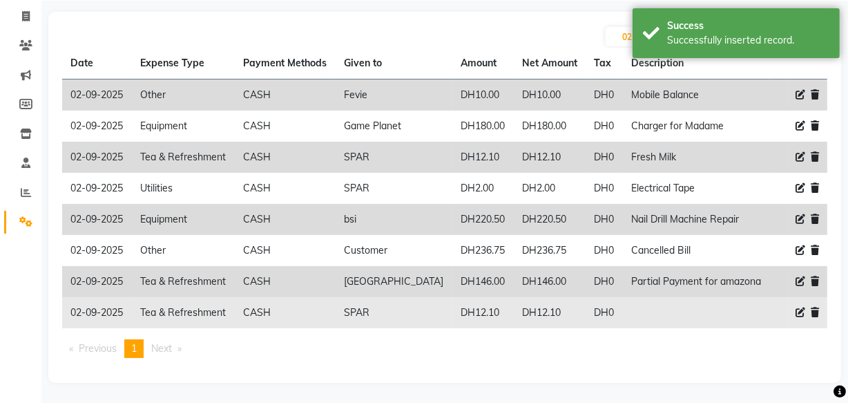
click at [801, 311] on icon at bounding box center [801, 312] width 10 height 10
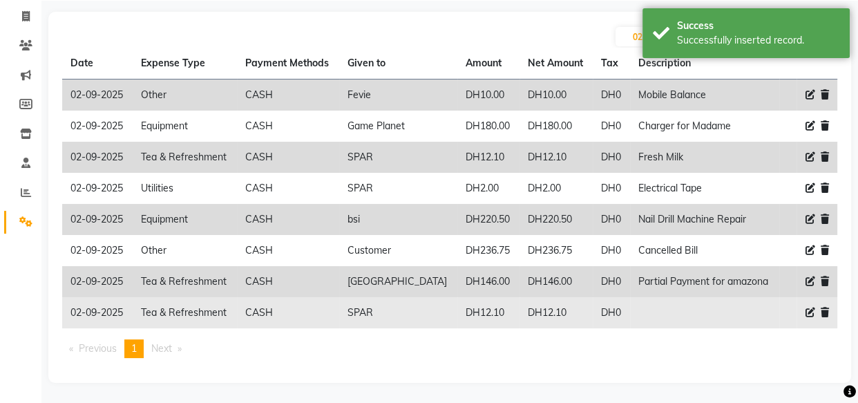
select select "17"
select select "1"
select select "7494"
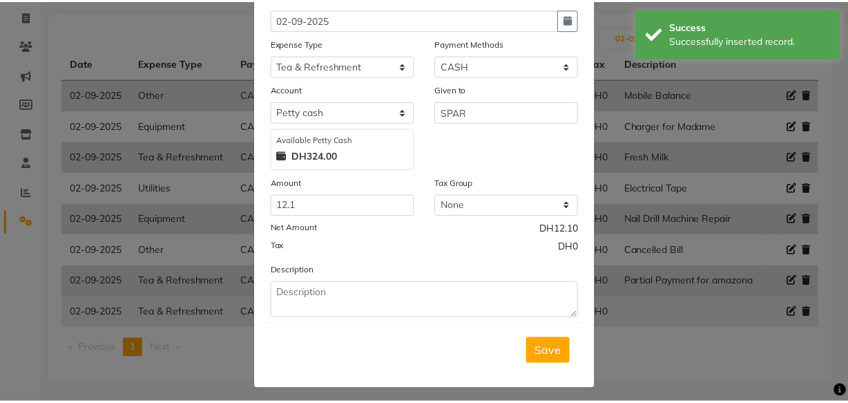
scroll to position [93, 0]
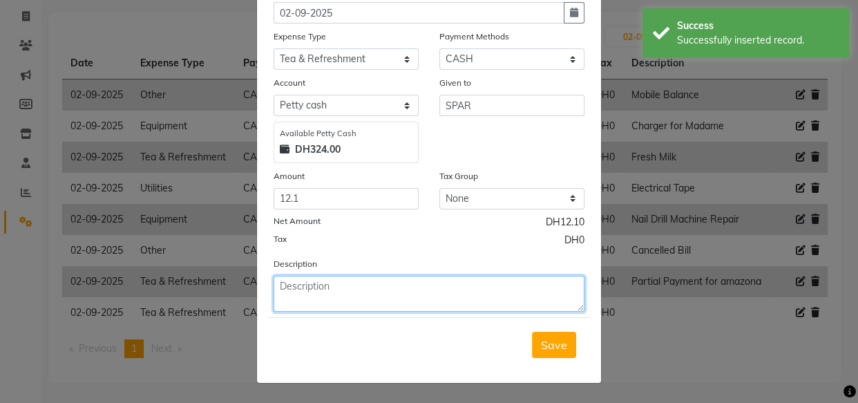
click at [367, 291] on textarea at bounding box center [429, 294] width 311 height 36
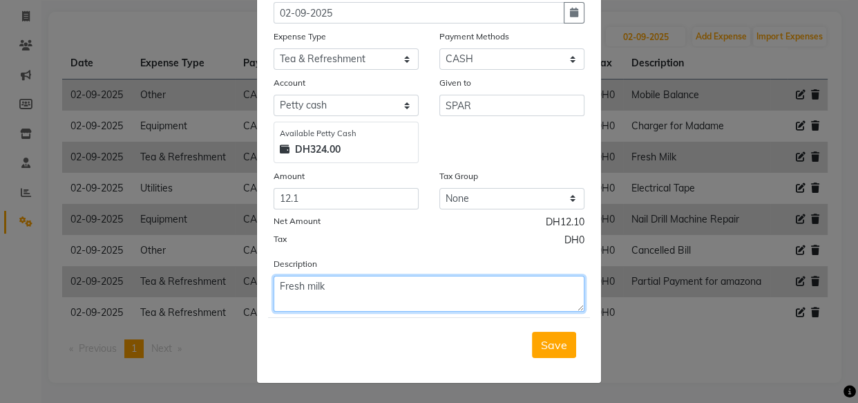
type textarea "Fresh milk"
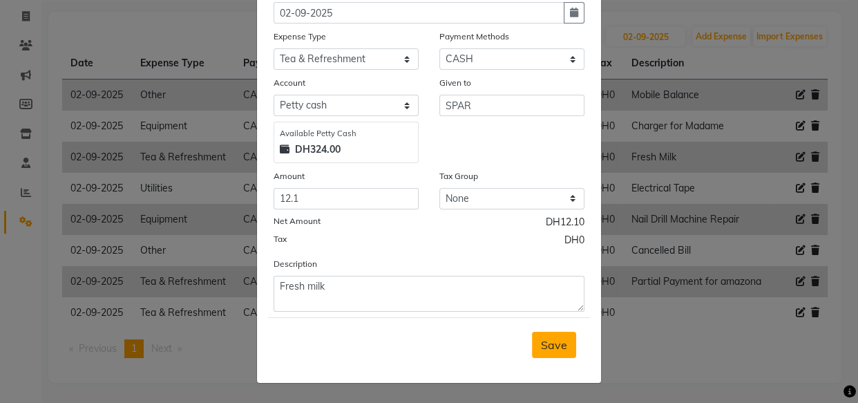
click at [562, 350] on button "Save" at bounding box center [554, 345] width 44 height 26
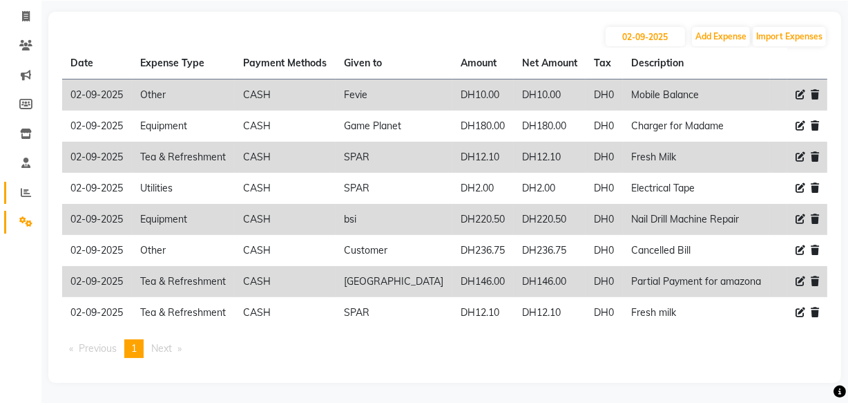
click at [9, 193] on link "Reports" at bounding box center [20, 193] width 33 height 23
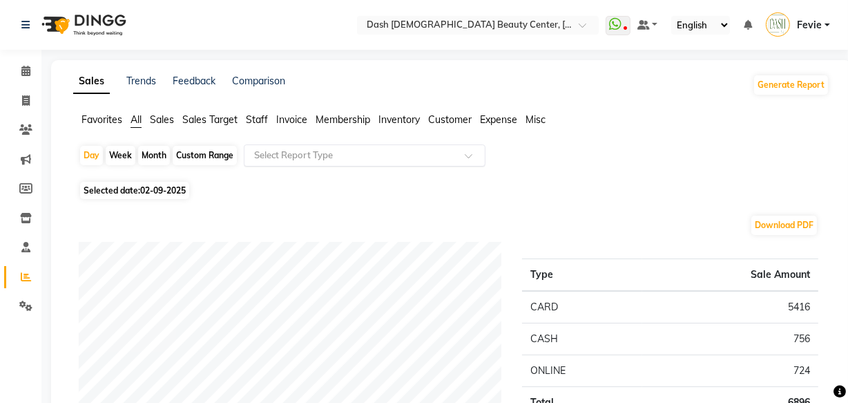
click at [323, 152] on input "text" at bounding box center [350, 155] width 199 height 14
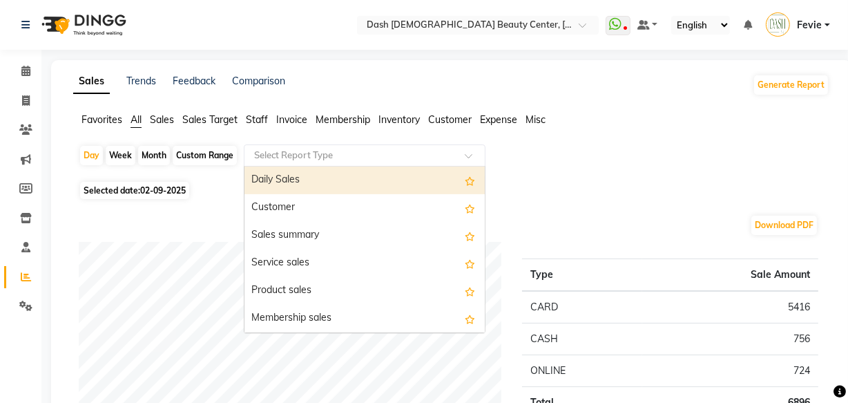
click at [341, 185] on div "Daily Sales" at bounding box center [365, 180] width 240 height 28
select select "full_report"
select select "csv"
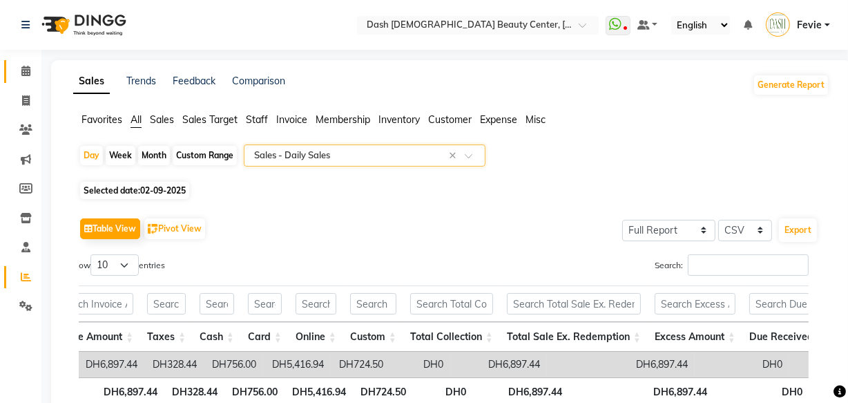
click at [36, 70] on span at bounding box center [26, 72] width 24 height 16
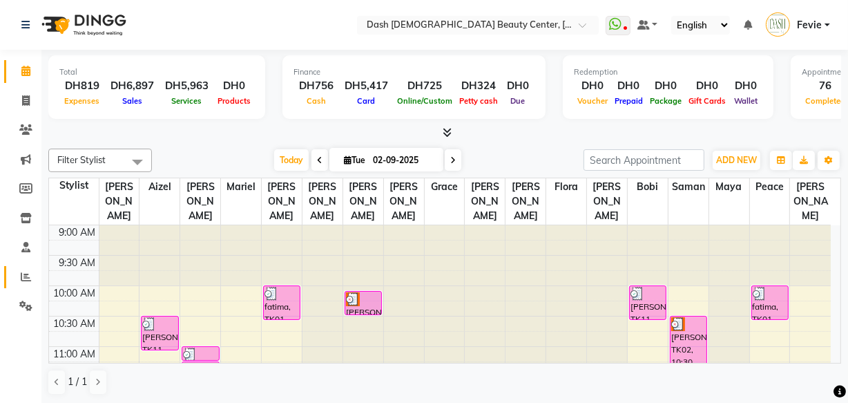
click at [26, 277] on icon at bounding box center [26, 276] width 10 height 10
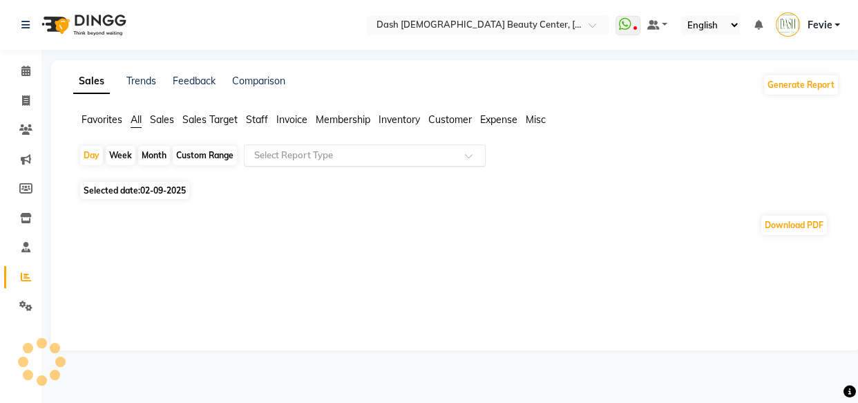
click at [353, 156] on input "text" at bounding box center [350, 155] width 199 height 14
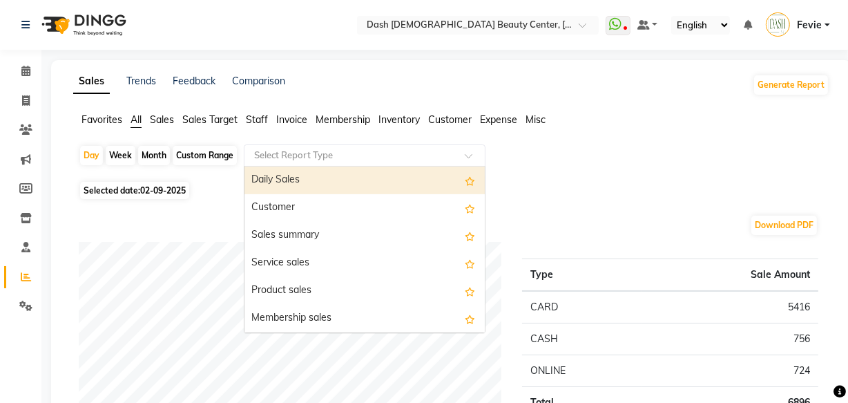
click at [324, 180] on div "Daily Sales" at bounding box center [365, 180] width 240 height 28
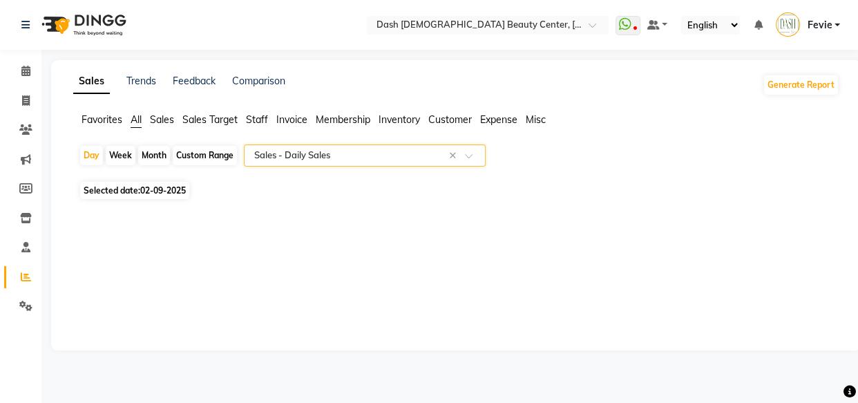
select select "full_report"
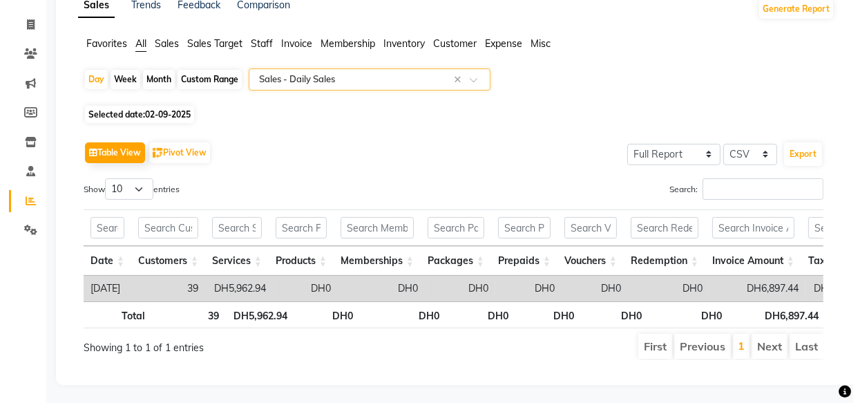
scroll to position [97, 0]
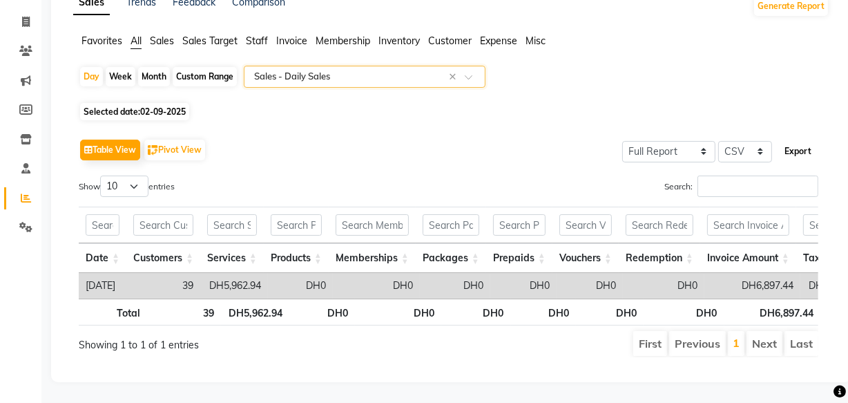
click at [801, 140] on button "Export" at bounding box center [798, 151] width 38 height 23
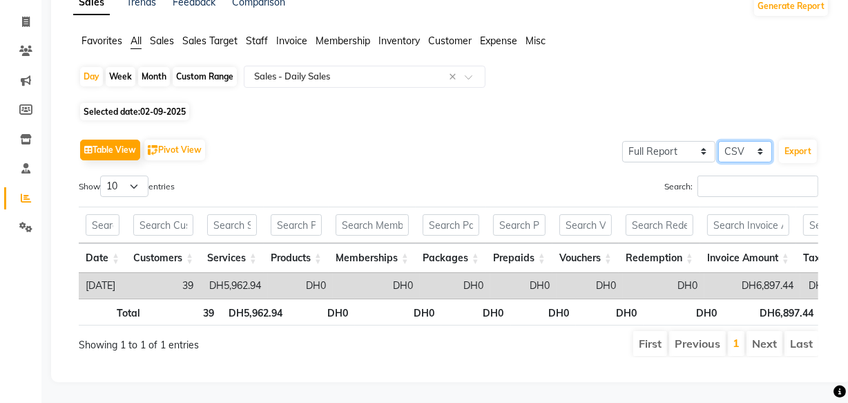
click at [747, 141] on select "Select CSV PDF" at bounding box center [745, 151] width 54 height 21
select select "pdf"
click at [719, 141] on select "Select CSV PDF" at bounding box center [745, 151] width 54 height 21
click at [746, 141] on select "Select CSV PDF" at bounding box center [745, 151] width 54 height 21
click at [796, 140] on button "Export" at bounding box center [798, 151] width 38 height 23
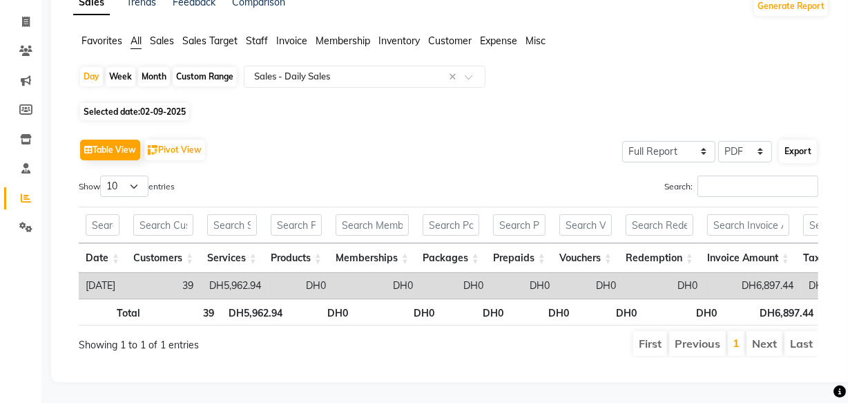
select select "sans-serif"
select select "13px"
select select "template_2"
select select "A4"
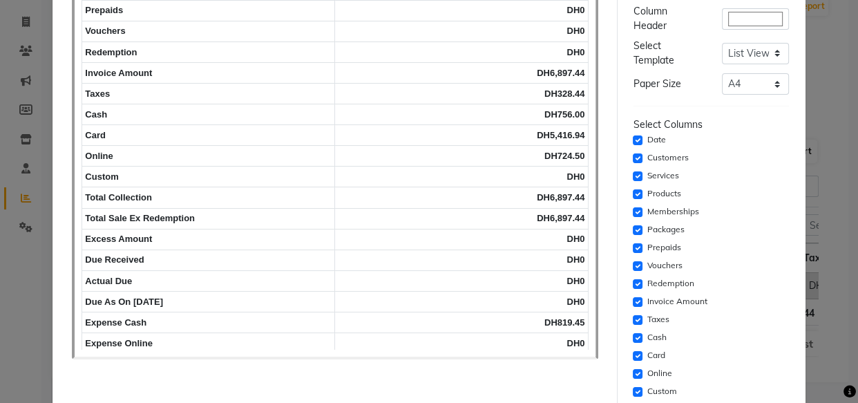
scroll to position [0, 0]
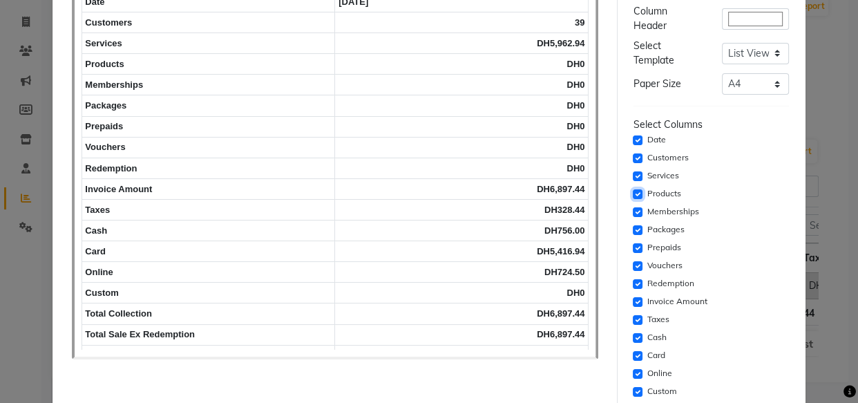
click at [635, 193] on input "checkbox" at bounding box center [638, 194] width 10 height 10
checkbox input "false"
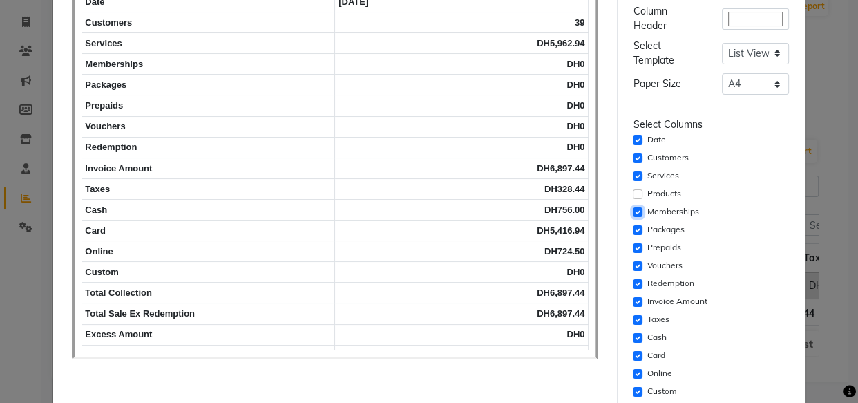
click at [633, 213] on input "checkbox" at bounding box center [638, 212] width 10 height 10
checkbox input "false"
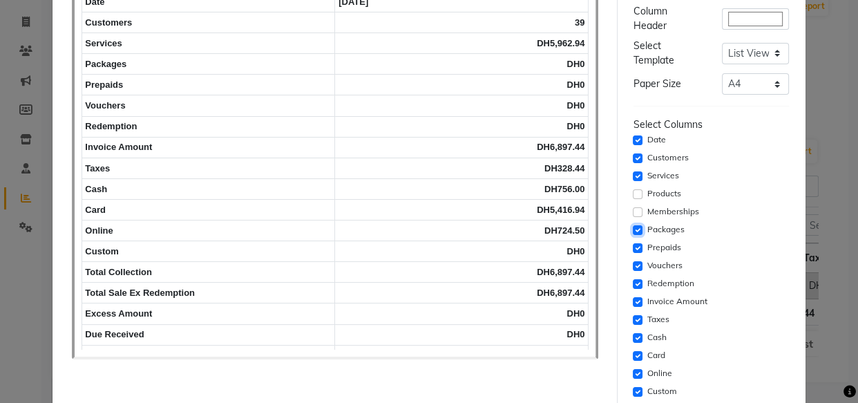
click at [635, 231] on input "checkbox" at bounding box center [638, 230] width 10 height 10
checkbox input "false"
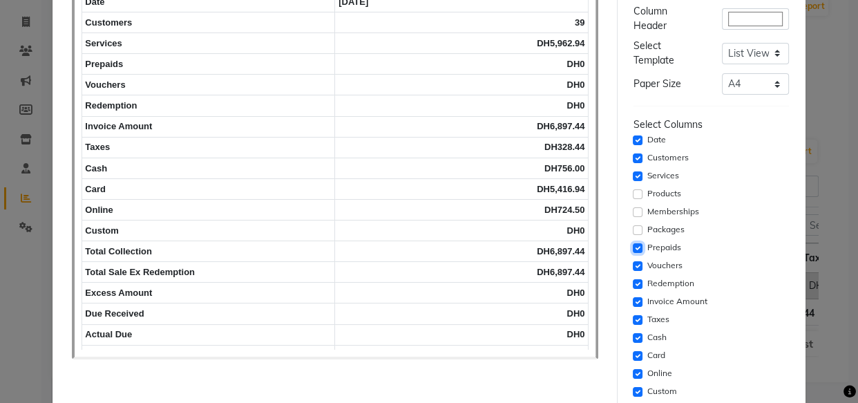
click at [633, 247] on input "checkbox" at bounding box center [638, 248] width 10 height 10
checkbox input "false"
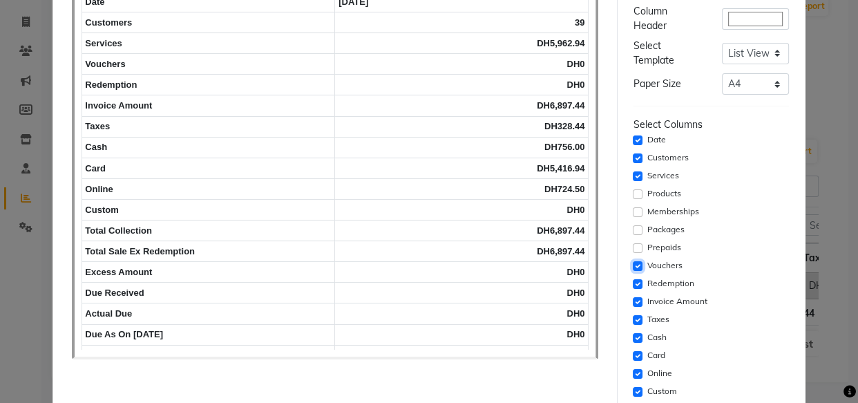
click at [633, 265] on input "checkbox" at bounding box center [638, 266] width 10 height 10
checkbox input "false"
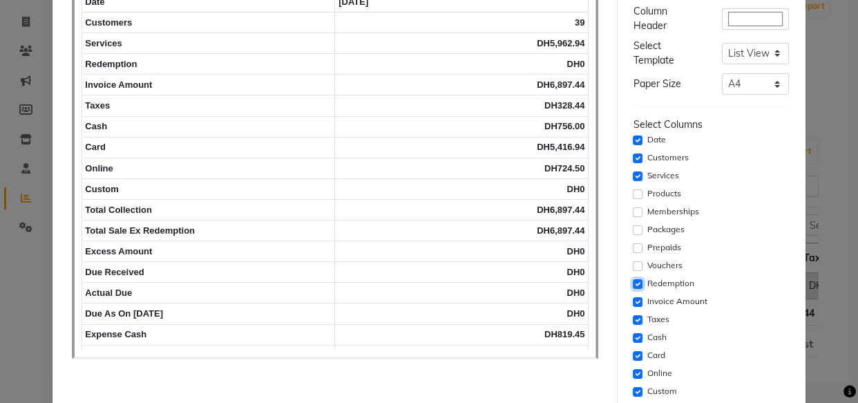
click at [633, 283] on input "checkbox" at bounding box center [638, 284] width 10 height 10
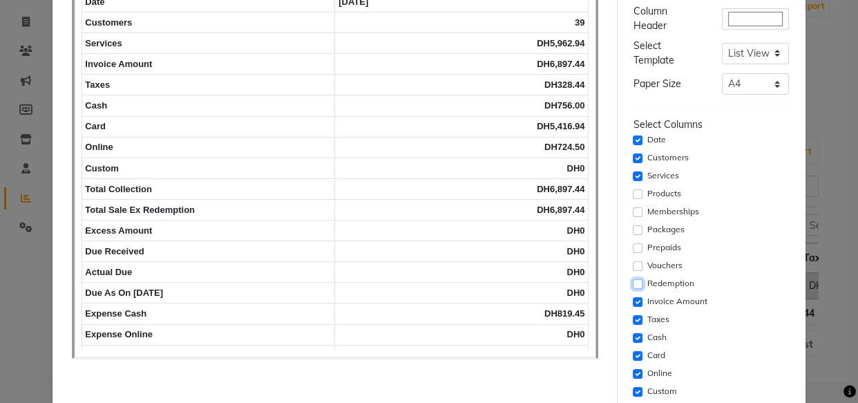
click at [633, 283] on input "checkbox" at bounding box center [638, 284] width 10 height 10
checkbox input "true"
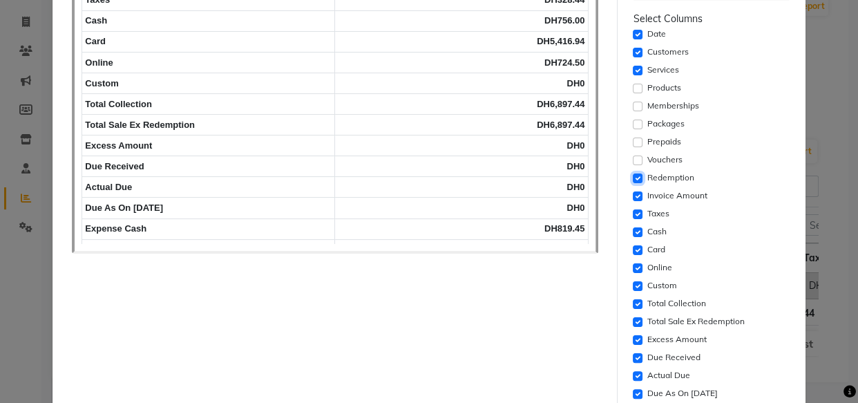
scroll to position [238, 0]
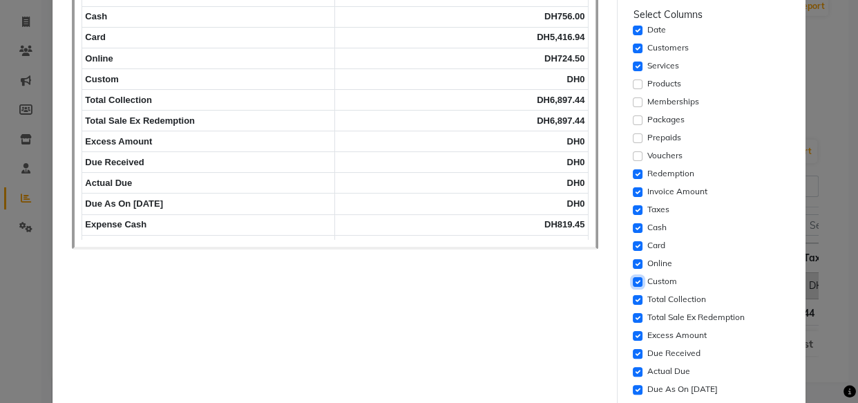
click at [635, 283] on input "checkbox" at bounding box center [638, 282] width 10 height 10
checkbox input "false"
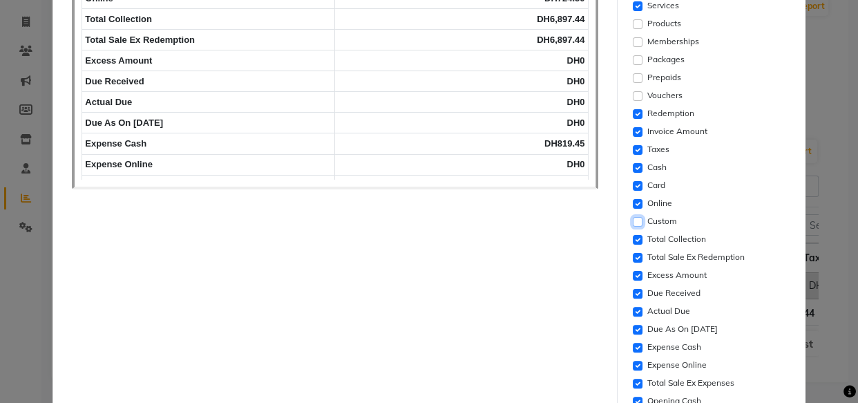
scroll to position [310, 0]
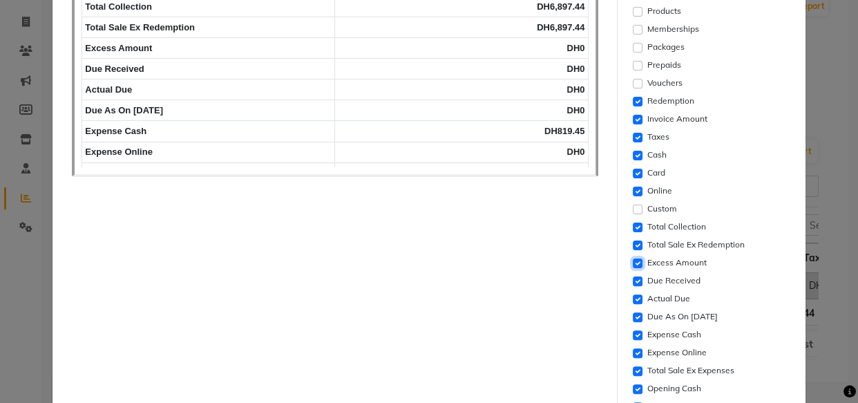
click at [633, 262] on input "checkbox" at bounding box center [638, 263] width 10 height 10
checkbox input "false"
click at [633, 278] on input "checkbox" at bounding box center [638, 281] width 10 height 10
checkbox input "false"
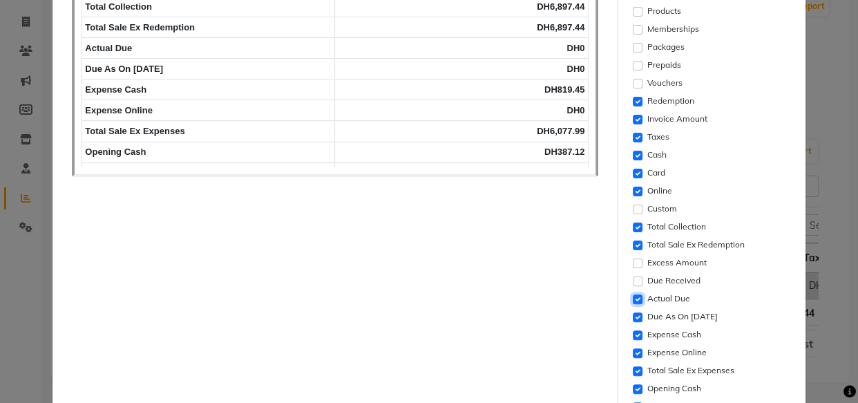
click at [633, 298] on input "checkbox" at bounding box center [638, 299] width 10 height 10
checkbox input "false"
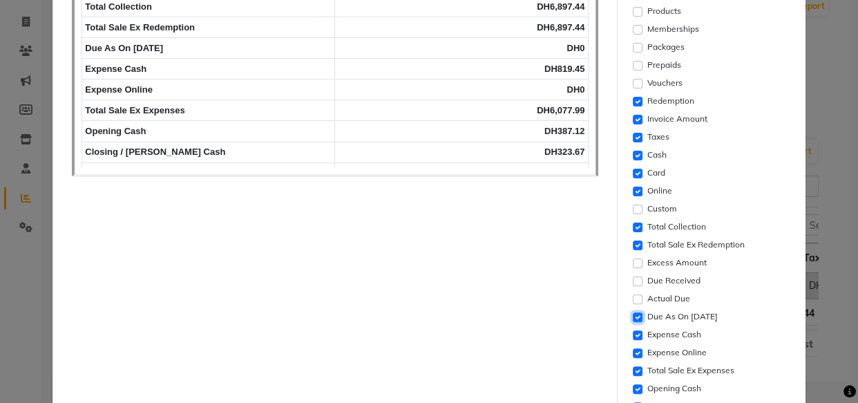
click at [633, 316] on input "checkbox" at bounding box center [638, 317] width 10 height 10
checkbox input "false"
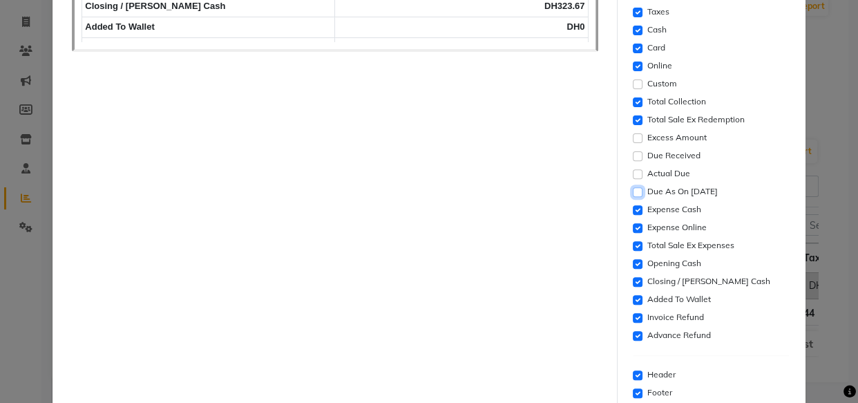
scroll to position [444, 0]
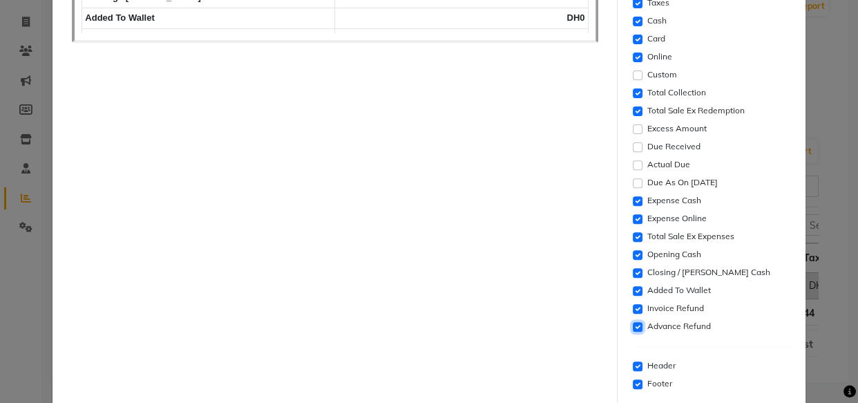
click at [633, 325] on input "checkbox" at bounding box center [638, 327] width 10 height 10
checkbox input "false"
click at [635, 310] on div "Invoice Refund" at bounding box center [710, 308] width 155 height 17
click at [633, 289] on input "checkbox" at bounding box center [638, 291] width 10 height 10
checkbox input "false"
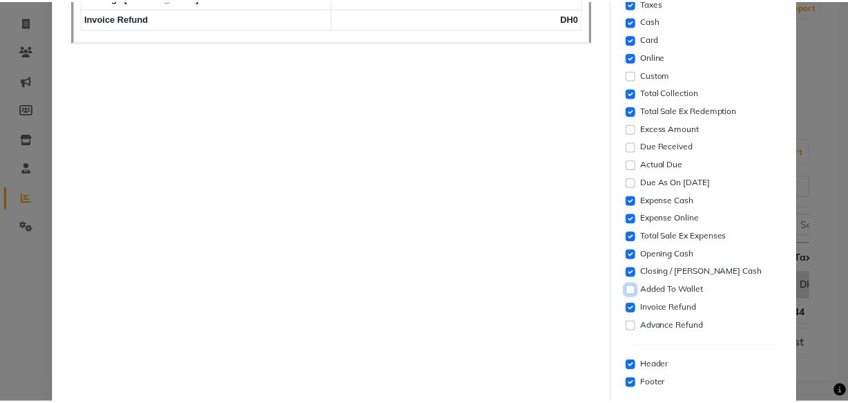
scroll to position [508, 0]
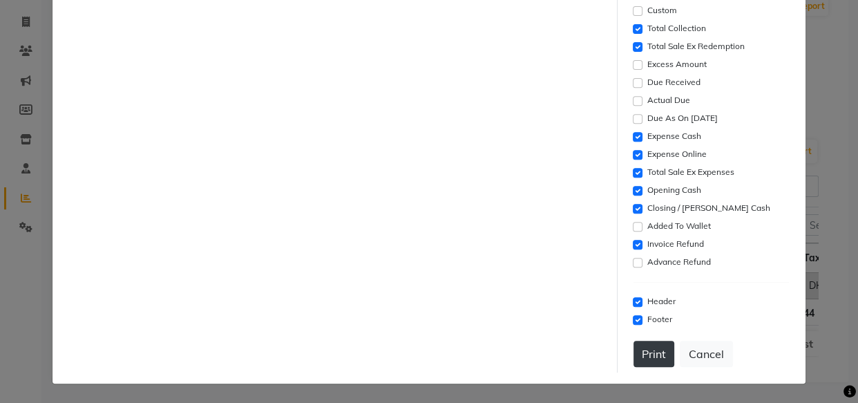
click at [649, 351] on button "Print" at bounding box center [653, 354] width 41 height 26
click at [633, 267] on input "checkbox" at bounding box center [638, 263] width 10 height 10
checkbox input "false"
click at [633, 249] on input "checkbox" at bounding box center [638, 245] width 10 height 10
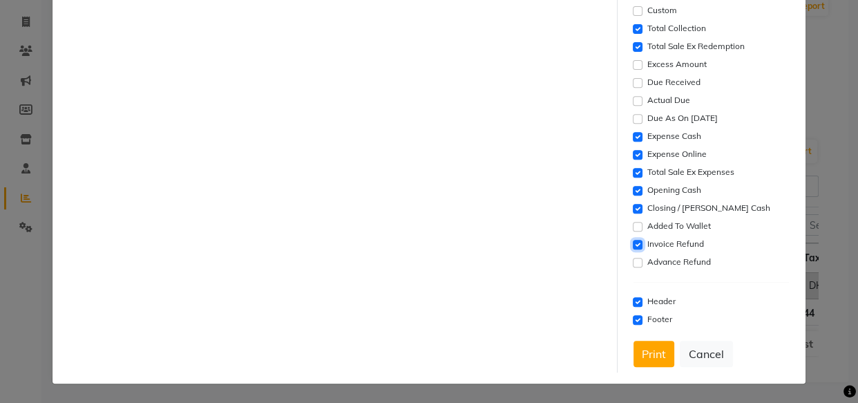
checkbox input "false"
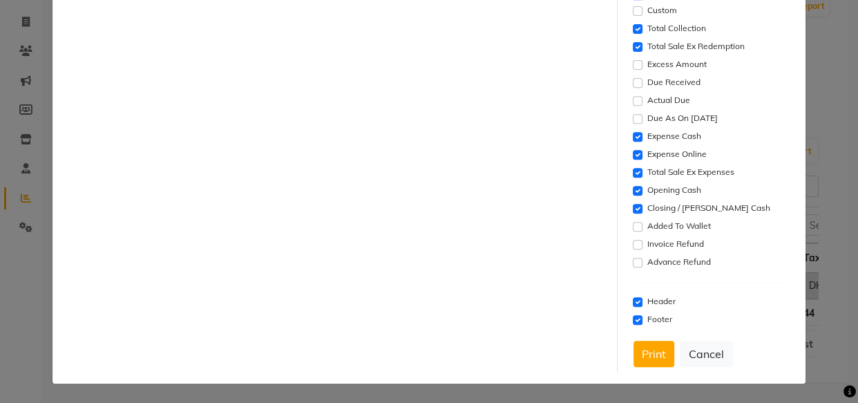
checkbox input "true"
click at [633, 178] on input "checkbox" at bounding box center [638, 173] width 10 height 10
checkbox input "true"
click at [633, 160] on input "checkbox" at bounding box center [638, 155] width 10 height 10
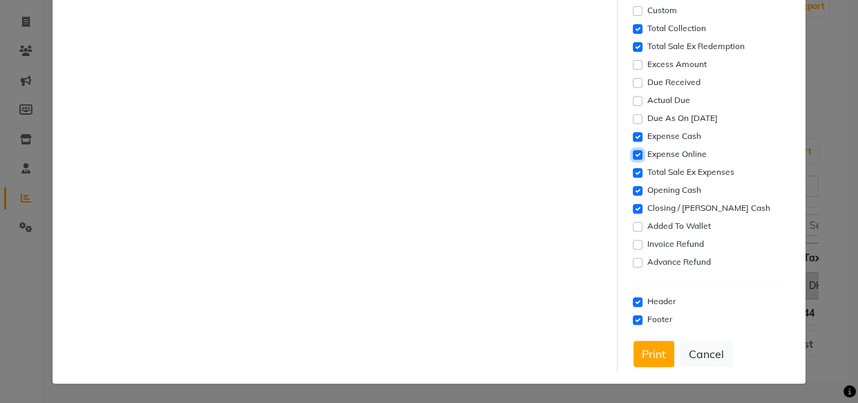
checkbox input "false"
click at [655, 362] on button "Print" at bounding box center [653, 354] width 41 height 26
click at [702, 352] on button "Cancel" at bounding box center [706, 354] width 53 height 26
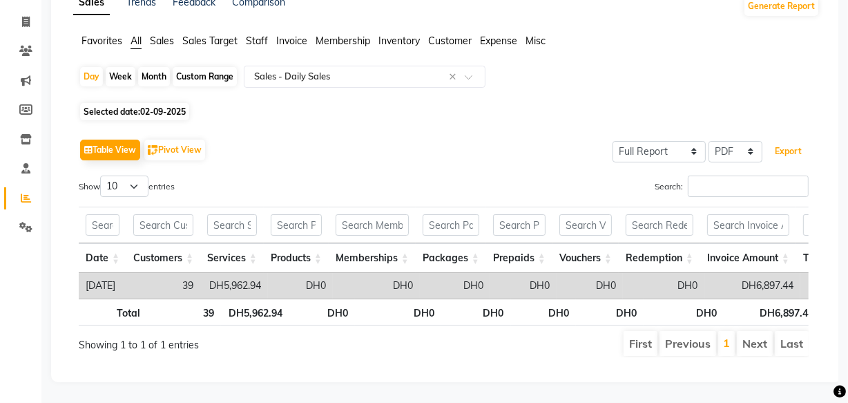
scroll to position [0, 0]
click at [438, 70] on input "text" at bounding box center [350, 77] width 199 height 14
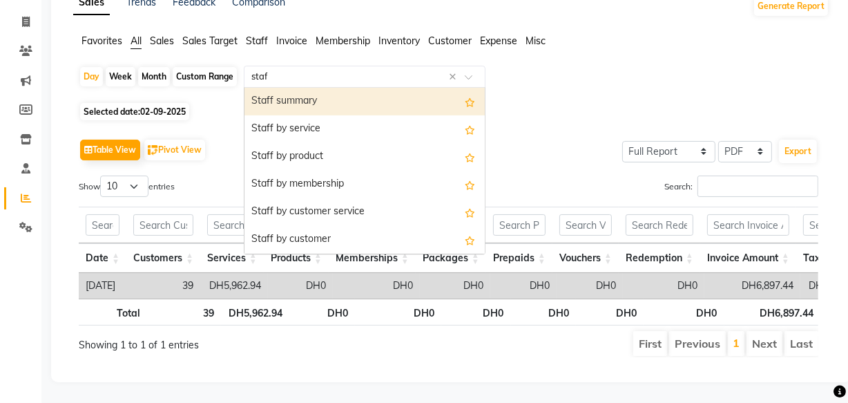
type input "staff"
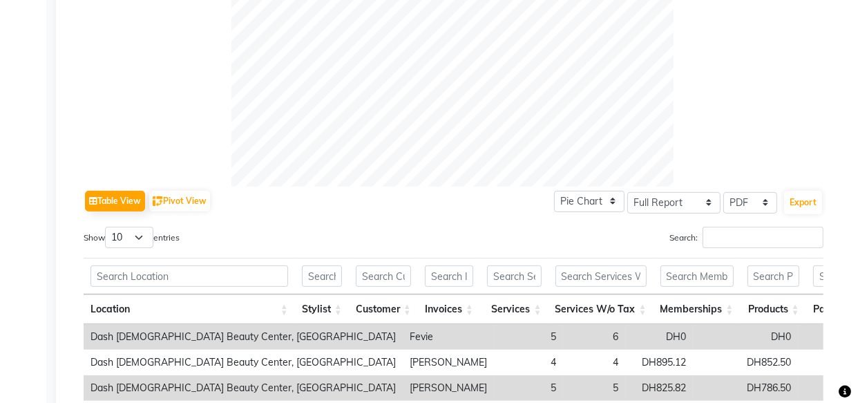
scroll to position [489, 0]
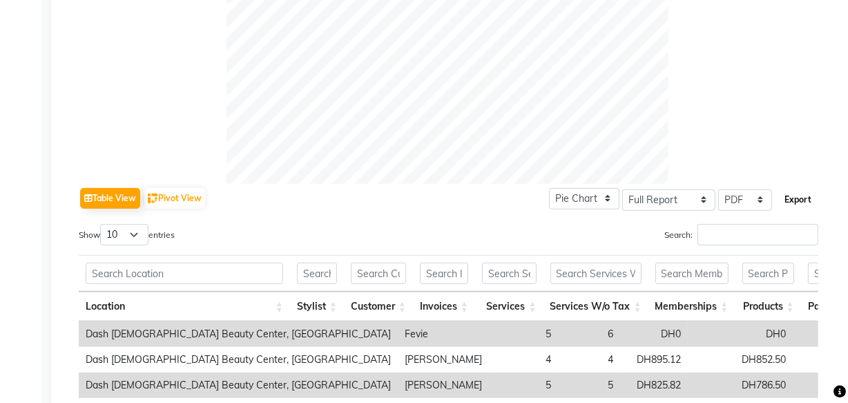
click at [808, 189] on button "Export" at bounding box center [798, 199] width 38 height 23
select select "sans-serif"
select select "13px"
select select "template_2"
select select "A4"
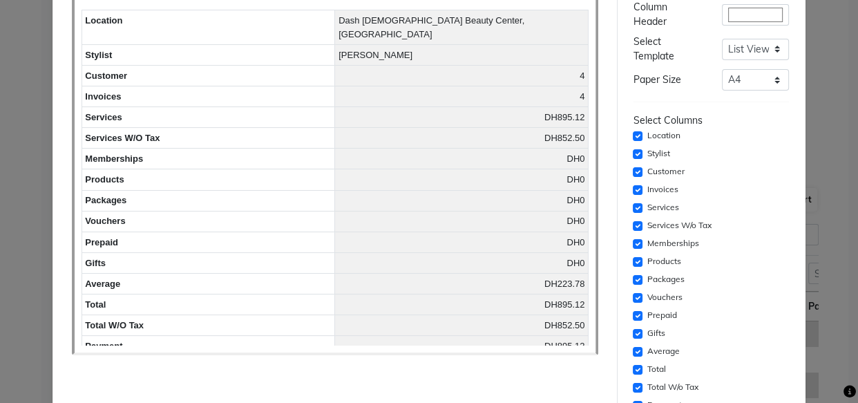
scroll to position [401, 0]
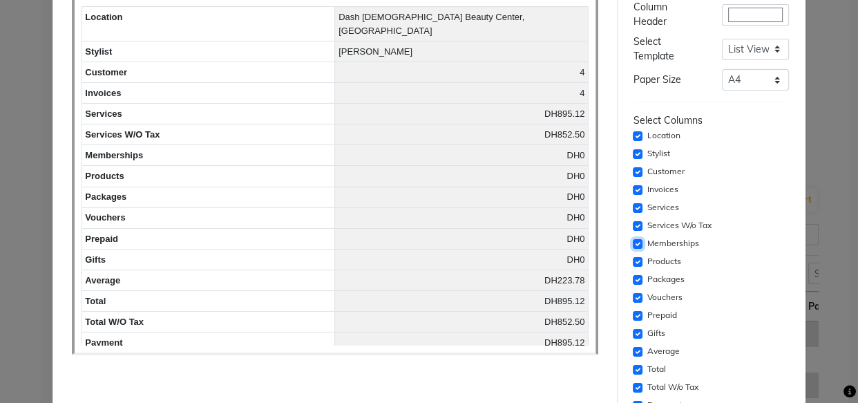
click at [633, 247] on input "checkbox" at bounding box center [638, 244] width 10 height 10
checkbox input "false"
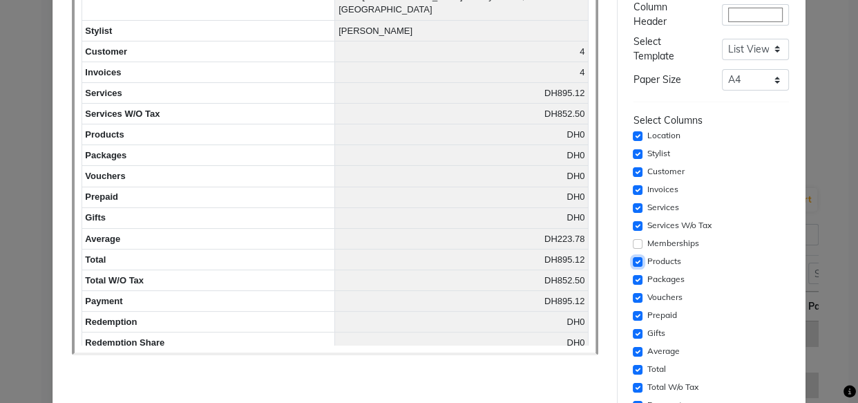
click at [633, 261] on input "checkbox" at bounding box center [638, 262] width 10 height 10
checkbox input "false"
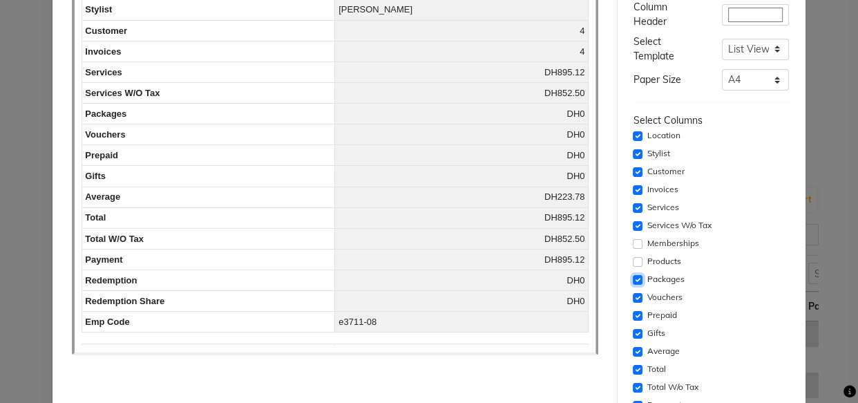
click at [633, 278] on input "checkbox" at bounding box center [638, 280] width 10 height 10
checkbox input "false"
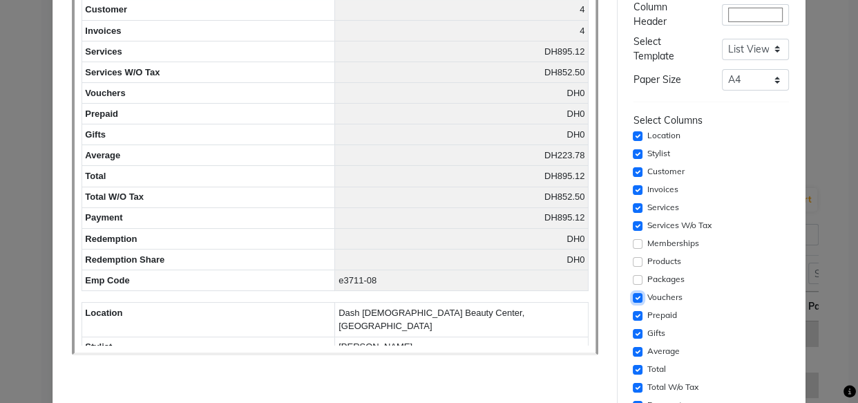
click at [633, 300] on input "checkbox" at bounding box center [638, 298] width 10 height 10
checkbox input "false"
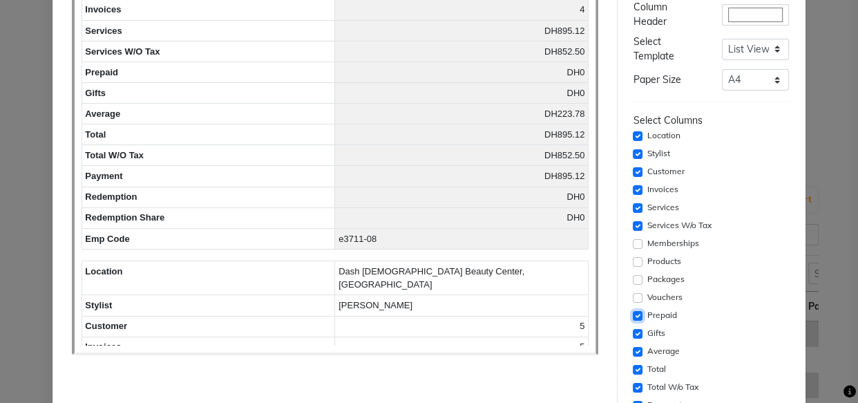
click at [633, 314] on input "checkbox" at bounding box center [638, 316] width 10 height 10
checkbox input "false"
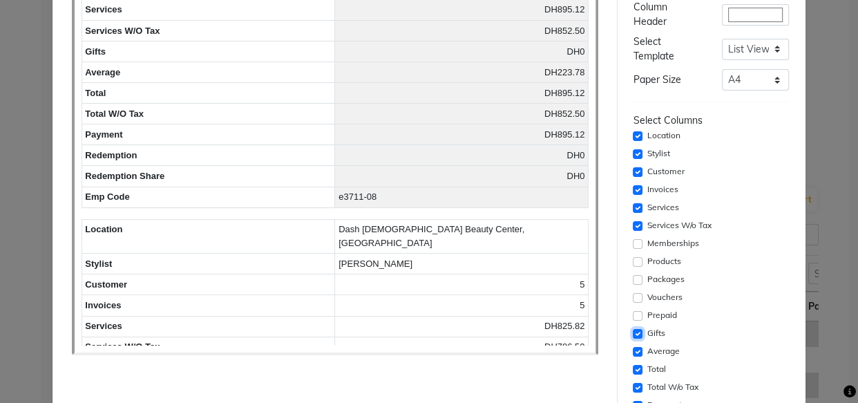
click at [633, 334] on input "checkbox" at bounding box center [638, 334] width 10 height 10
checkbox input "false"
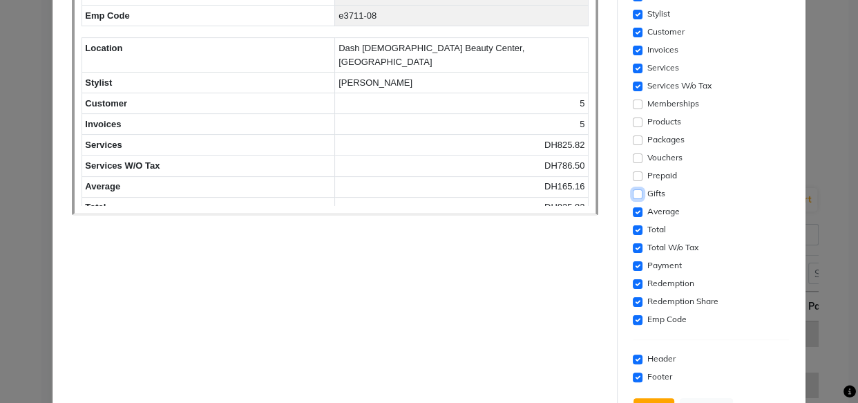
scroll to position [329, 0]
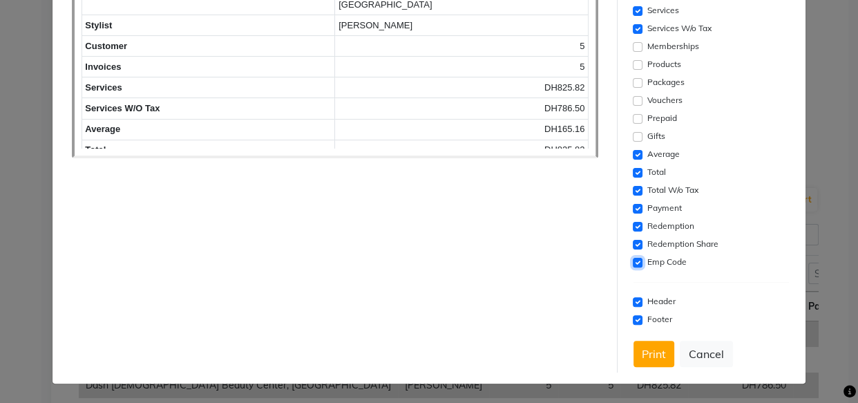
click at [633, 263] on input "checkbox" at bounding box center [638, 263] width 10 height 10
checkbox input "false"
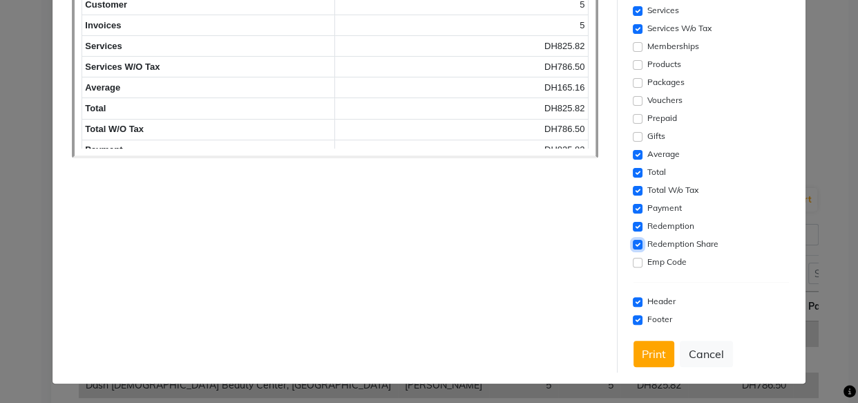
click at [635, 244] on input "checkbox" at bounding box center [638, 245] width 10 height 10
checkbox input "false"
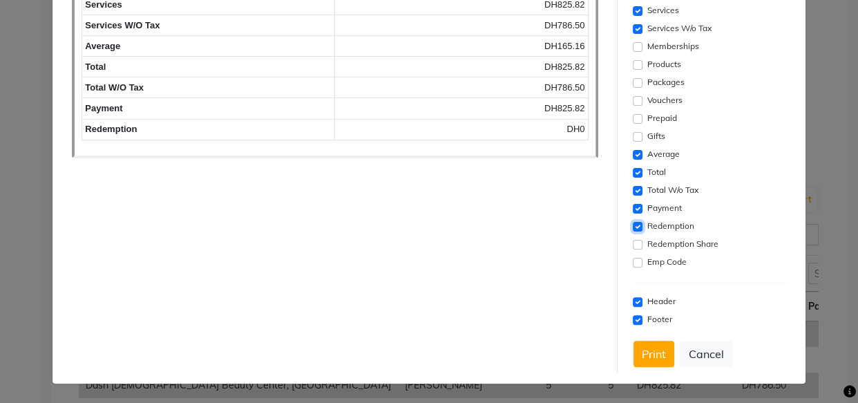
click at [633, 229] on input "checkbox" at bounding box center [638, 227] width 10 height 10
checkbox input "false"
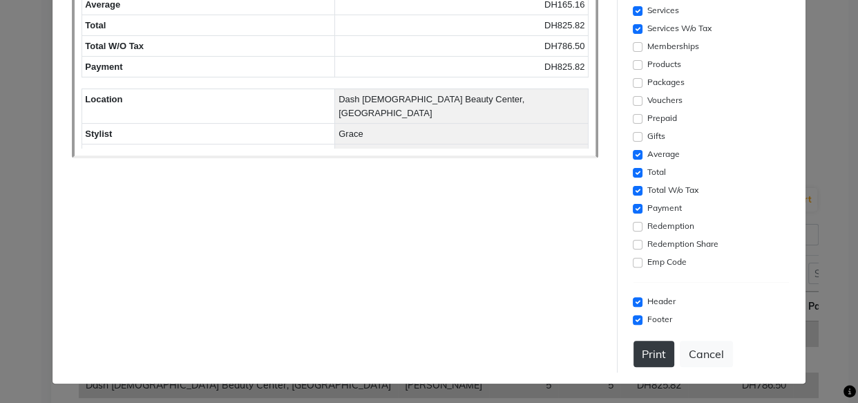
click at [644, 353] on button "Print" at bounding box center [653, 354] width 41 height 26
